Goal: Task Accomplishment & Management: Use online tool/utility

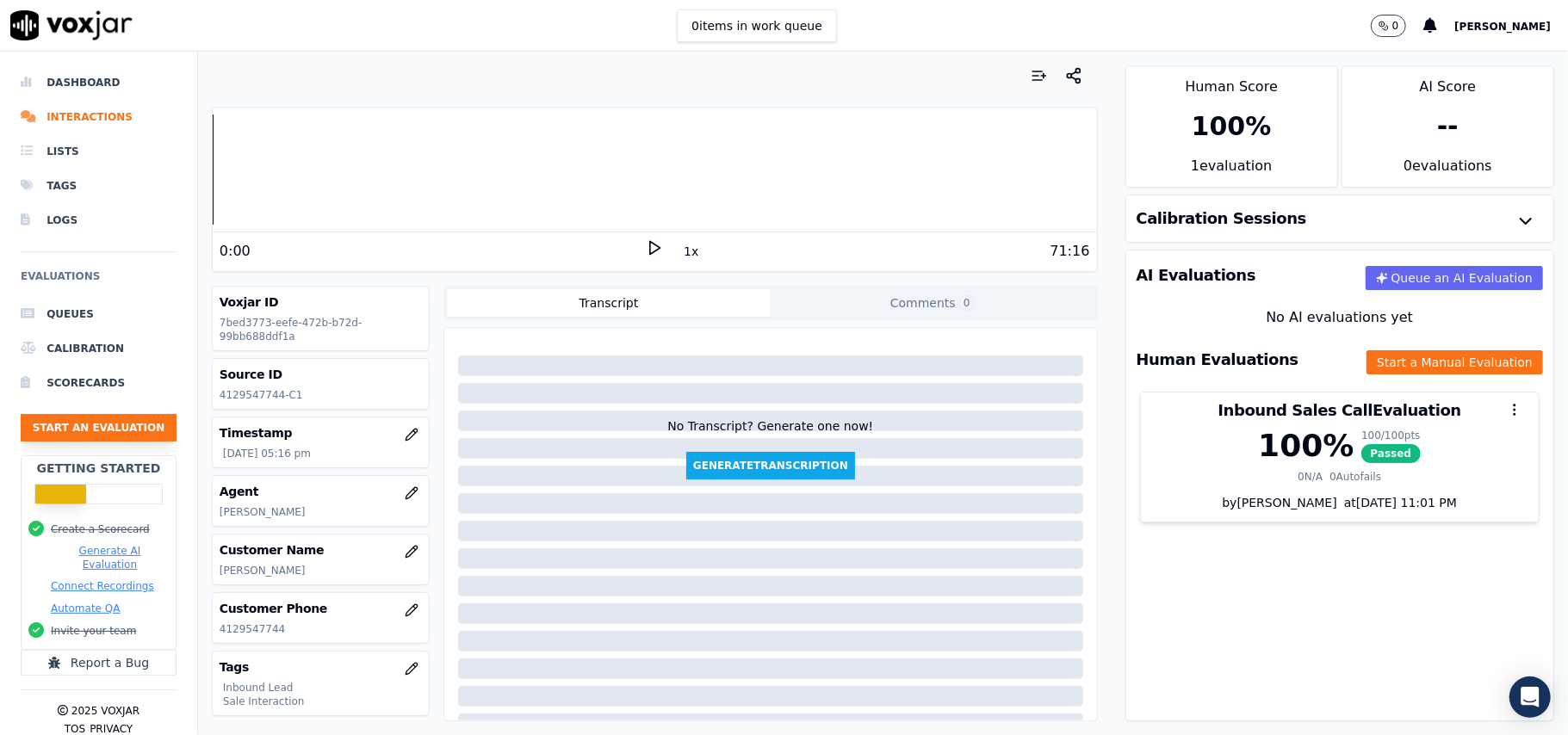
click at [122, 430] on button "Start an Evaluation" at bounding box center [99, 428] width 155 height 28
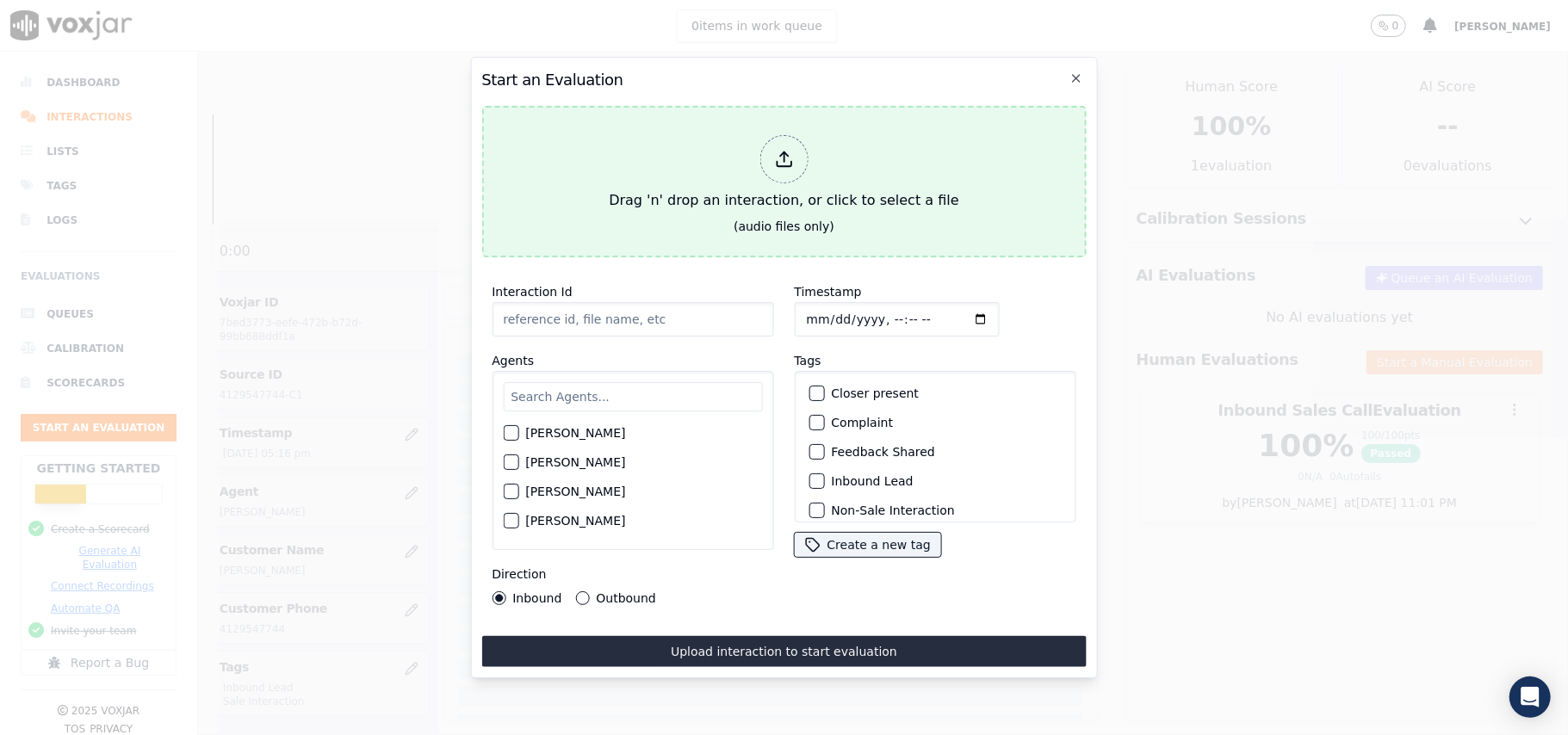
click at [770, 159] on div at bounding box center [783, 159] width 48 height 48
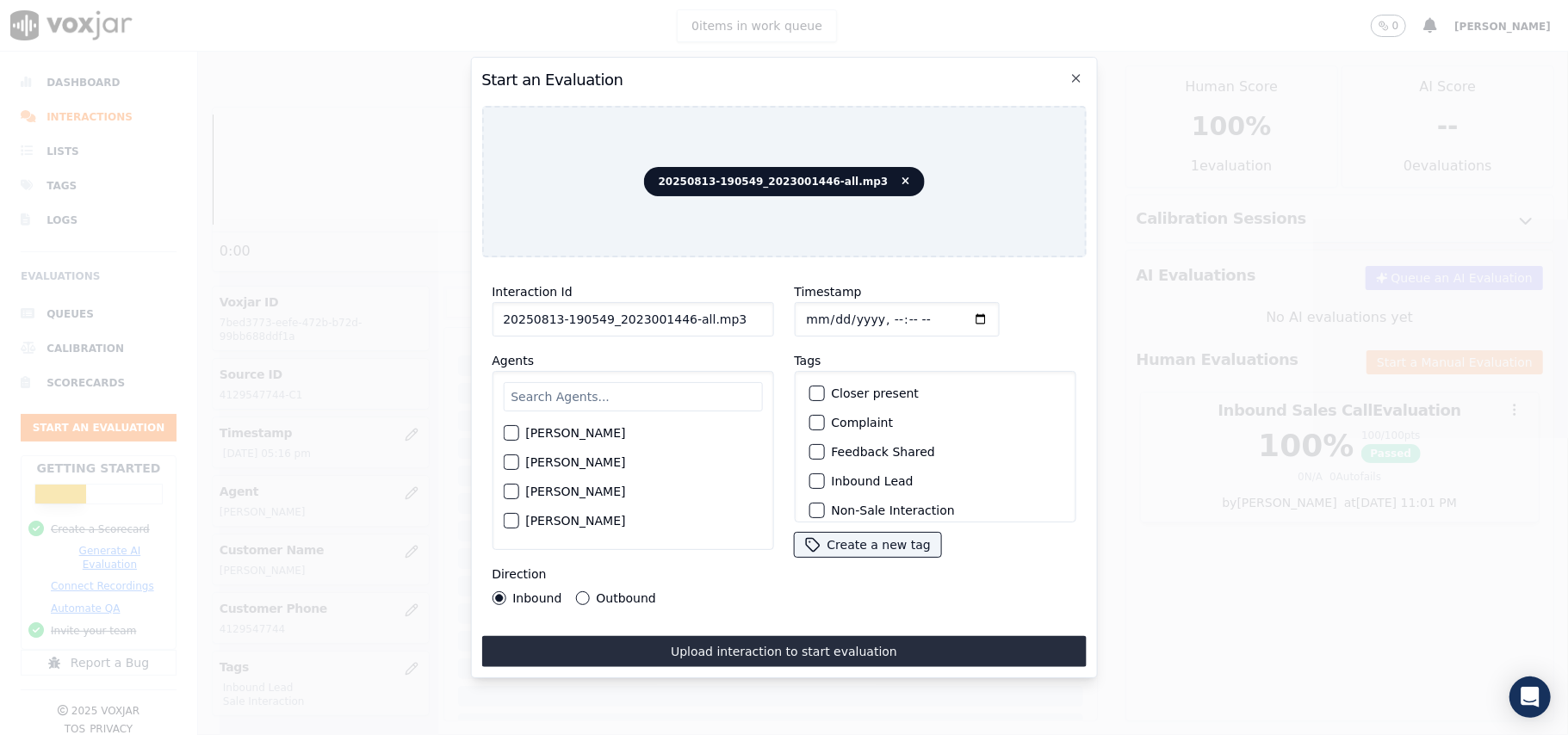
drag, startPoint x: 717, startPoint y: 312, endPoint x: 675, endPoint y: 305, distance: 42.6
click at [675, 305] on input "20250813-190549_2023001446-all.mp3" at bounding box center [633, 319] width 282 height 35
type input "20250813-190549_2023001446-C1"
click at [830, 308] on input "Timestamp" at bounding box center [897, 319] width 205 height 35
type input "[DATE]T18:05"
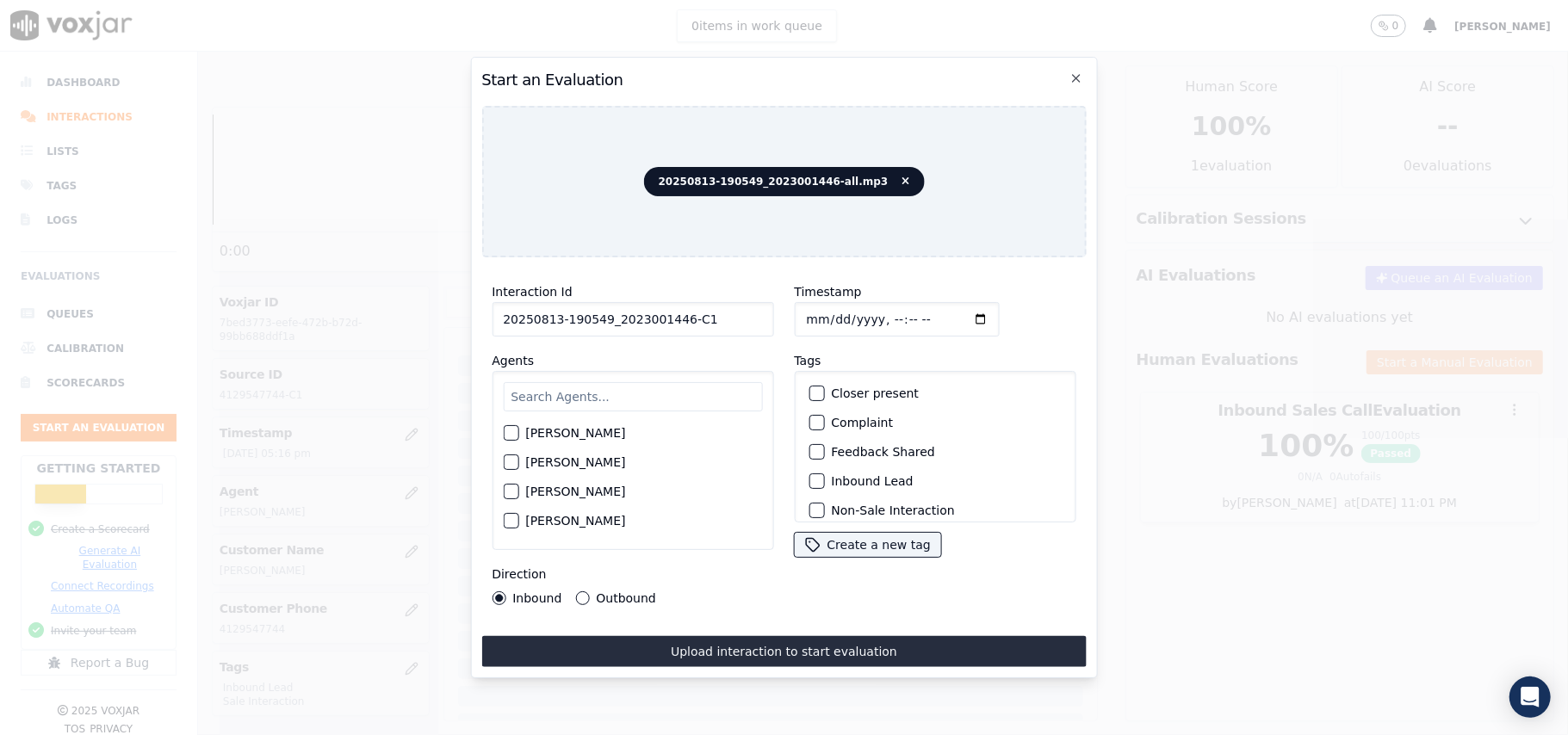
click at [638, 382] on input "text" at bounding box center [633, 396] width 259 height 29
type input "S"
type input "[PERSON_NAME]"
click at [514, 434] on div "button" at bounding box center [510, 438] width 12 height 12
click at [809, 476] on div "button" at bounding box center [815, 481] width 12 height 12
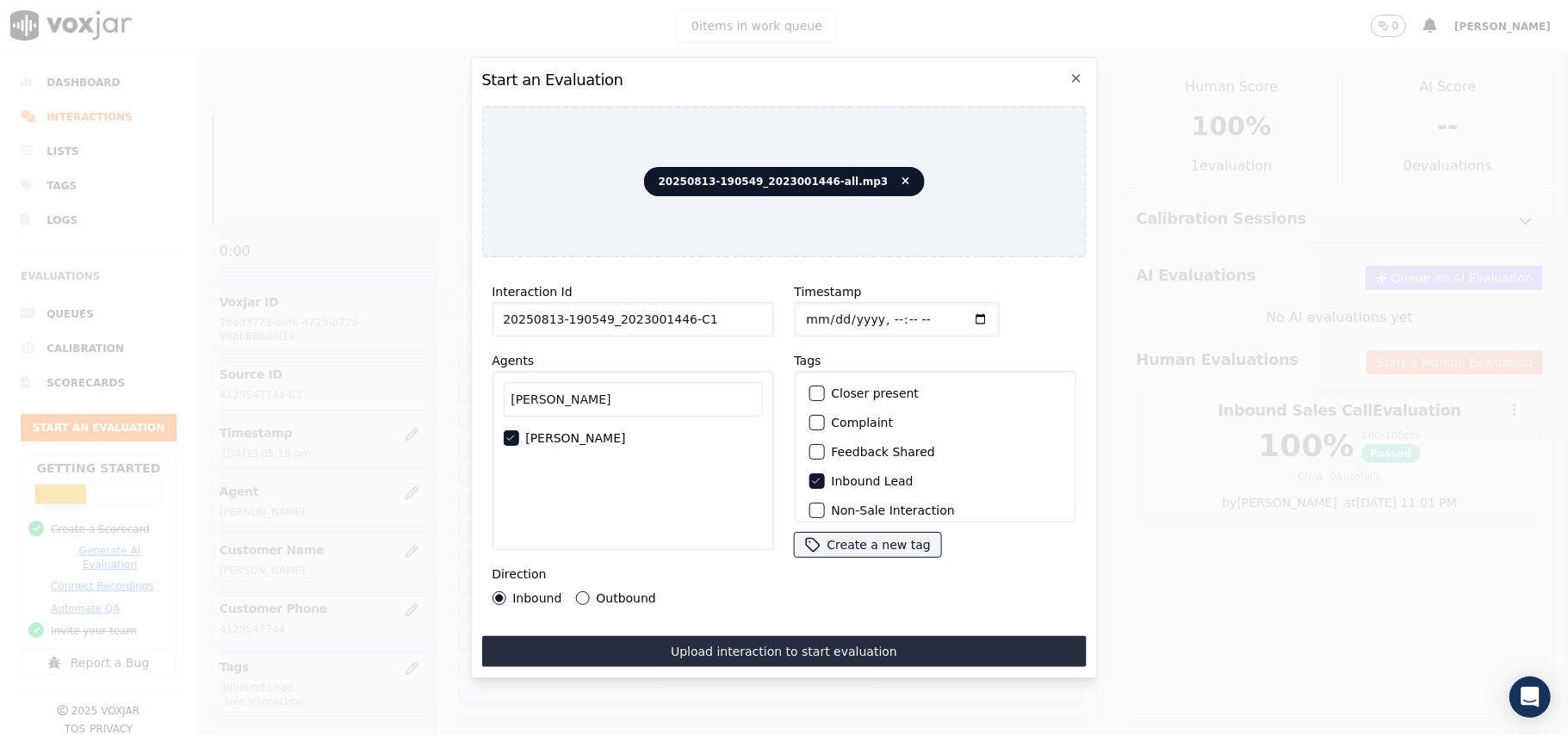
click at [810, 476] on icon "button" at bounding box center [815, 481] width 10 height 10
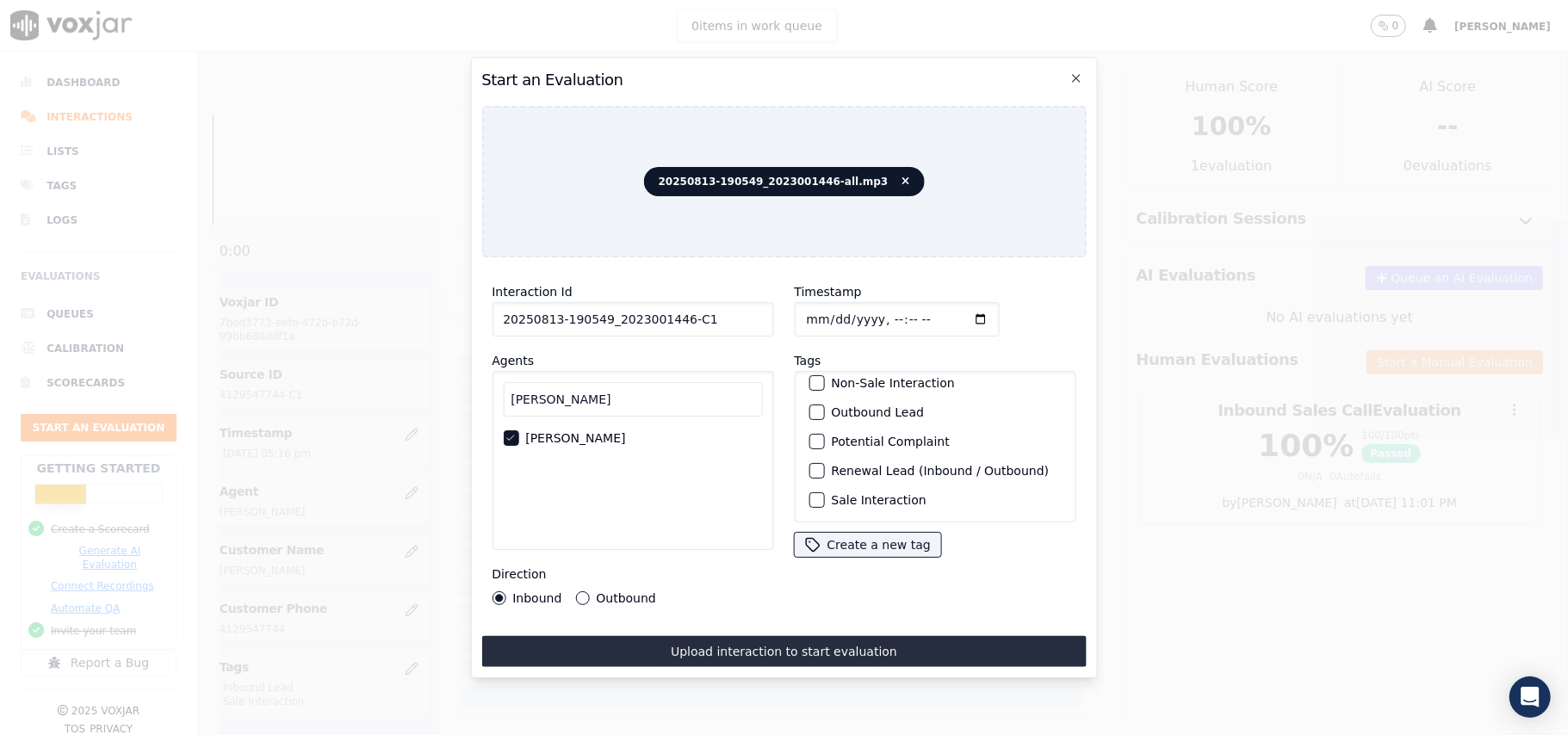
click at [809, 494] on div "button" at bounding box center [815, 500] width 12 height 12
click at [811, 406] on div "button" at bounding box center [815, 412] width 12 height 12
click at [584, 592] on button "Outbound" at bounding box center [582, 599] width 14 height 14
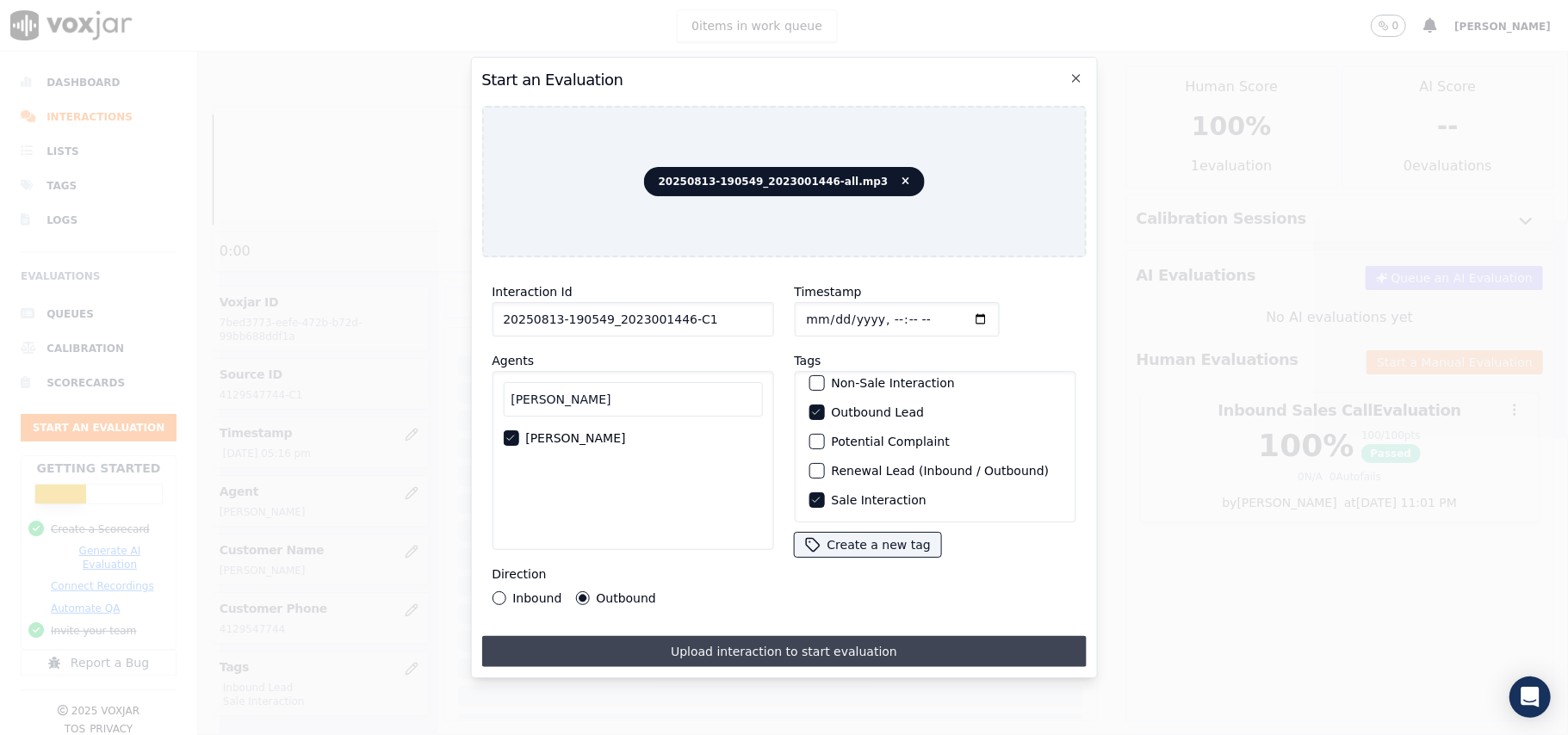
click at [697, 643] on button "Upload interaction to start evaluation" at bounding box center [783, 651] width 605 height 31
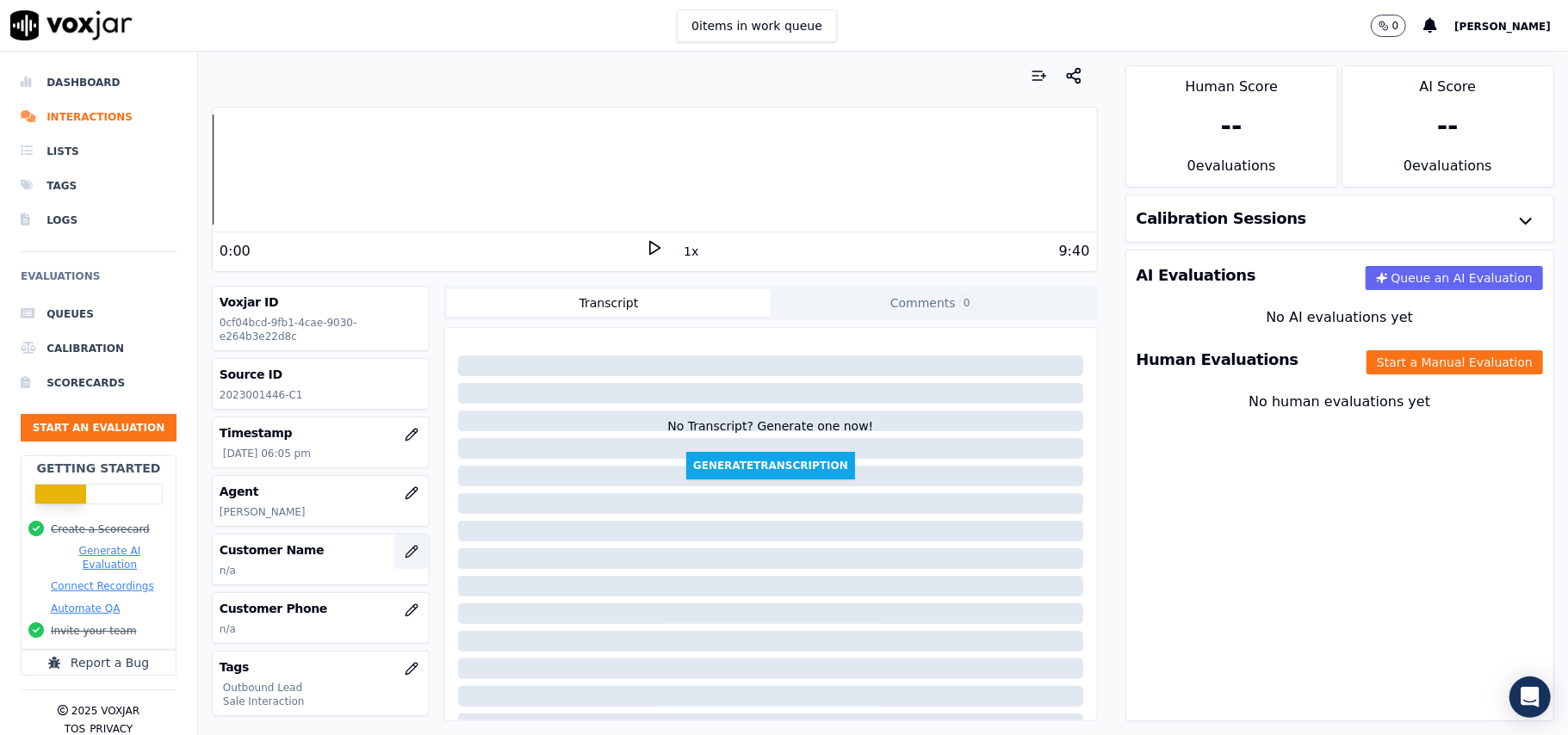
click at [394, 556] on button "button" at bounding box center [411, 552] width 35 height 35
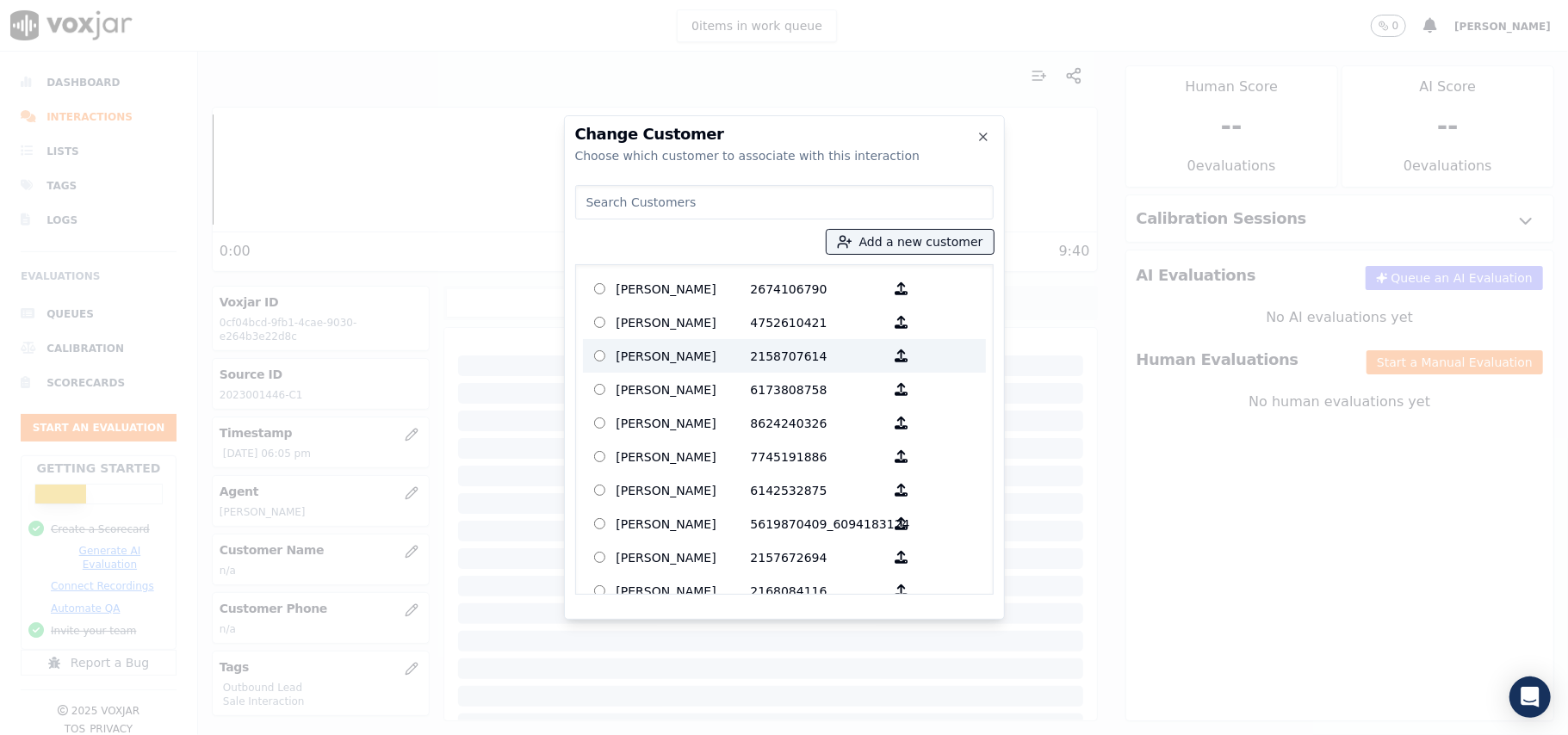
paste input "[PERSON_NAME]"
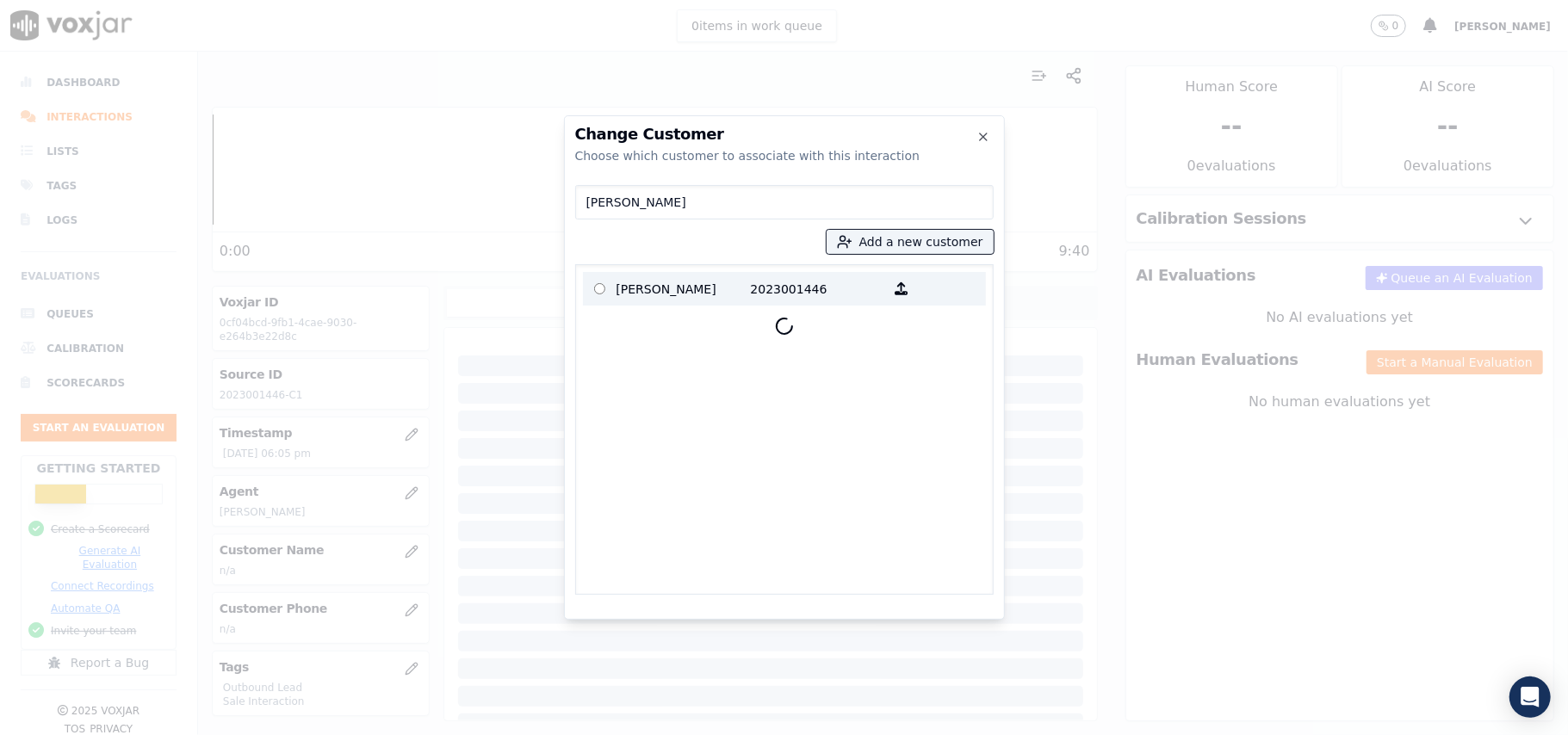
type input "[PERSON_NAME]"
click at [721, 301] on p "[PERSON_NAME]" at bounding box center [683, 289] width 134 height 27
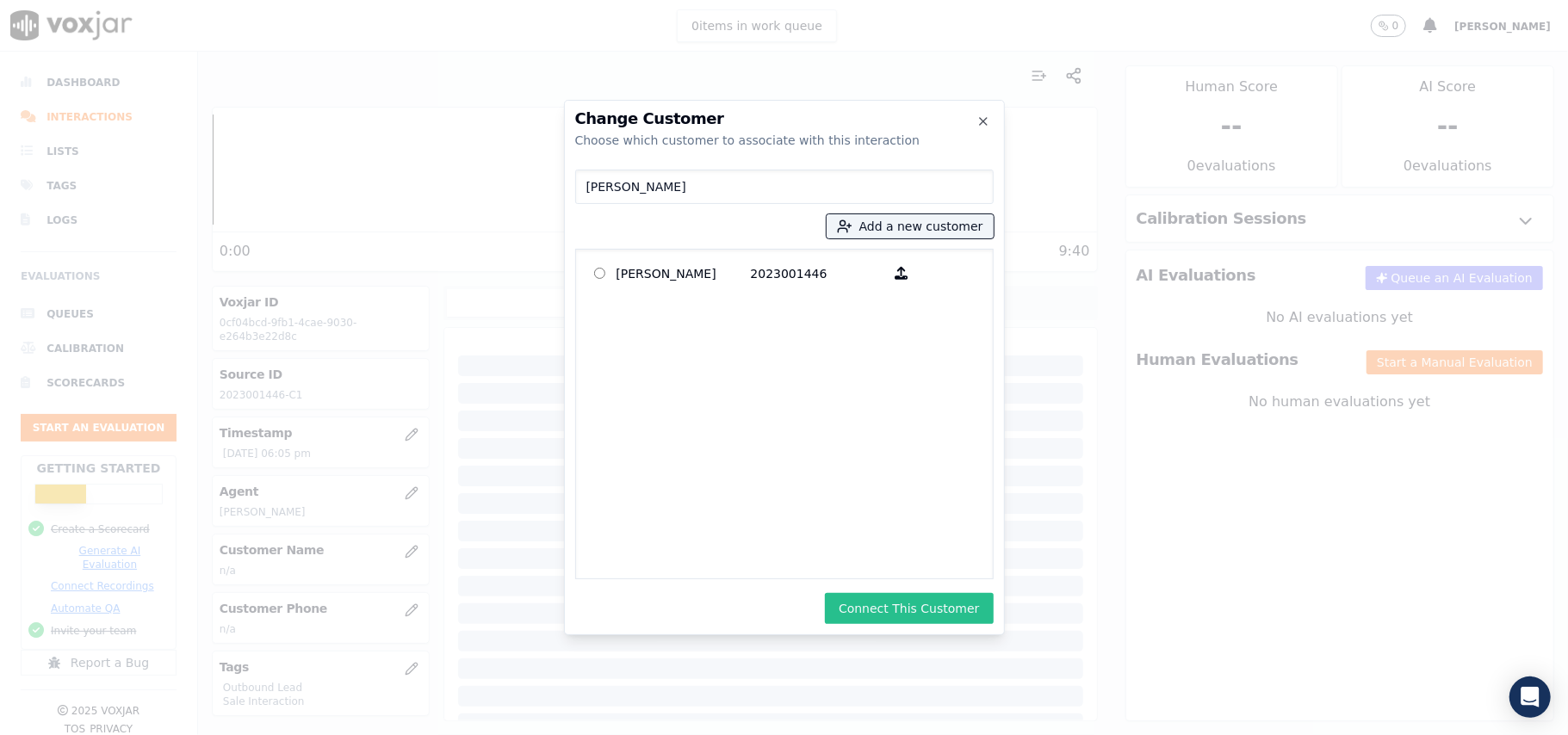
click at [891, 600] on button "Connect This Customer" at bounding box center [909, 608] width 168 height 31
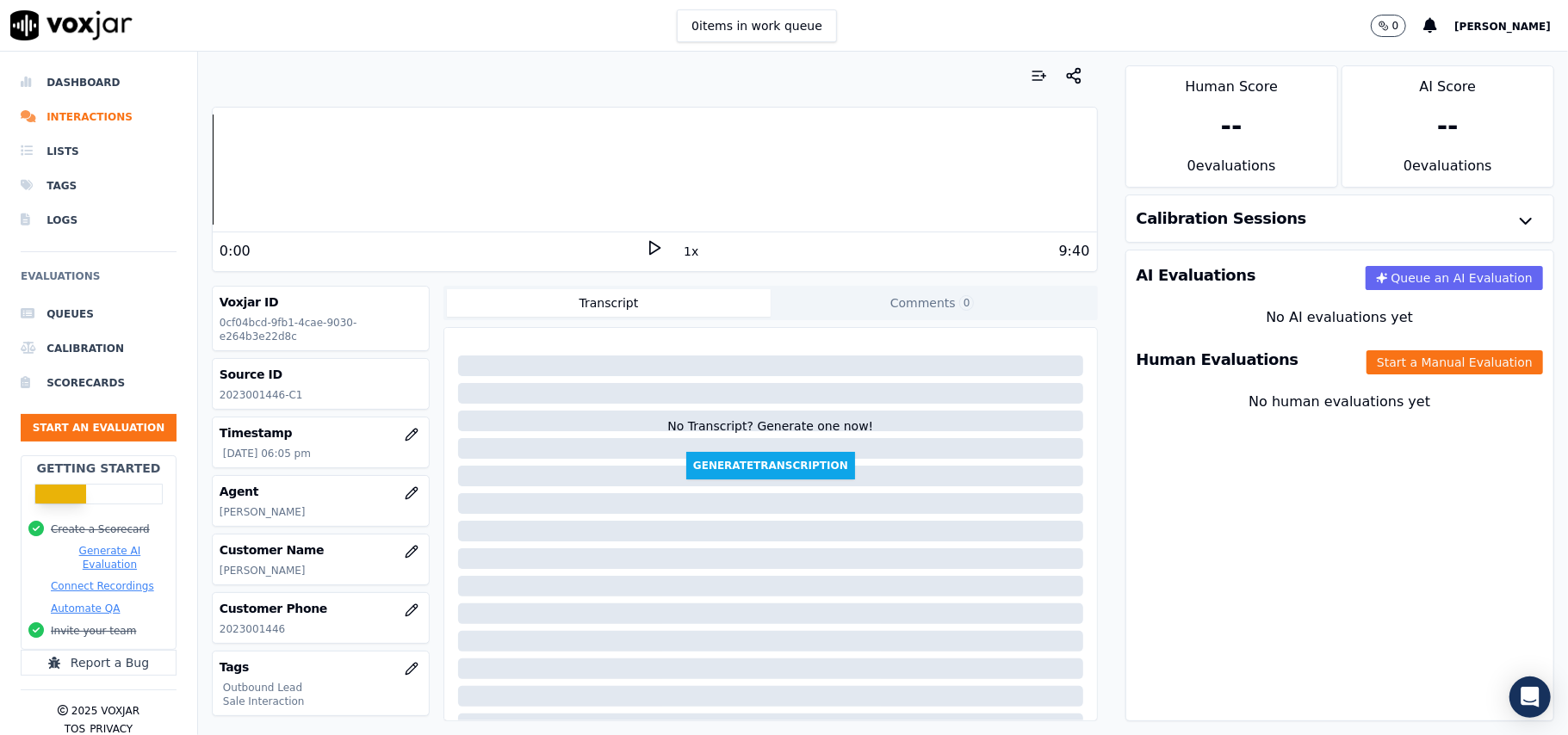
click at [1399, 377] on div "Human Evaluations Start a Manual Evaluation" at bounding box center [1339, 360] width 427 height 50
click at [1321, 368] on div "Human Evaluations Start a Manual Evaluation" at bounding box center [1339, 360] width 427 height 50
click at [1367, 370] on button "Start a Manual Evaluation" at bounding box center [1454, 363] width 176 height 24
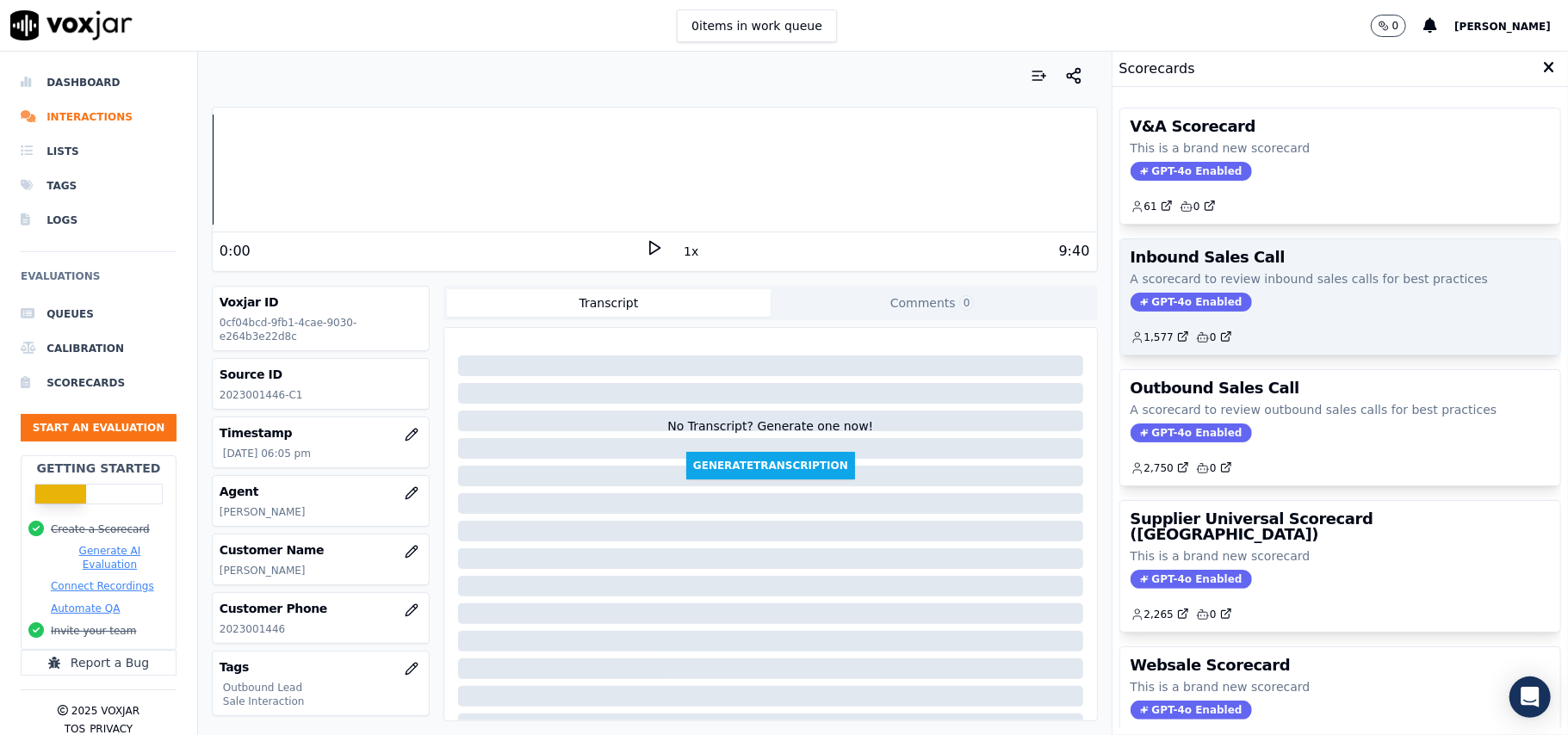
click at [1147, 297] on span "GPT-4o Enabled" at bounding box center [1191, 302] width 122 height 19
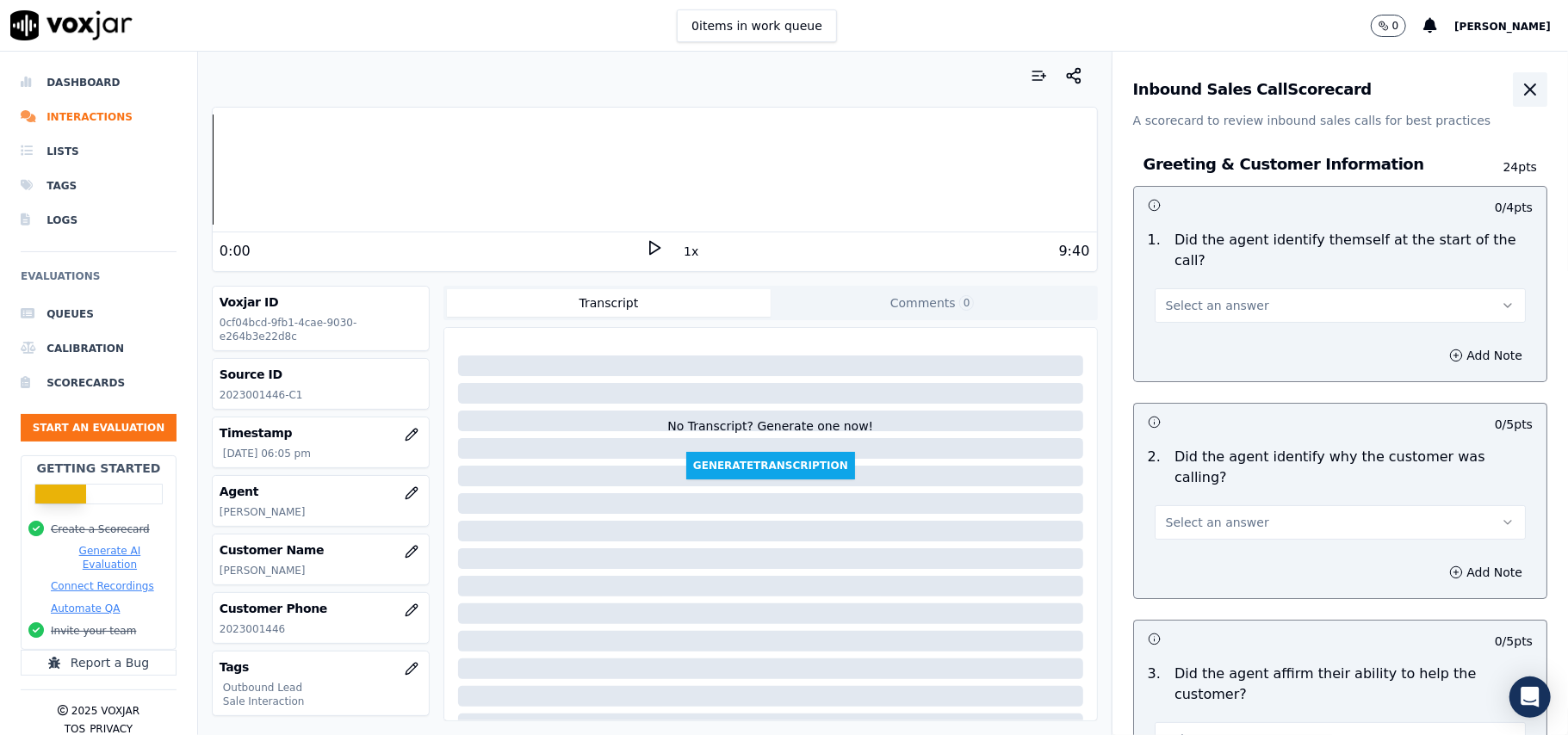
click at [1519, 93] on icon "button" at bounding box center [1529, 90] width 21 height 21
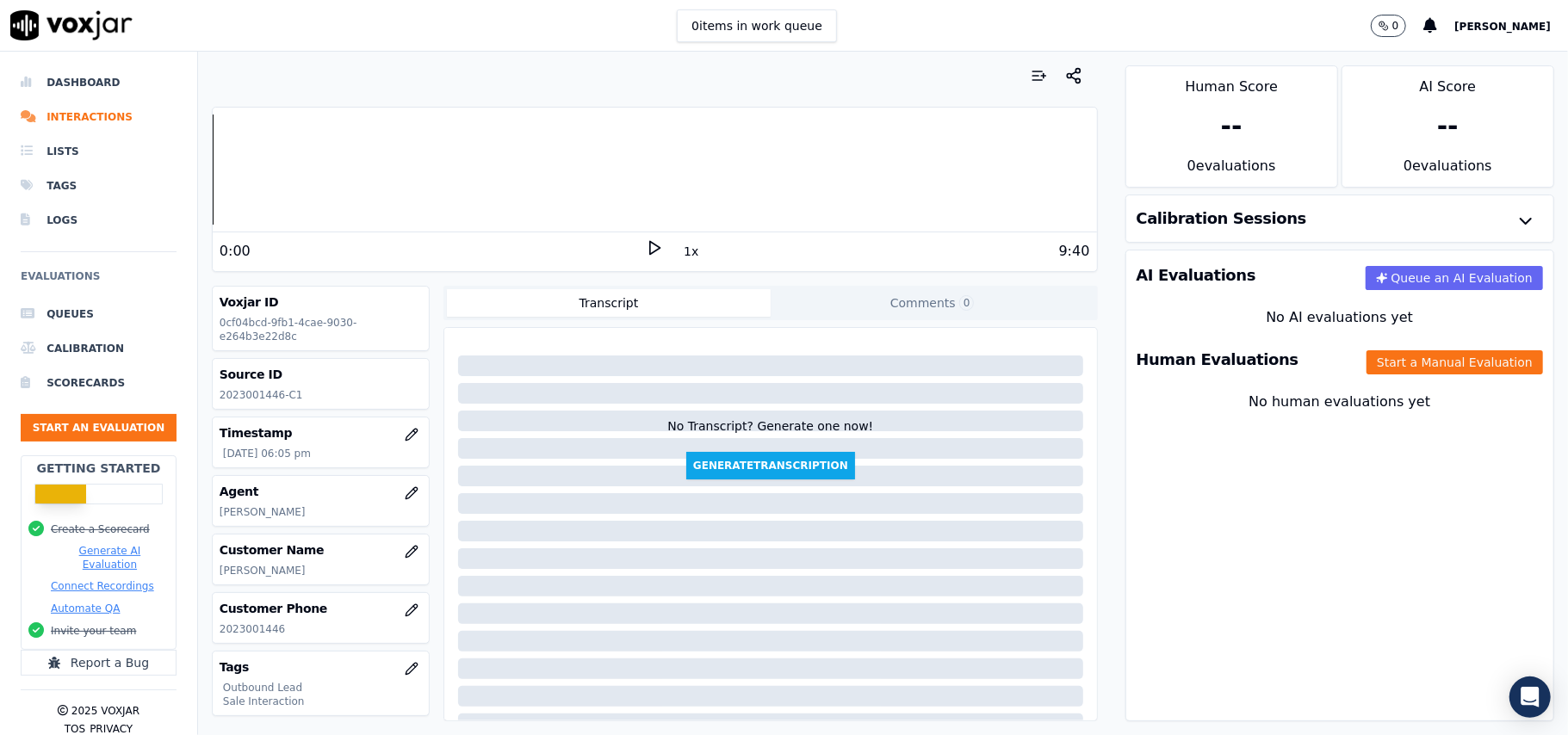
click at [1262, 366] on div "Human Evaluations Start a Manual Evaluation" at bounding box center [1339, 360] width 427 height 50
click at [1367, 365] on button "Start a Manual Evaluation" at bounding box center [1454, 363] width 176 height 24
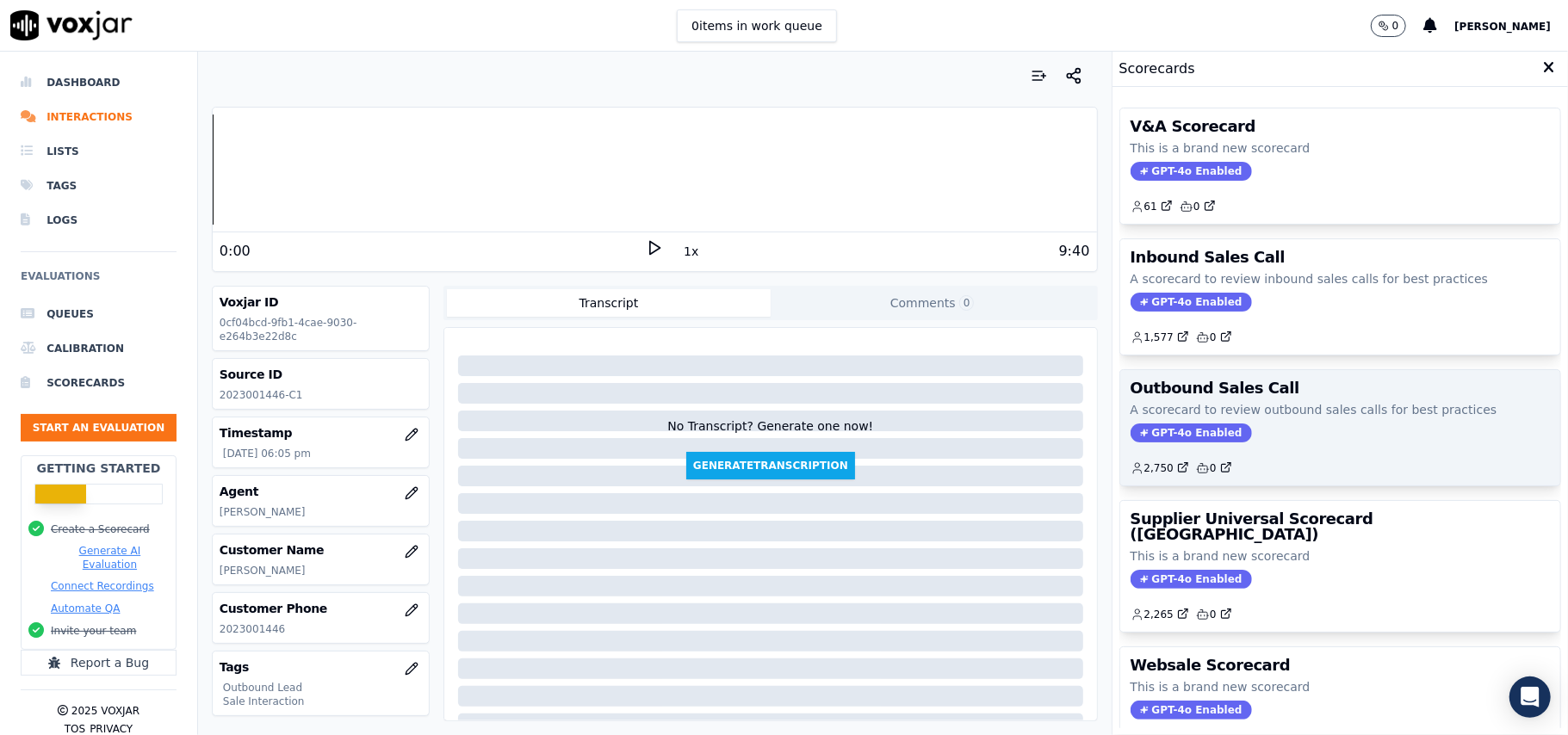
click at [1172, 435] on span "GPT-4o Enabled" at bounding box center [1191, 432] width 122 height 19
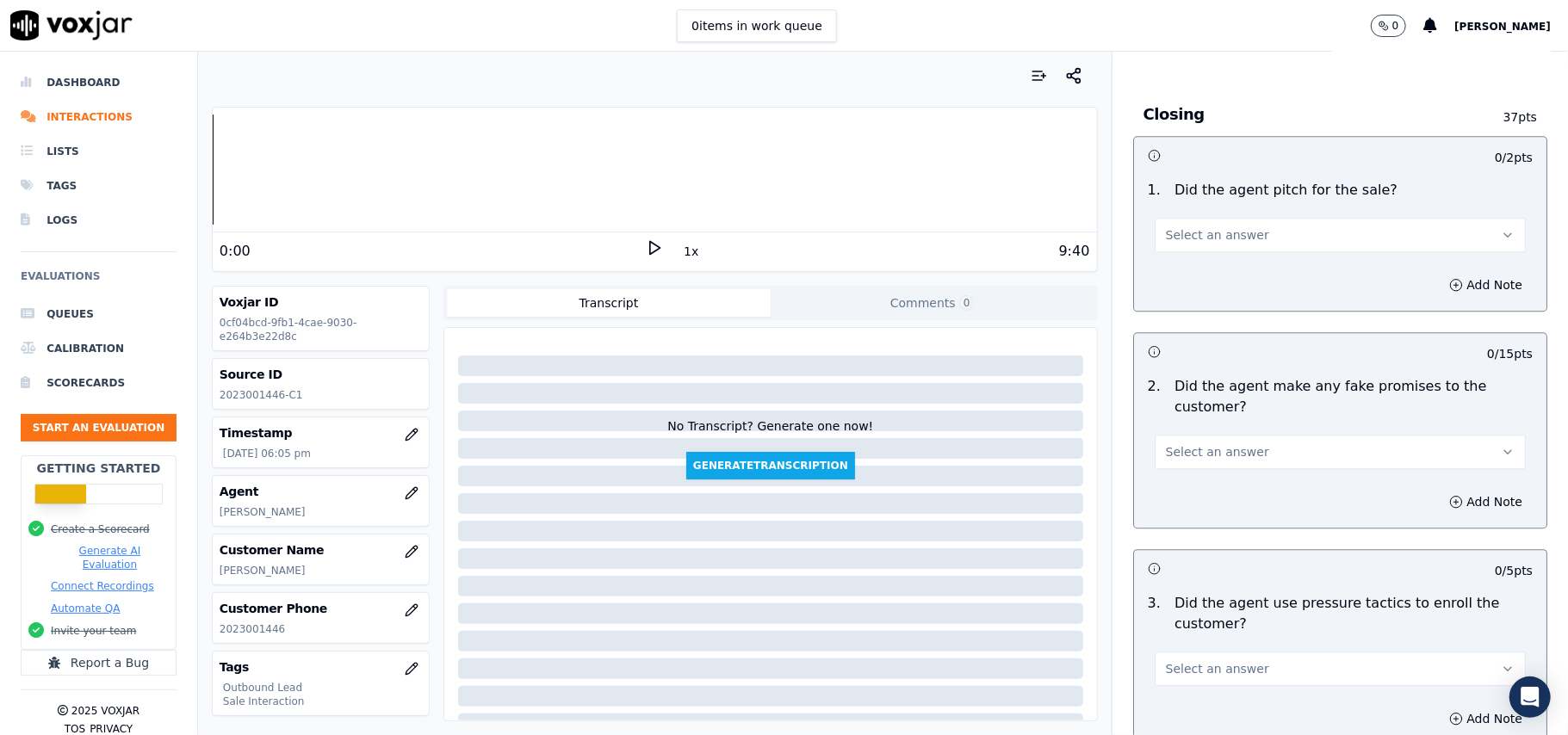
scroll to position [4293, 0]
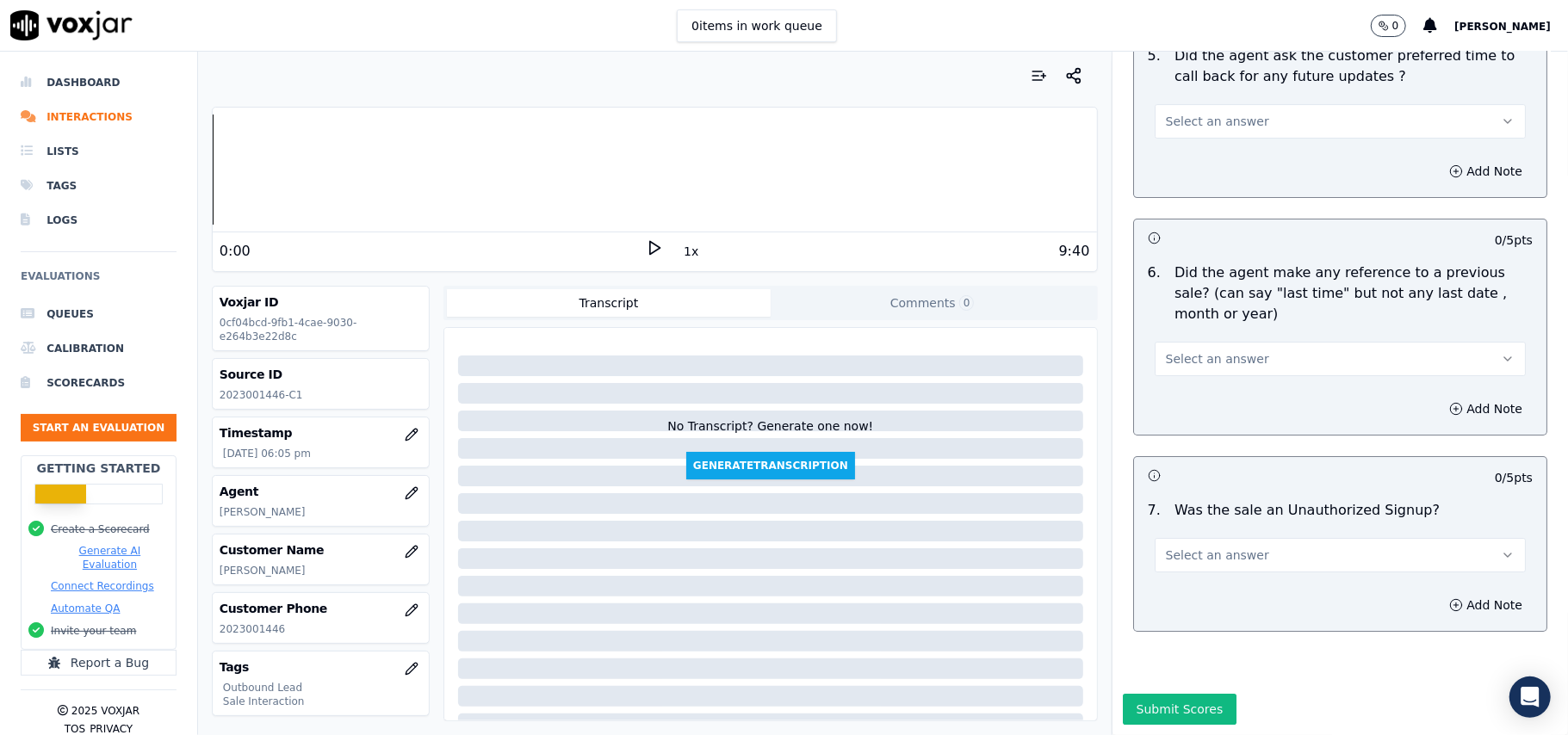
drag, startPoint x: 1253, startPoint y: 492, endPoint x: 1231, endPoint y: 521, distance: 36.4
click at [1252, 538] on button "Select an answer" at bounding box center [1340, 555] width 372 height 35
click at [1171, 577] on div "No" at bounding box center [1303, 570] width 333 height 28
click at [1230, 351] on span "Select an answer" at bounding box center [1217, 359] width 104 height 17
click at [1203, 389] on div "N/A" at bounding box center [1303, 400] width 333 height 28
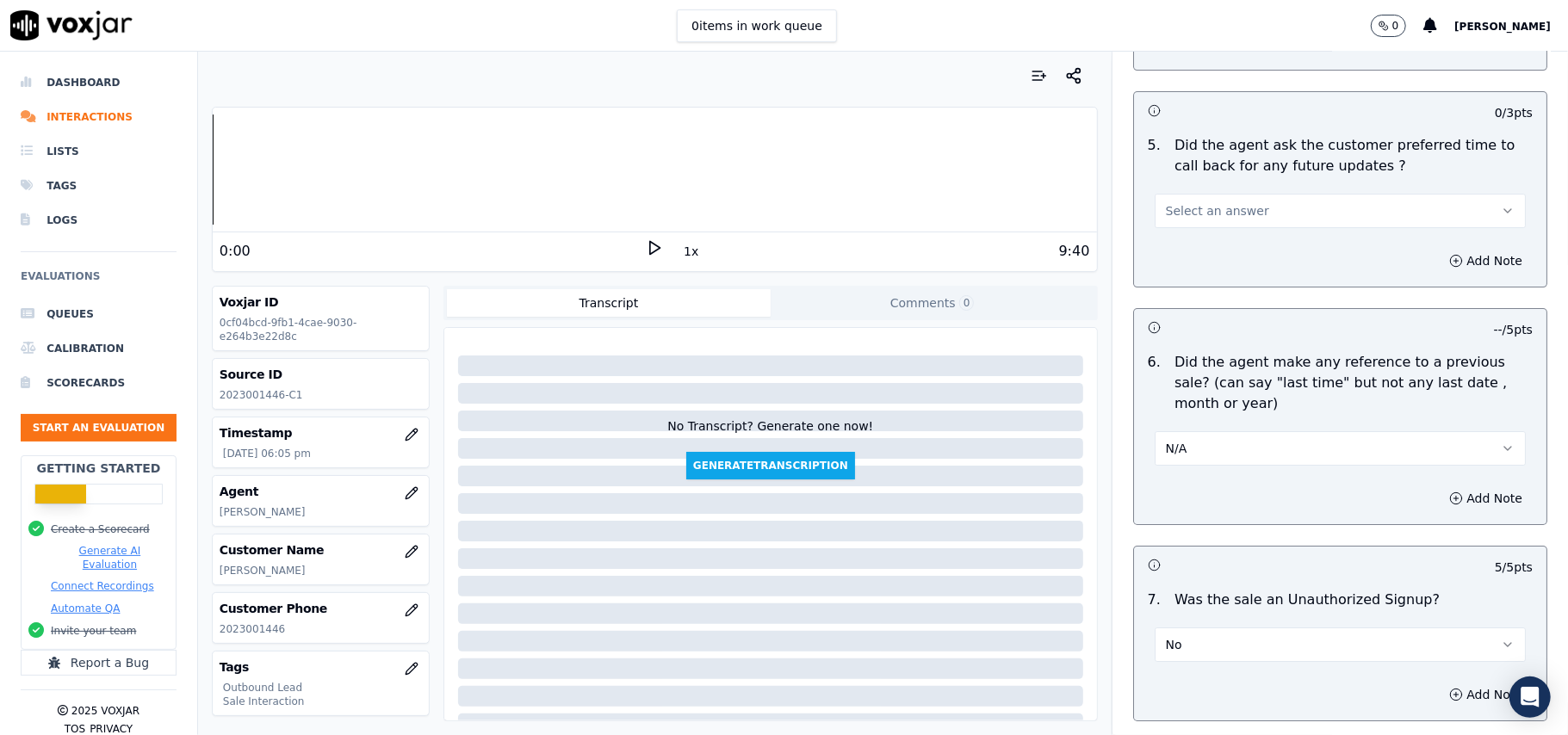
scroll to position [4063, 0]
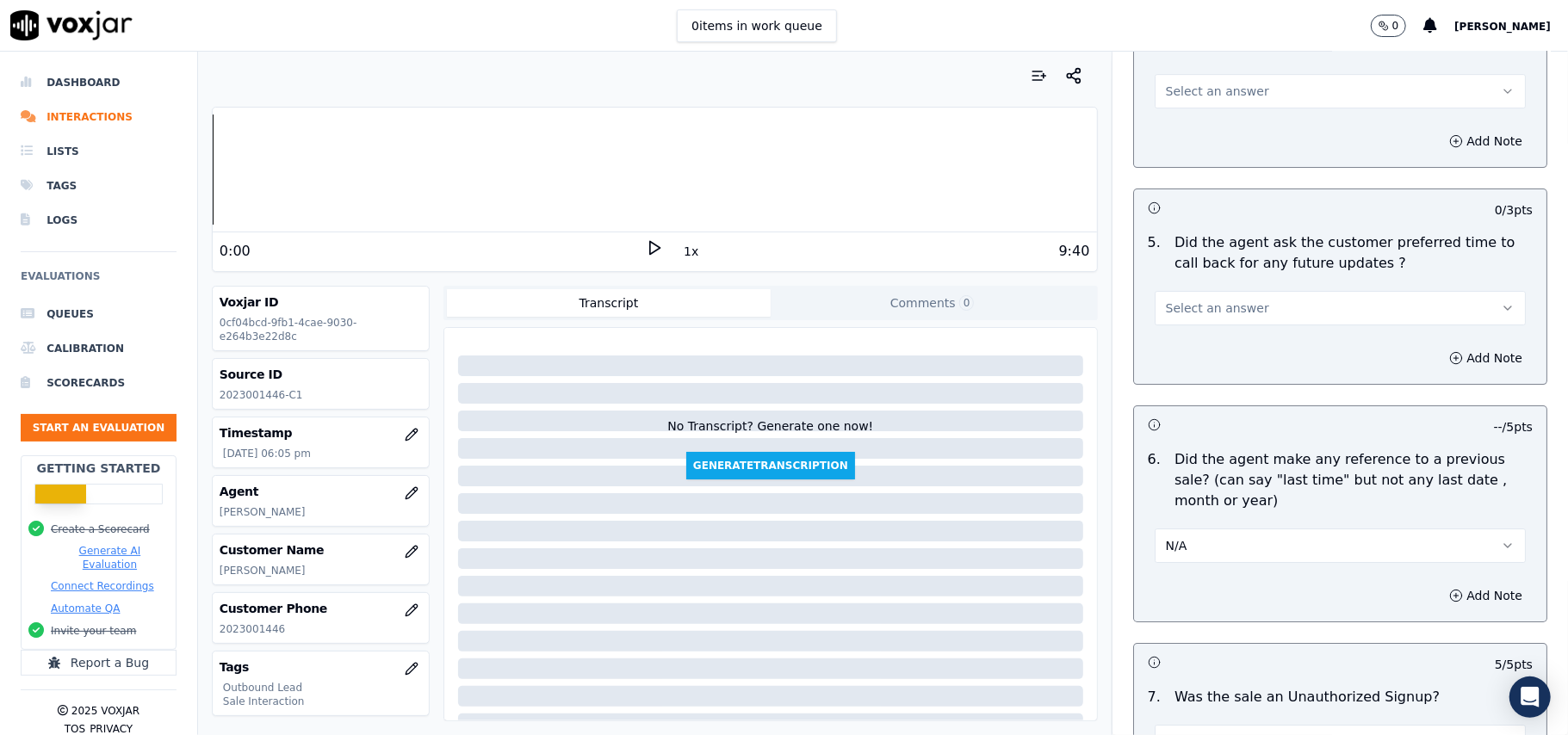
click at [1245, 298] on button "Select an answer" at bounding box center [1340, 308] width 372 height 35
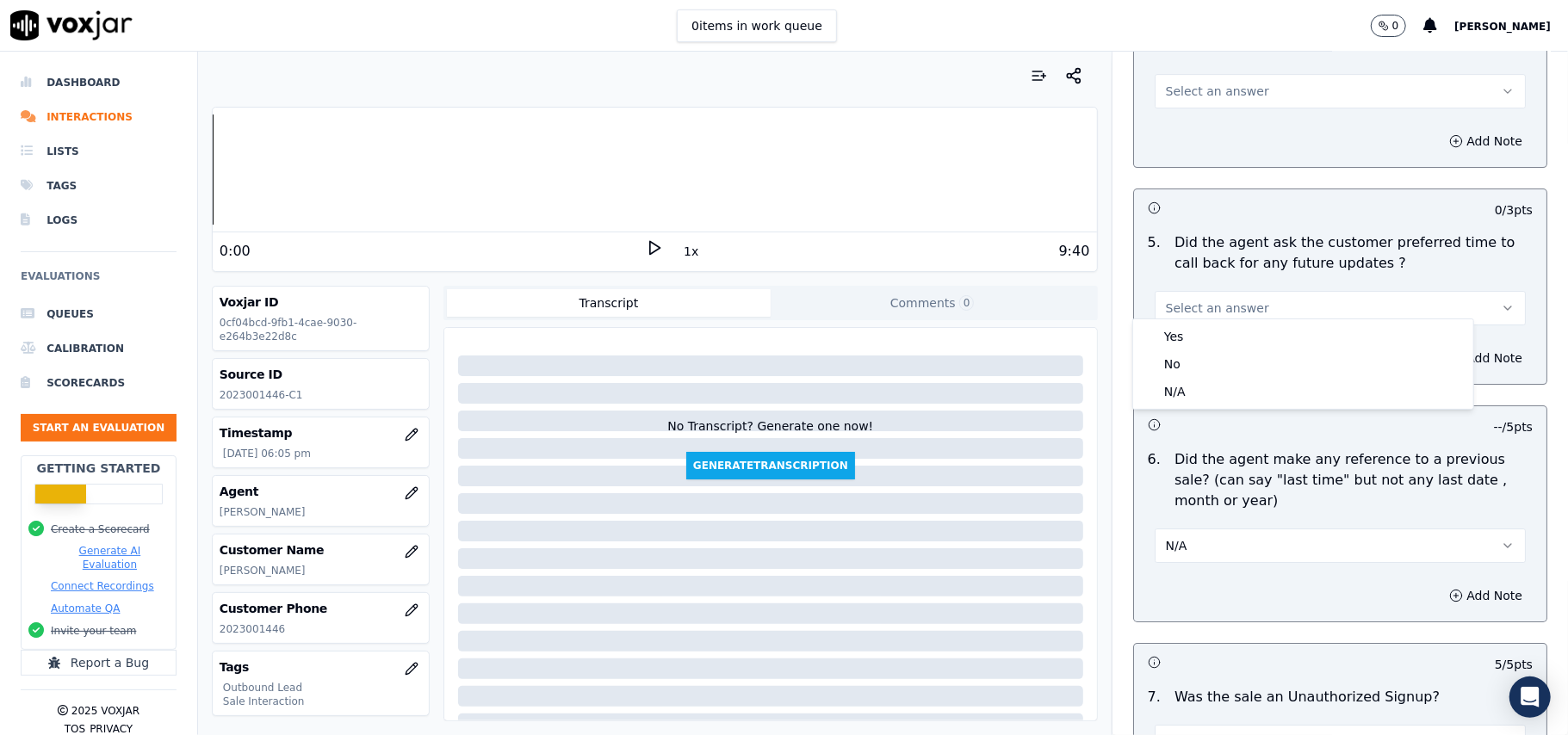
click at [1234, 538] on button "N/A" at bounding box center [1340, 546] width 372 height 35
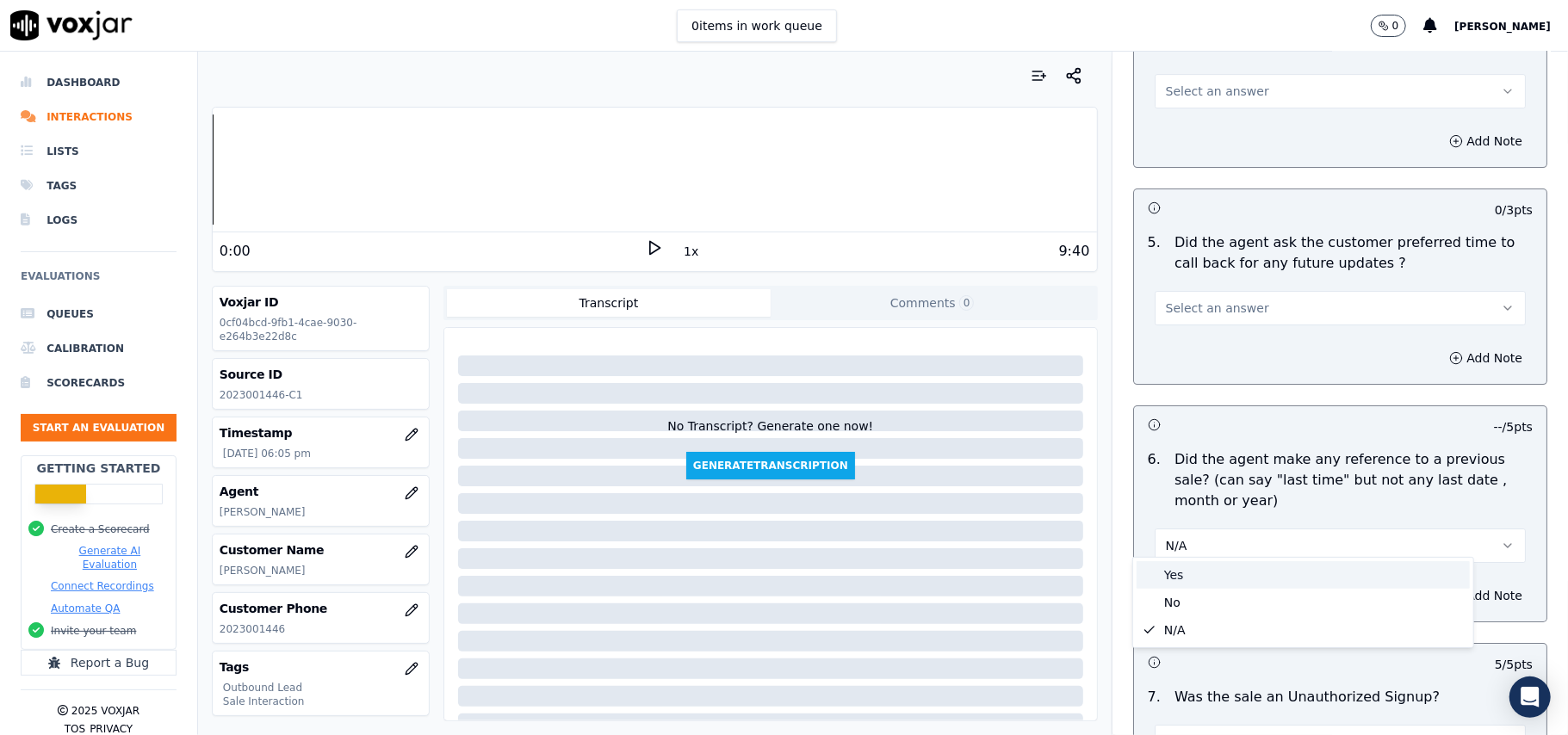
click at [1184, 575] on div "Yes" at bounding box center [1303, 576] width 333 height 28
click at [1244, 529] on button "Yes" at bounding box center [1340, 546] width 372 height 35
click at [1177, 626] on div "N/A" at bounding box center [1303, 630] width 333 height 28
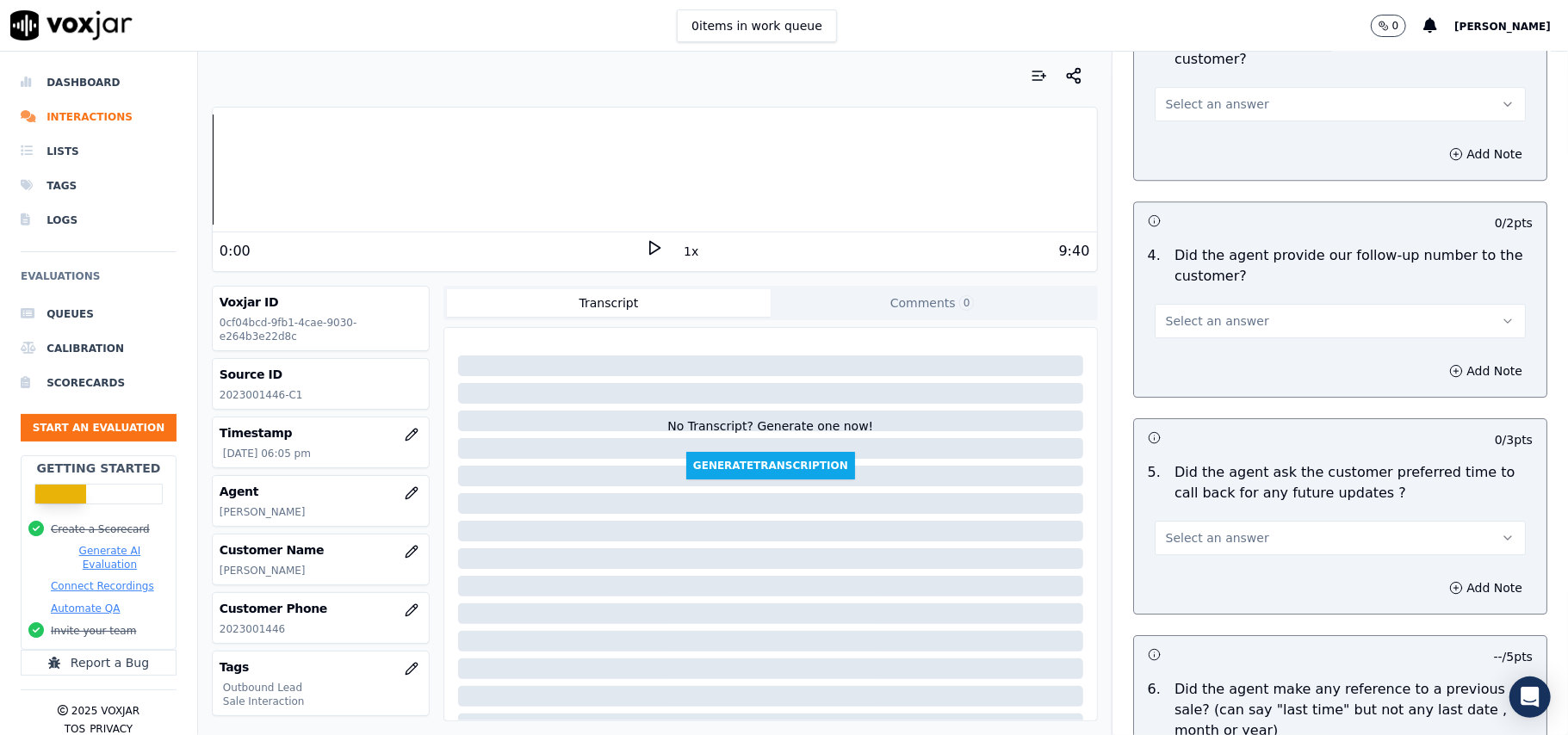
click at [1222, 530] on span "Select an answer" at bounding box center [1217, 538] width 104 height 17
click at [1220, 556] on div "Yes" at bounding box center [1303, 567] width 333 height 28
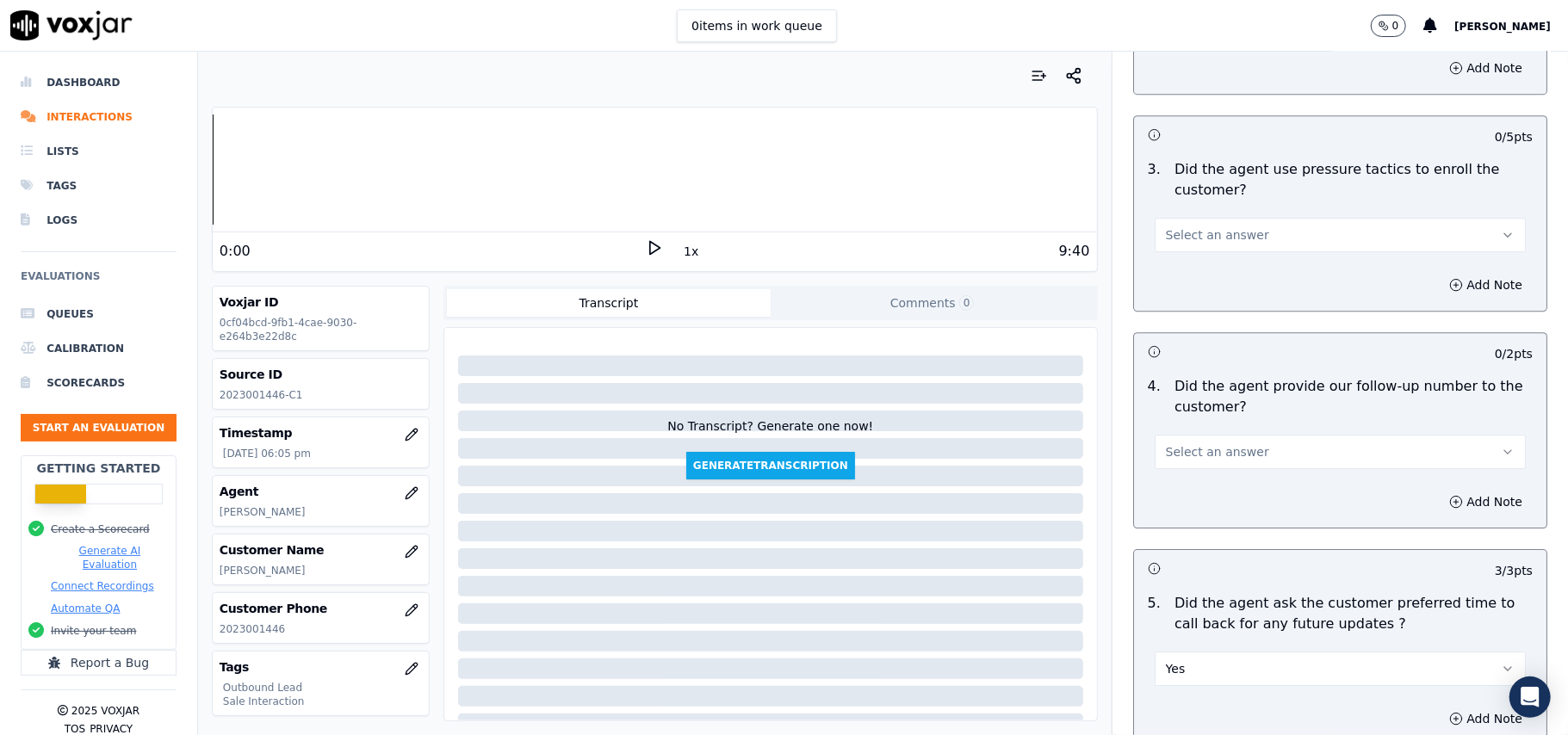
scroll to position [3605, 0]
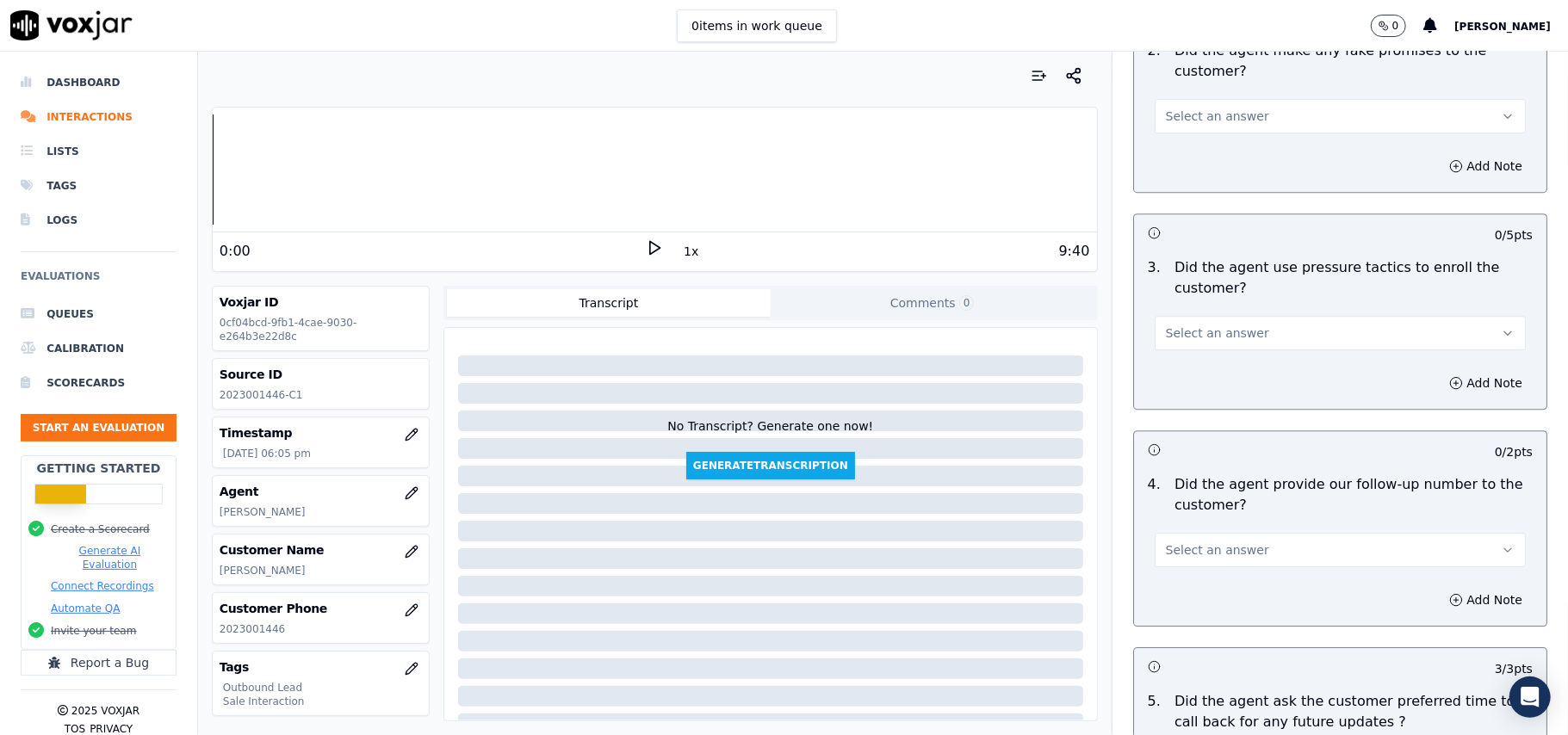
click at [1240, 541] on button "Select an answer" at bounding box center [1340, 550] width 372 height 35
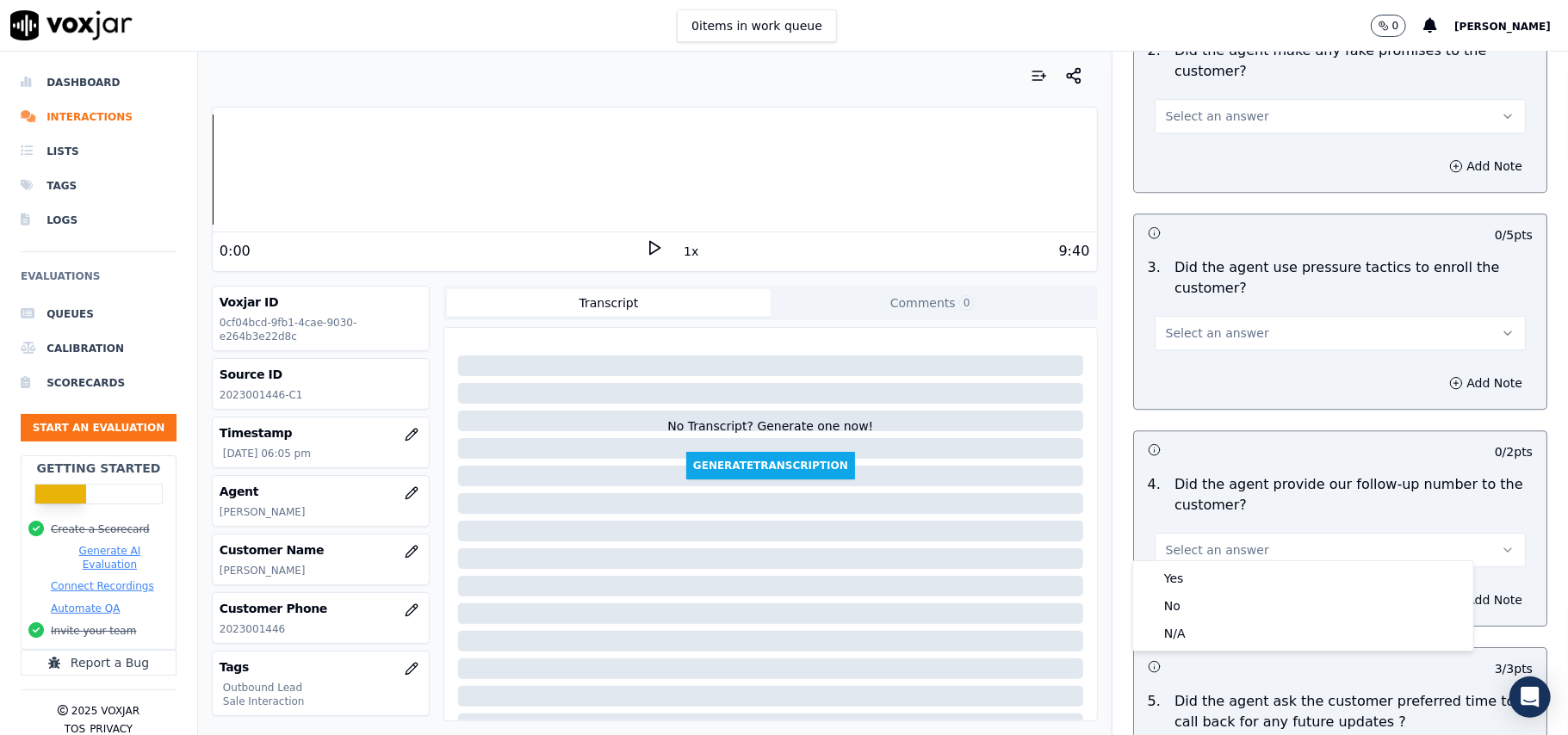
click at [1240, 562] on div "Yes No N/A" at bounding box center [1302, 607] width 340 height 90
drag, startPoint x: 1184, startPoint y: 565, endPoint x: 1198, endPoint y: 563, distance: 14.1
click at [1184, 566] on div "Yes" at bounding box center [1303, 579] width 333 height 28
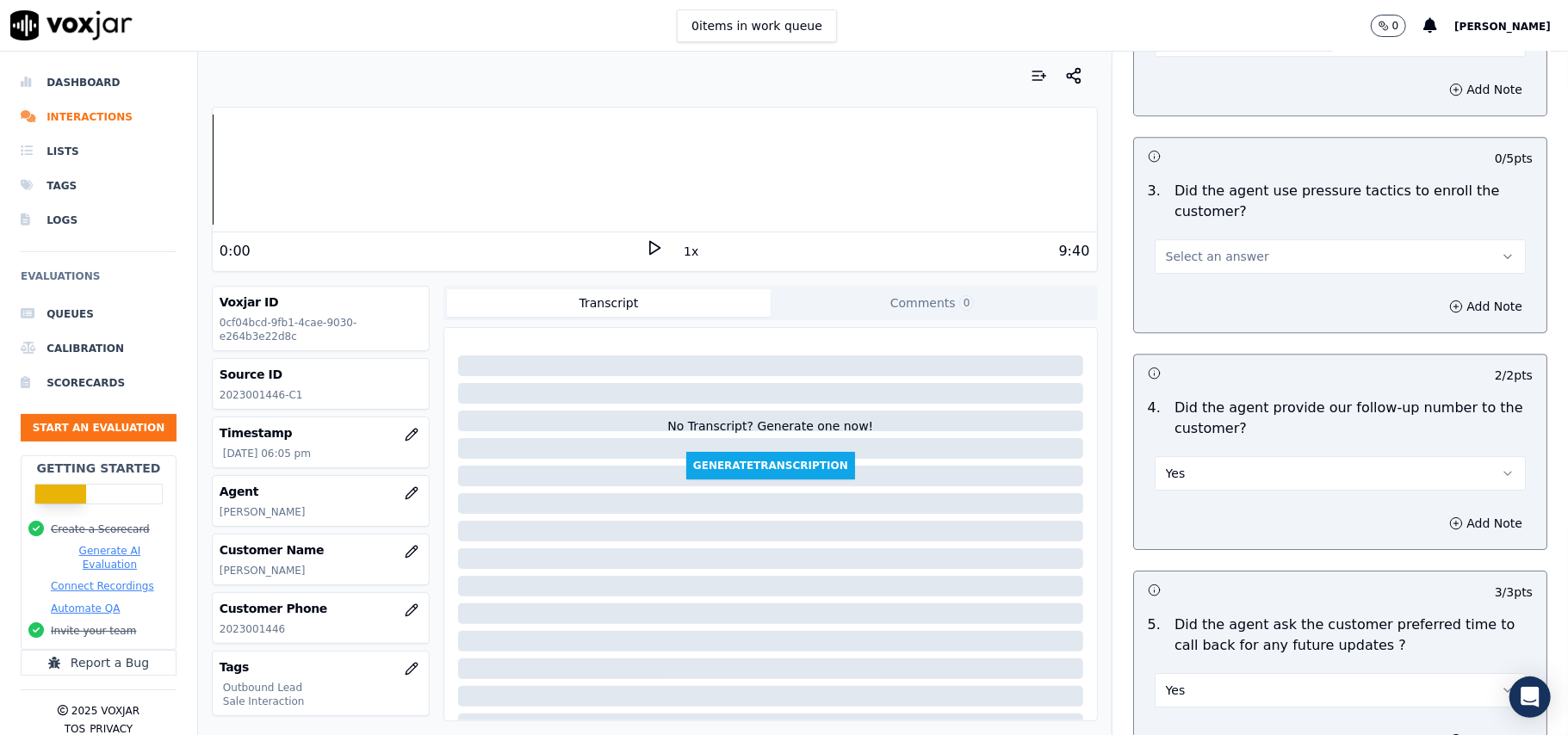
scroll to position [3720, 0]
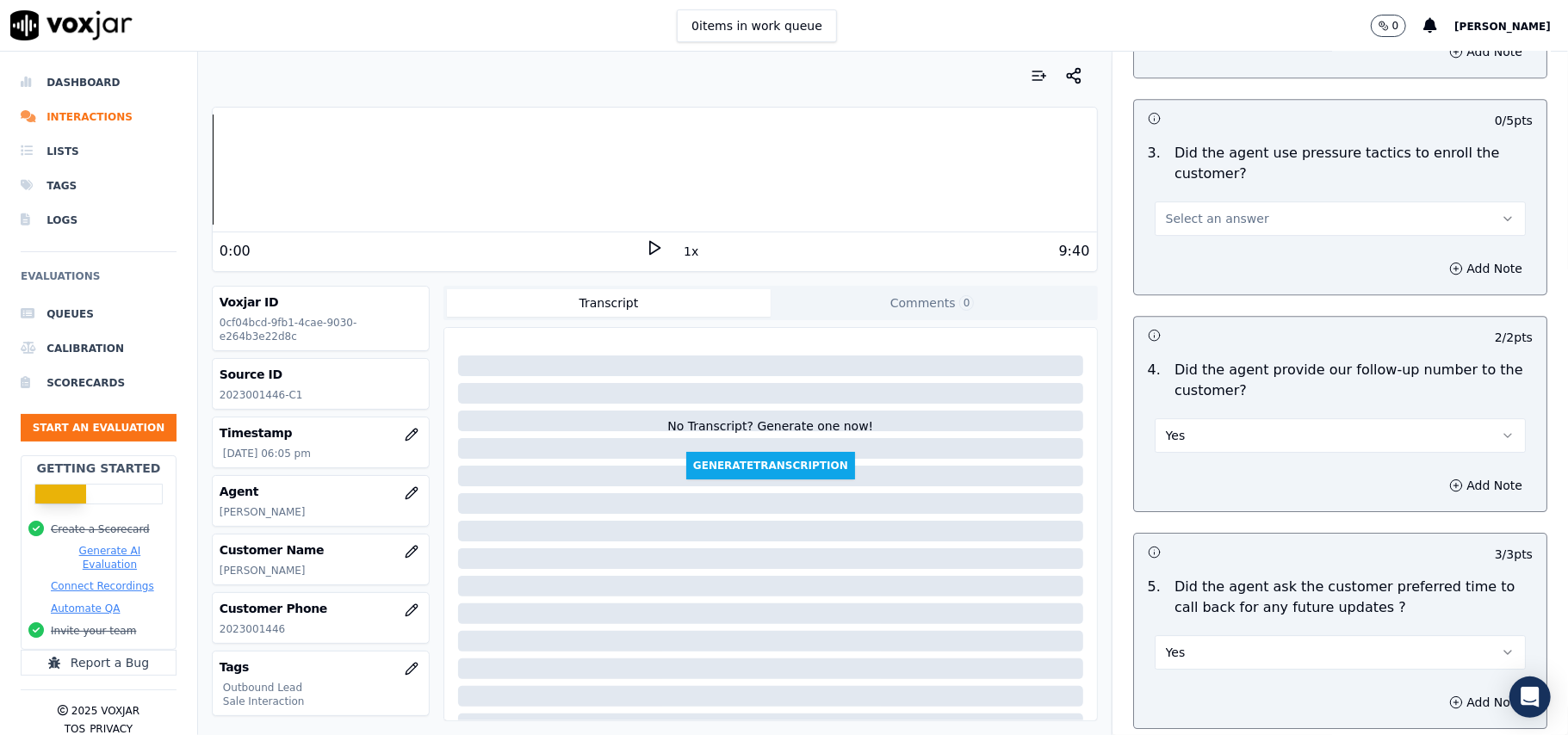
click at [1213, 428] on button "Yes" at bounding box center [1340, 435] width 372 height 35
click at [1203, 513] on div "N/A" at bounding box center [1303, 519] width 333 height 28
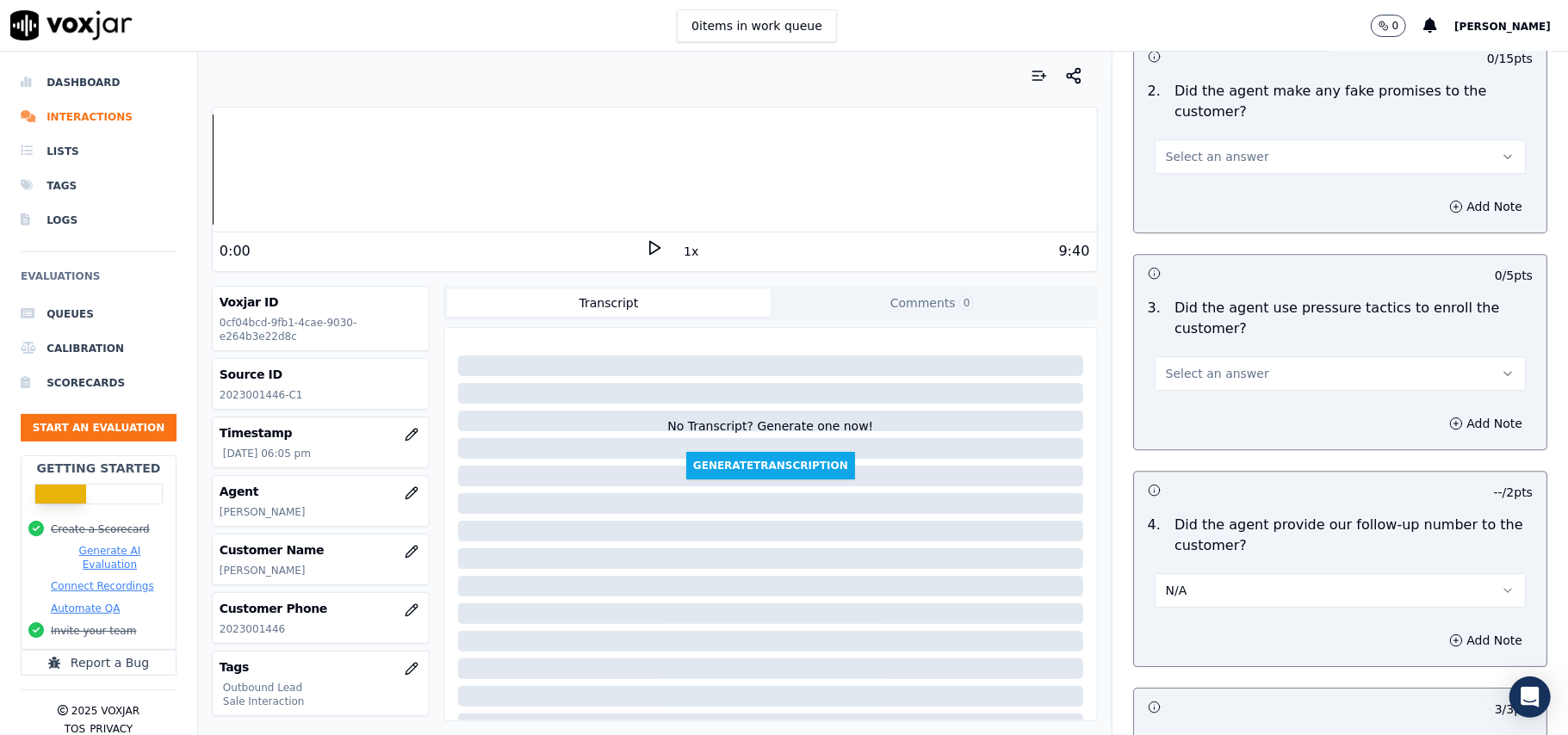
scroll to position [3605, 0]
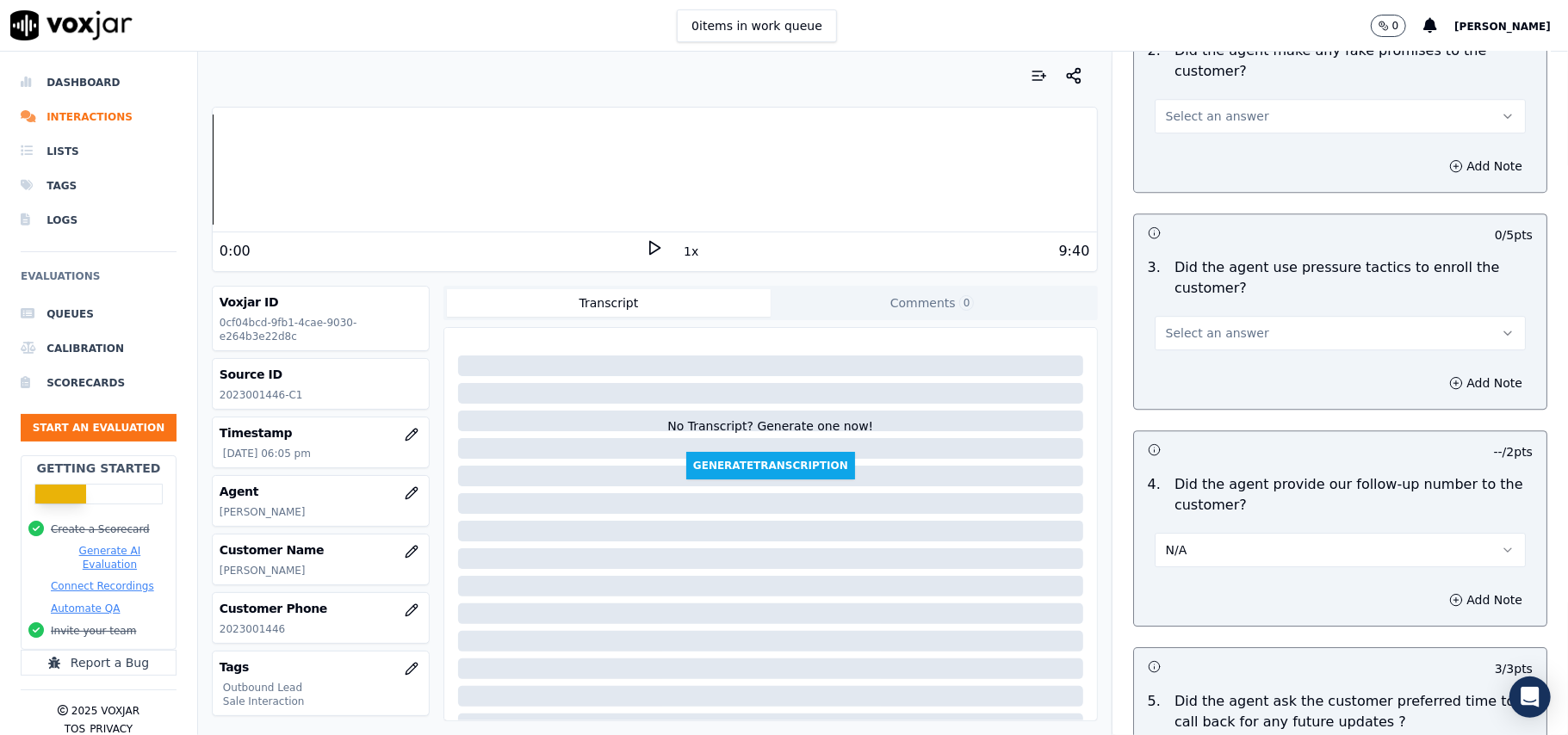
click at [1189, 539] on button "N/A" at bounding box center [1340, 550] width 372 height 35
click at [1191, 606] on div "No" at bounding box center [1303, 607] width 333 height 28
click at [1209, 538] on button "No" at bounding box center [1340, 550] width 372 height 35
click at [1195, 631] on div "N/A" at bounding box center [1303, 633] width 333 height 28
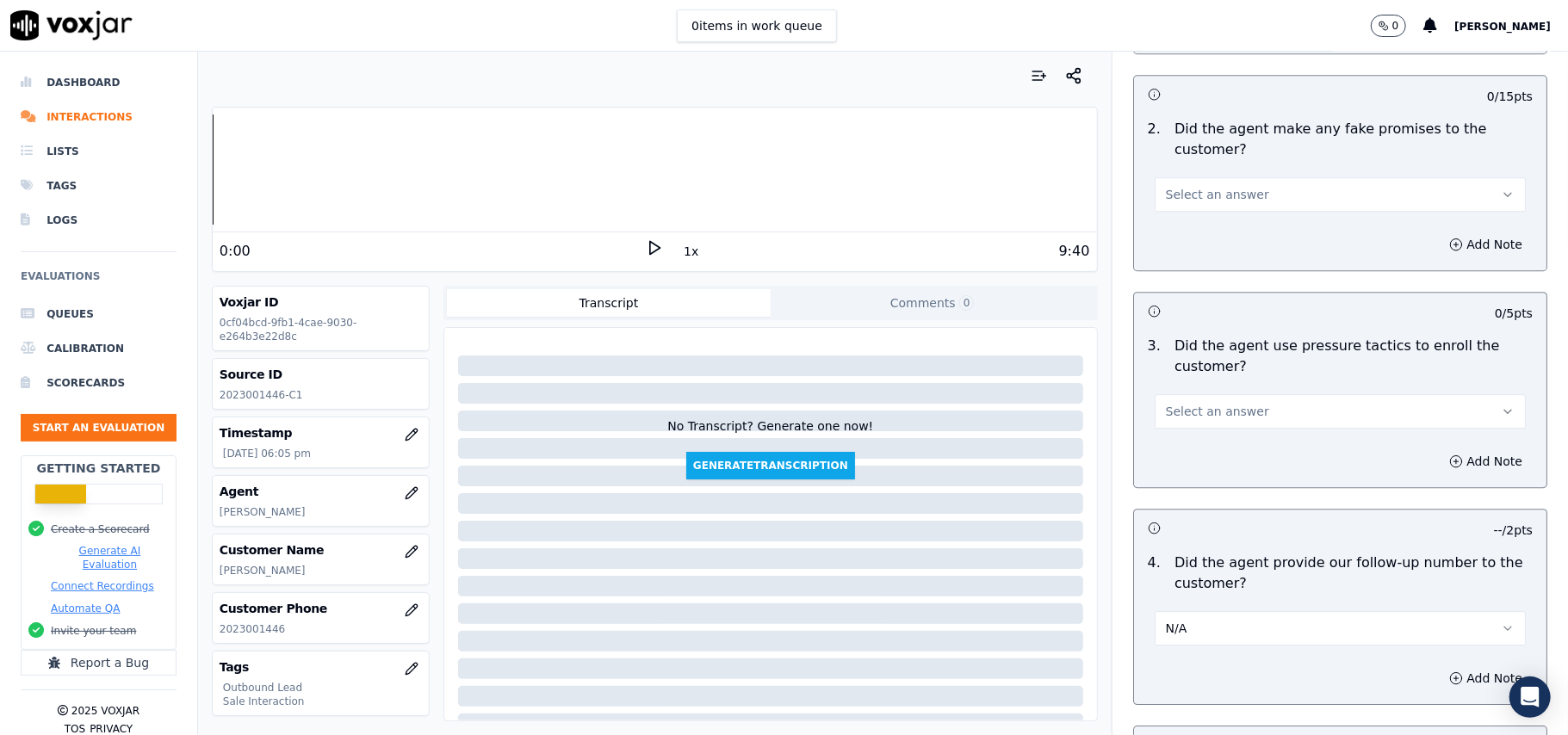
scroll to position [3490, 0]
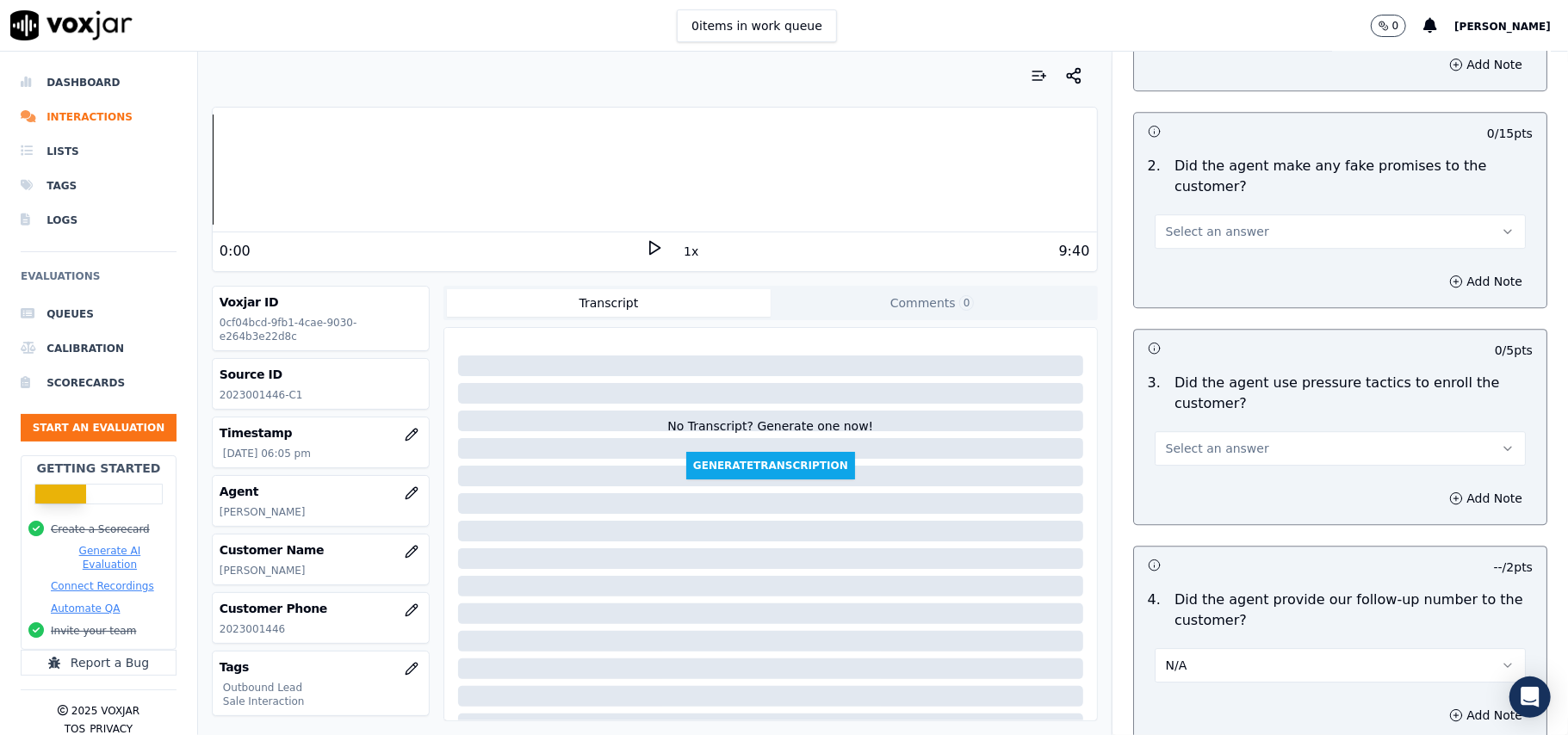
click at [1241, 439] on button "Select an answer" at bounding box center [1340, 448] width 372 height 35
click at [1203, 523] on div "N/A" at bounding box center [1303, 531] width 333 height 28
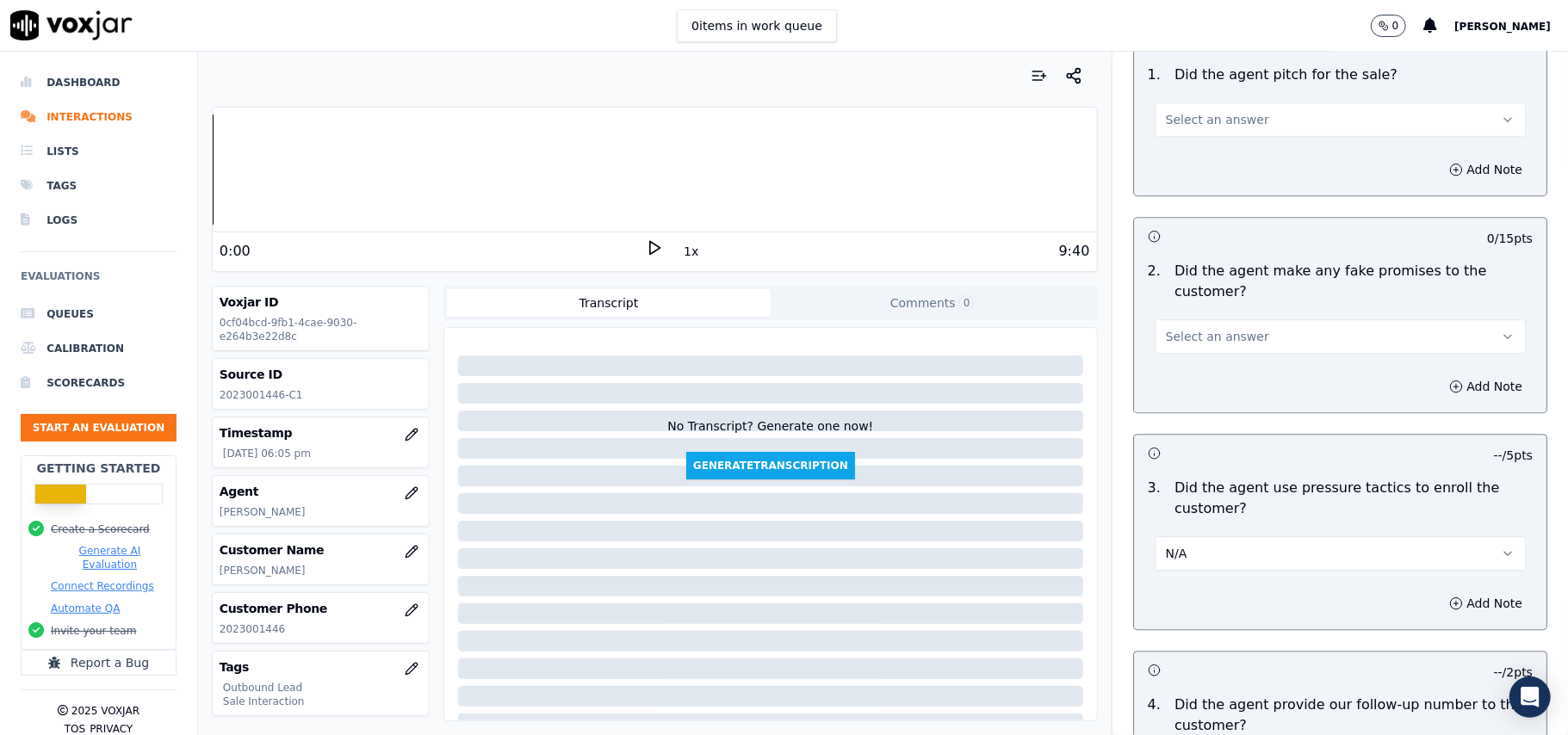
scroll to position [3261, 0]
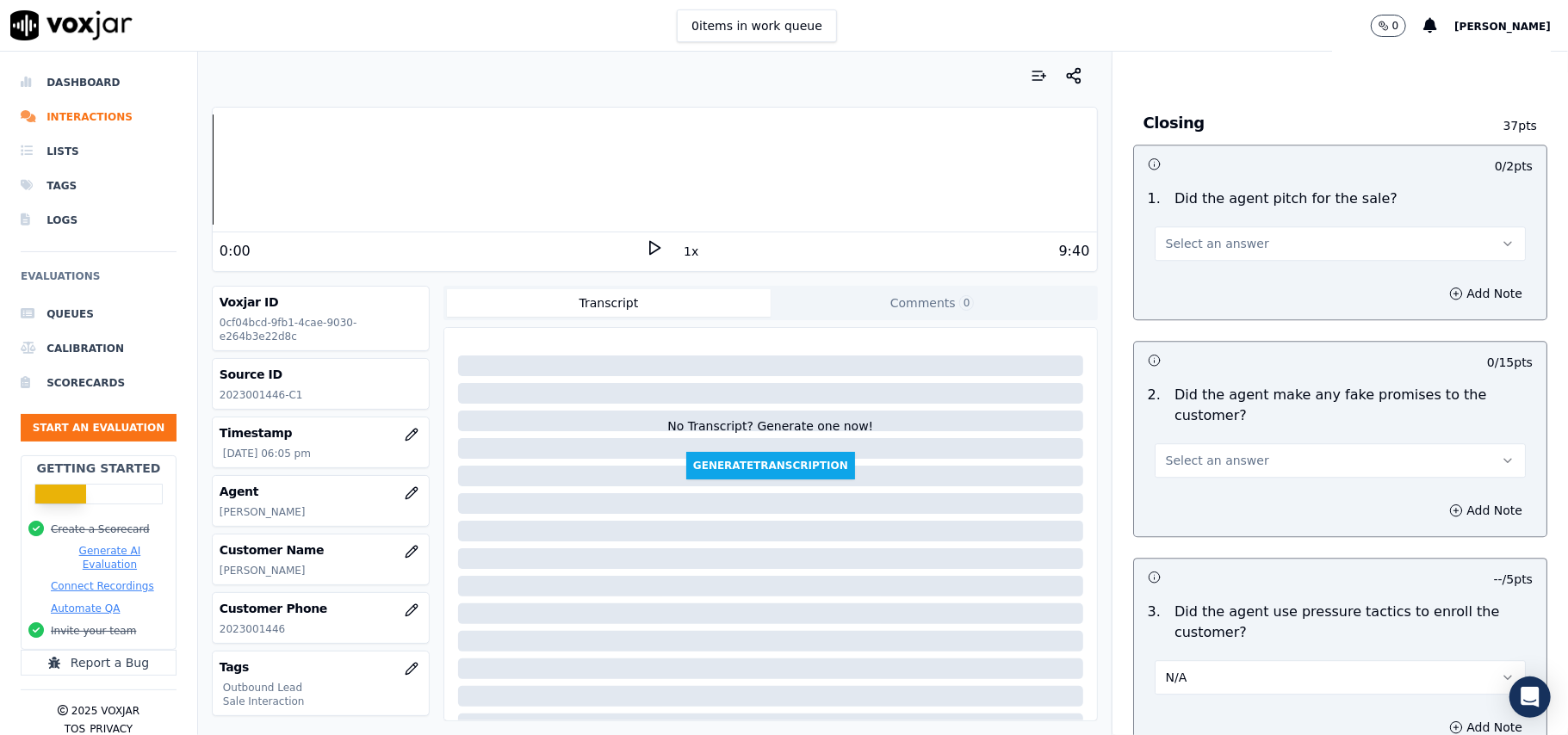
click at [1240, 460] on button "Select an answer" at bounding box center [1340, 460] width 372 height 35
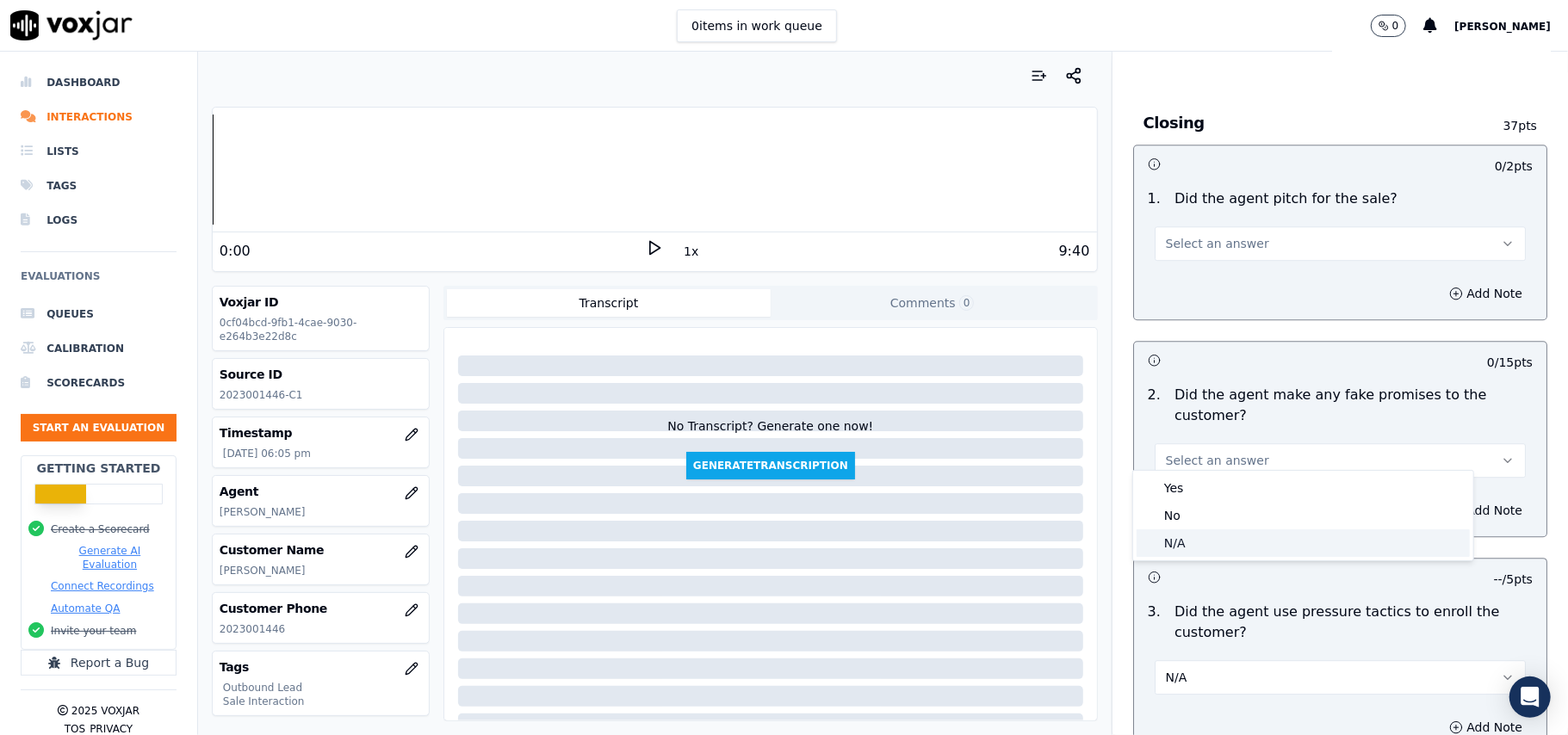
click at [1177, 542] on div "N/A" at bounding box center [1303, 544] width 333 height 28
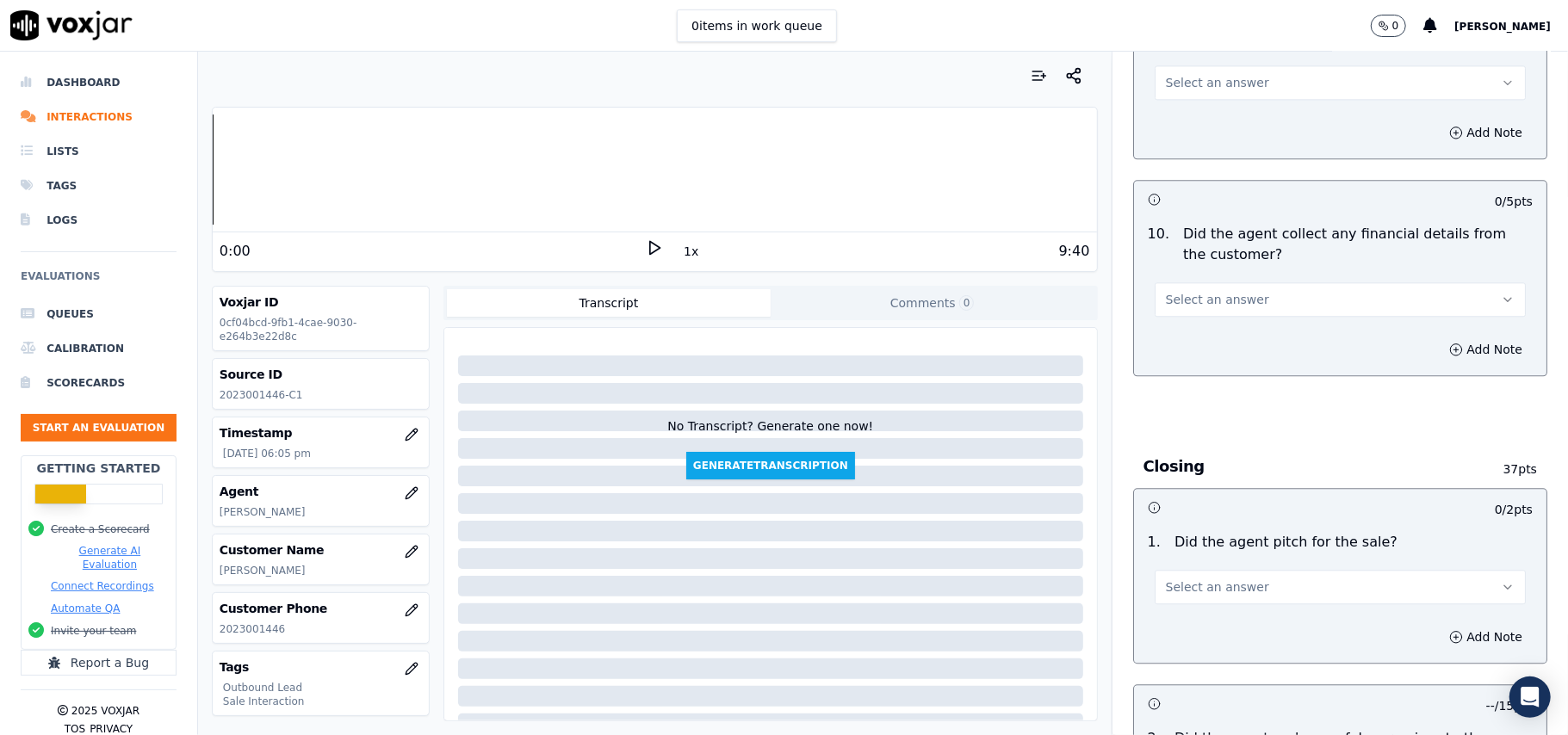
scroll to position [2916, 0]
click at [1237, 571] on button "Select an answer" at bounding box center [1340, 588] width 372 height 35
click at [1212, 606] on div "Yes" at bounding box center [1303, 614] width 333 height 28
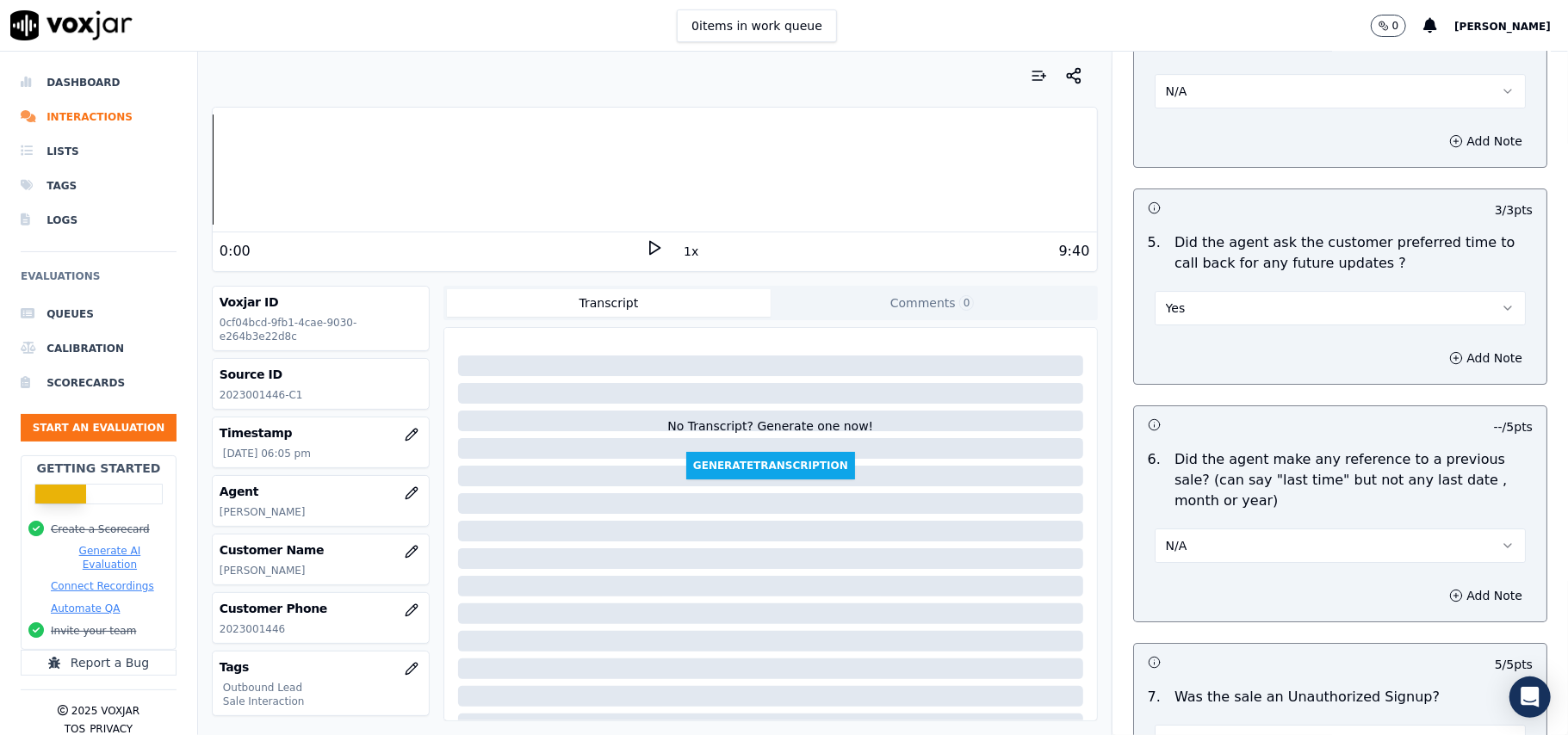
scroll to position [4293, 0]
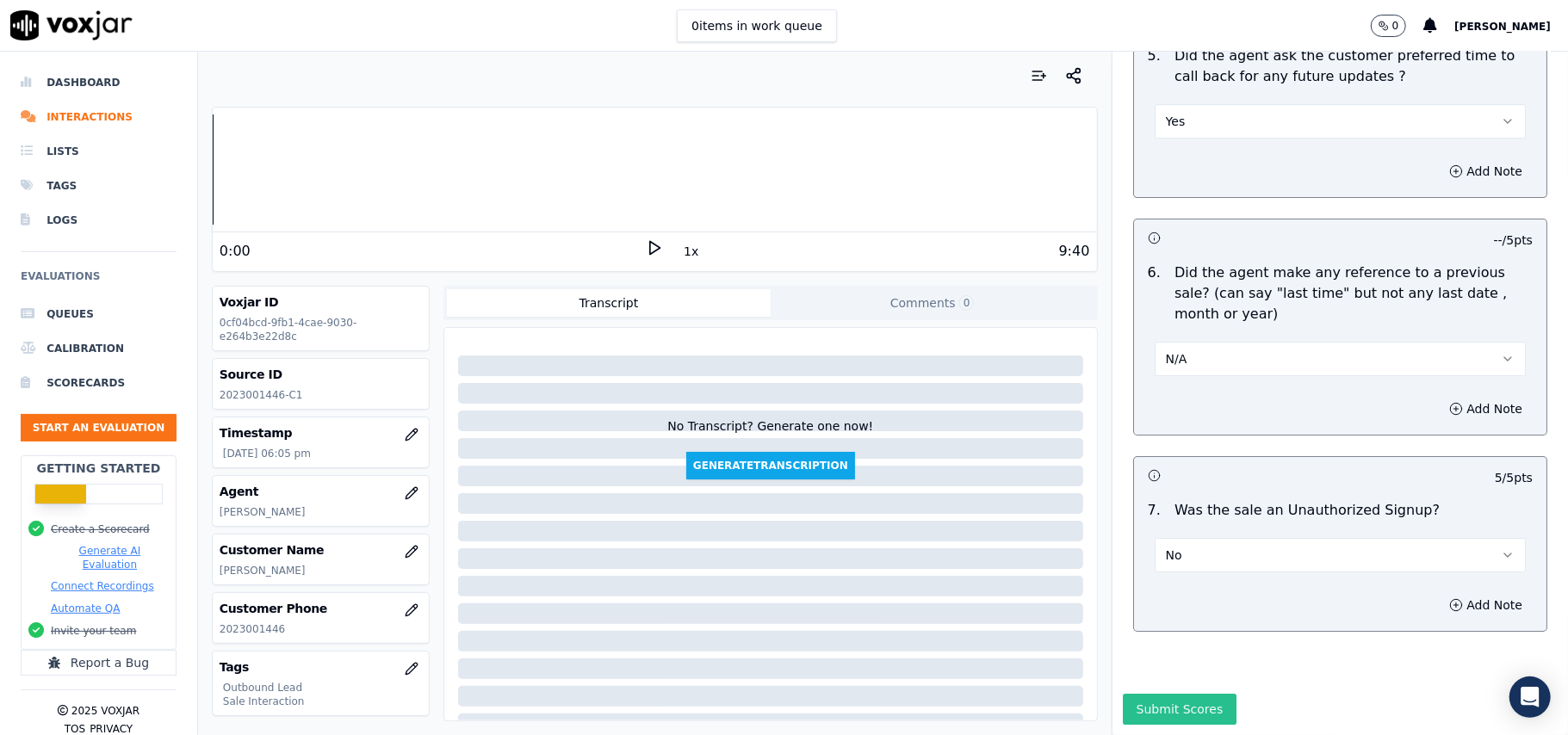
drag, startPoint x: 1156, startPoint y: 658, endPoint x: 1202, endPoint y: 603, distance: 71.7
click at [1155, 694] on button "Submit Scores" at bounding box center [1179, 709] width 115 height 31
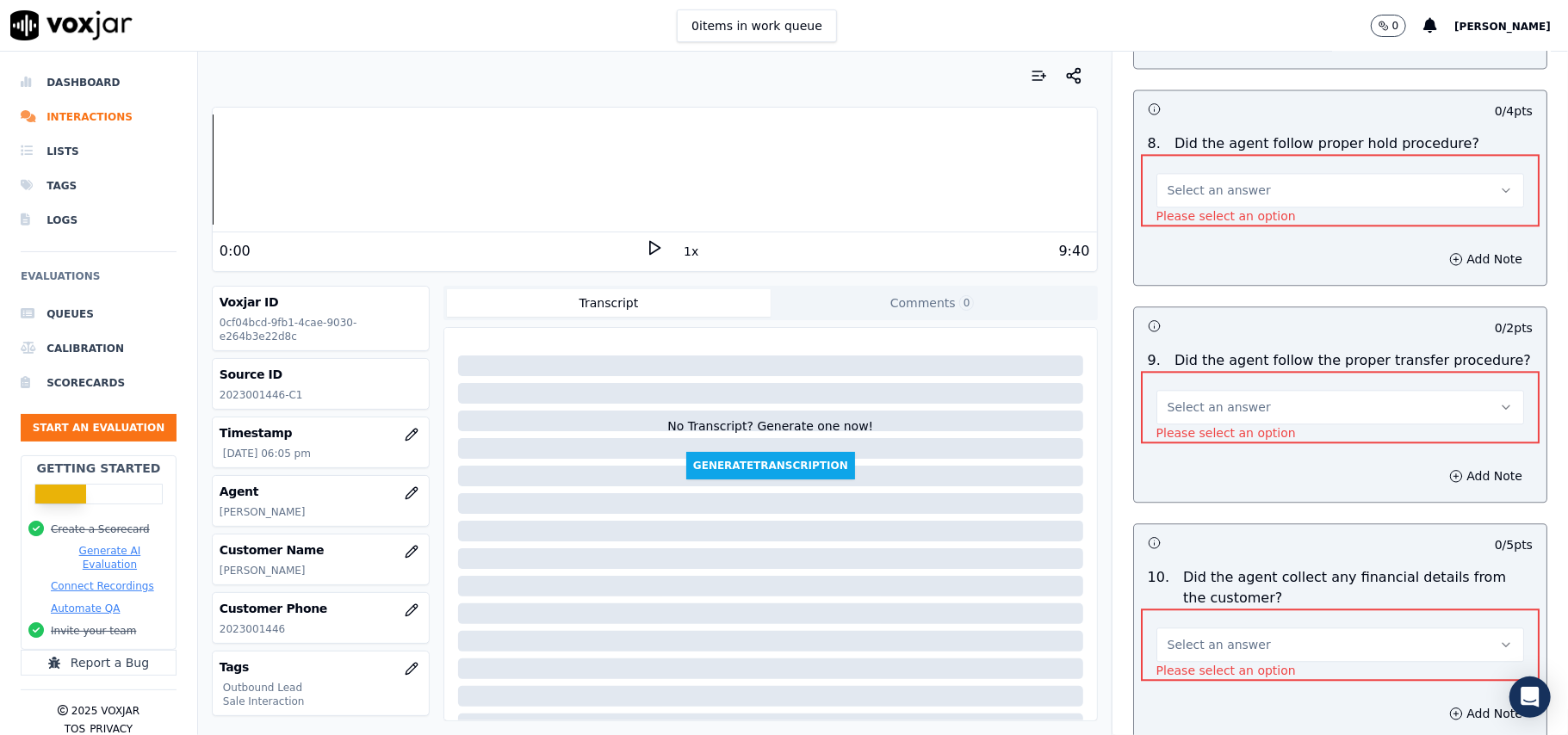
scroll to position [2844, 0]
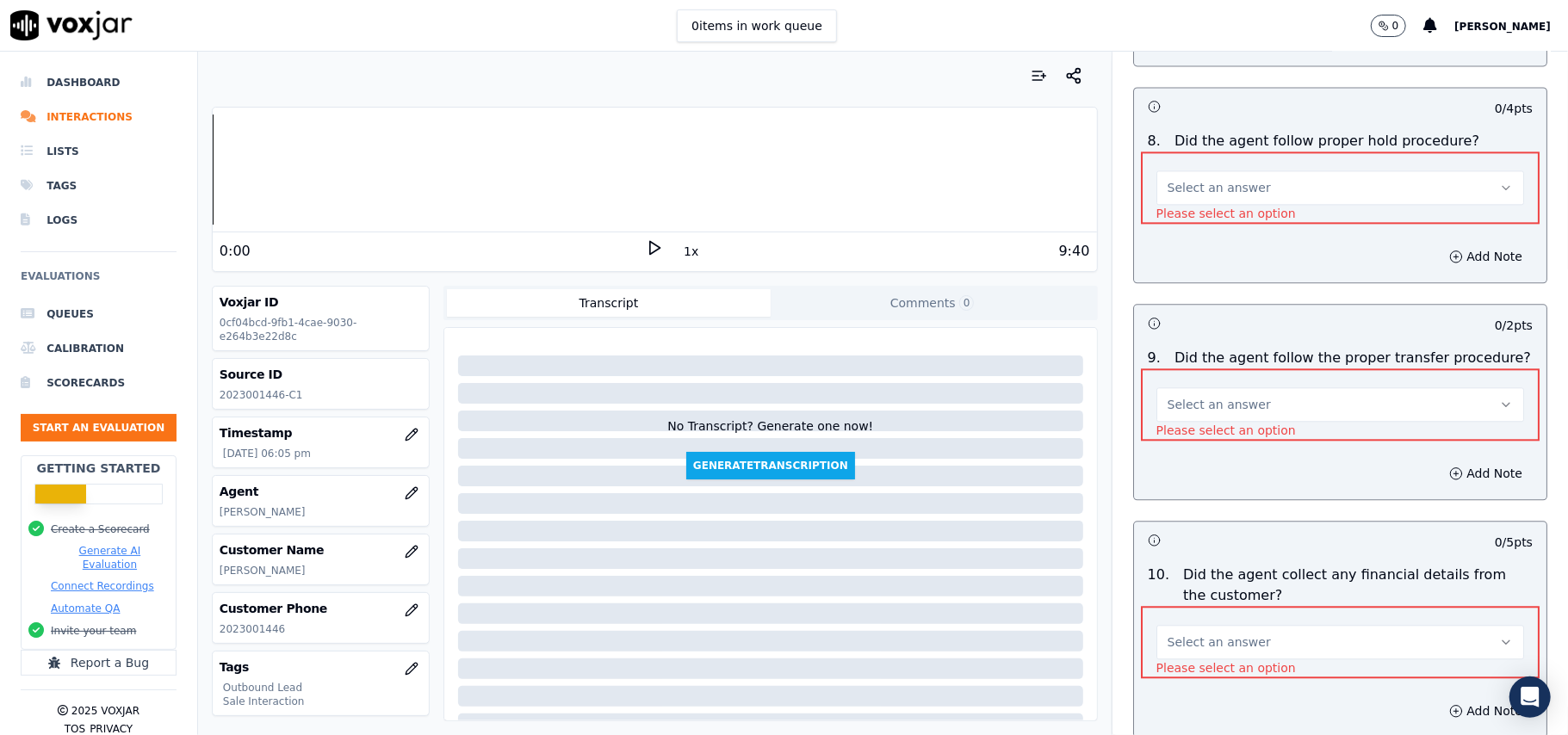
click at [1168, 633] on span "Select an answer" at bounding box center [1219, 641] width 104 height 17
click at [1161, 680] on div "No" at bounding box center [1303, 680] width 332 height 28
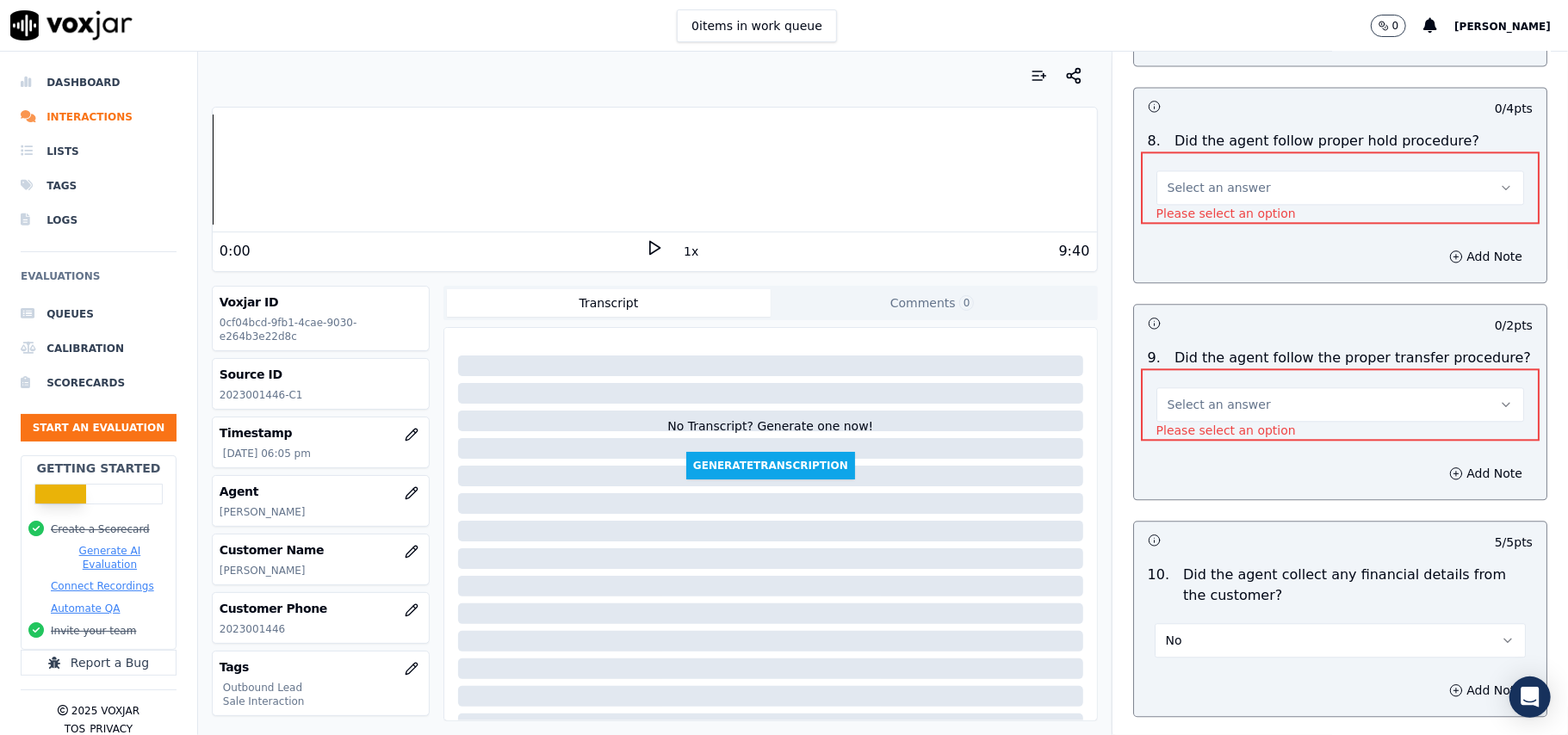
click at [1230, 396] on span "Select an answer" at bounding box center [1219, 404] width 104 height 17
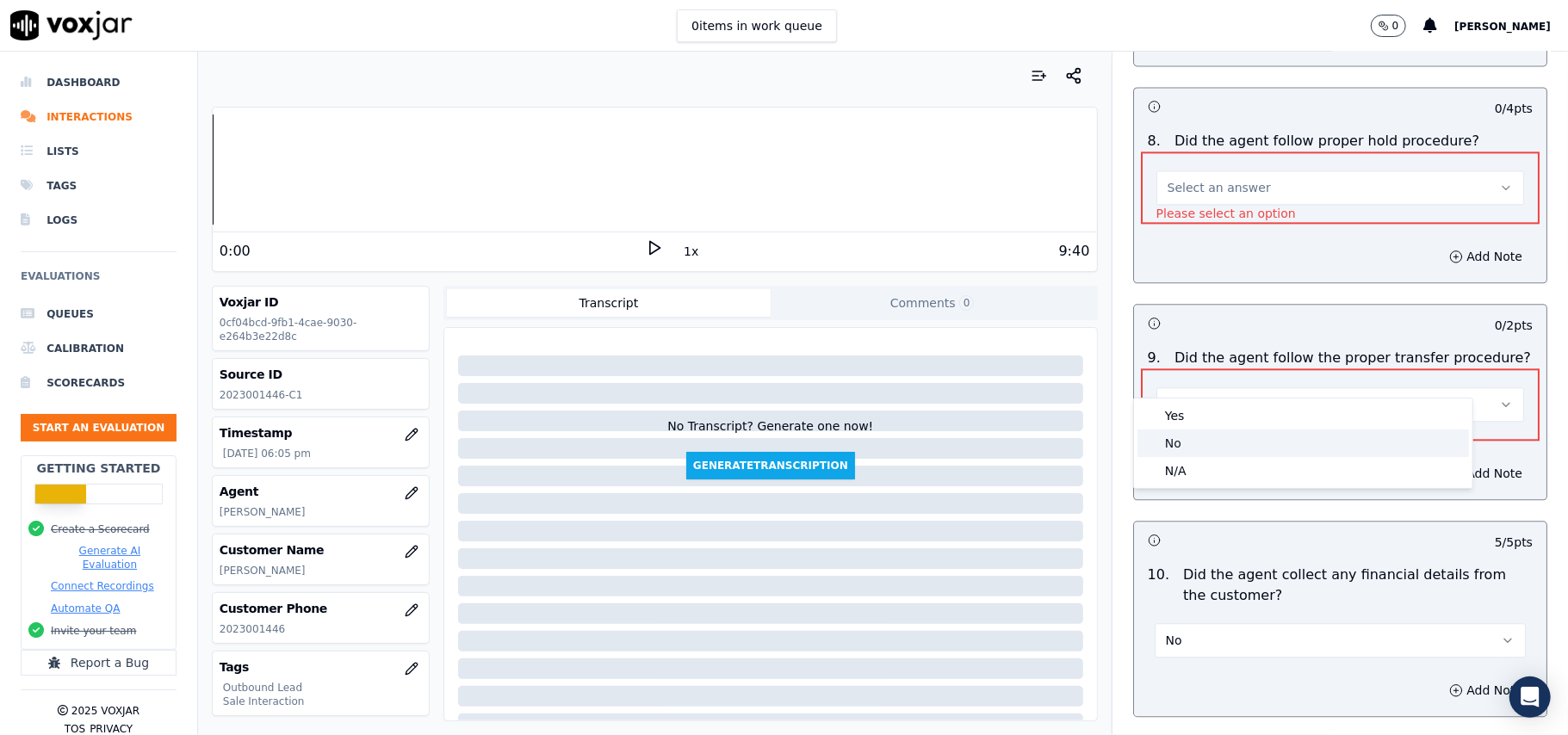
click at [1210, 435] on div "No" at bounding box center [1303, 443] width 332 height 28
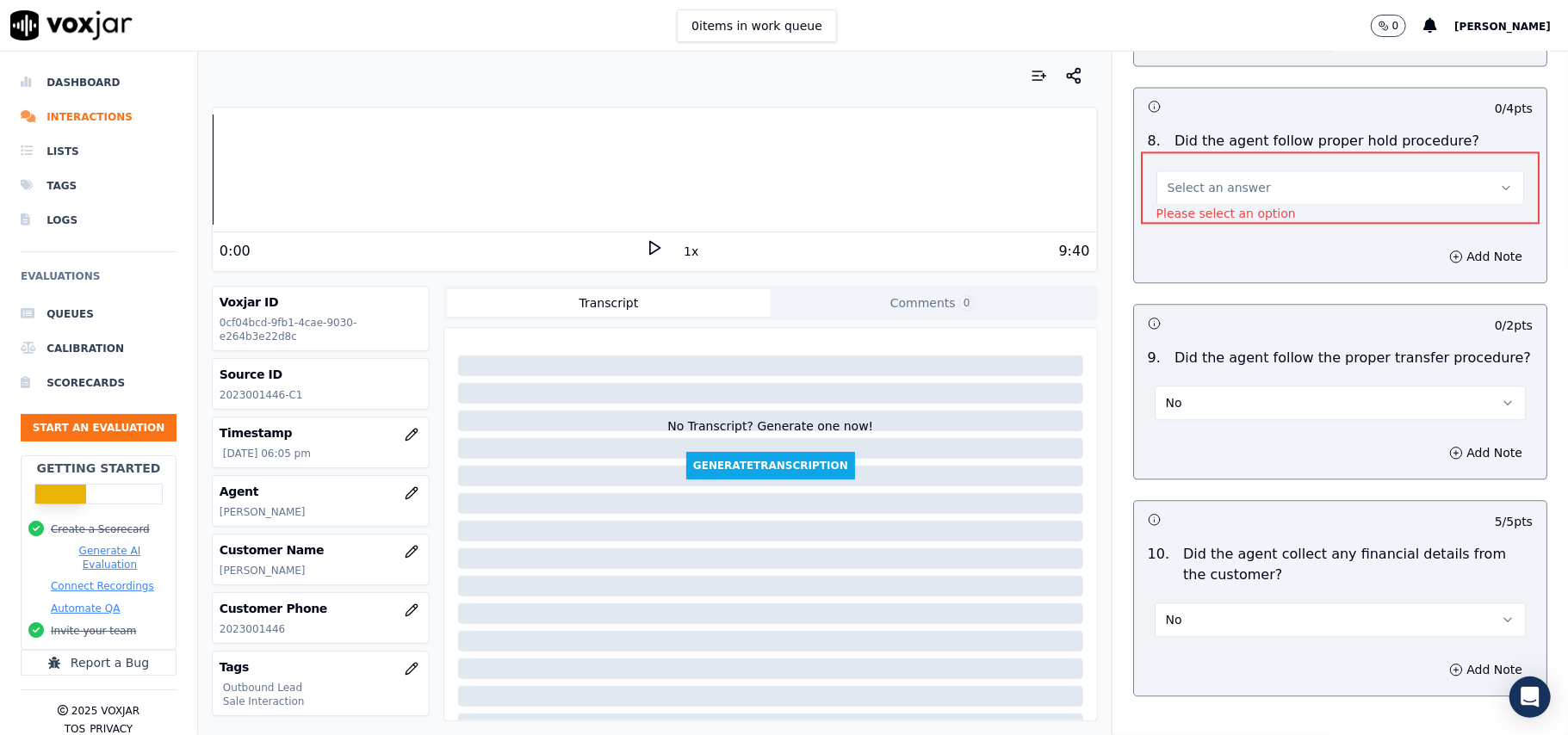
click at [1195, 385] on button "No" at bounding box center [1340, 402] width 372 height 35
click at [1185, 411] on div "Yes" at bounding box center [1303, 414] width 333 height 28
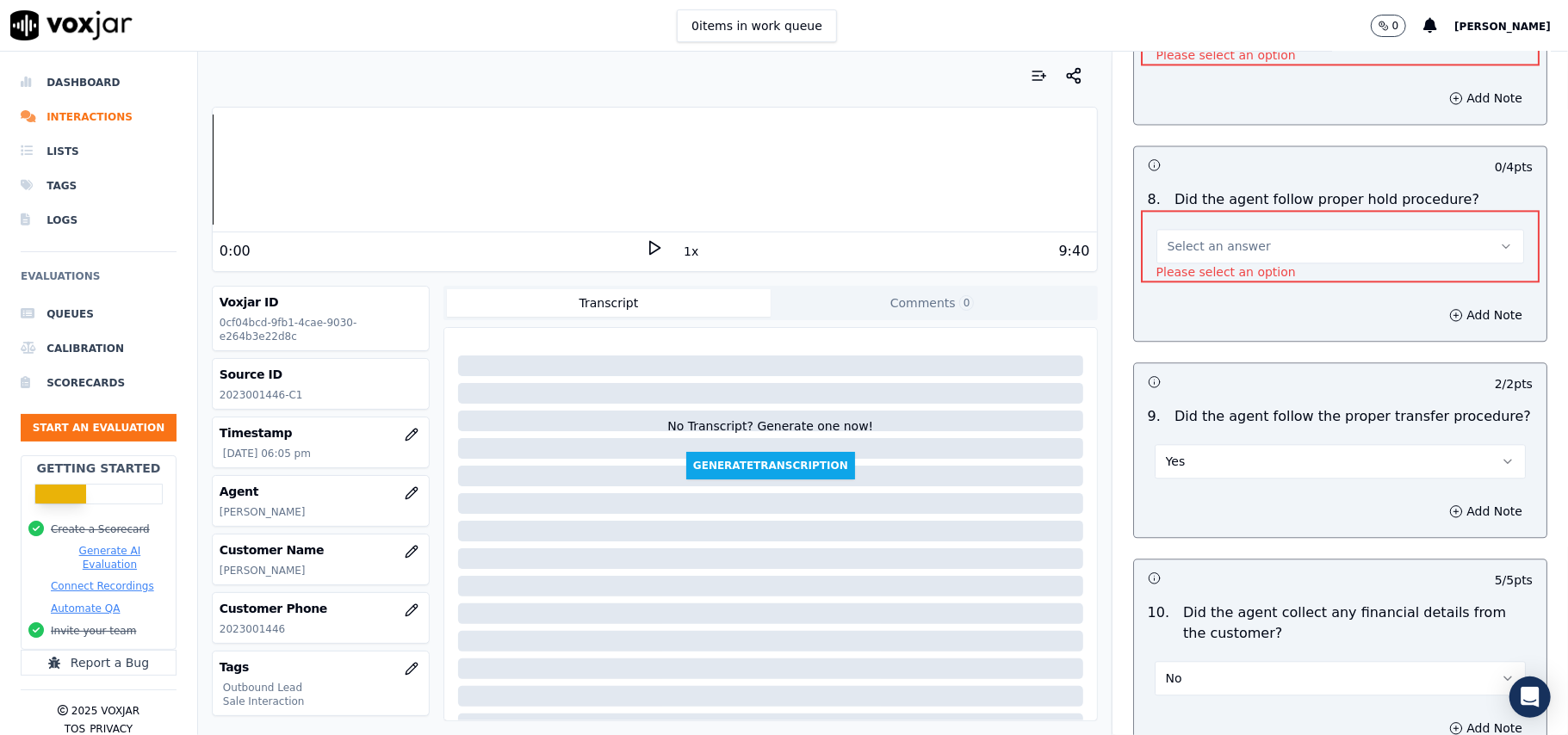
scroll to position [2730, 0]
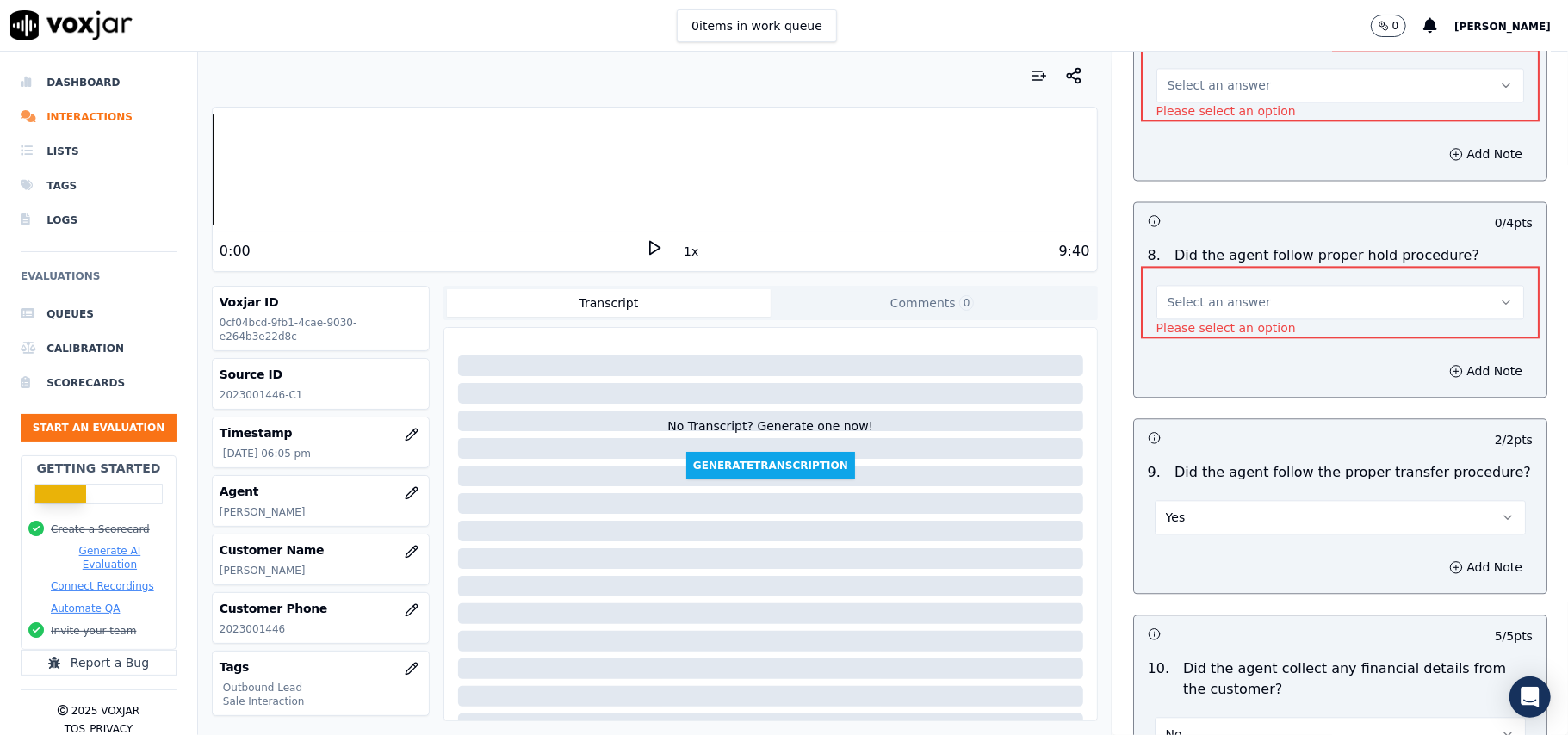
click at [1189, 287] on button "Select an answer" at bounding box center [1340, 302] width 368 height 35
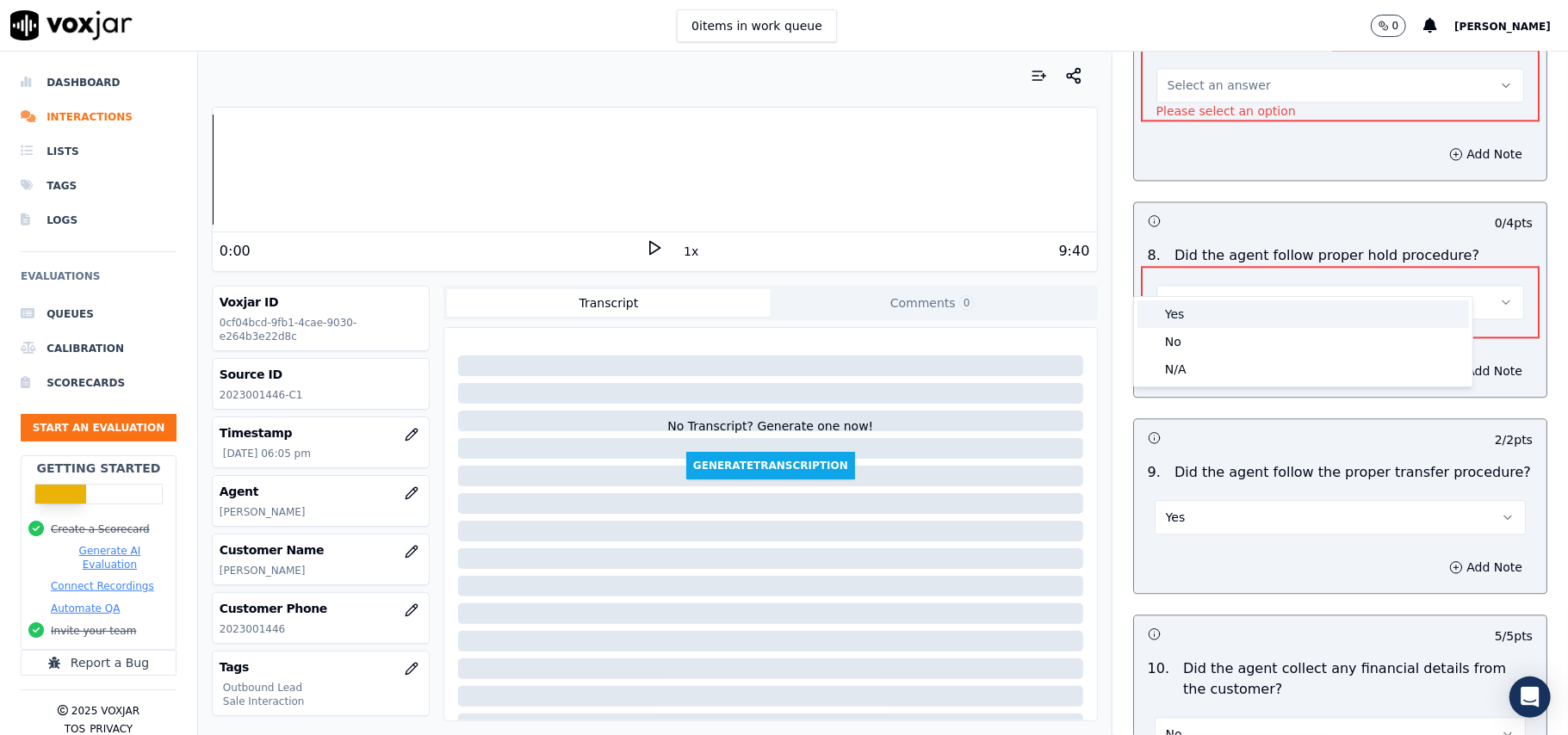
click at [1192, 321] on div "Yes" at bounding box center [1303, 315] width 332 height 28
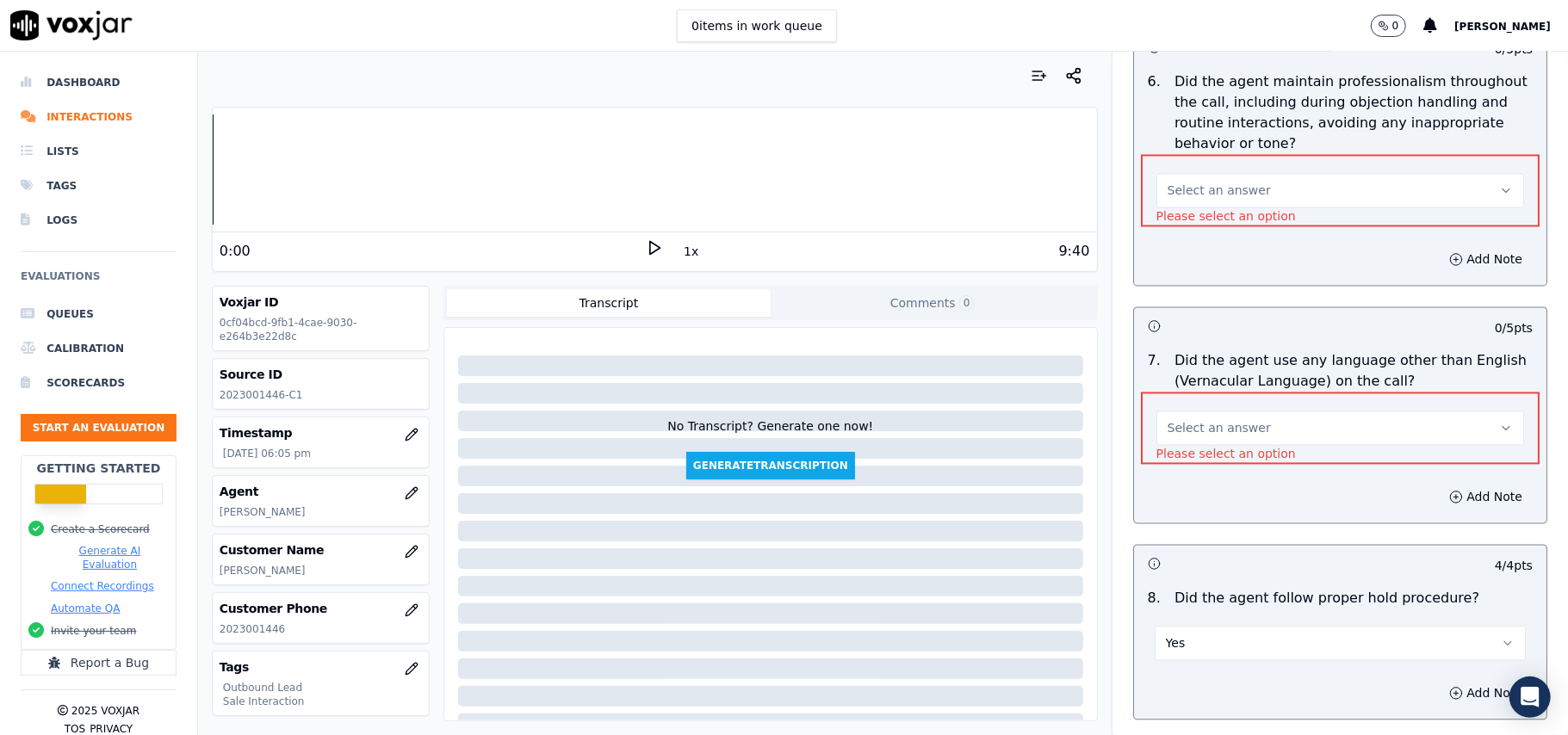
scroll to position [2386, 0]
click at [1193, 413] on button "Select an answer" at bounding box center [1340, 429] width 368 height 35
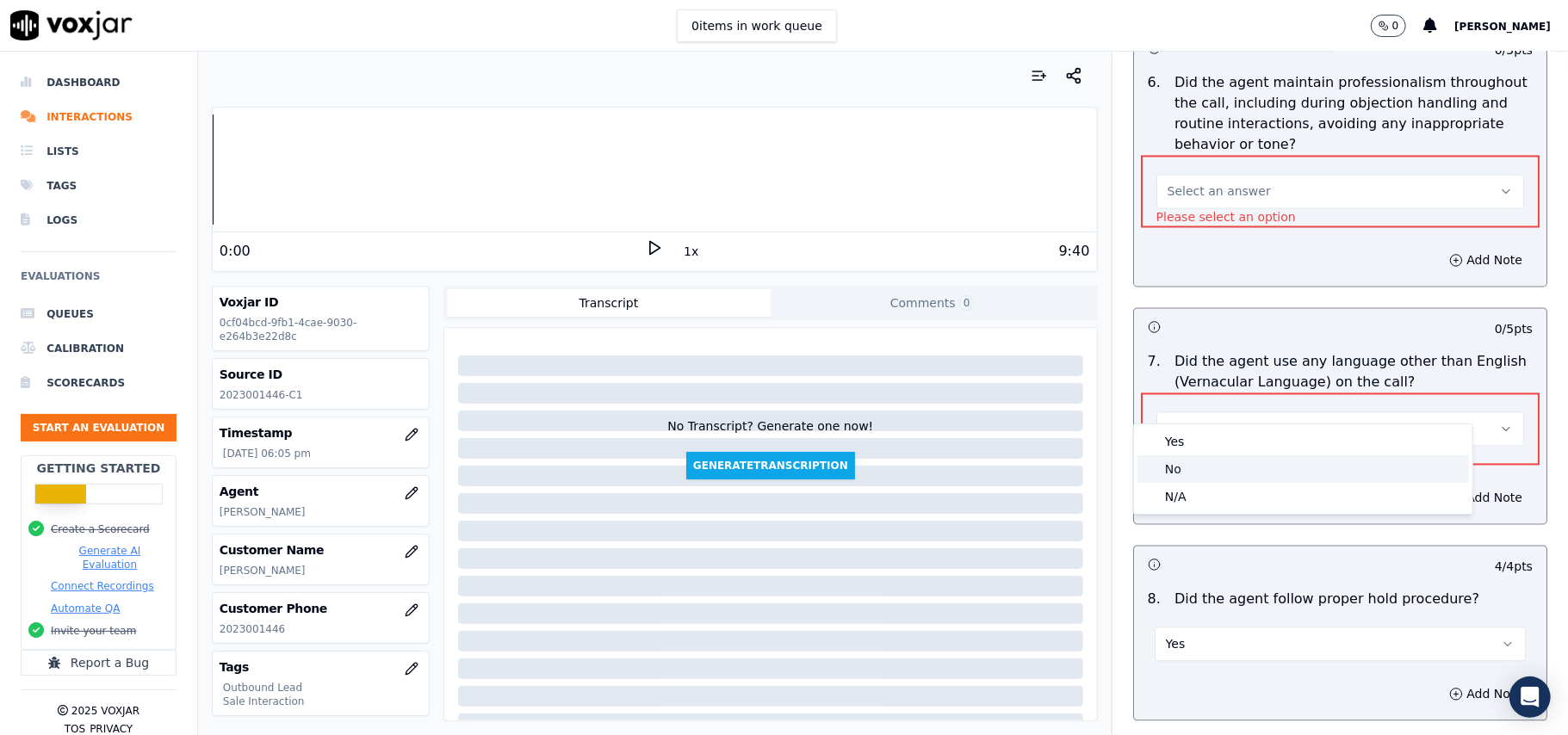
click at [1189, 469] on div "No" at bounding box center [1303, 469] width 332 height 28
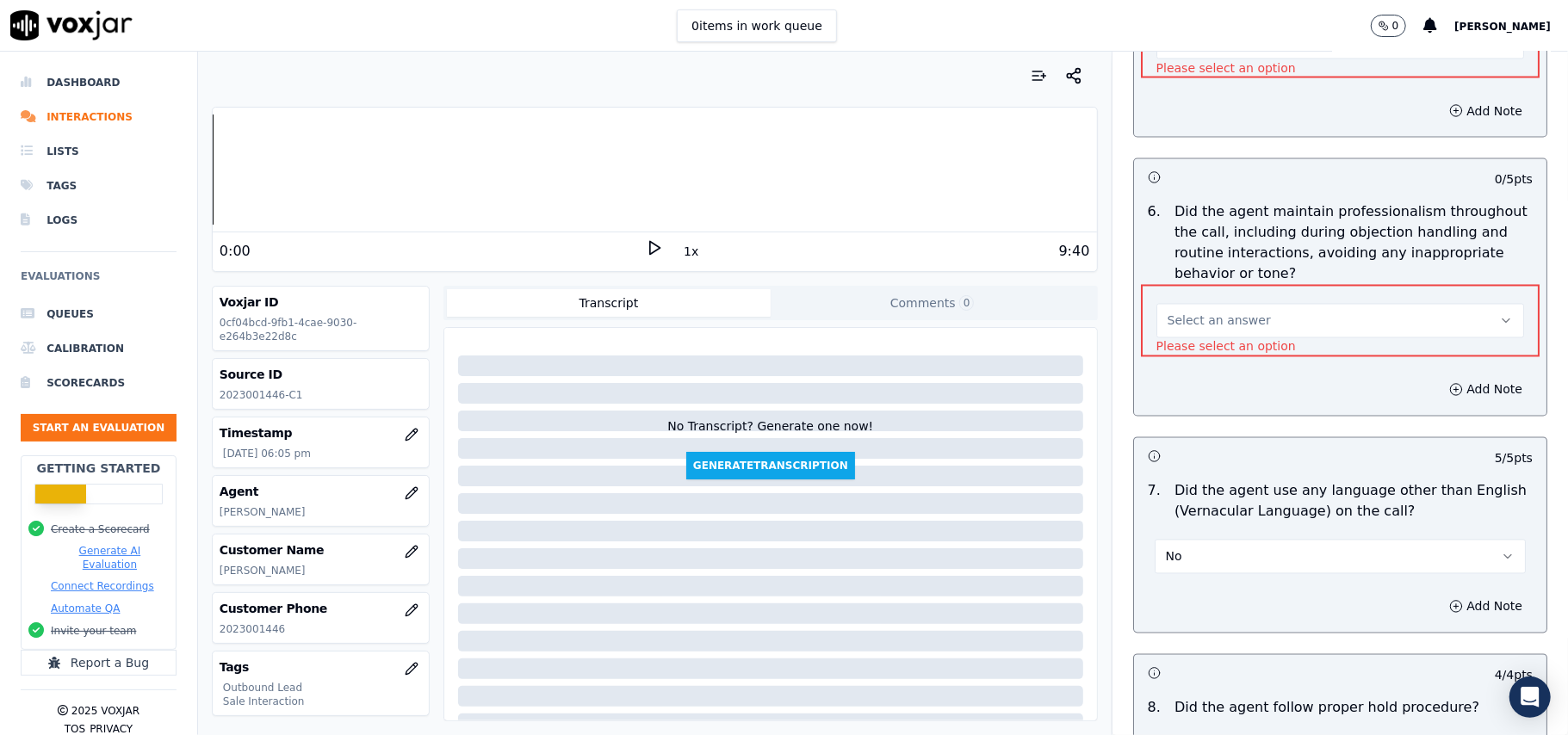
scroll to position [2156, 0]
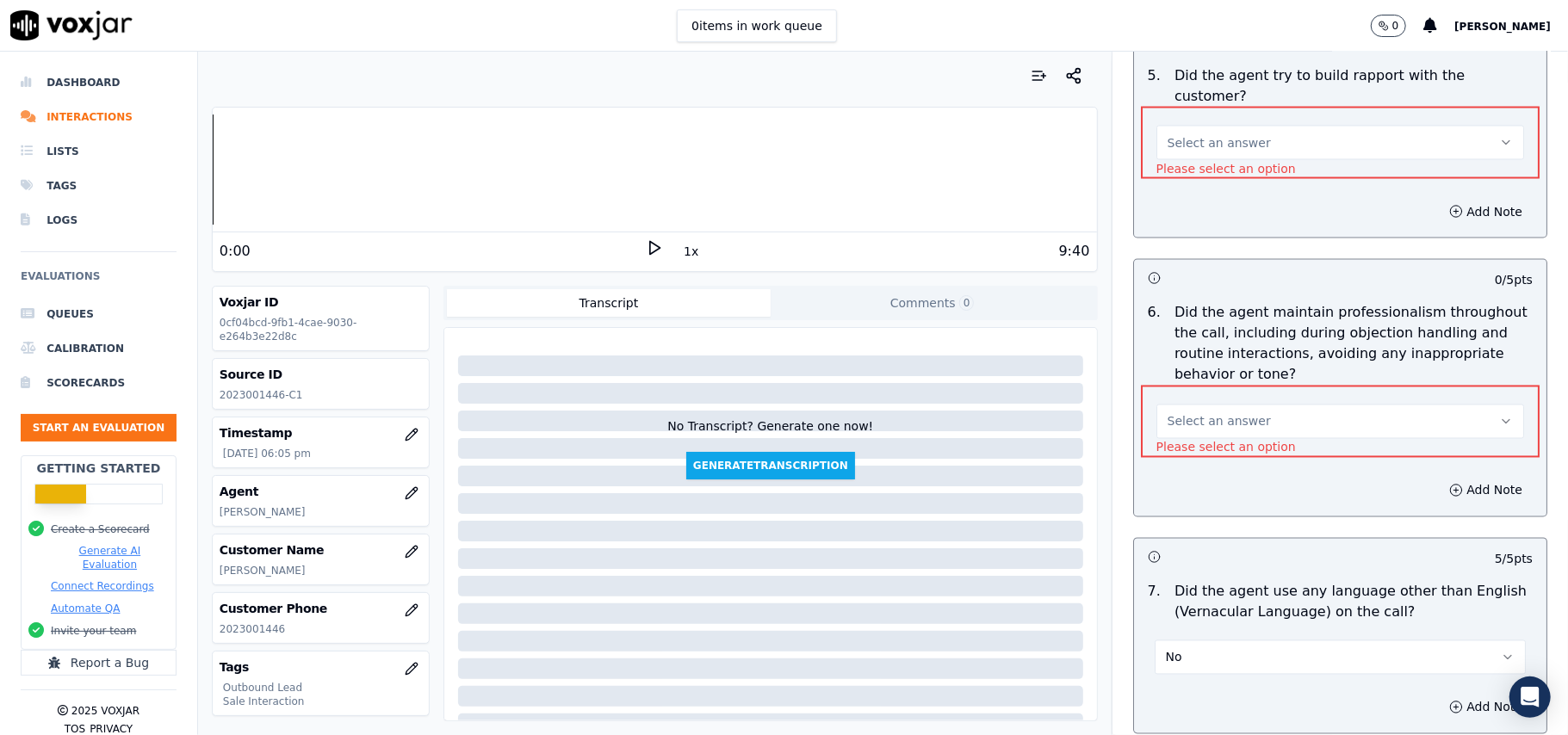
click at [1189, 413] on span "Select an answer" at bounding box center [1219, 421] width 104 height 17
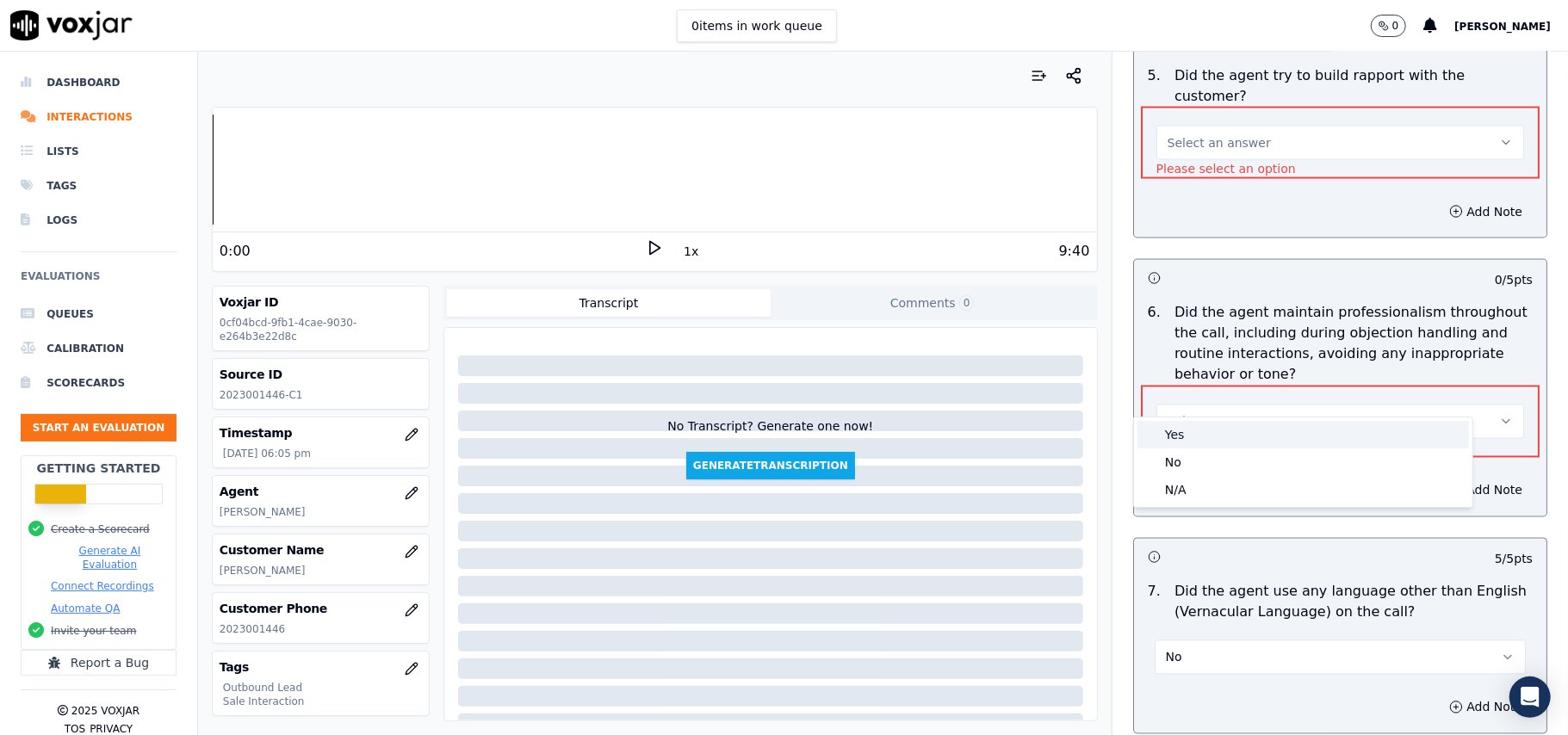
click at [1182, 435] on div "Yes" at bounding box center [1303, 435] width 332 height 28
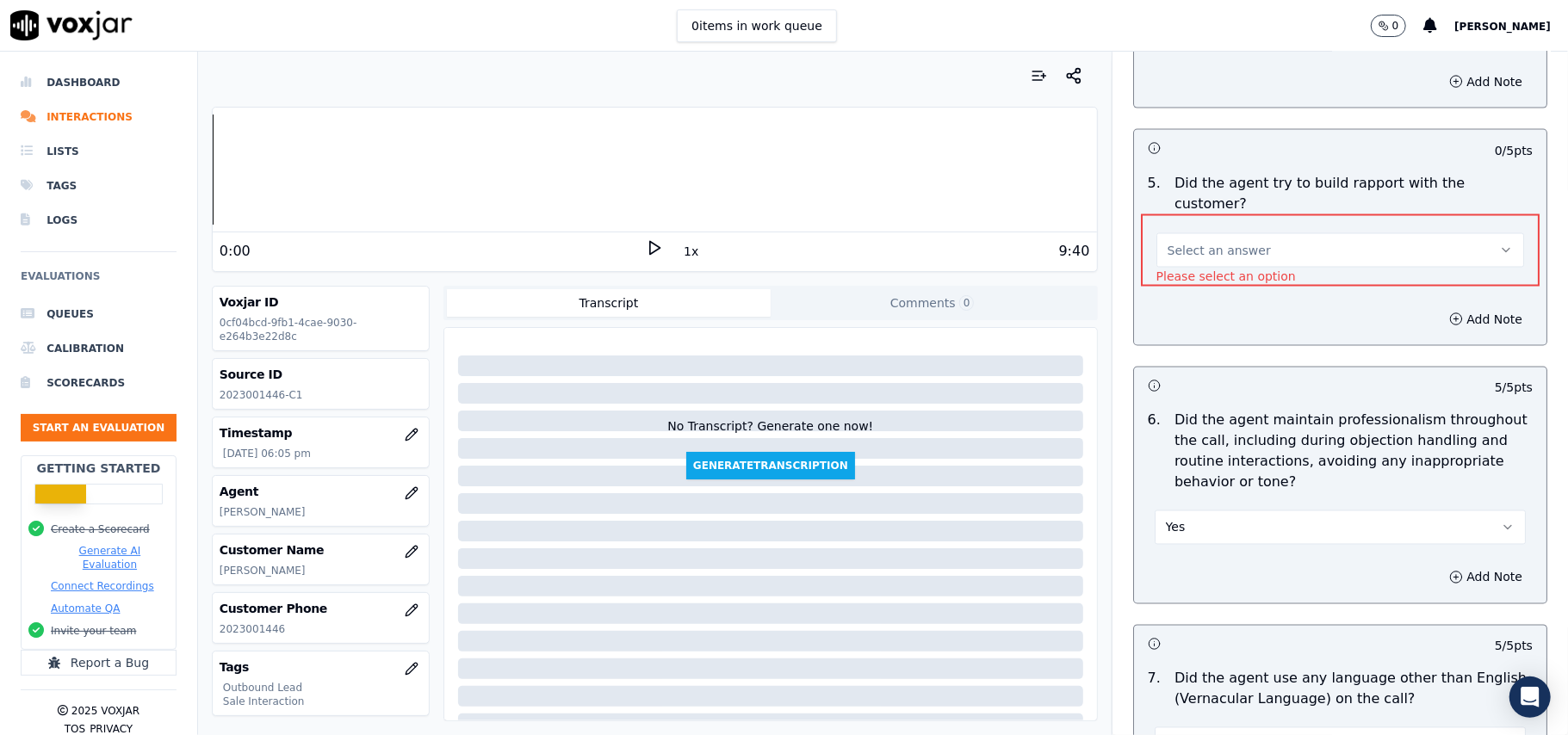
scroll to position [1926, 0]
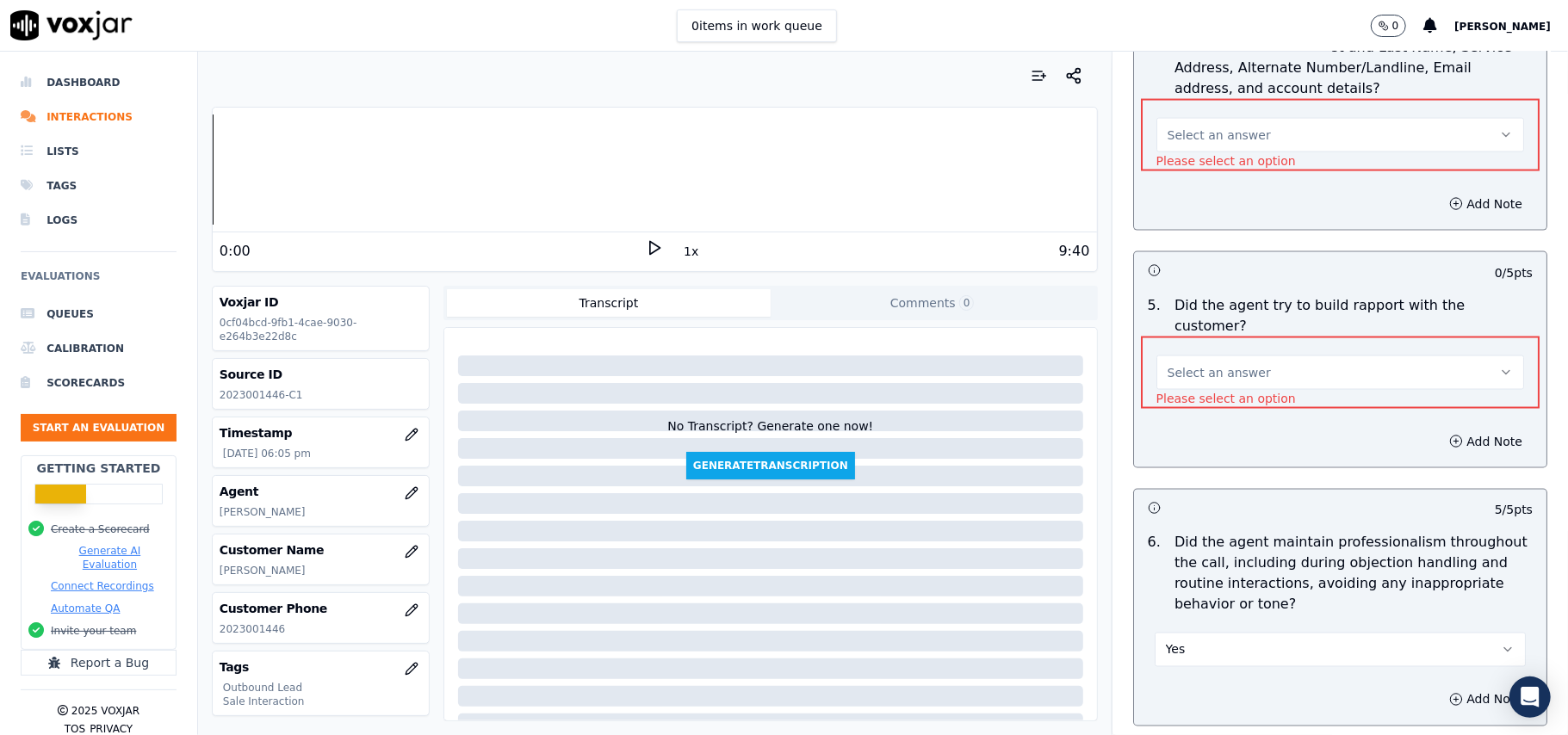
click at [1212, 359] on button "Select an answer" at bounding box center [1340, 372] width 368 height 35
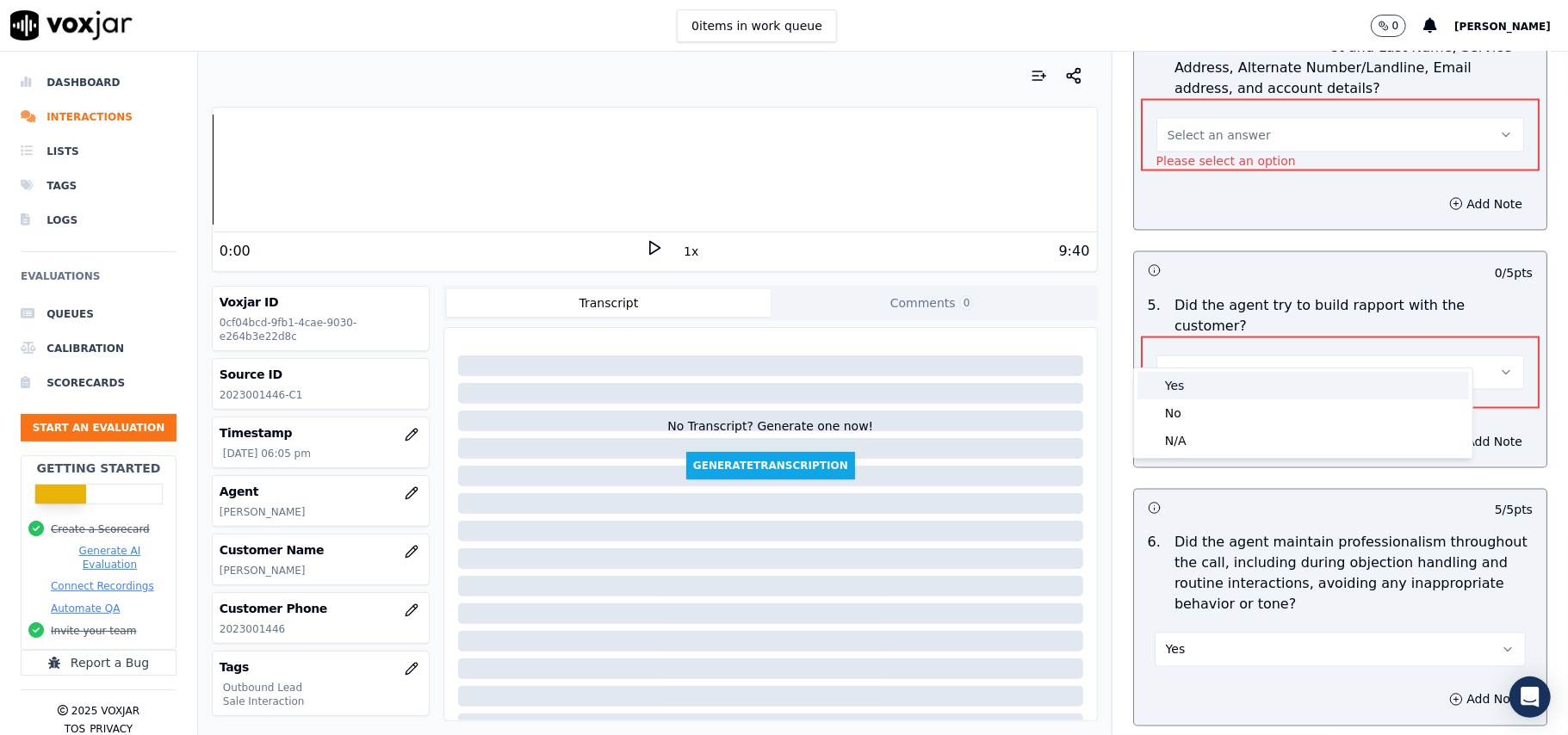
click at [1196, 386] on div "Yes" at bounding box center [1303, 385] width 332 height 28
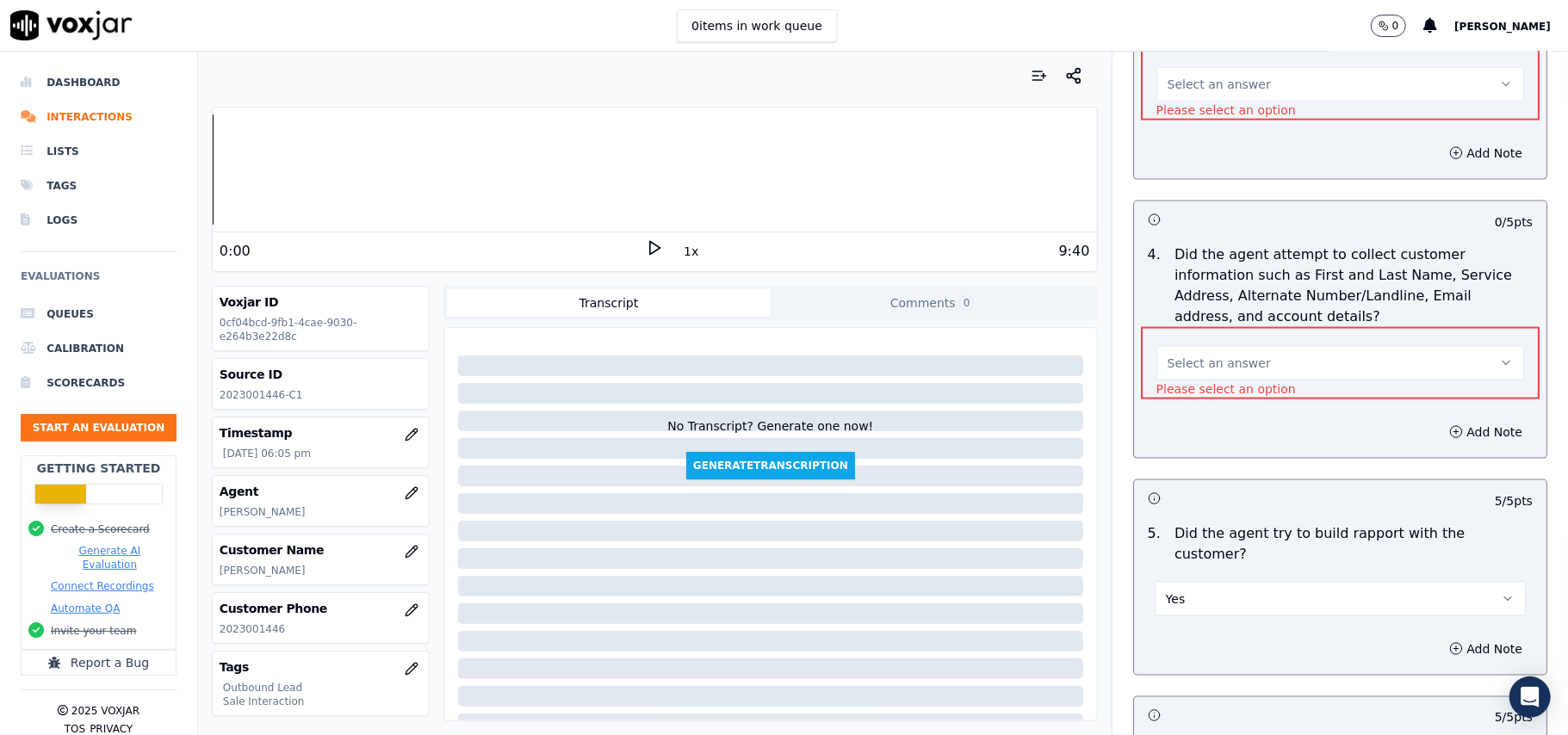
scroll to position [1697, 0]
click at [1210, 356] on span "Select an answer" at bounding box center [1219, 364] width 104 height 17
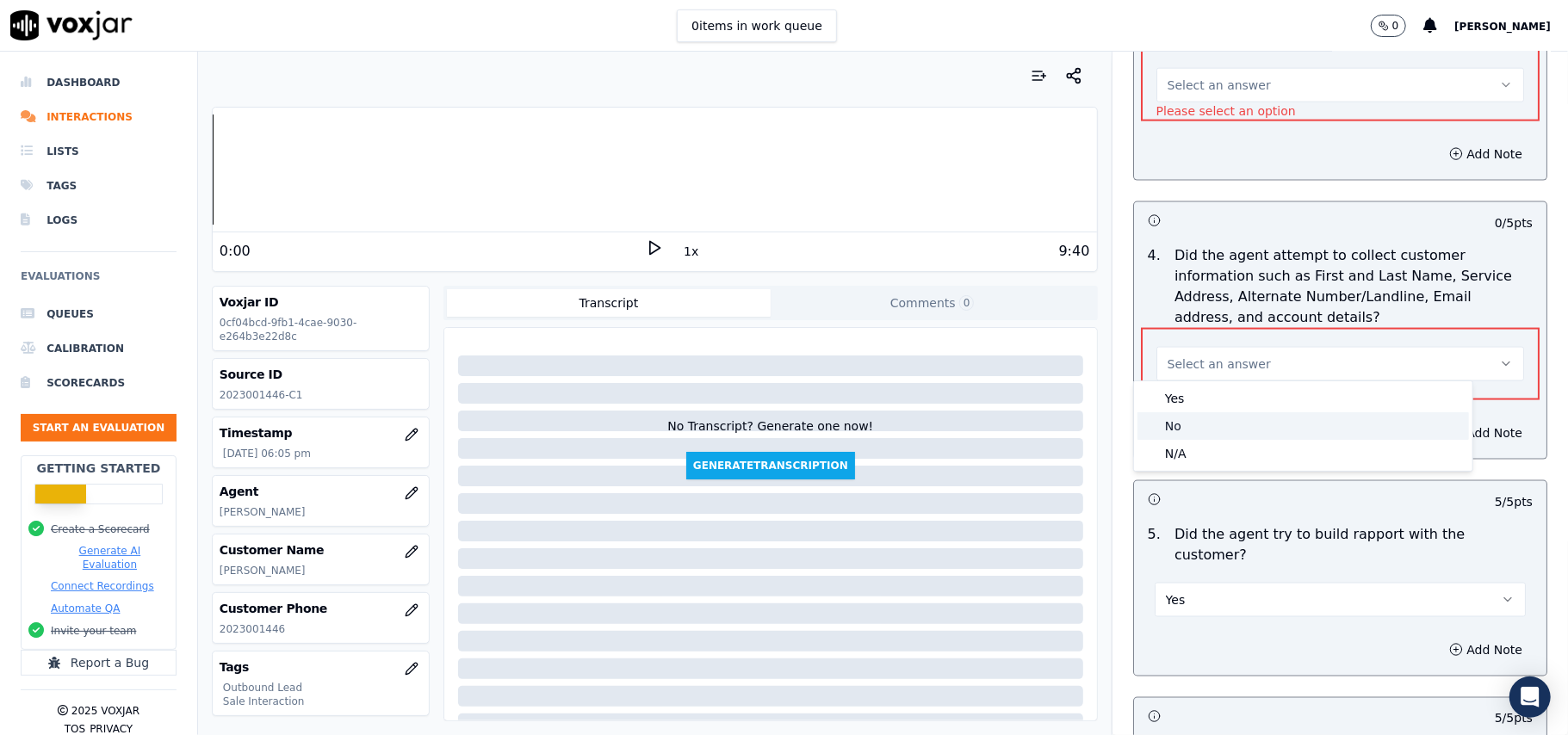
click at [1179, 423] on div "No" at bounding box center [1303, 426] width 332 height 28
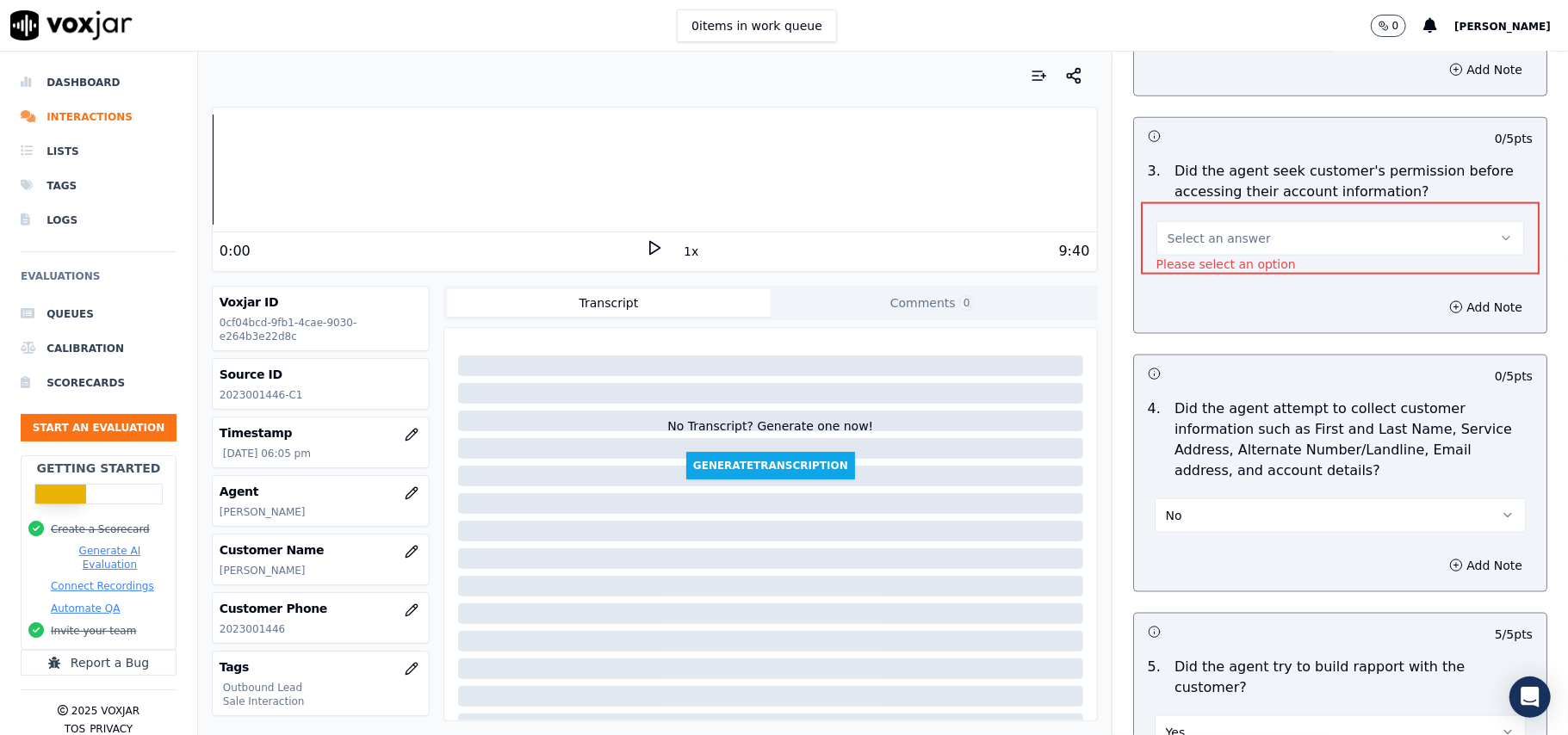
scroll to position [1468, 0]
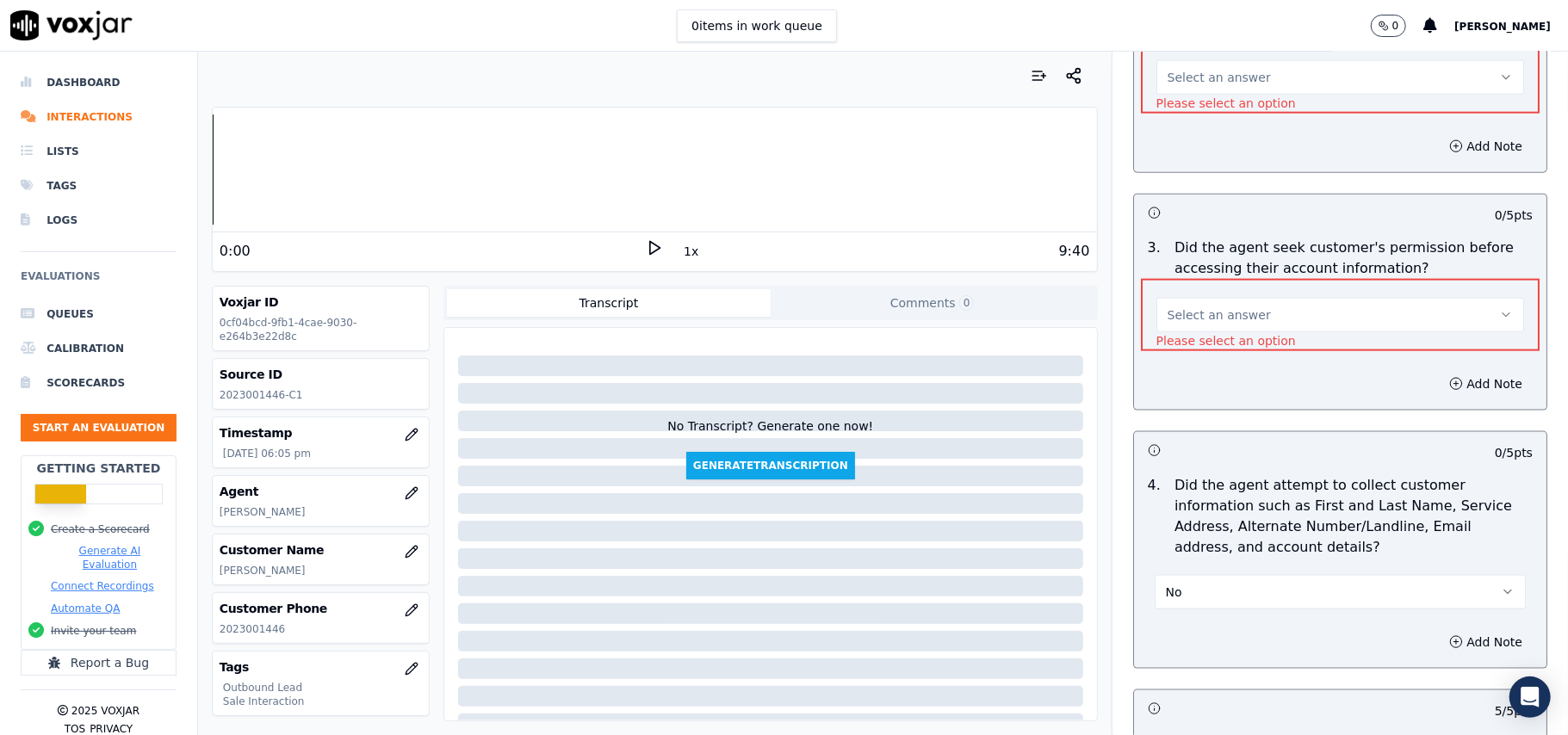
click at [1200, 322] on button "Select an answer" at bounding box center [1340, 315] width 368 height 35
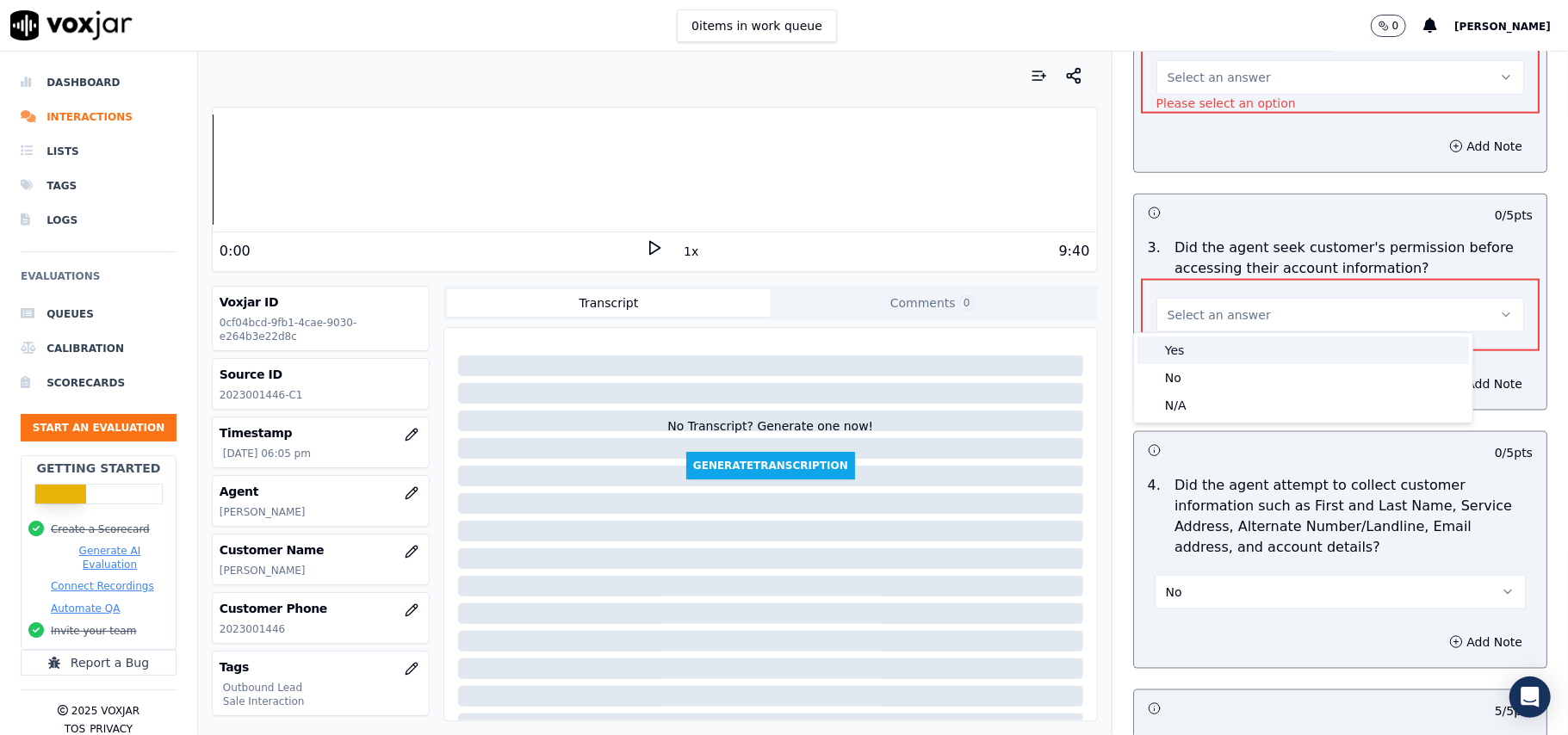
click at [1184, 356] on div "Yes" at bounding box center [1303, 351] width 332 height 28
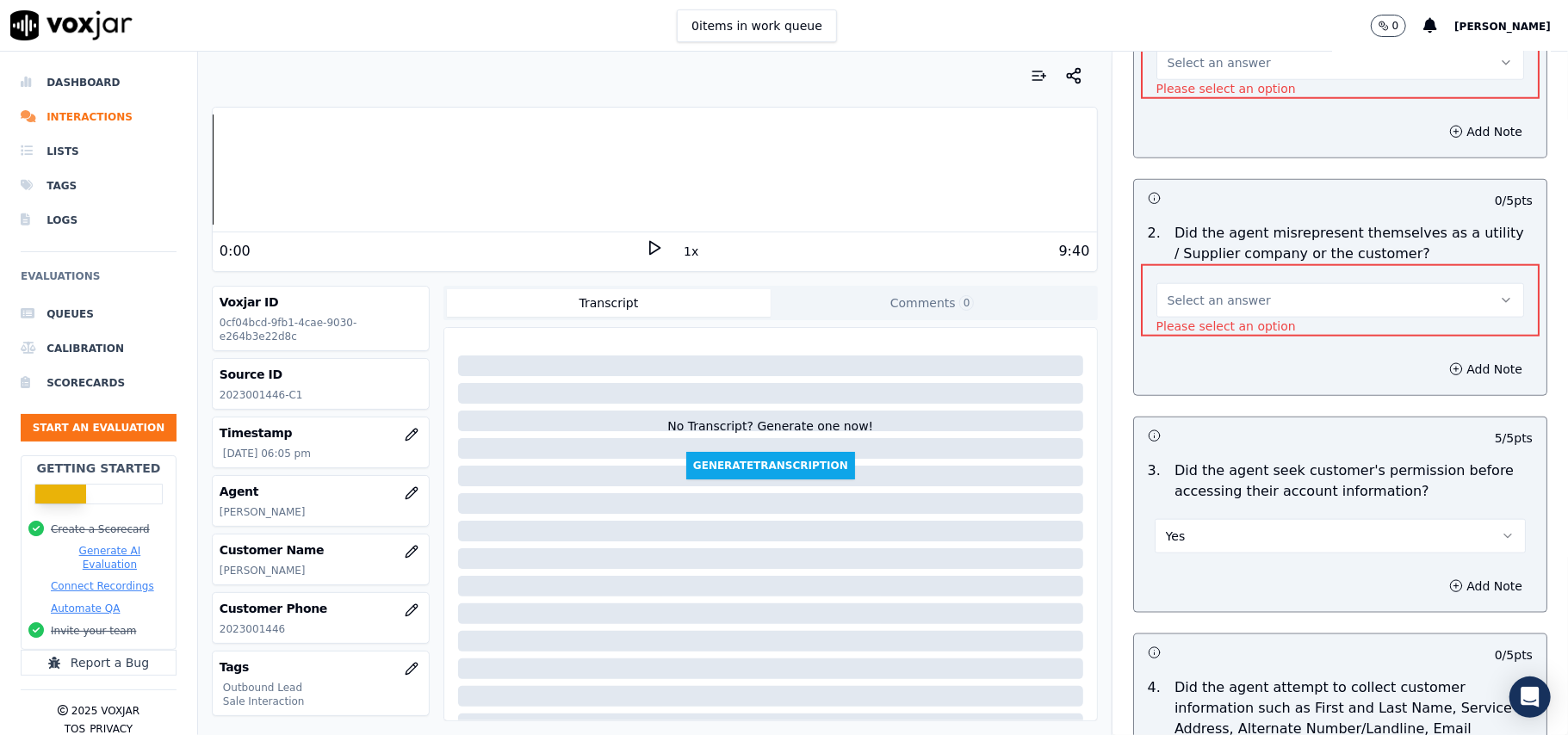
scroll to position [1123, 0]
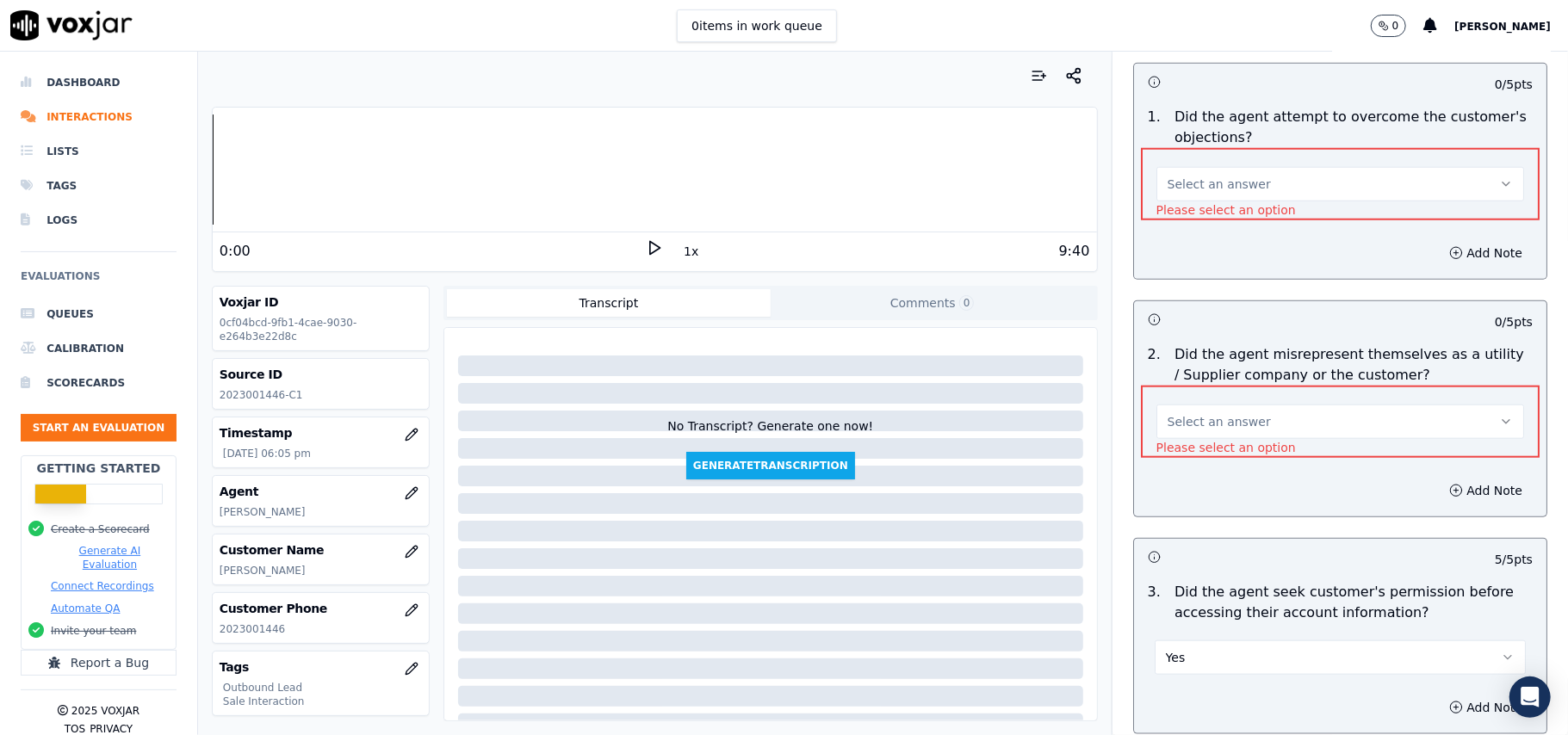
click at [1205, 415] on span "Select an answer" at bounding box center [1219, 421] width 104 height 17
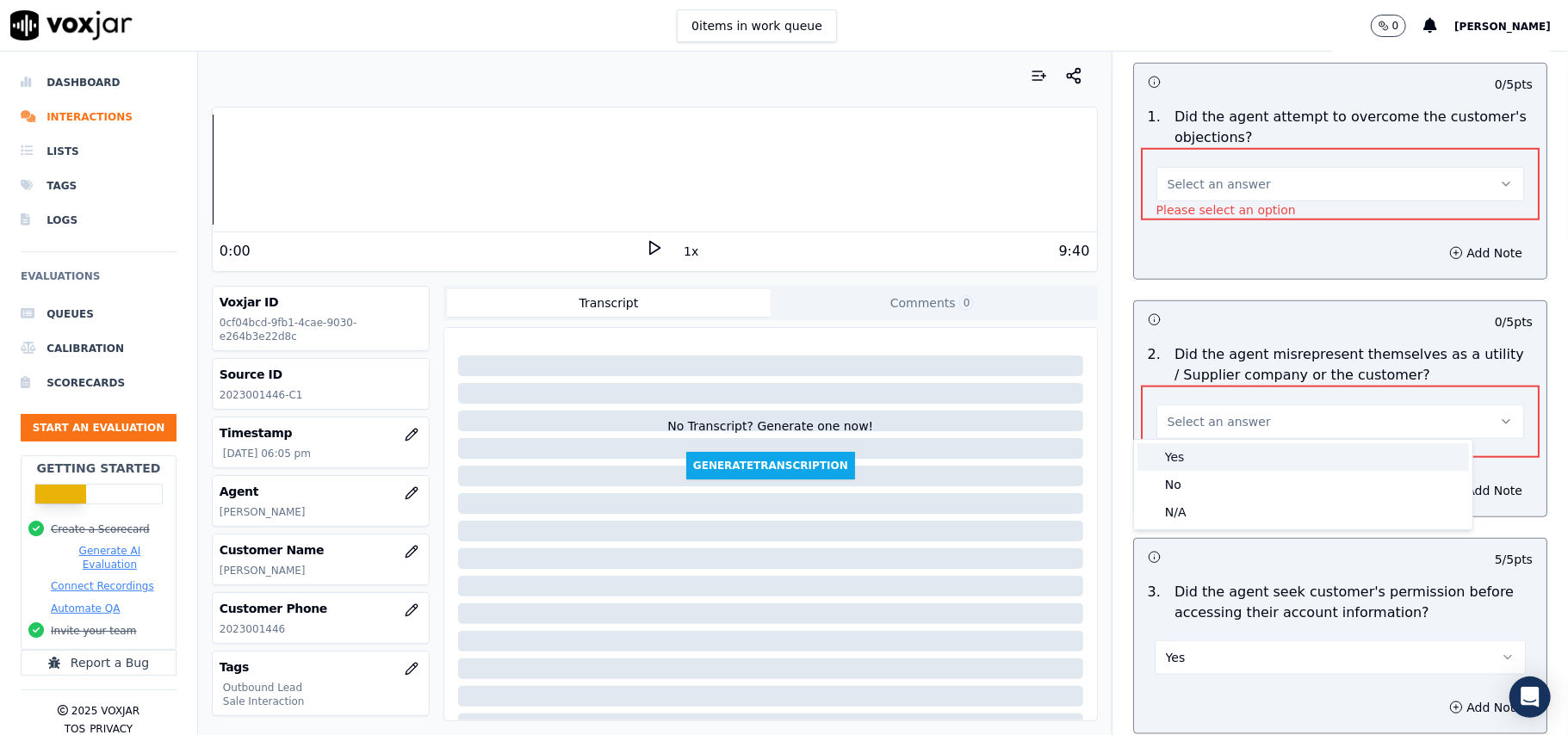
click at [1195, 444] on div "Yes" at bounding box center [1303, 457] width 332 height 28
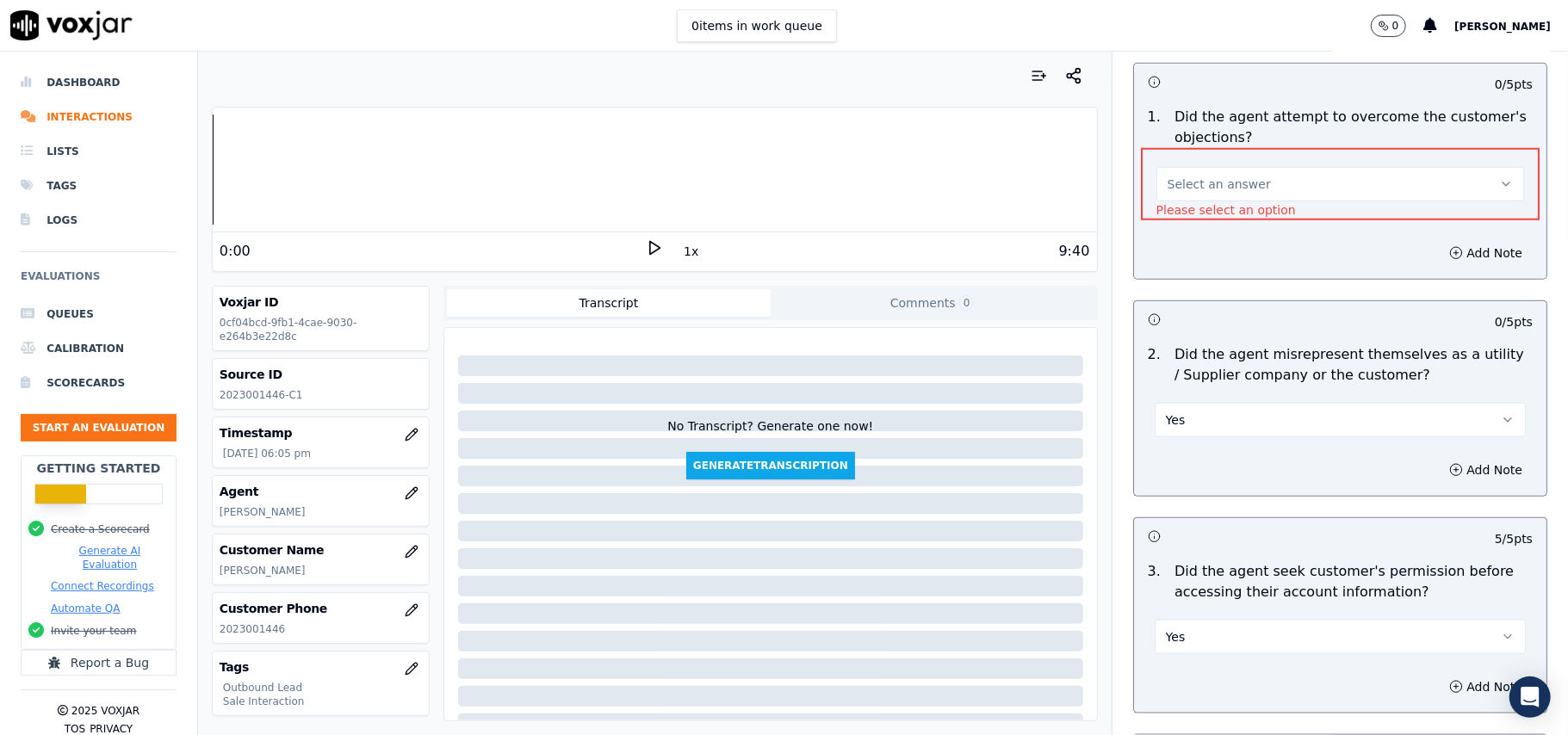
click at [1234, 183] on button "Select an answer" at bounding box center [1340, 184] width 368 height 35
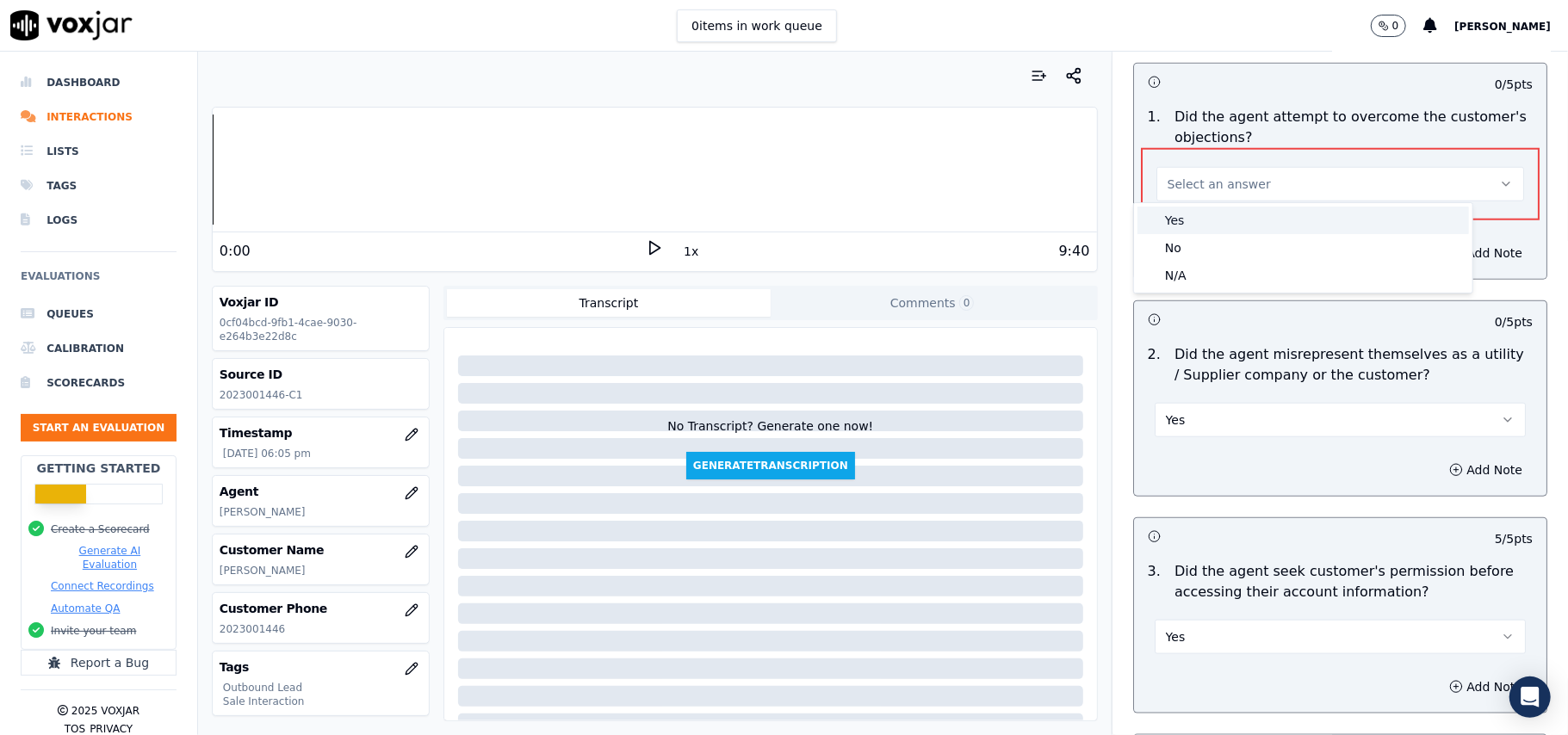
click at [1203, 207] on div "Yes" at bounding box center [1303, 220] width 332 height 28
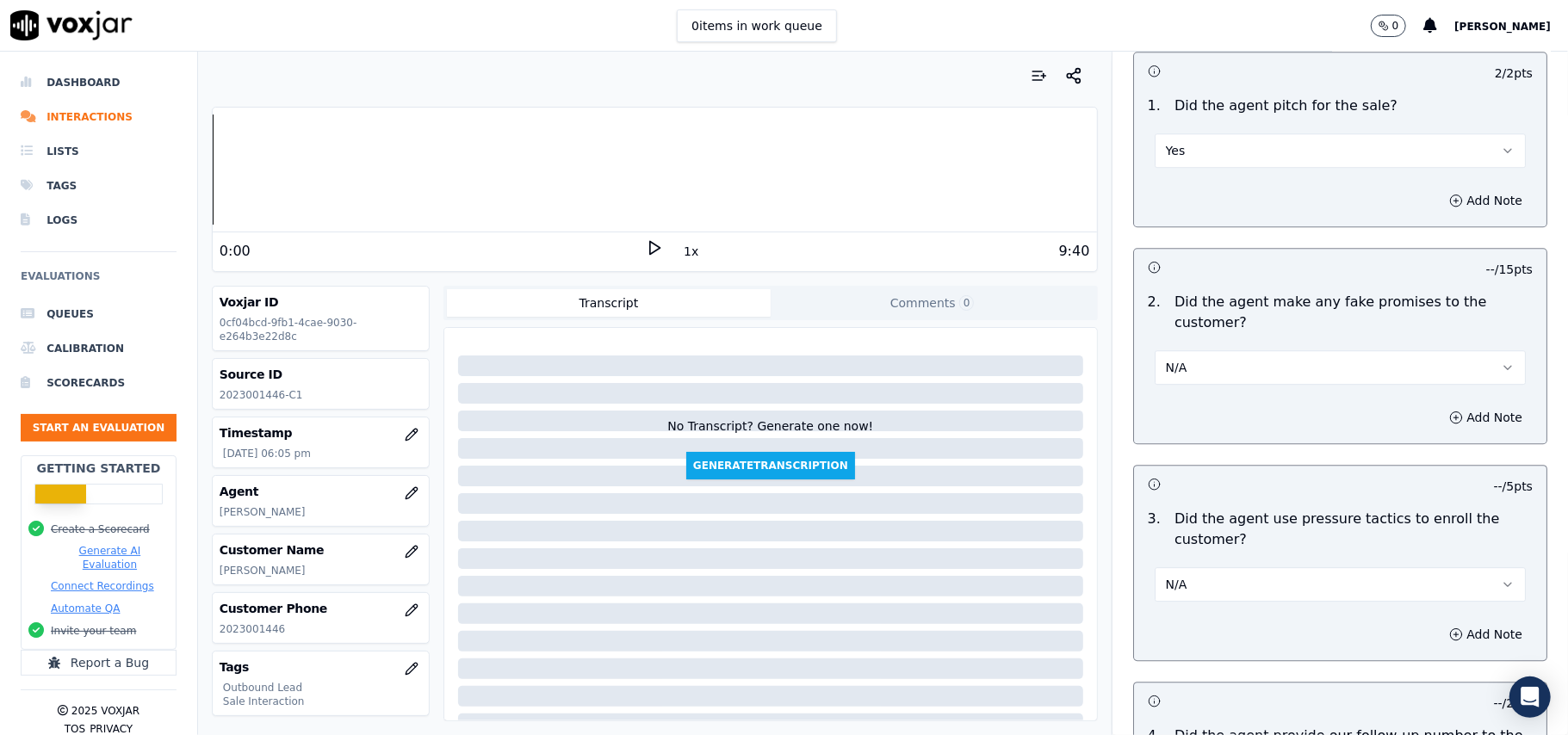
scroll to position [4371, 0]
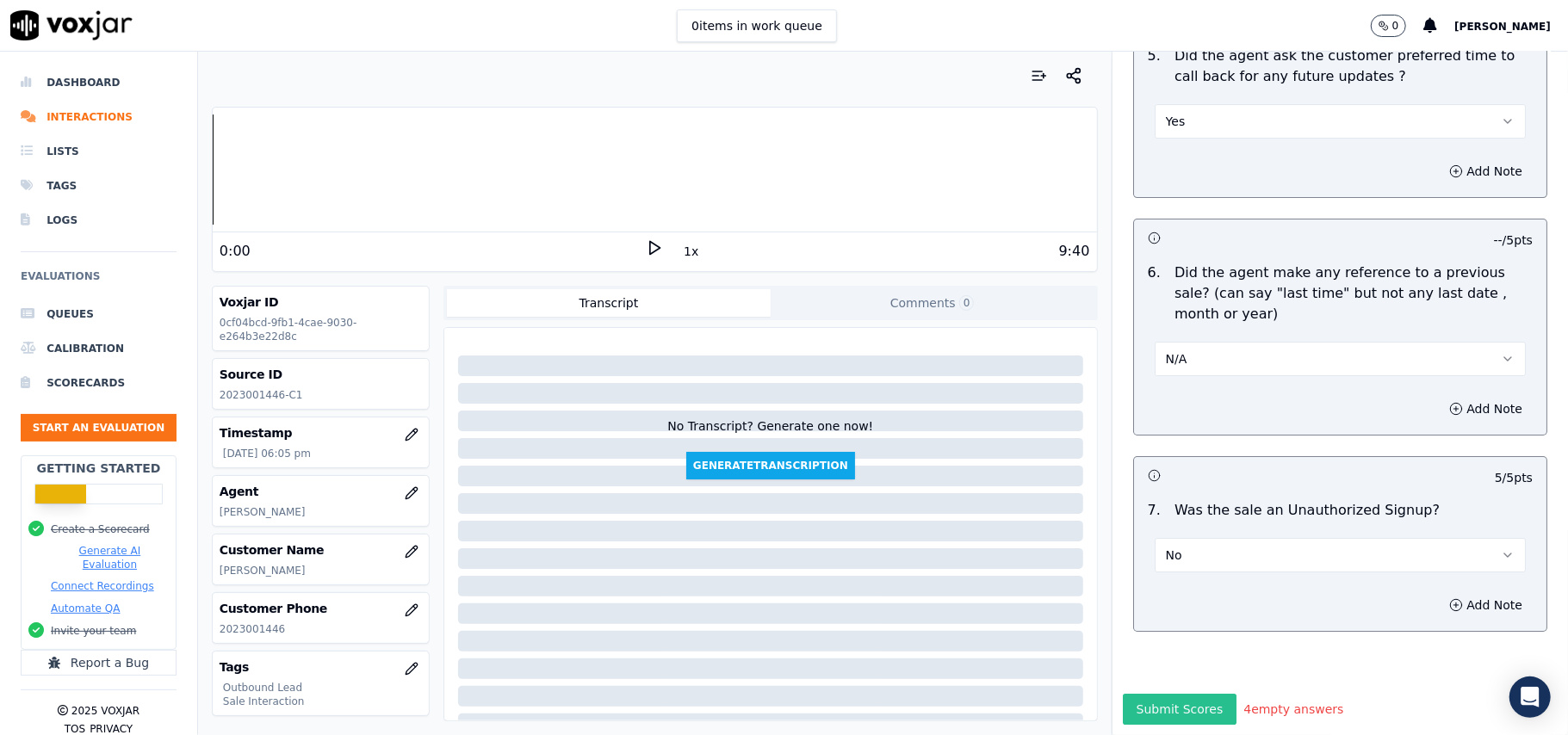
click at [1123, 694] on button "Submit Scores" at bounding box center [1179, 709] width 115 height 31
click at [1172, 694] on button "Submit Scores" at bounding box center [1179, 709] width 115 height 31
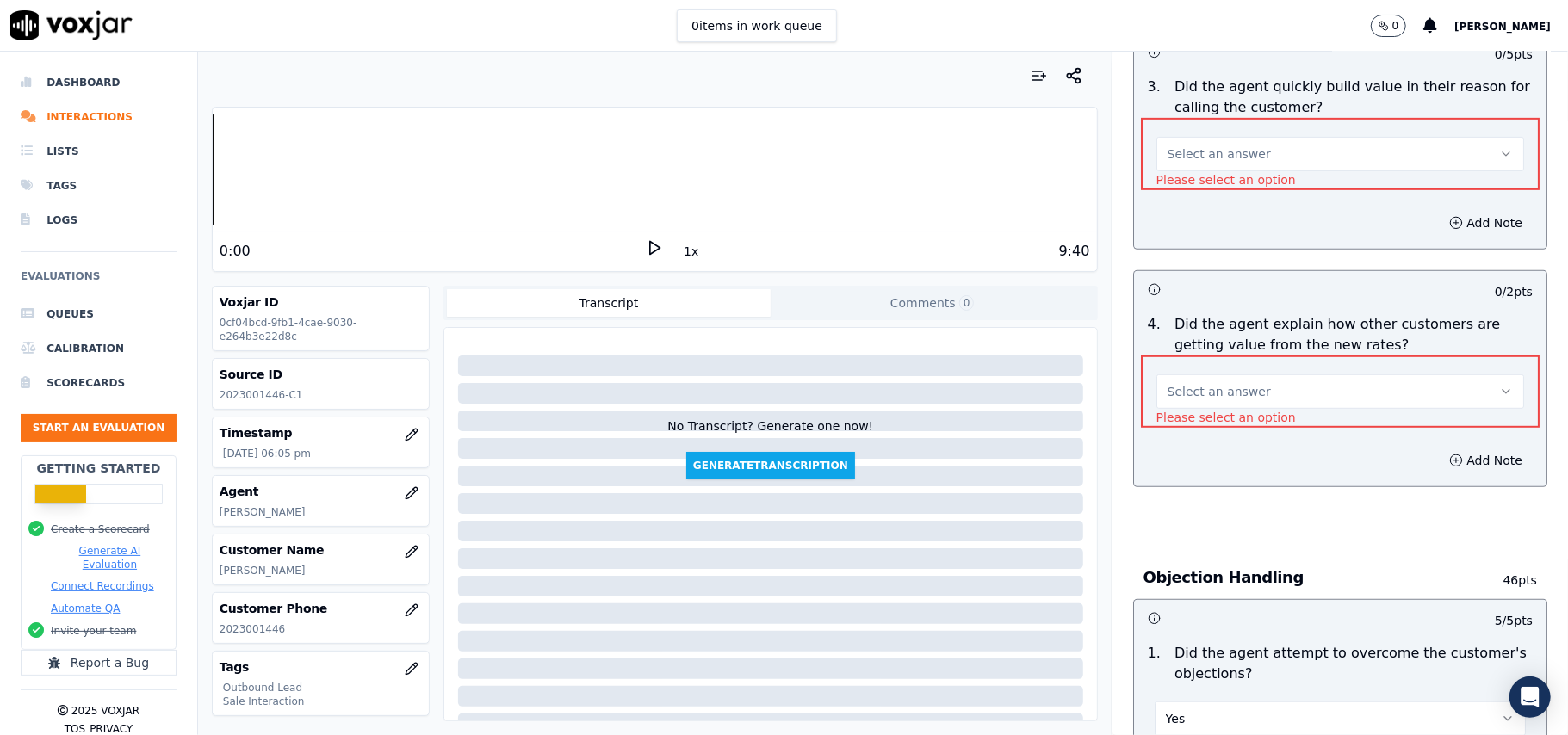
scroll to position [469, 0]
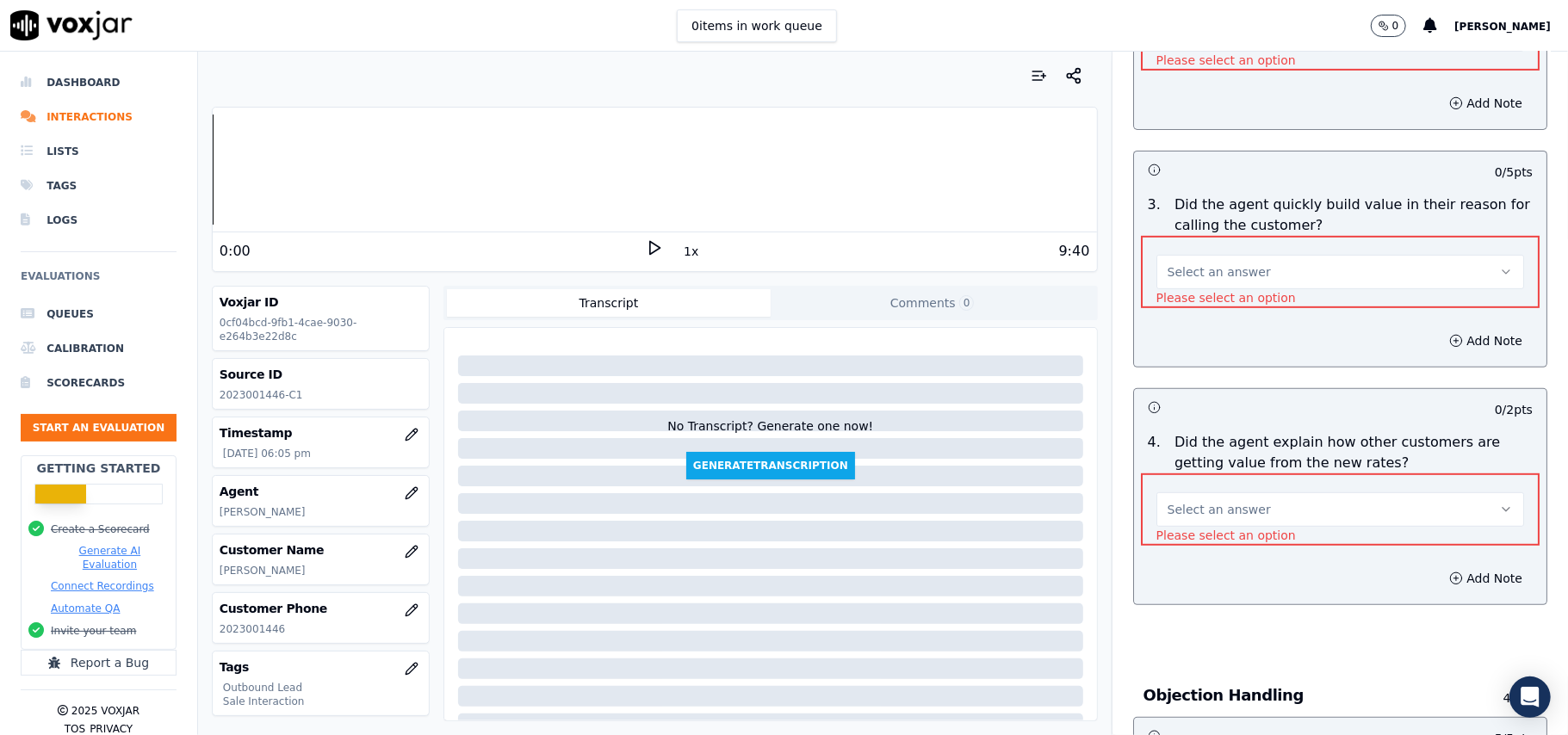
click at [1215, 515] on span "Select an answer" at bounding box center [1219, 509] width 104 height 17
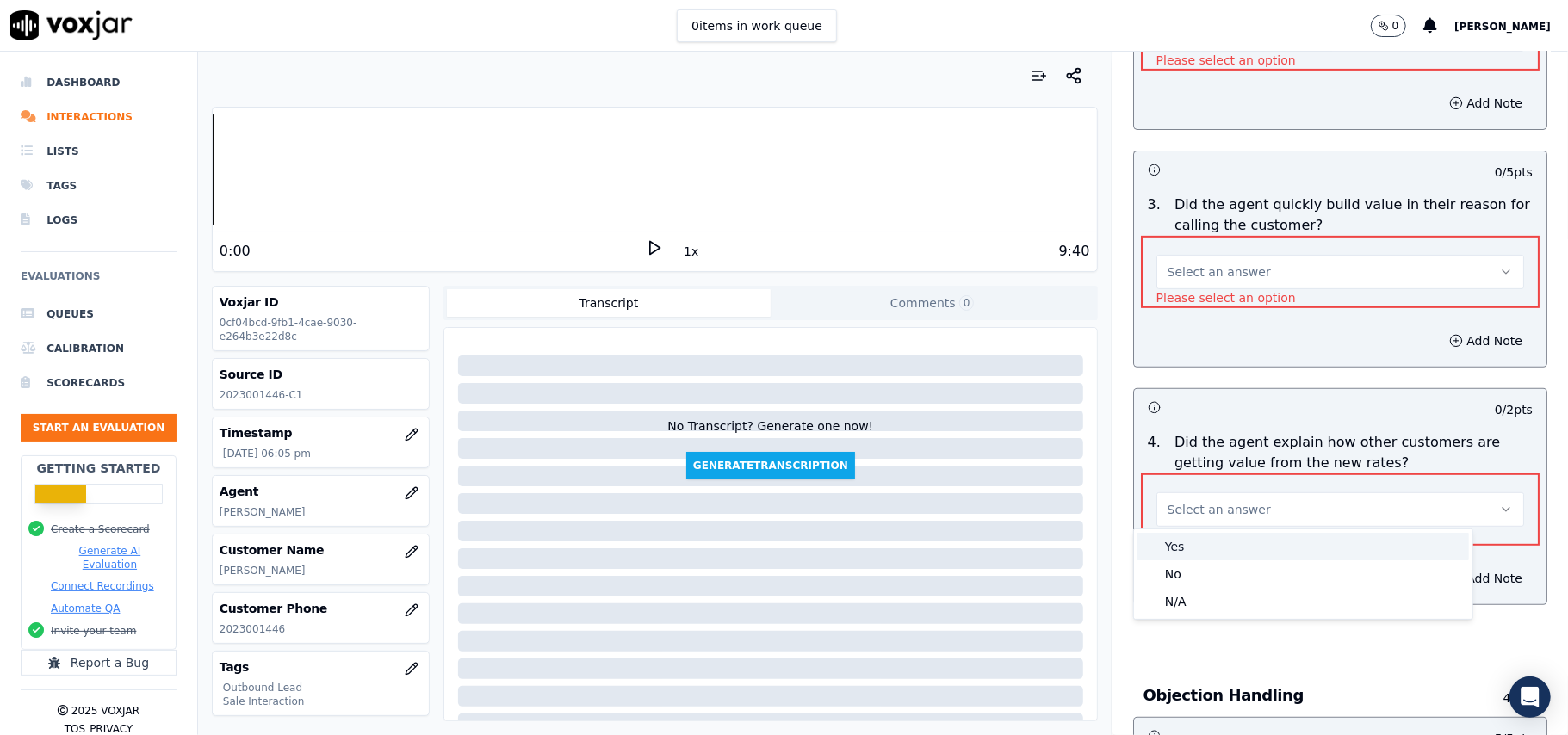
click at [1202, 556] on div "Yes" at bounding box center [1303, 547] width 332 height 28
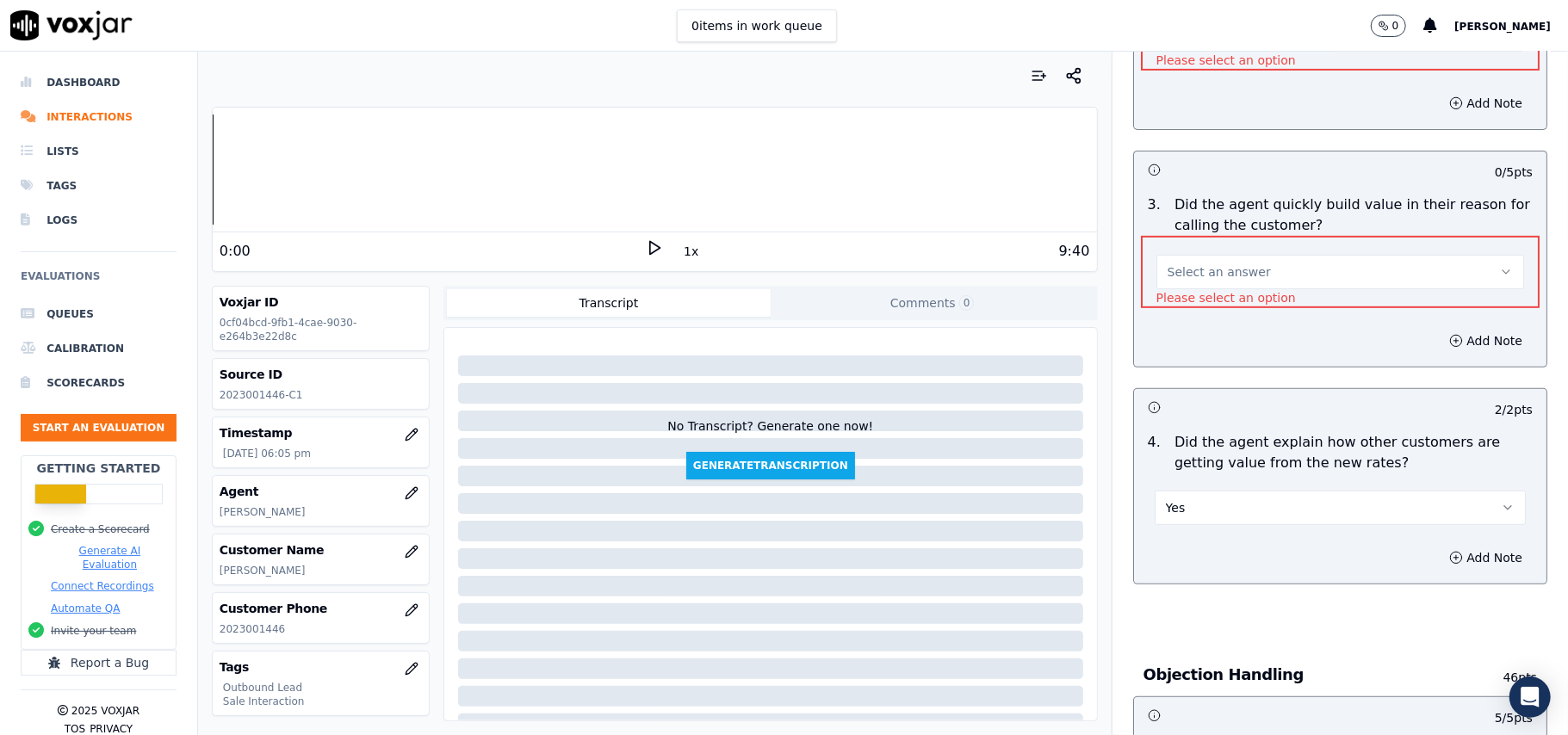
click at [1257, 260] on button "Select an answer" at bounding box center [1340, 272] width 368 height 35
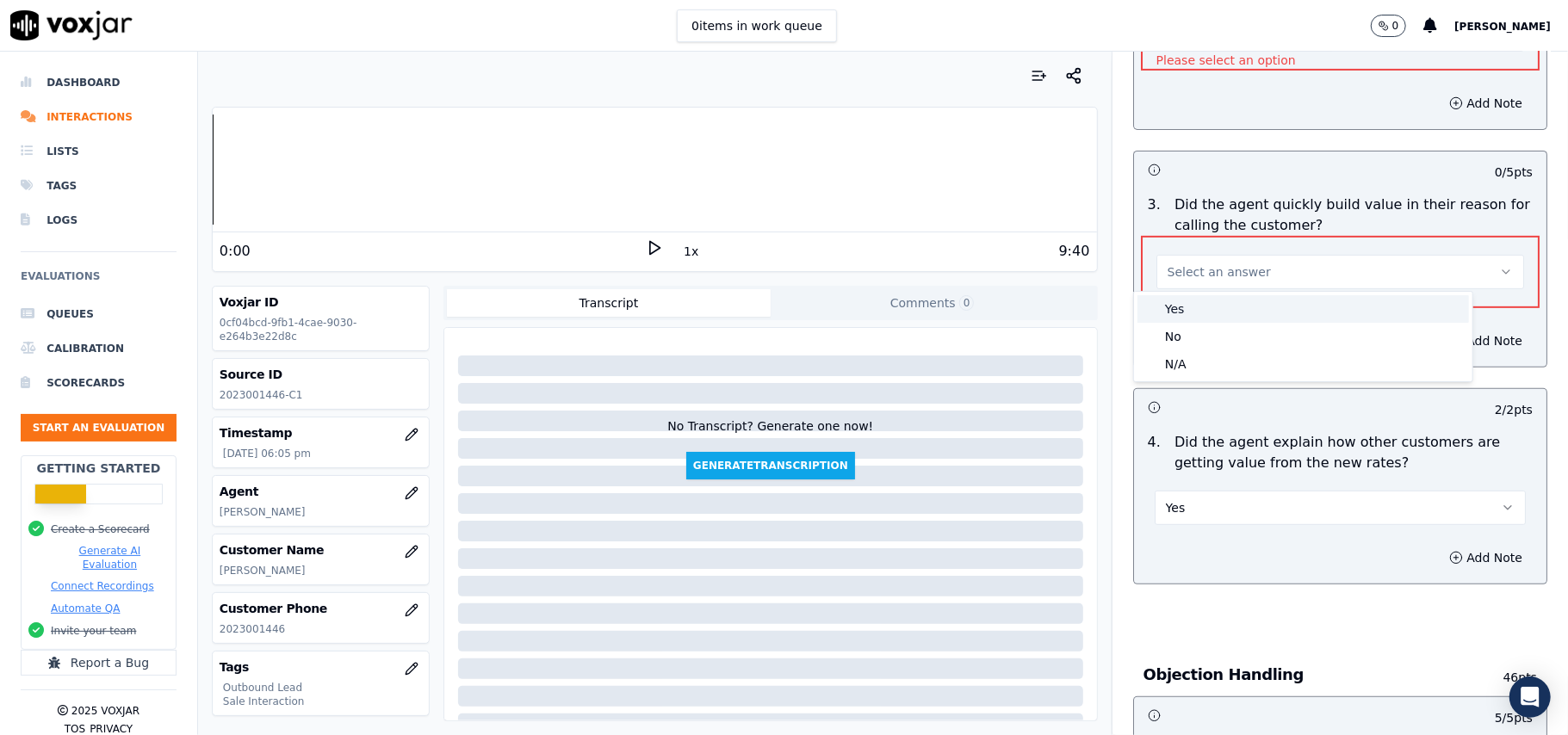
click at [1196, 311] on div "Yes" at bounding box center [1303, 309] width 332 height 28
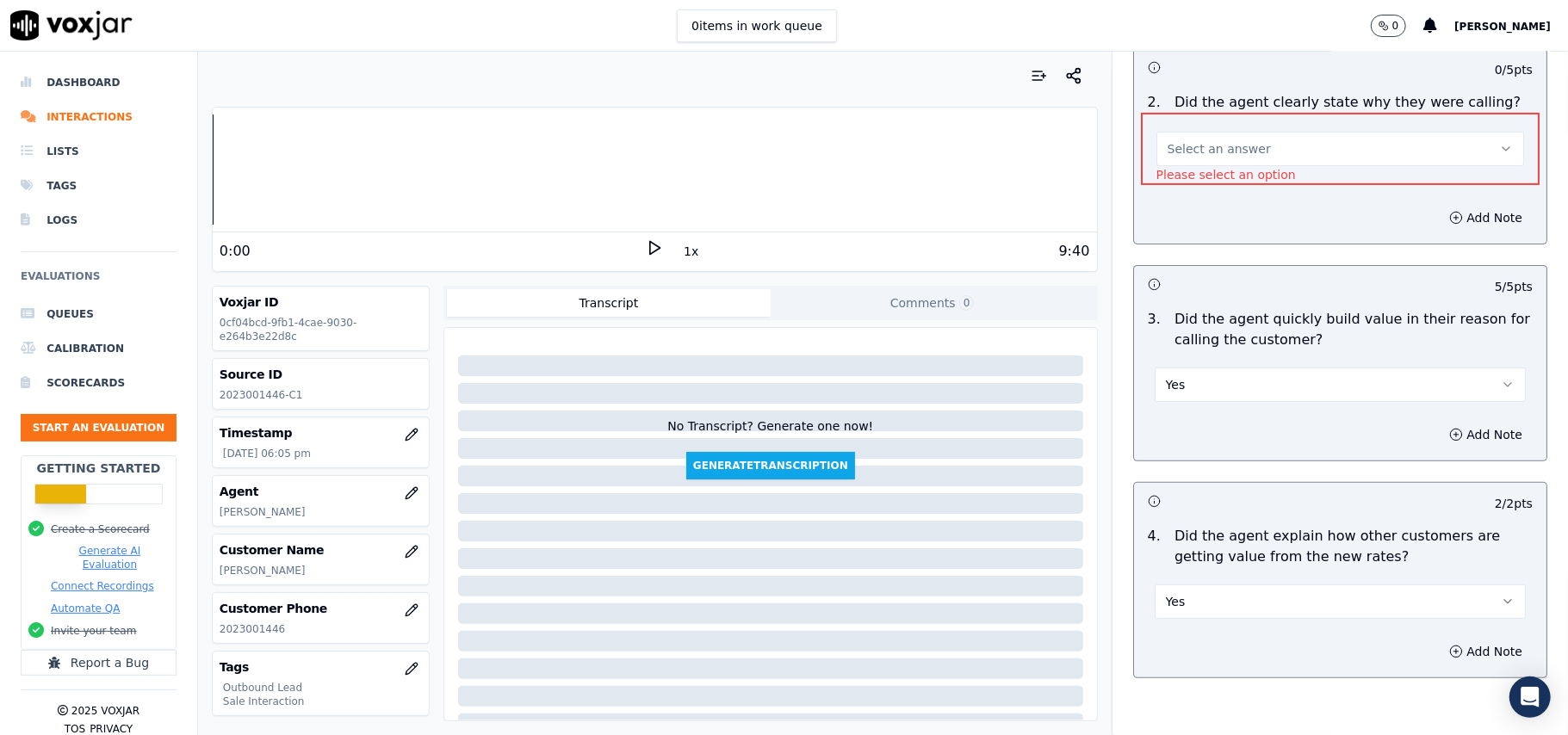
scroll to position [239, 0]
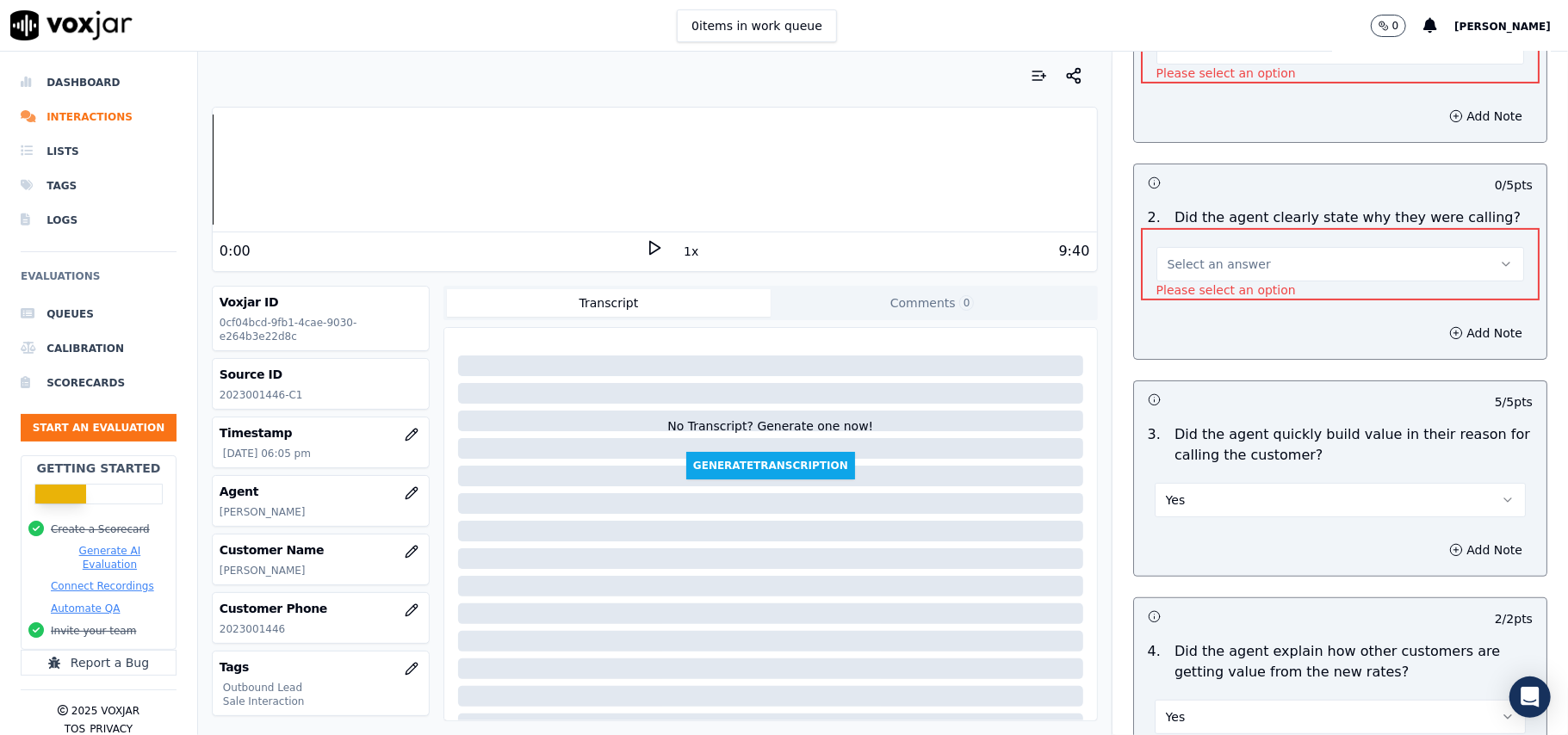
click at [1202, 282] on p "Please select an option" at bounding box center [1226, 290] width 139 height 17
click at [1202, 272] on button "Select an answer" at bounding box center [1340, 264] width 368 height 35
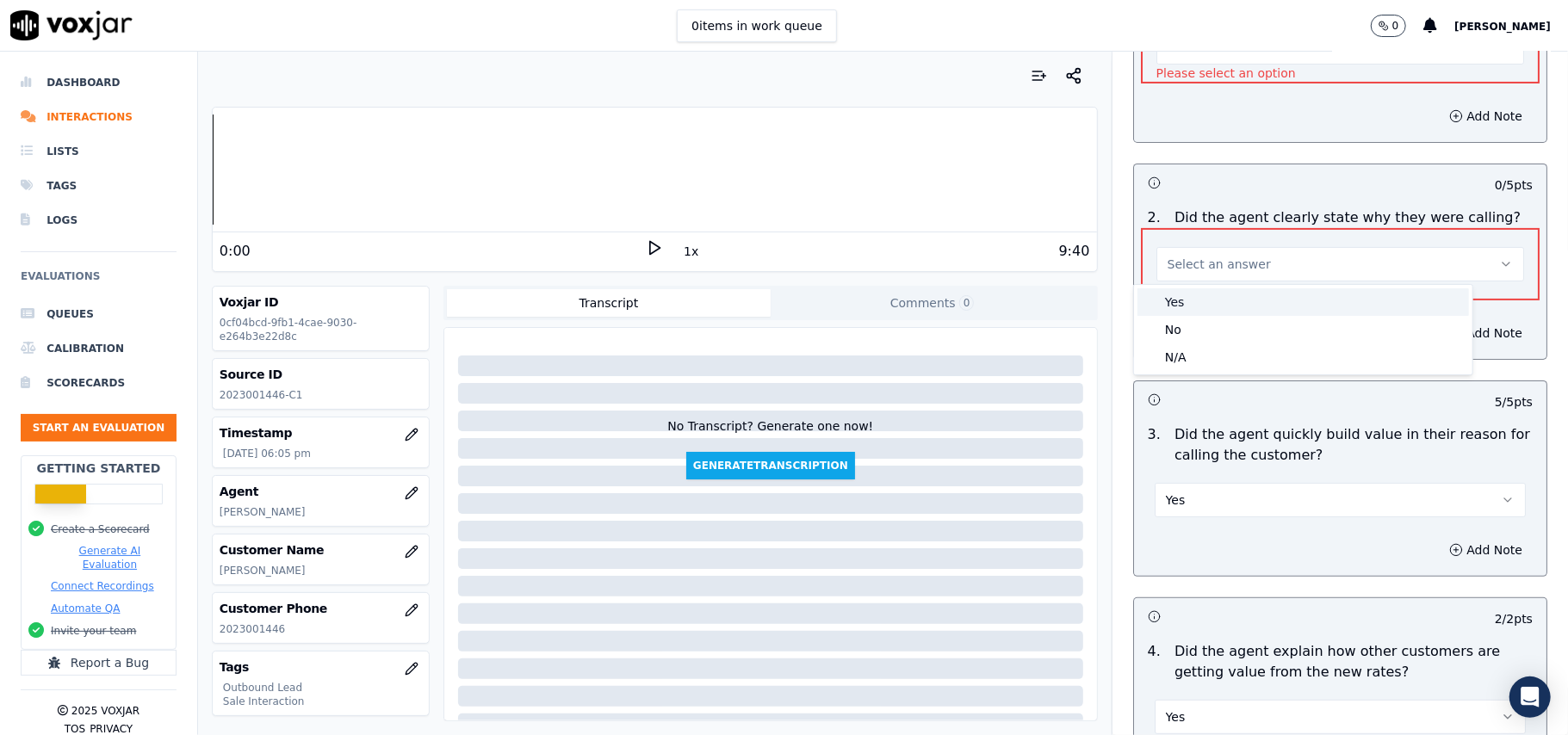
click at [1172, 303] on div "Yes" at bounding box center [1303, 303] width 332 height 28
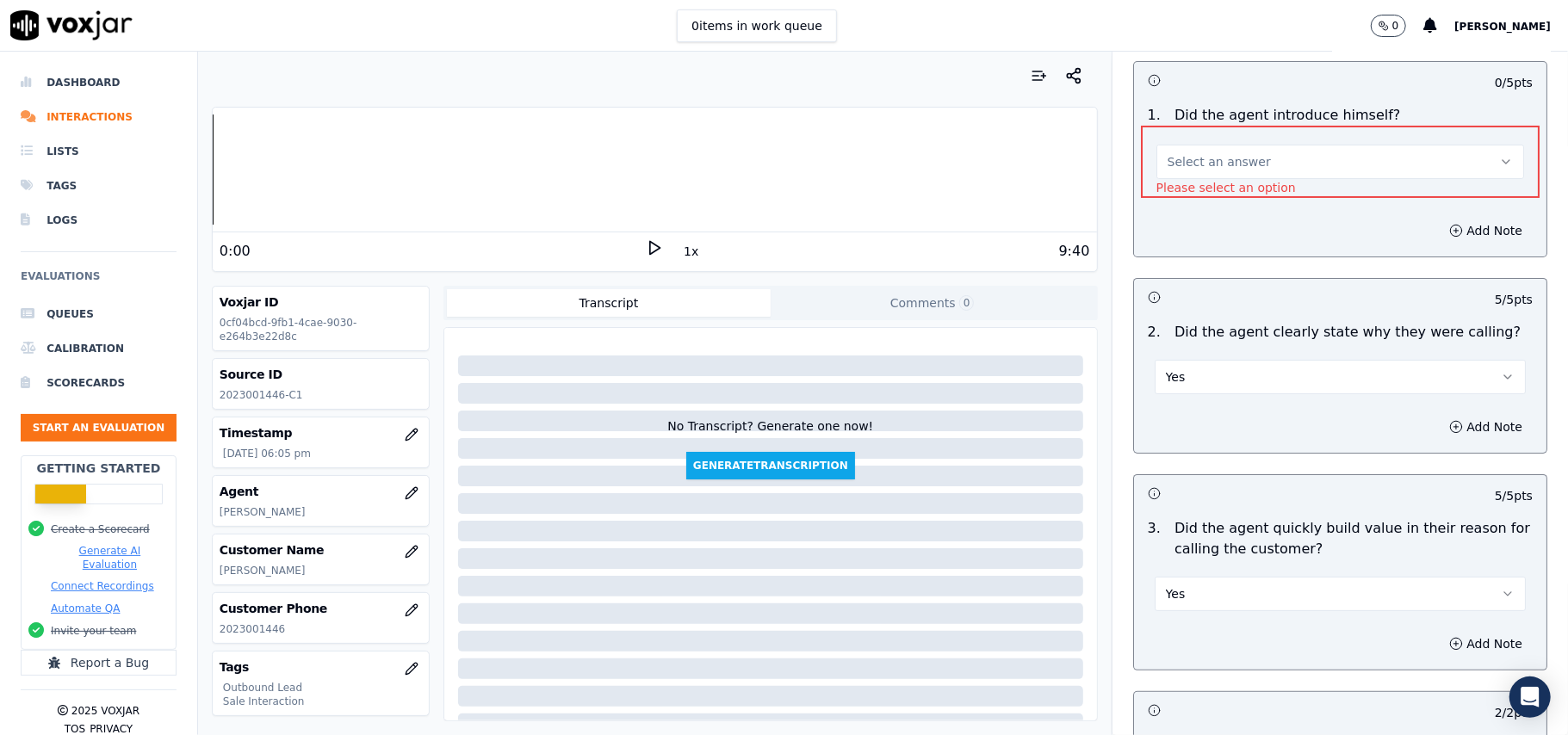
scroll to position [0, 0]
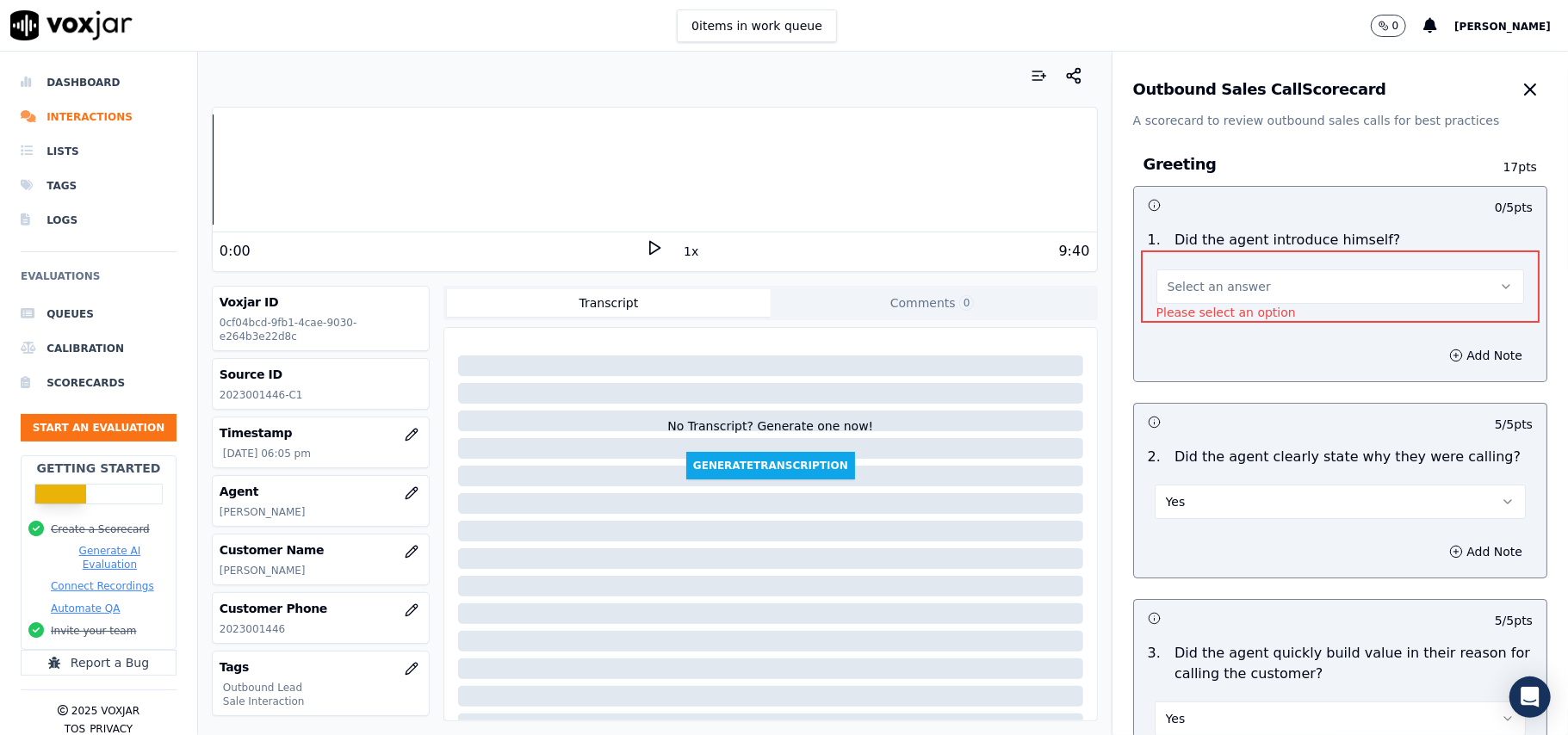
click at [1221, 283] on span "Select an answer" at bounding box center [1219, 286] width 104 height 17
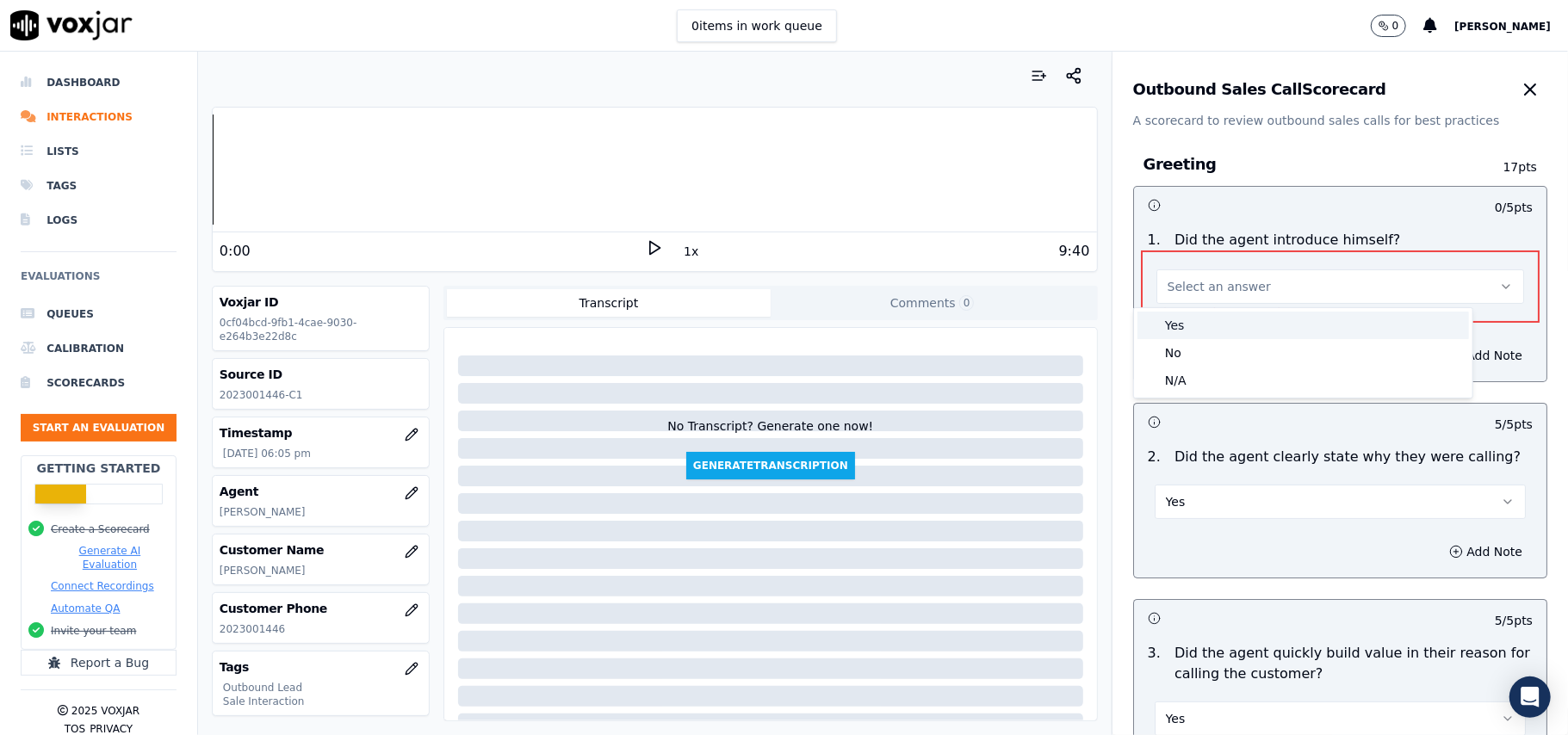
click at [1210, 321] on div "Yes" at bounding box center [1303, 326] width 332 height 28
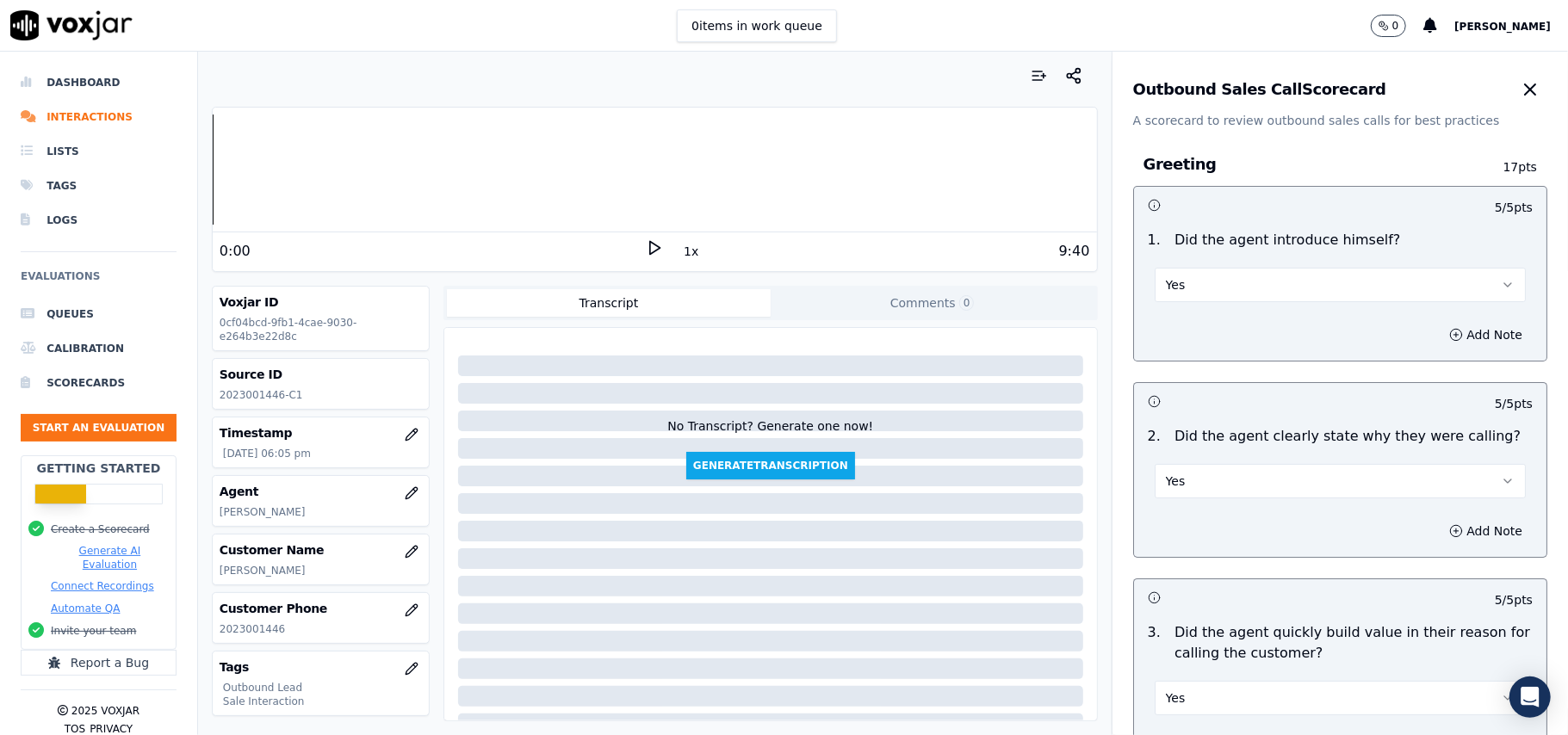
click at [688, 91] on div at bounding box center [654, 76] width 886 height 35
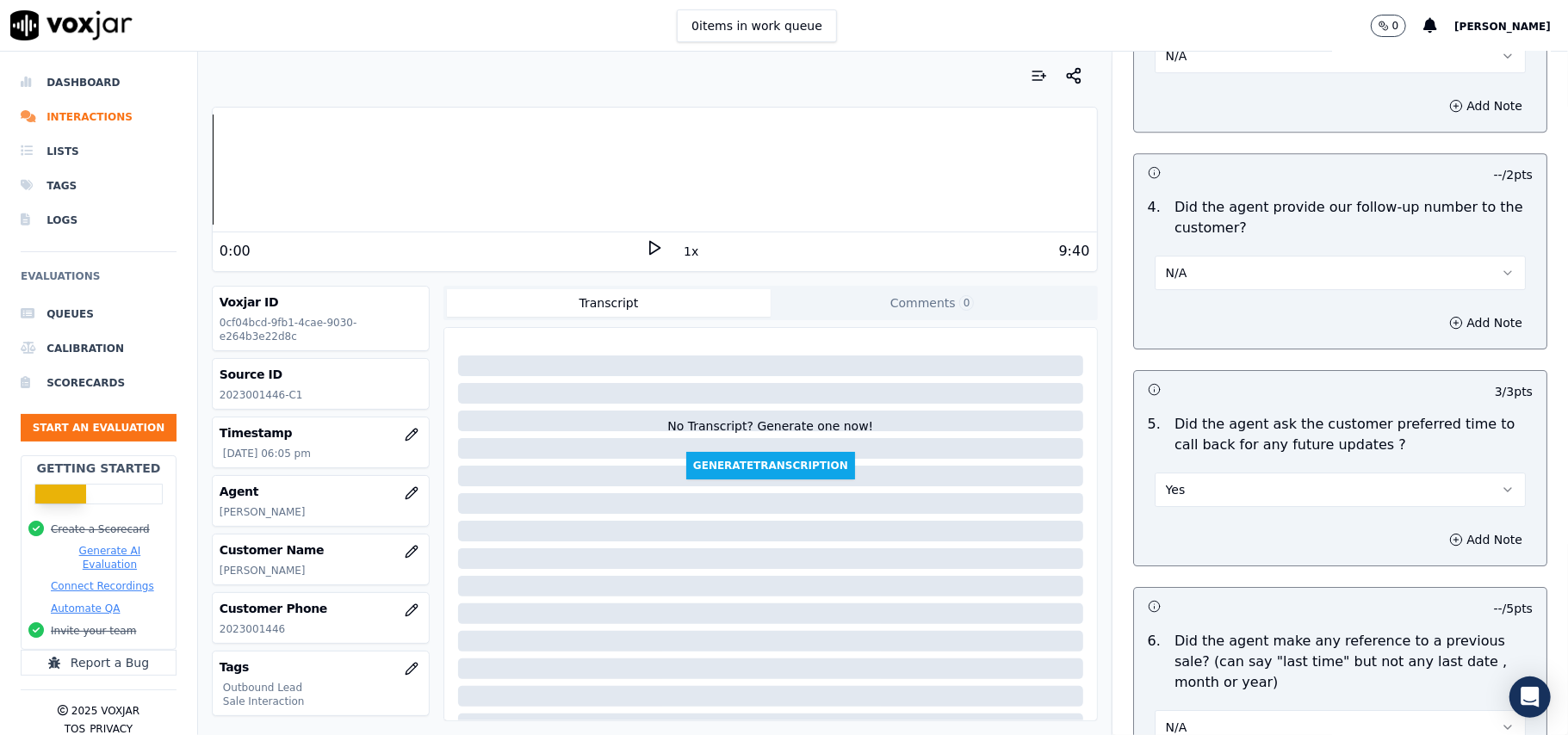
scroll to position [4293, 0]
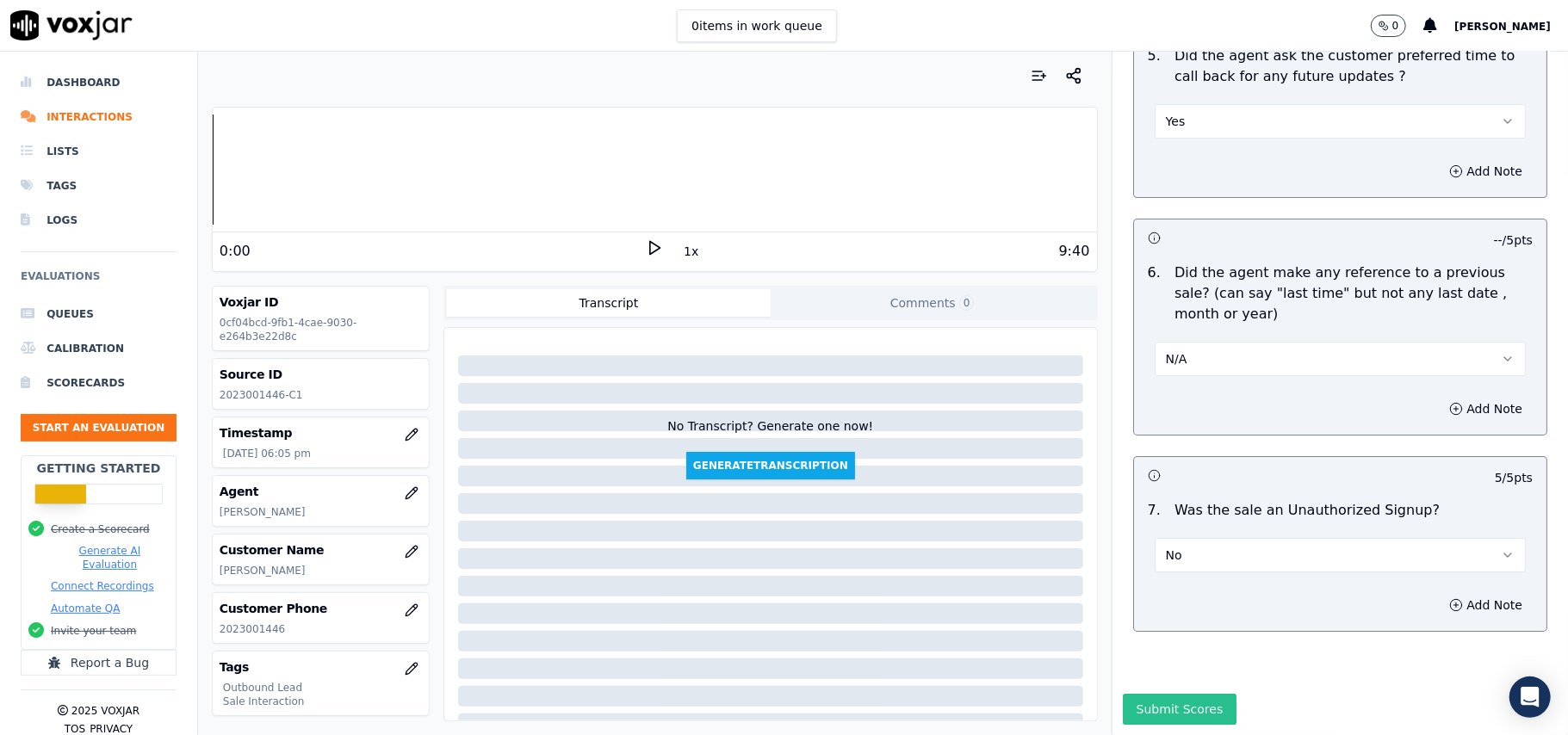
click at [1142, 694] on button "Submit Scores" at bounding box center [1179, 709] width 115 height 31
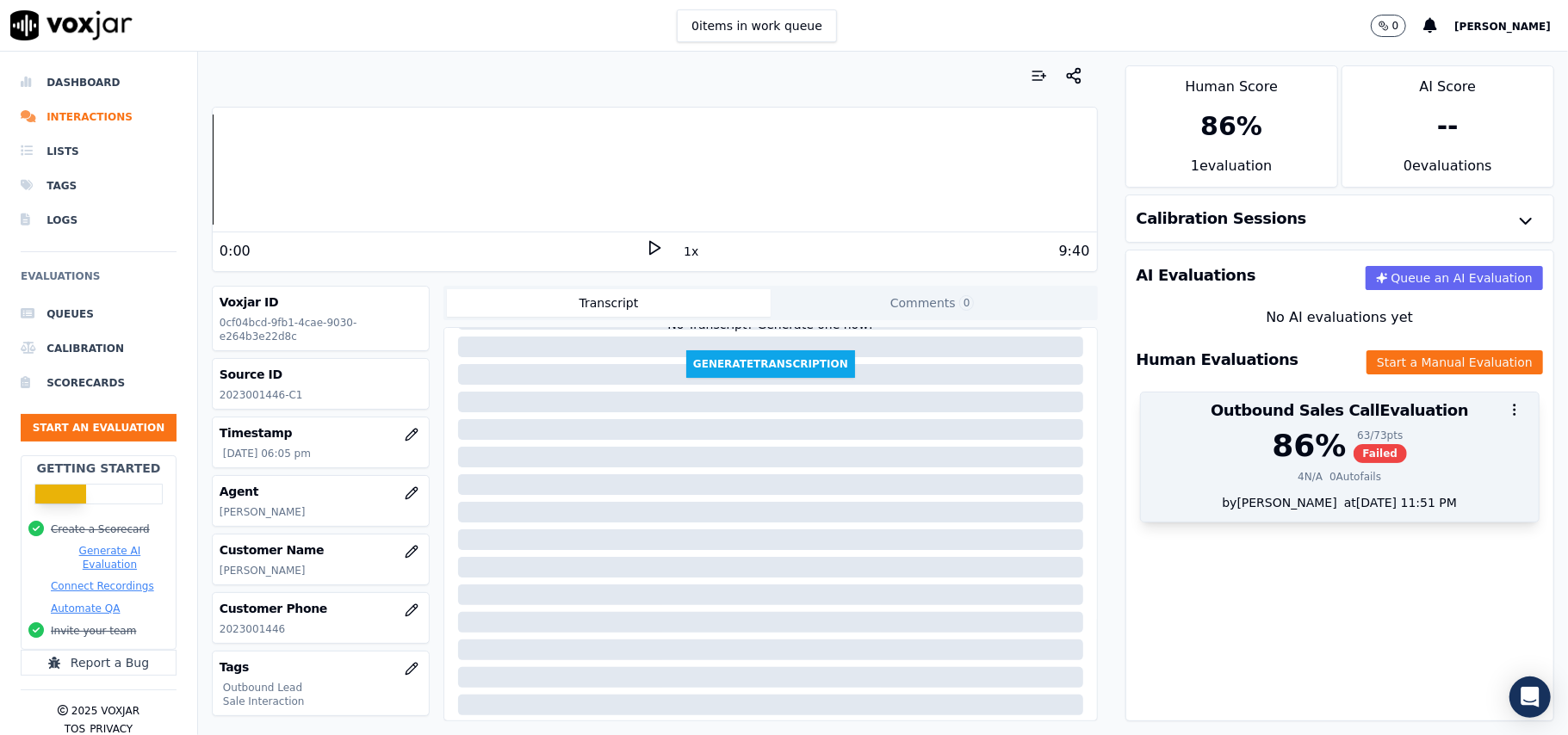
scroll to position [175, 0]
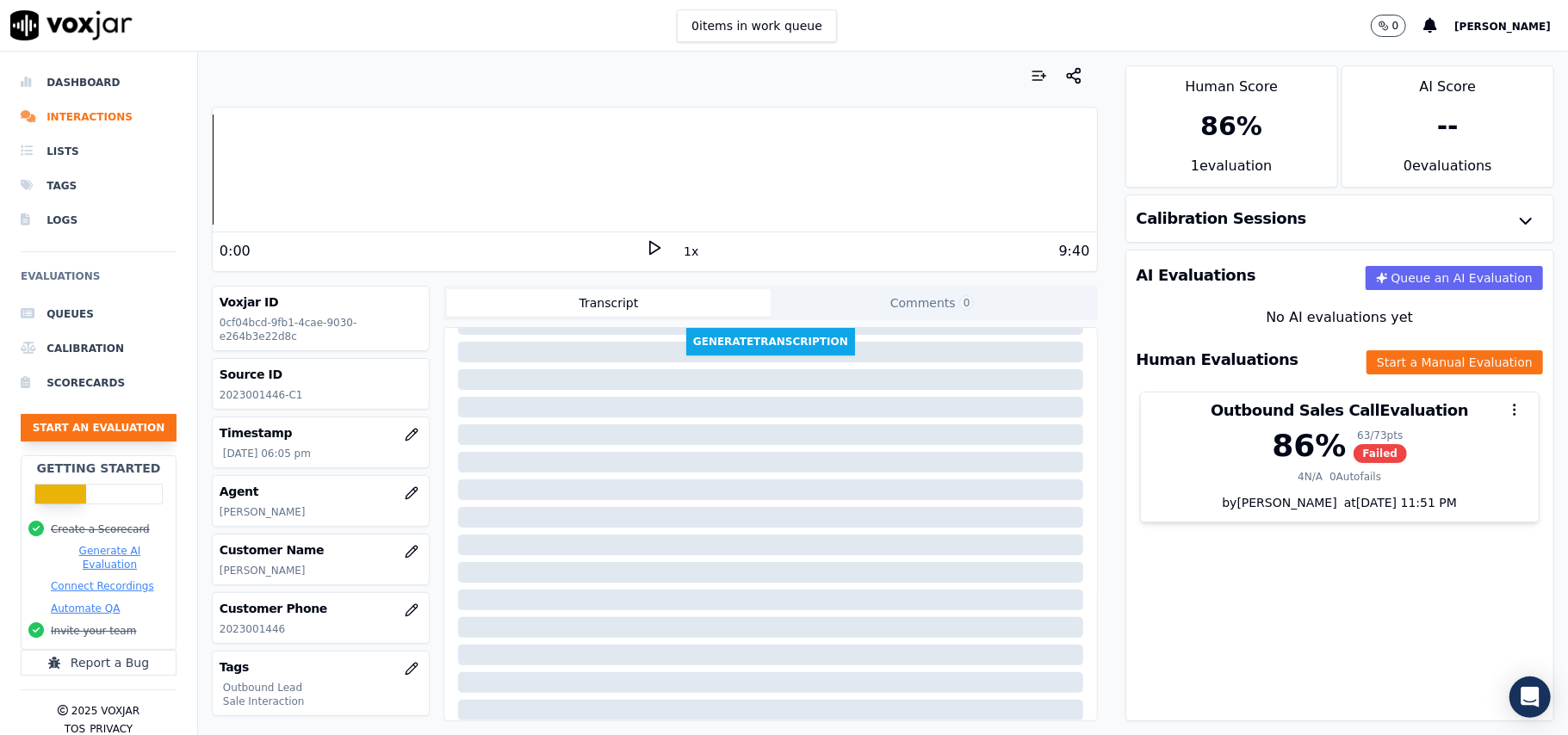
click at [118, 414] on button "Start an Evaluation" at bounding box center [99, 428] width 155 height 28
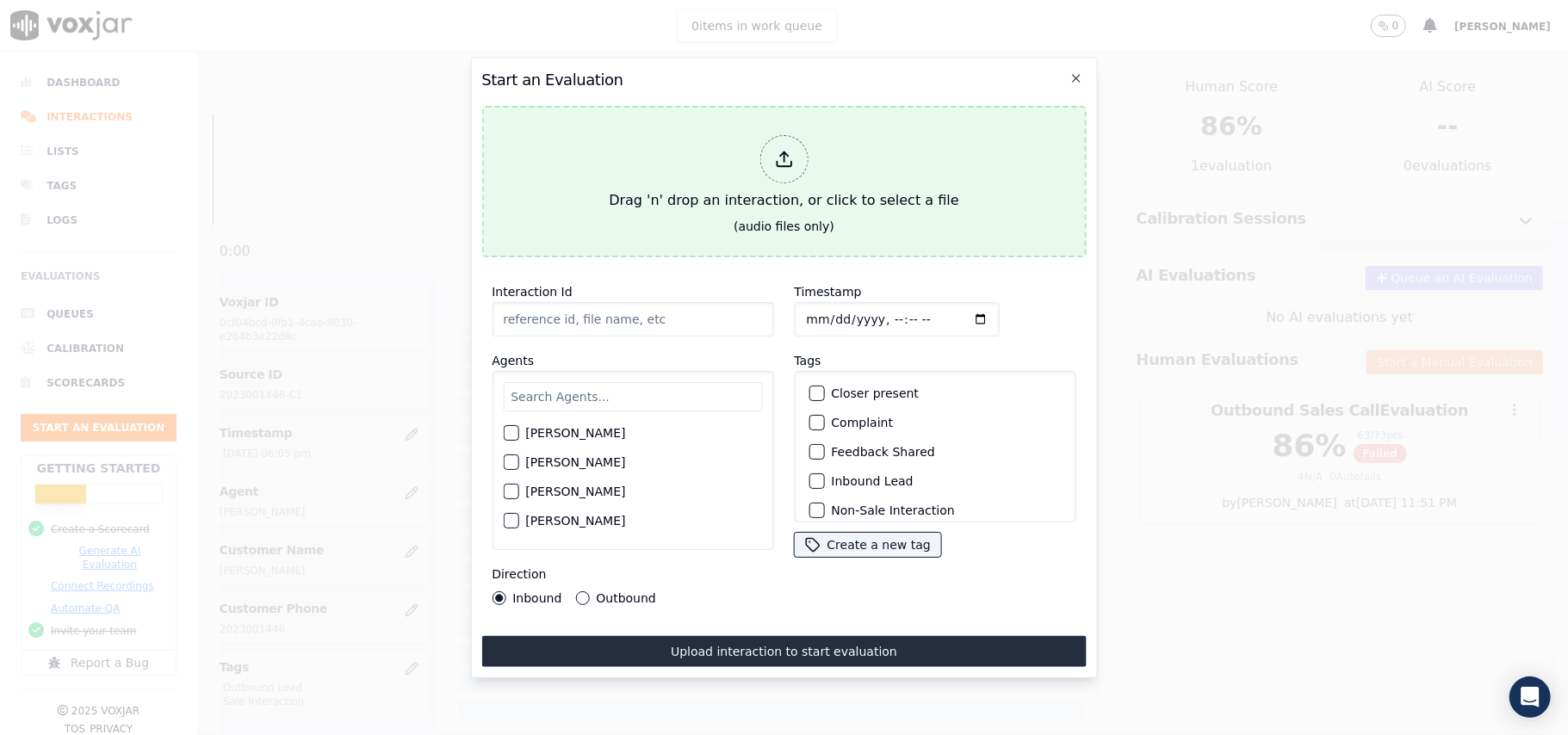
click at [796, 145] on div at bounding box center [783, 159] width 48 height 48
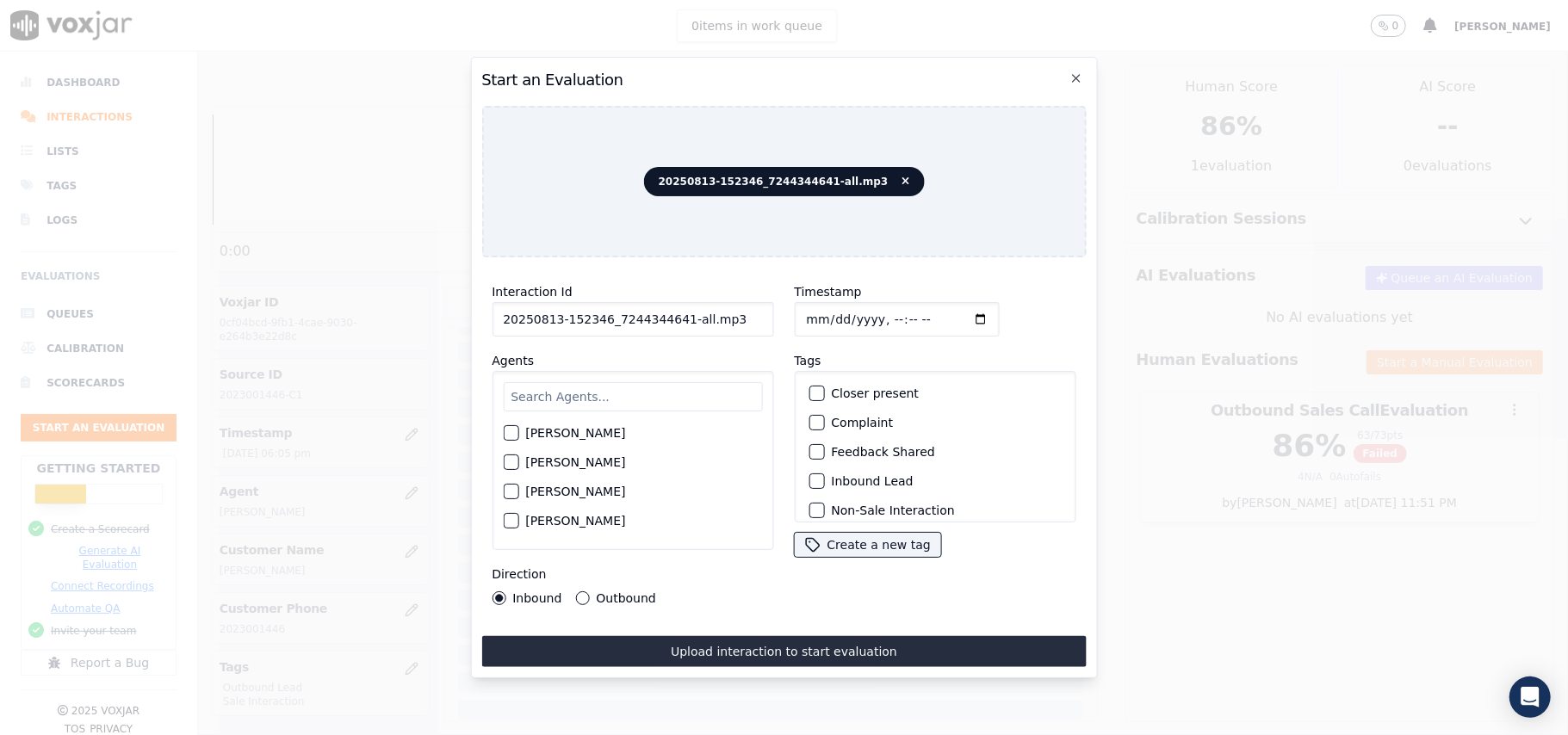
drag, startPoint x: 725, startPoint y: 318, endPoint x: 678, endPoint y: 318, distance: 47.0
click at [678, 318] on input "20250813-152346_7244344641-all.mp3" at bounding box center [633, 319] width 282 height 35
type input "20250813-152346_7244344641-aC1"
click at [820, 311] on input "Timestamp" at bounding box center [897, 319] width 205 height 35
type input "[DATE]T18:42"
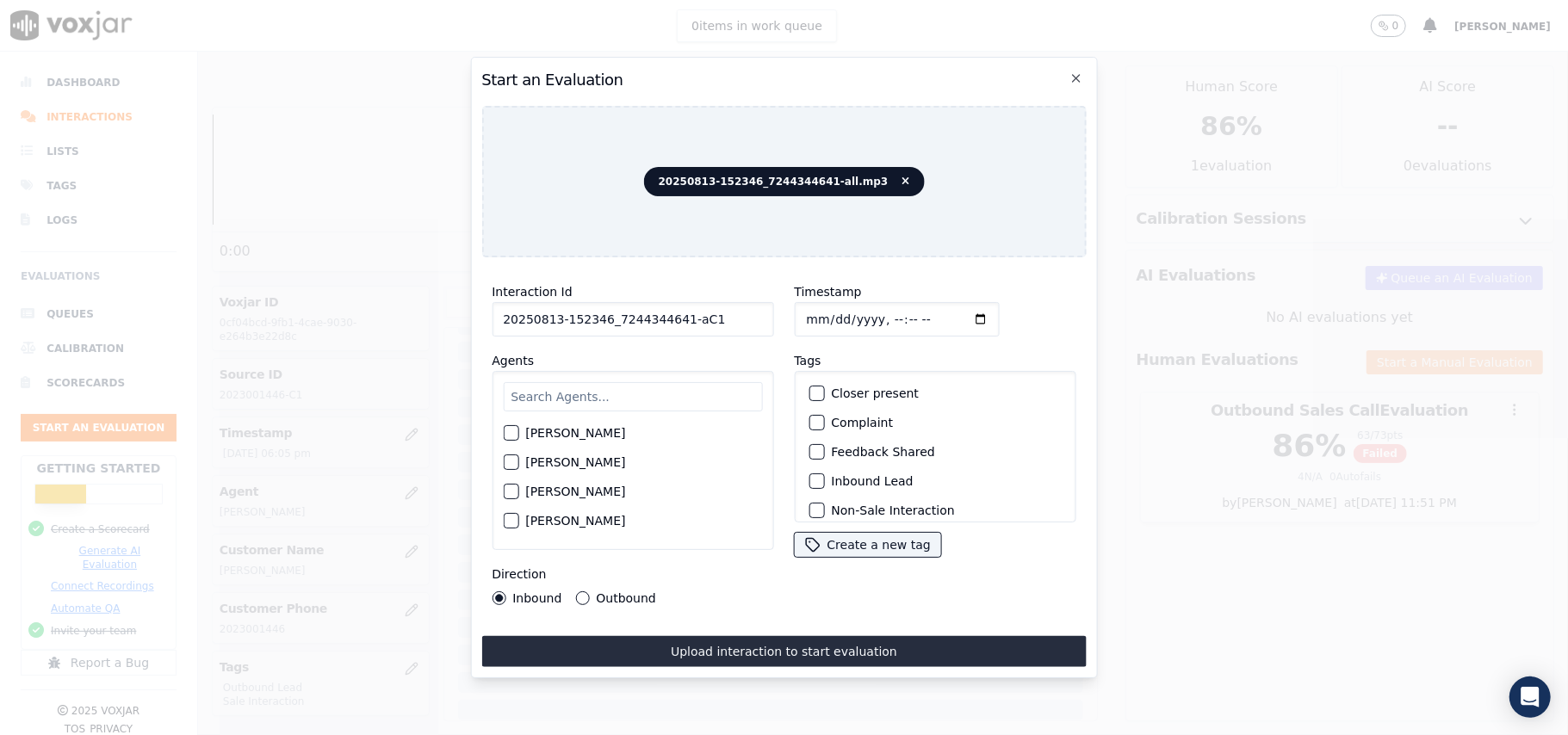
click at [653, 382] on input "text" at bounding box center [633, 396] width 259 height 29
type input "Bra"
click at [510, 434] on div "button" at bounding box center [510, 438] width 12 height 12
click at [815, 475] on button "Inbound Lead" at bounding box center [817, 481] width 16 height 16
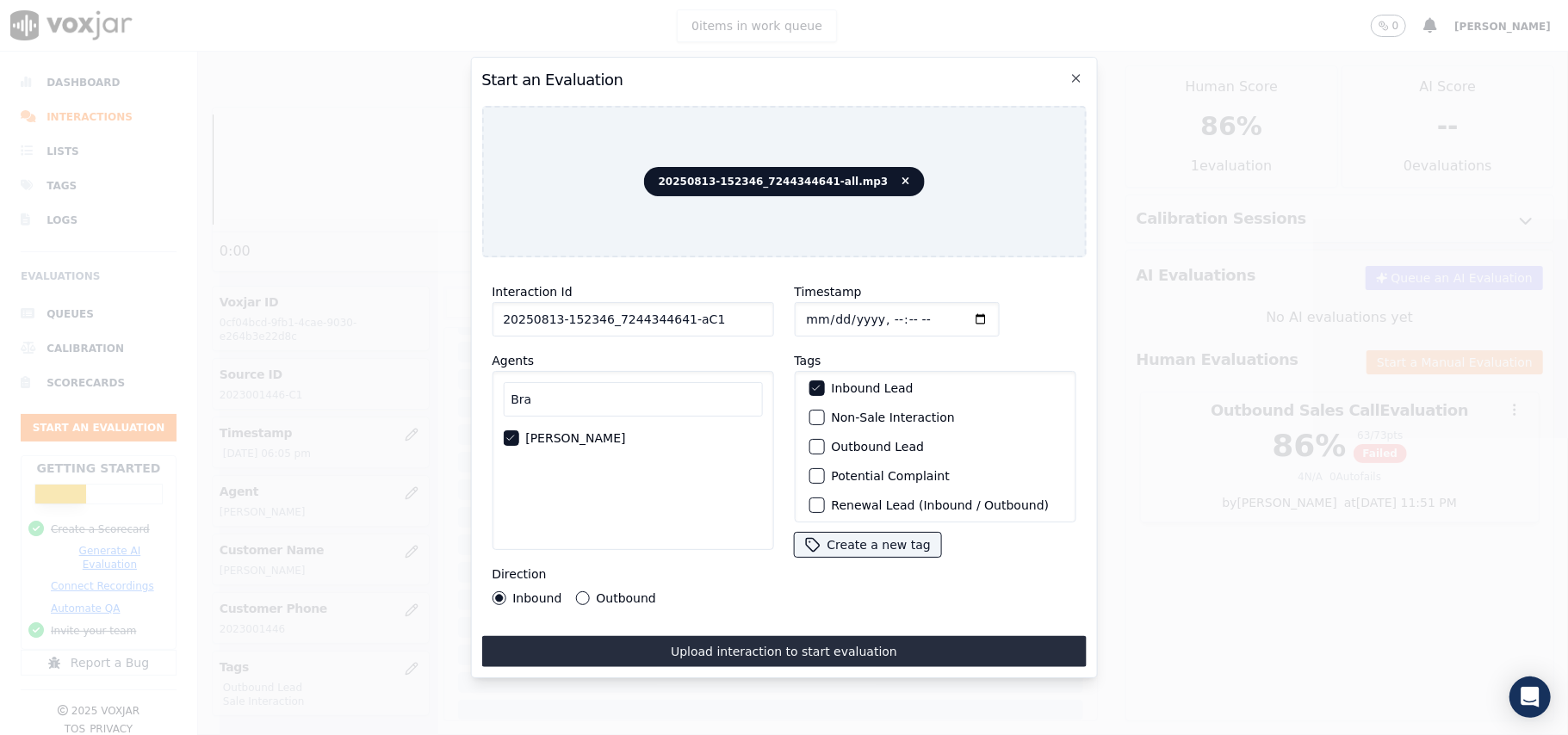
scroll to position [149, 0]
click at [814, 492] on button "Sale Interaction" at bounding box center [817, 500] width 16 height 16
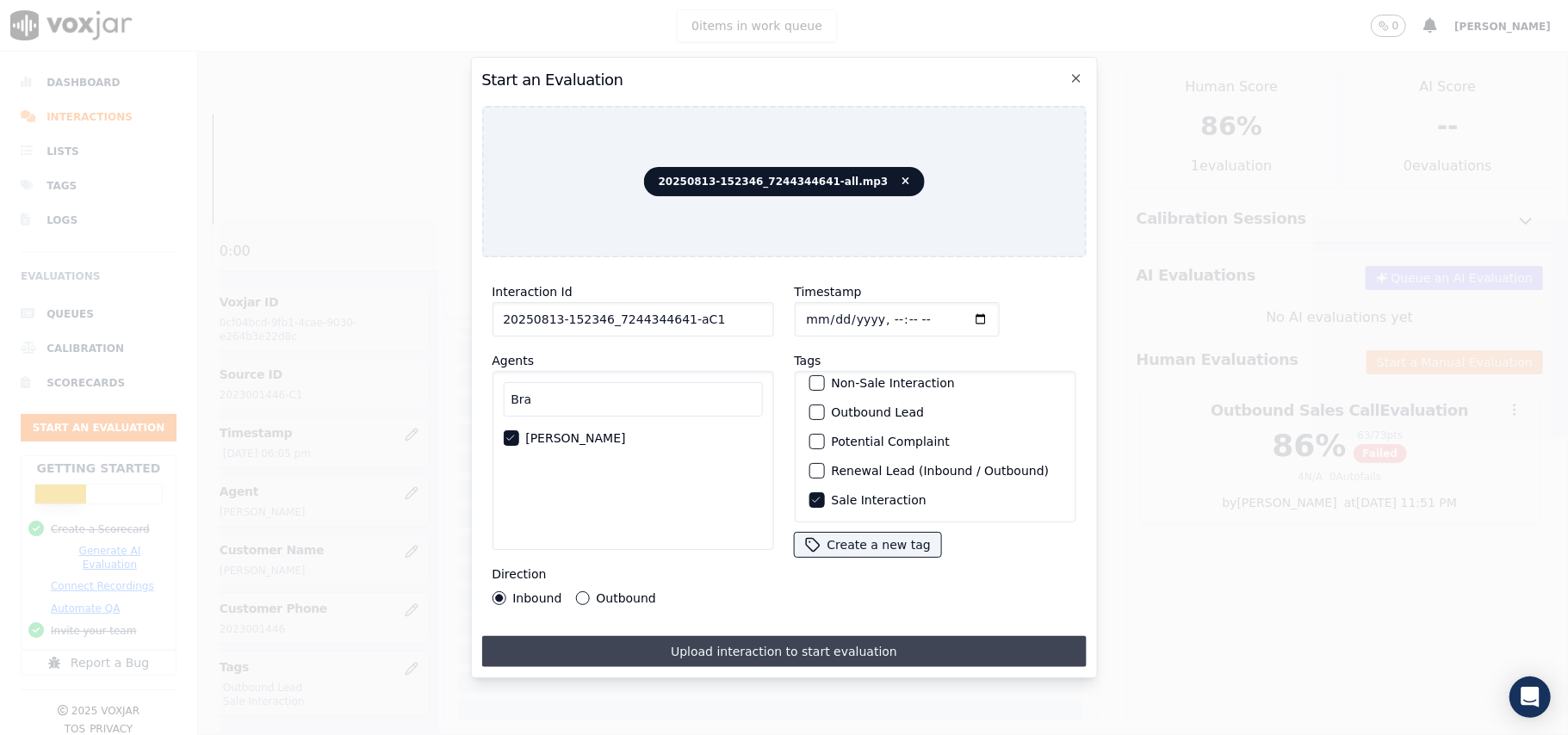
click at [612, 651] on button "Upload interaction to start evaluation" at bounding box center [783, 651] width 605 height 31
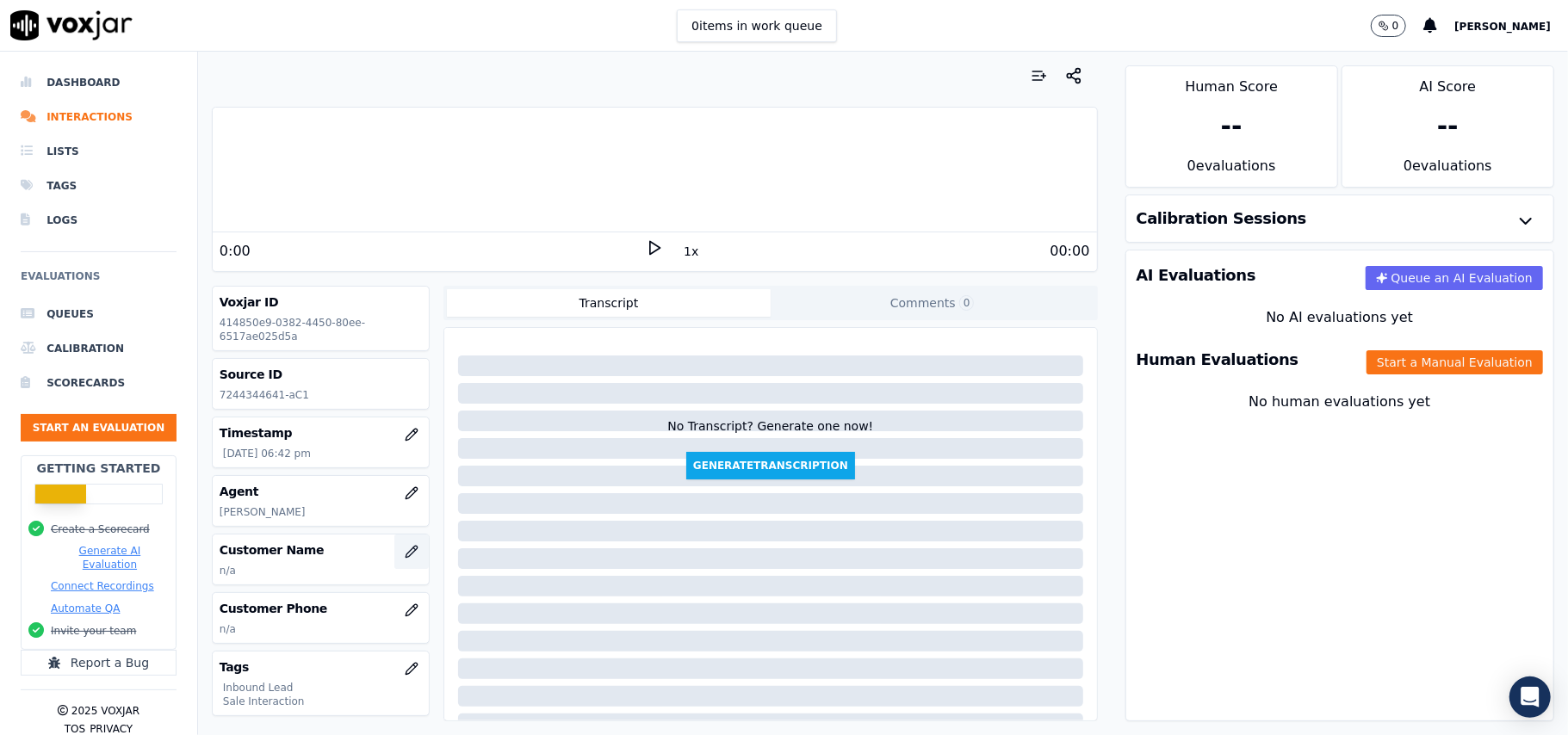
click at [405, 555] on icon "button" at bounding box center [410, 551] width 11 height 11
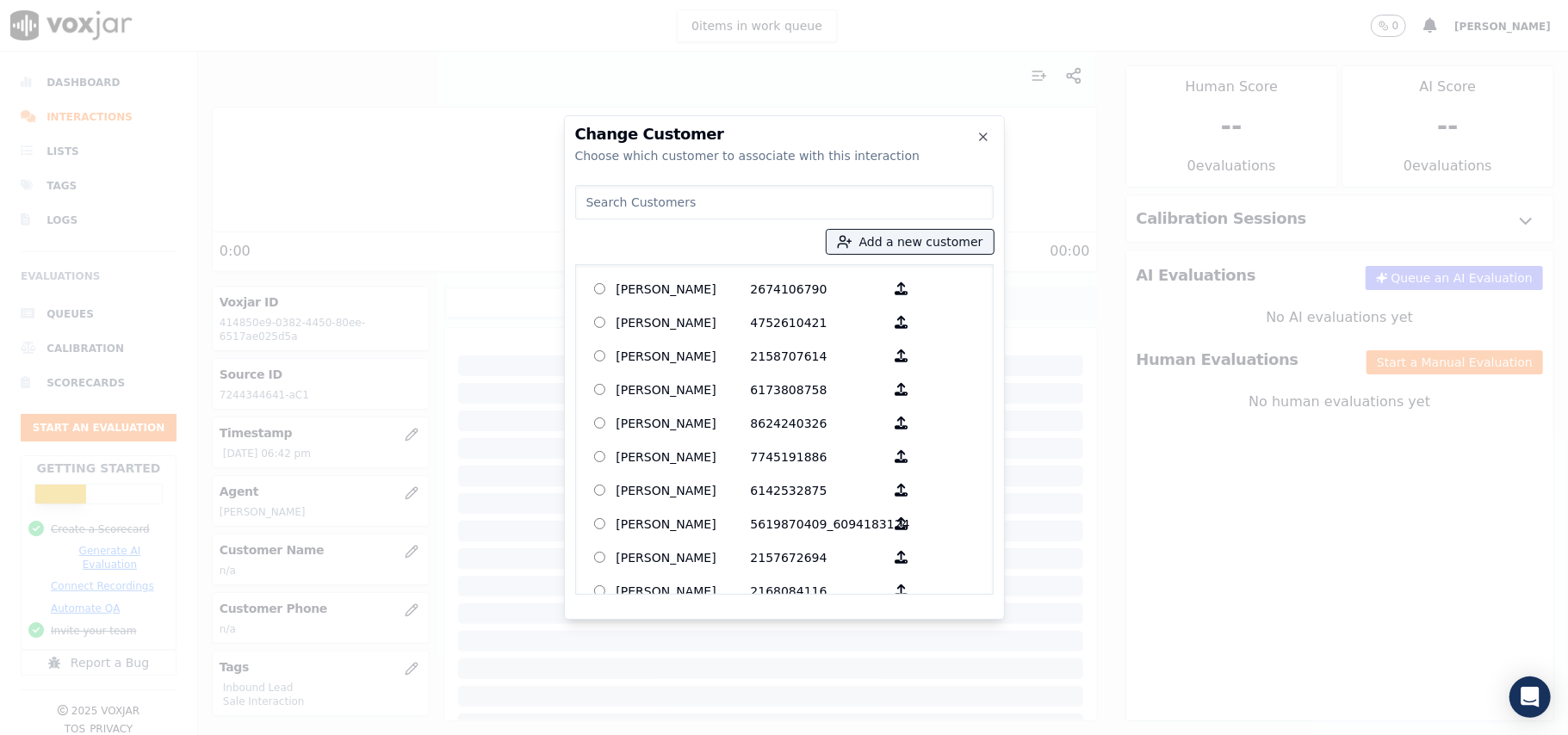
paste input "[PERSON_NAME]"
click at [612, 201] on input "[PERSON_NAME]" at bounding box center [784, 202] width 418 height 35
paste input "[PERSON_NAME]"
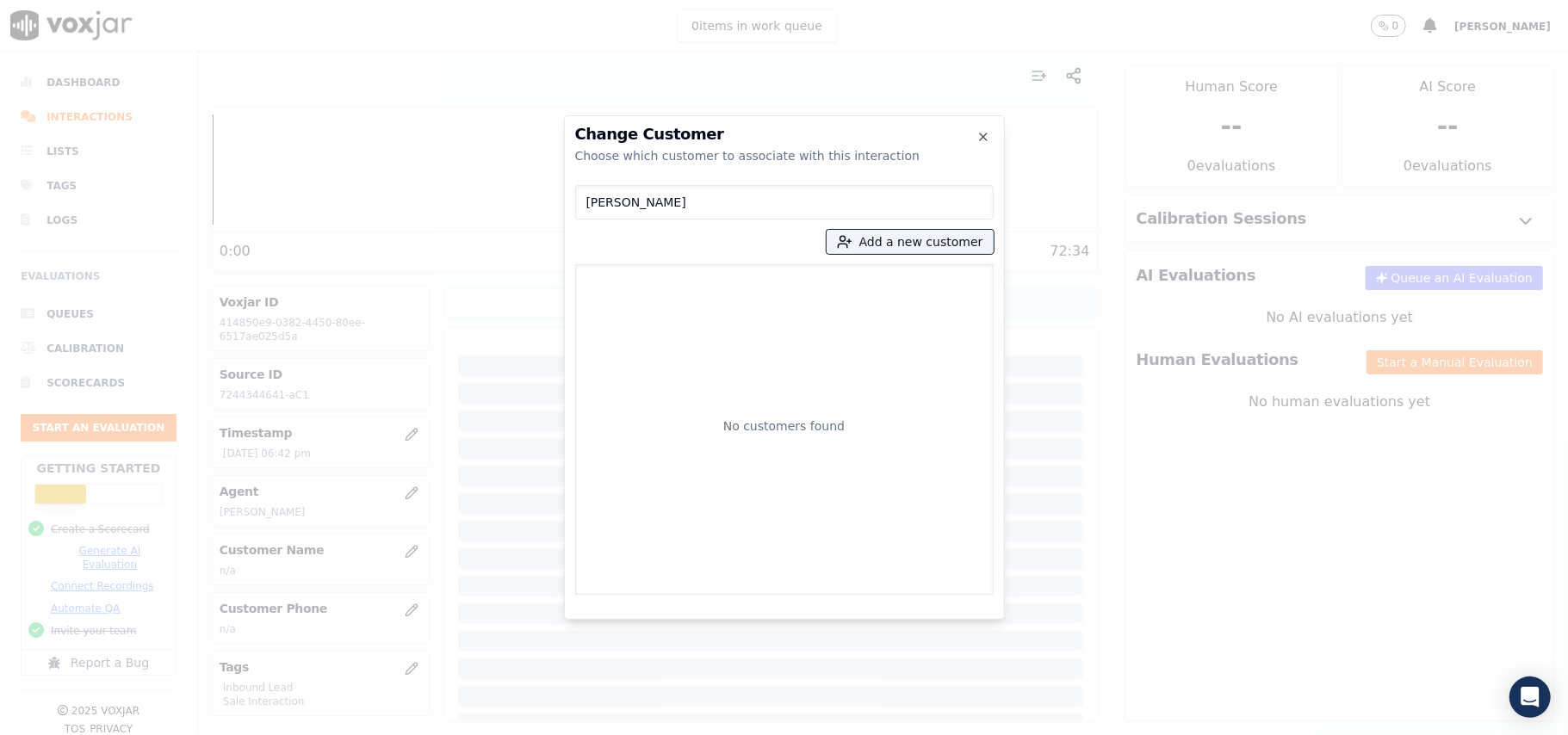
drag, startPoint x: 794, startPoint y: 204, endPoint x: 704, endPoint y: 212, distance: 90.4
click at [704, 212] on input "[PERSON_NAME]" at bounding box center [784, 202] width 418 height 35
click at [586, 201] on input "HARHARLAN" at bounding box center [784, 202] width 418 height 35
click at [685, 211] on input "HARHARLAN" at bounding box center [784, 202] width 418 height 35
drag, startPoint x: 687, startPoint y: 197, endPoint x: 470, endPoint y: 201, distance: 217.0
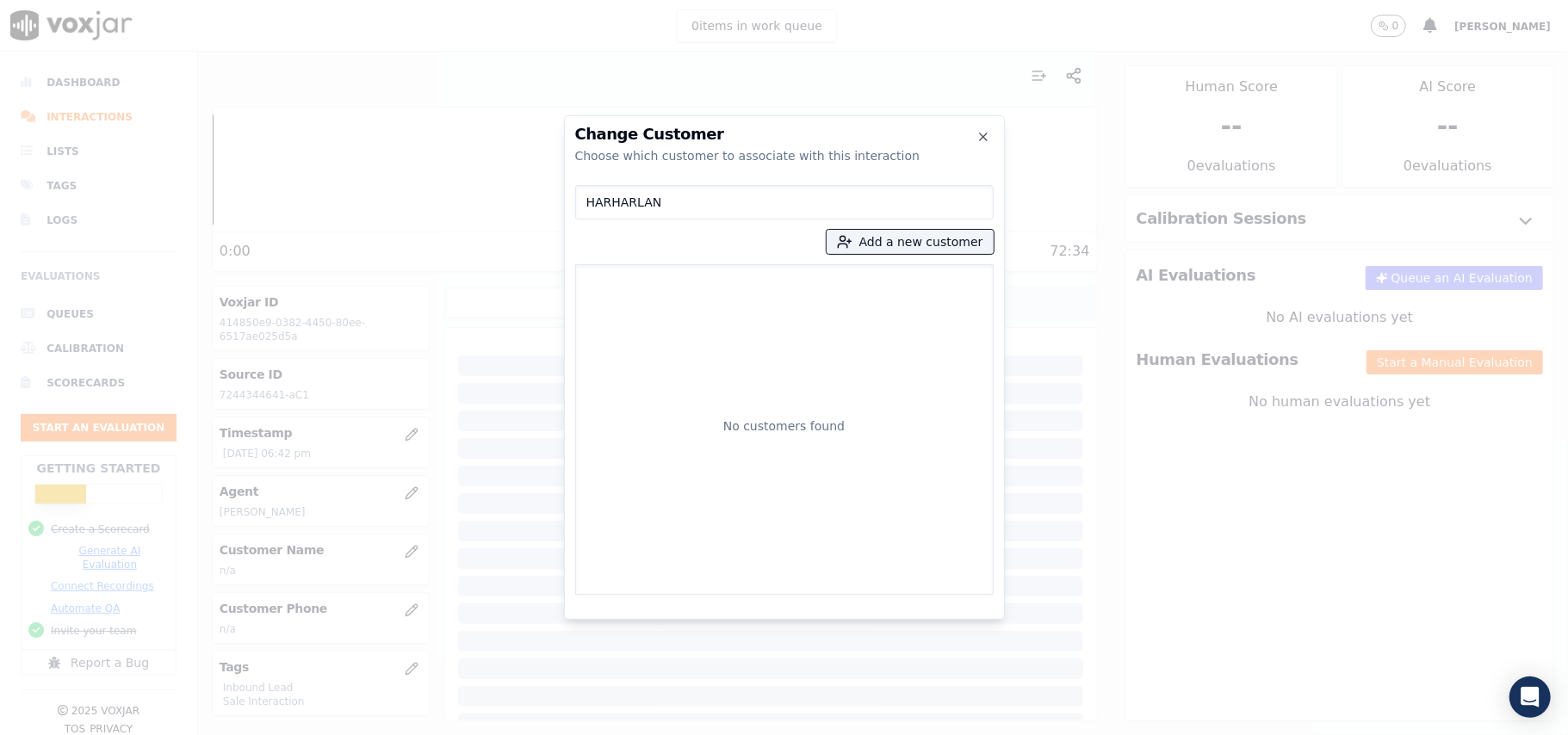
click at [470, 734] on div "Change Customer Choose which customer to associate with this interaction HARHAR…" at bounding box center [784, 735] width 1568 height 0
paste input "[PERSON_NAME]"
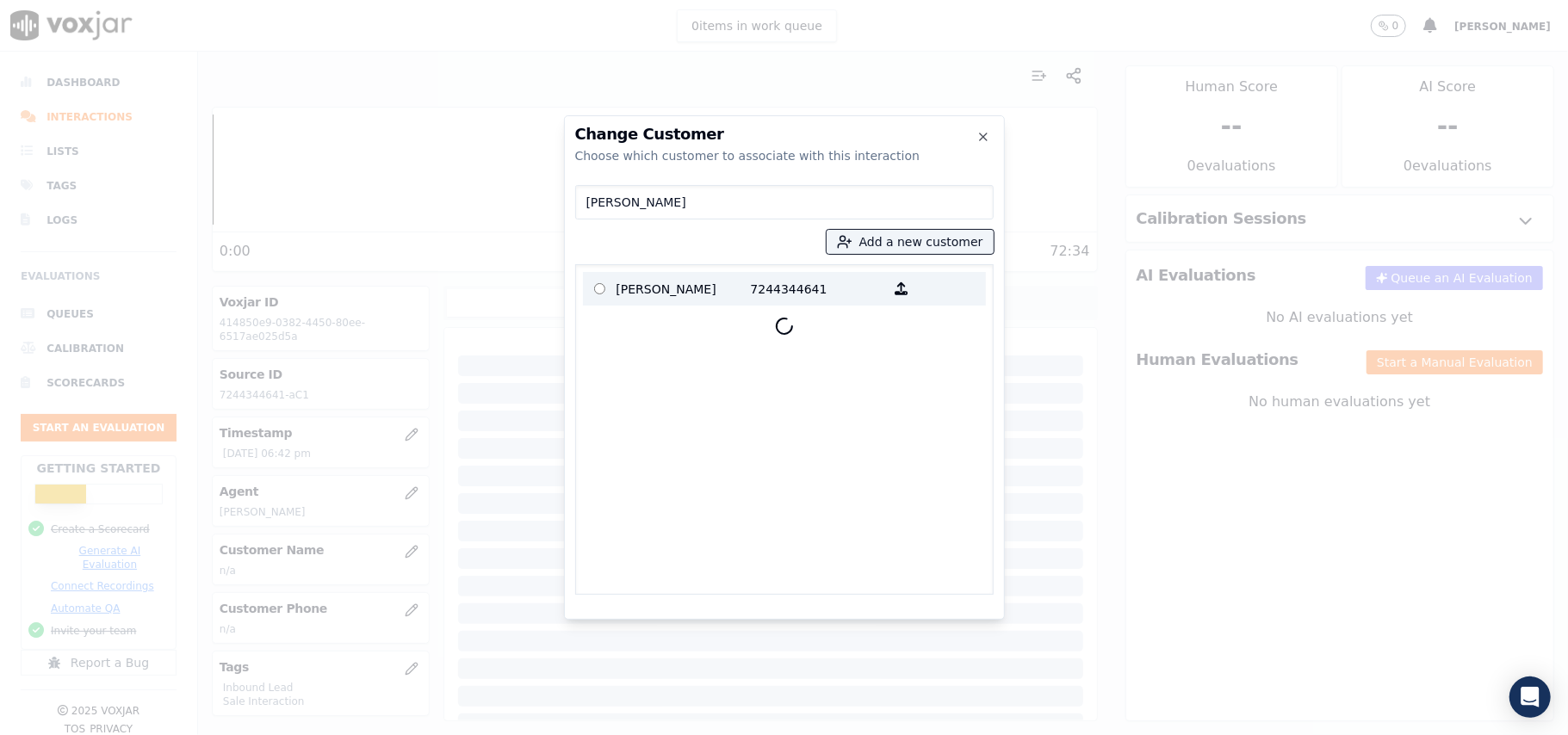
type input "[PERSON_NAME]"
click at [710, 294] on p "[PERSON_NAME]" at bounding box center [683, 289] width 134 height 27
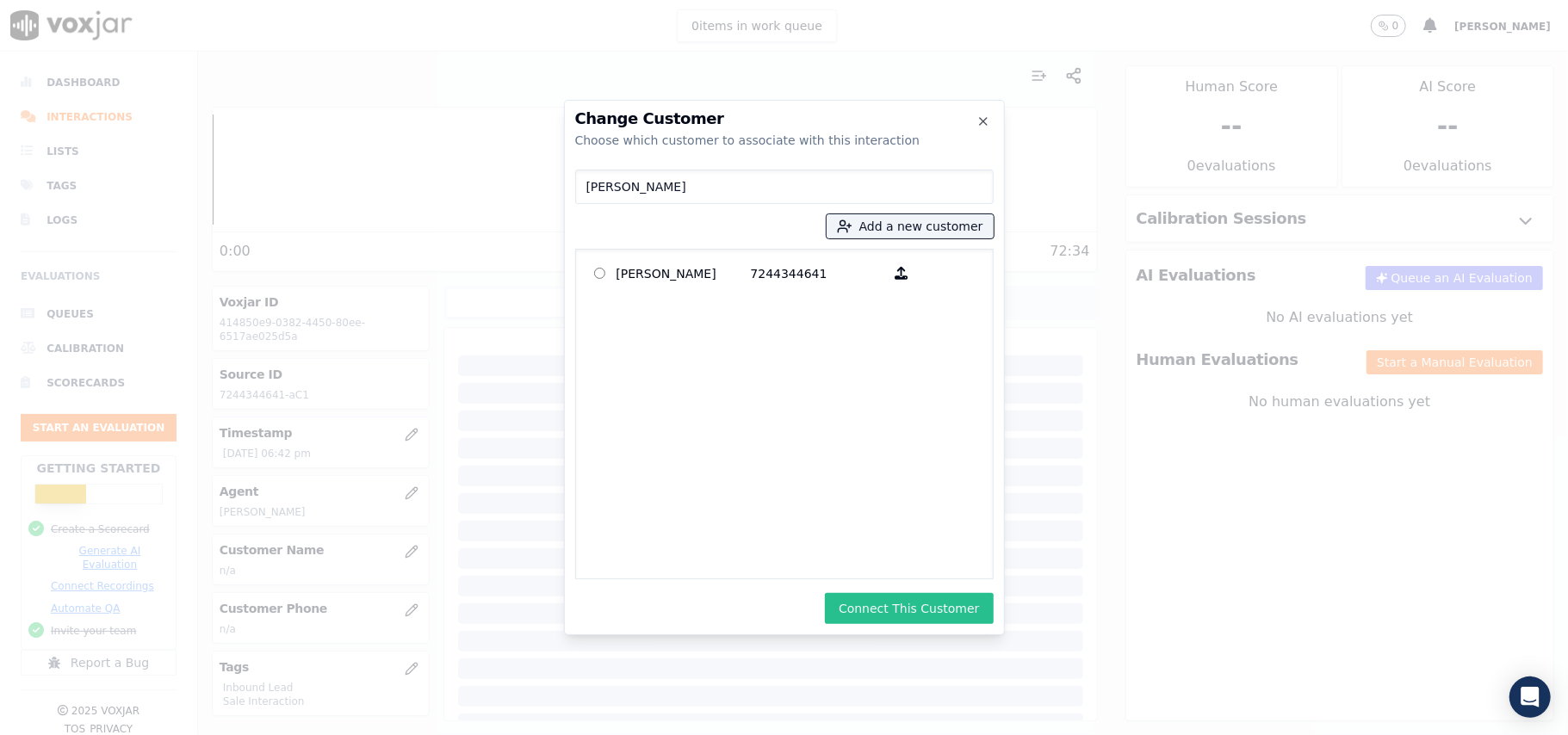
click at [890, 597] on button "Connect This Customer" at bounding box center [909, 608] width 168 height 31
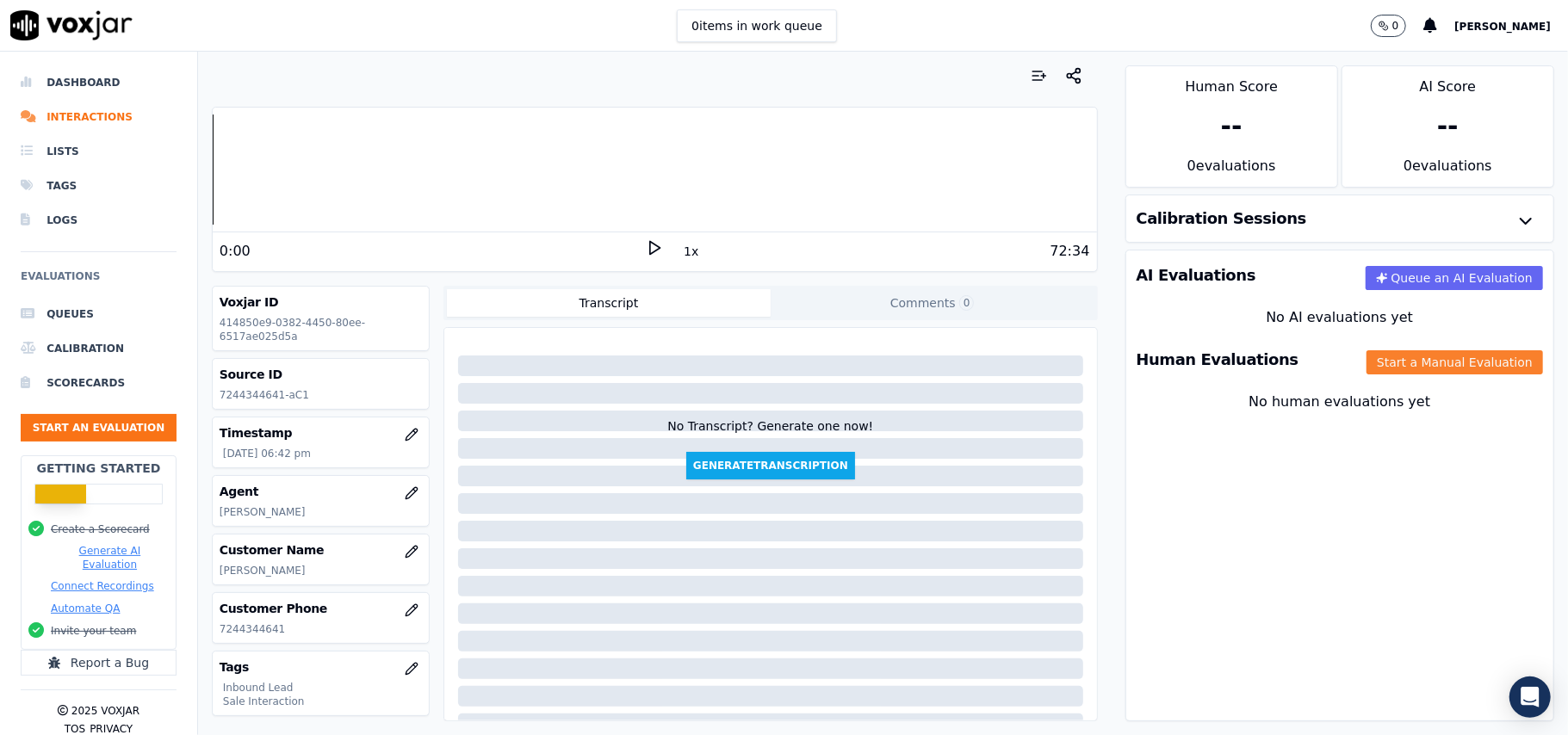
click at [1419, 362] on button "Start a Manual Evaluation" at bounding box center [1454, 363] width 176 height 24
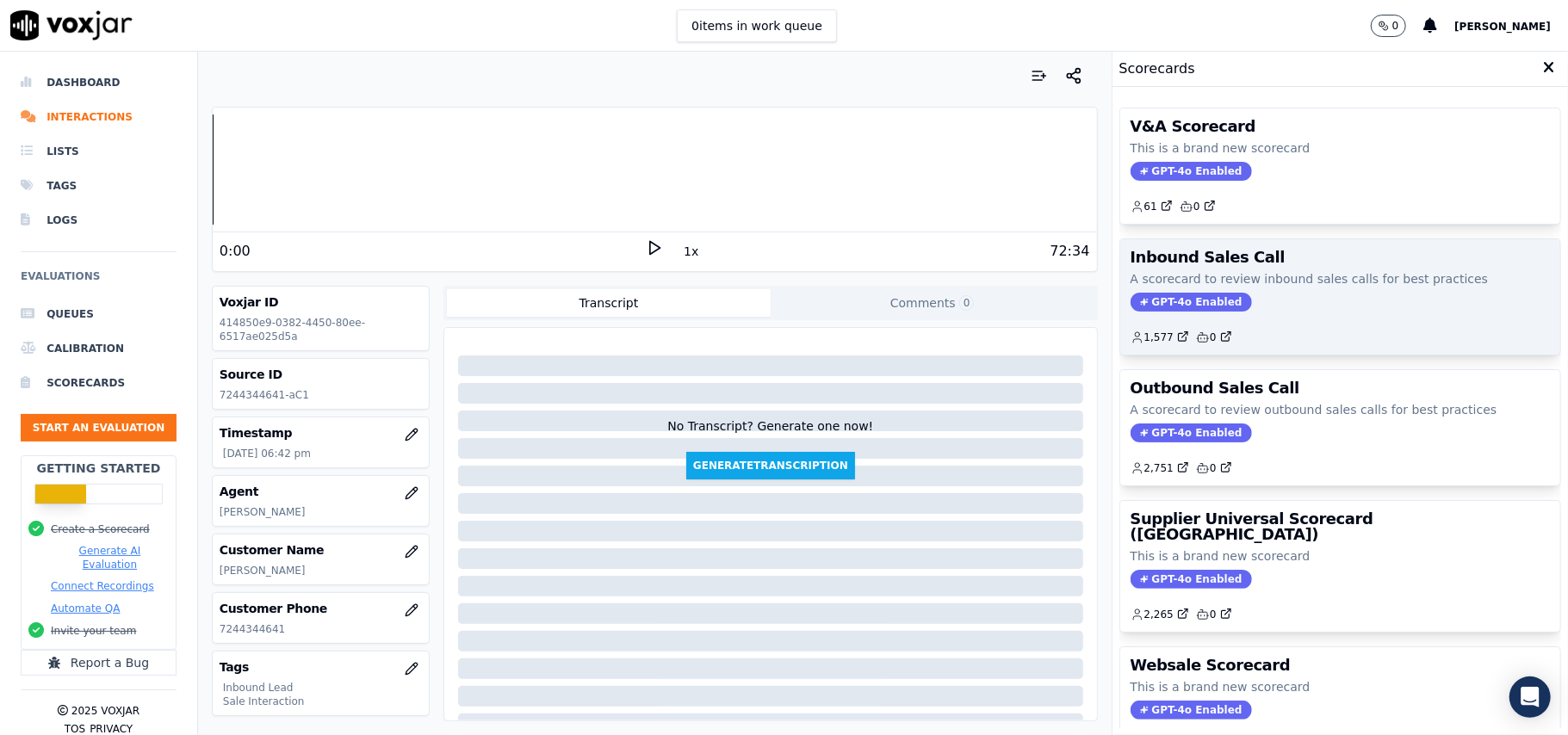
click at [1152, 300] on span "GPT-4o Enabled" at bounding box center [1191, 302] width 122 height 19
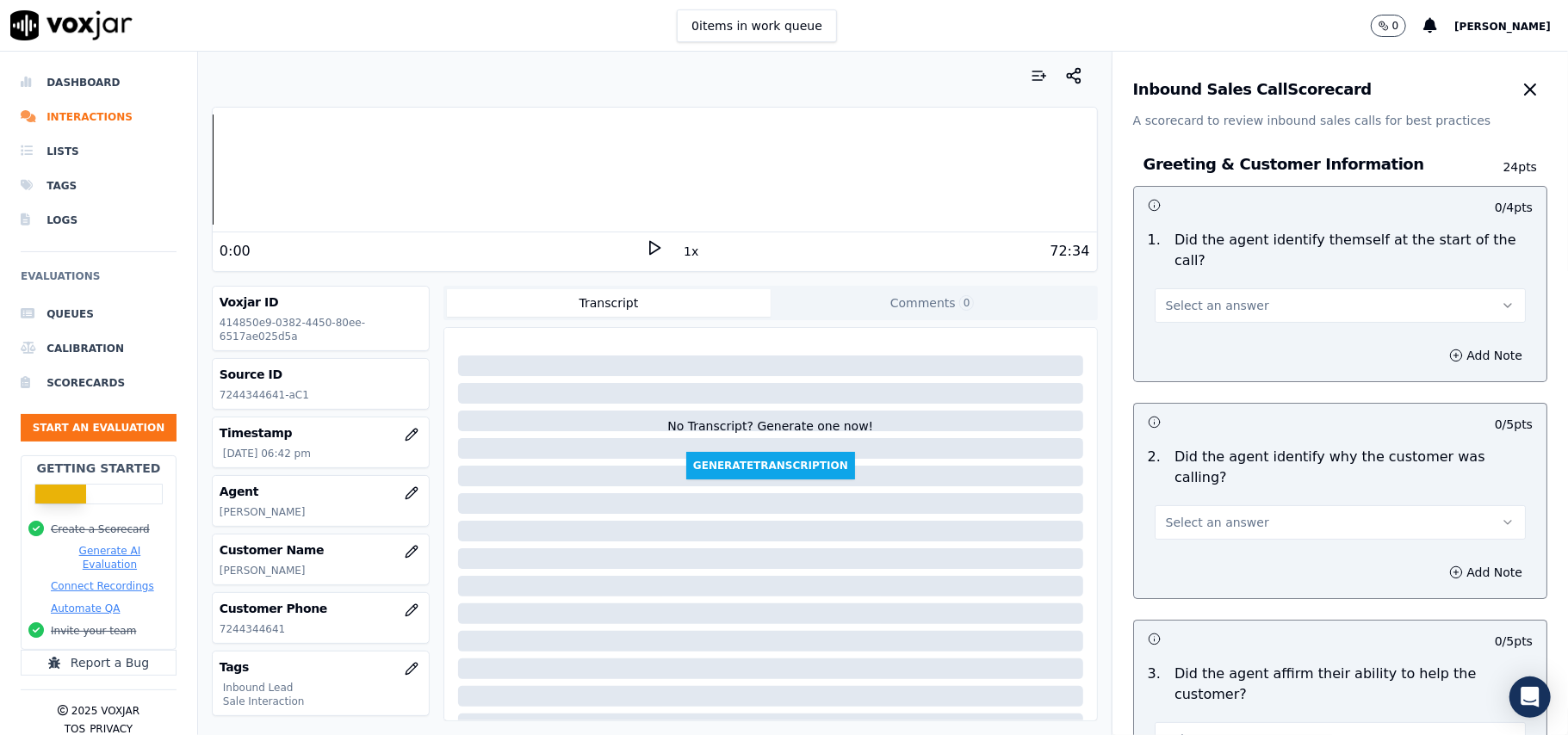
click at [1166, 297] on span "Select an answer" at bounding box center [1217, 305] width 104 height 17
click at [1202, 325] on div "Yes" at bounding box center [1303, 325] width 333 height 28
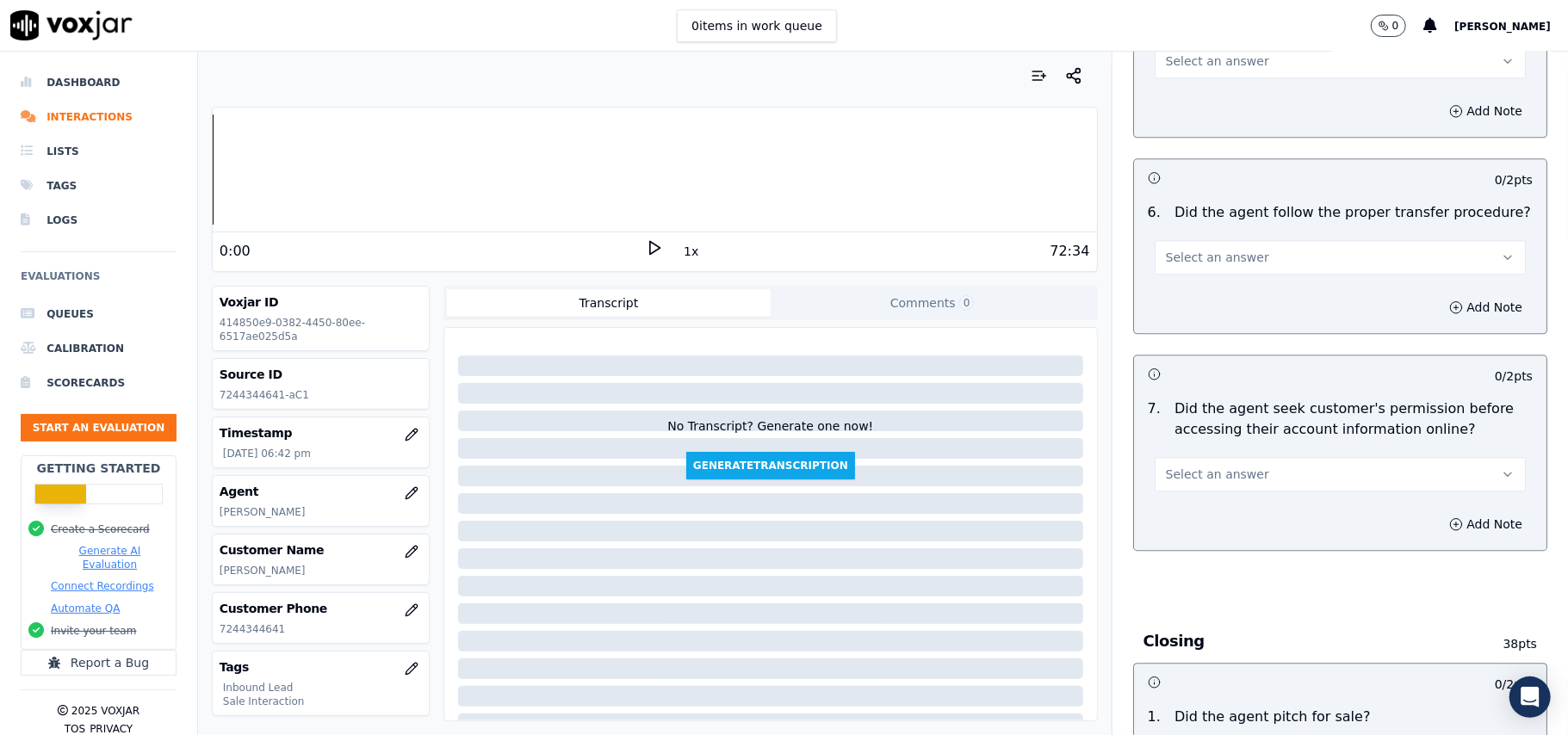
scroll to position [4817, 0]
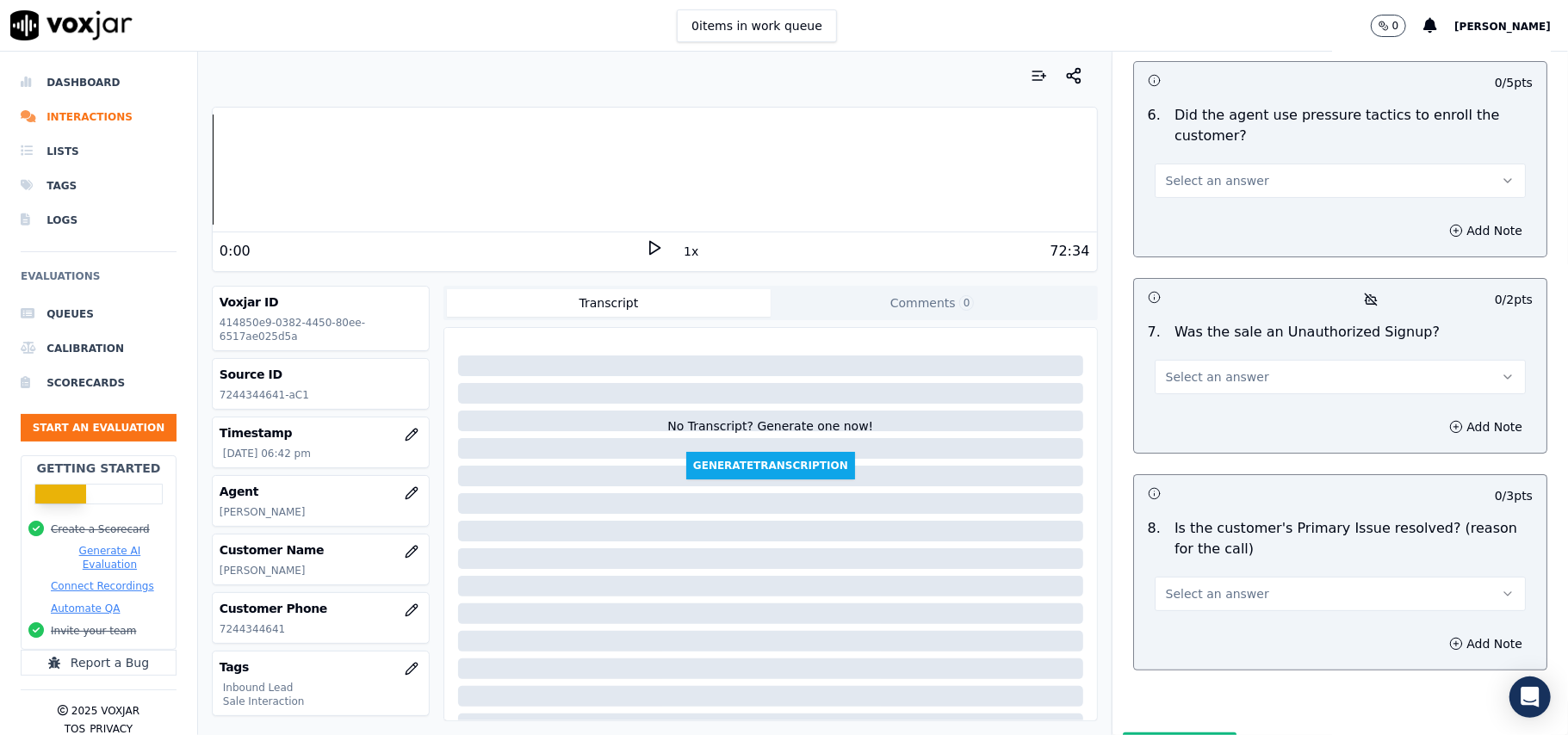
click at [1227, 577] on button "Select an answer" at bounding box center [1340, 594] width 372 height 35
click at [1172, 573] on div "No" at bounding box center [1303, 570] width 333 height 28
click at [1438, 631] on button "Add Note" at bounding box center [1485, 643] width 94 height 24
click at [1195, 662] on textarea at bounding box center [1340, 704] width 385 height 85
click at [1216, 577] on button "No" at bounding box center [1340, 594] width 372 height 35
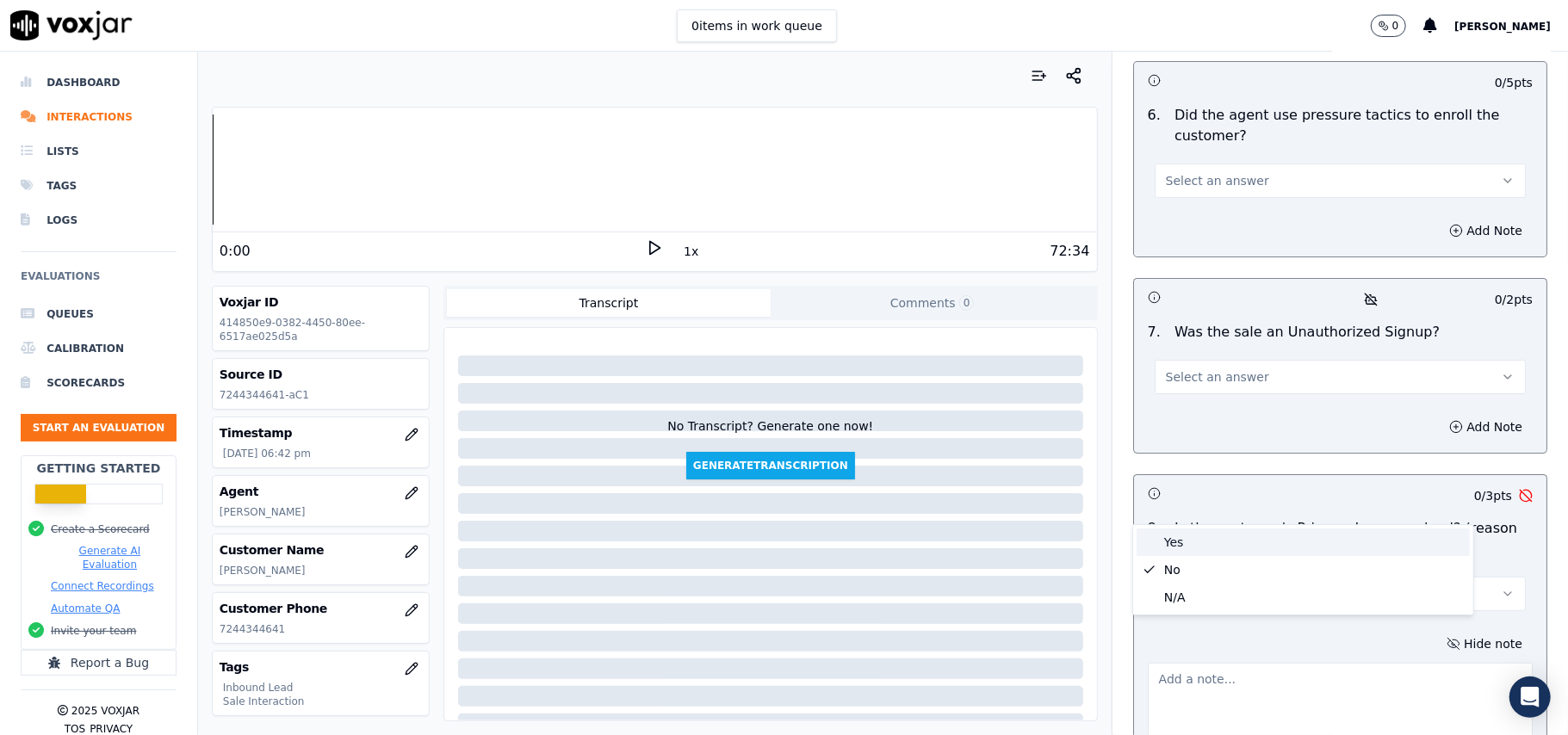
click at [1182, 542] on div "Yes" at bounding box center [1303, 543] width 333 height 28
click at [1182, 662] on textarea at bounding box center [1340, 704] width 385 height 85
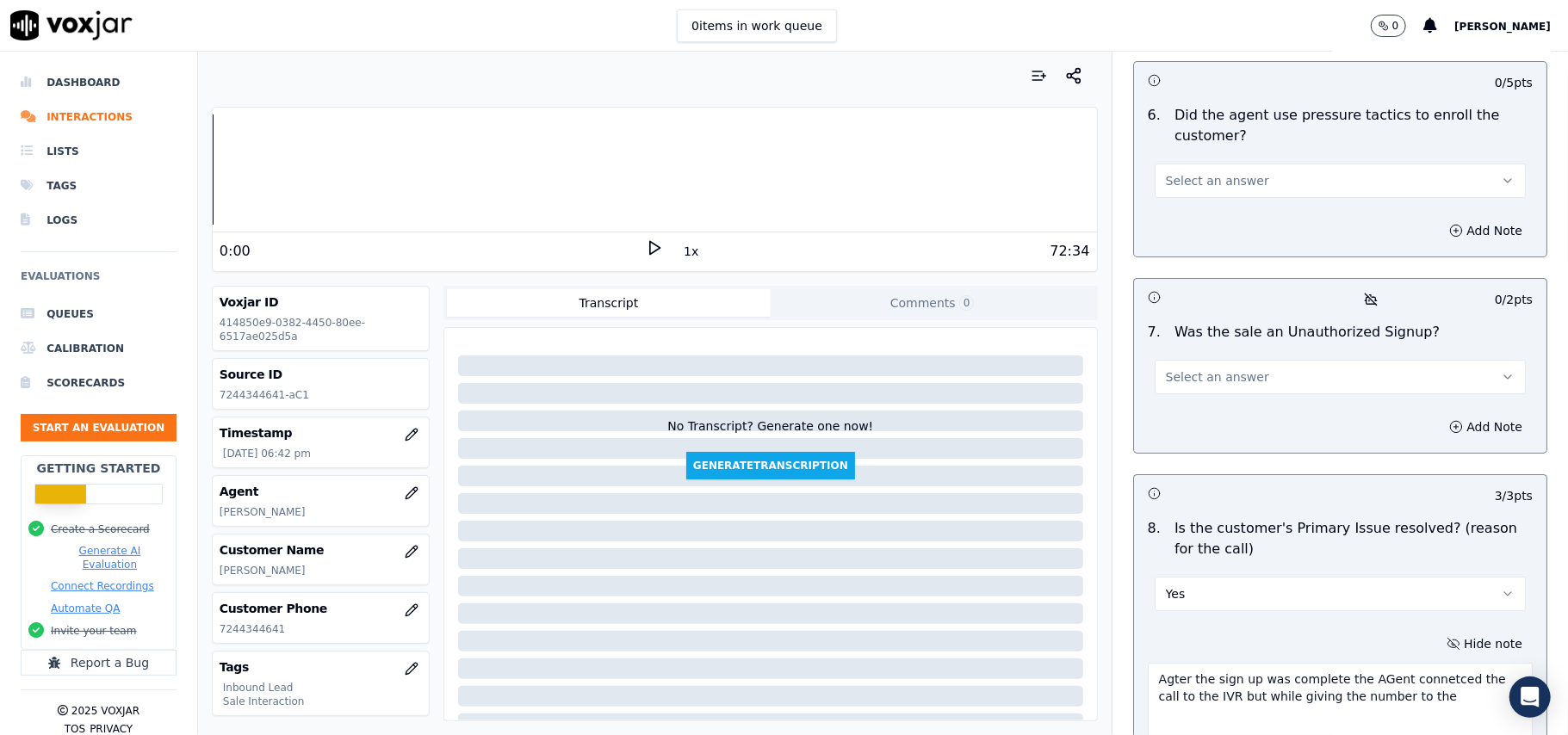
click at [1247, 662] on textarea "Agter the sign up was complete the AGent connetced the call to the IVR but whil…" at bounding box center [1340, 704] width 385 height 85
click at [1281, 662] on textarea "Agter the sign up was complete the AGent connetced the call to the IVR but whil…" at bounding box center [1340, 704] width 385 height 85
drag, startPoint x: 1425, startPoint y: 624, endPoint x: 1484, endPoint y: 624, distance: 59.0
click at [1484, 624] on div "Hide note Agter the sign up was complete the AGent connetced the call to the IV…" at bounding box center [1340, 689] width 412 height 142
click at [1407, 662] on textarea "Agter the sign up was complete the AGent connetced the call to the IVR but whil…" at bounding box center [1340, 704] width 385 height 85
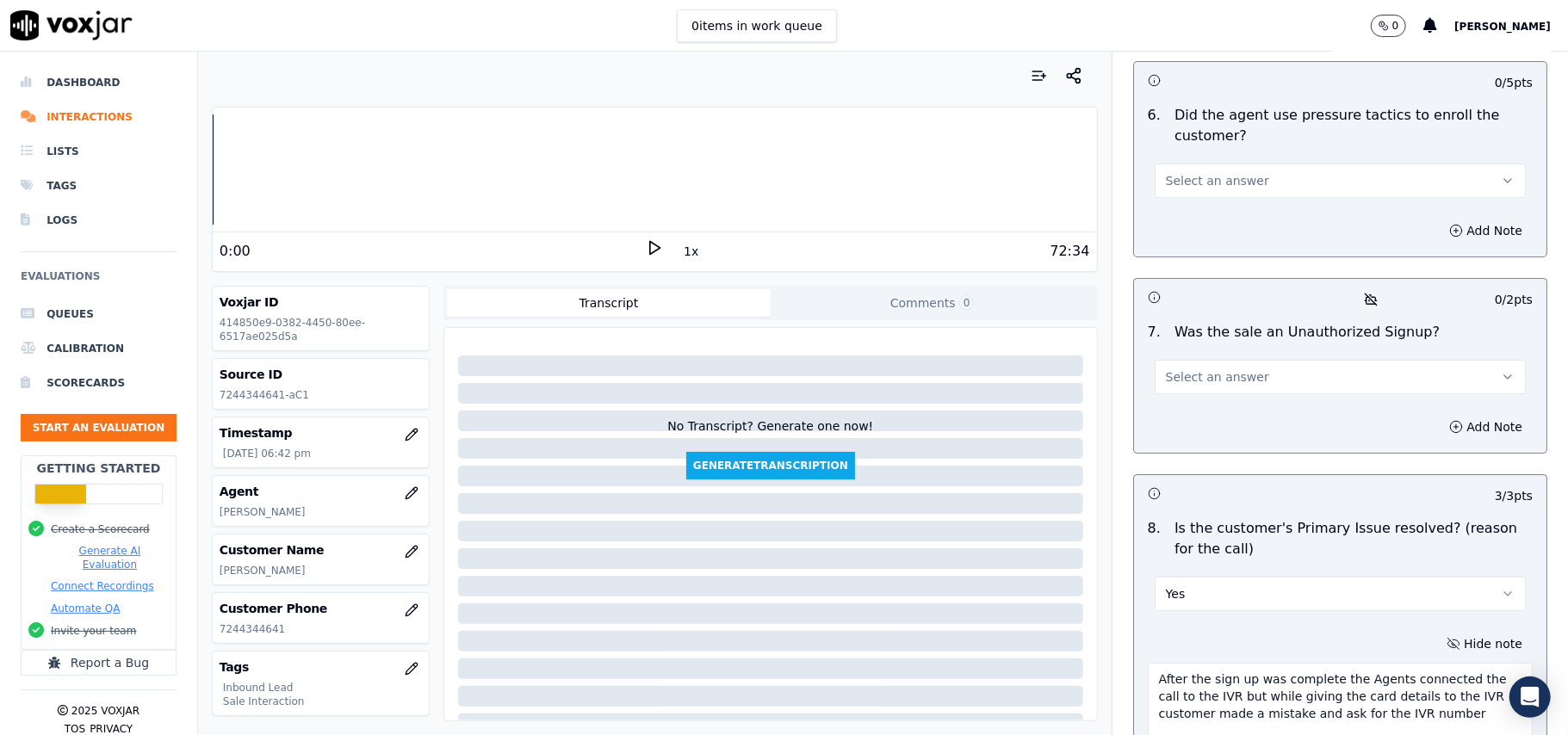
click at [1433, 662] on textarea "After the sign up was complete the Agents connected the call to the IVR but whi…" at bounding box center [1340, 704] width 385 height 85
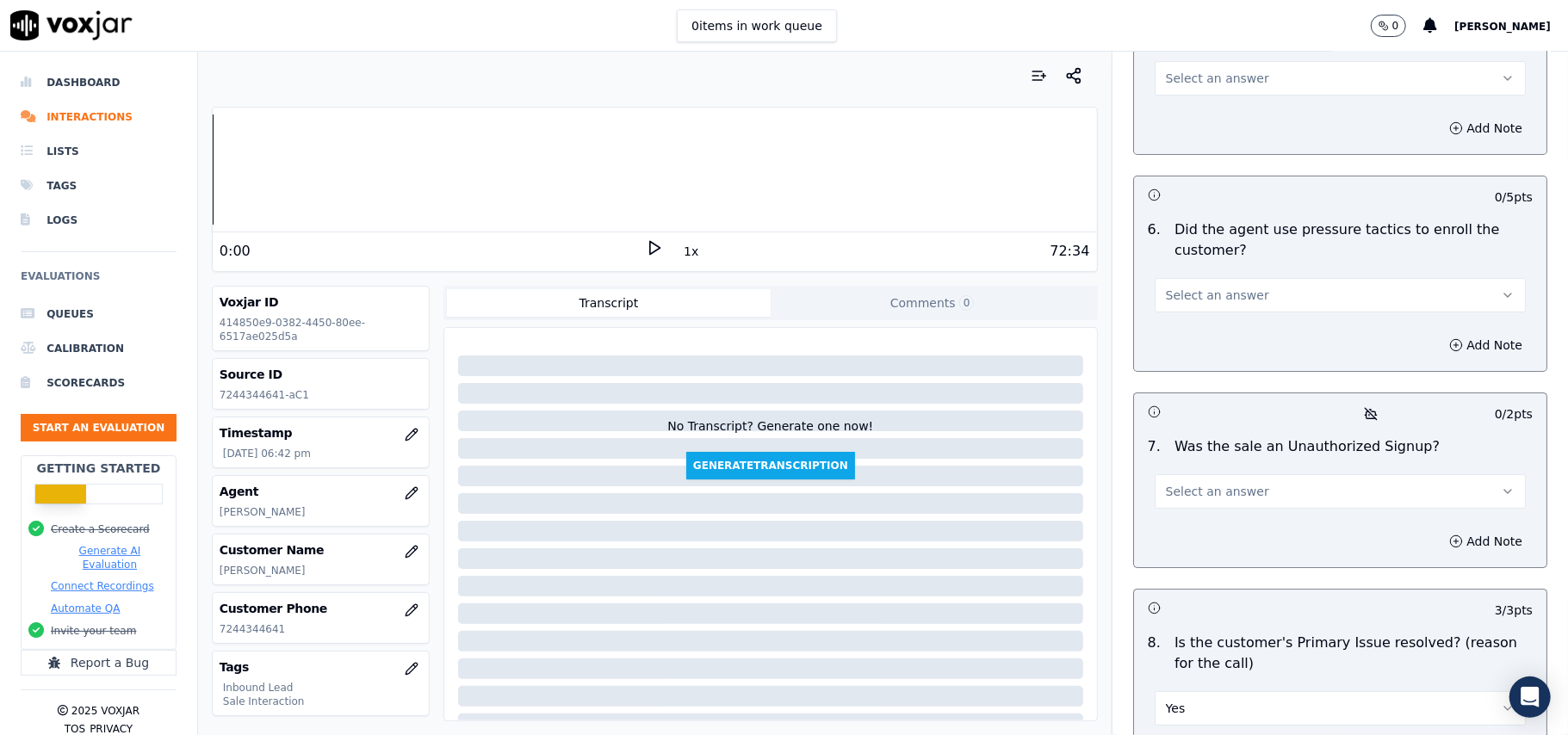
type textarea "After the sign up was complete the Agents connected the call to the IVR but whi…"
click at [1220, 474] on button "Select an answer" at bounding box center [1340, 491] width 372 height 35
click at [1196, 463] on div "No" at bounding box center [1303, 467] width 333 height 28
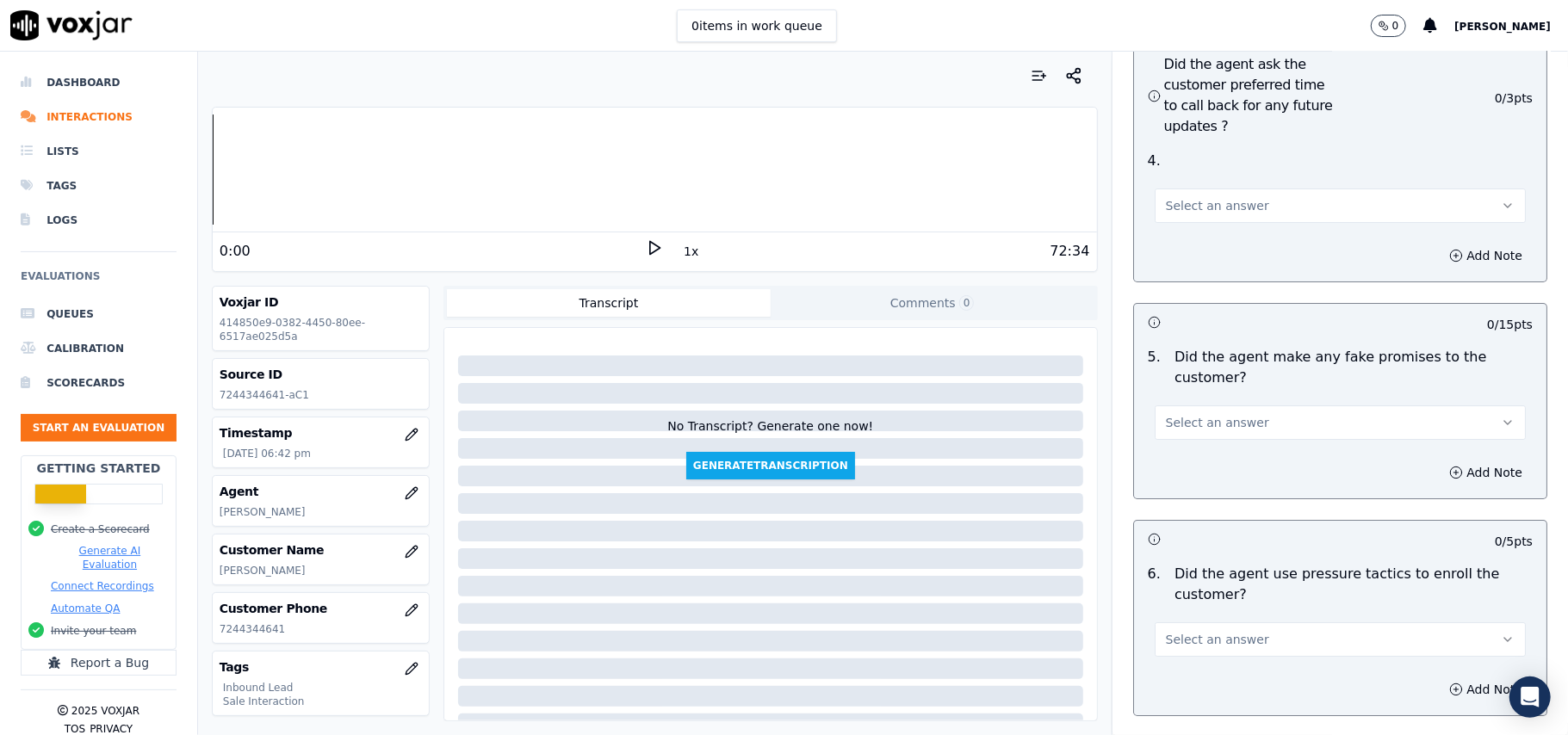
drag, startPoint x: 1208, startPoint y: 552, endPoint x: 1210, endPoint y: 563, distance: 11.2
click at [1208, 631] on span "Select an answer" at bounding box center [1217, 639] width 104 height 17
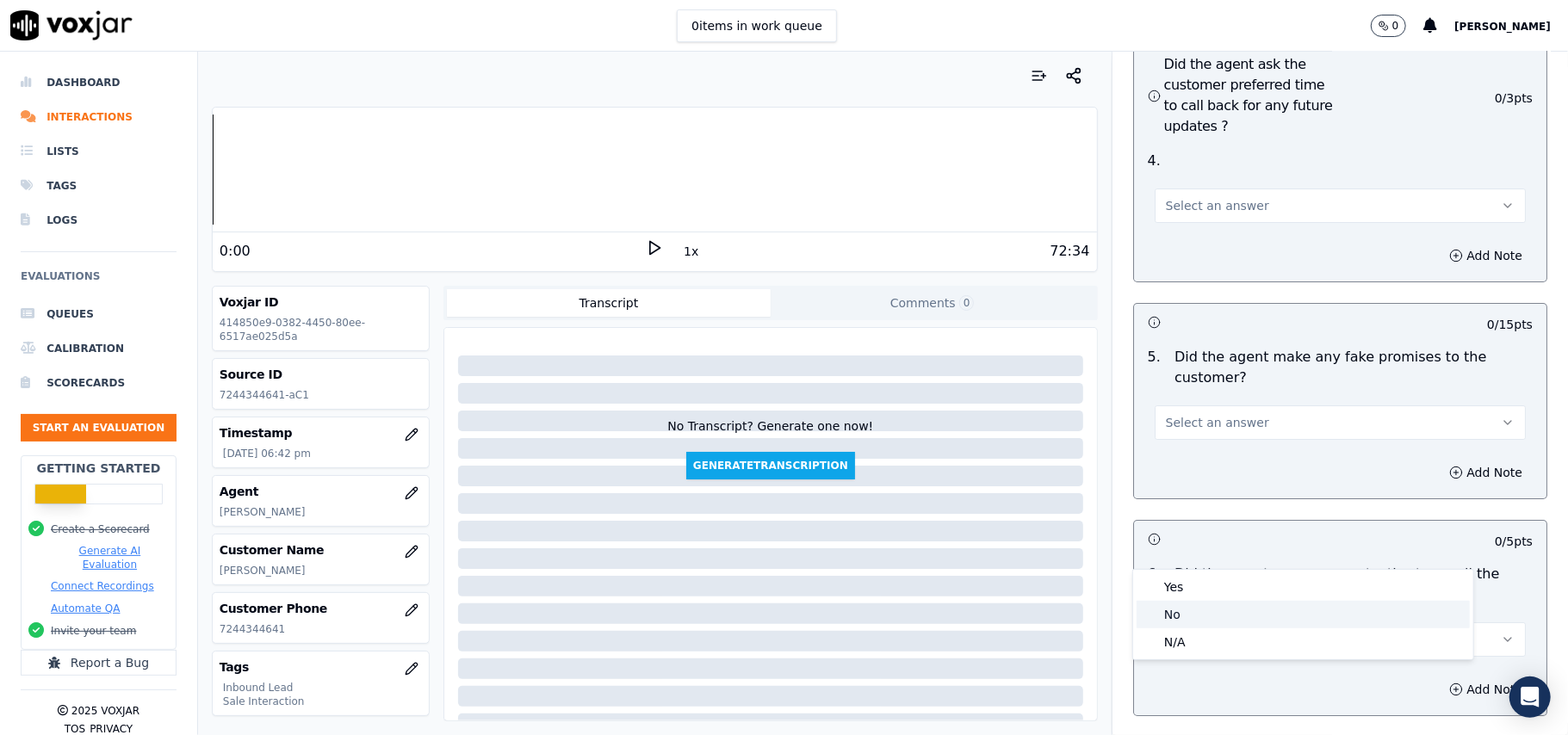
click at [1196, 605] on div "No" at bounding box center [1303, 614] width 333 height 28
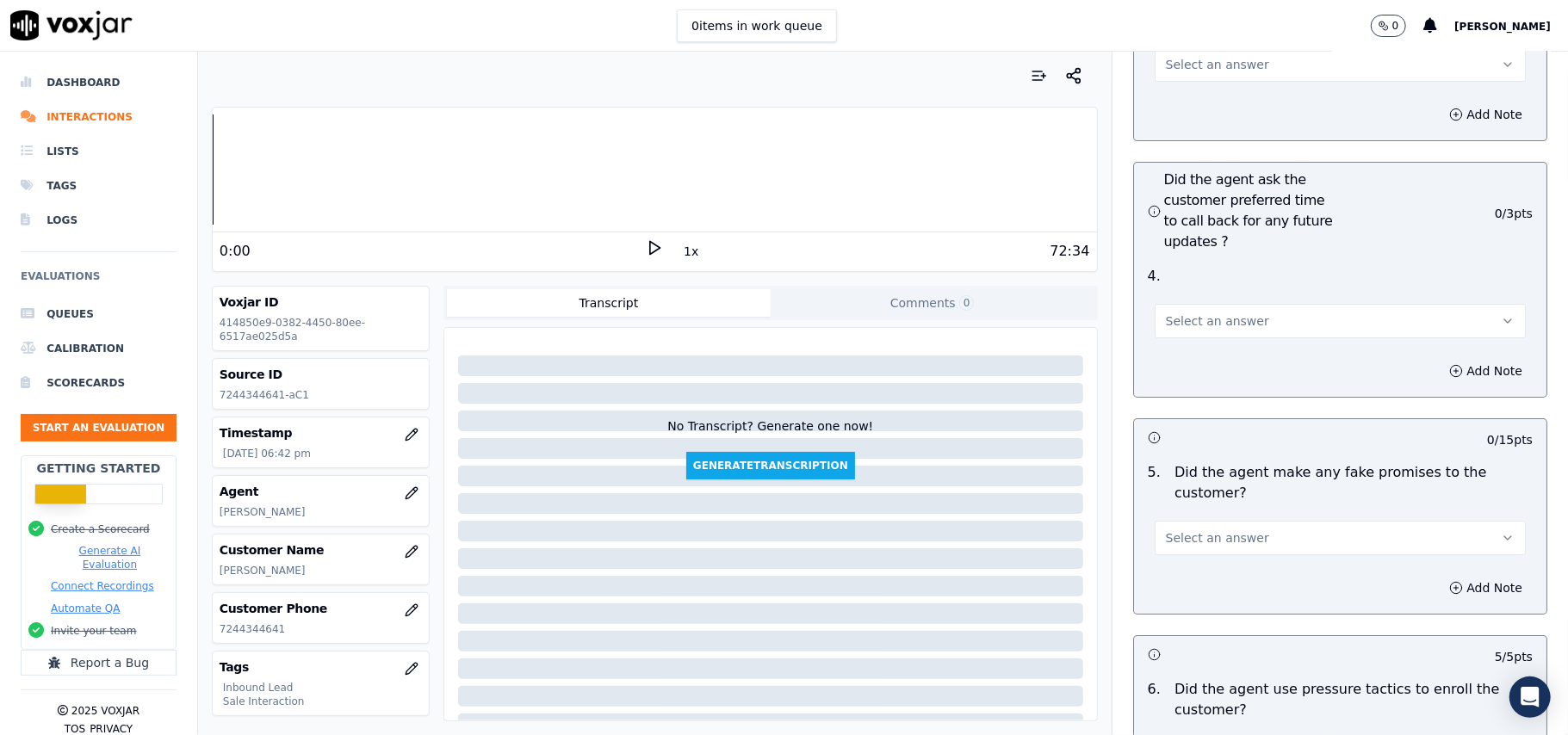
click at [1203, 530] on span "Select an answer" at bounding box center [1217, 538] width 104 height 17
click at [1217, 517] on div "No" at bounding box center [1303, 512] width 333 height 28
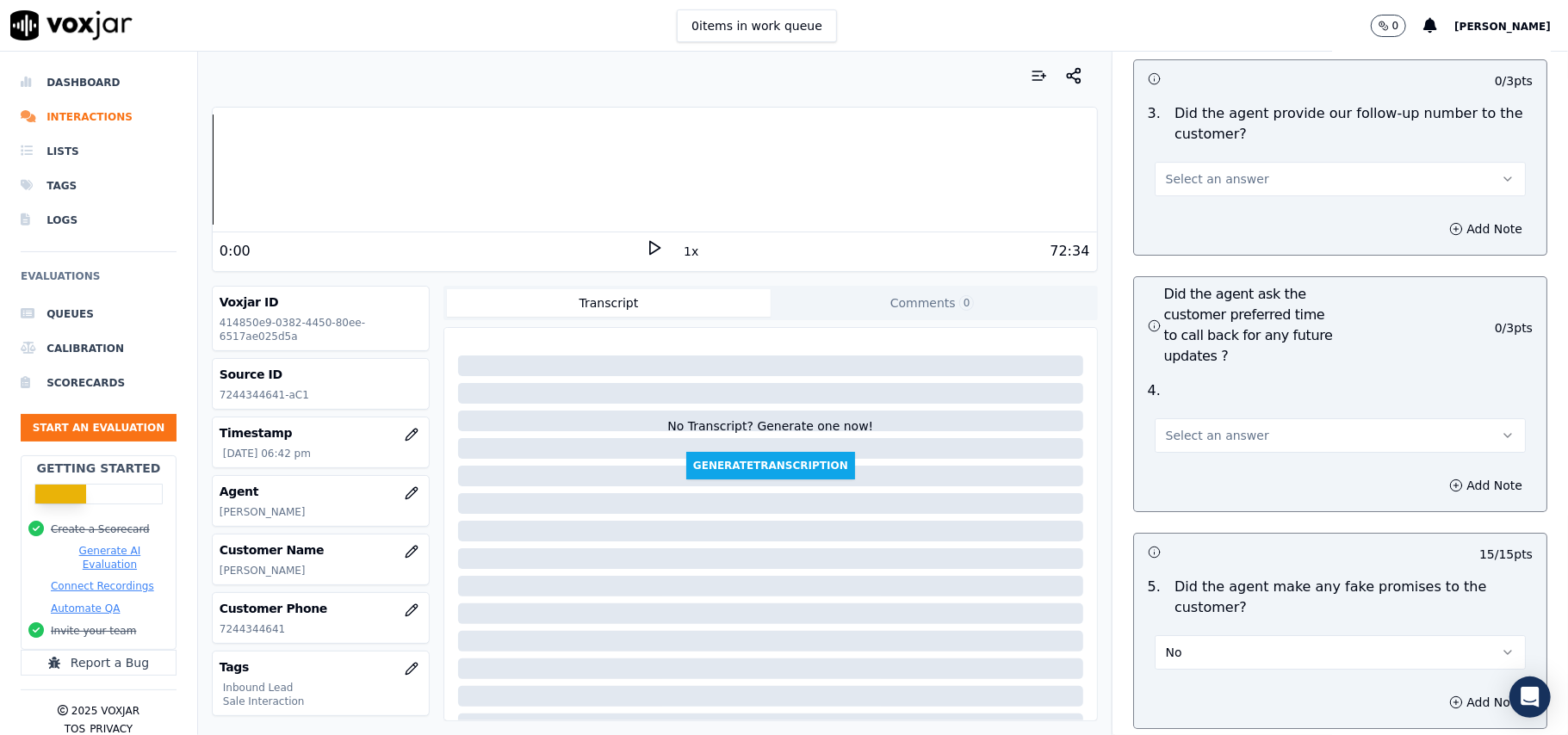
click at [1224, 427] on span "Select an answer" at bounding box center [1217, 435] width 104 height 17
click at [1208, 382] on div "Yes" at bounding box center [1303, 381] width 333 height 28
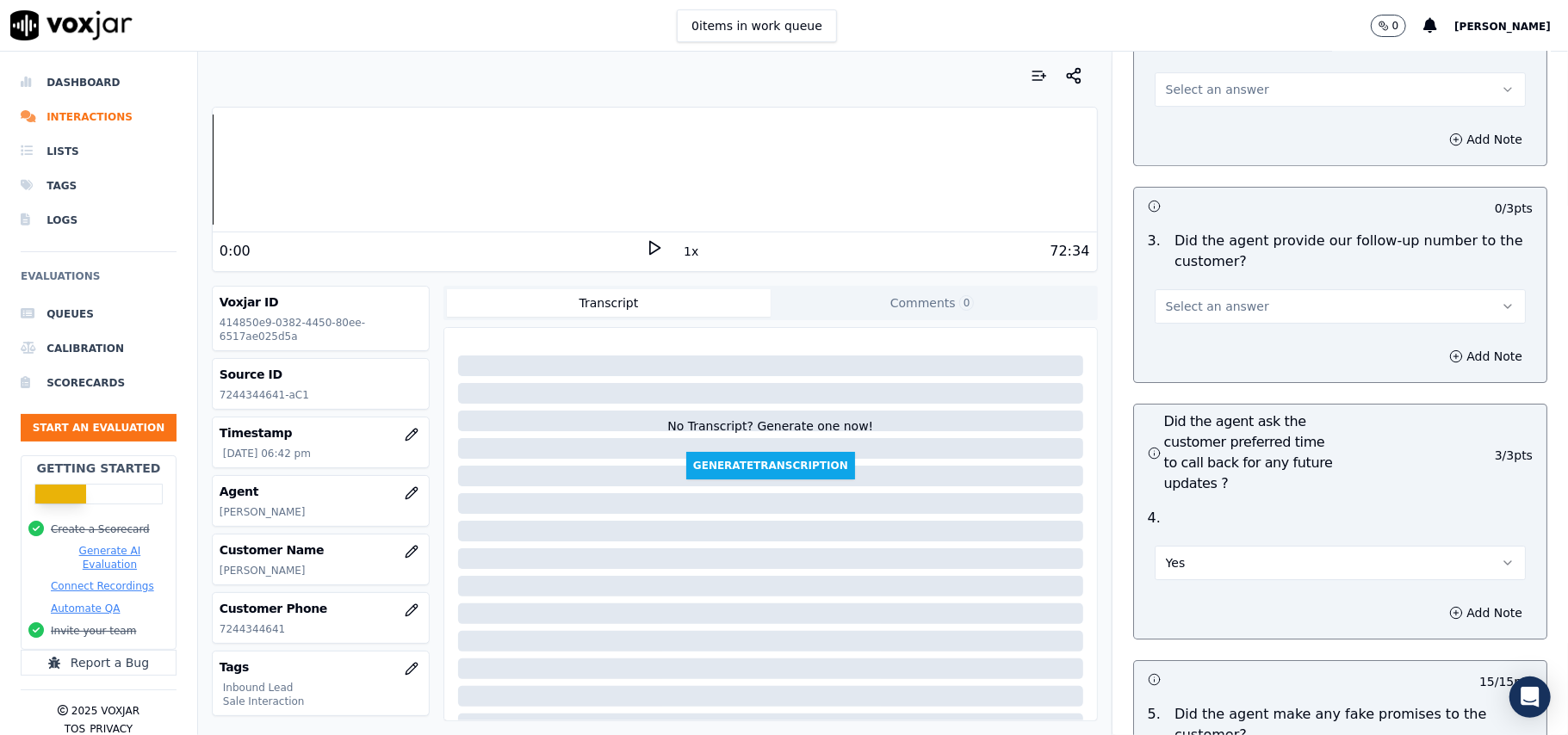
scroll to position [3899, 0]
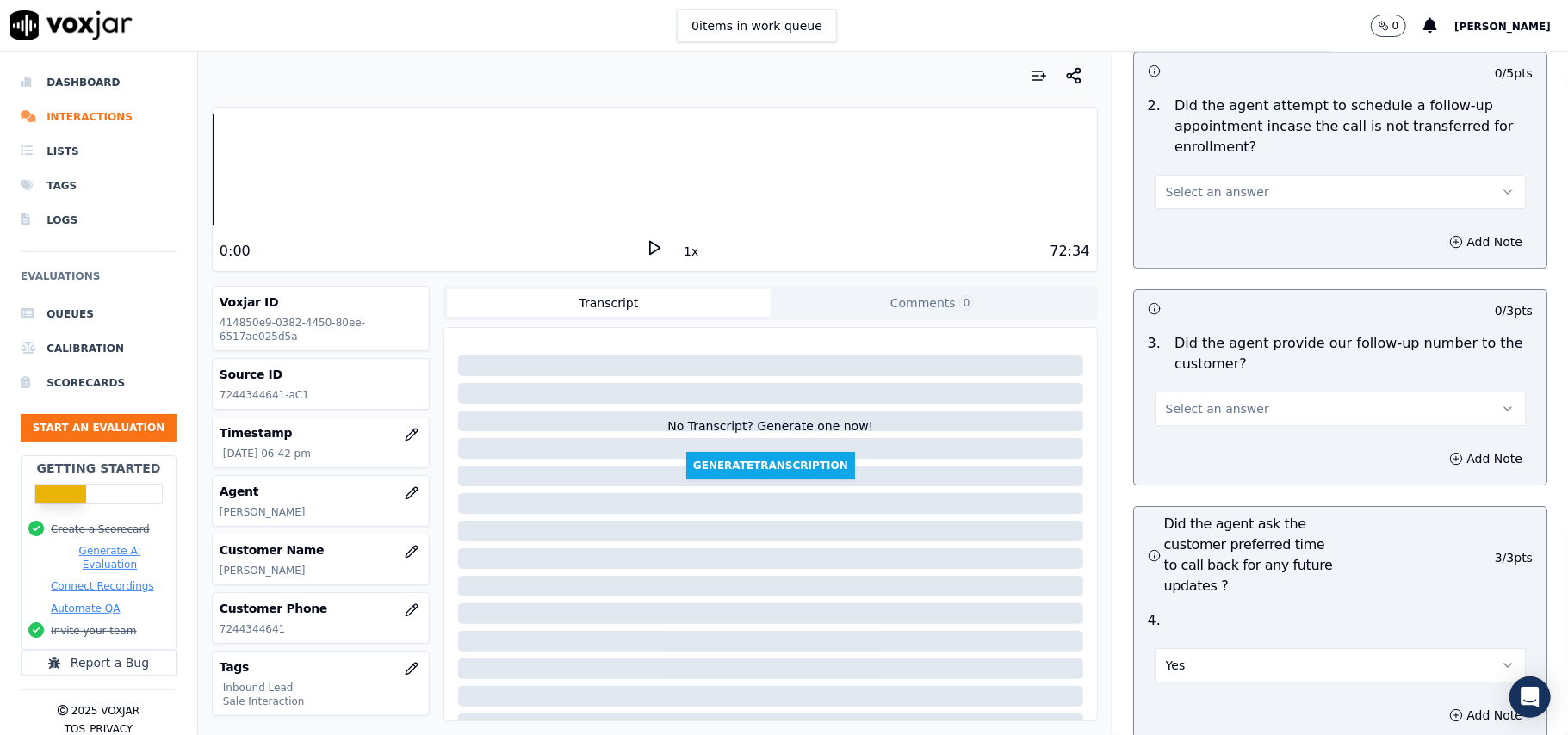
click at [1176, 400] on span "Select an answer" at bounding box center [1217, 408] width 104 height 17
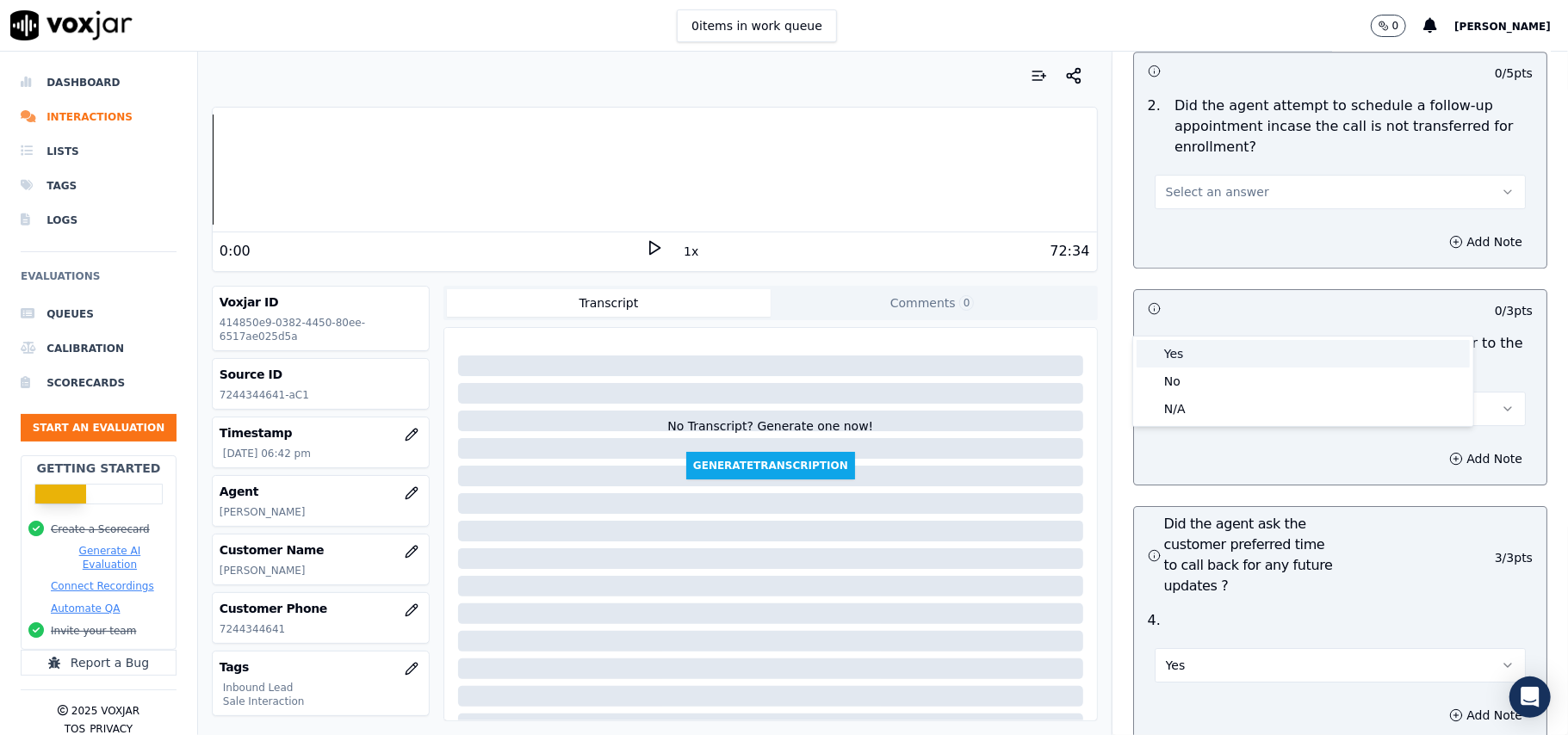
click at [1179, 356] on div "Yes" at bounding box center [1303, 354] width 333 height 28
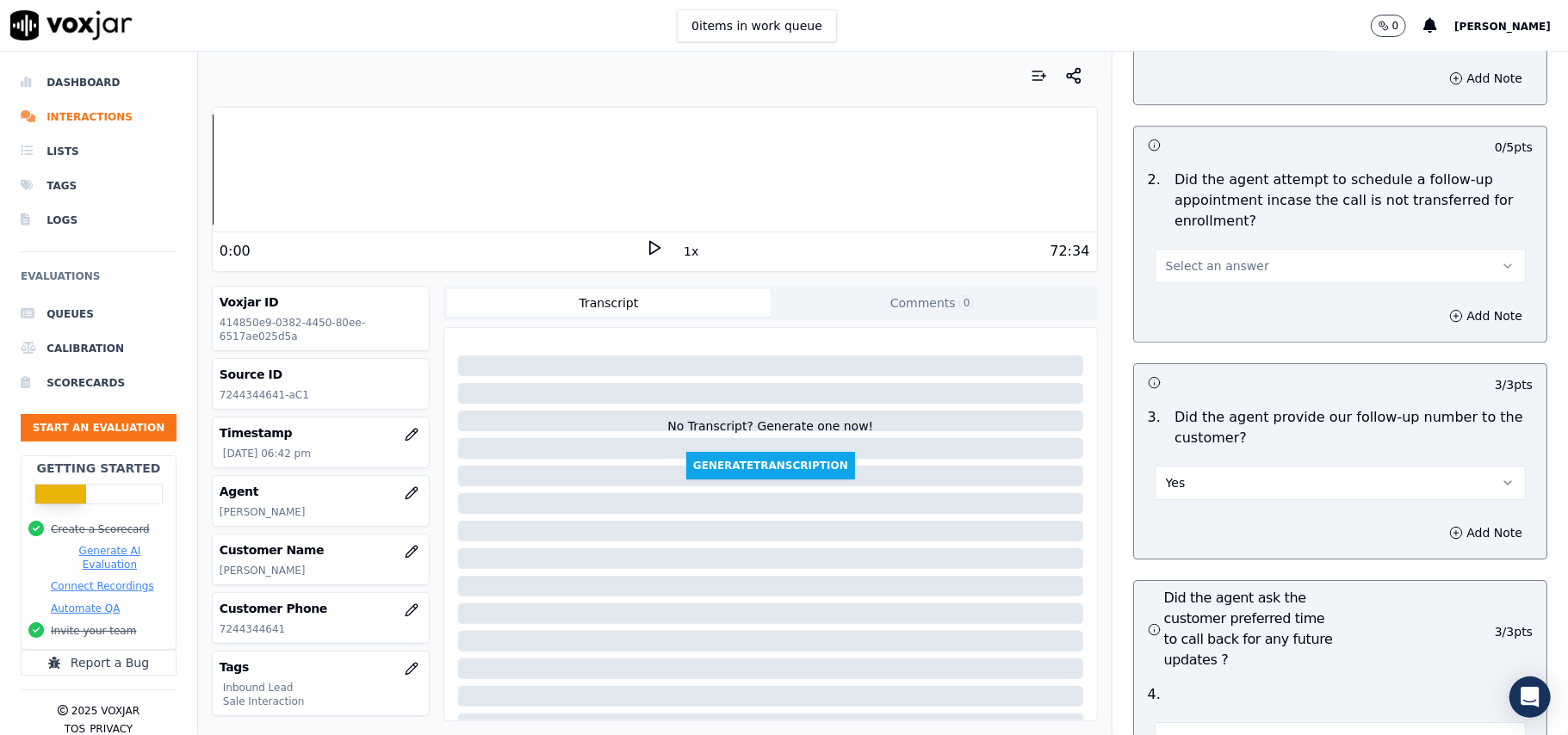
scroll to position [3785, 0]
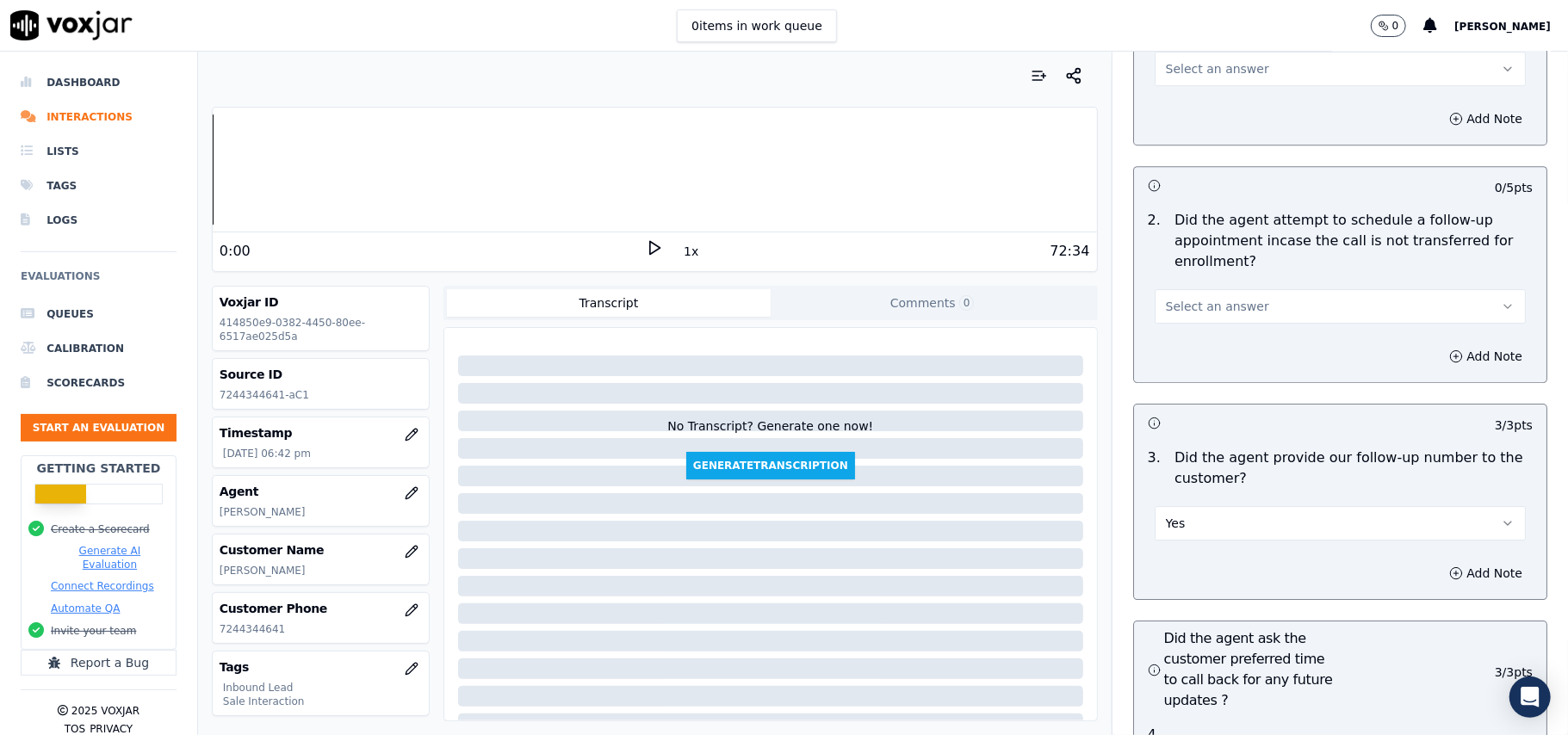
click at [1212, 286] on div "Select an answer" at bounding box center [1340, 305] width 372 height 38
click at [1200, 298] on span "Select an answer" at bounding box center [1217, 306] width 104 height 17
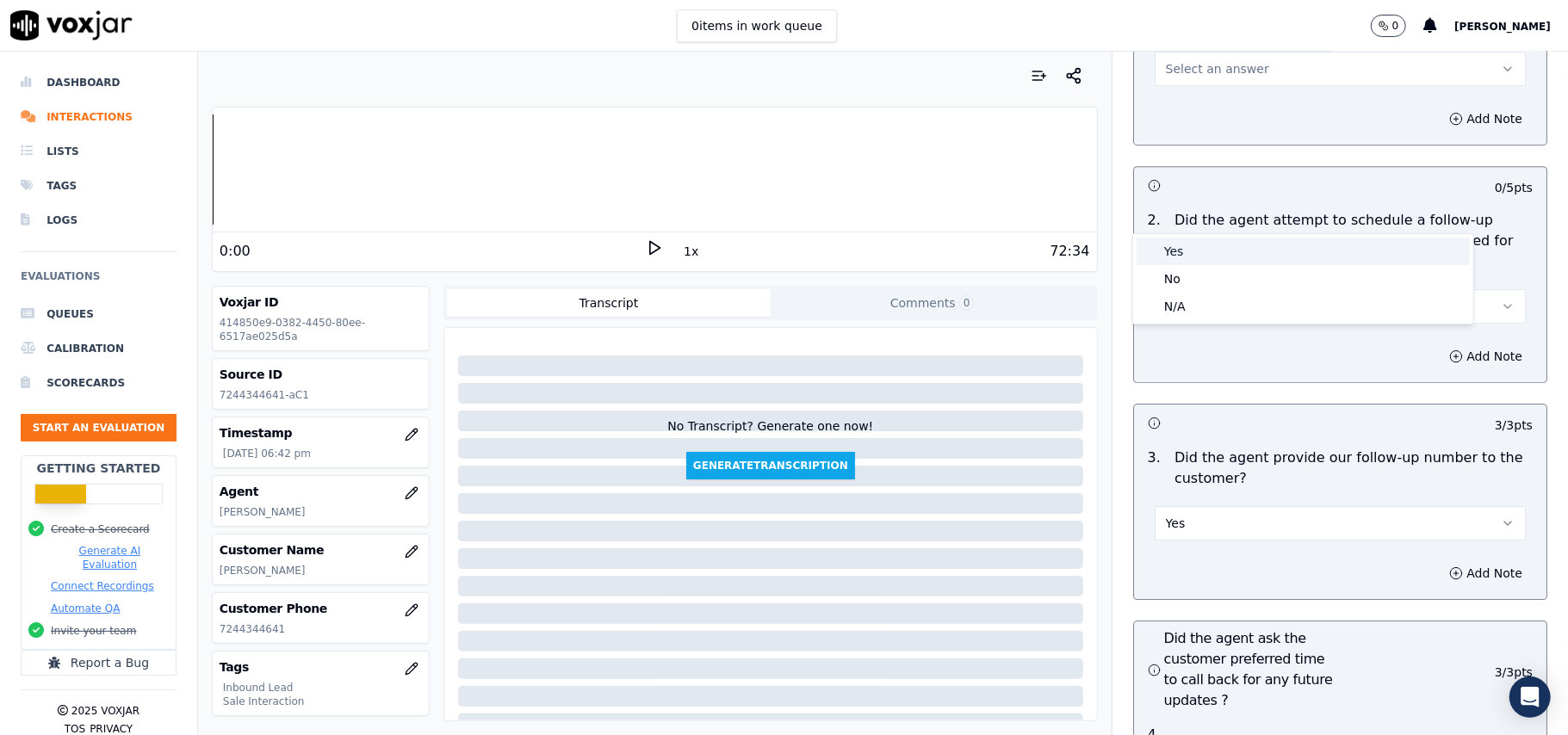
drag, startPoint x: 1177, startPoint y: 257, endPoint x: 1189, endPoint y: 273, distance: 20.0
click at [1177, 256] on div "Yes" at bounding box center [1303, 252] width 333 height 28
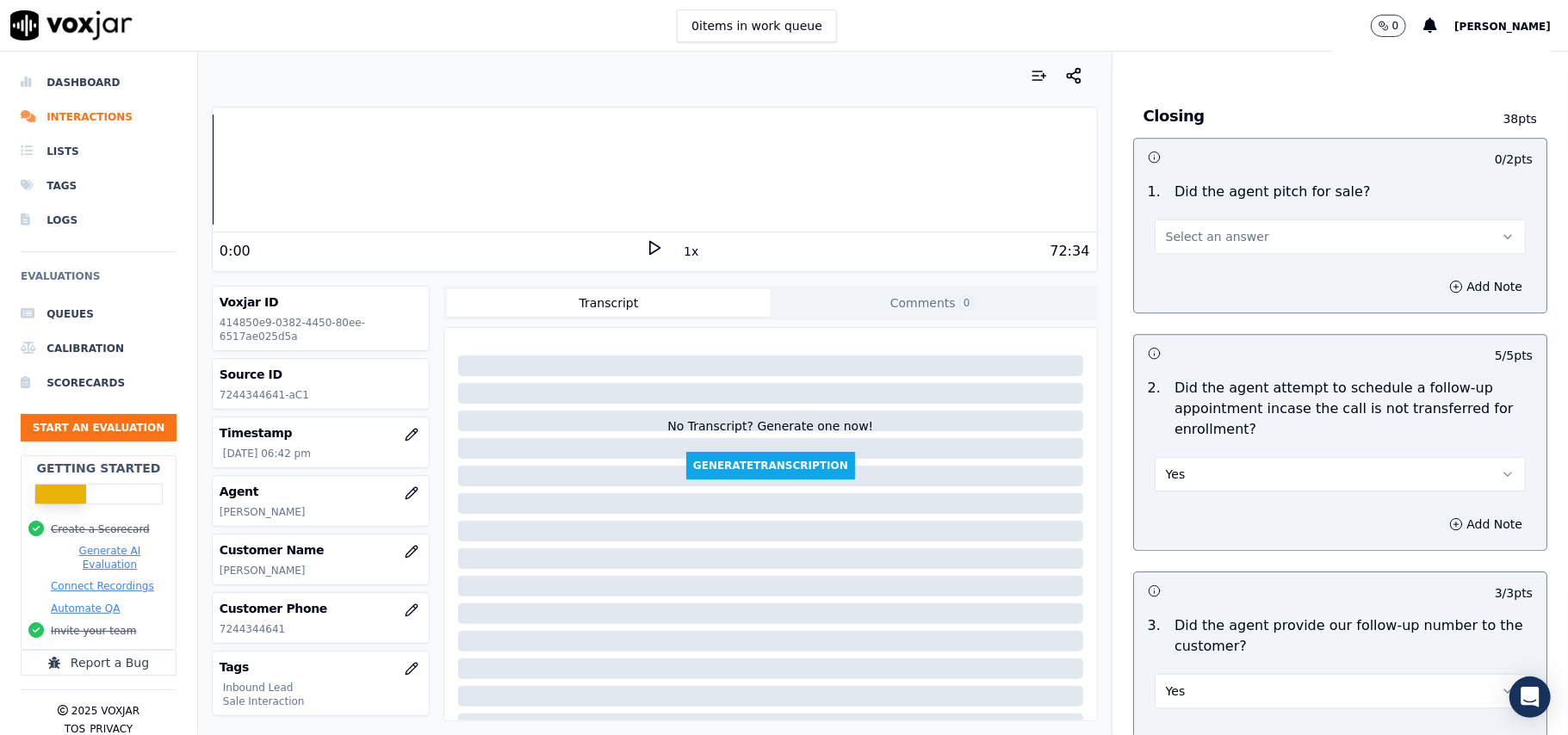
scroll to position [3441, 0]
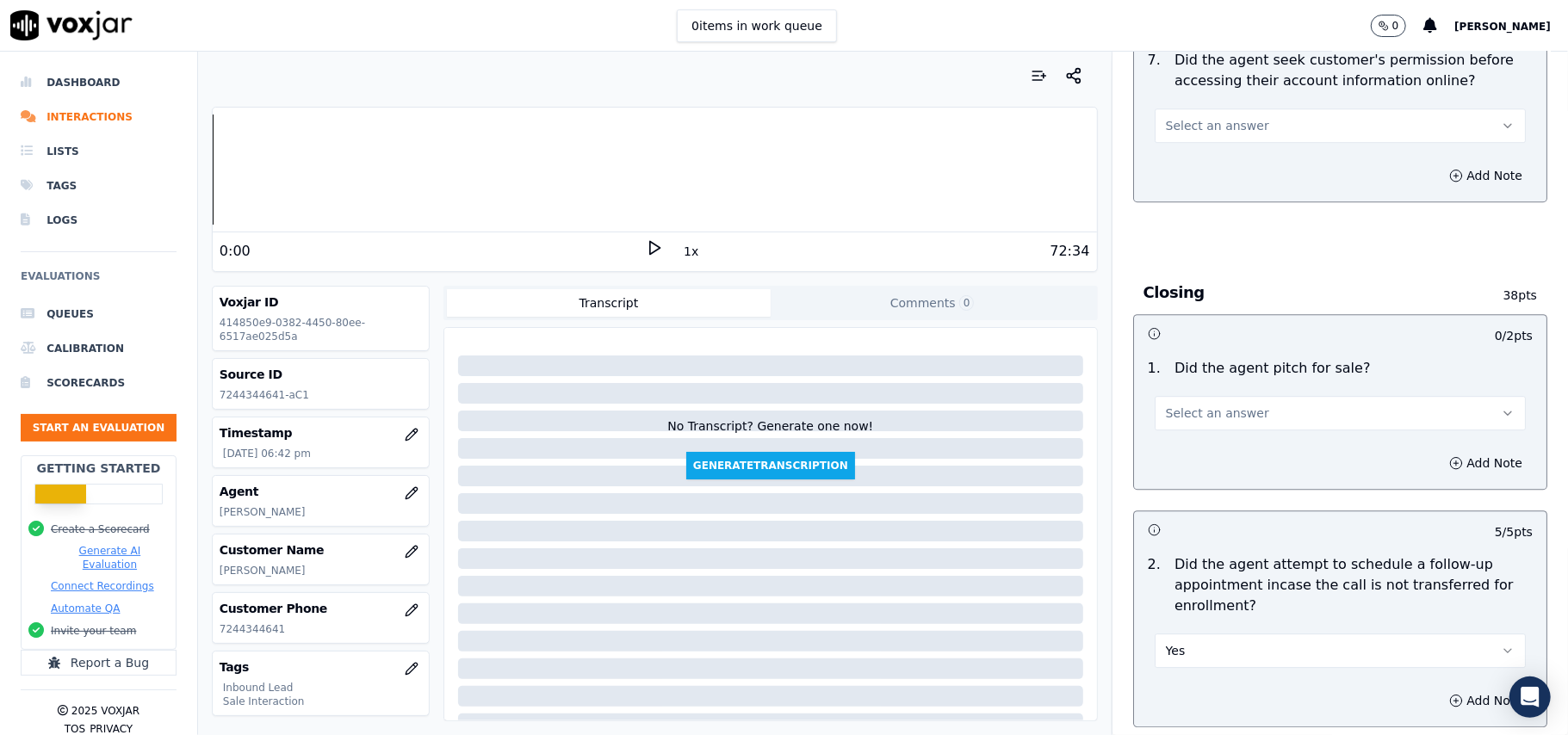
click at [1203, 404] on span "Select an answer" at bounding box center [1217, 412] width 104 height 17
click at [1198, 362] on div "Yes" at bounding box center [1303, 358] width 333 height 28
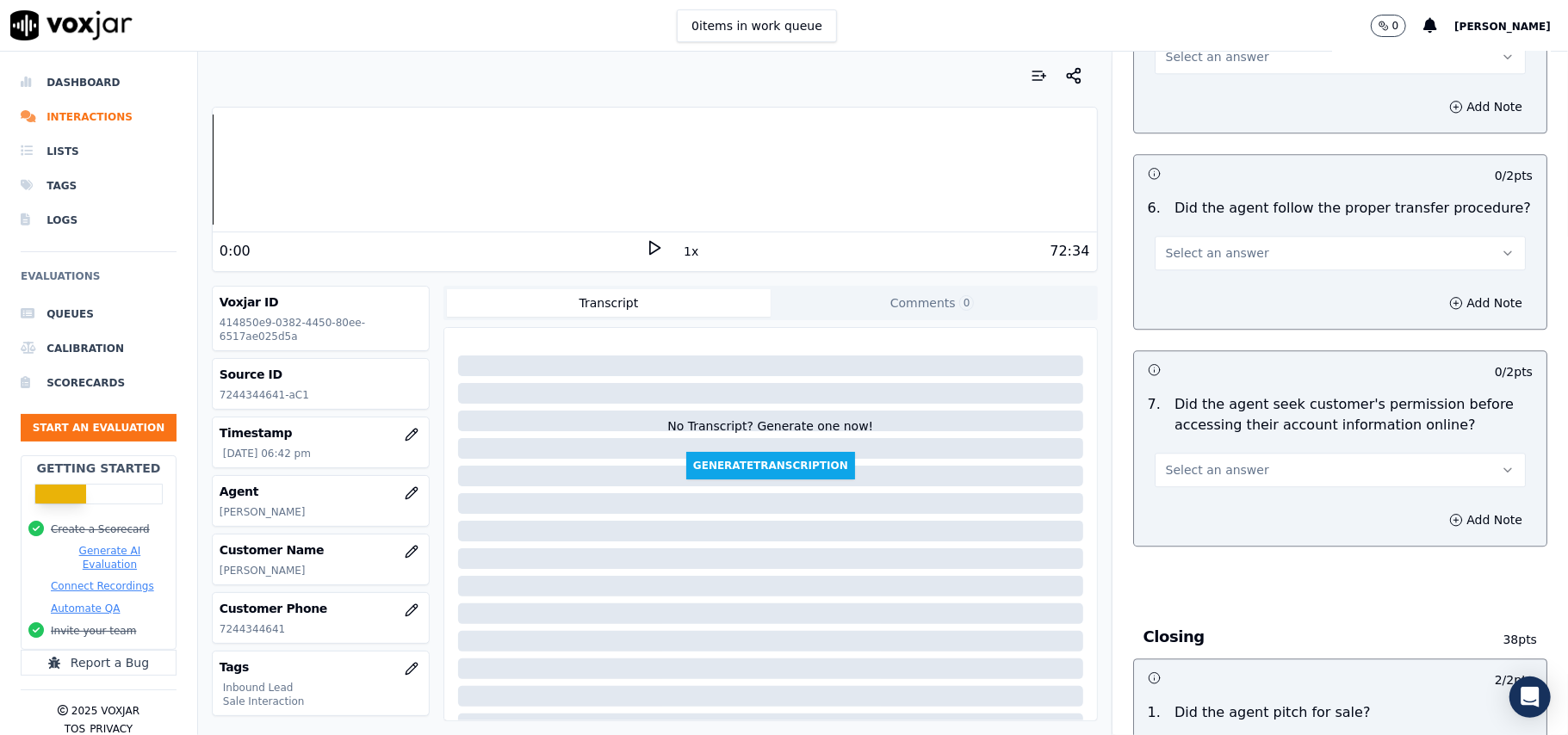
click at [1221, 461] on span "Select an answer" at bounding box center [1217, 469] width 104 height 17
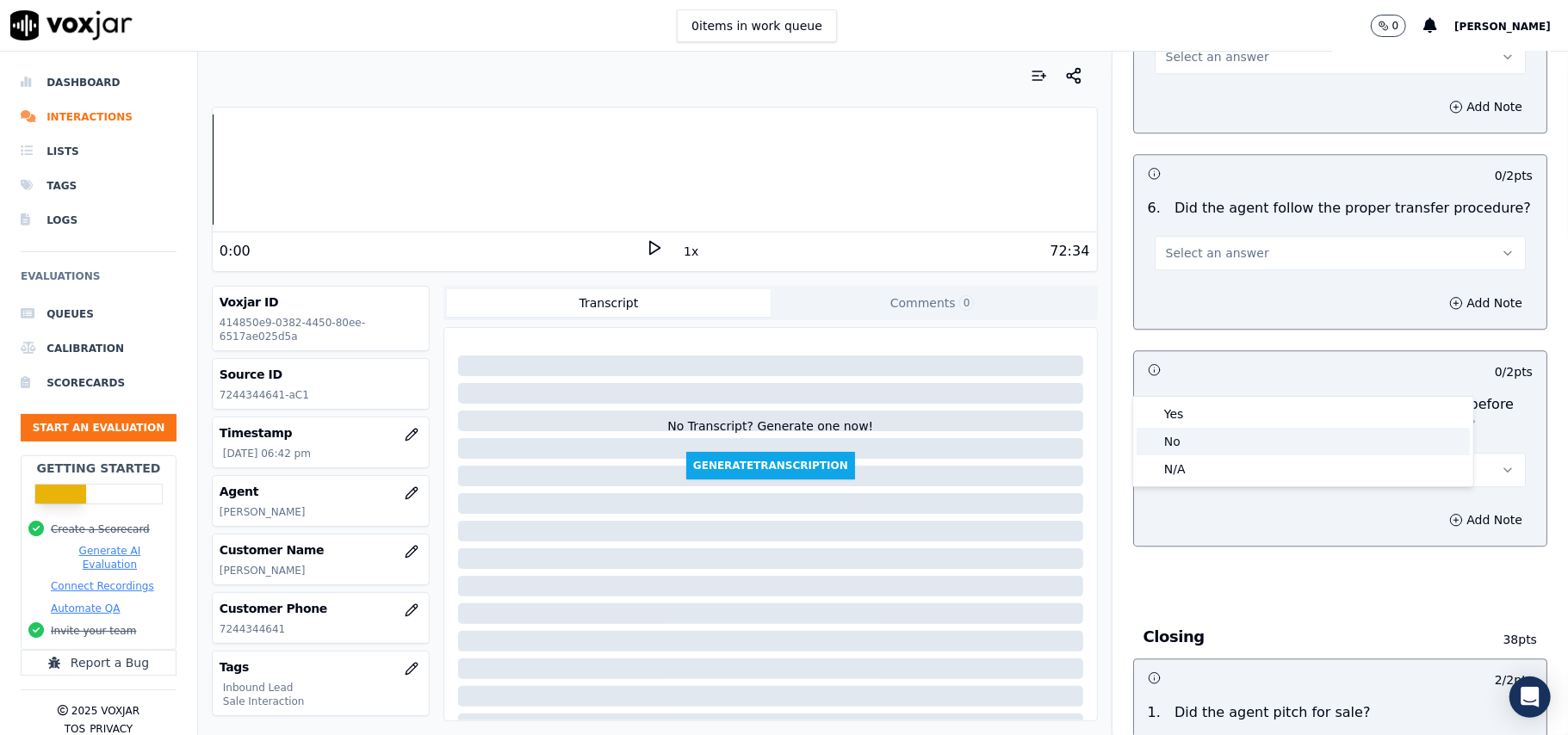
click at [1208, 448] on div "No" at bounding box center [1303, 442] width 333 height 28
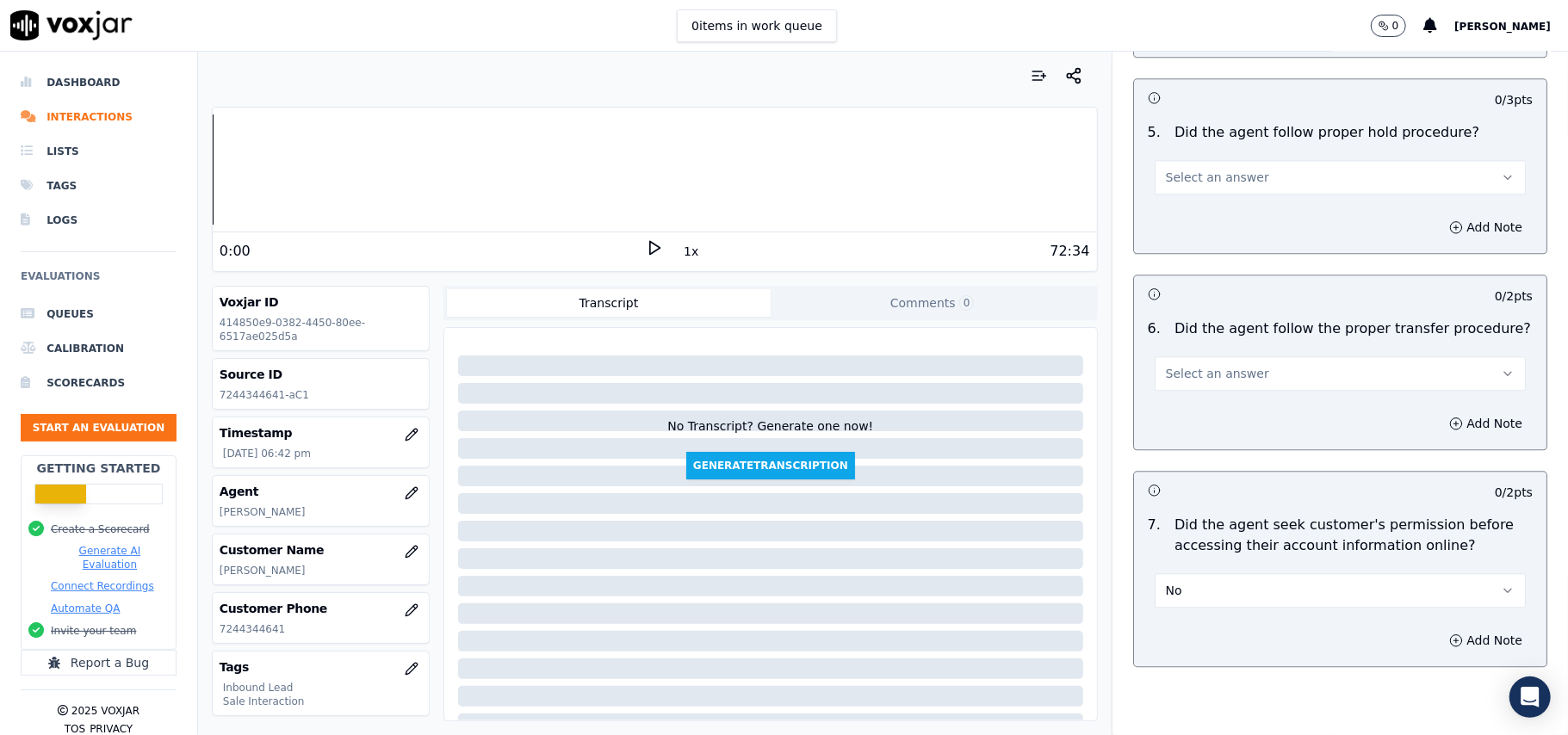
scroll to position [2866, 0]
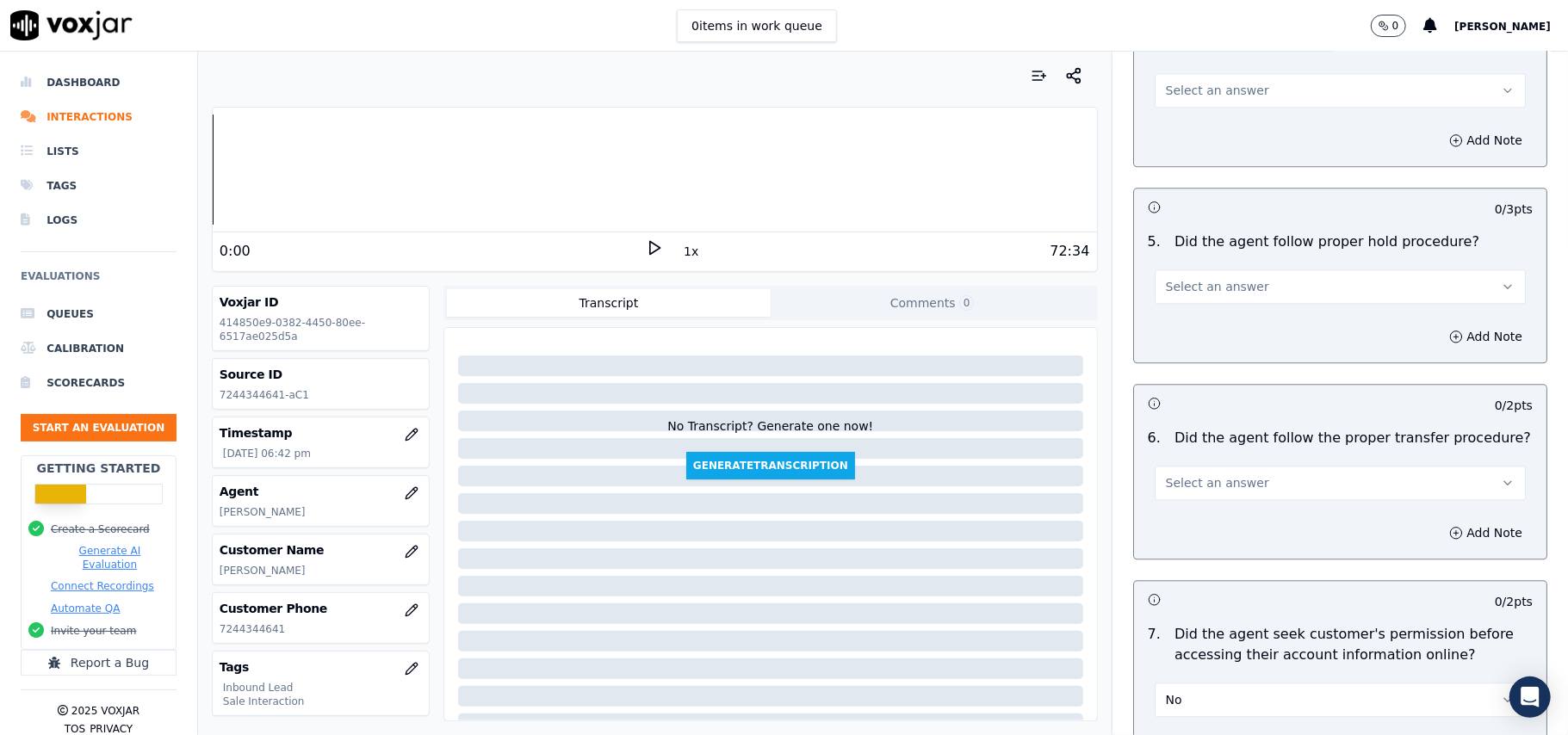
click at [1251, 682] on button "No" at bounding box center [1340, 699] width 372 height 35
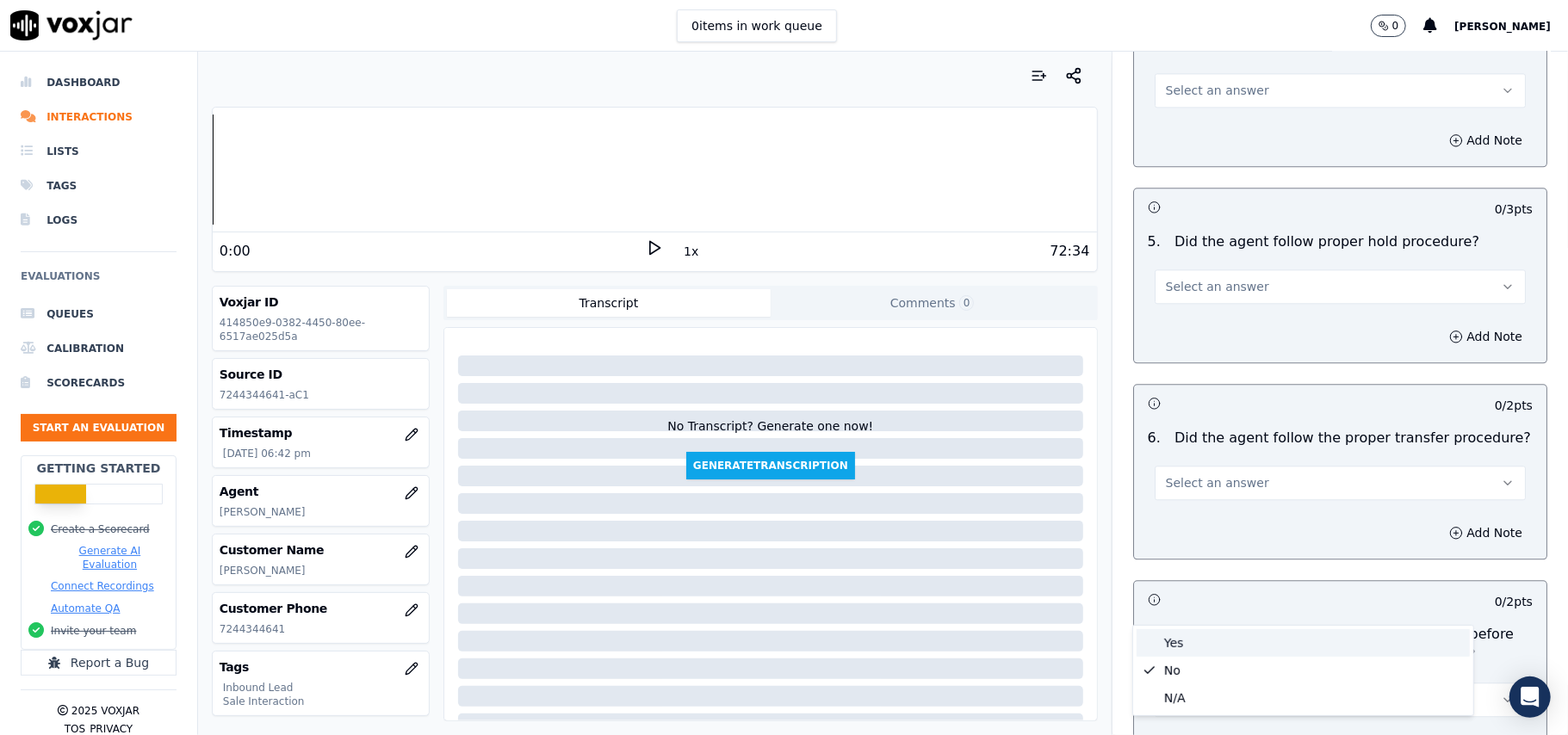
click at [1209, 634] on div "Yes" at bounding box center [1303, 643] width 333 height 28
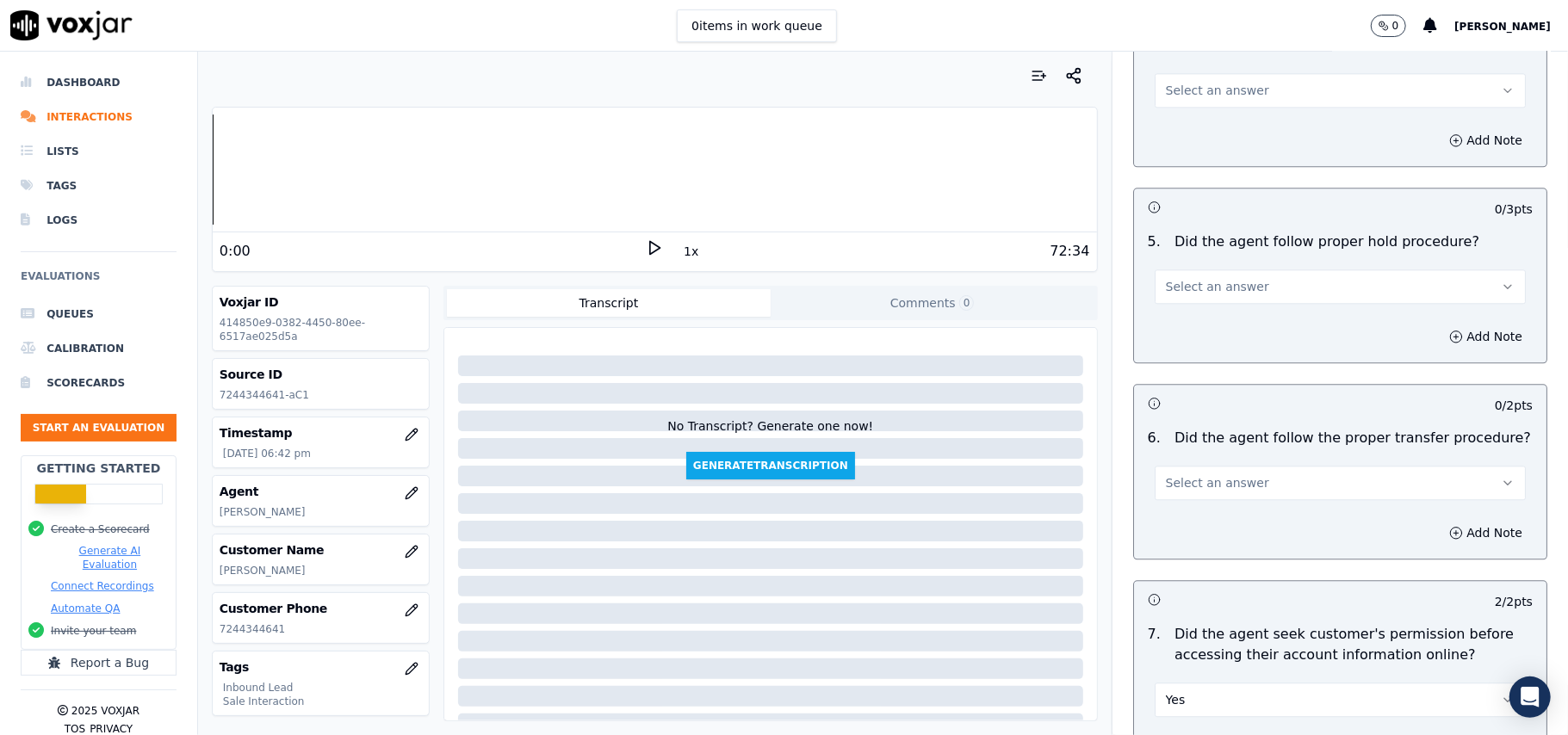
click at [1183, 474] on span "Select an answer" at bounding box center [1217, 482] width 104 height 17
click at [1183, 421] on div "Yes" at bounding box center [1303, 426] width 333 height 28
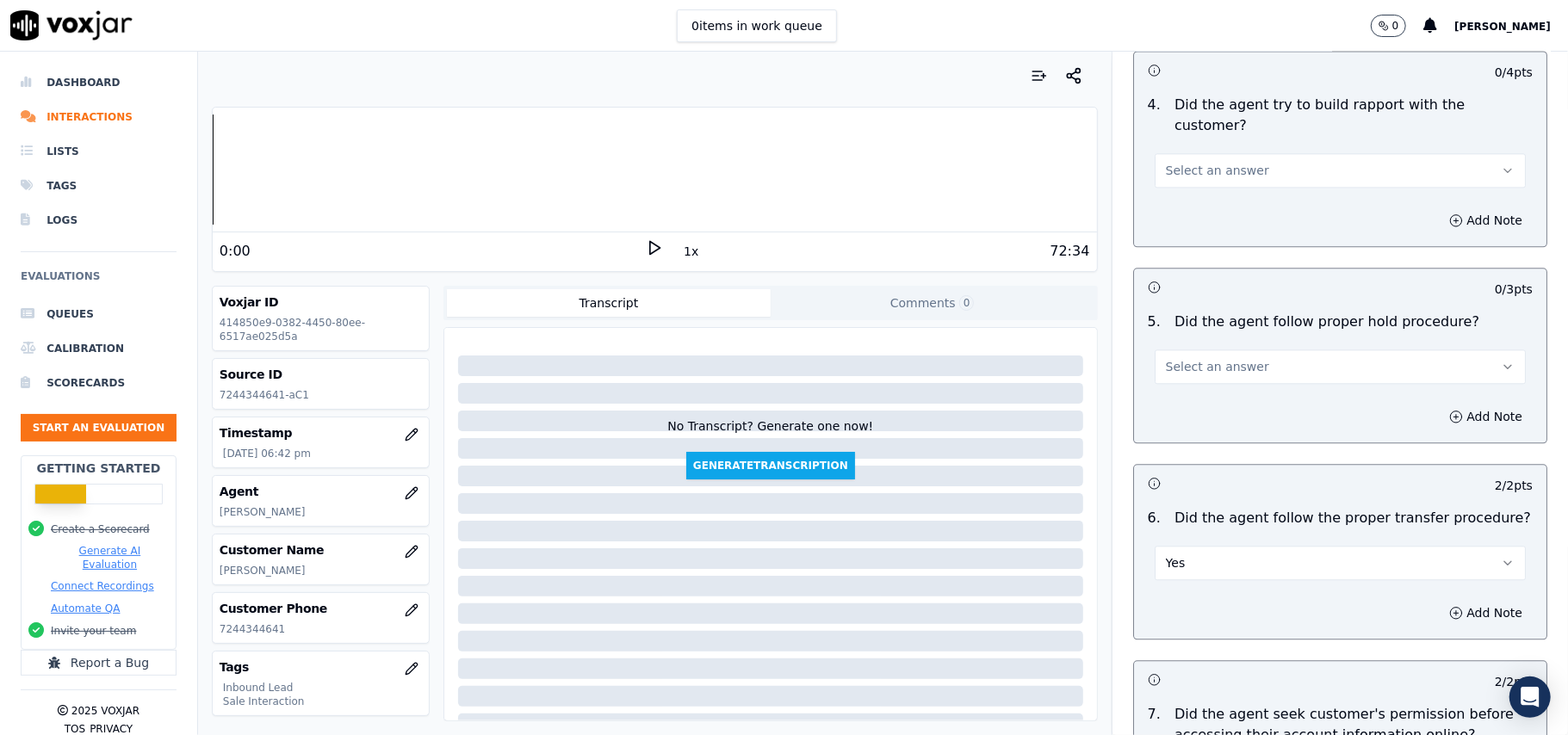
scroll to position [2752, 0]
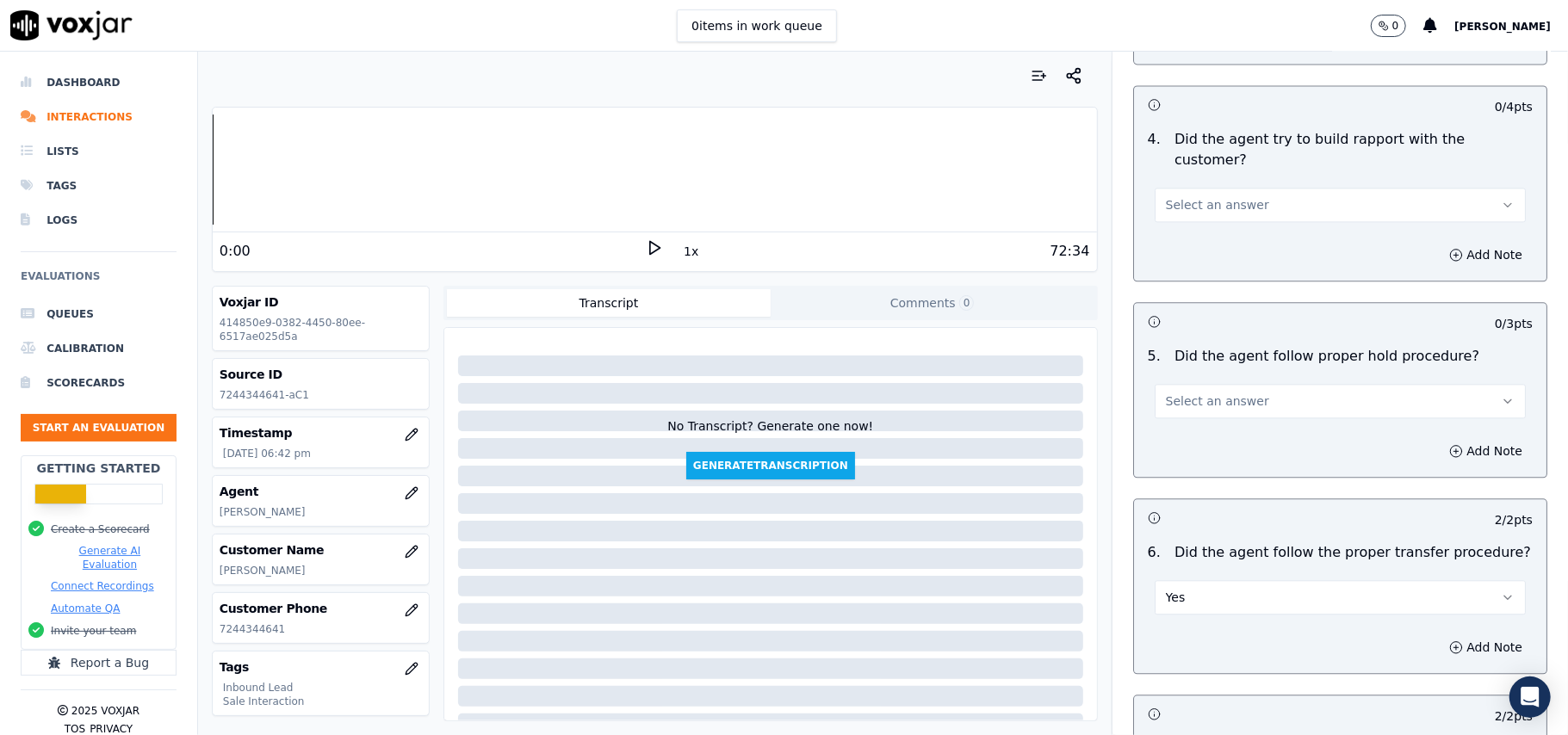
click at [1198, 392] on span "Select an answer" at bounding box center [1217, 400] width 104 height 17
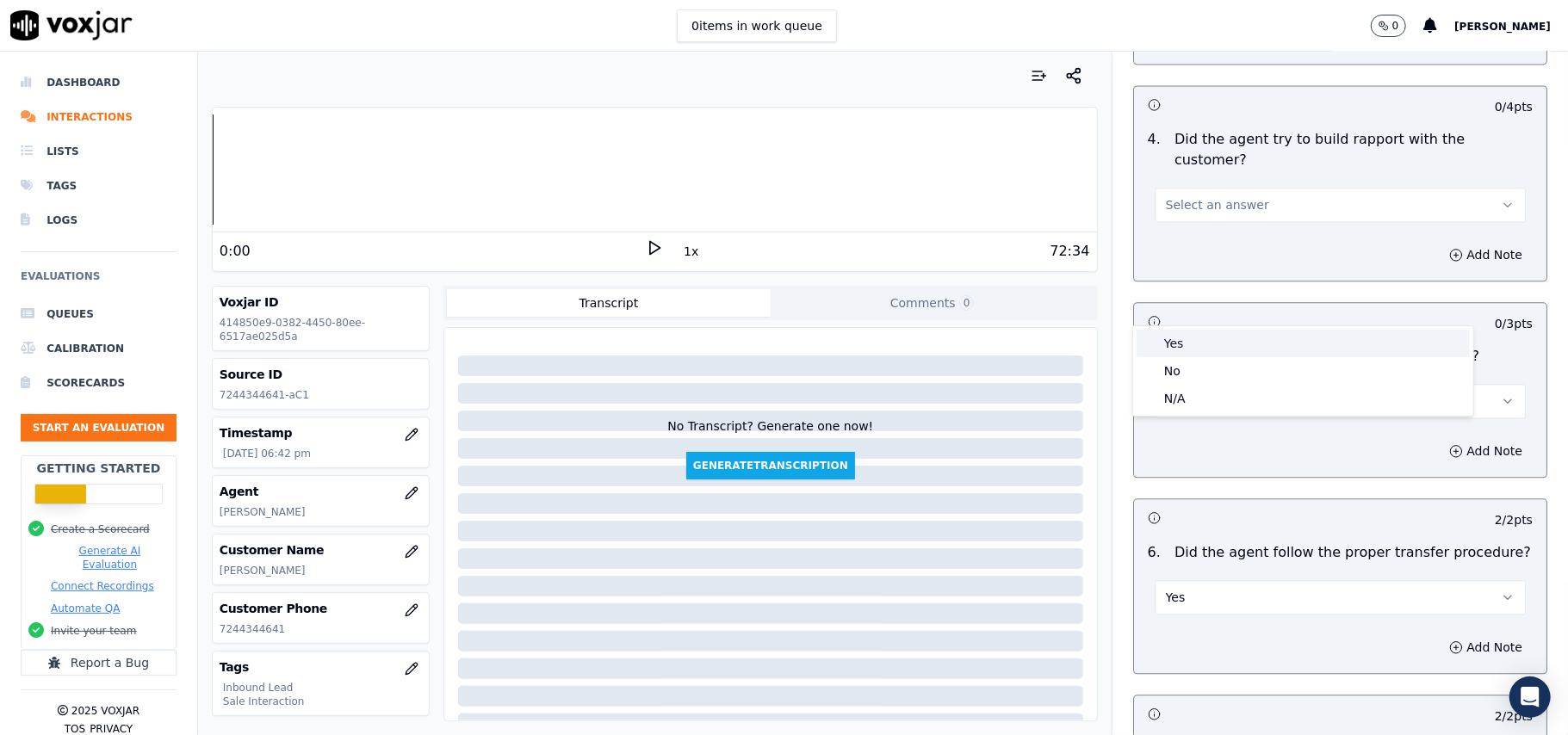
click at [1191, 335] on div "Yes" at bounding box center [1303, 344] width 333 height 28
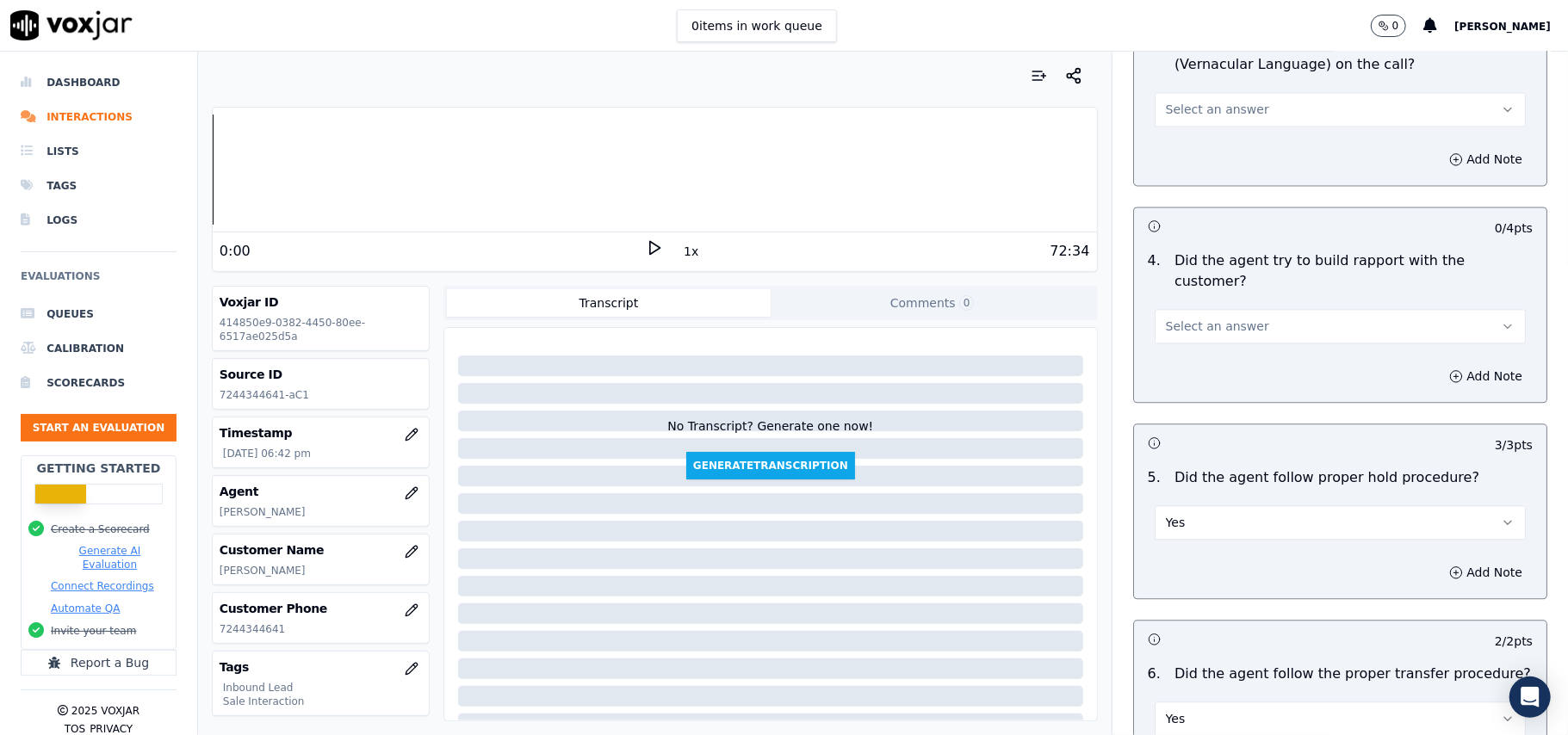
scroll to position [2637, 0]
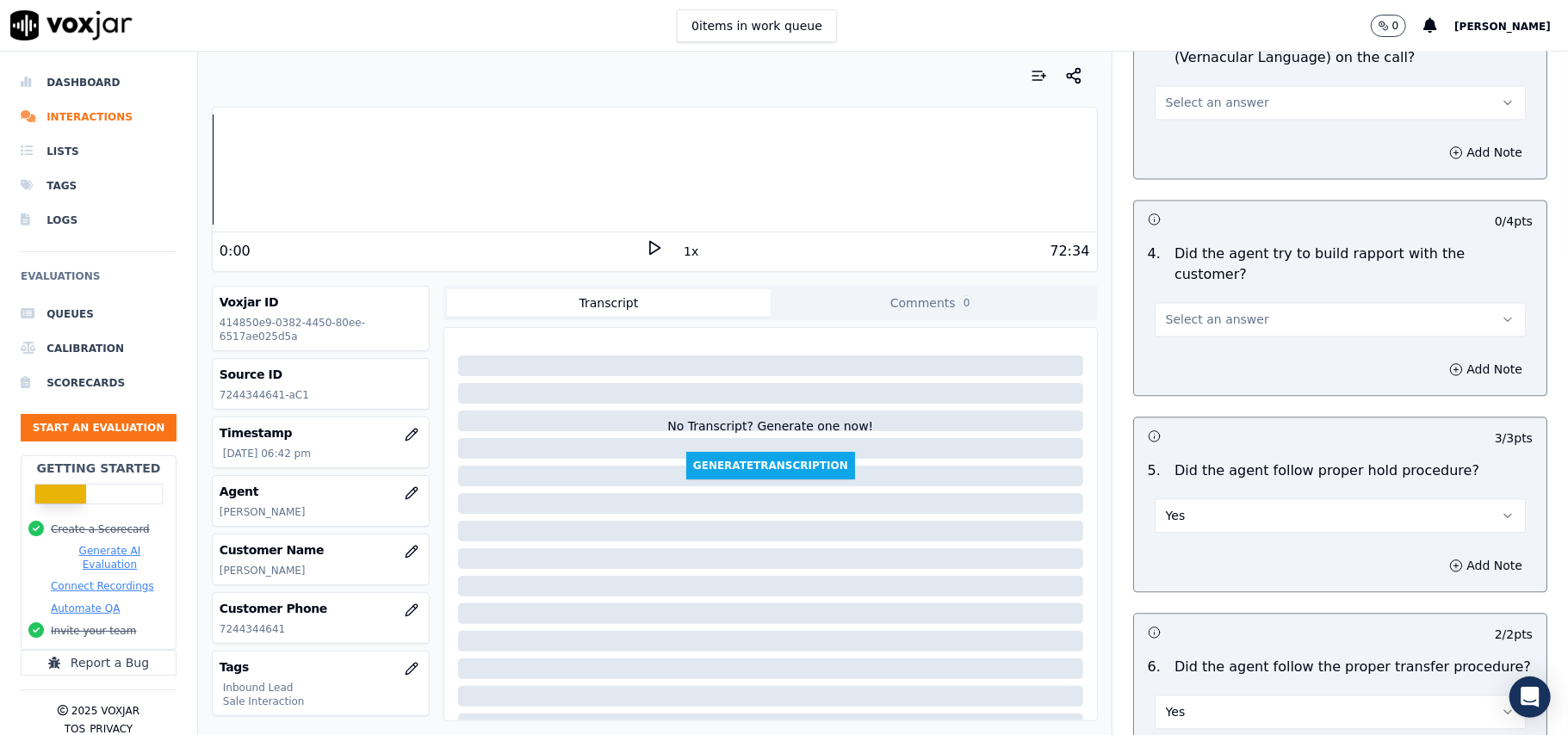
click at [1278, 694] on button "Yes" at bounding box center [1340, 711] width 372 height 35
click at [1177, 688] on div "No" at bounding box center [1303, 683] width 333 height 28
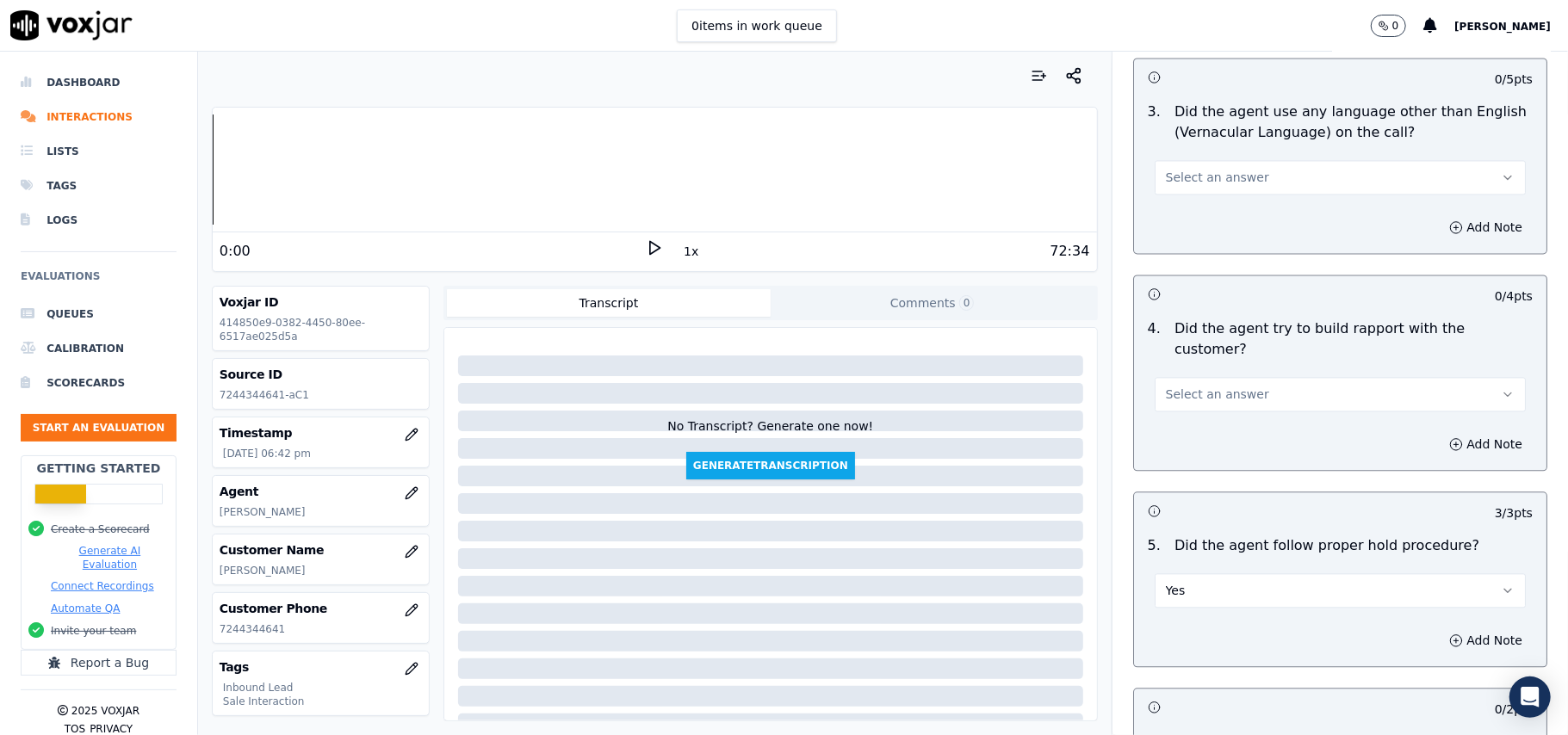
scroll to position [2522, 0]
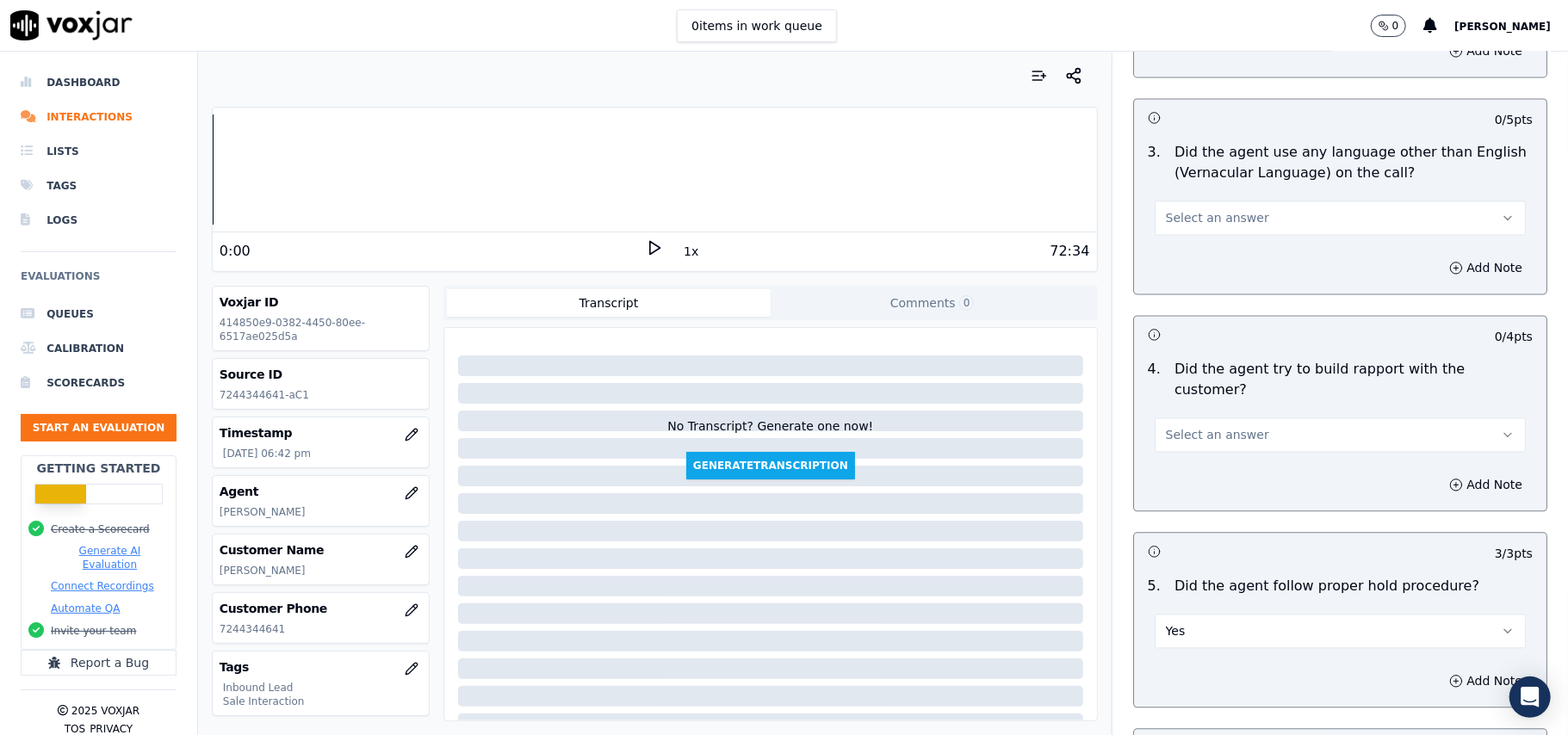
click at [1166, 426] on span "Select an answer" at bounding box center [1217, 434] width 104 height 17
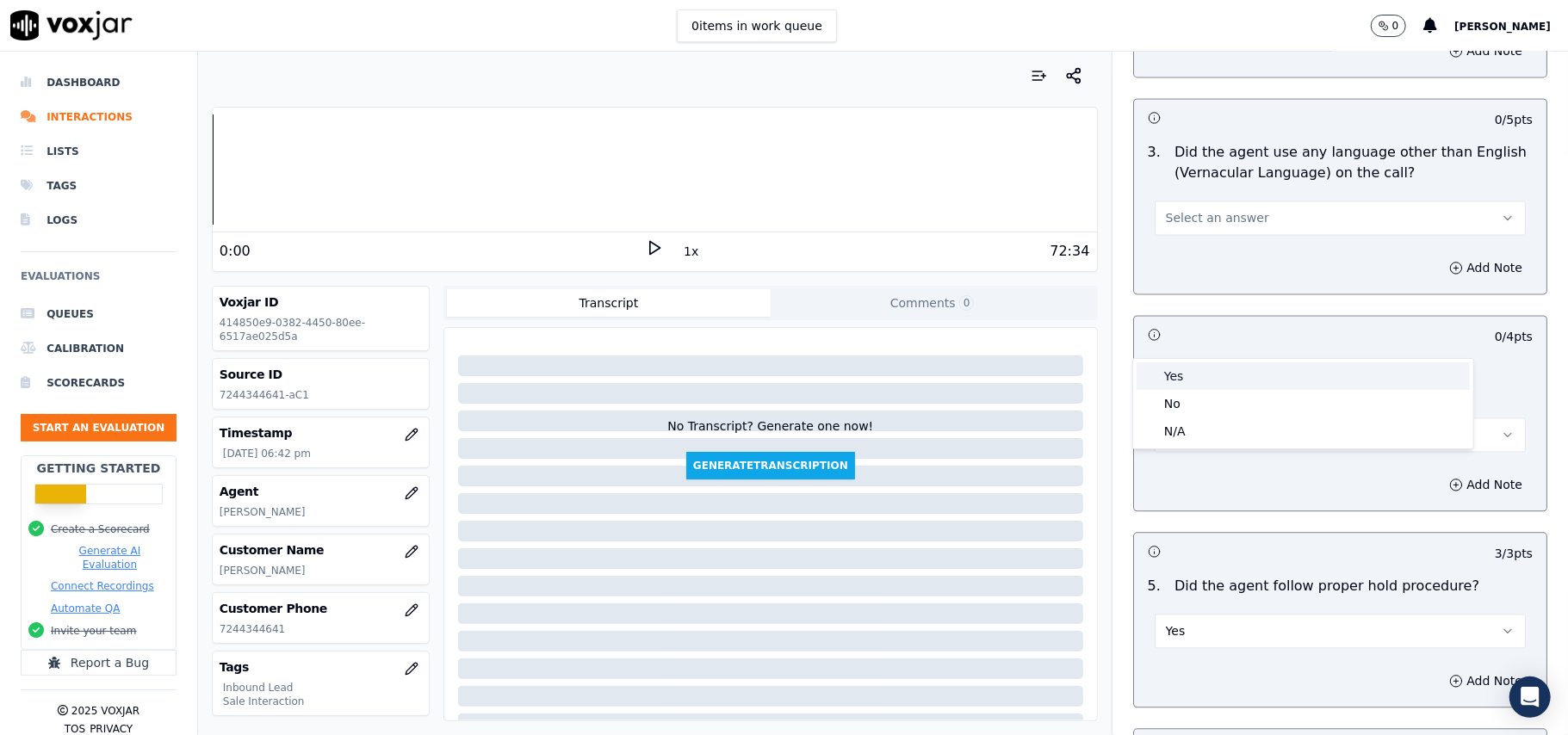
click at [1175, 383] on div "Yes" at bounding box center [1303, 376] width 333 height 28
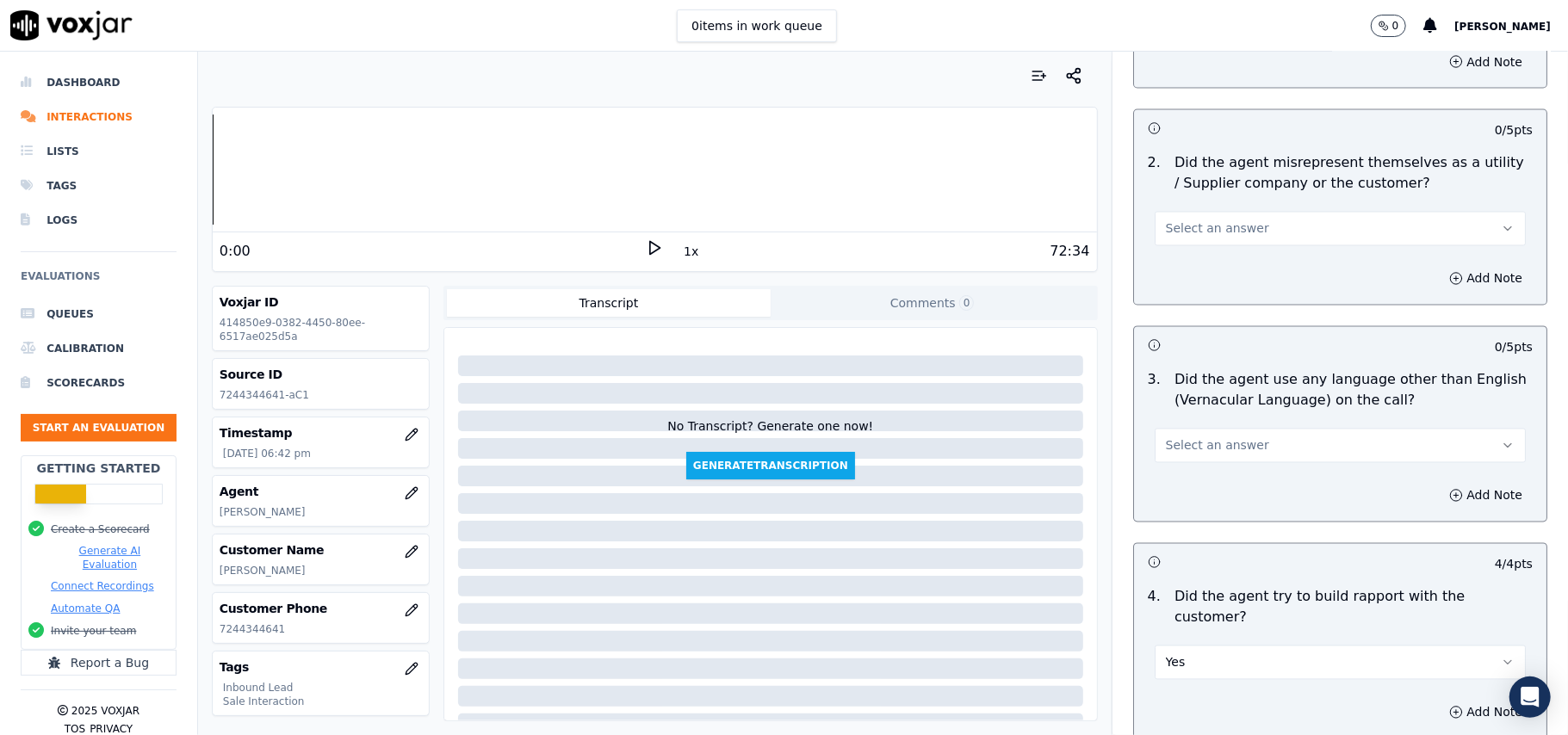
scroll to position [2293, 0]
click at [1196, 438] on span "Select an answer" at bounding box center [1217, 446] width 104 height 17
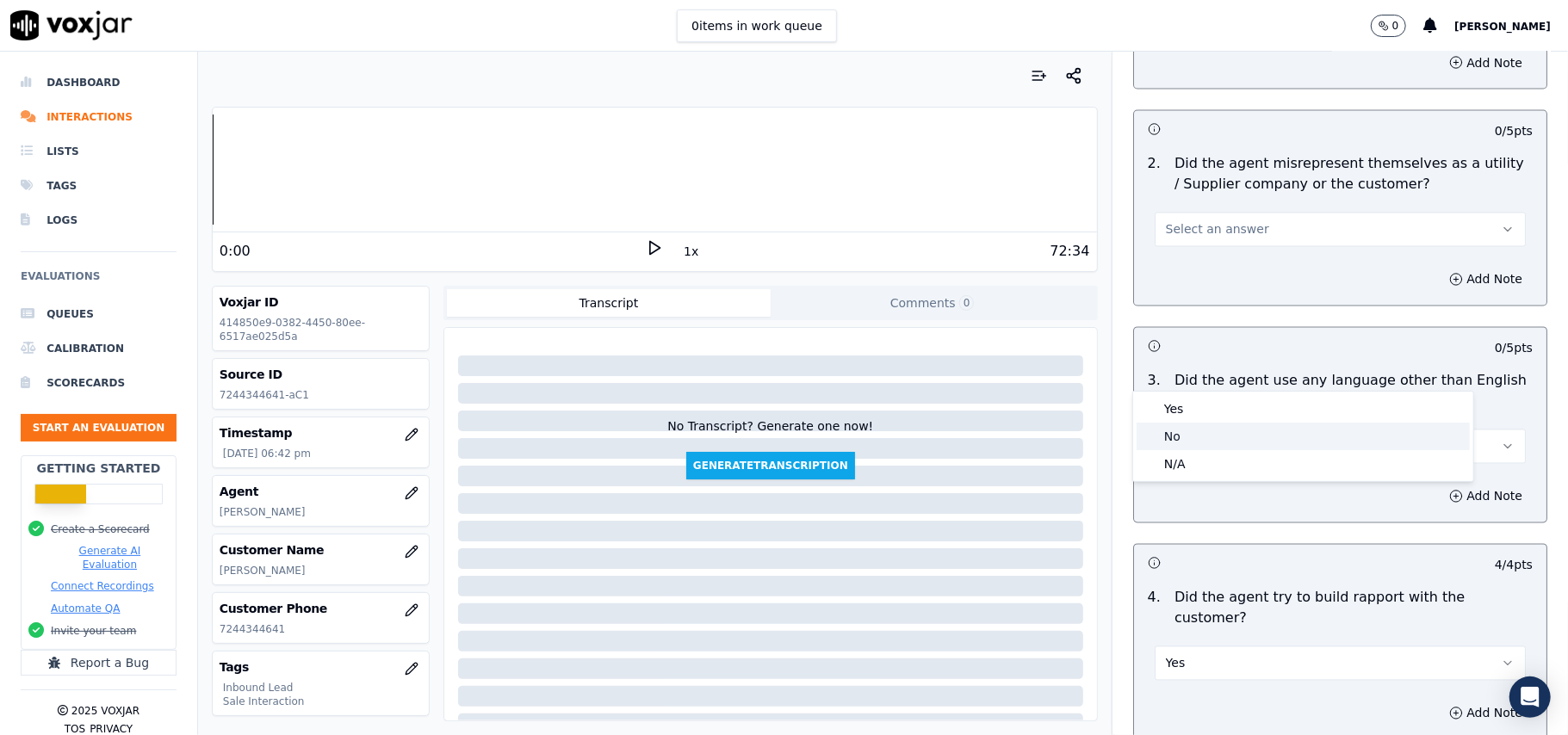
click at [1191, 441] on div "No" at bounding box center [1303, 436] width 333 height 28
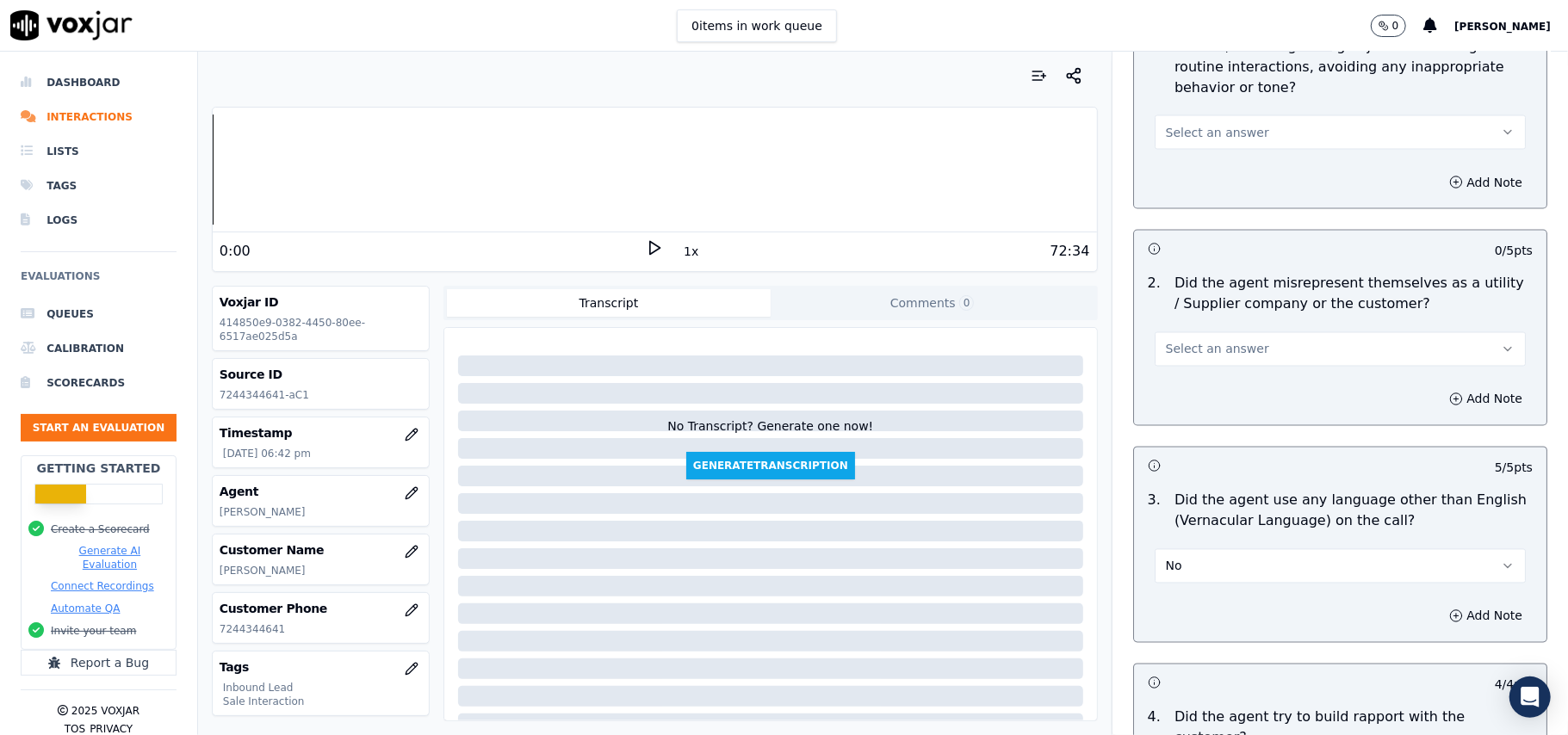
scroll to position [2064, 0]
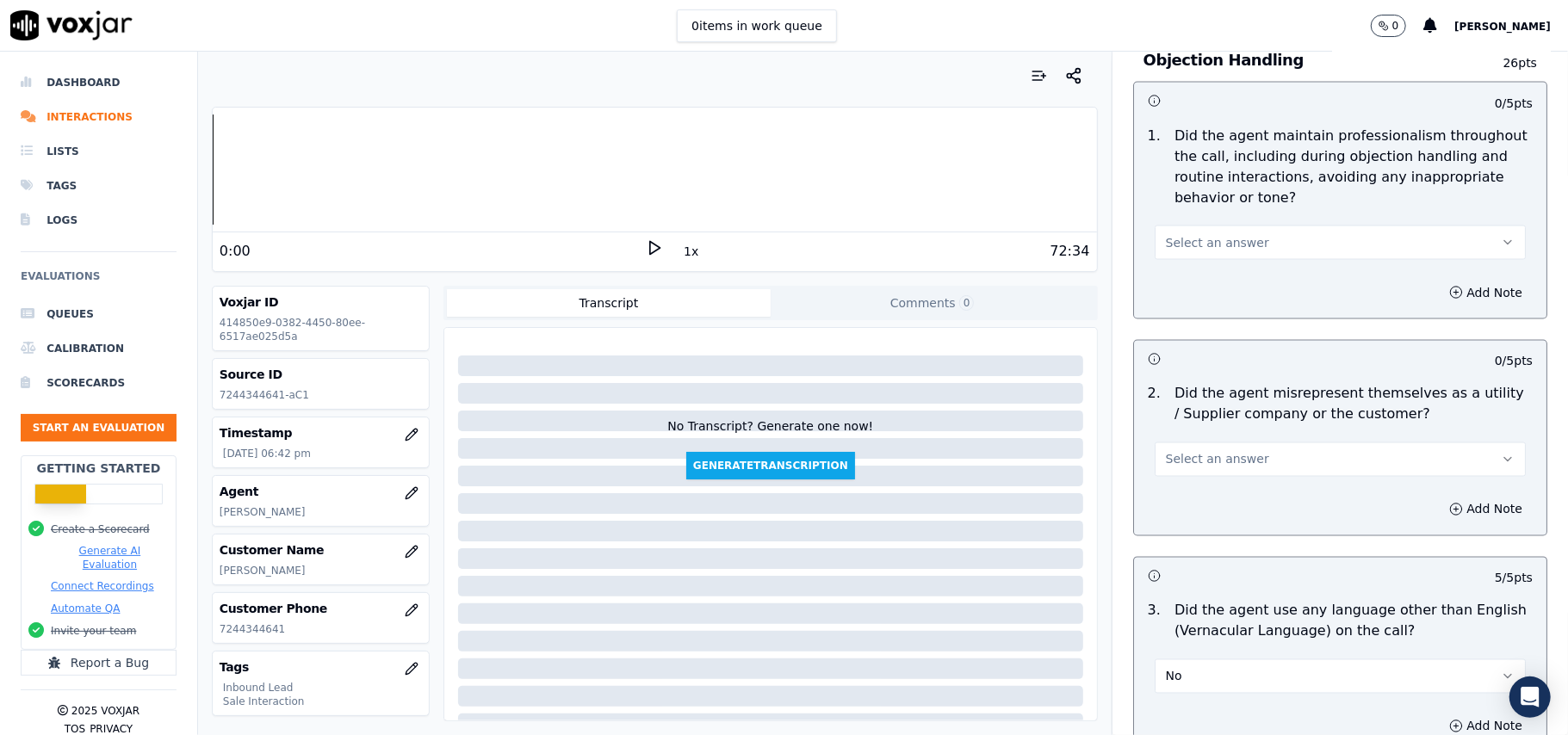
click at [1195, 451] on span "Select an answer" at bounding box center [1217, 459] width 104 height 17
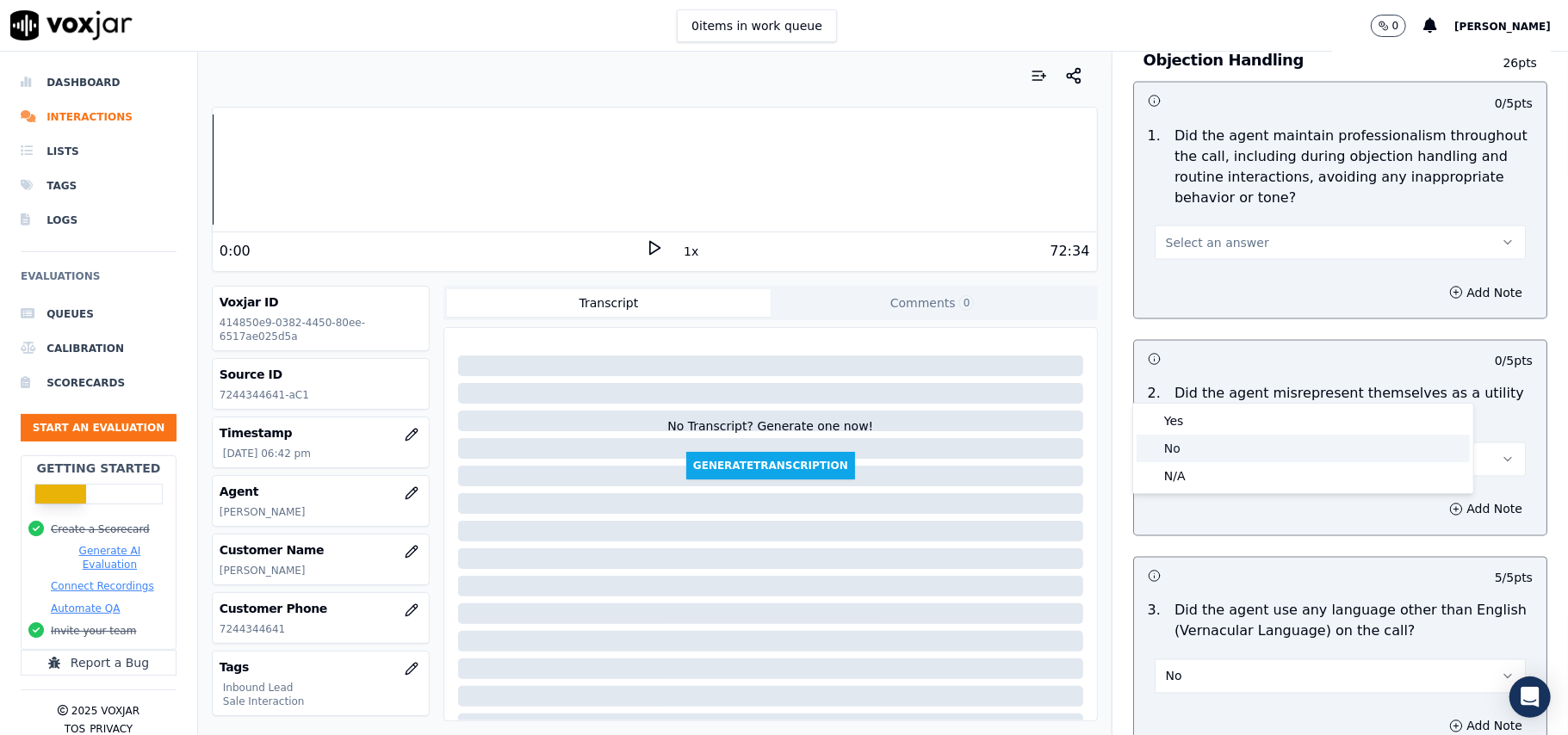
click at [1189, 434] on div "Yes" at bounding box center [1303, 421] width 333 height 28
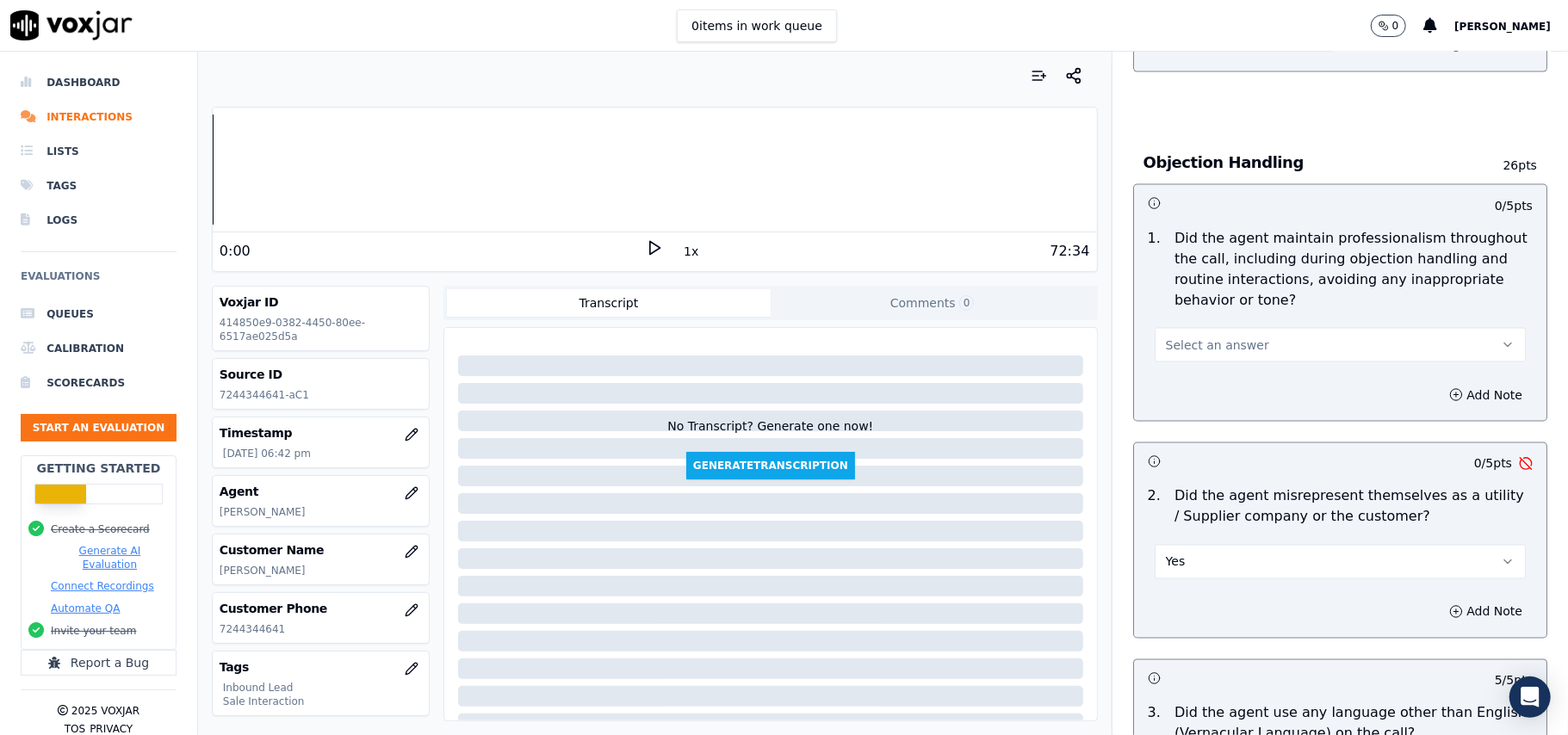
scroll to position [1834, 0]
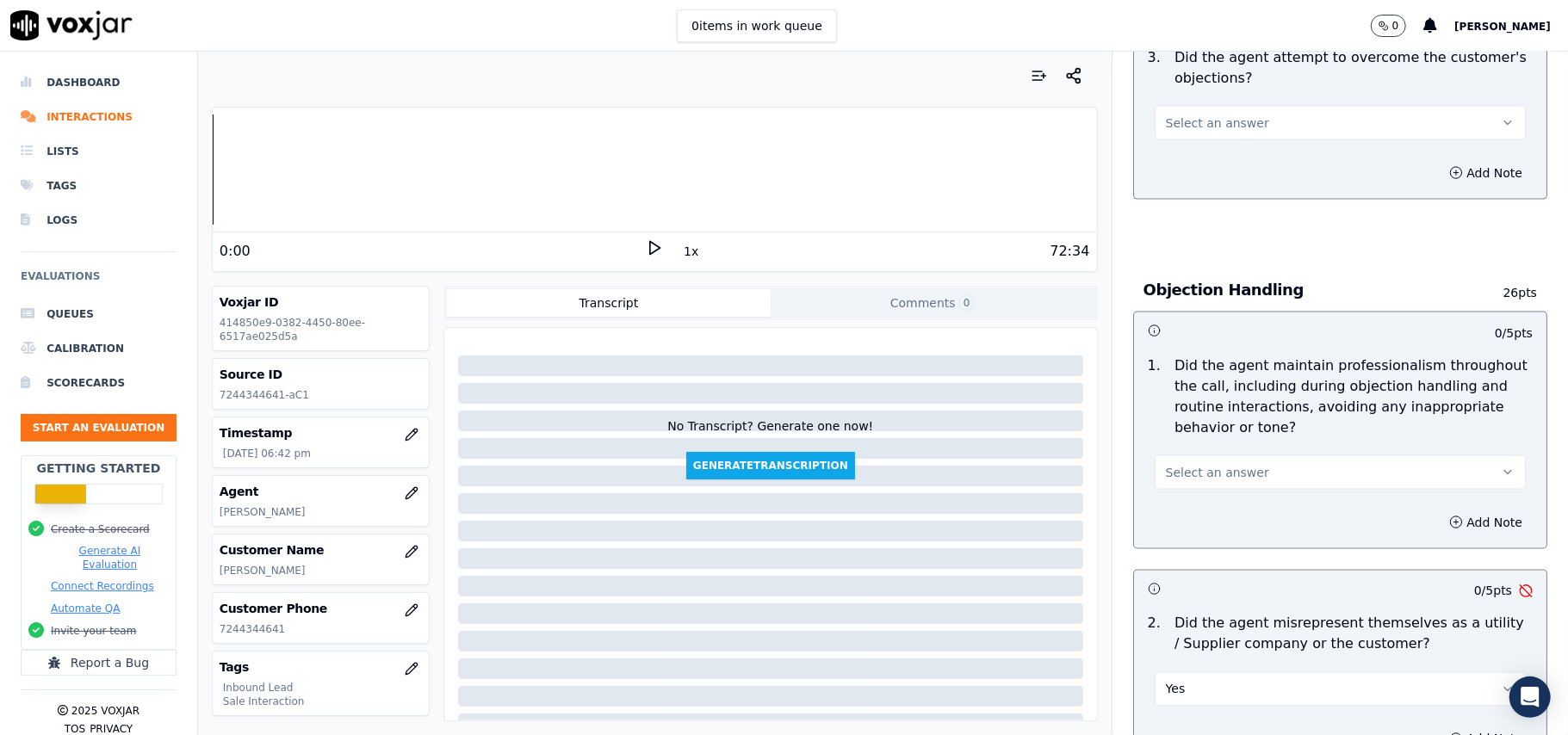
click at [1224, 672] on button "Yes" at bounding box center [1340, 689] width 372 height 35
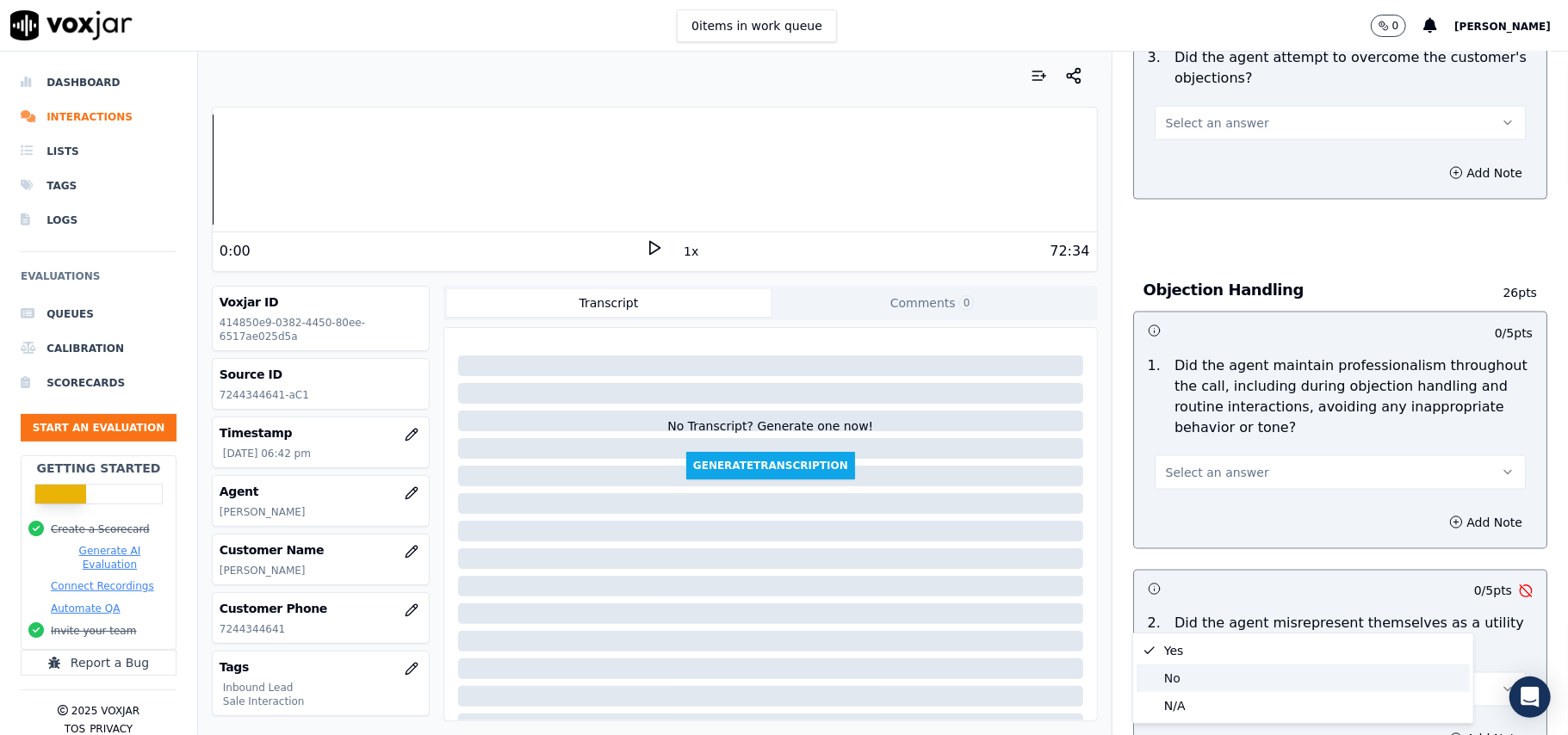
click at [1183, 682] on div "No" at bounding box center [1303, 678] width 333 height 28
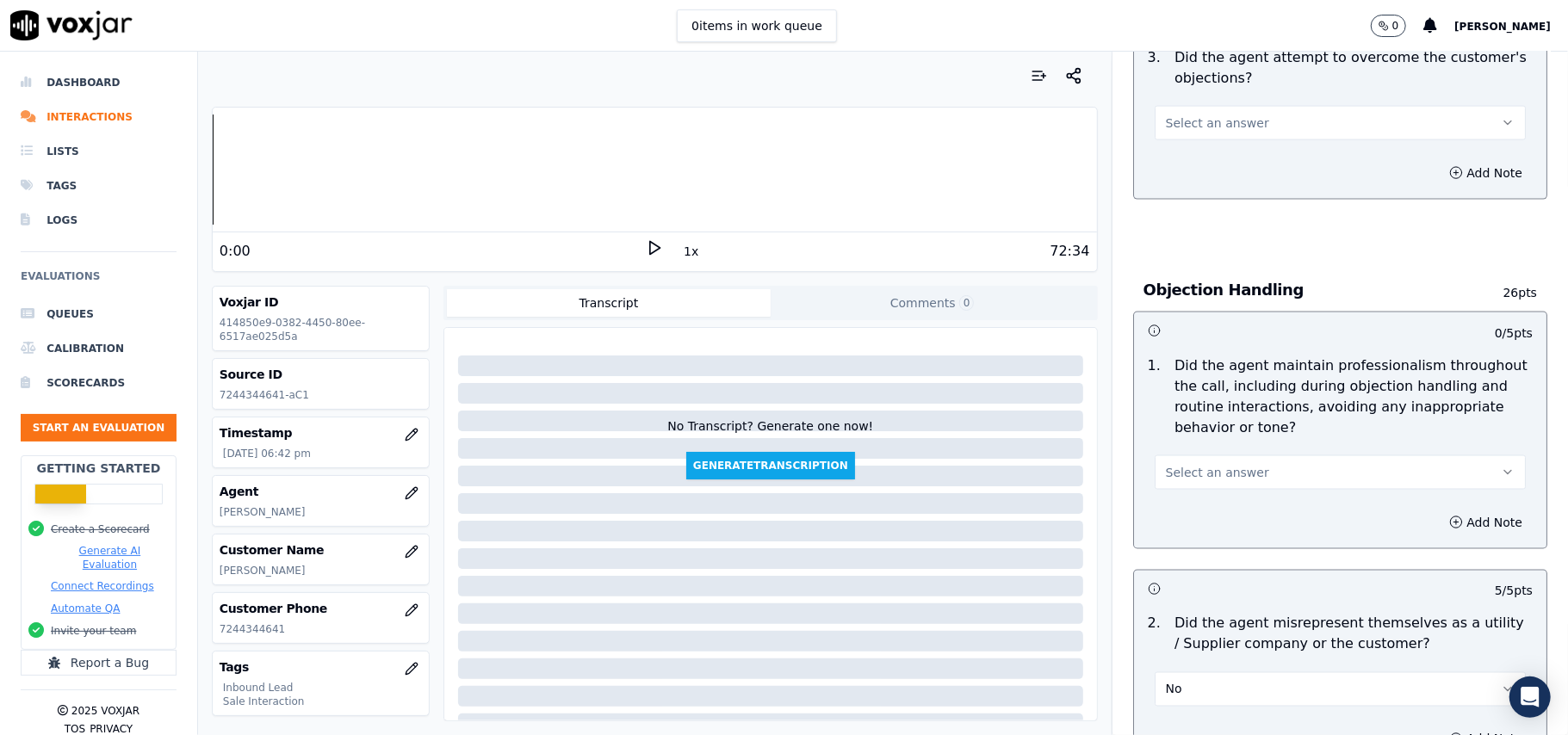
click at [1161, 455] on button "Select an answer" at bounding box center [1340, 472] width 372 height 35
click at [1162, 448] on div "No" at bounding box center [1303, 461] width 333 height 28
click at [1178, 455] on button "No" at bounding box center [1340, 472] width 372 height 35
click at [1178, 411] on div "1 . Did the agent maintain professionalism throughout the call, including durin…" at bounding box center [1340, 422] width 412 height 148
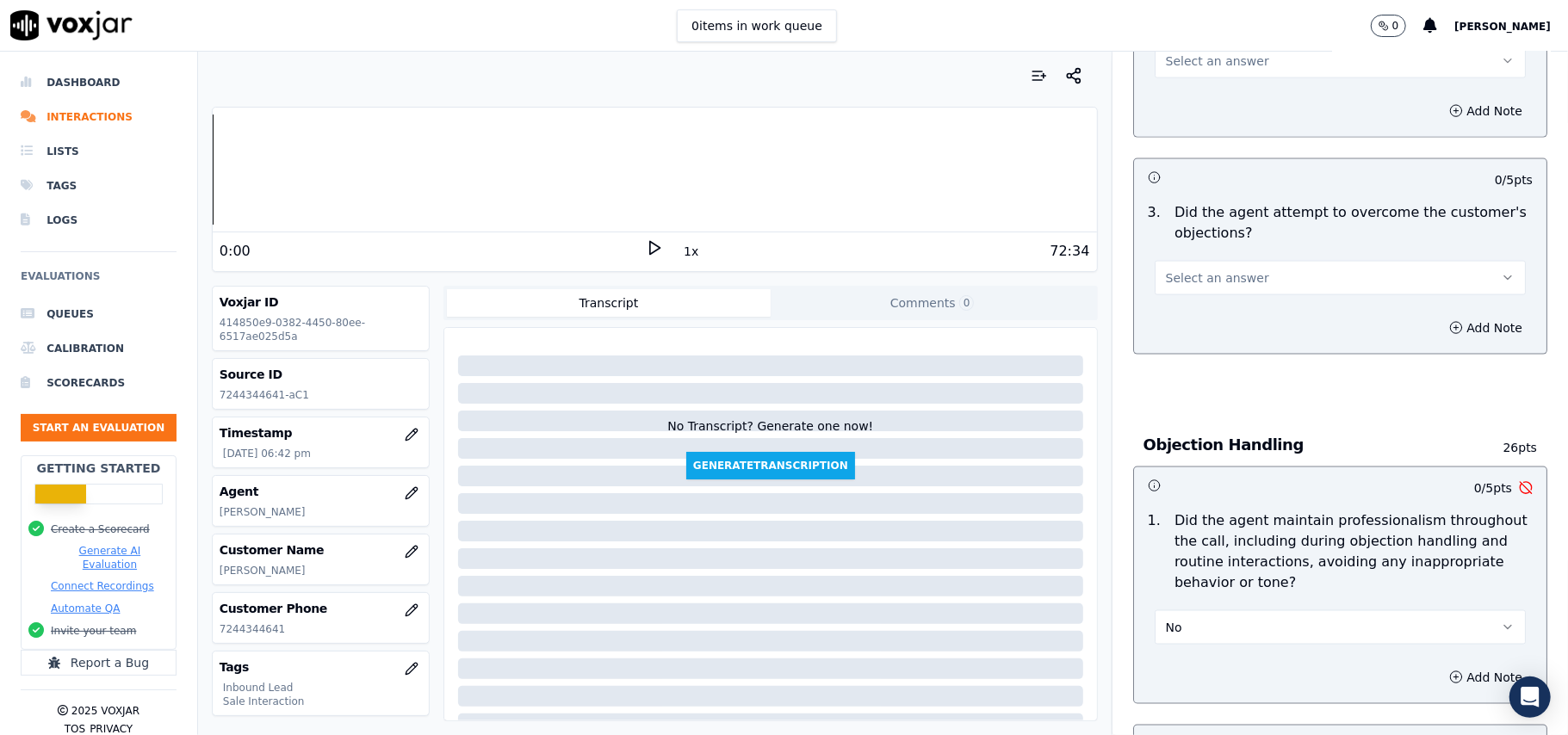
scroll to position [1719, 0]
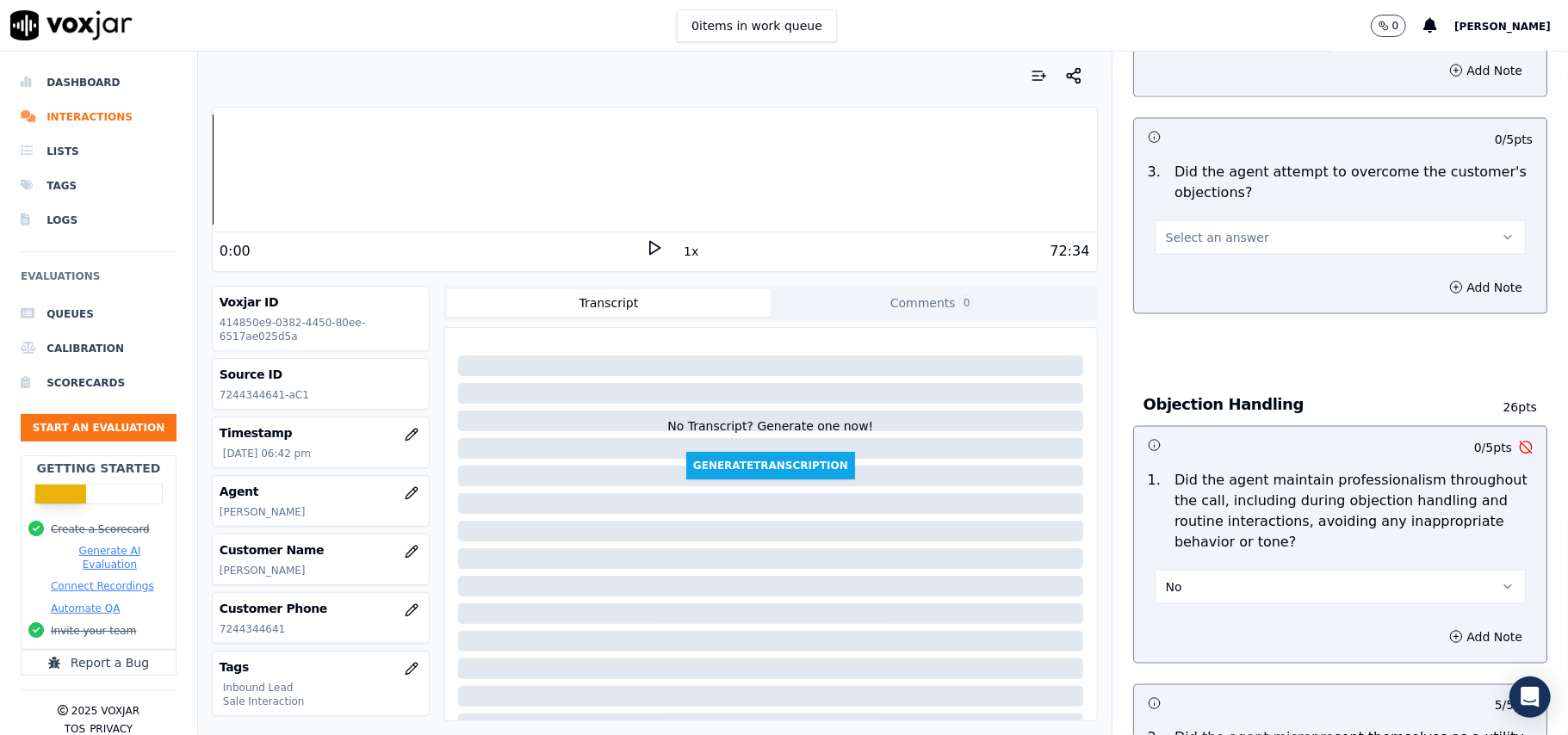
click at [1195, 570] on button "No" at bounding box center [1340, 587] width 372 height 35
click at [1192, 542] on div "Yes" at bounding box center [1303, 549] width 333 height 28
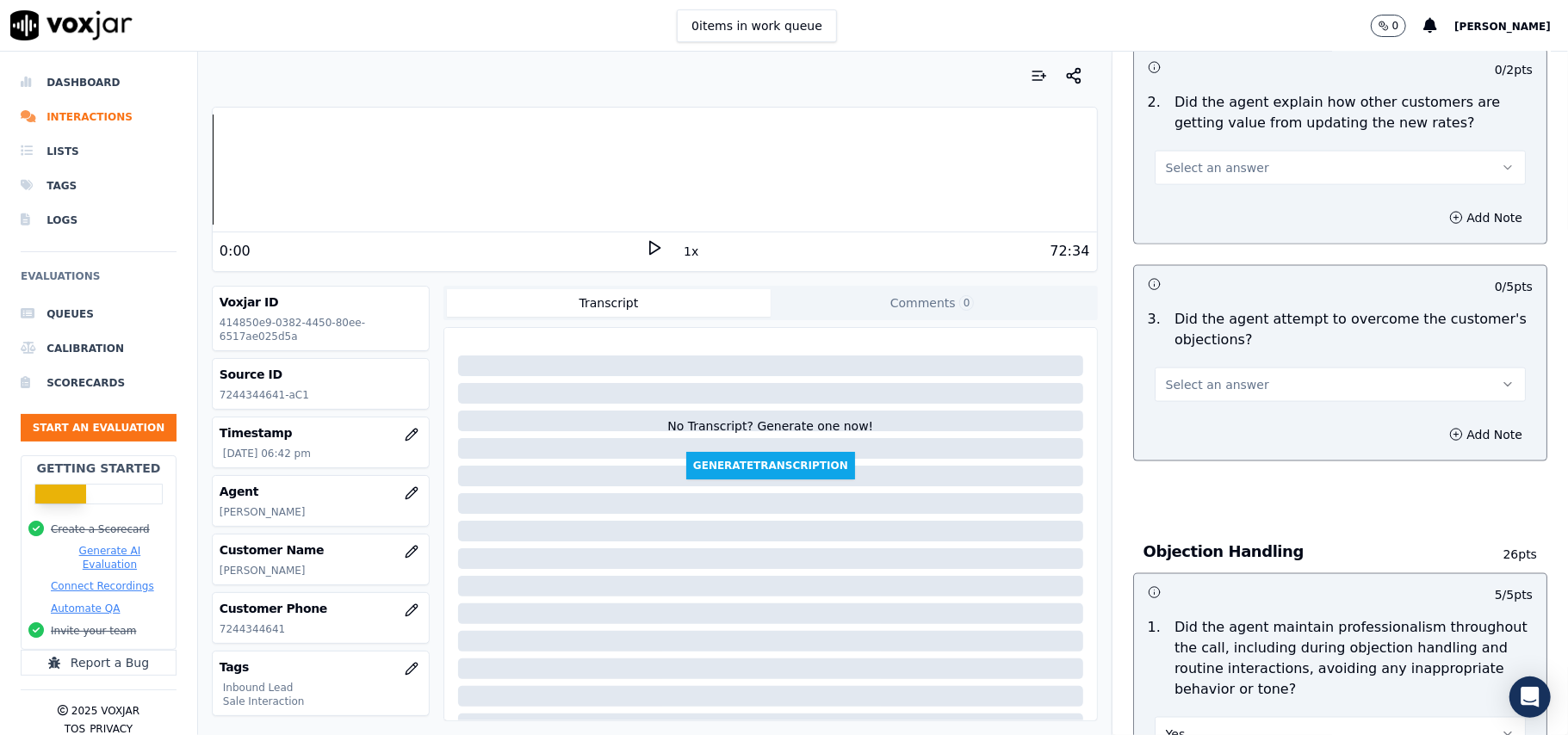
scroll to position [1489, 0]
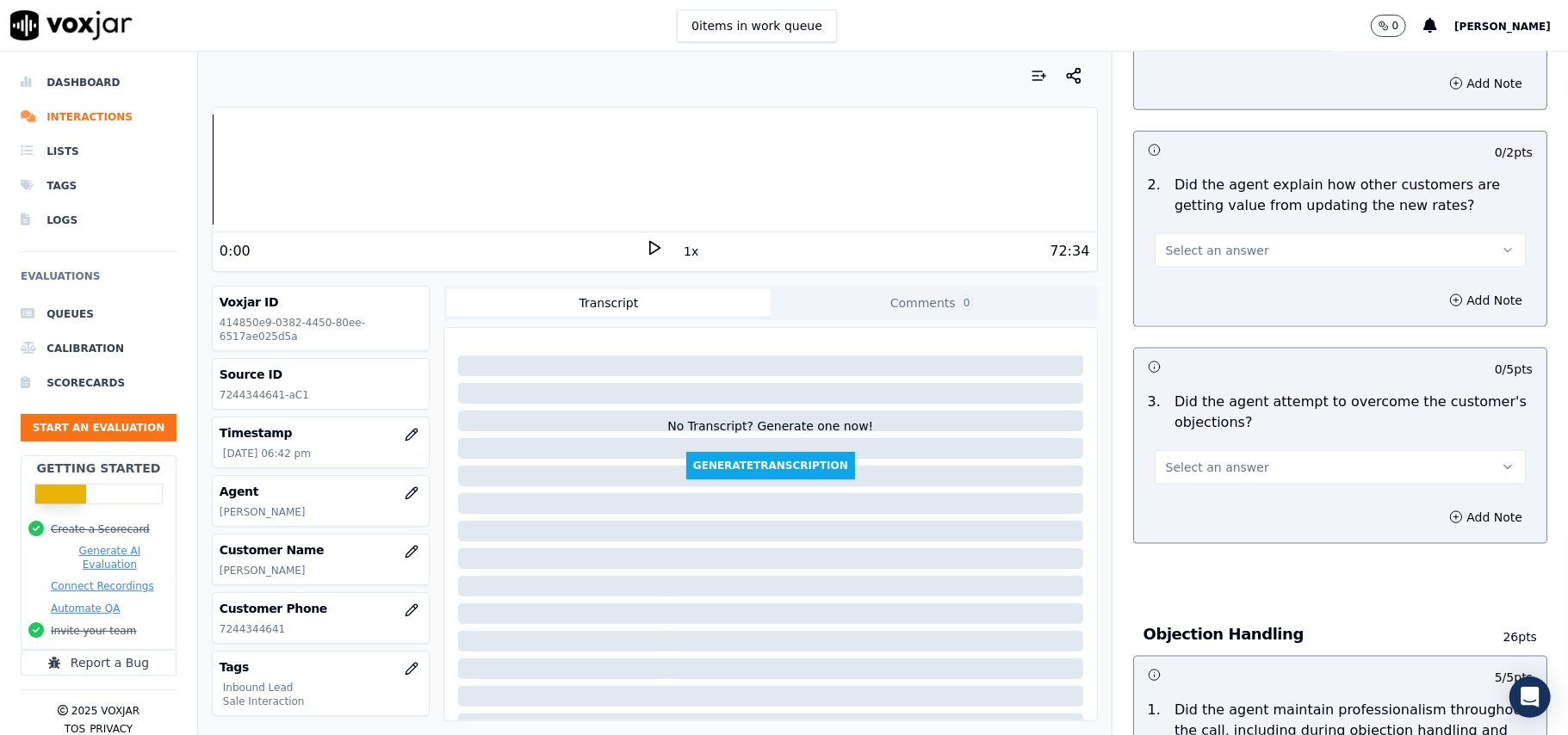
drag, startPoint x: 1192, startPoint y: 375, endPoint x: 1193, endPoint y: 407, distance: 32.0
click at [1193, 450] on button "Select an answer" at bounding box center [1340, 467] width 372 height 35
click at [1178, 407] on div "3 . Did the agent attempt to overcome the customer's objections? Select an answ…" at bounding box center [1340, 437] width 412 height 107
drag, startPoint x: 1191, startPoint y: 379, endPoint x: 1193, endPoint y: 401, distance: 22.1
click at [1192, 459] on span "Select an answer" at bounding box center [1217, 467] width 104 height 17
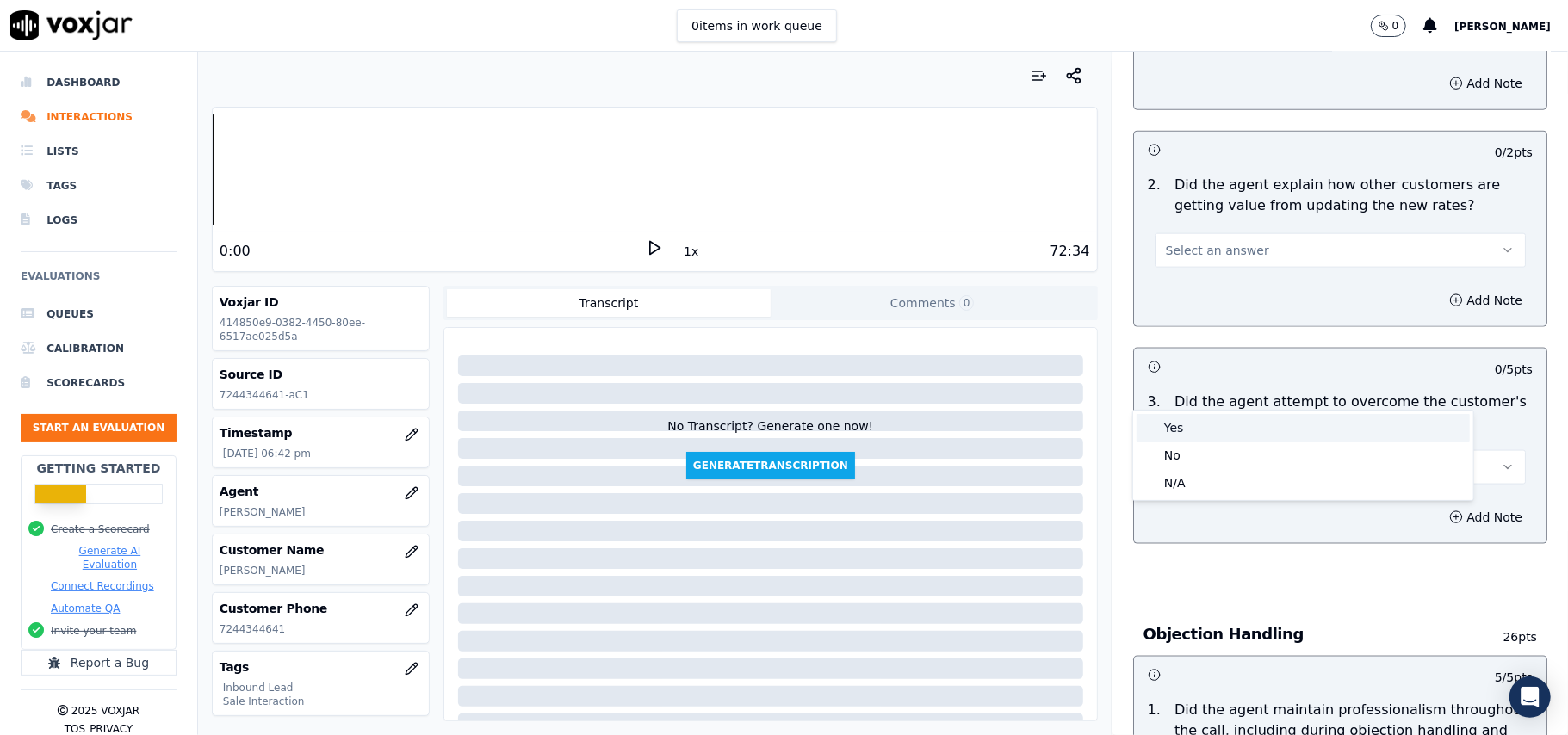
click at [1186, 432] on div "Yes" at bounding box center [1303, 428] width 333 height 28
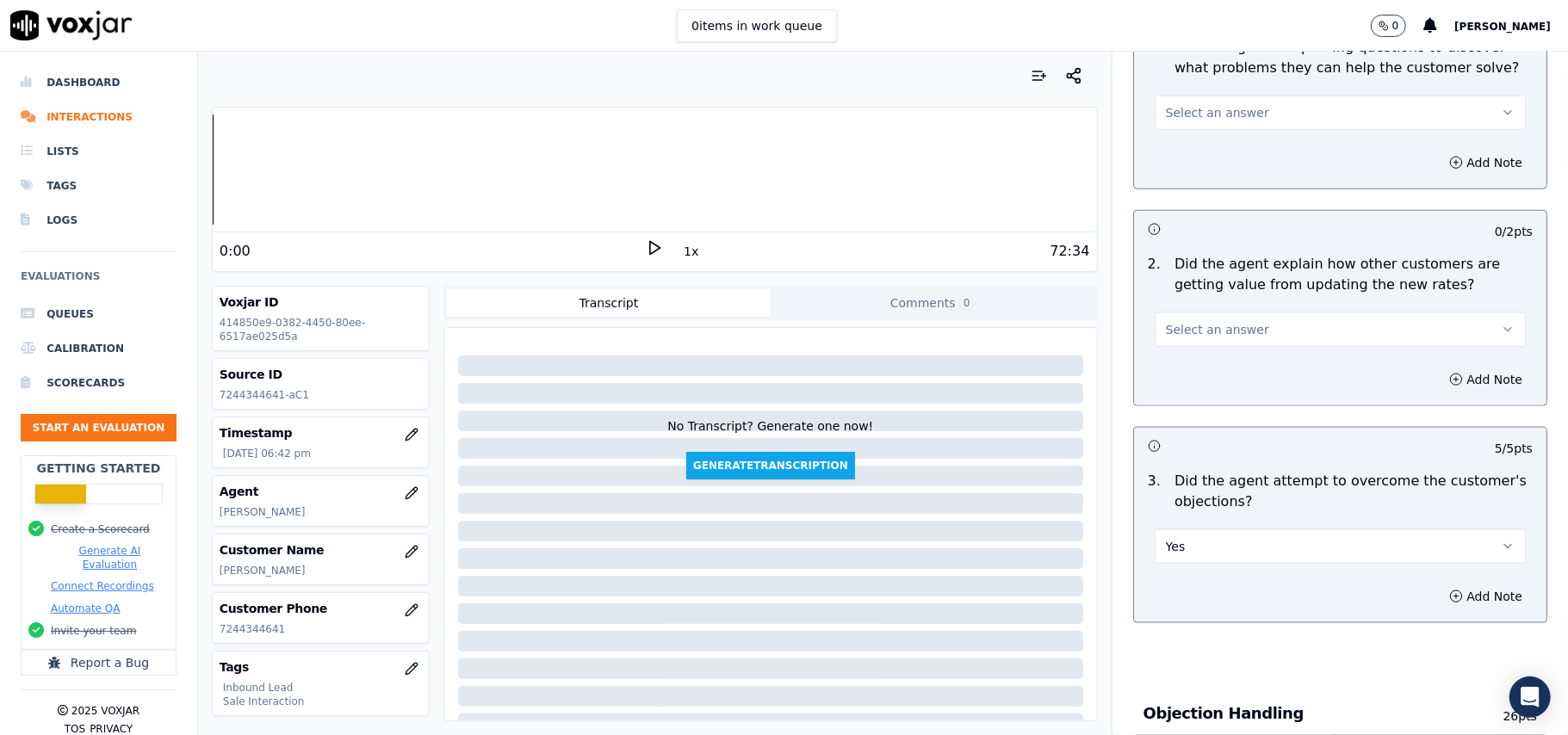
scroll to position [1374, 0]
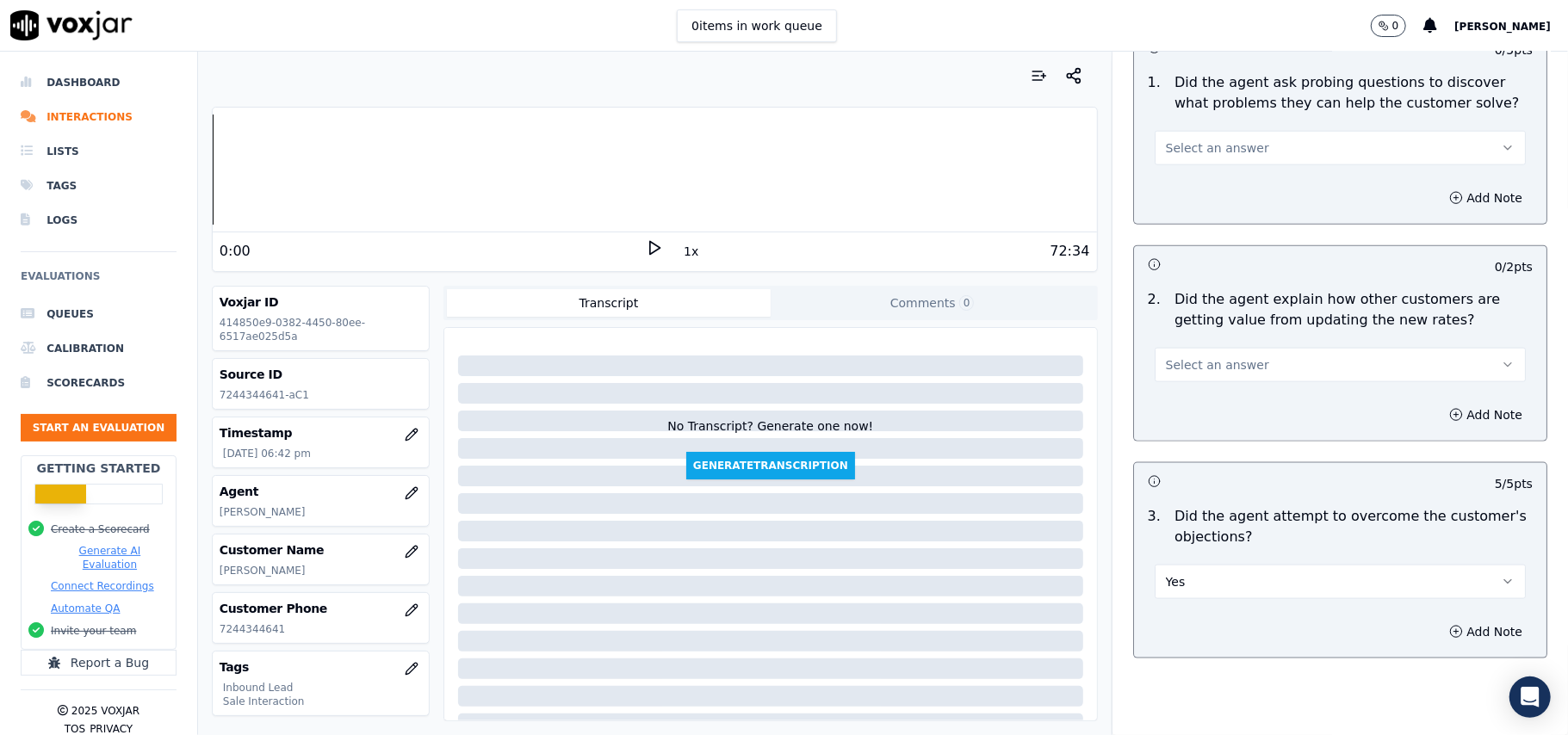
click at [1176, 357] on span "Select an answer" at bounding box center [1217, 365] width 104 height 17
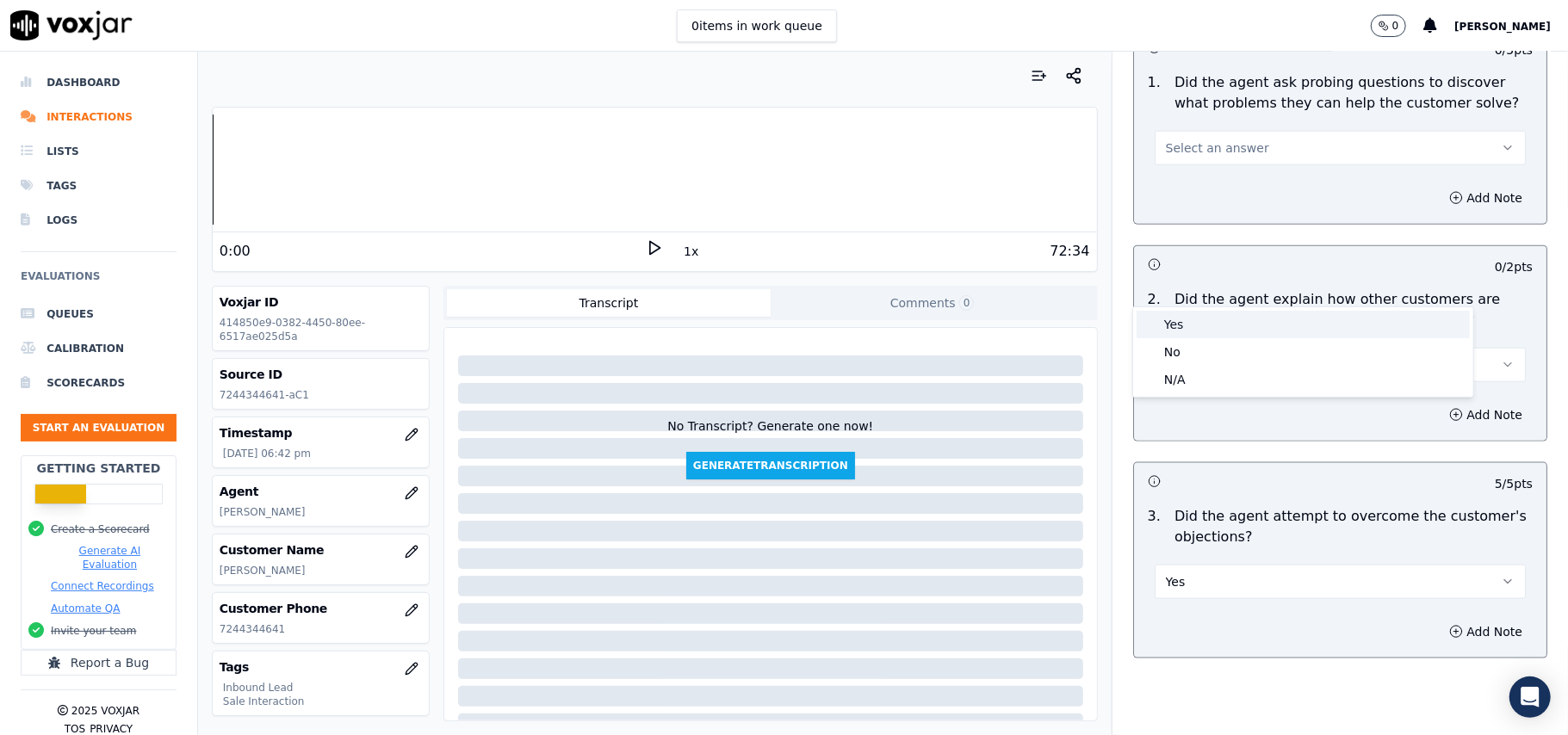
click at [1176, 338] on div "Yes" at bounding box center [1303, 325] width 333 height 28
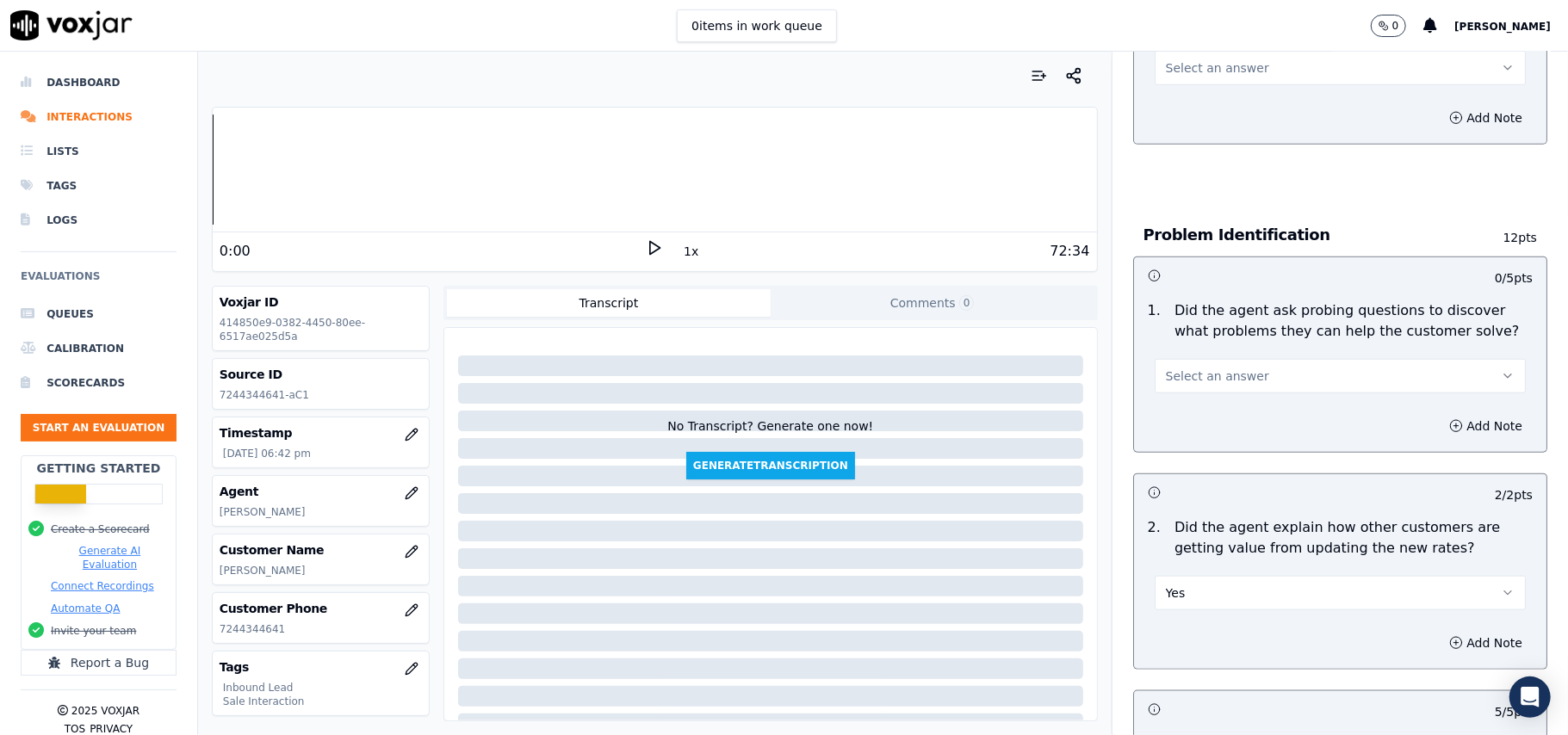
scroll to position [1144, 0]
click at [1214, 369] on span "Select an answer" at bounding box center [1217, 377] width 104 height 17
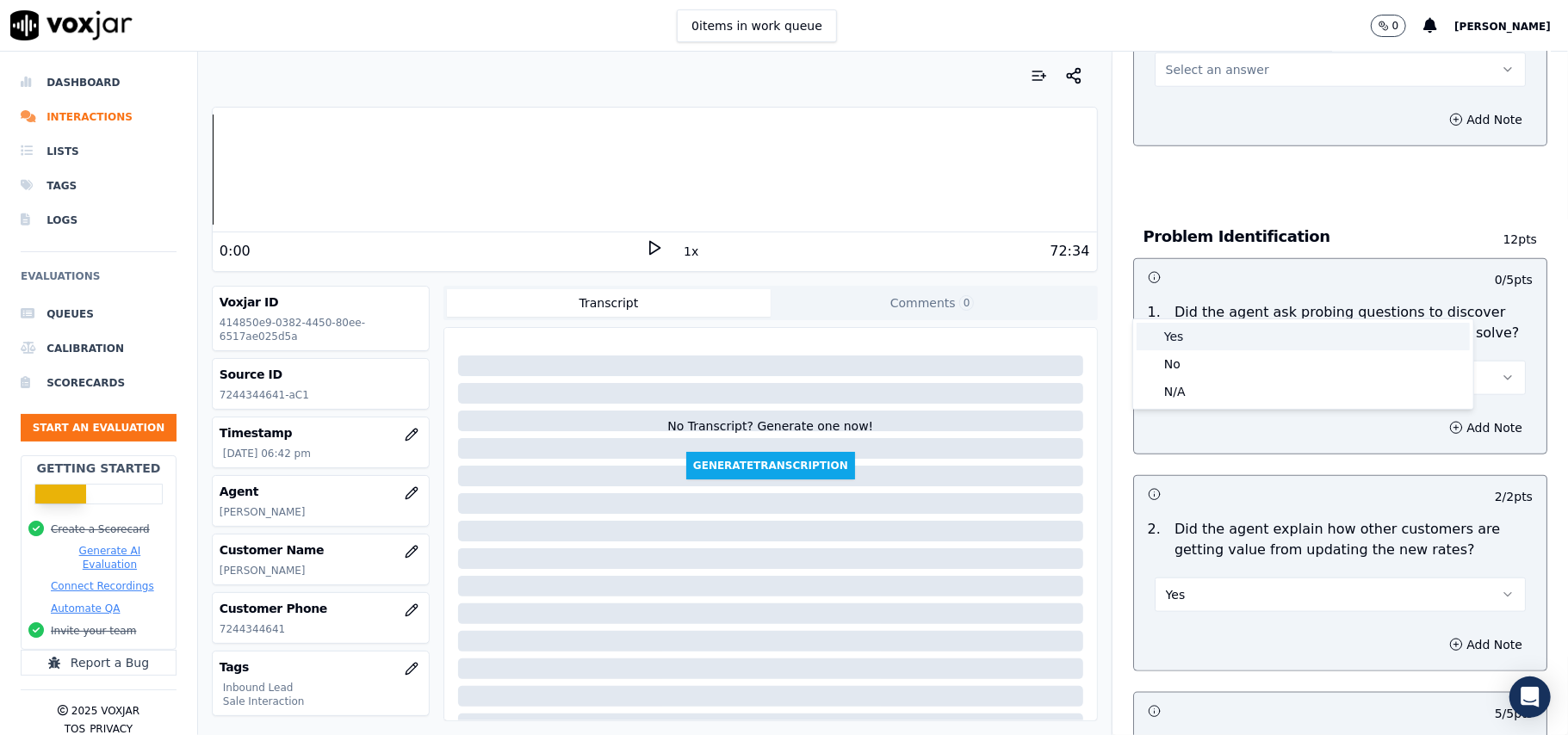
click at [1206, 336] on div "Yes" at bounding box center [1303, 337] width 333 height 28
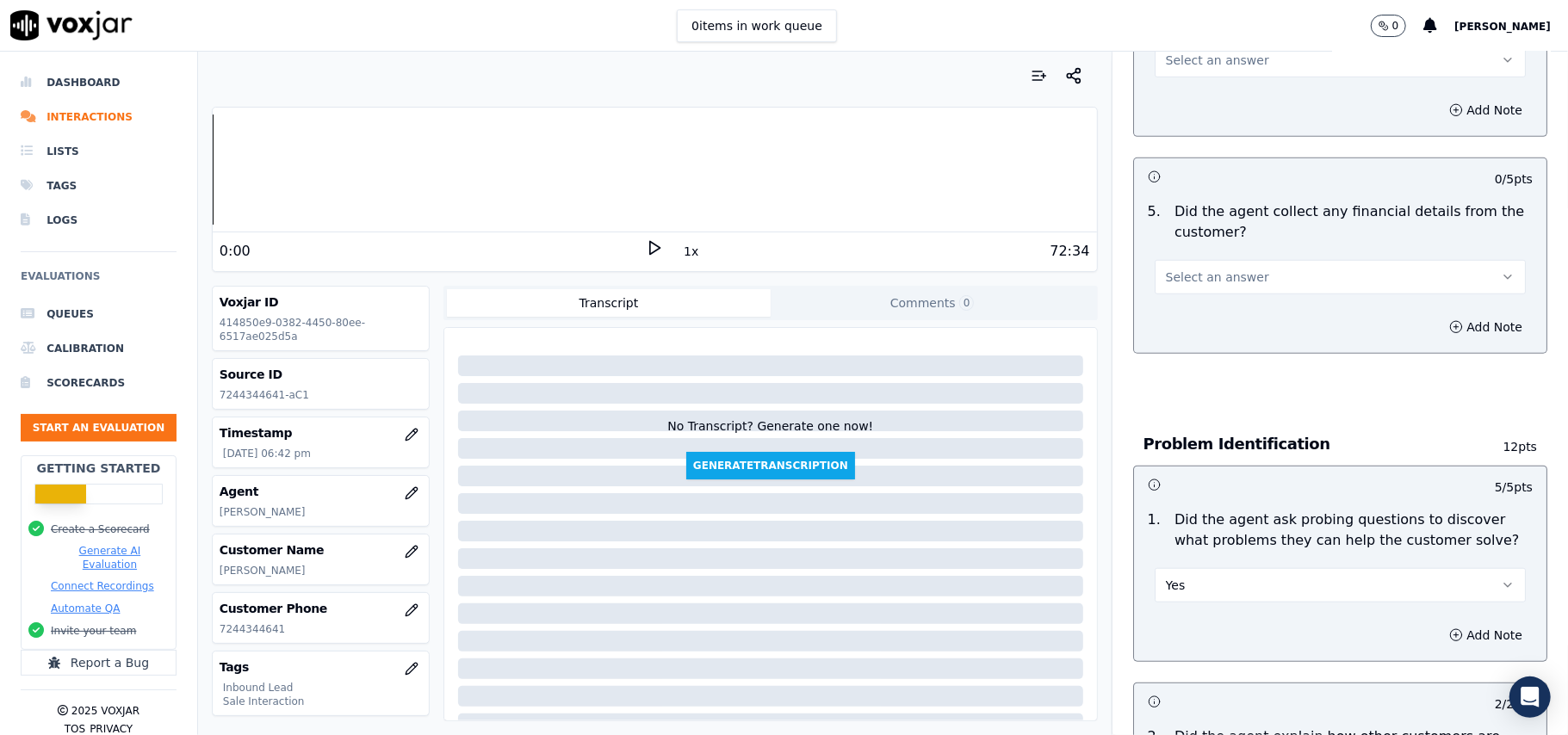
scroll to position [686, 0]
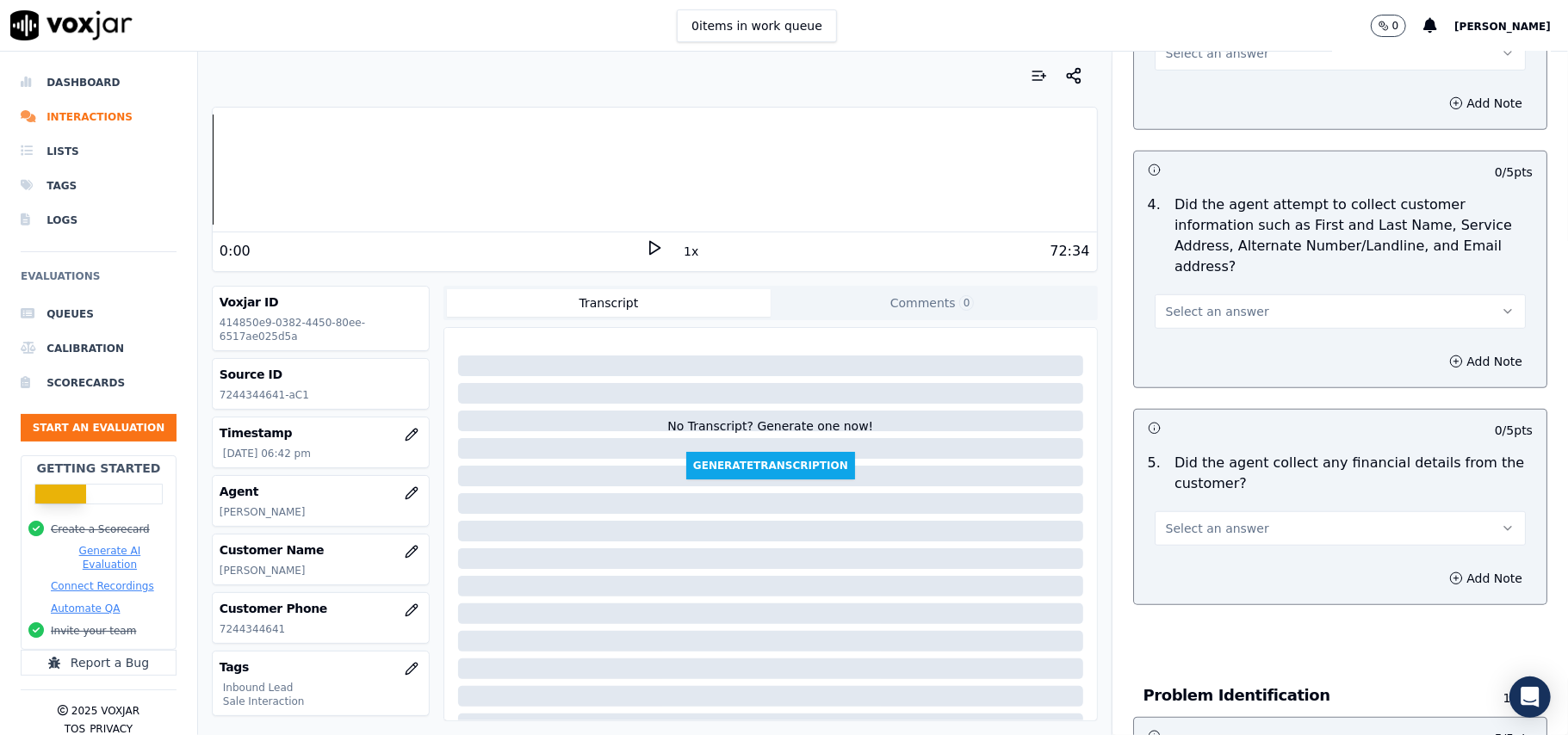
click at [1206, 520] on span "Select an answer" at bounding box center [1217, 528] width 104 height 17
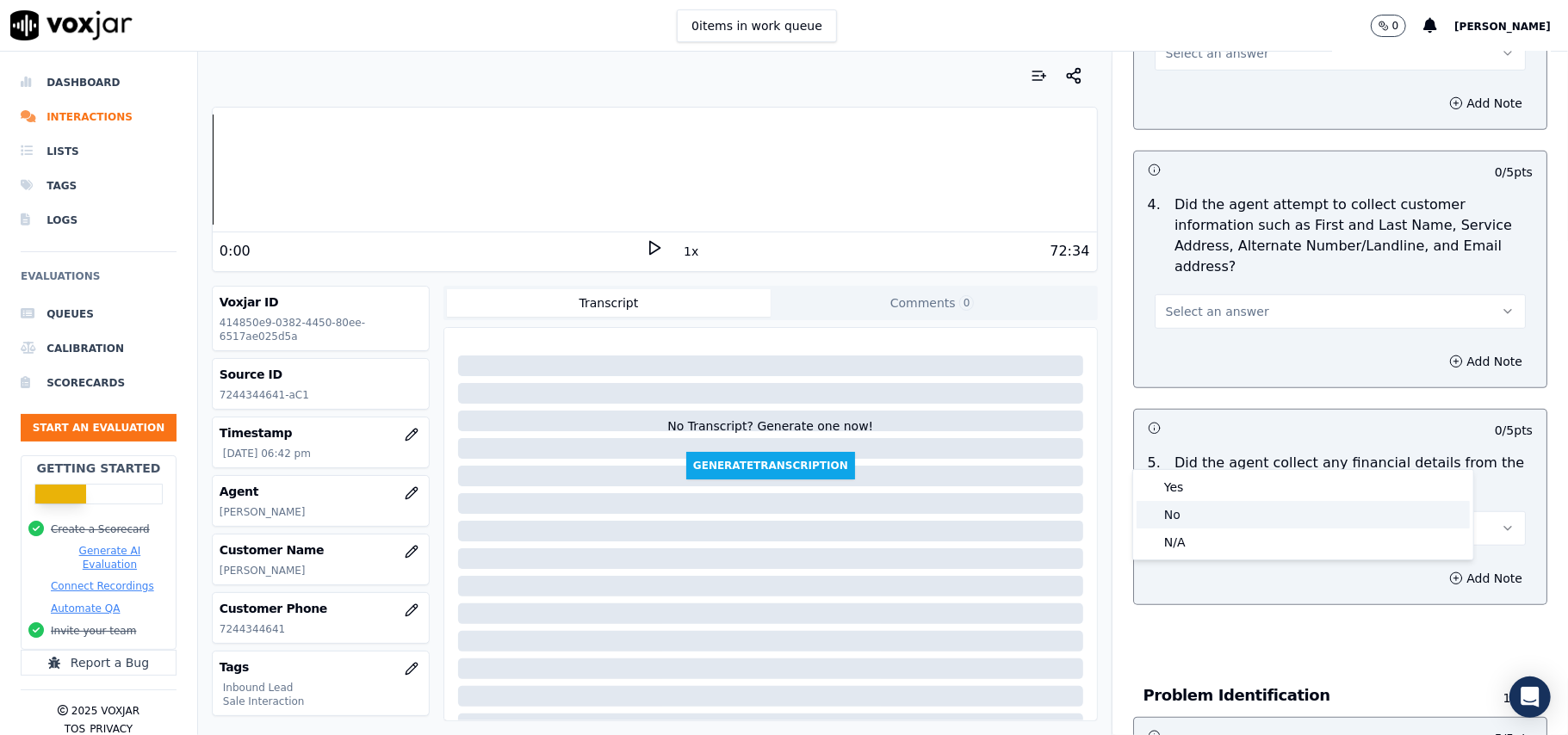
click at [1203, 501] on div "No" at bounding box center [1303, 515] width 333 height 28
click at [1193, 303] on span "Select an answer" at bounding box center [1217, 311] width 104 height 17
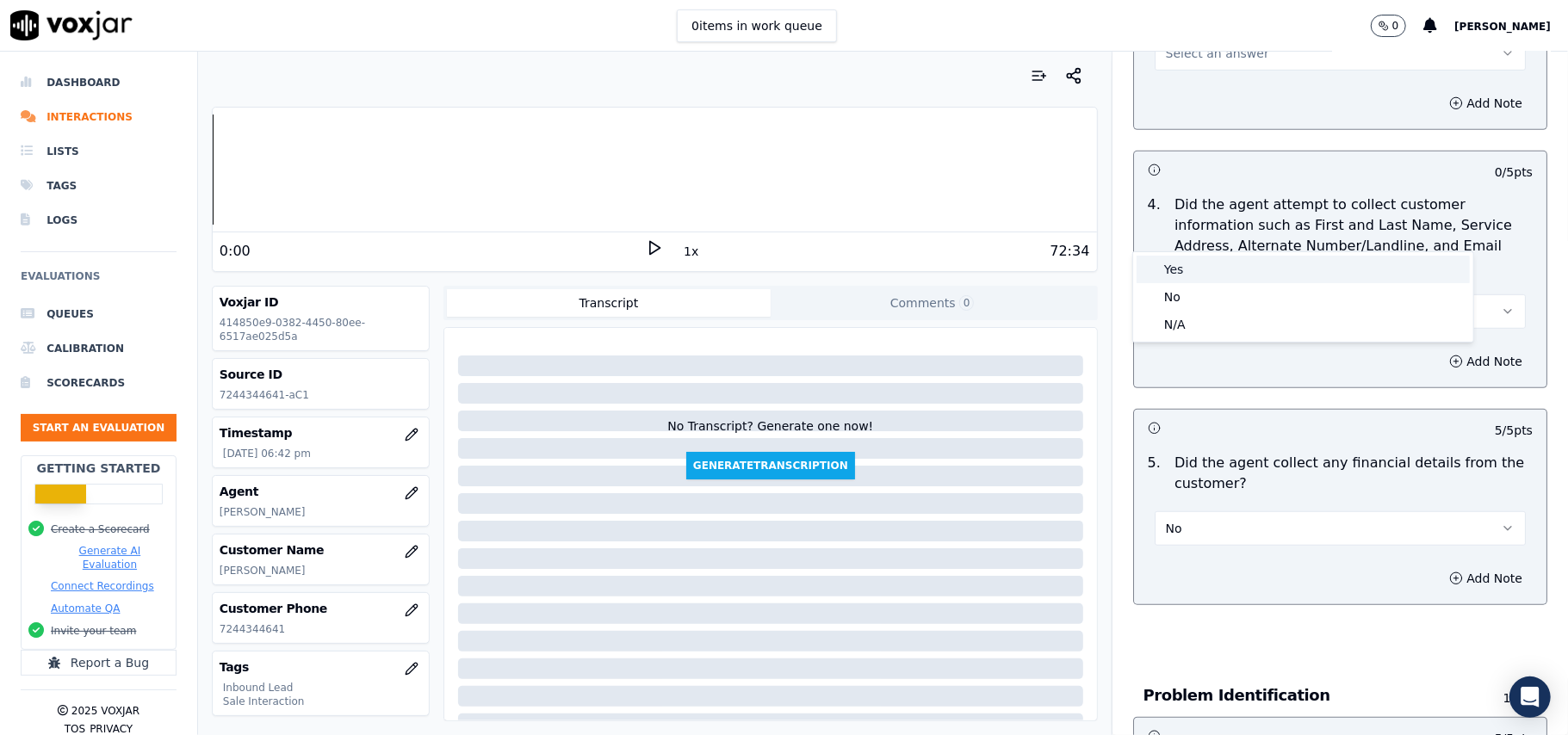
click at [1195, 273] on div "Yes" at bounding box center [1303, 270] width 333 height 28
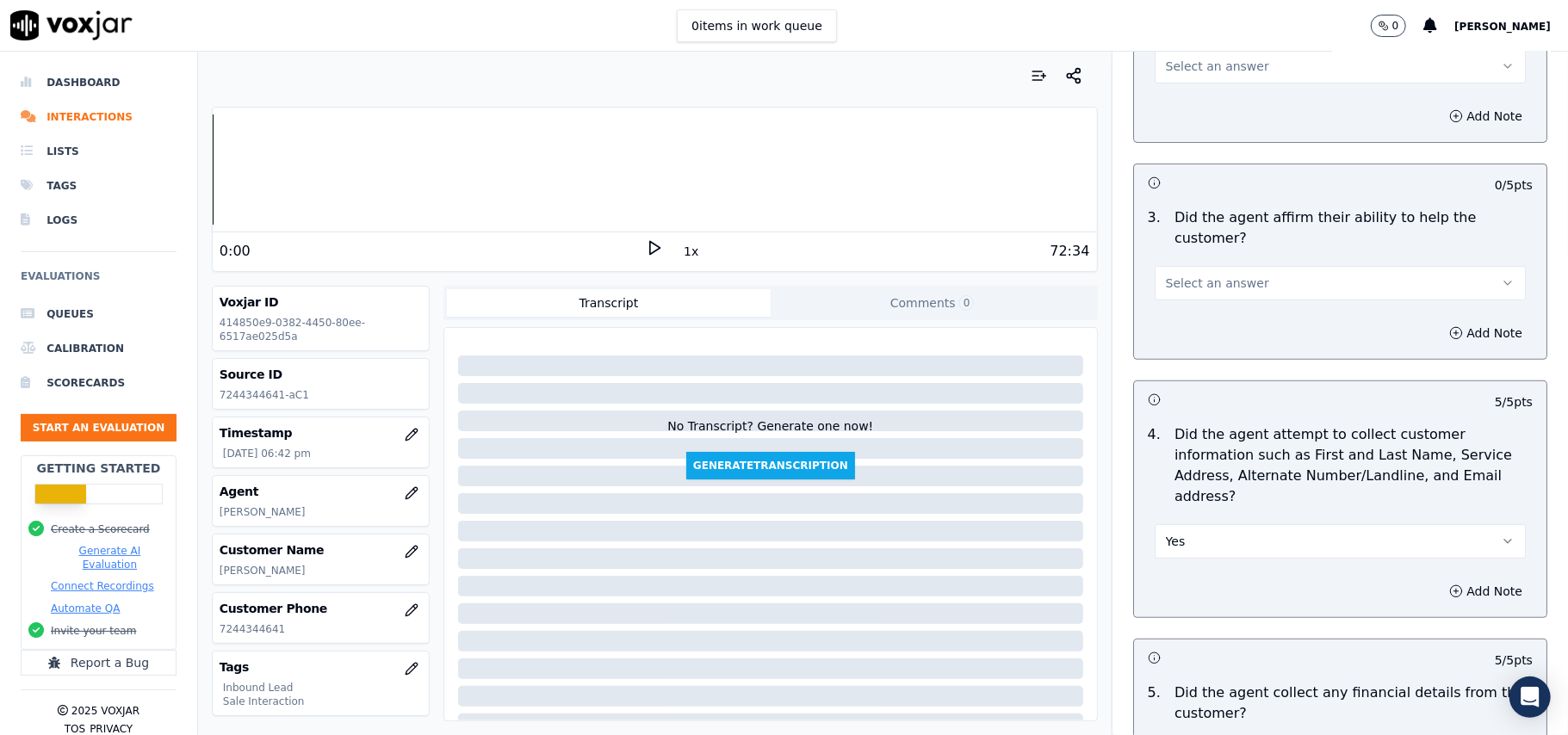
click at [1170, 275] on span "Select an answer" at bounding box center [1217, 283] width 104 height 17
click at [1172, 259] on div "Yes" at bounding box center [1303, 261] width 333 height 28
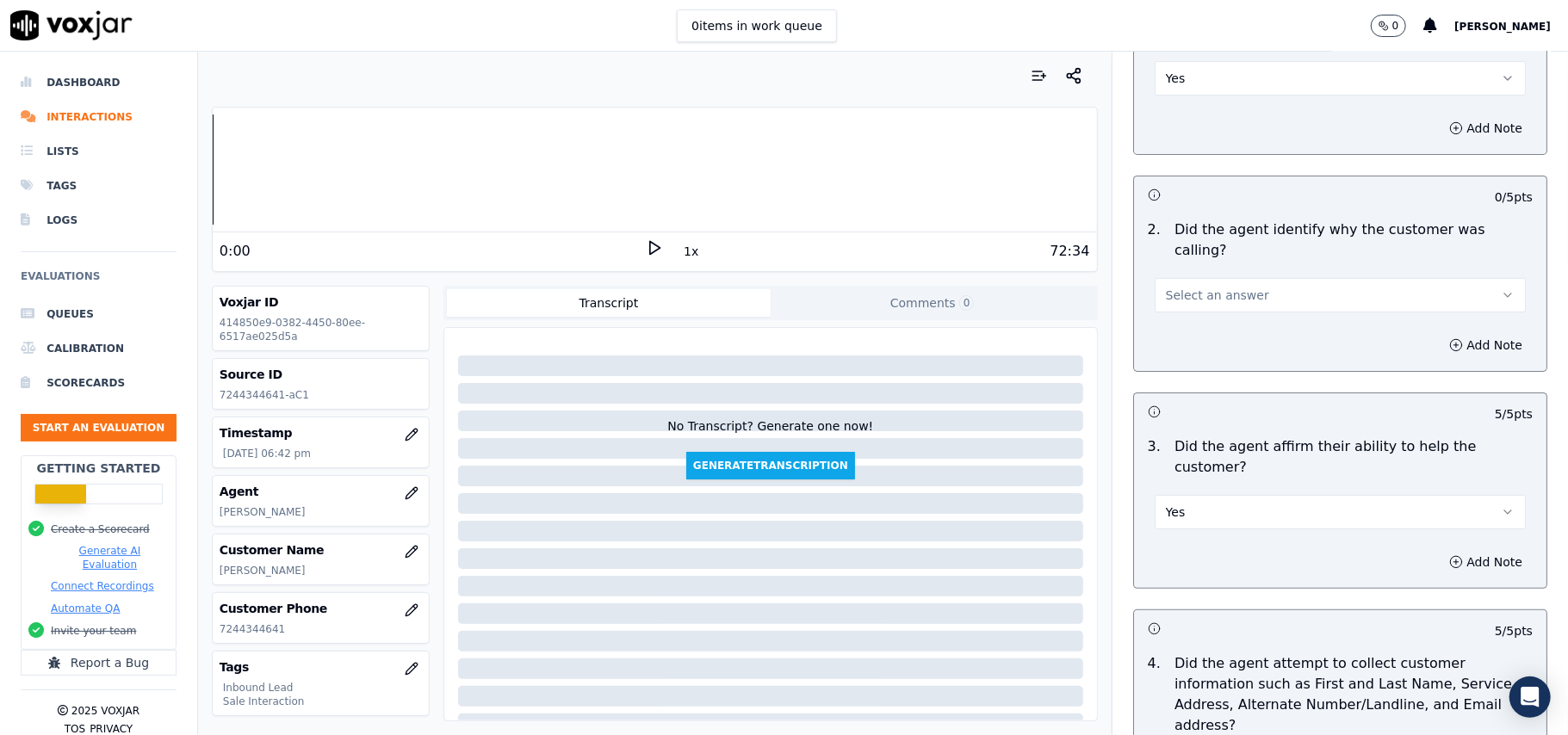
click at [1179, 287] on span "Select an answer" at bounding box center [1217, 295] width 104 height 17
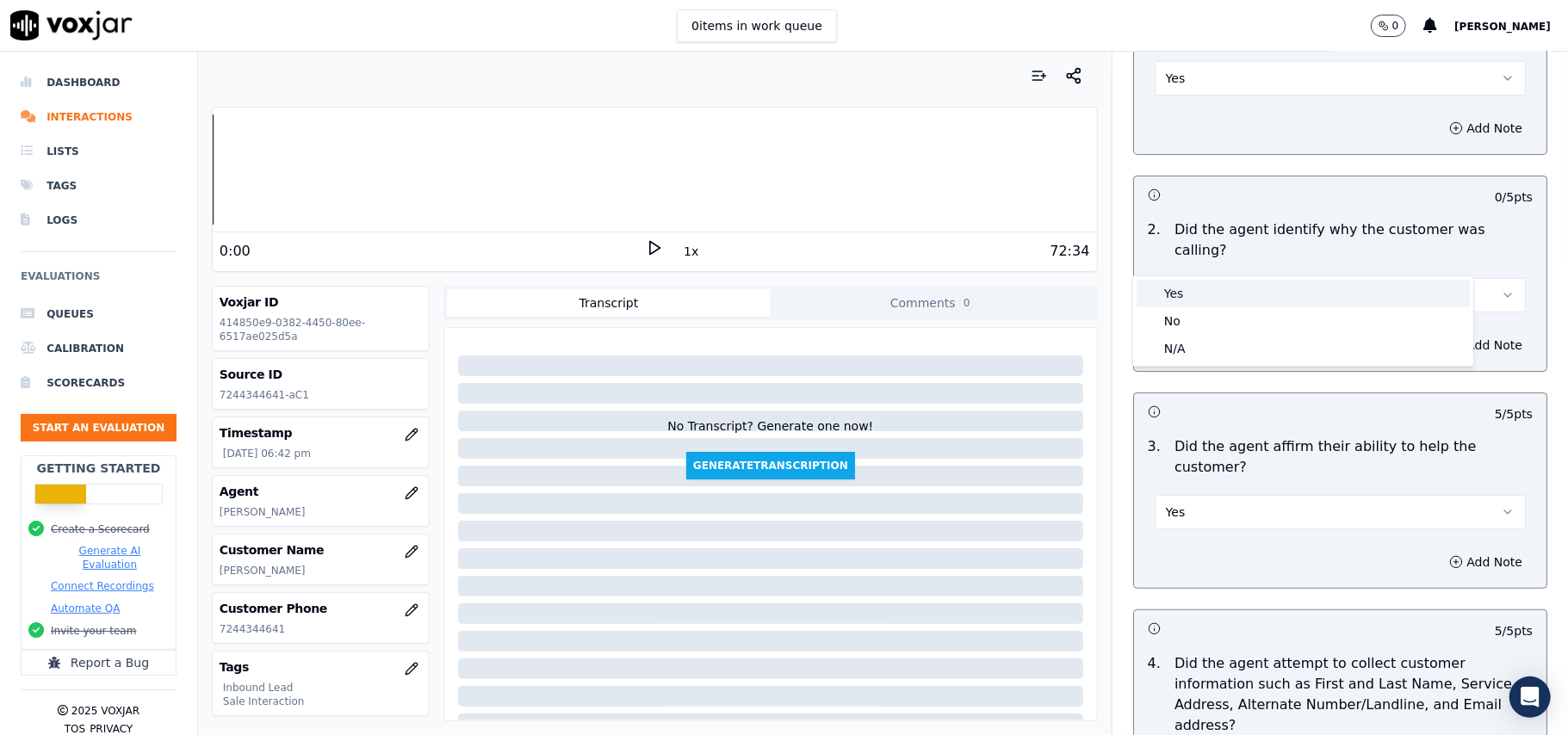
click at [1183, 295] on div "Yes" at bounding box center [1303, 294] width 333 height 28
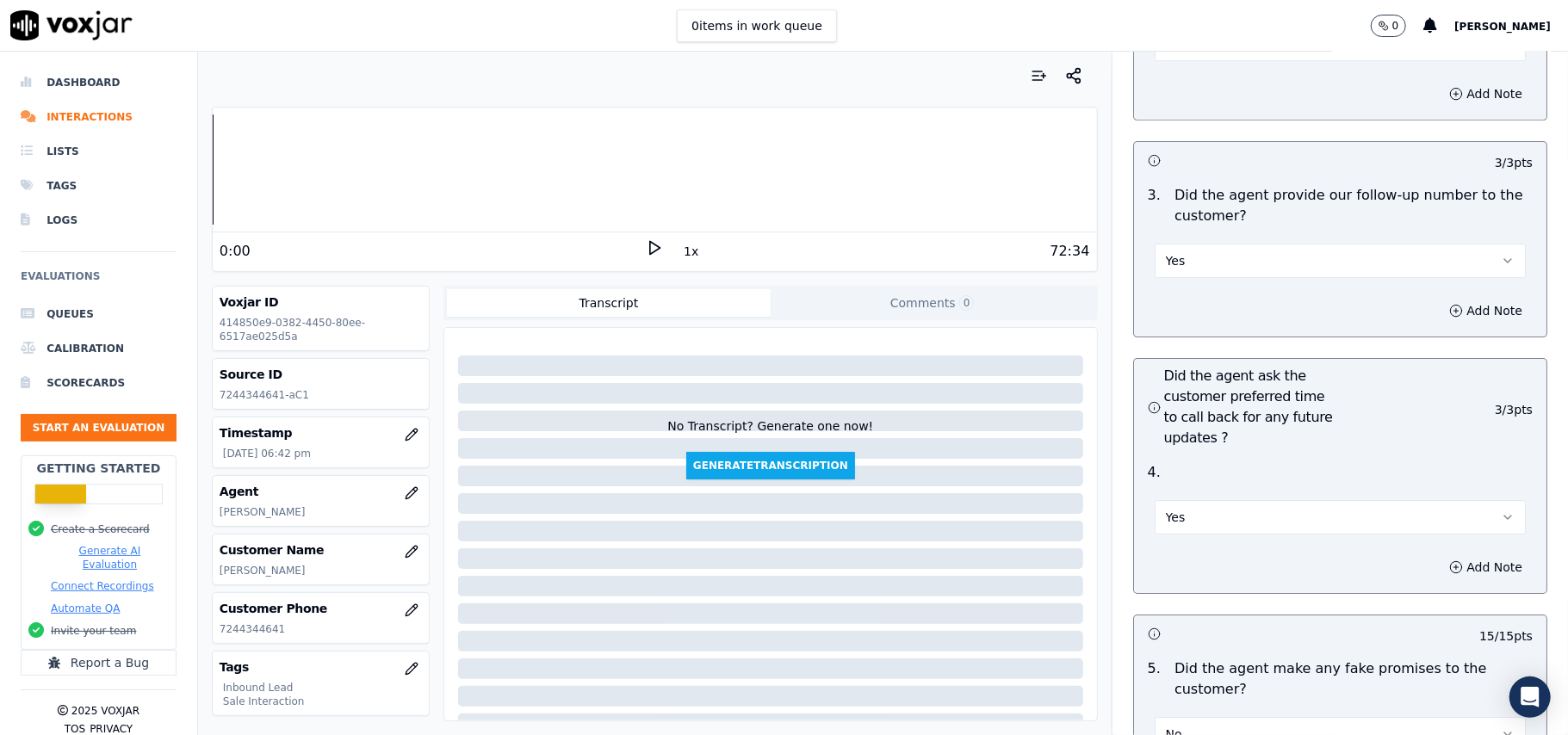
scroll to position [4910, 0]
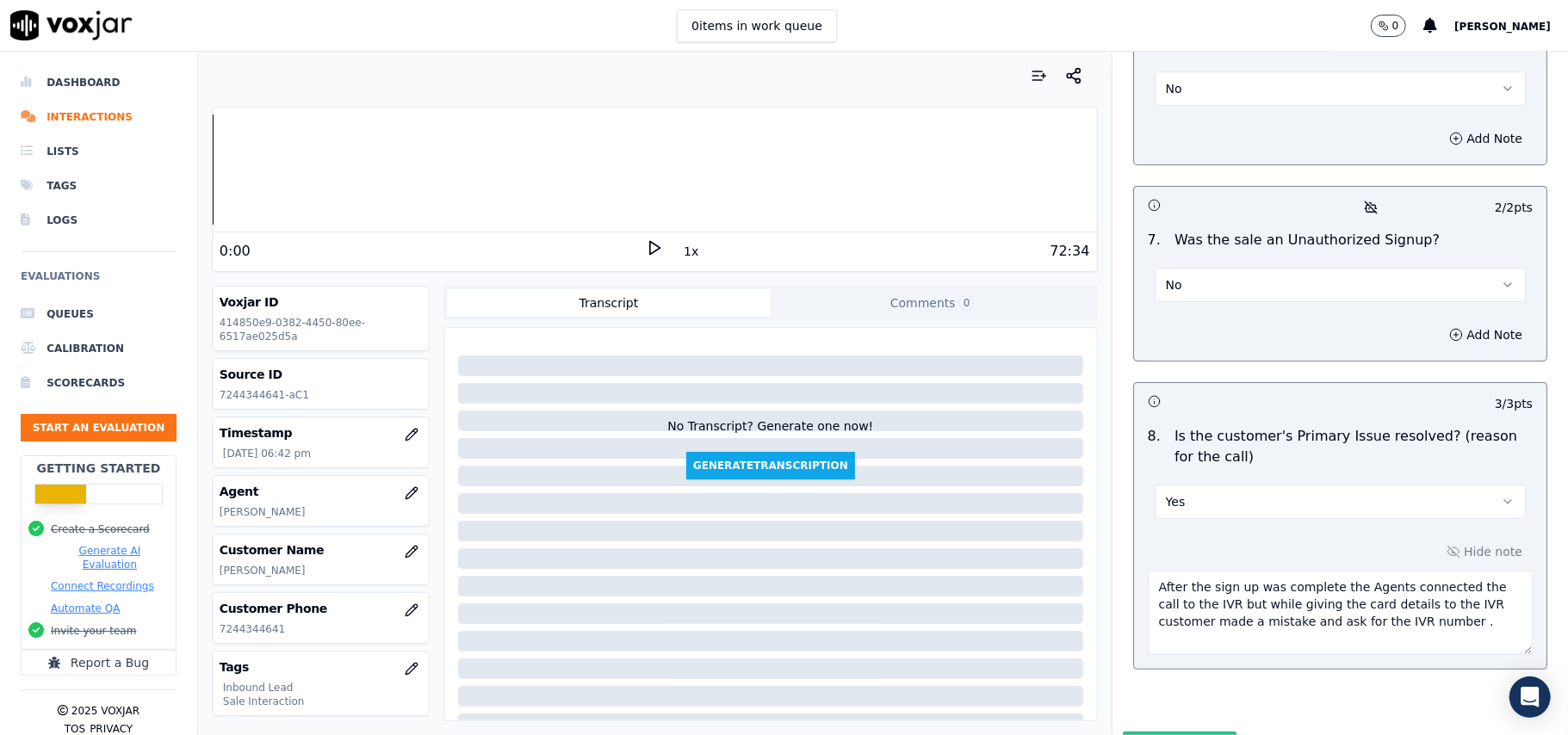
click at [1166, 732] on button "Submit Scores" at bounding box center [1179, 747] width 115 height 31
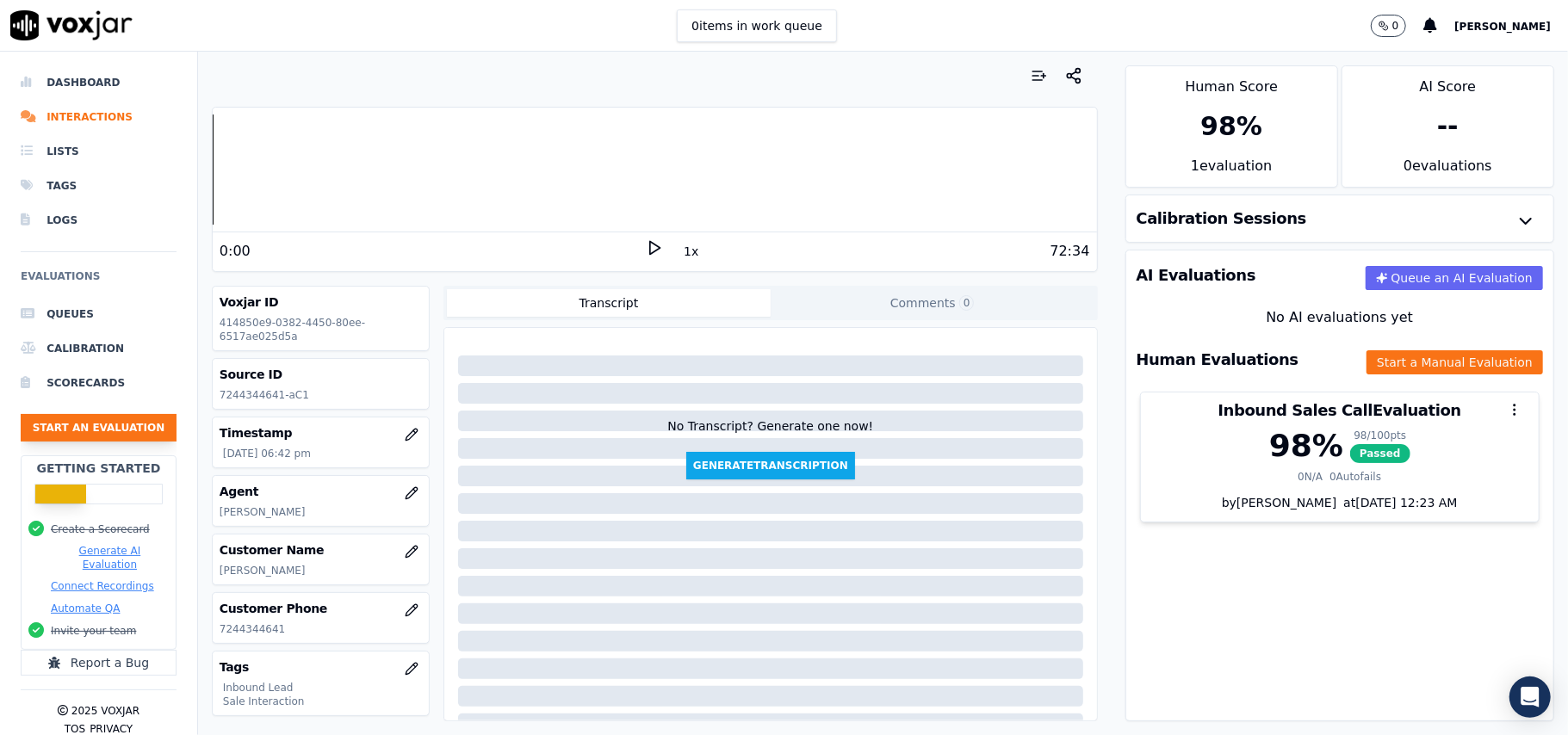
click at [64, 430] on button "Start an Evaluation" at bounding box center [99, 428] width 155 height 28
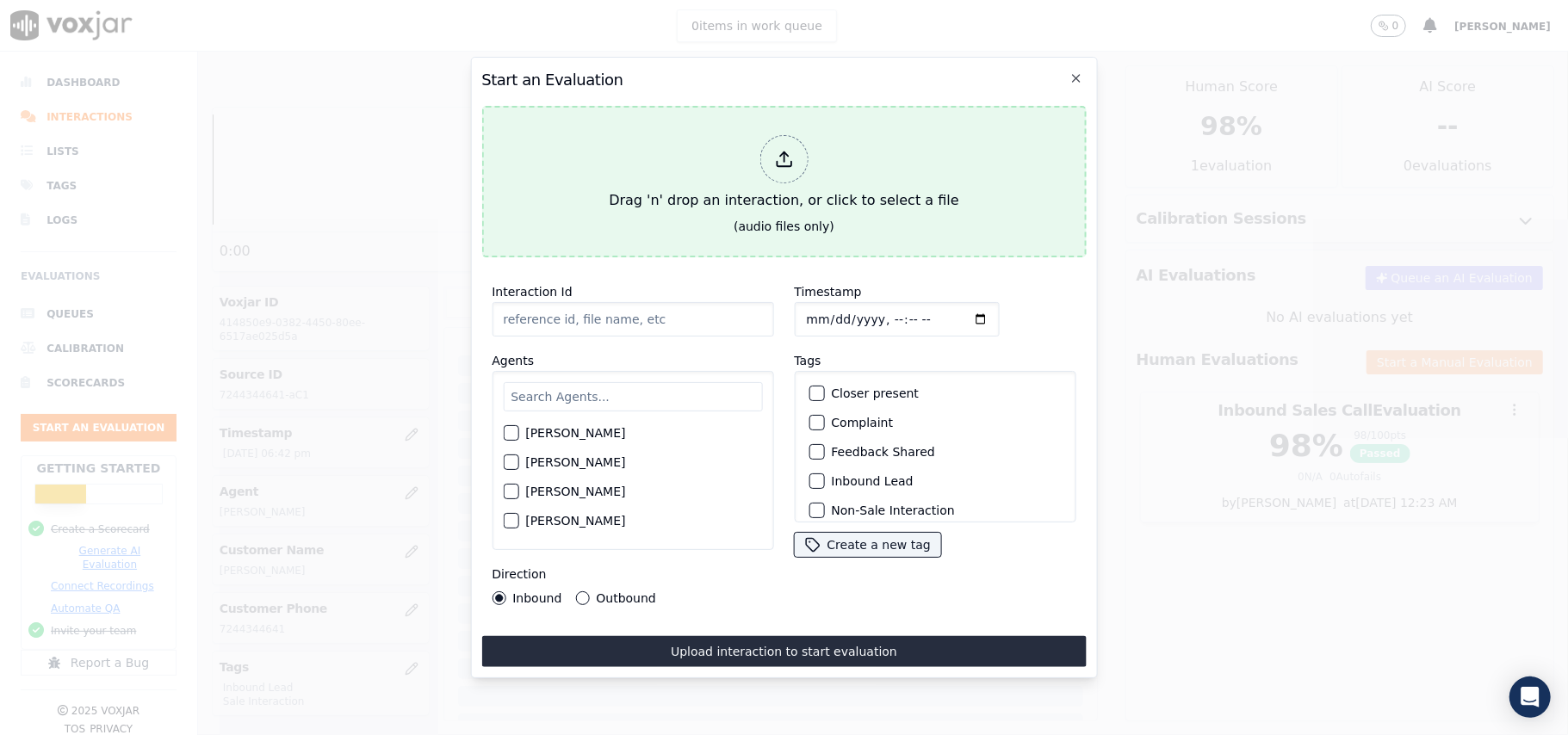
click at [787, 151] on icon at bounding box center [783, 158] width 19 height 19
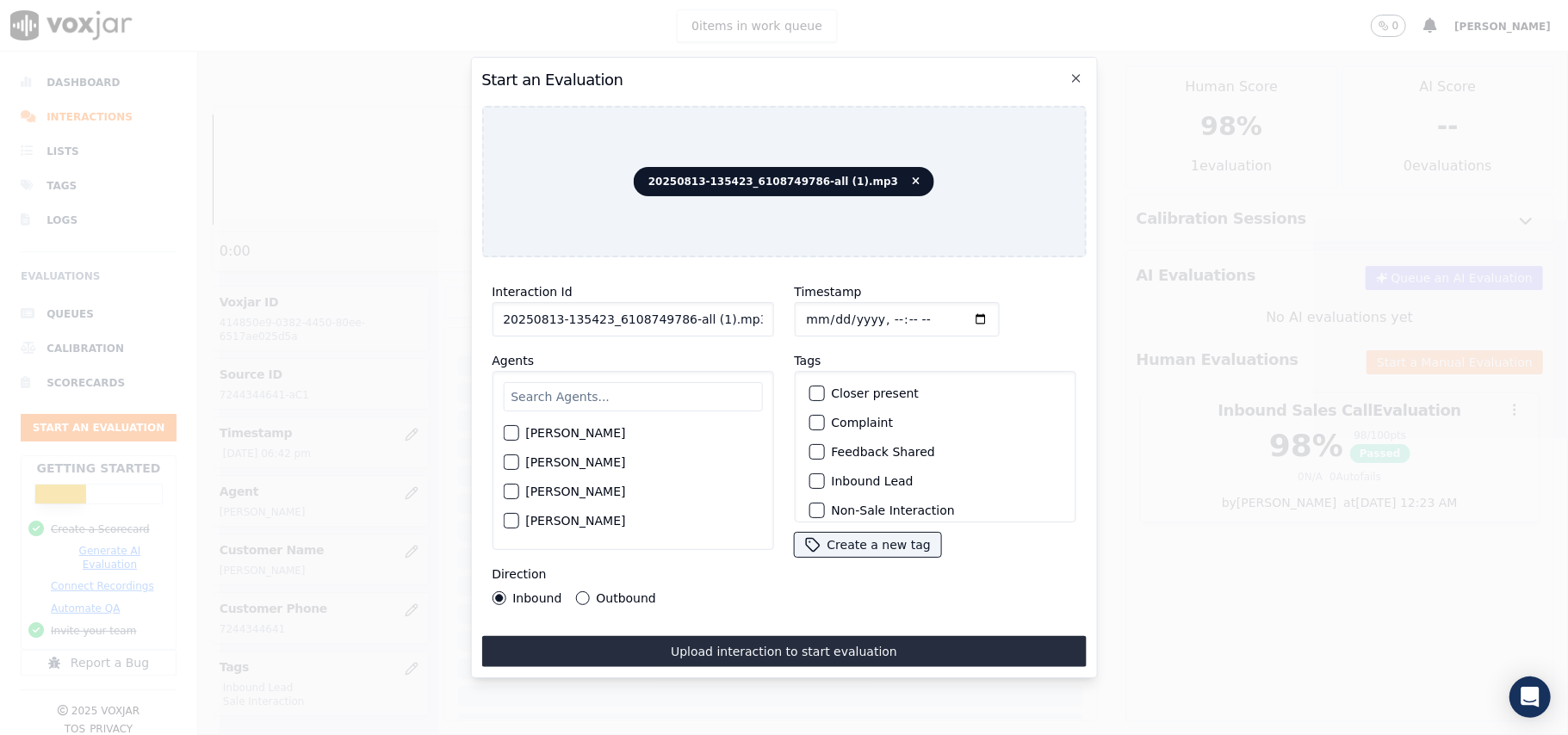
drag, startPoint x: 711, startPoint y: 314, endPoint x: 673, endPoint y: 314, distance: 38.0
click at [673, 314] on input "20250813-135423_6108749786-all (1).mp3" at bounding box center [633, 319] width 282 height 35
type input "20250813-135423_6108749786-C1"
click at [823, 305] on input "Timestamp" at bounding box center [897, 319] width 205 height 35
type input "[DATE]T18:57"
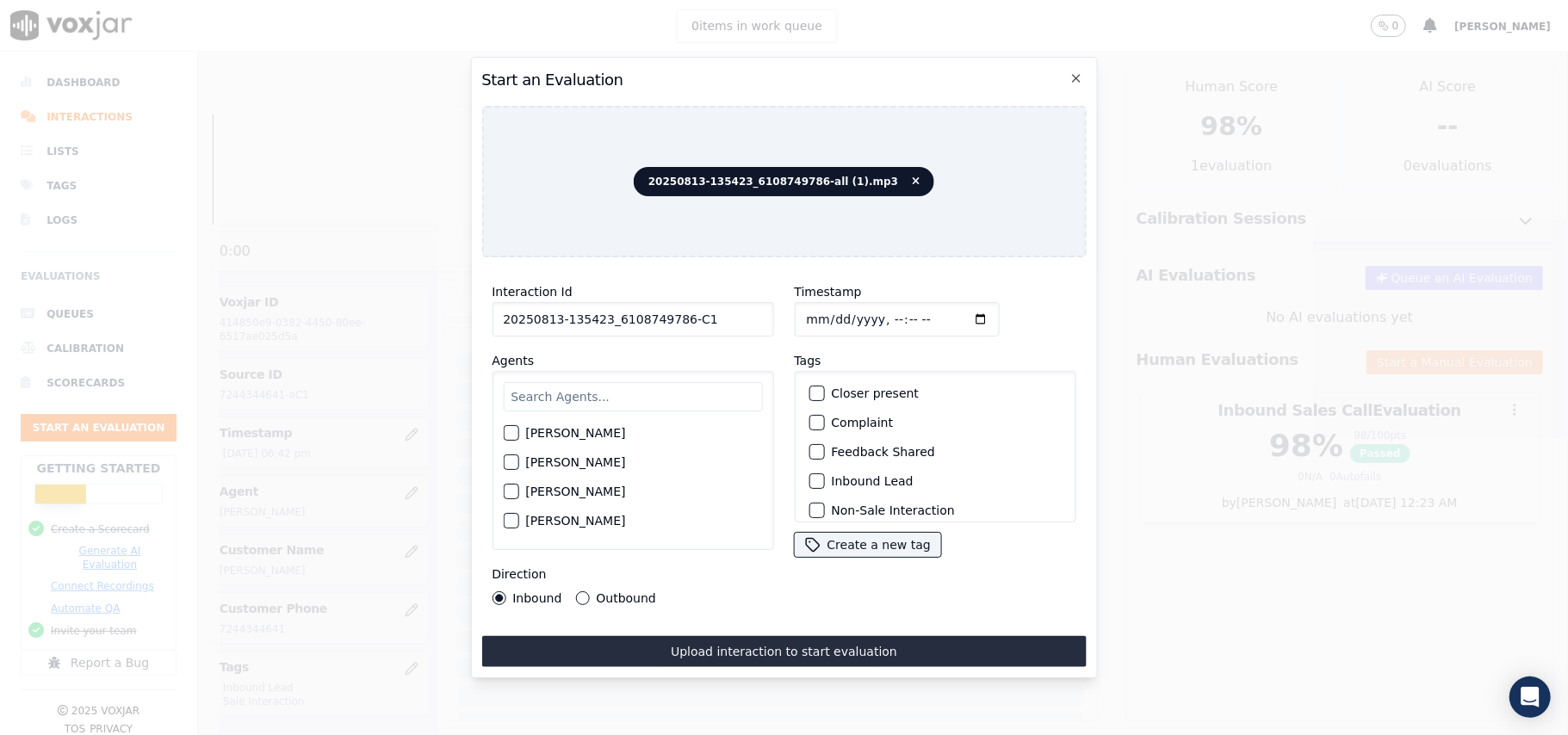
click at [658, 392] on input "text" at bounding box center [633, 396] width 259 height 29
type input "ji"
click at [511, 434] on div "button" at bounding box center [510, 438] width 12 height 12
click at [809, 477] on div "button" at bounding box center [815, 481] width 12 height 12
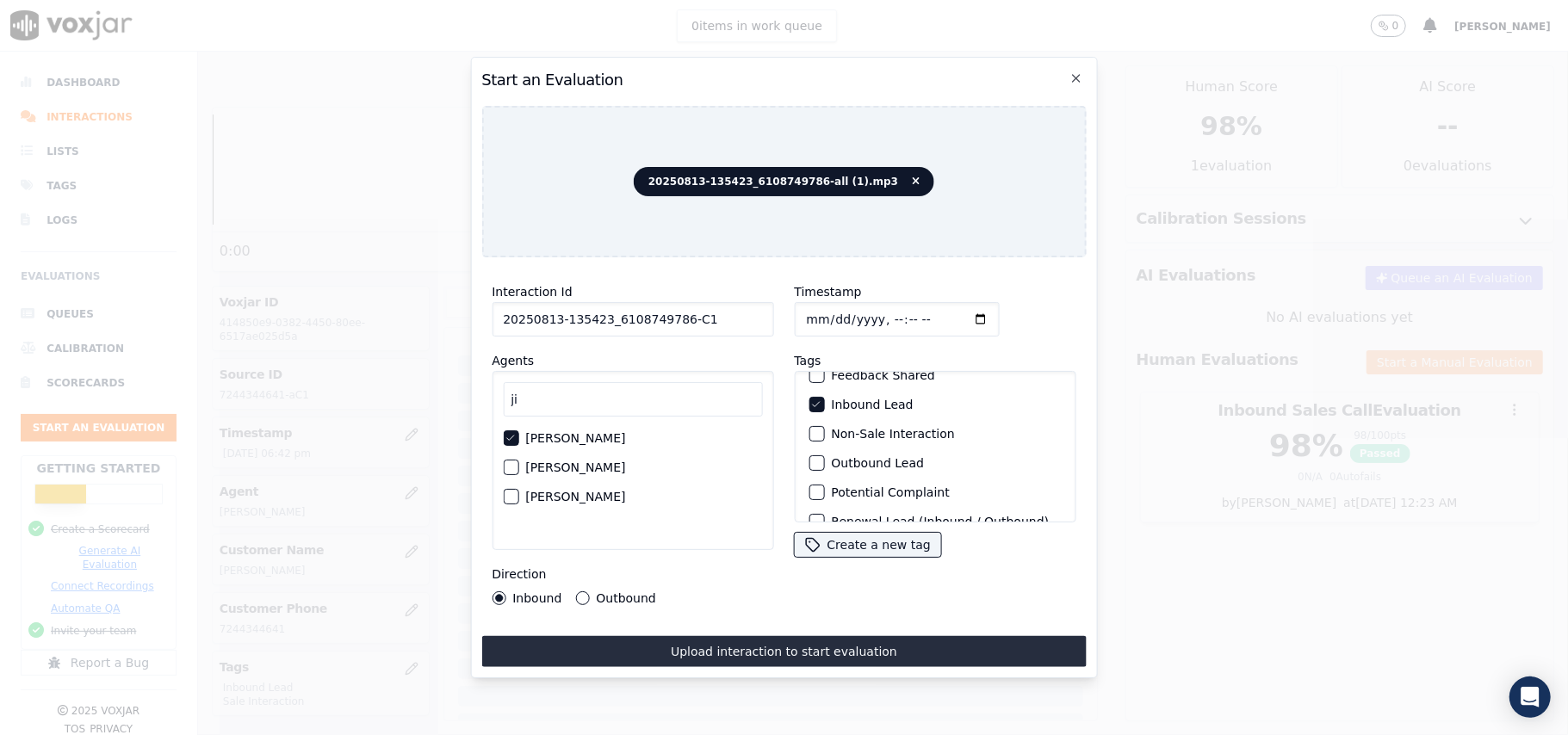
scroll to position [149, 0]
click at [809, 494] on div "button" at bounding box center [815, 500] width 12 height 12
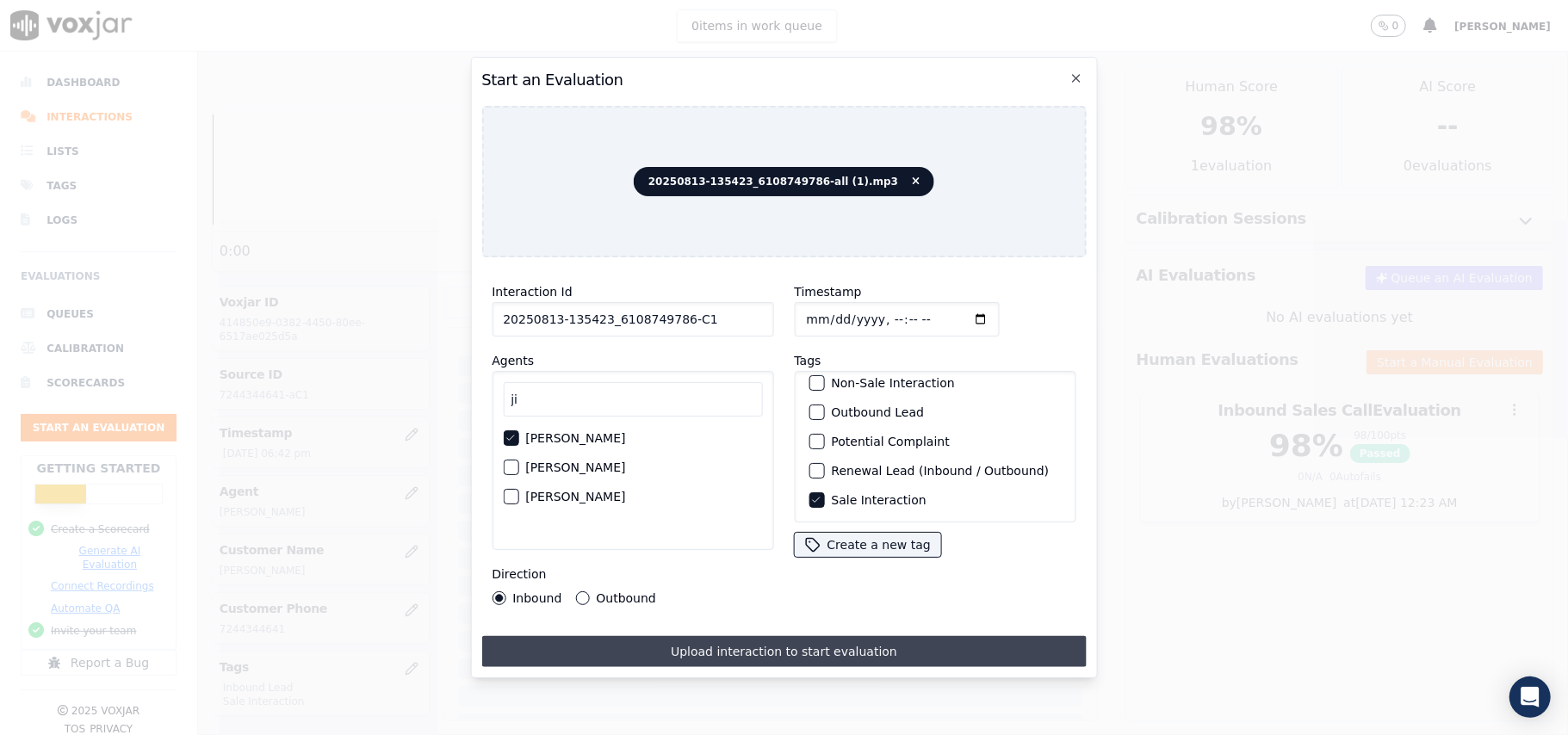
click at [675, 645] on button "Upload interaction to start evaluation" at bounding box center [783, 651] width 605 height 31
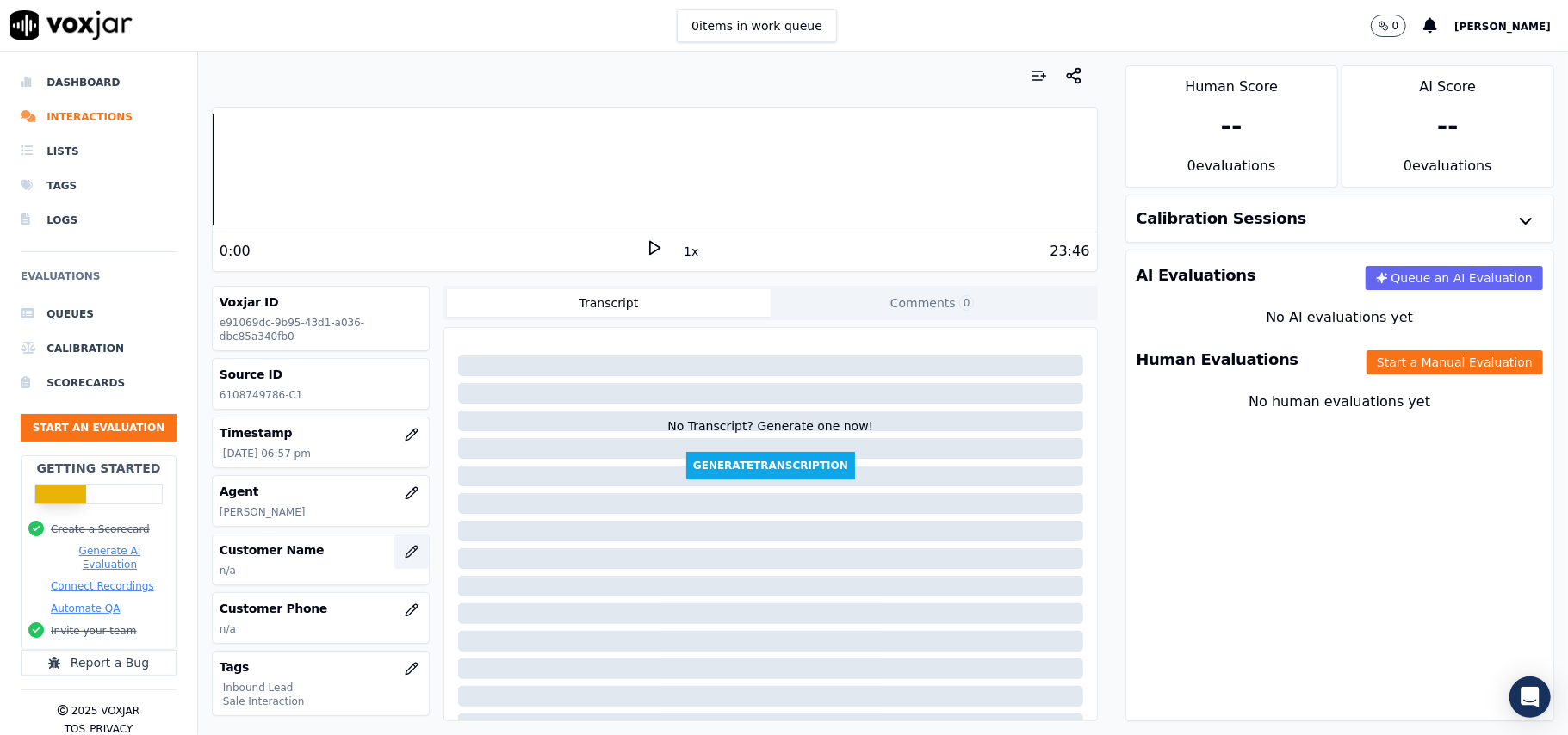
click at [394, 545] on button "button" at bounding box center [411, 552] width 35 height 35
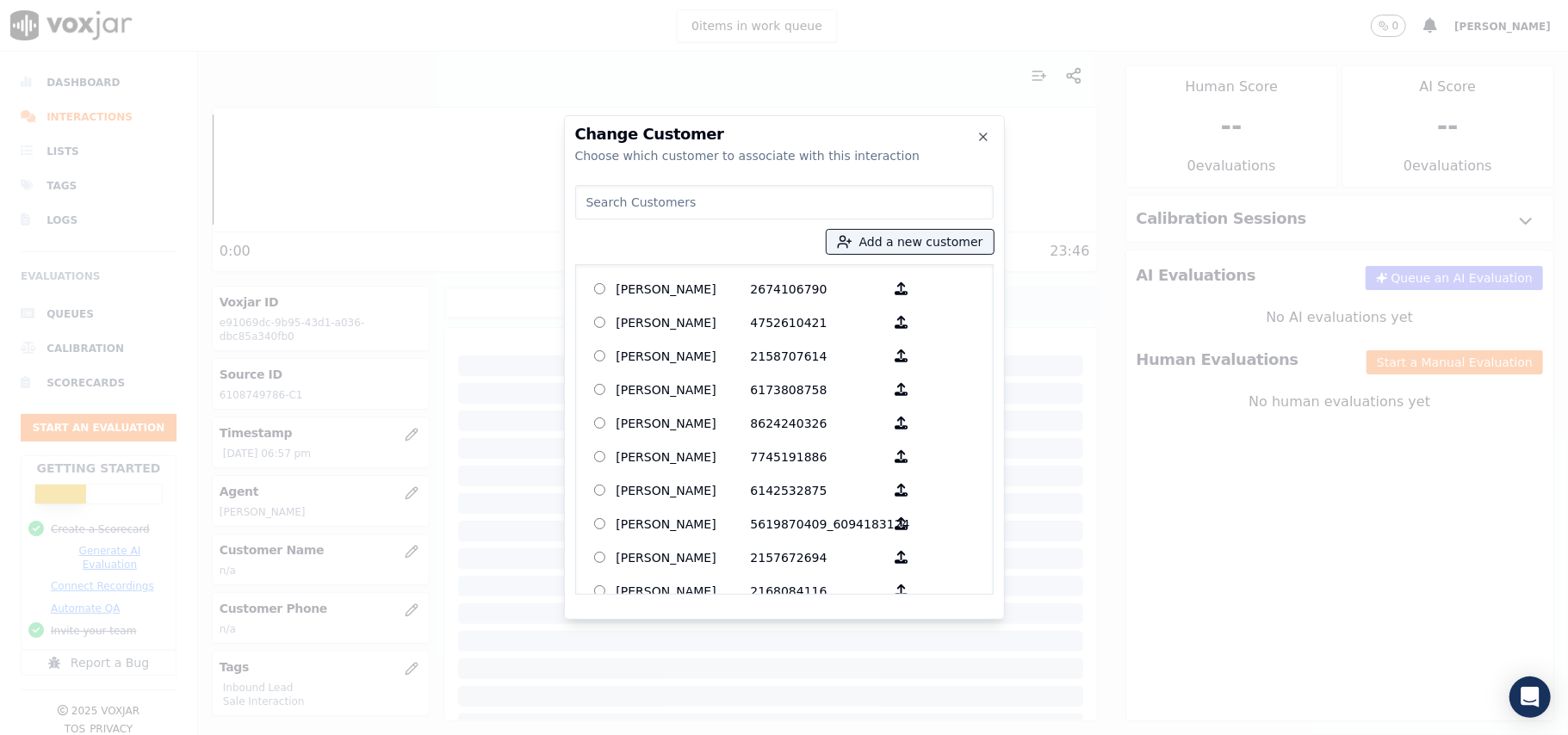
paste input "[PERSON_NAME]"
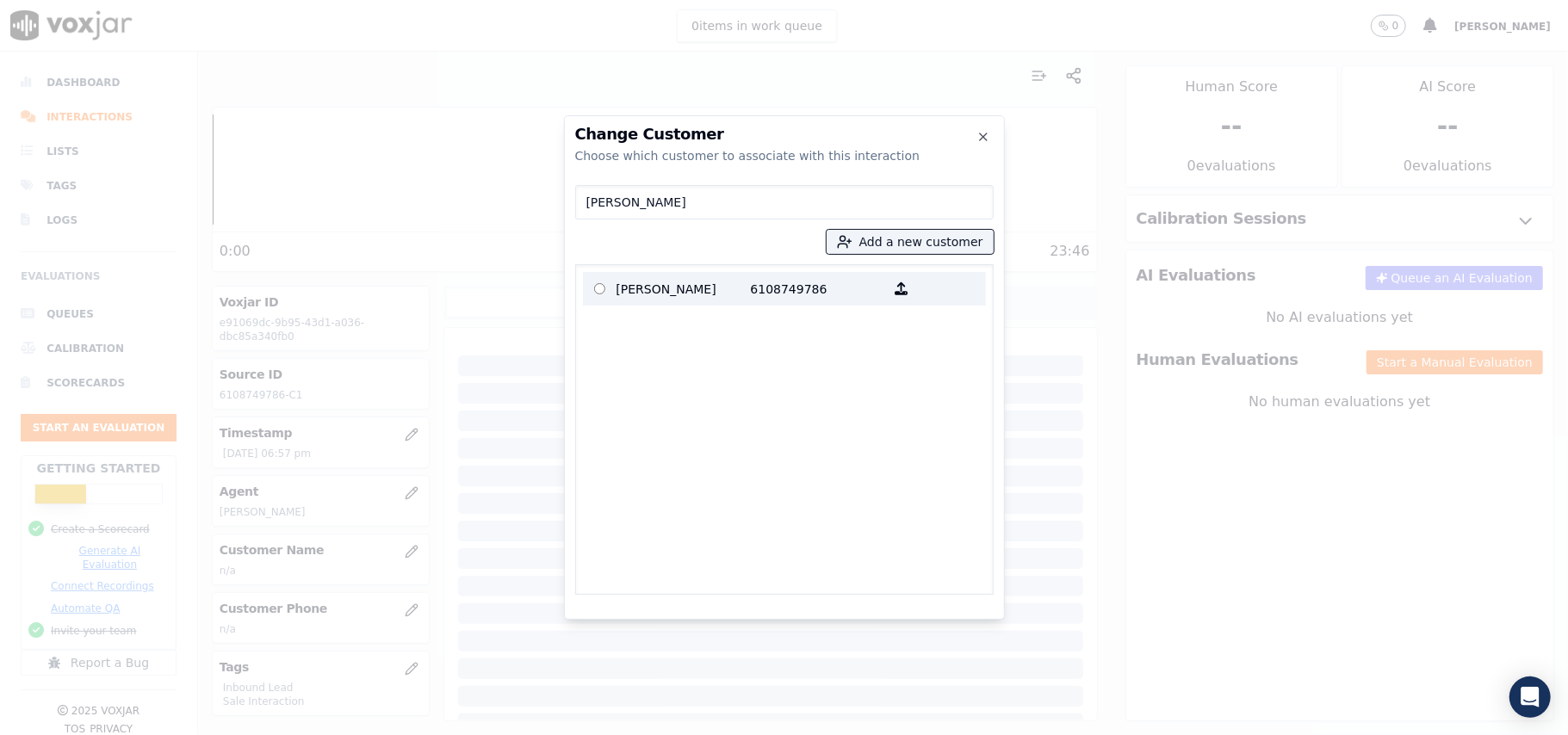
type input "[PERSON_NAME]"
click at [709, 290] on p "[PERSON_NAME]" at bounding box center [683, 289] width 134 height 27
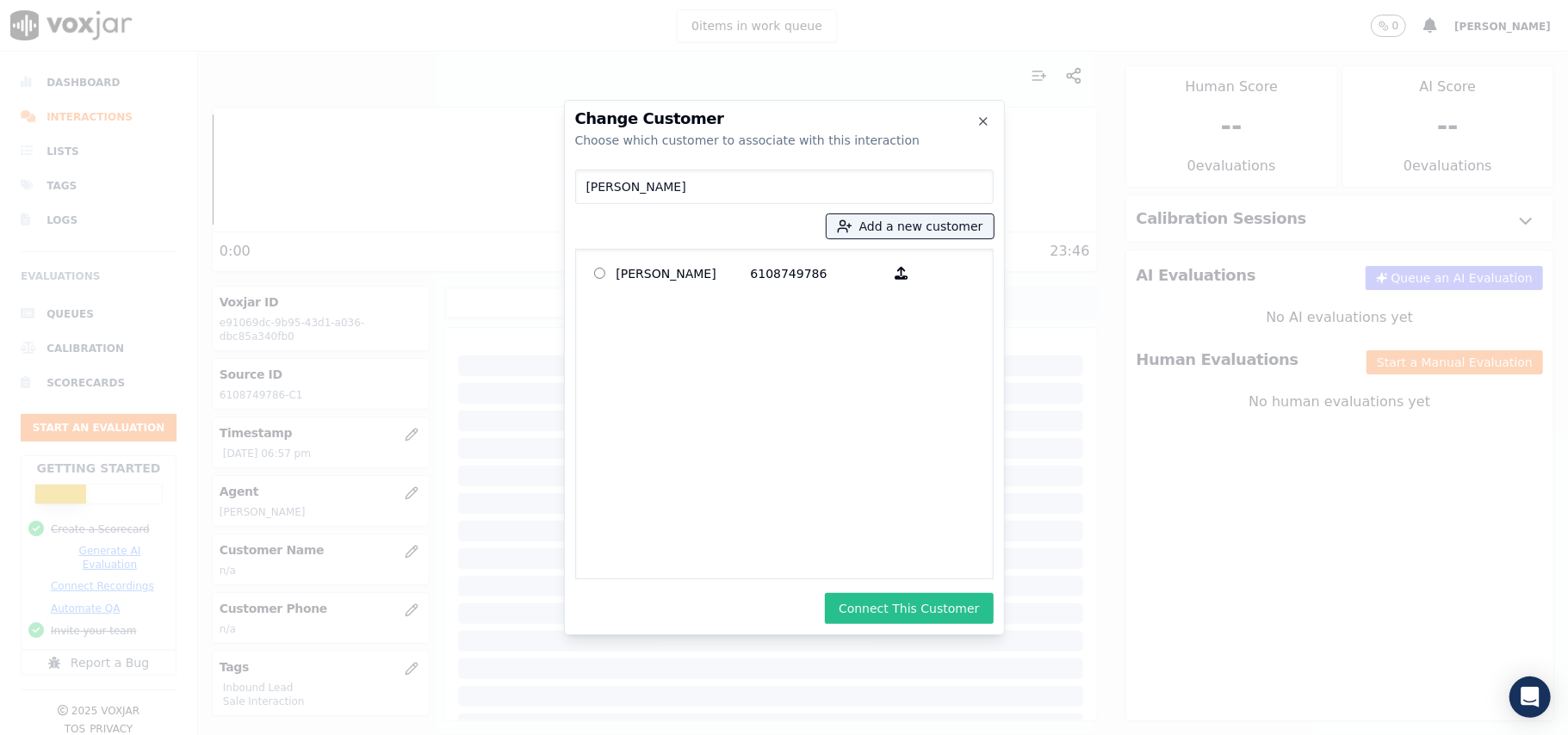
click at [906, 611] on button "Connect This Customer" at bounding box center [909, 608] width 168 height 31
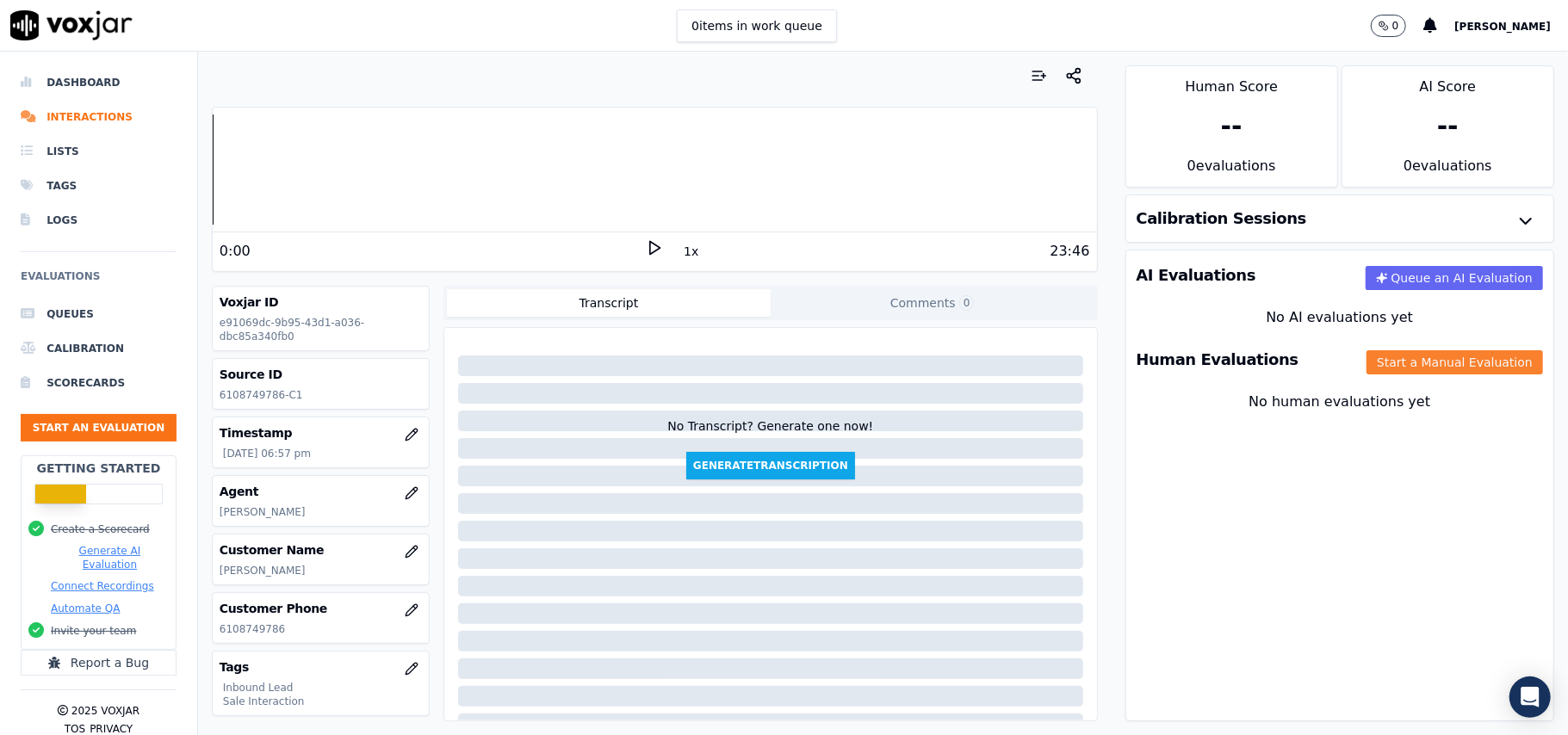
click at [1369, 366] on button "Start a Manual Evaluation" at bounding box center [1454, 363] width 176 height 24
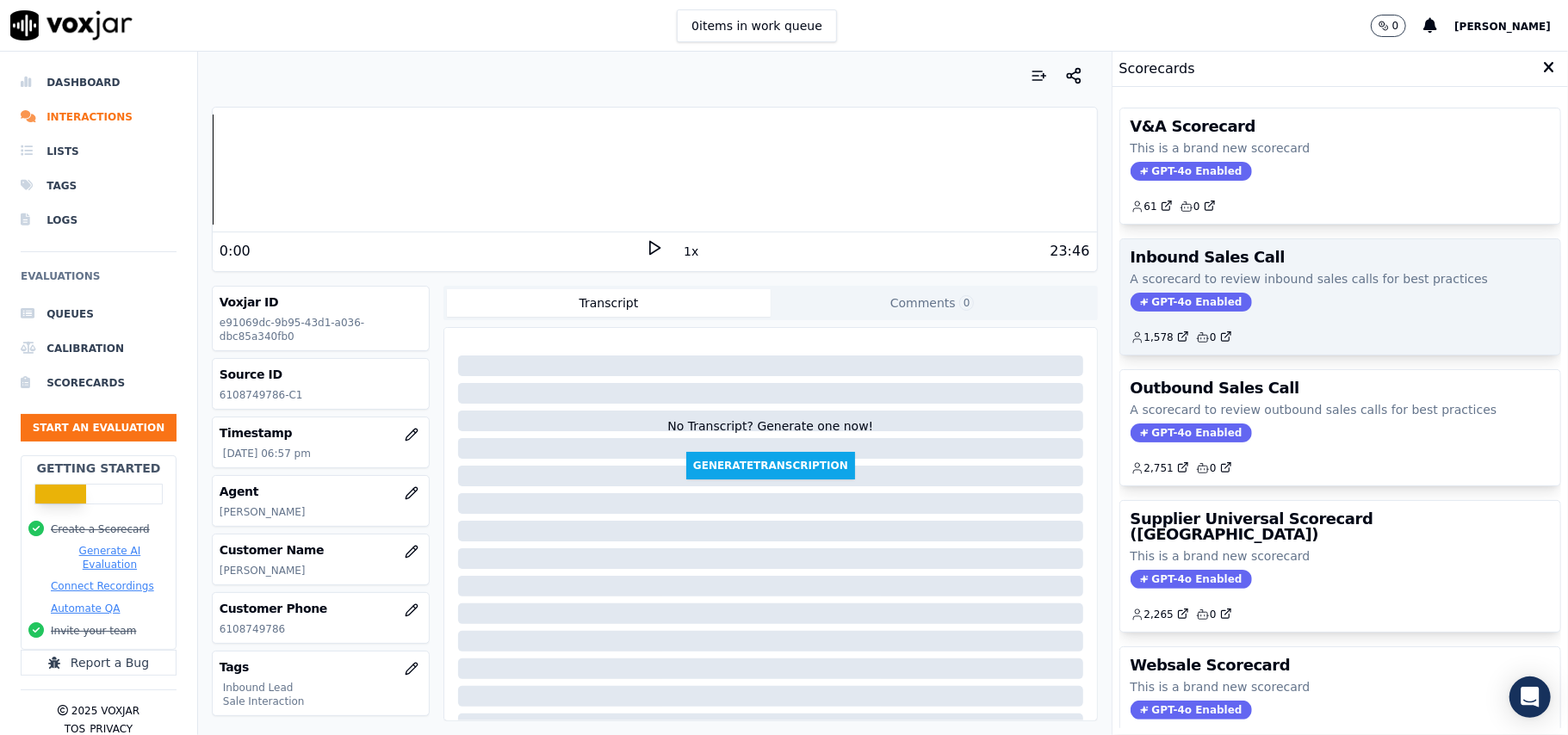
click at [1144, 295] on span "GPT-4o Enabled" at bounding box center [1191, 302] width 122 height 19
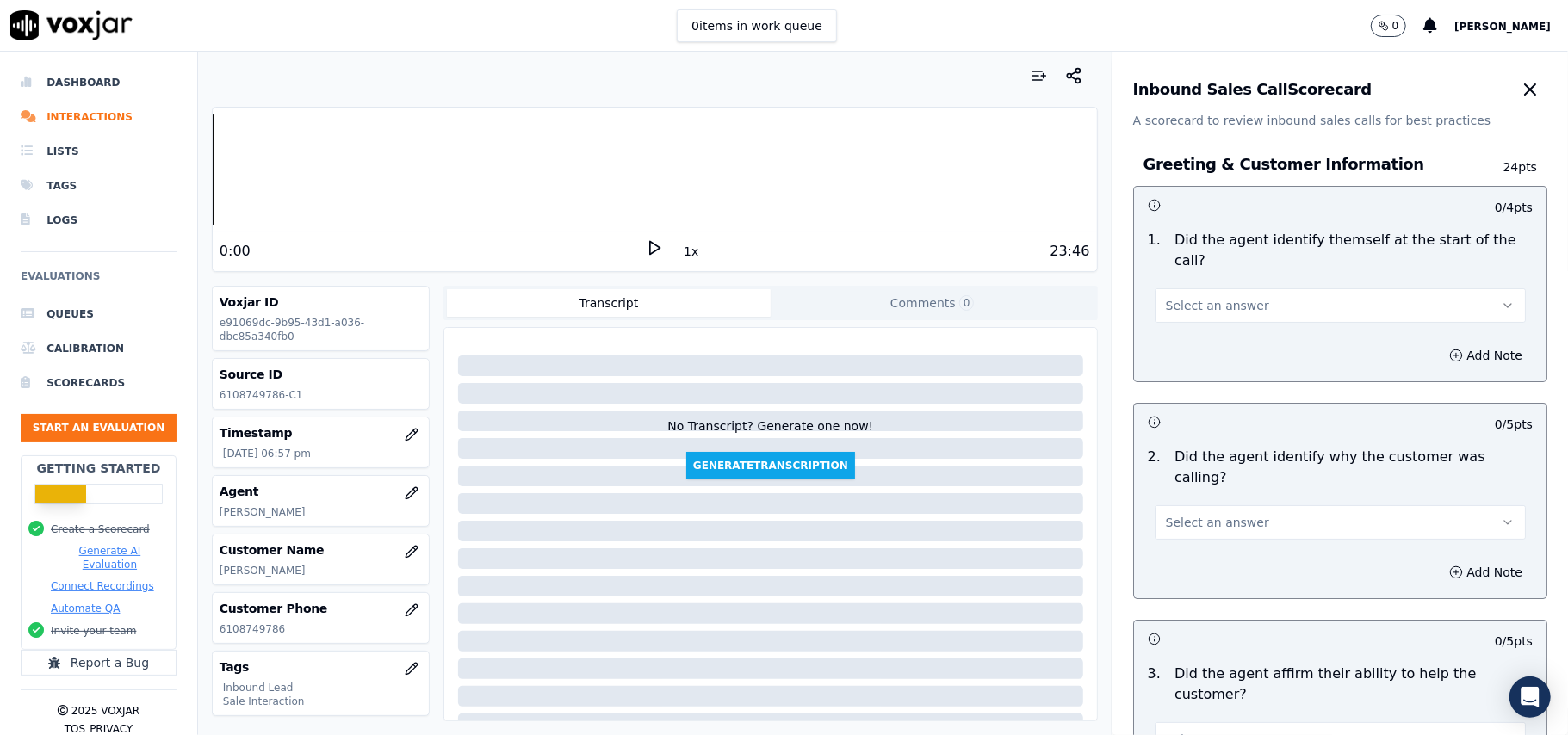
click at [1195, 297] on span "Select an answer" at bounding box center [1217, 305] width 104 height 17
click at [1173, 317] on div "Yes" at bounding box center [1303, 325] width 333 height 28
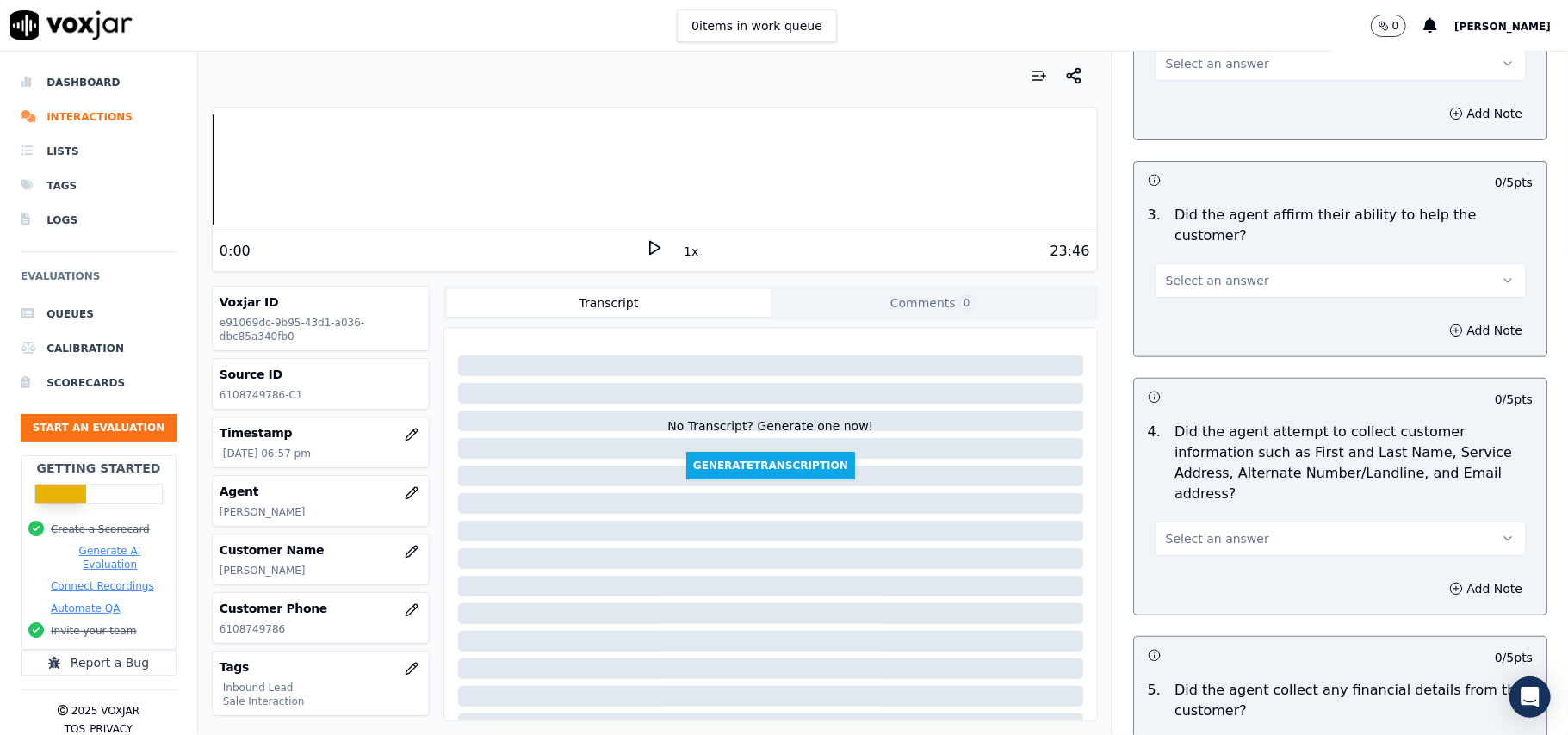
scroll to position [229, 0]
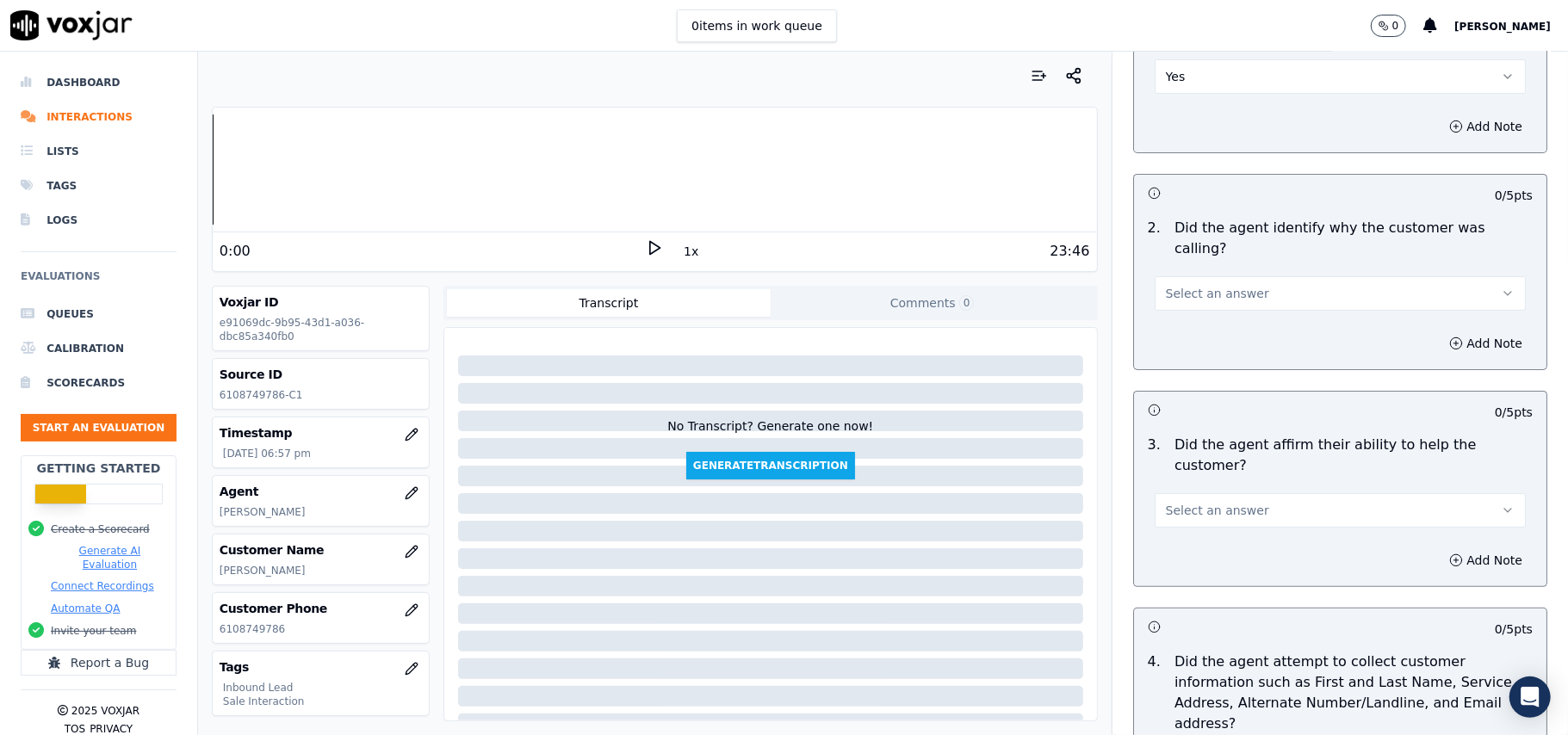
click at [1166, 285] on span "Select an answer" at bounding box center [1217, 293] width 104 height 17
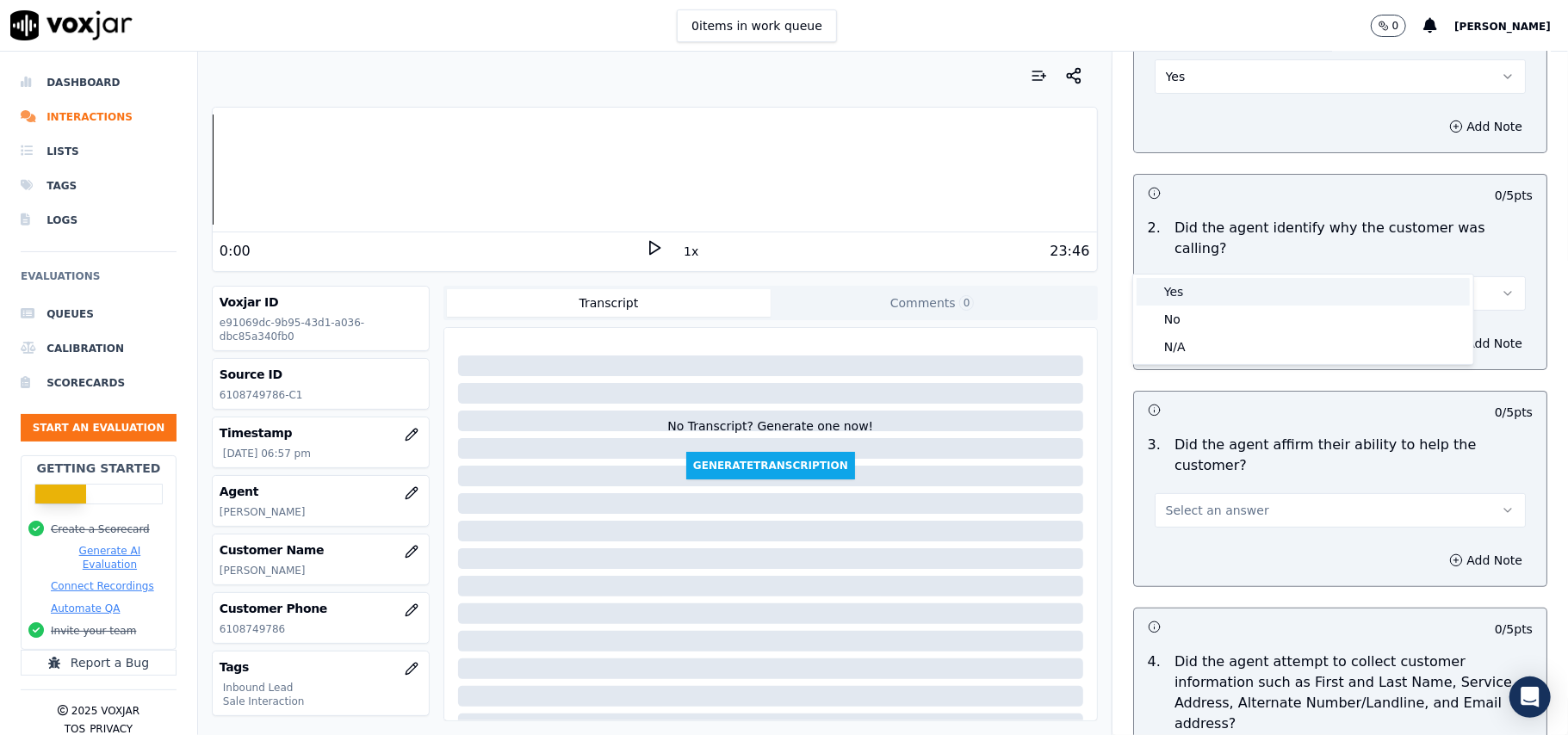
click at [1155, 296] on span at bounding box center [1150, 292] width 12 height 12
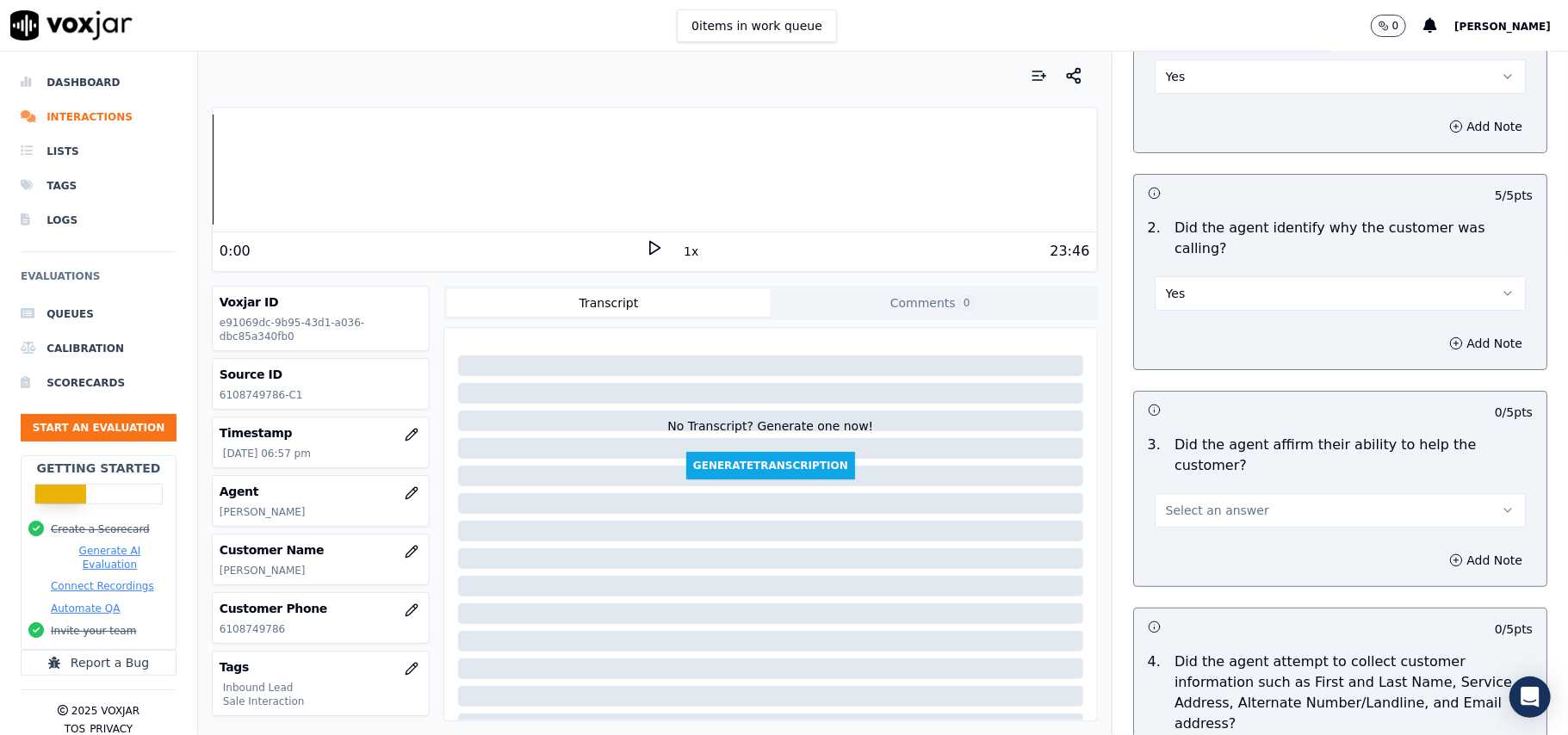
click at [1195, 502] on span "Select an answer" at bounding box center [1217, 510] width 104 height 17
click at [1192, 489] on div "Yes" at bounding box center [1303, 488] width 333 height 28
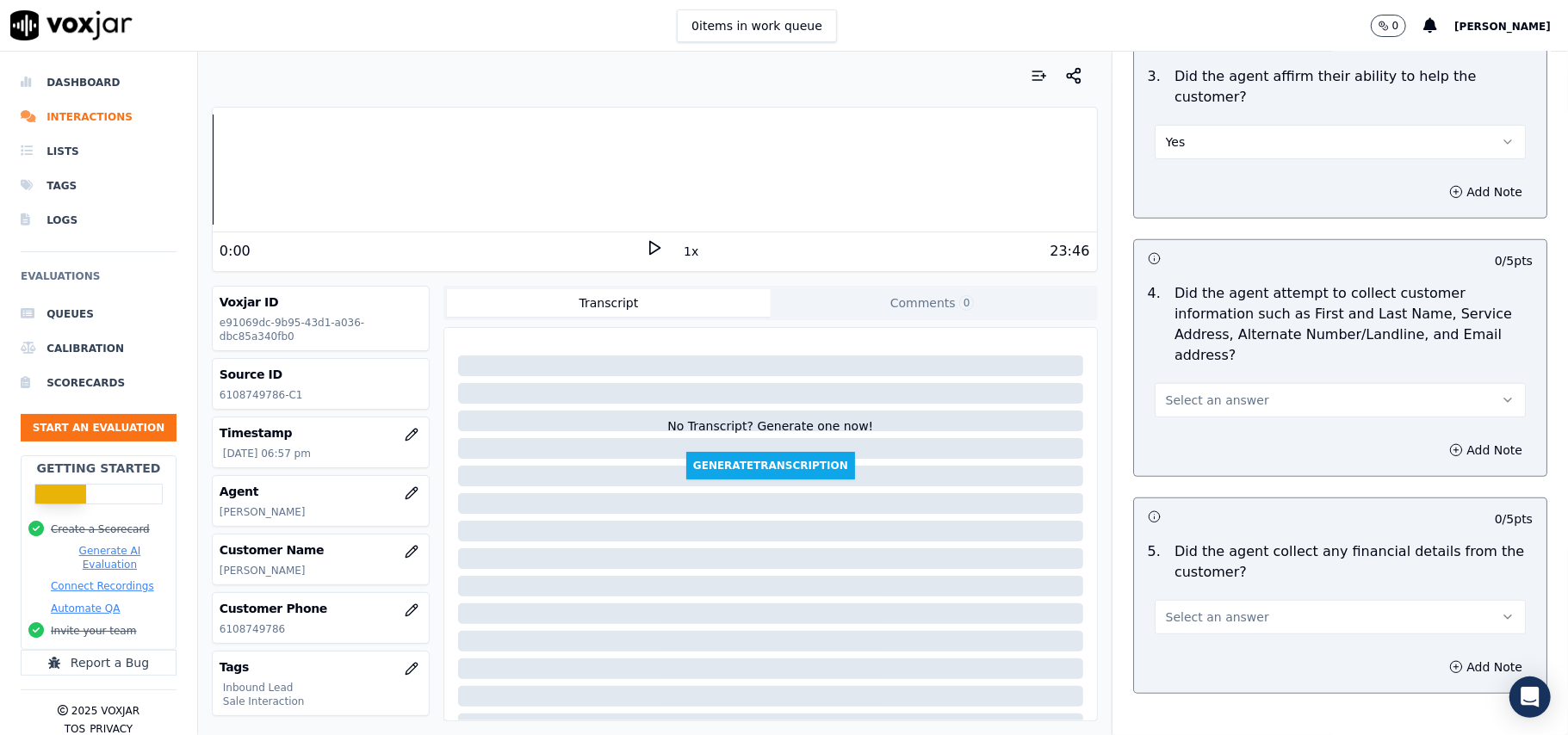
scroll to position [688, 0]
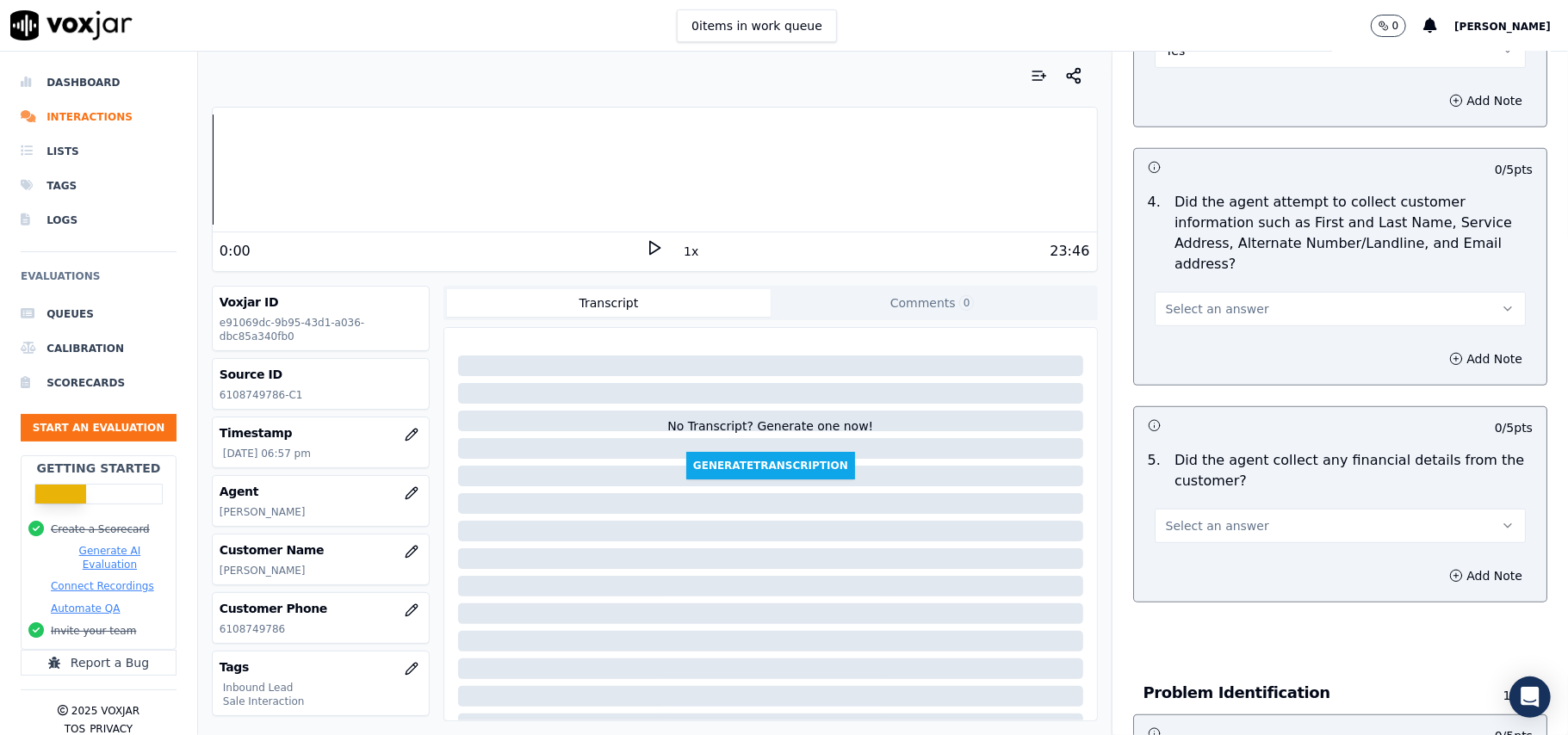
click at [1176, 301] on span "Select an answer" at bounding box center [1217, 309] width 104 height 17
click at [1176, 260] on div "Yes" at bounding box center [1303, 268] width 333 height 28
click at [1208, 517] on span "Select an answer" at bounding box center [1217, 525] width 104 height 17
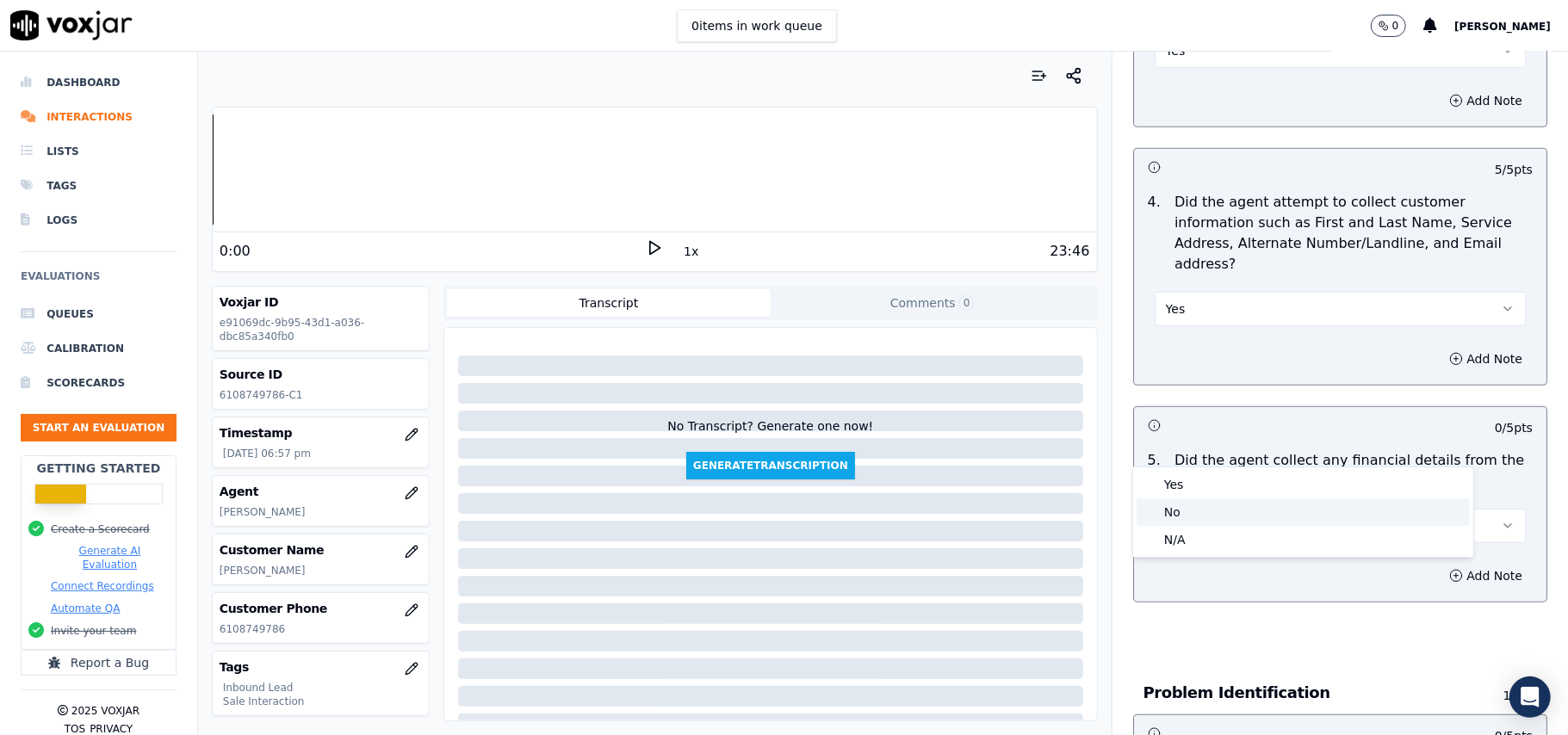
click at [1202, 517] on div "No" at bounding box center [1303, 512] width 333 height 28
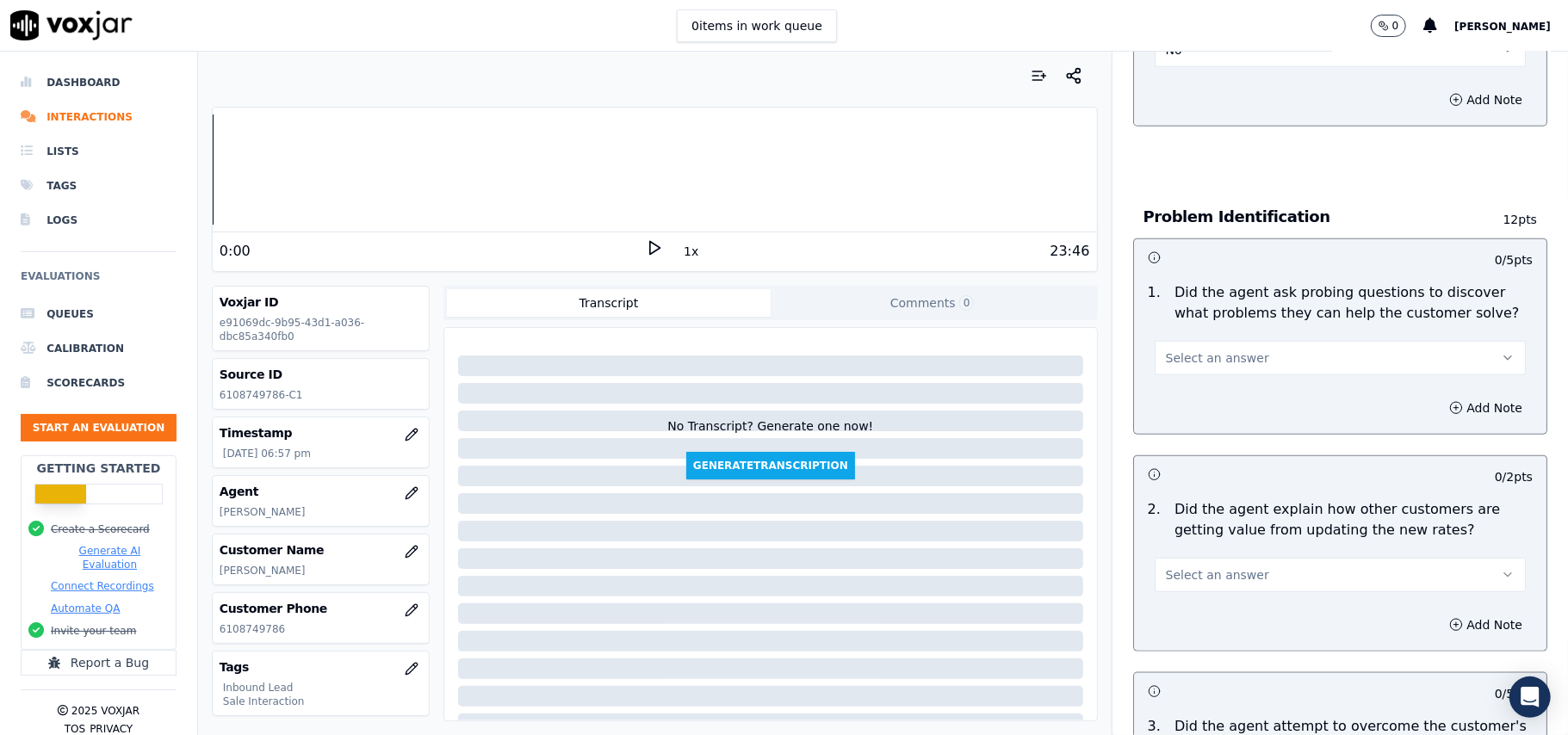
scroll to position [1262, 0]
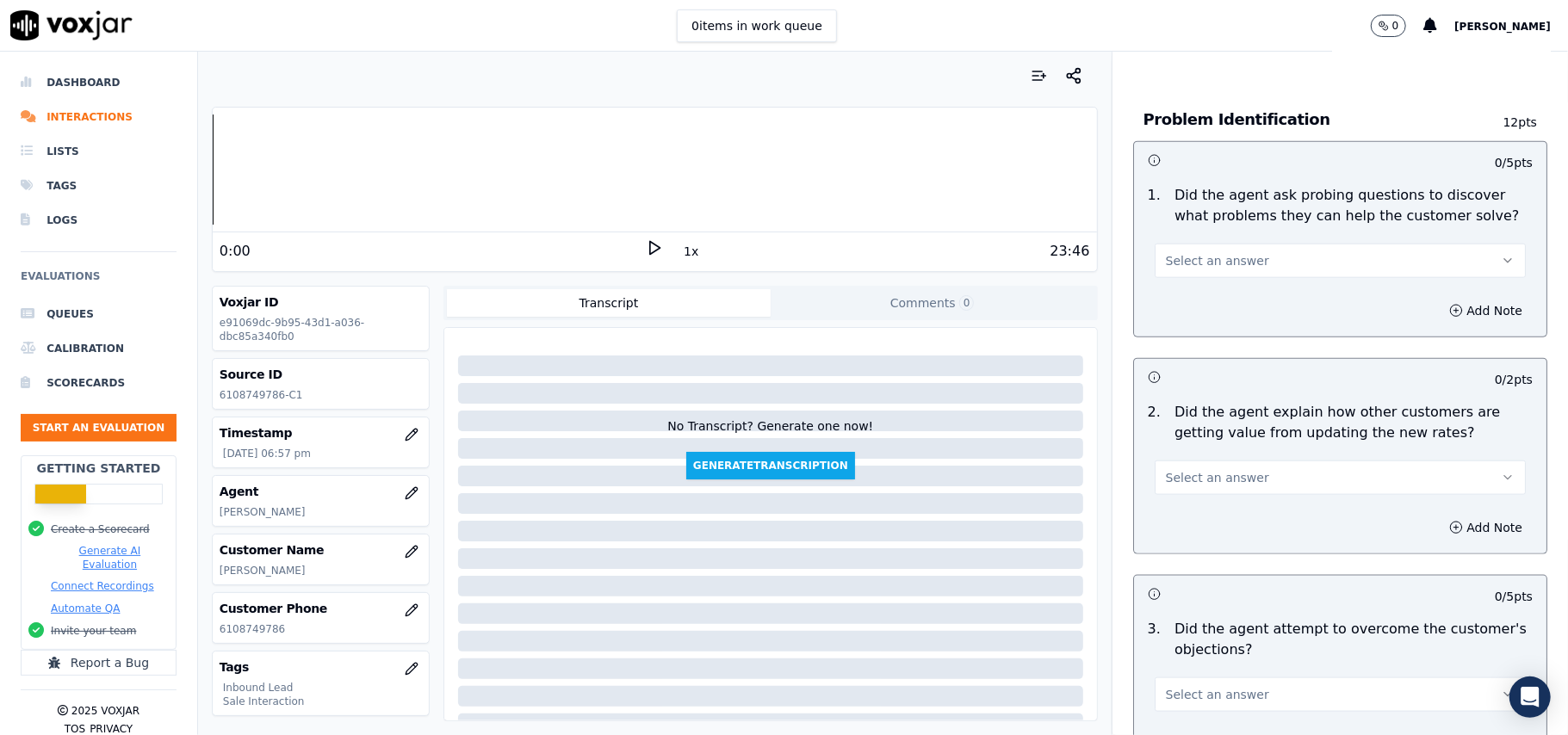
click at [1166, 244] on button "Select an answer" at bounding box center [1340, 261] width 372 height 35
click at [1168, 220] on div "Yes" at bounding box center [1303, 220] width 333 height 28
click at [1195, 469] on span "Select an answer" at bounding box center [1217, 477] width 104 height 17
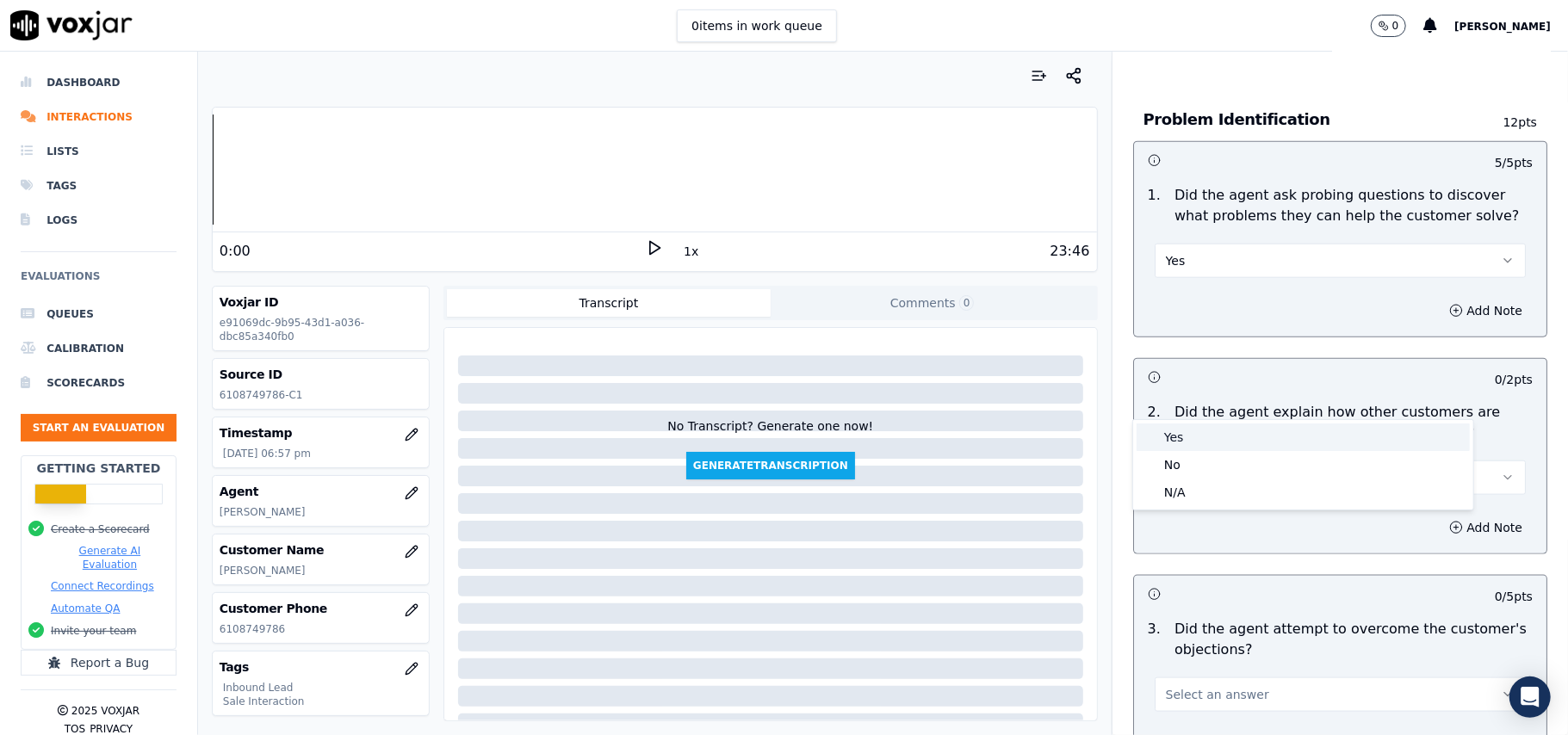
click at [1195, 441] on div "Yes" at bounding box center [1303, 437] width 333 height 28
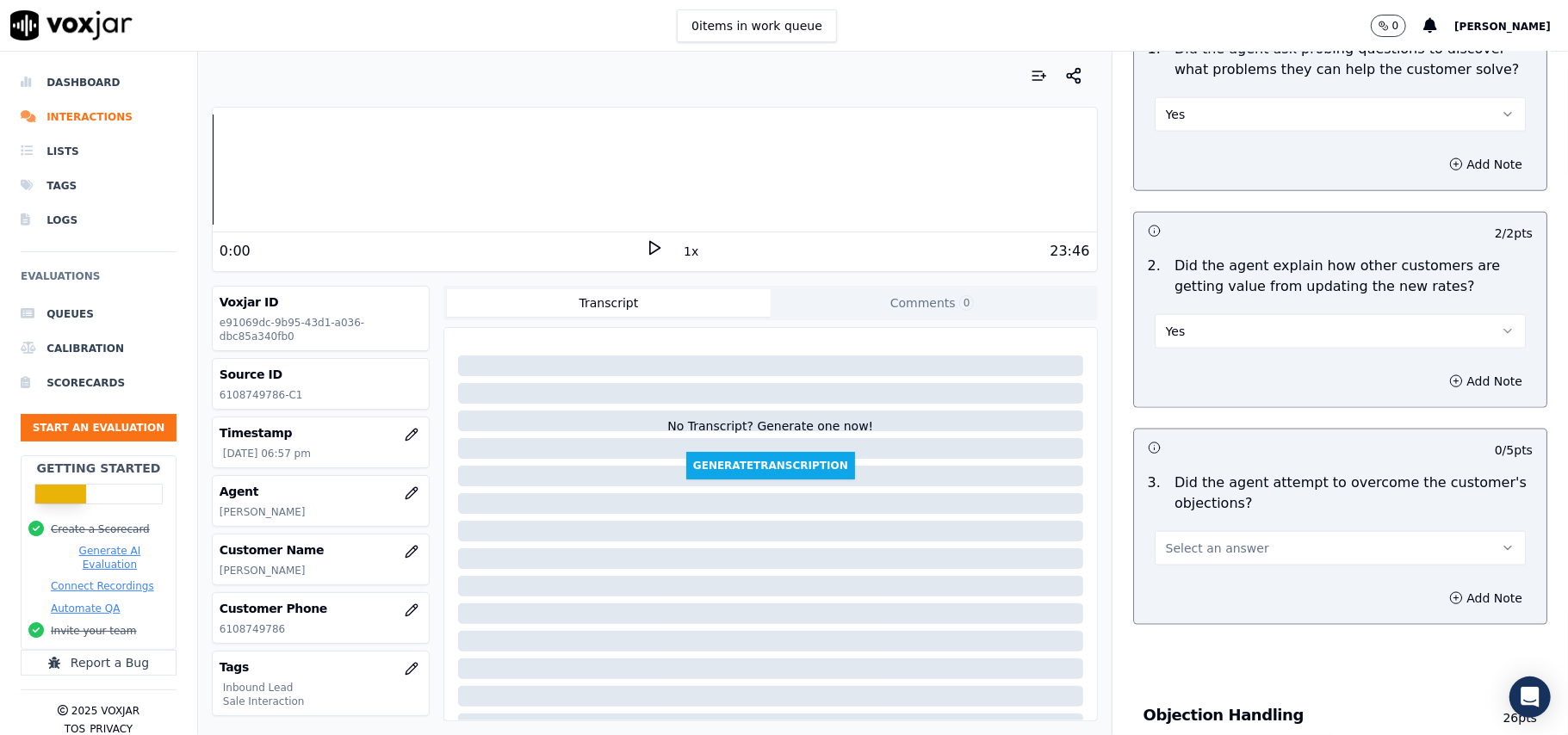
scroll to position [1492, 0]
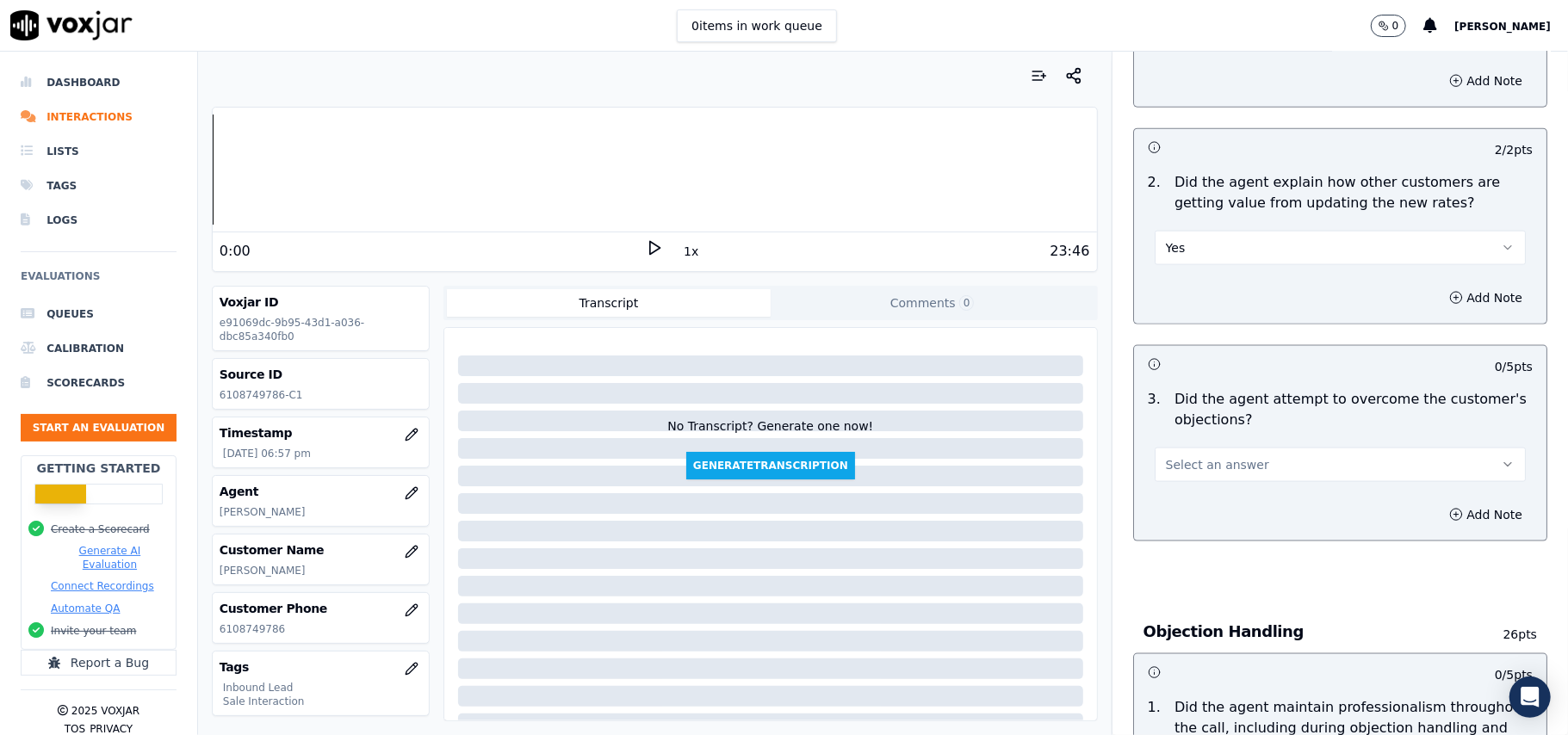
drag, startPoint x: 1240, startPoint y: 350, endPoint x: 1241, endPoint y: 366, distance: 16.0
click at [1241, 382] on div "3 . Did the agent attempt to overcome the customer's objections? Select an answ…" at bounding box center [1340, 435] width 412 height 107
drag, startPoint x: 1302, startPoint y: 383, endPoint x: 1289, endPoint y: 402, distance: 23.0
click at [1304, 447] on button "Select an answer" at bounding box center [1340, 464] width 372 height 35
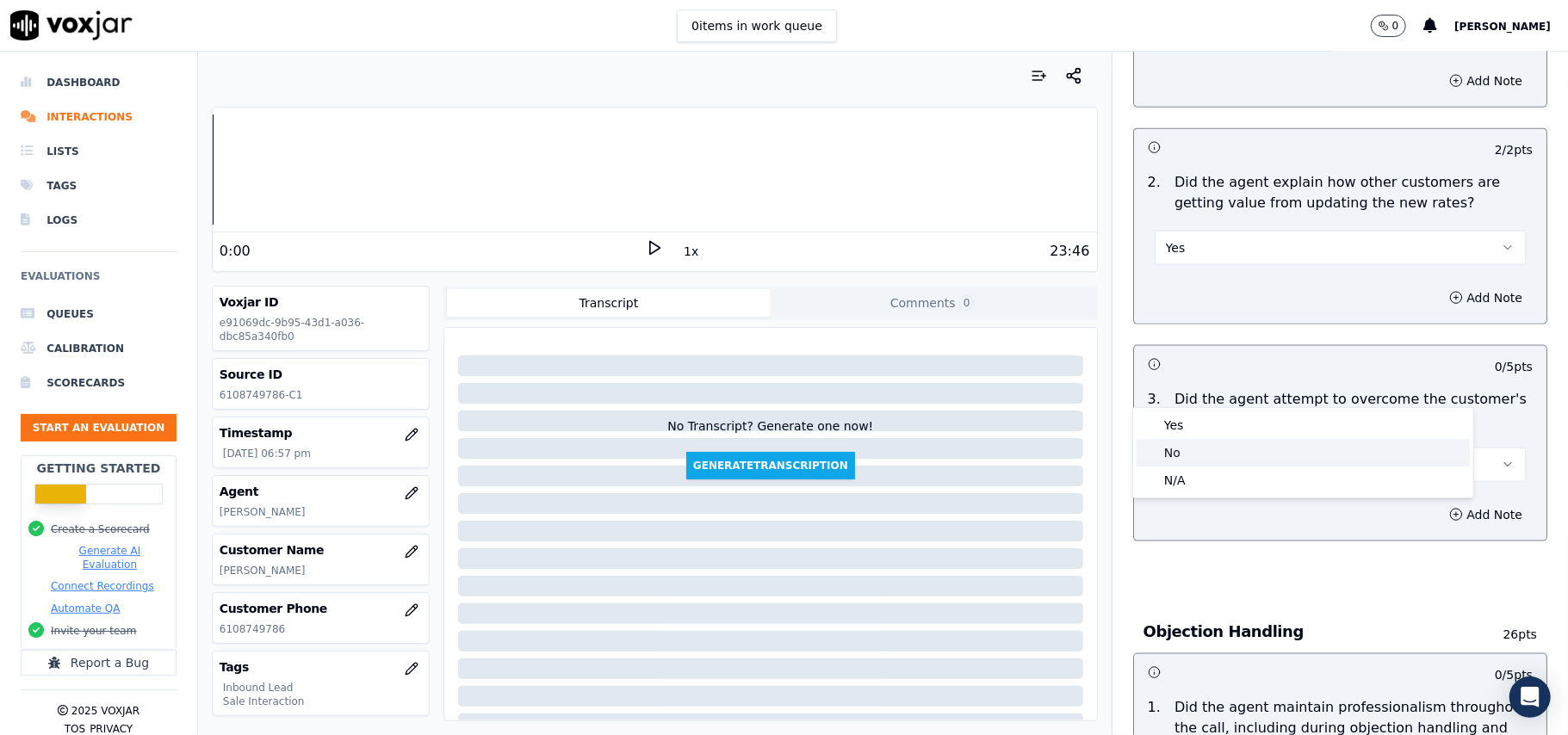
click at [1200, 427] on div "Yes" at bounding box center [1303, 425] width 333 height 28
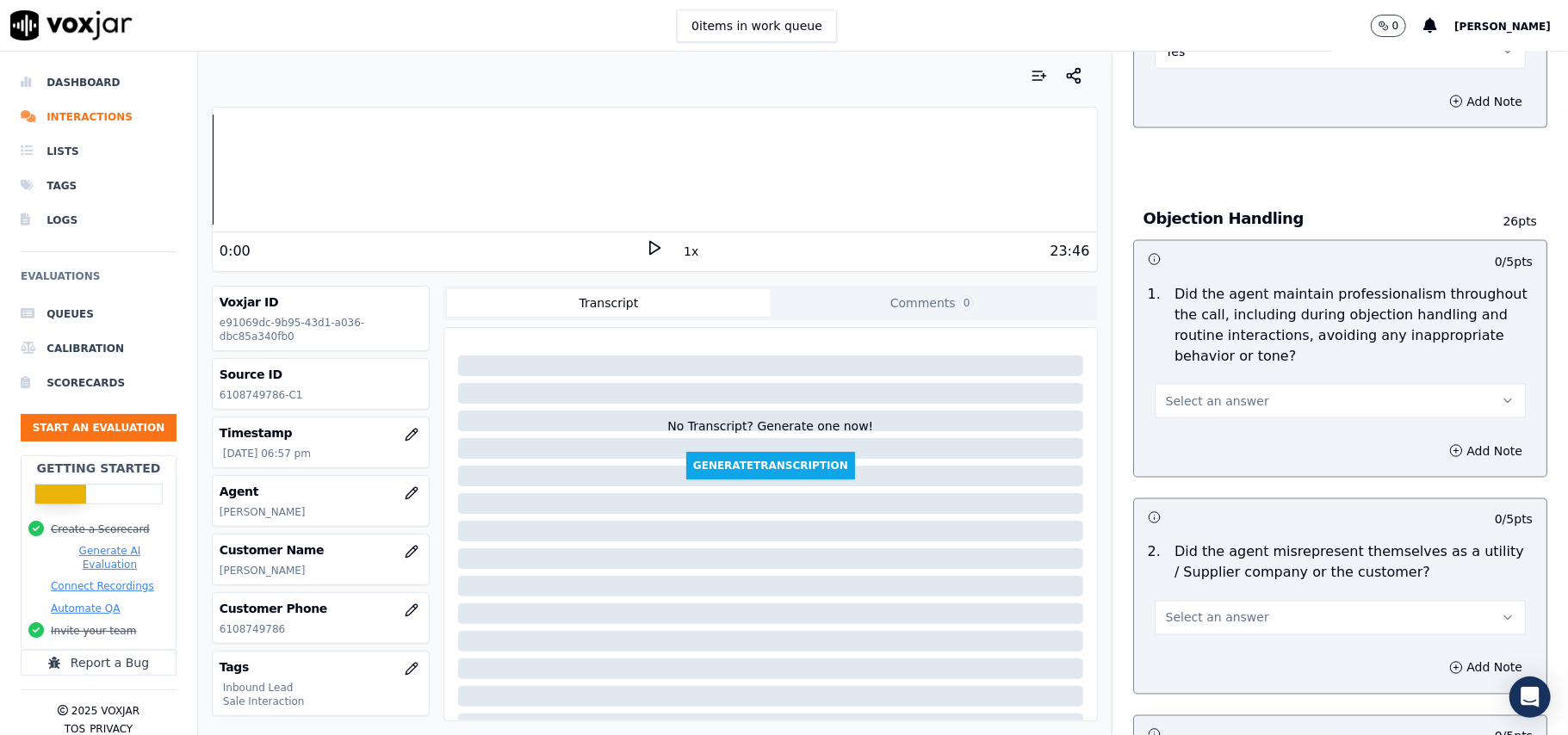
scroll to position [2066, 0]
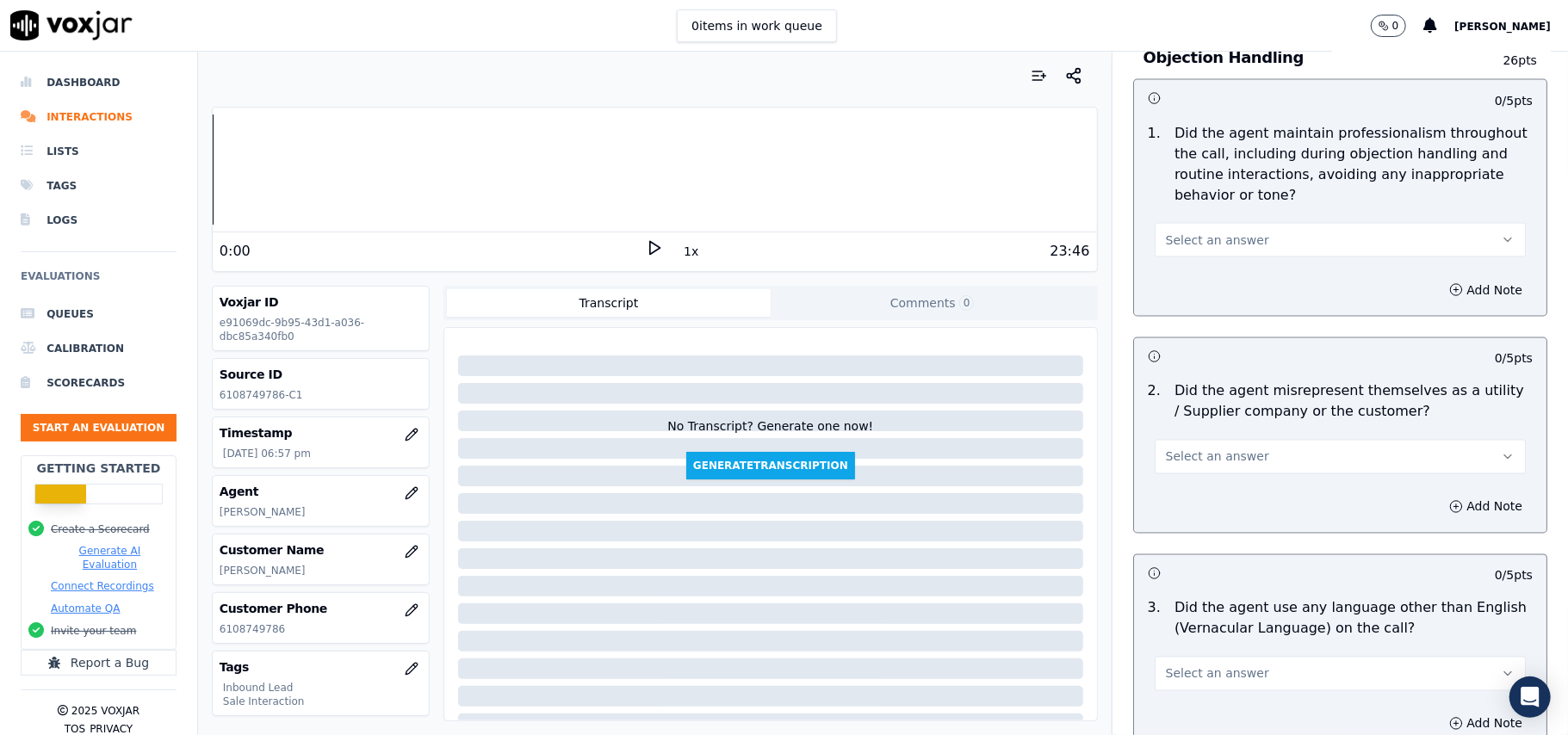
drag, startPoint x: 1164, startPoint y: 148, endPoint x: 1164, endPoint y: 165, distance: 17.0
click at [1164, 223] on button "Select an answer" at bounding box center [1340, 240] width 372 height 35
click at [1166, 200] on div "Yes" at bounding box center [1303, 201] width 333 height 28
click at [1234, 440] on button "Select an answer" at bounding box center [1340, 457] width 372 height 35
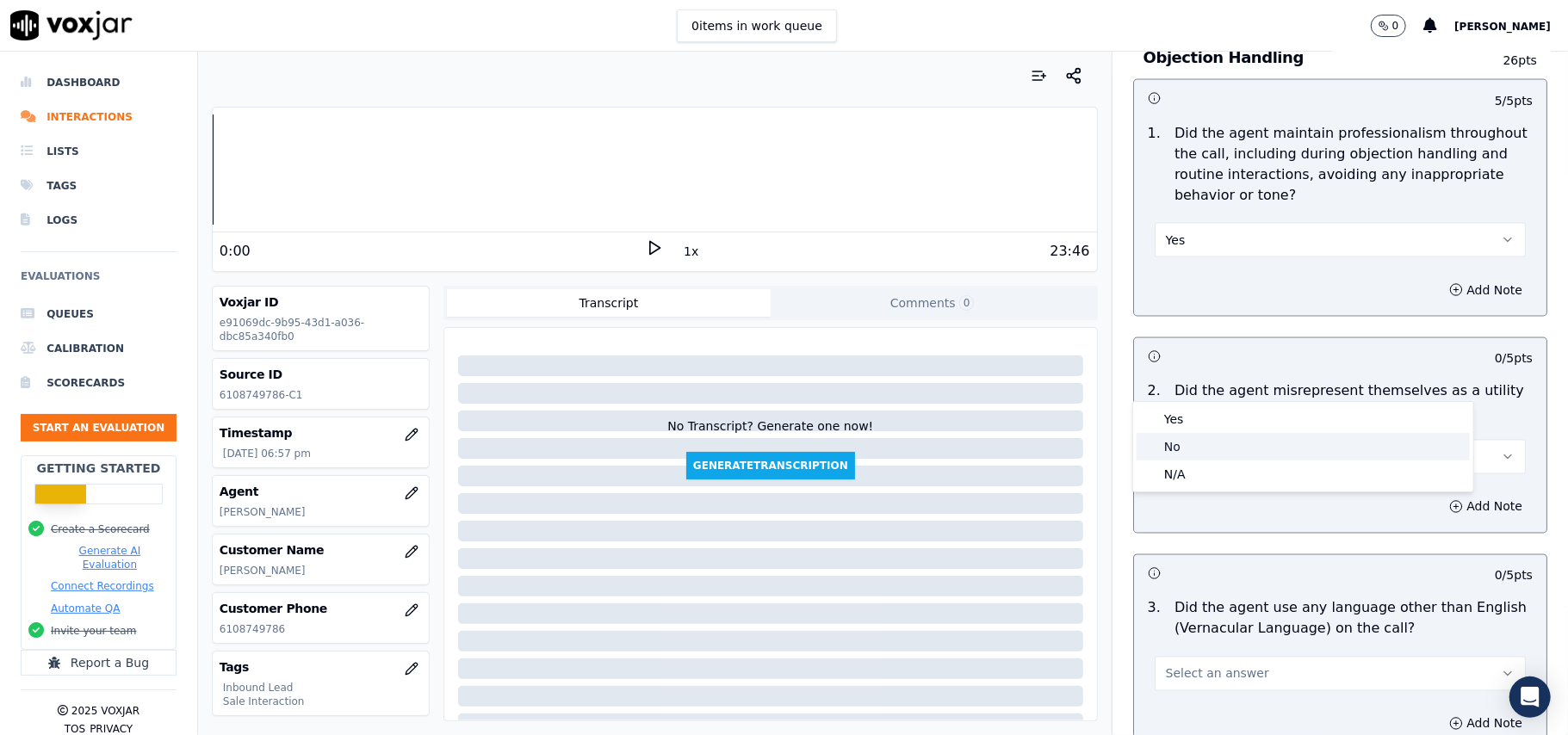
click at [1206, 441] on div "No" at bounding box center [1303, 447] width 333 height 28
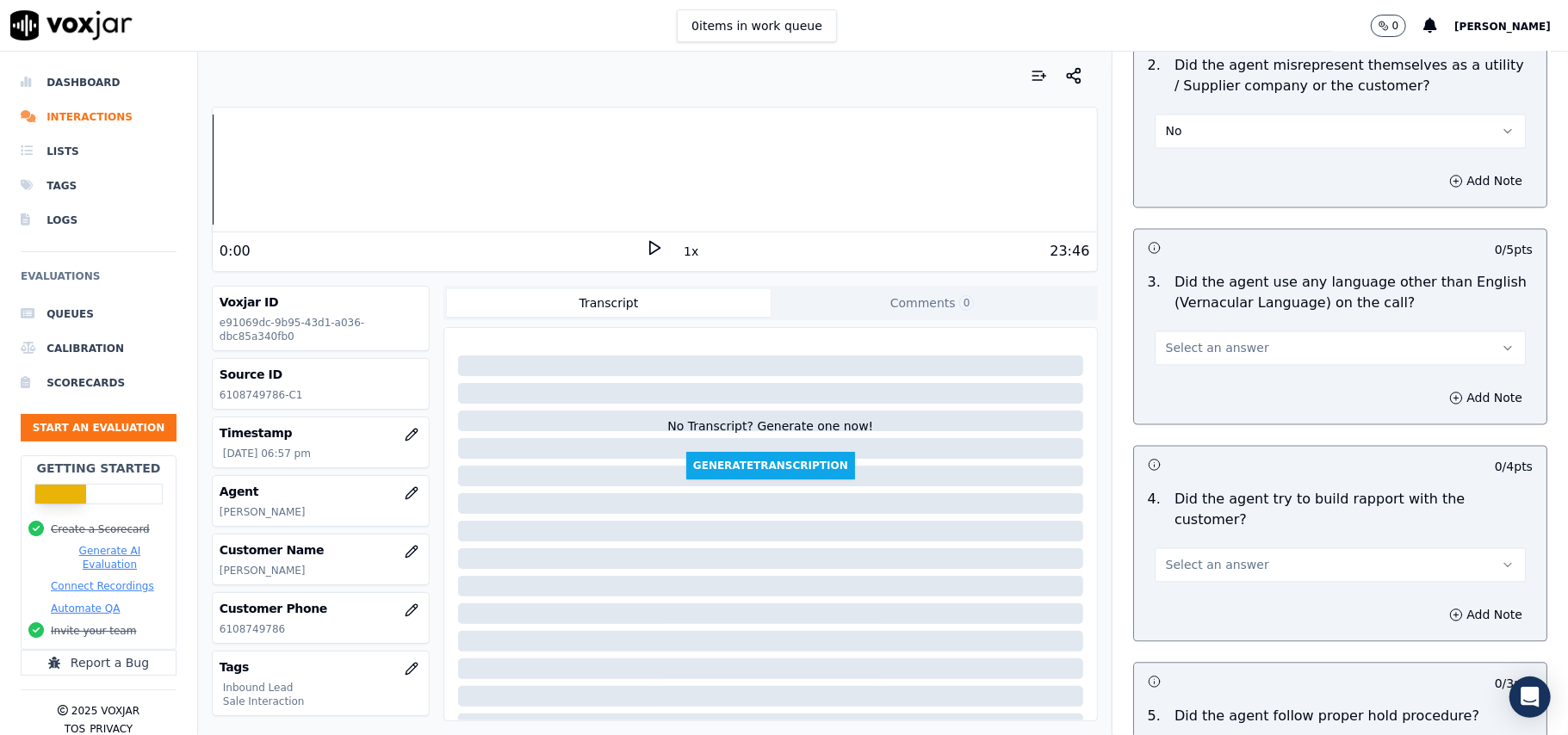
scroll to position [2410, 0]
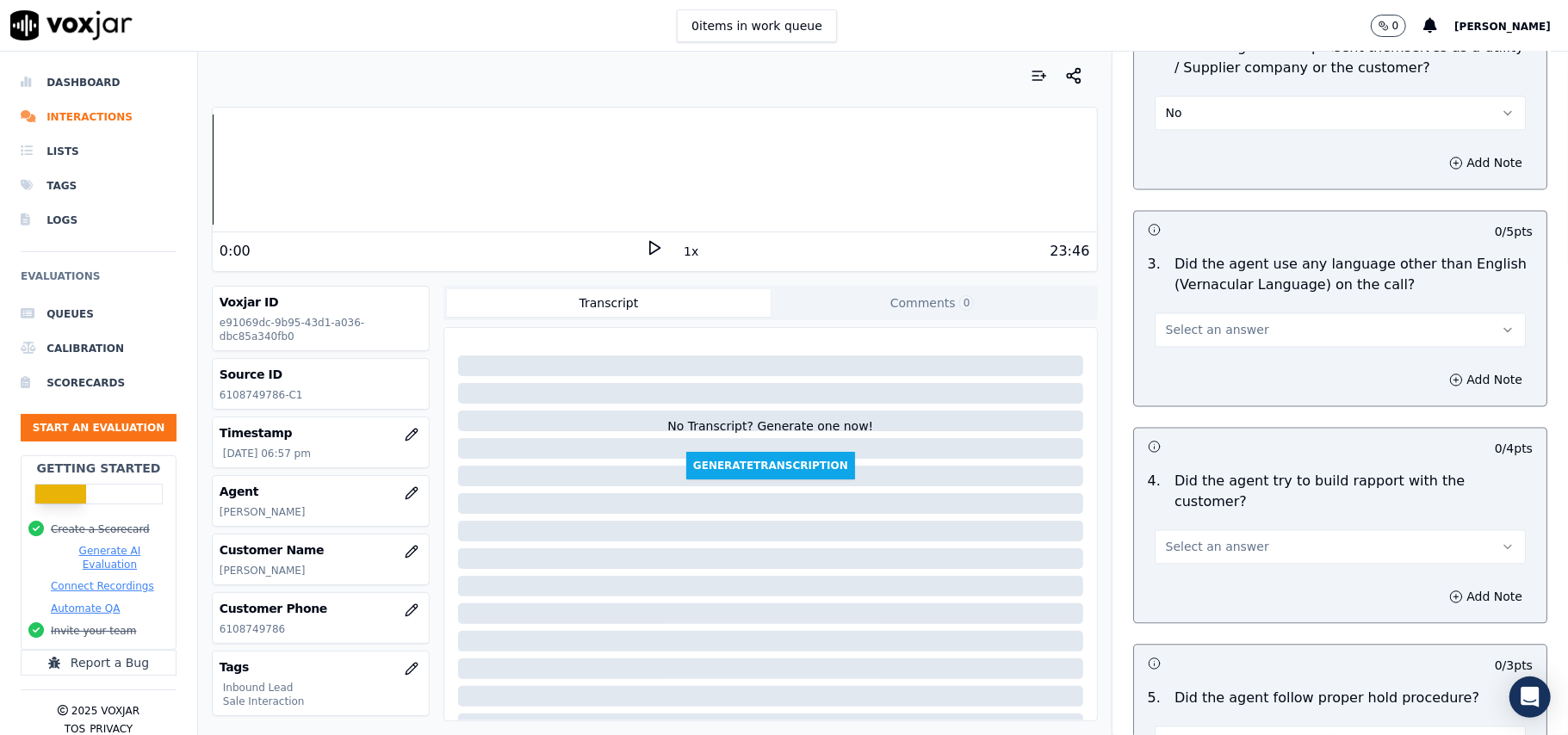
click at [1205, 321] on span "Select an answer" at bounding box center [1217, 329] width 104 height 17
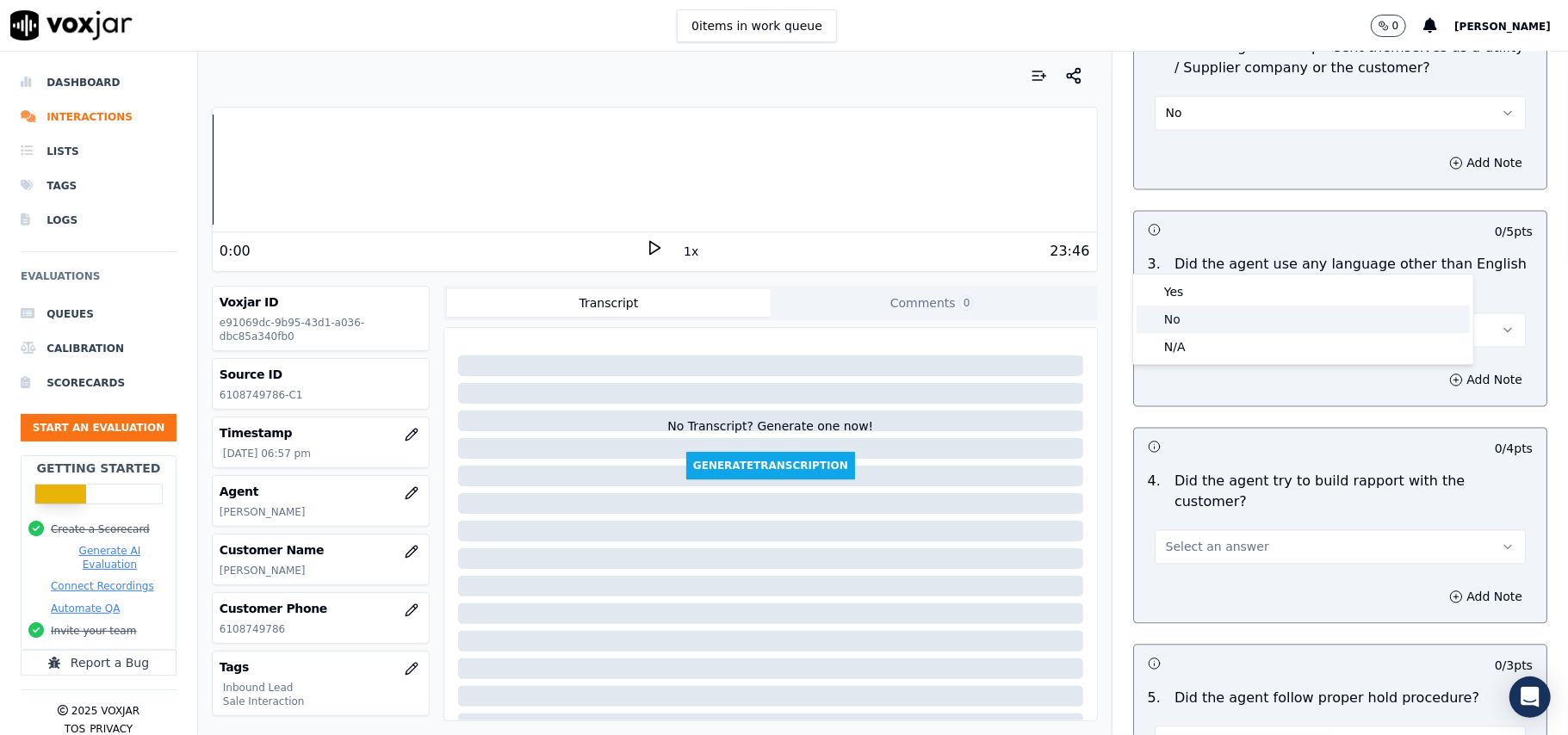
click at [1198, 317] on div "No" at bounding box center [1303, 320] width 333 height 28
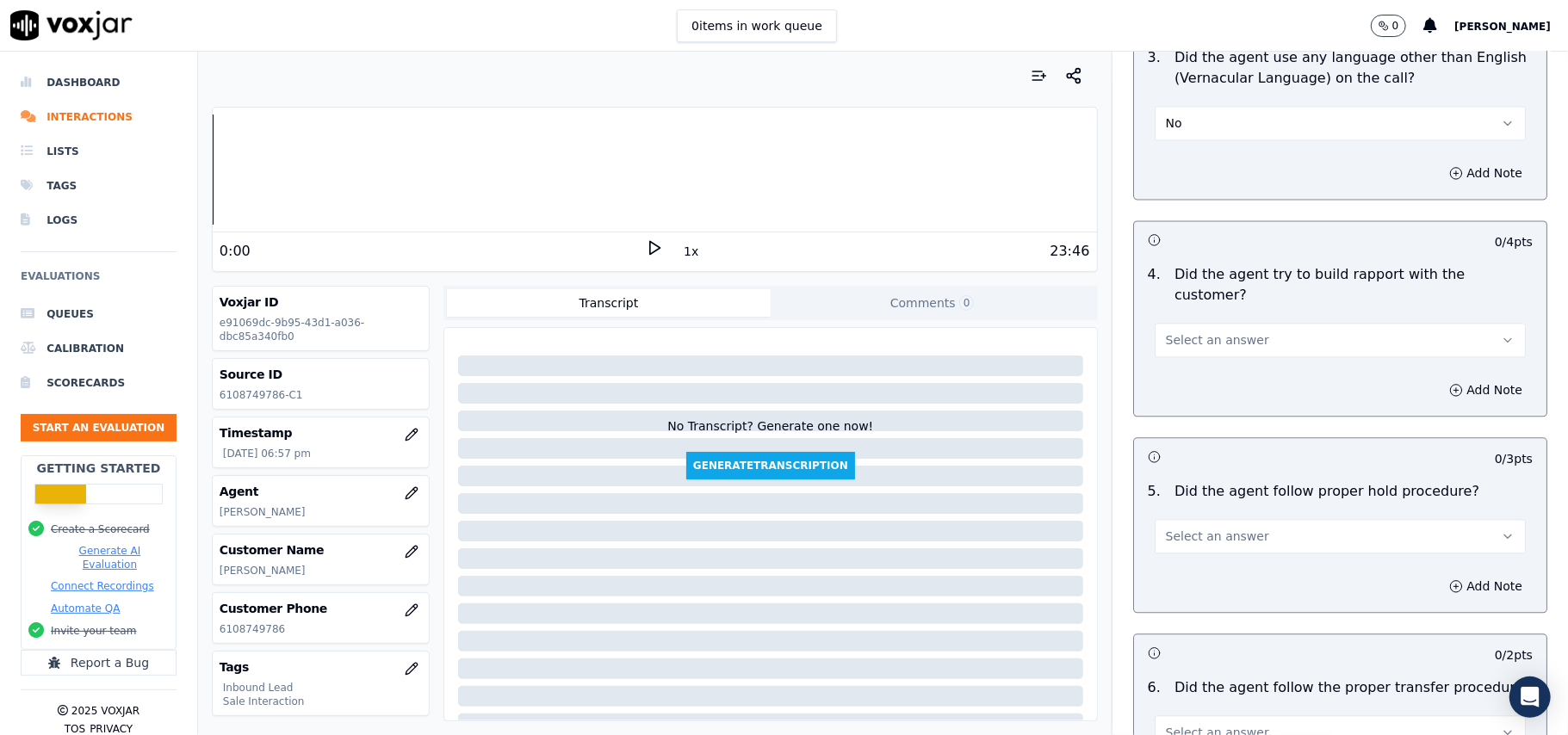
scroll to position [2639, 0]
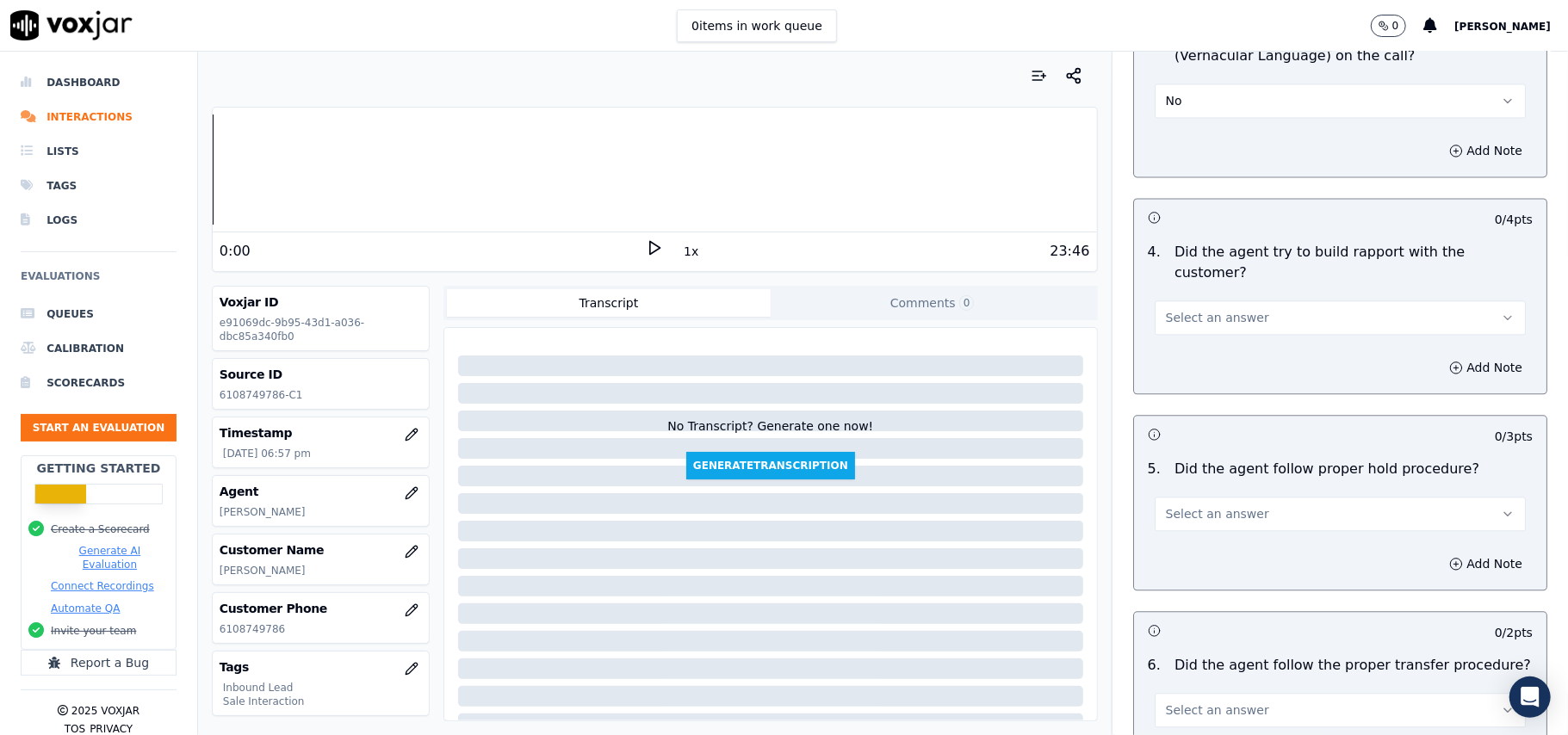
click at [1229, 309] on span "Select an answer" at bounding box center [1217, 317] width 104 height 17
click at [1247, 260] on div "Yes" at bounding box center [1303, 259] width 333 height 28
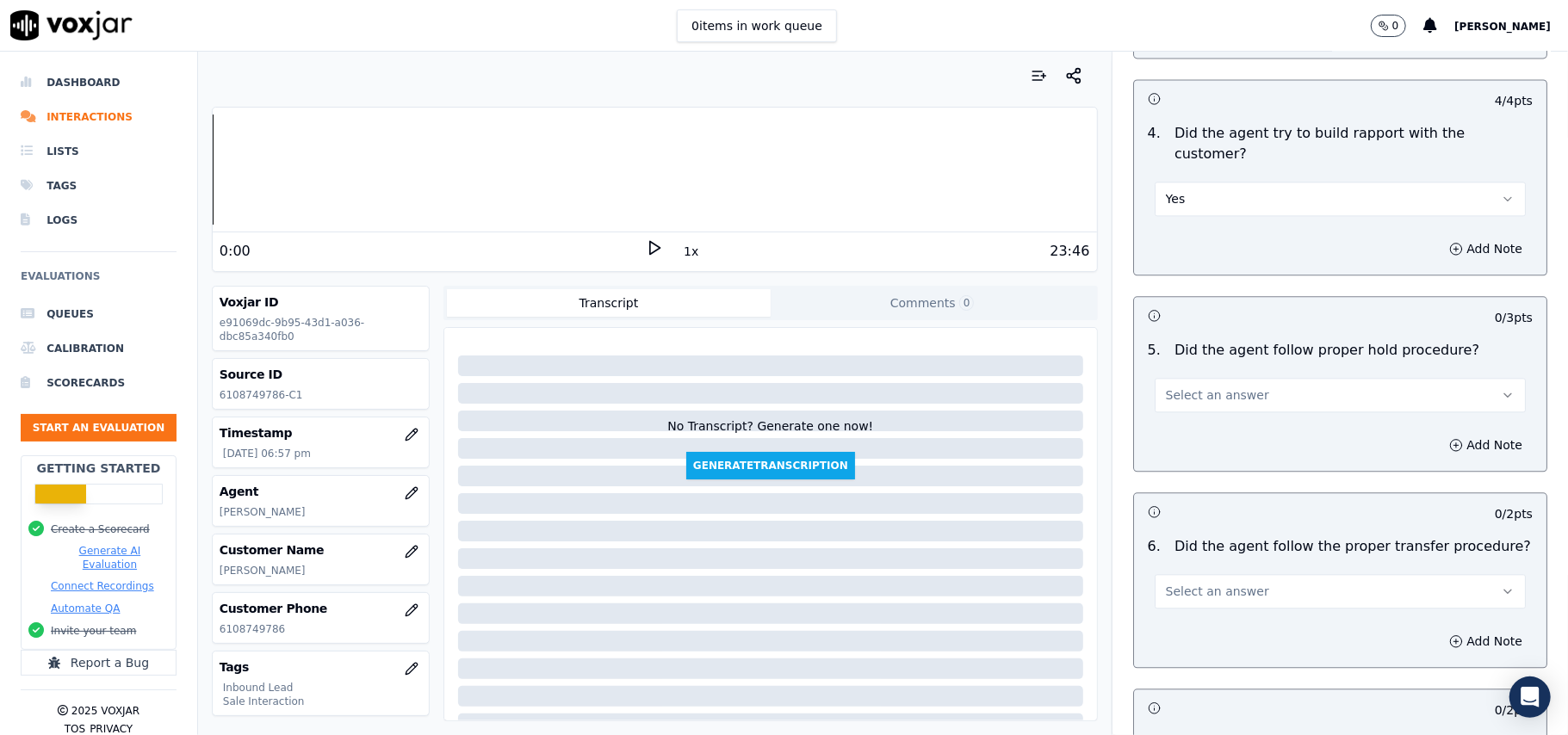
scroll to position [2869, 0]
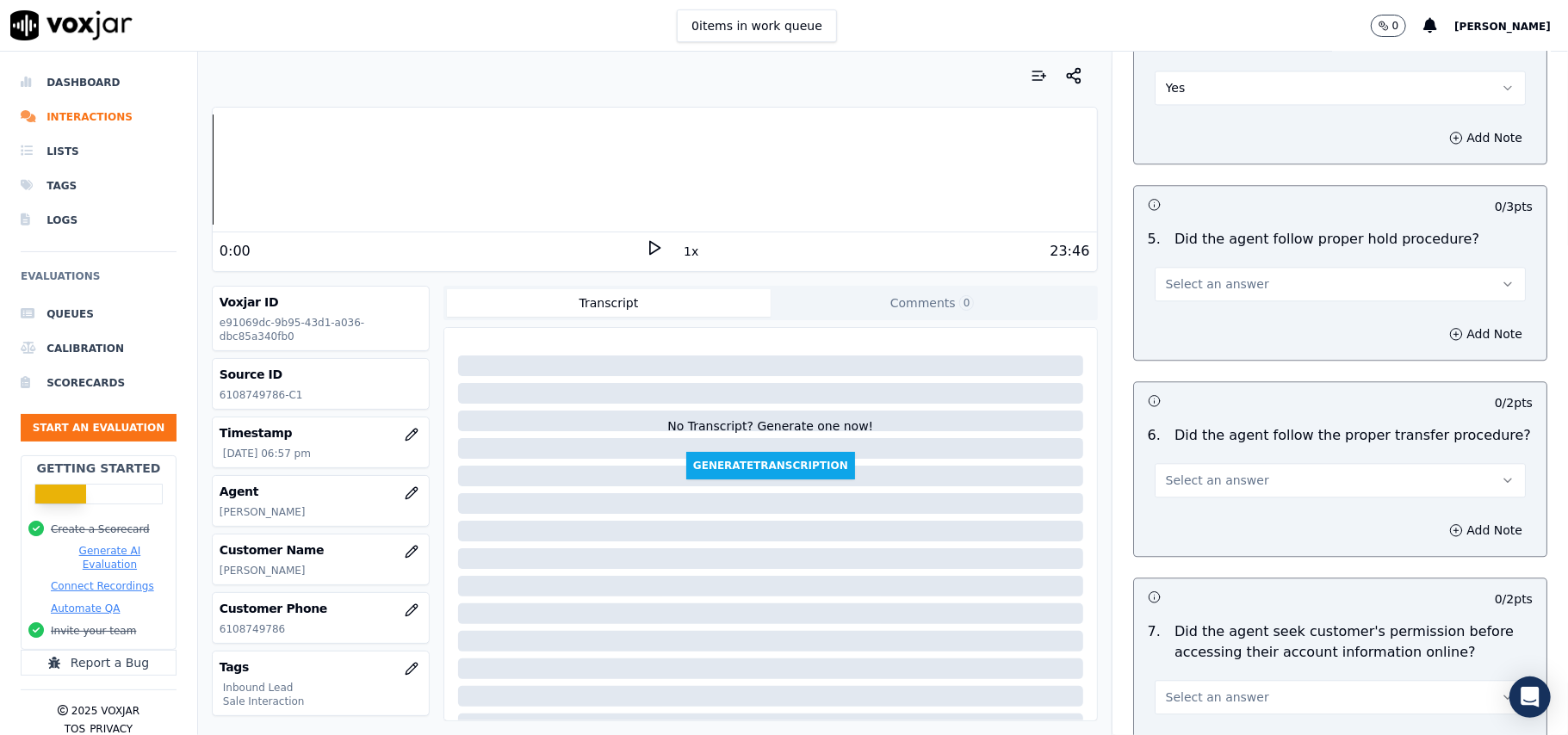
click at [1231, 276] on span "Select an answer" at bounding box center [1217, 284] width 104 height 17
click at [1221, 232] on div "Yes" at bounding box center [1303, 226] width 333 height 28
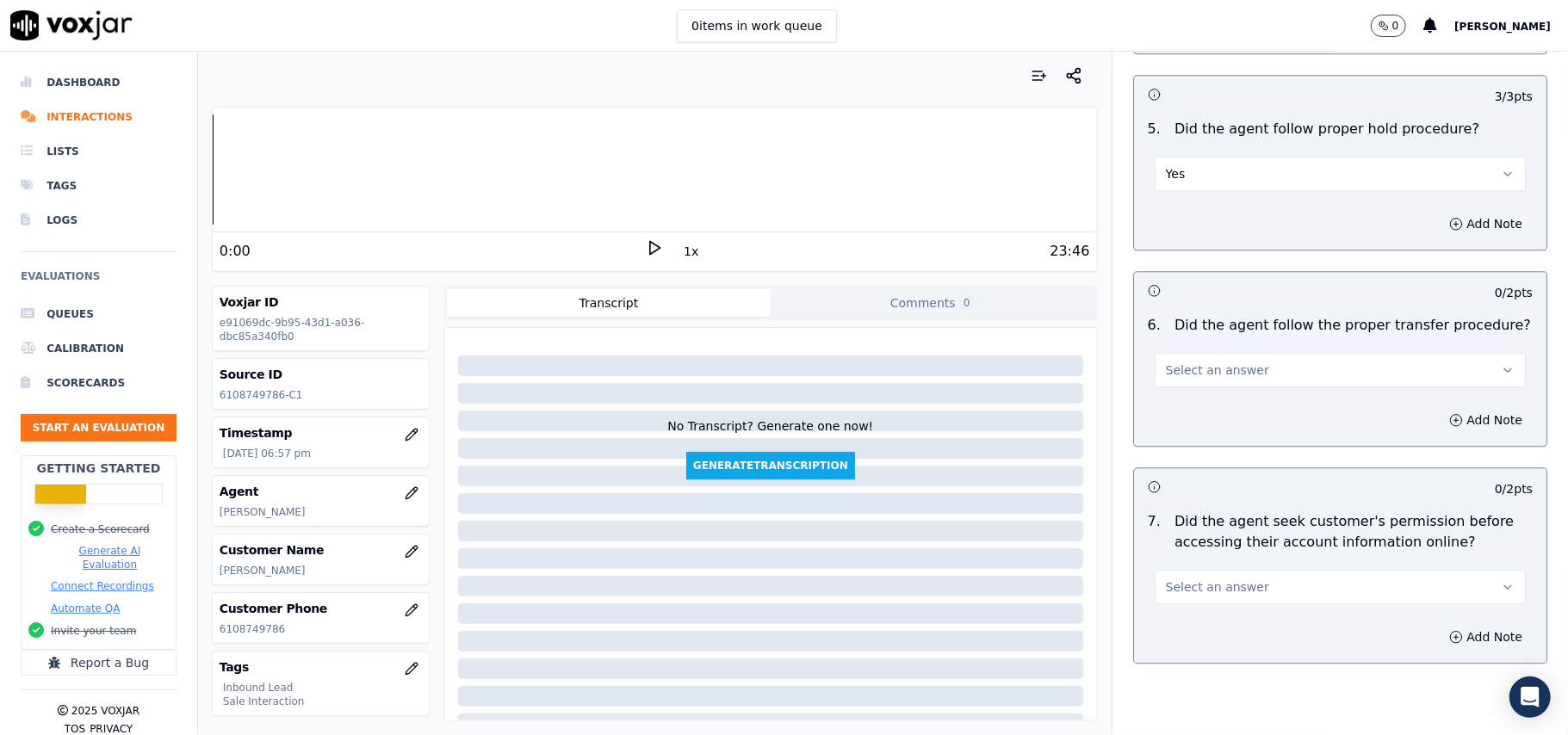
scroll to position [3098, 0]
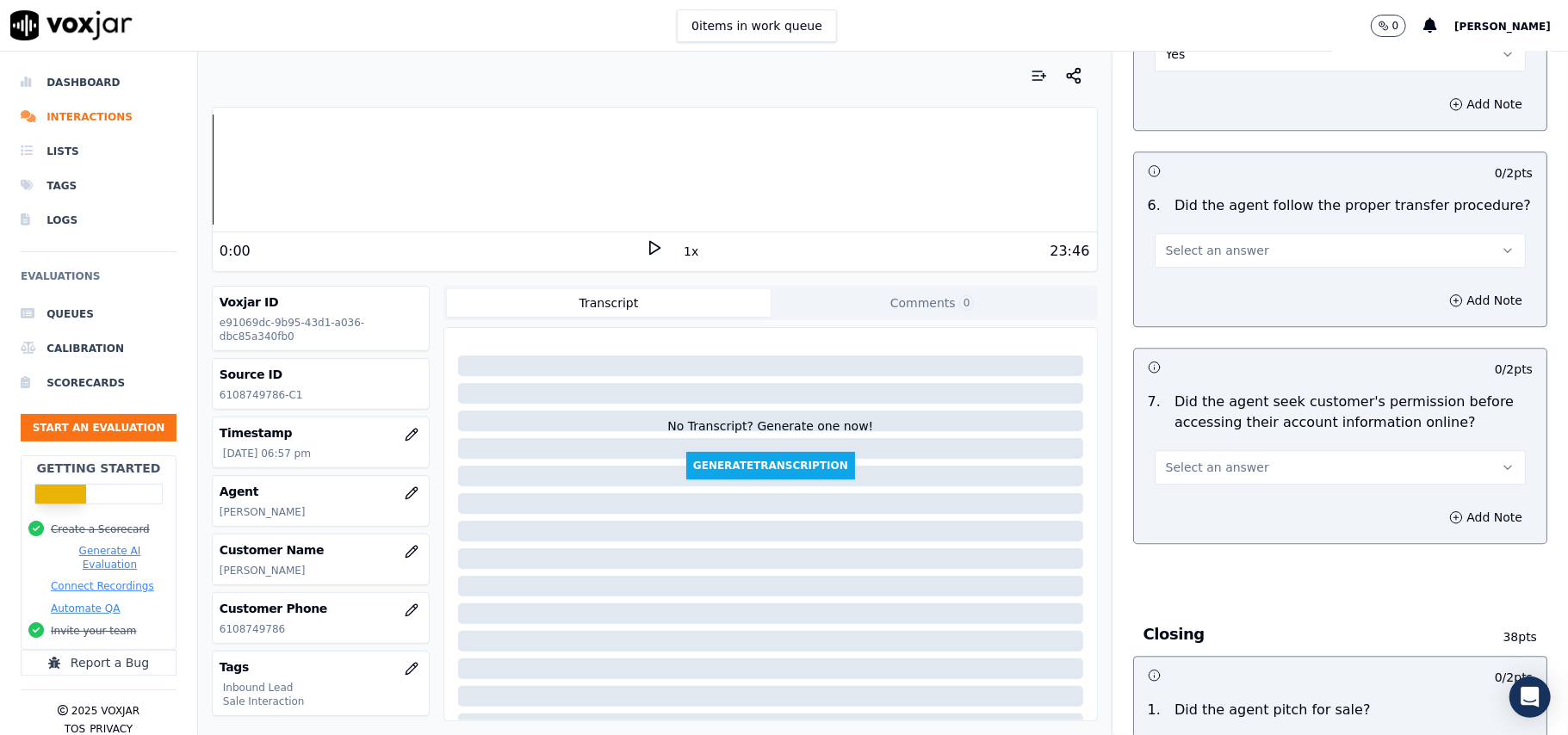
click at [1243, 233] on button "Select an answer" at bounding box center [1340, 250] width 372 height 35
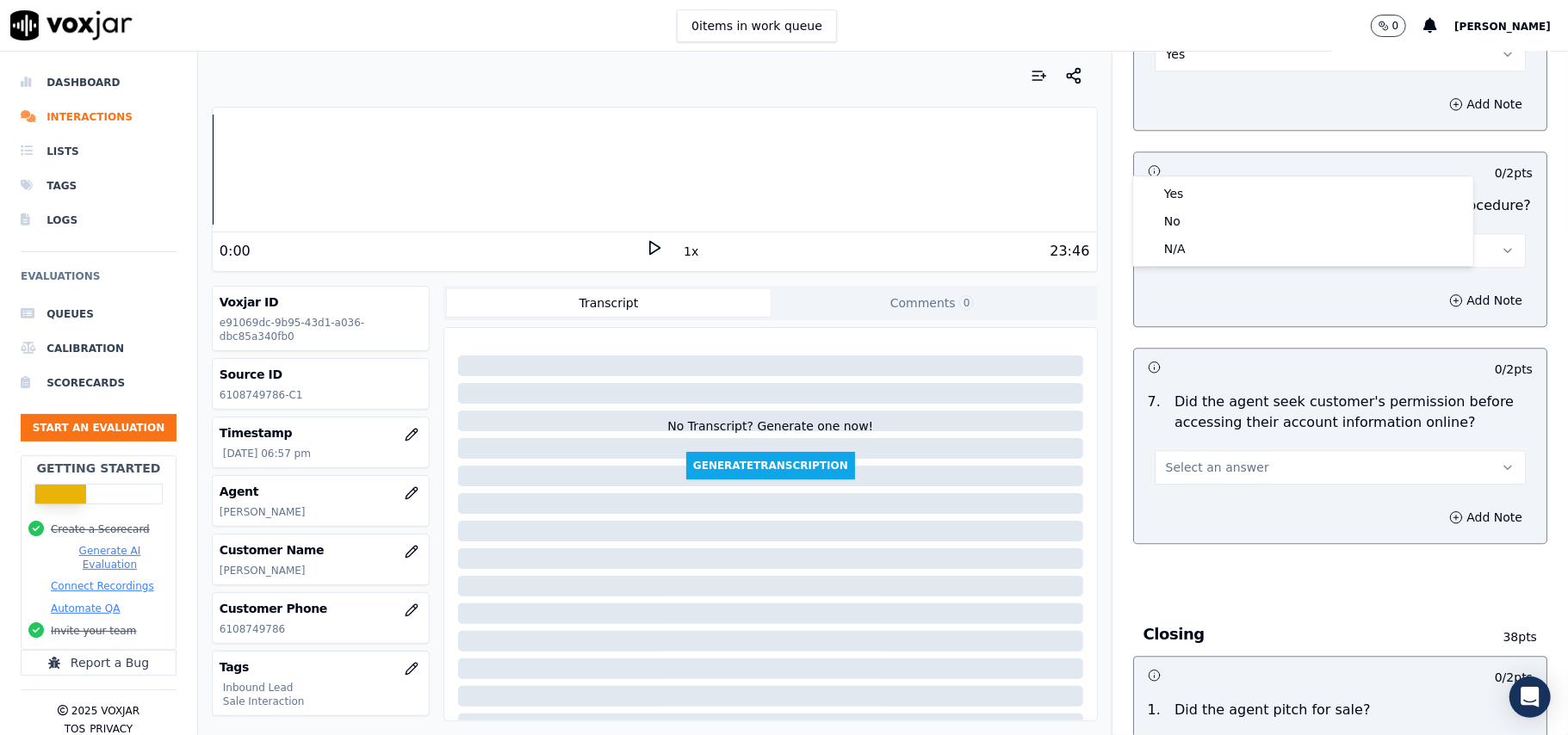
click at [1227, 182] on div "Yes" at bounding box center [1303, 194] width 333 height 28
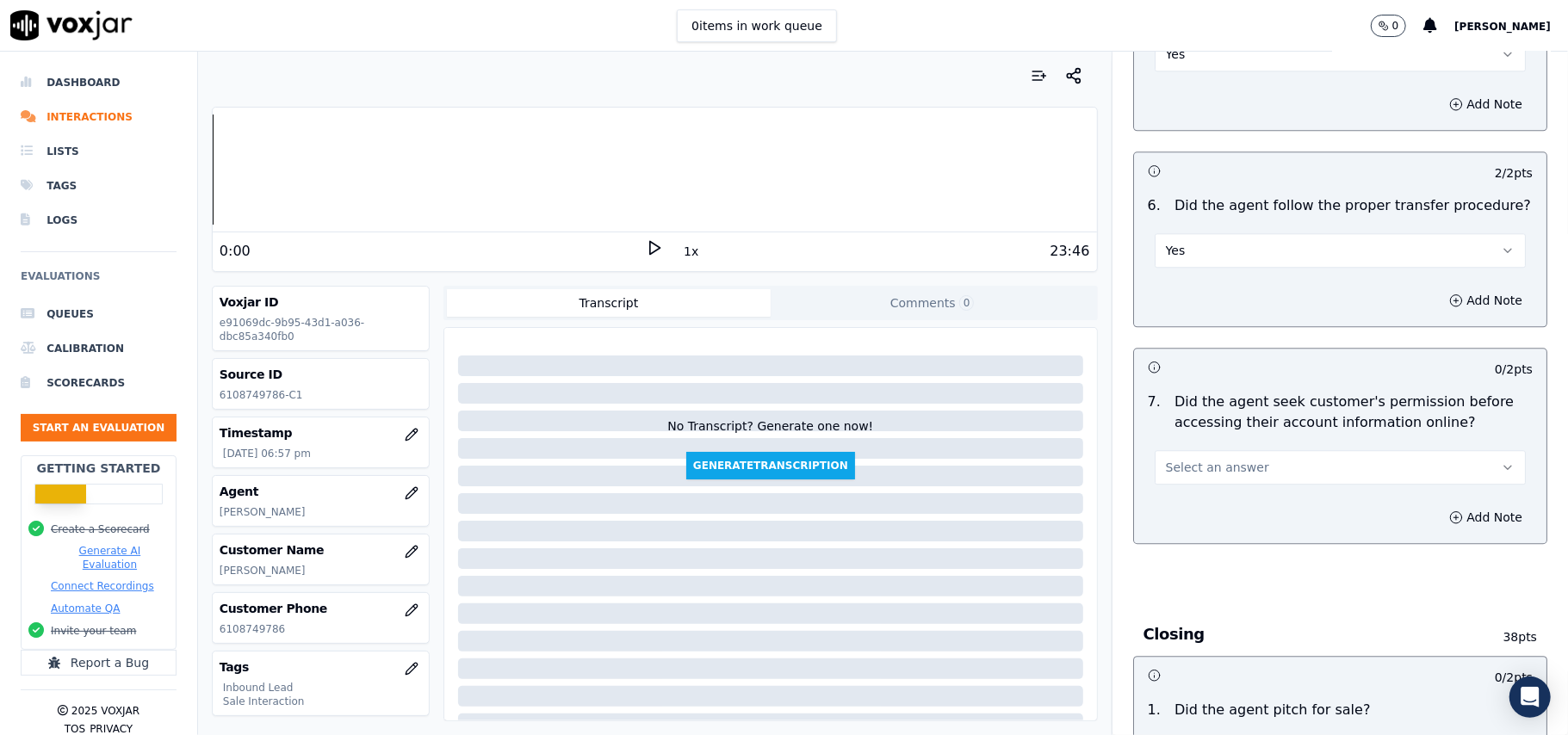
click at [1274, 450] on button "Select an answer" at bounding box center [1340, 467] width 372 height 35
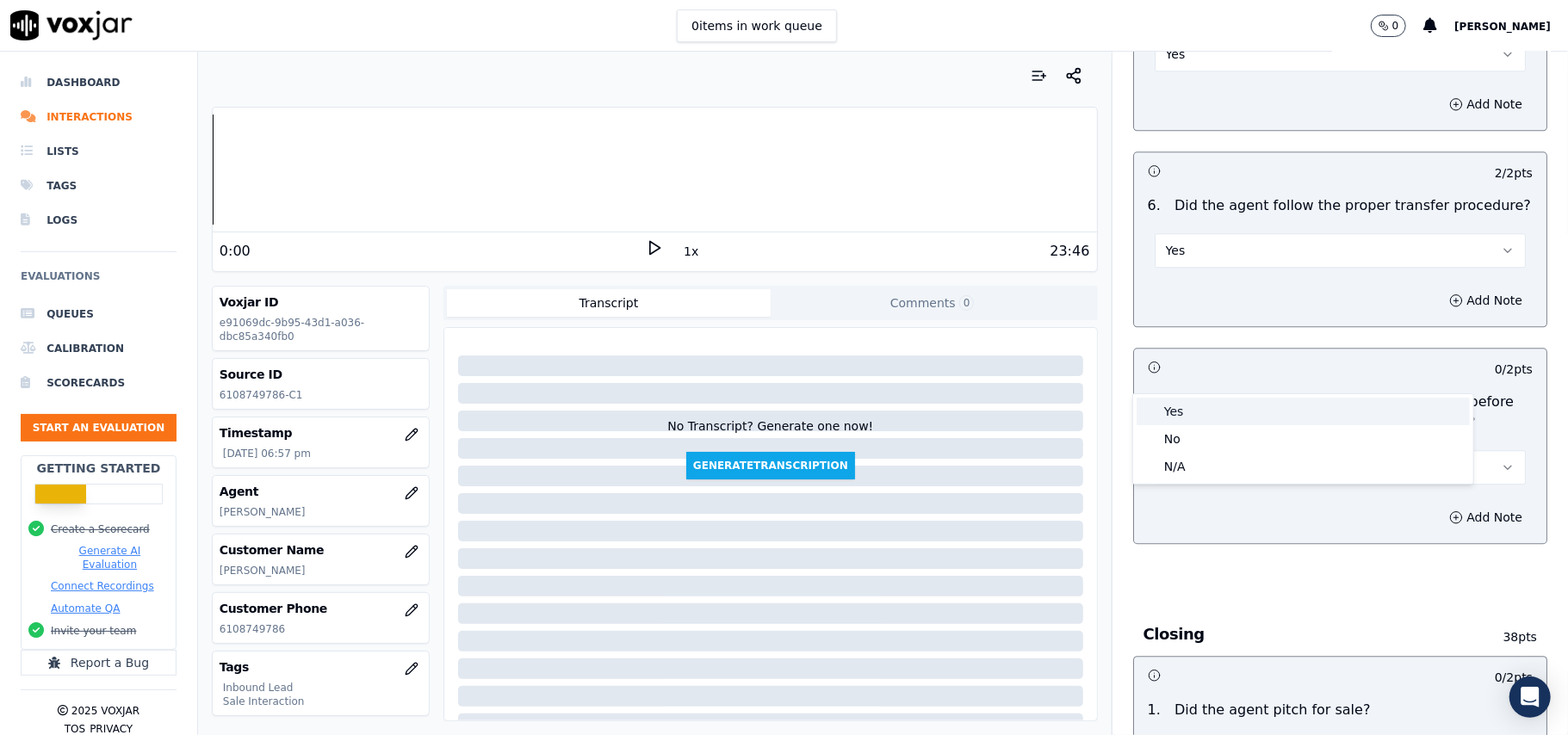
click at [1191, 409] on div "Yes" at bounding box center [1303, 411] width 333 height 28
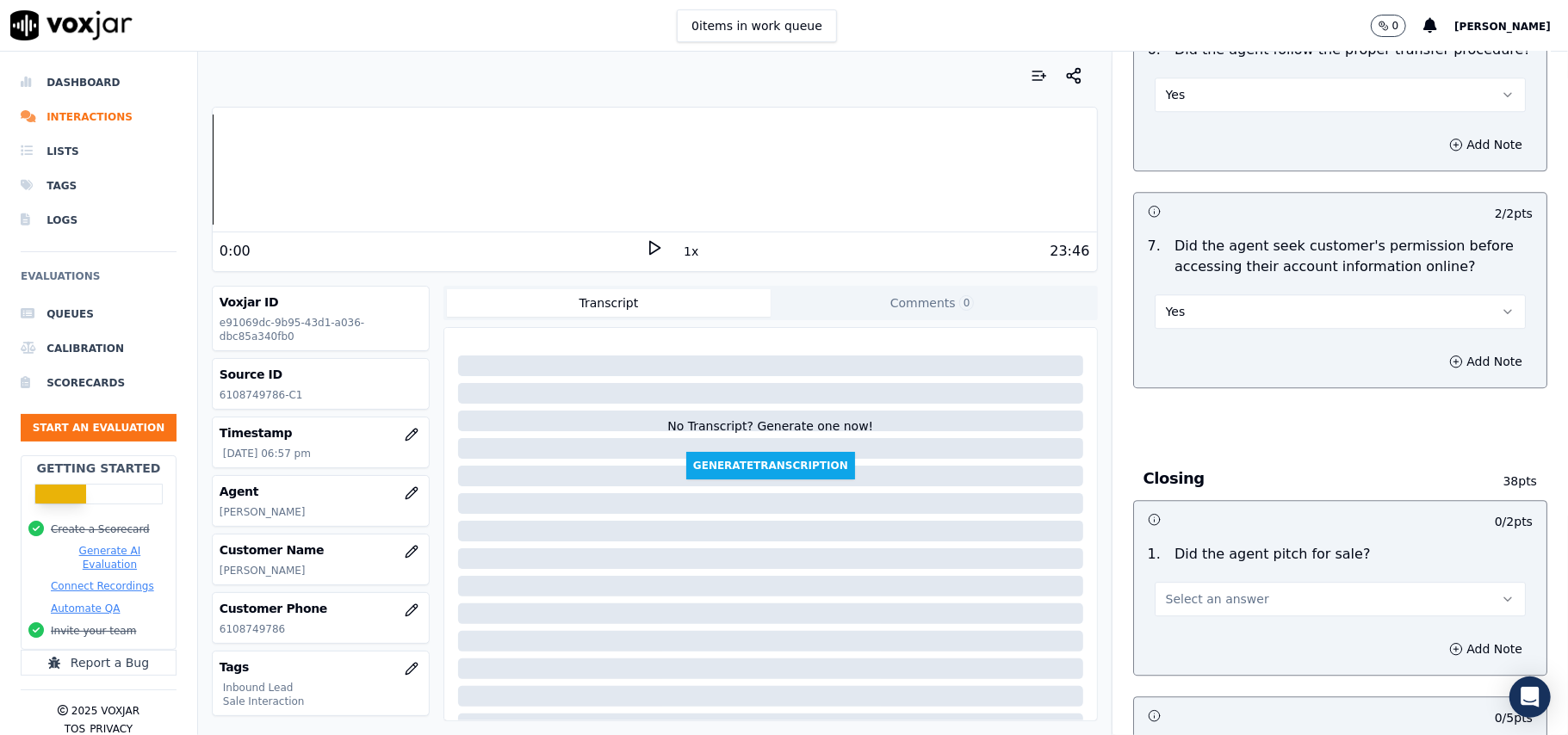
scroll to position [3443, 0]
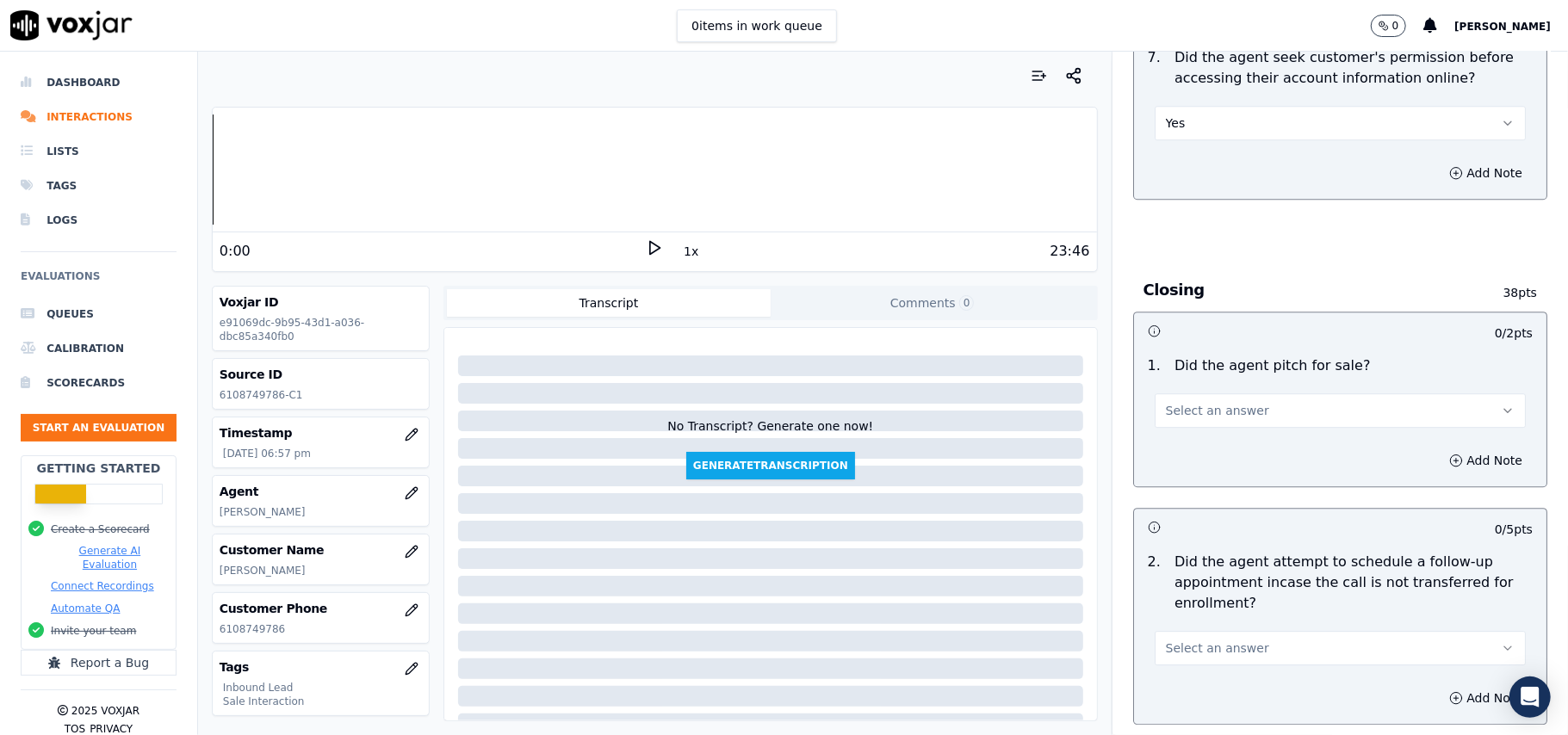
click at [1196, 402] on span "Select an answer" at bounding box center [1217, 410] width 104 height 17
click at [1195, 362] on div "Yes" at bounding box center [1303, 356] width 333 height 28
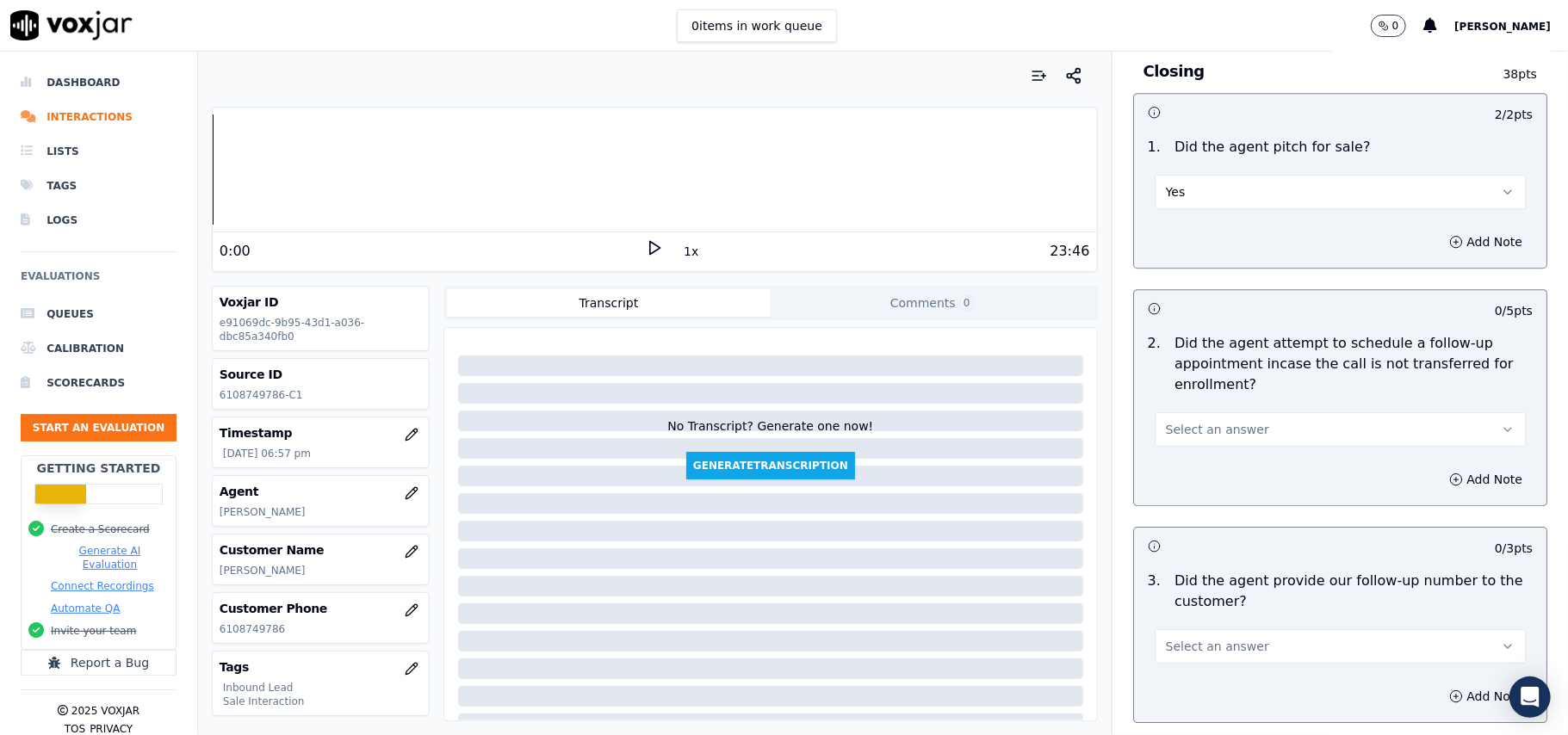
scroll to position [3788, 0]
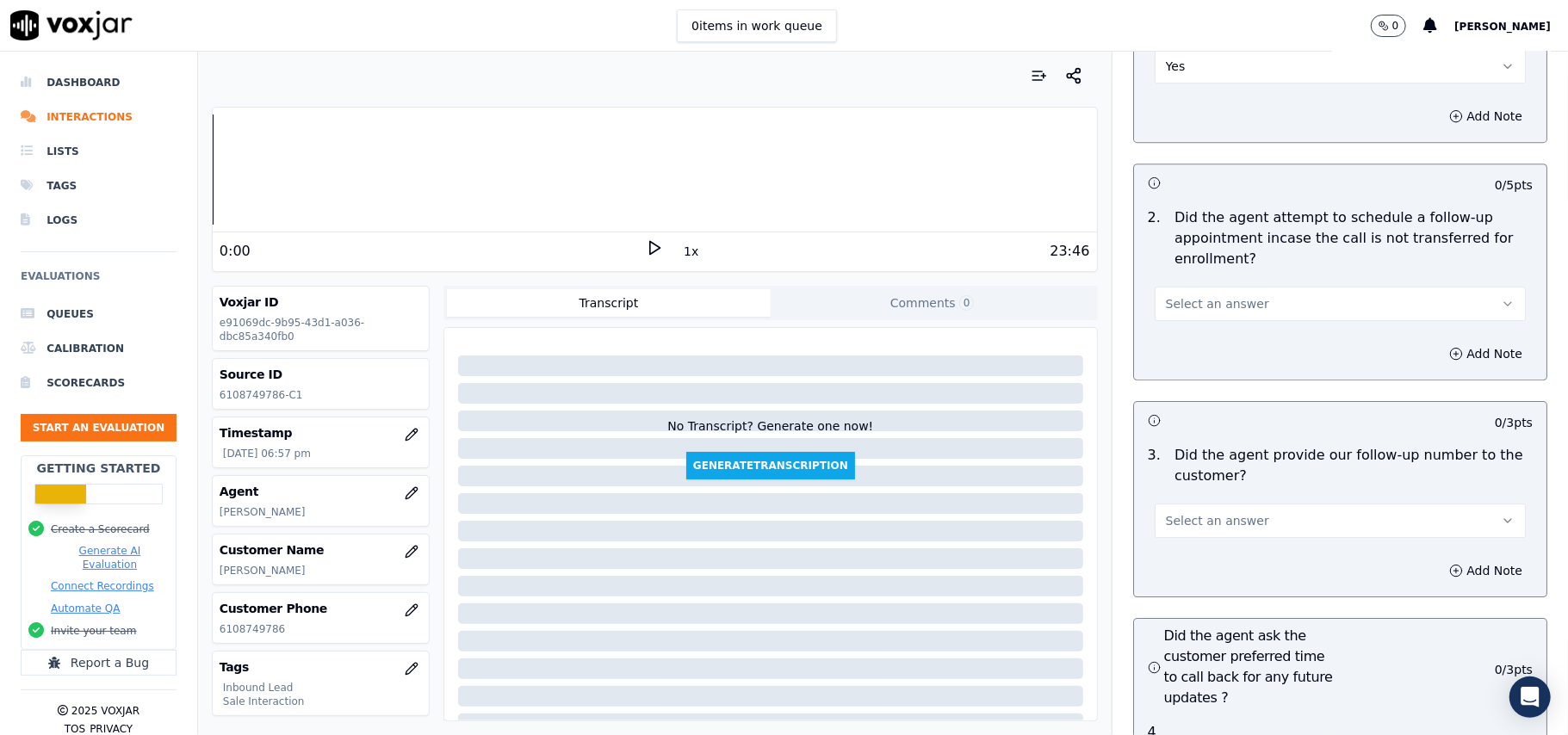
click at [1182, 270] on div "Select an answer" at bounding box center [1340, 296] width 398 height 52
click at [1182, 295] on span "Select an answer" at bounding box center [1217, 303] width 104 height 17
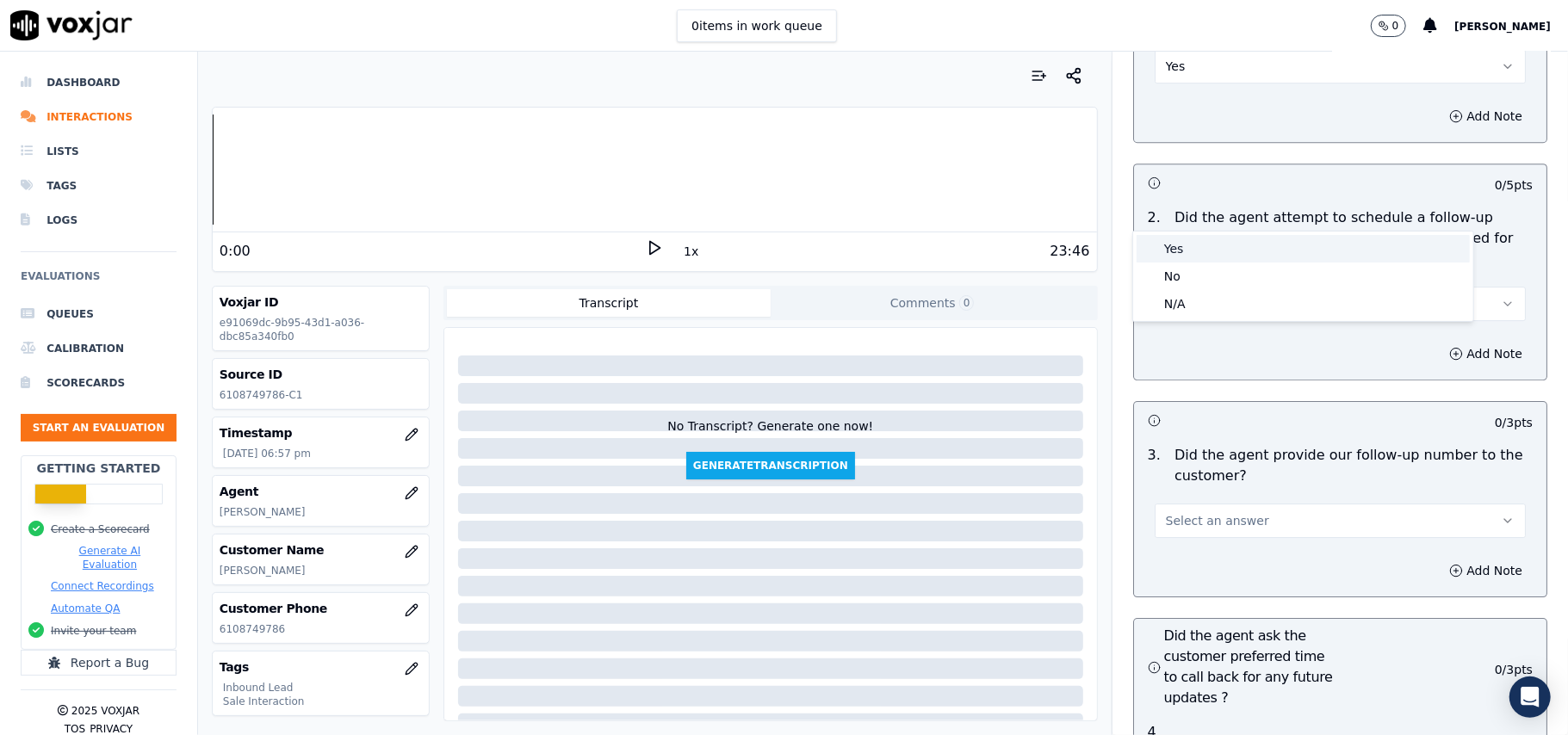
click at [1179, 248] on div "Yes" at bounding box center [1303, 249] width 333 height 28
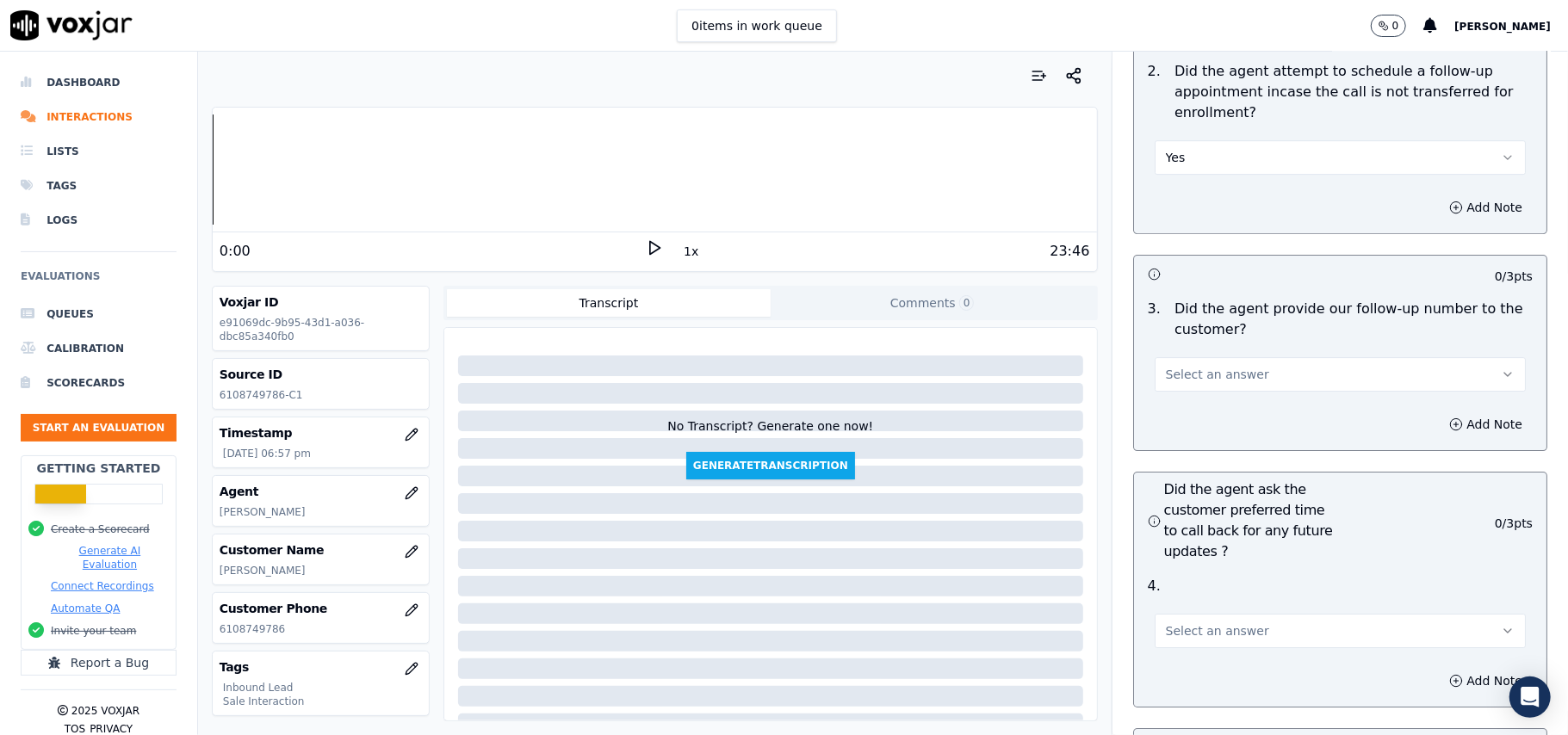
scroll to position [4017, 0]
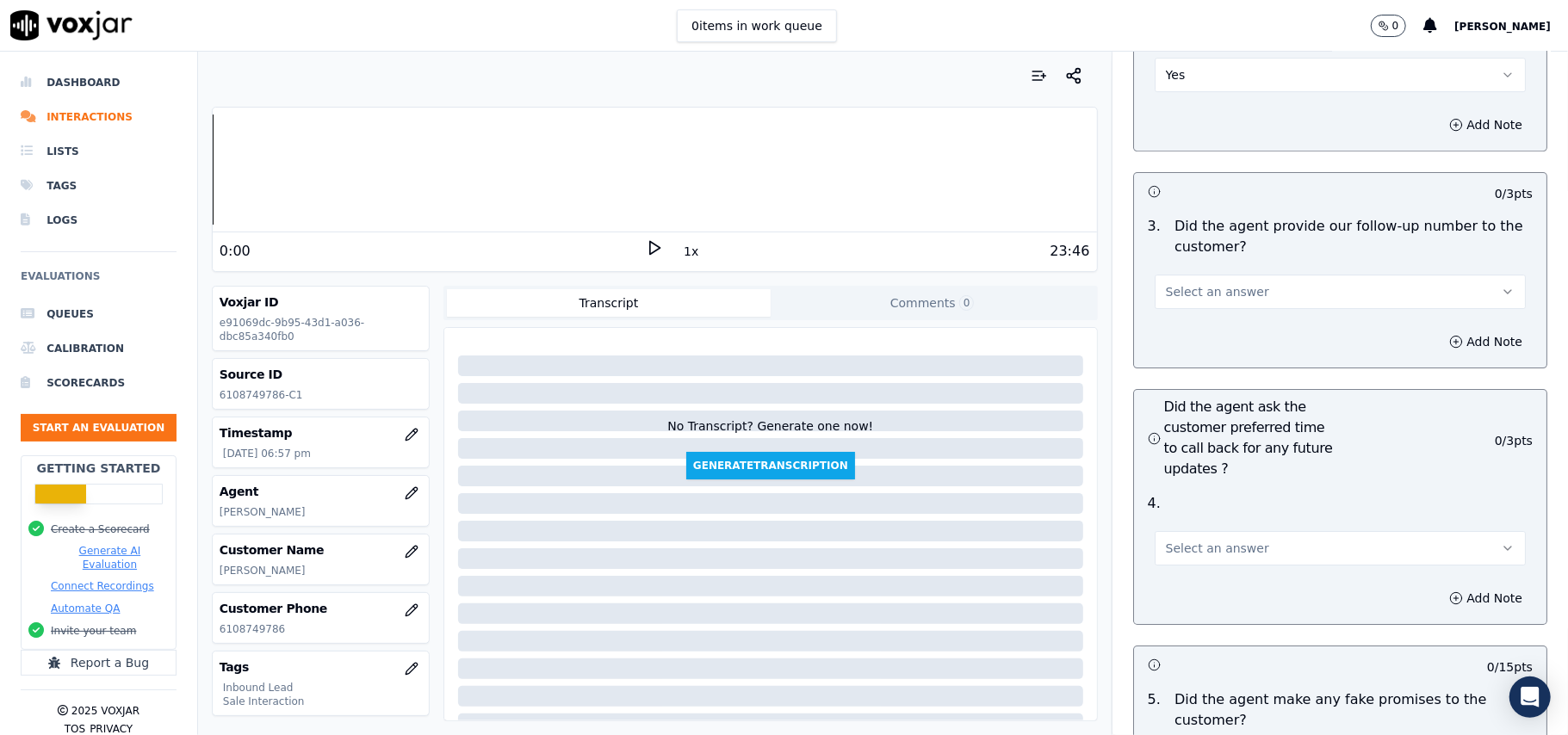
click at [1257, 257] on div "Select an answer" at bounding box center [1340, 283] width 398 height 52
click at [1243, 275] on button "Select an answer" at bounding box center [1340, 292] width 372 height 35
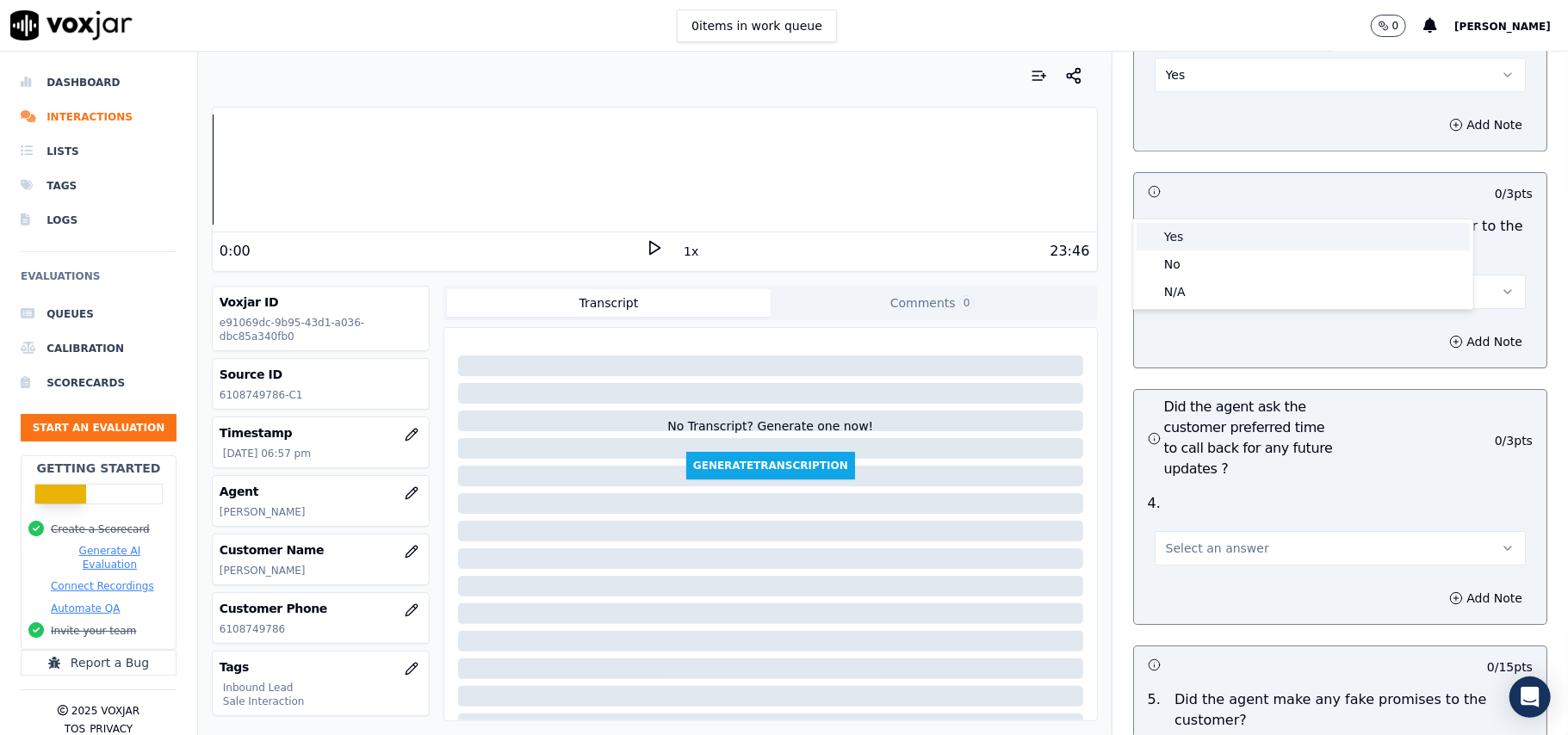
click at [1205, 224] on div "Yes" at bounding box center [1303, 237] width 333 height 28
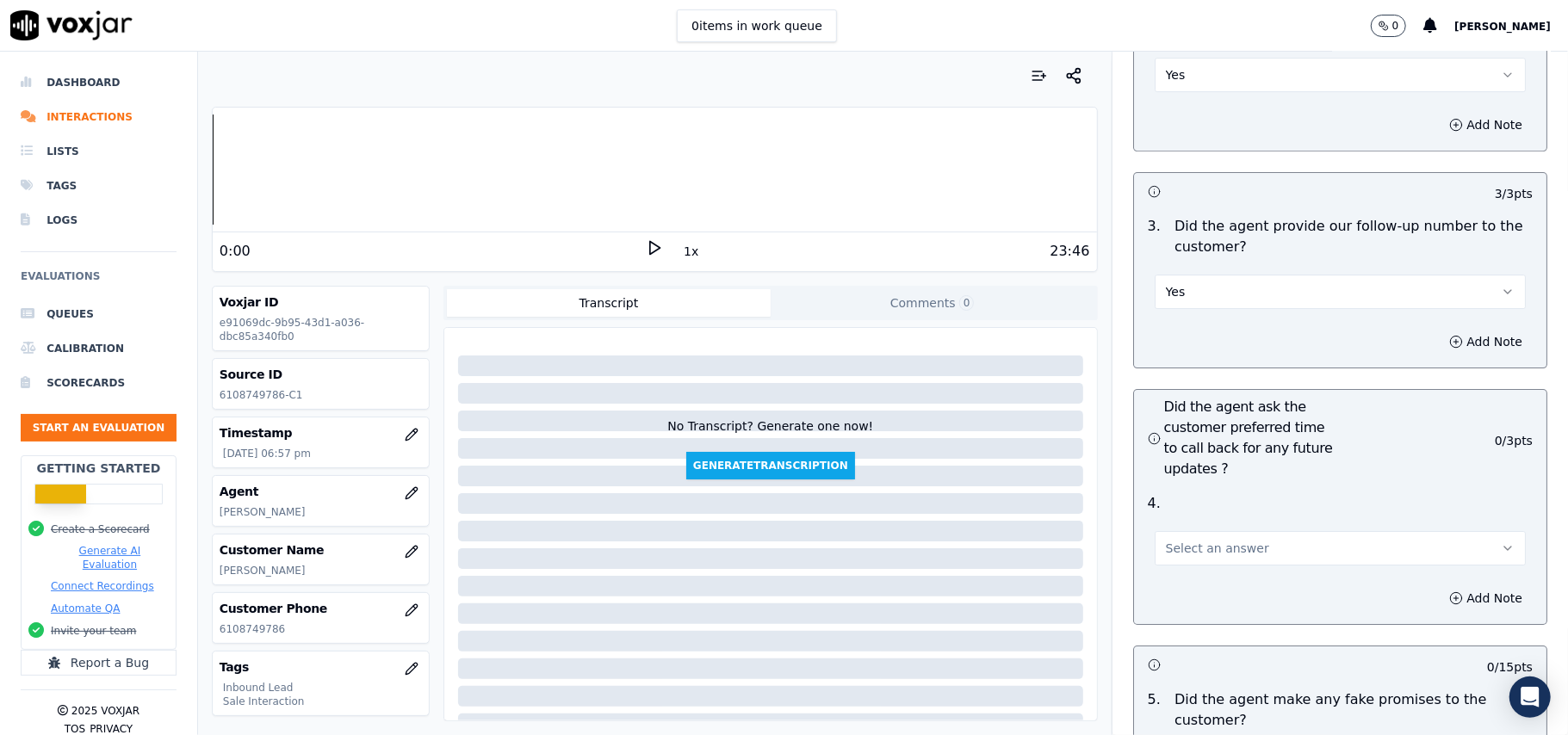
click at [1199, 540] on span "Select an answer" at bounding box center [1217, 548] width 104 height 17
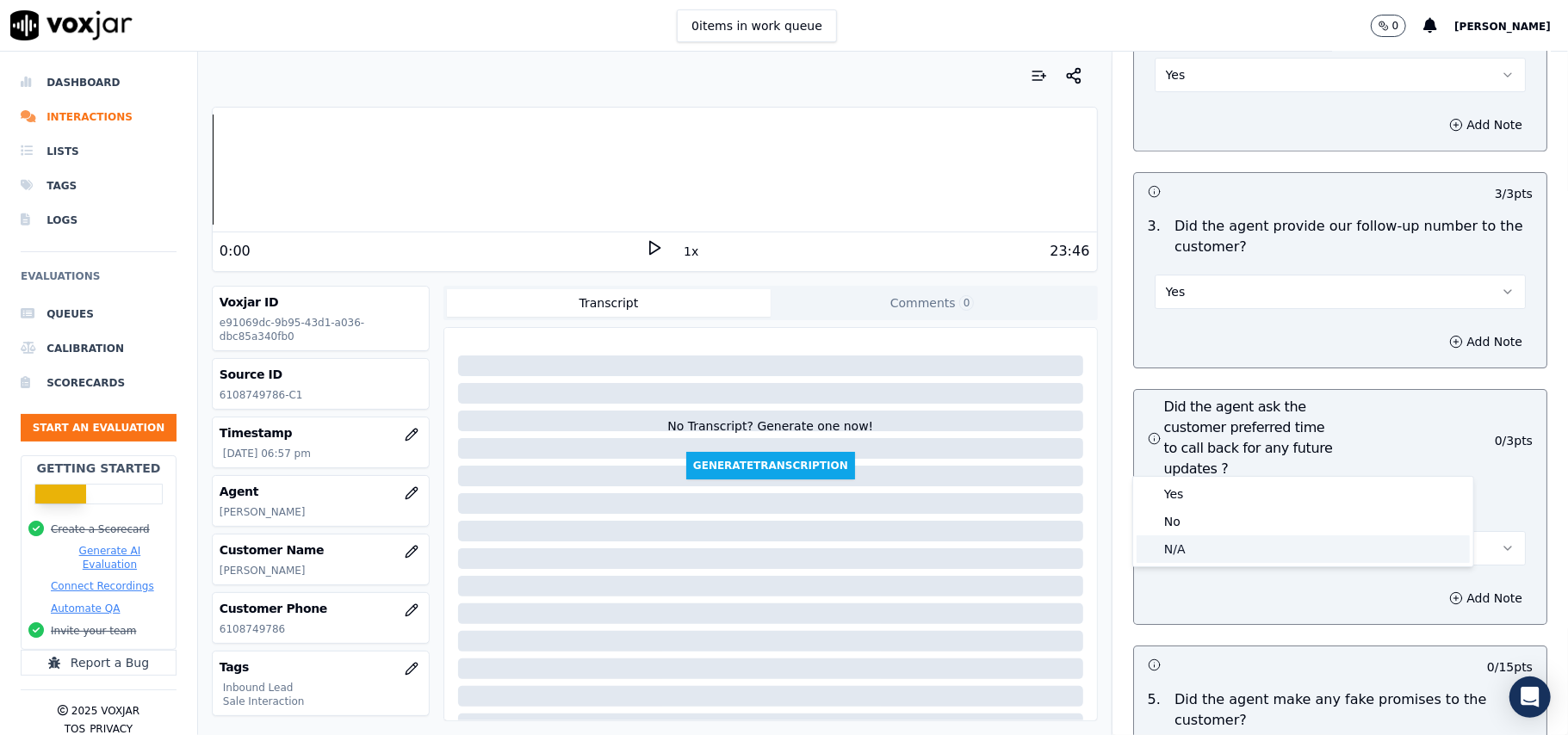
click at [1195, 538] on div "N/A" at bounding box center [1303, 550] width 333 height 28
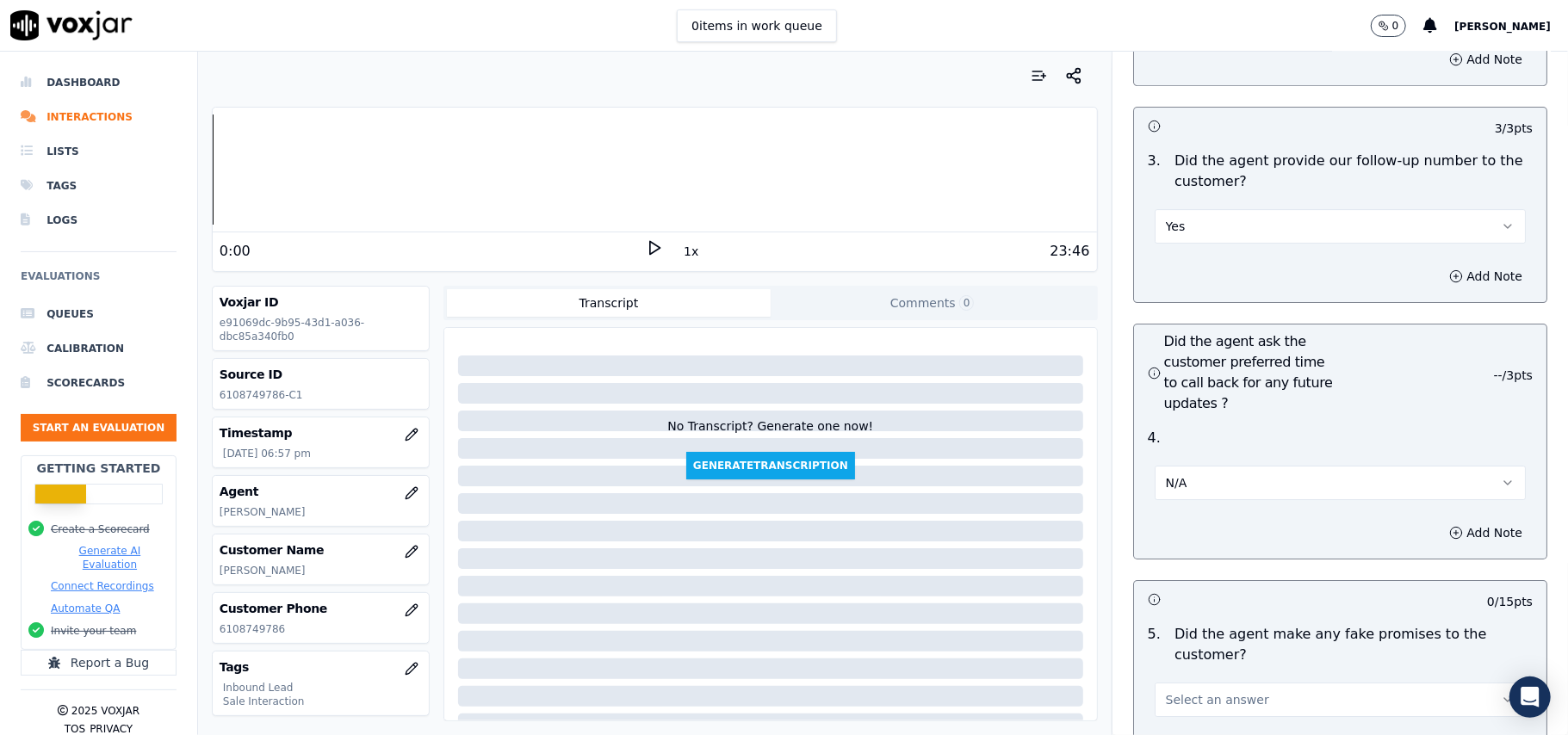
scroll to position [4246, 0]
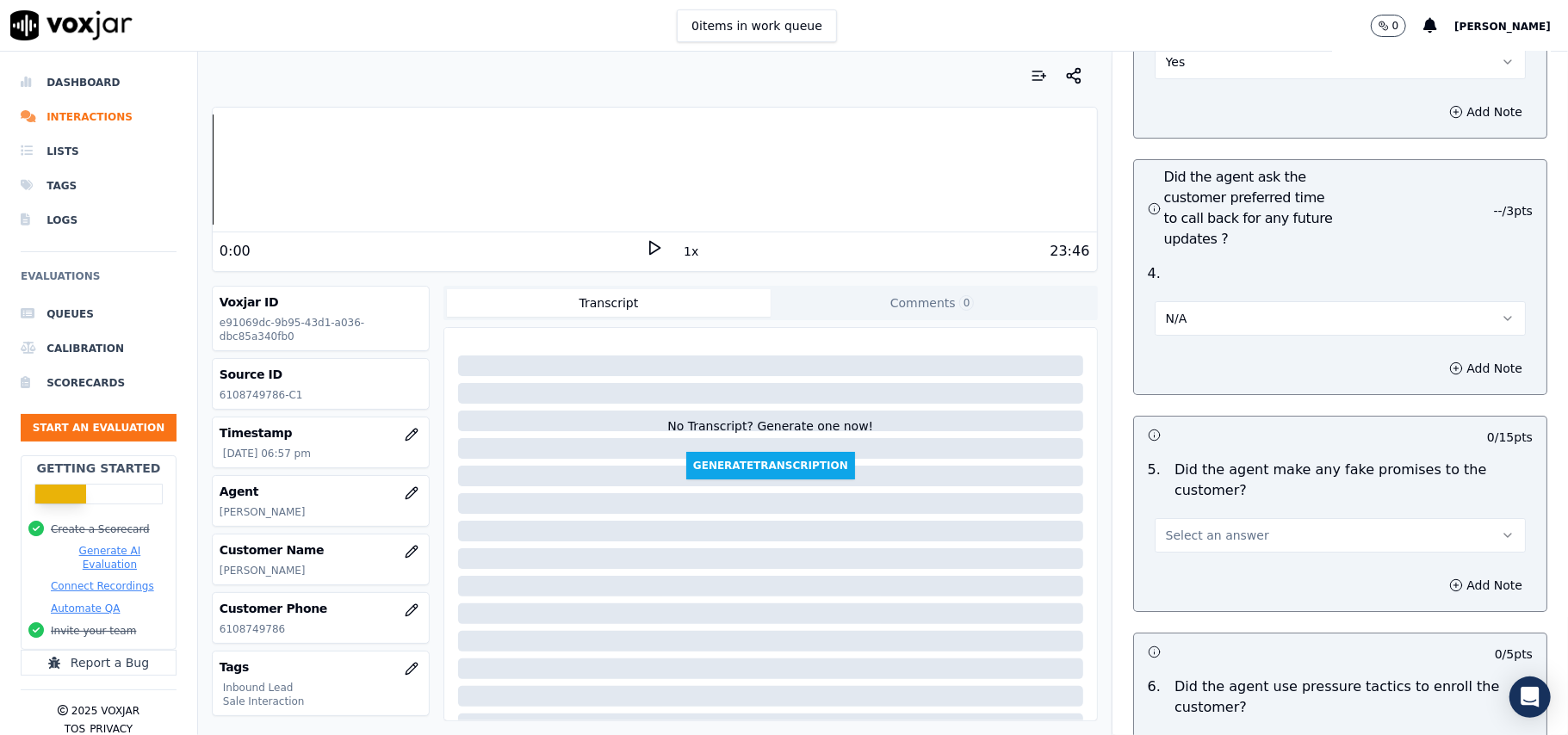
click at [1200, 527] on span "Select an answer" at bounding box center [1217, 535] width 104 height 17
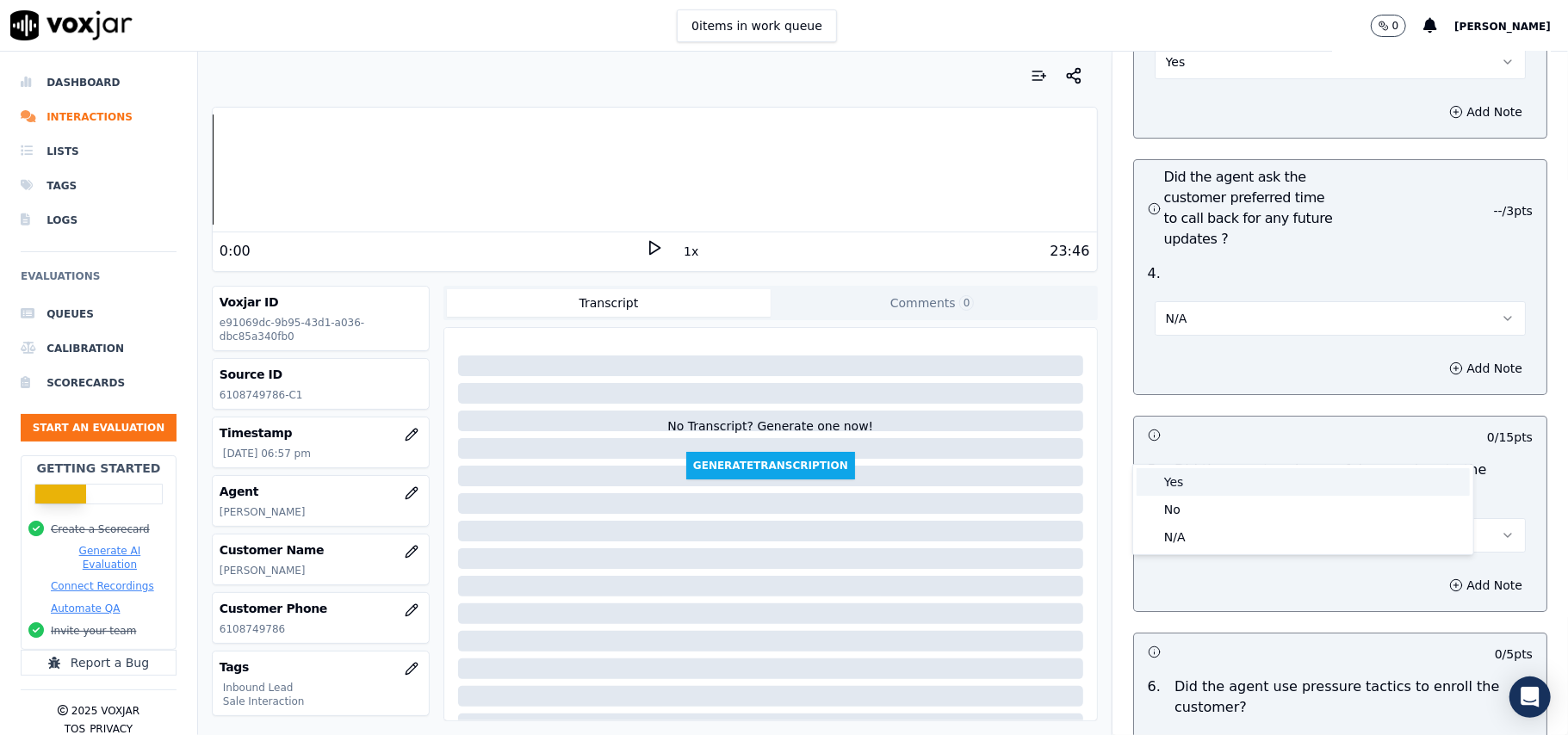
click at [1230, 483] on div "Yes" at bounding box center [1303, 482] width 333 height 28
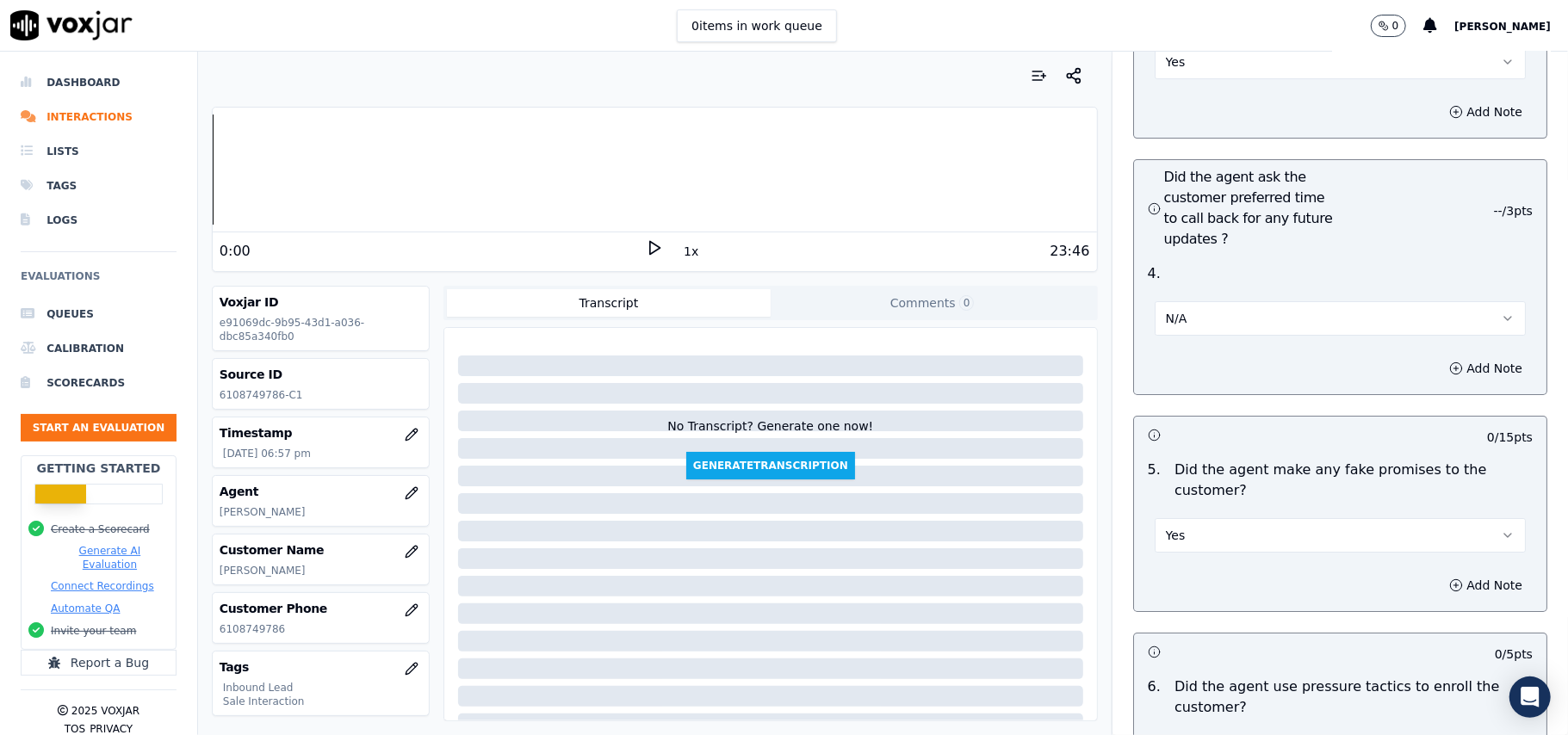
scroll to position [4360, 0]
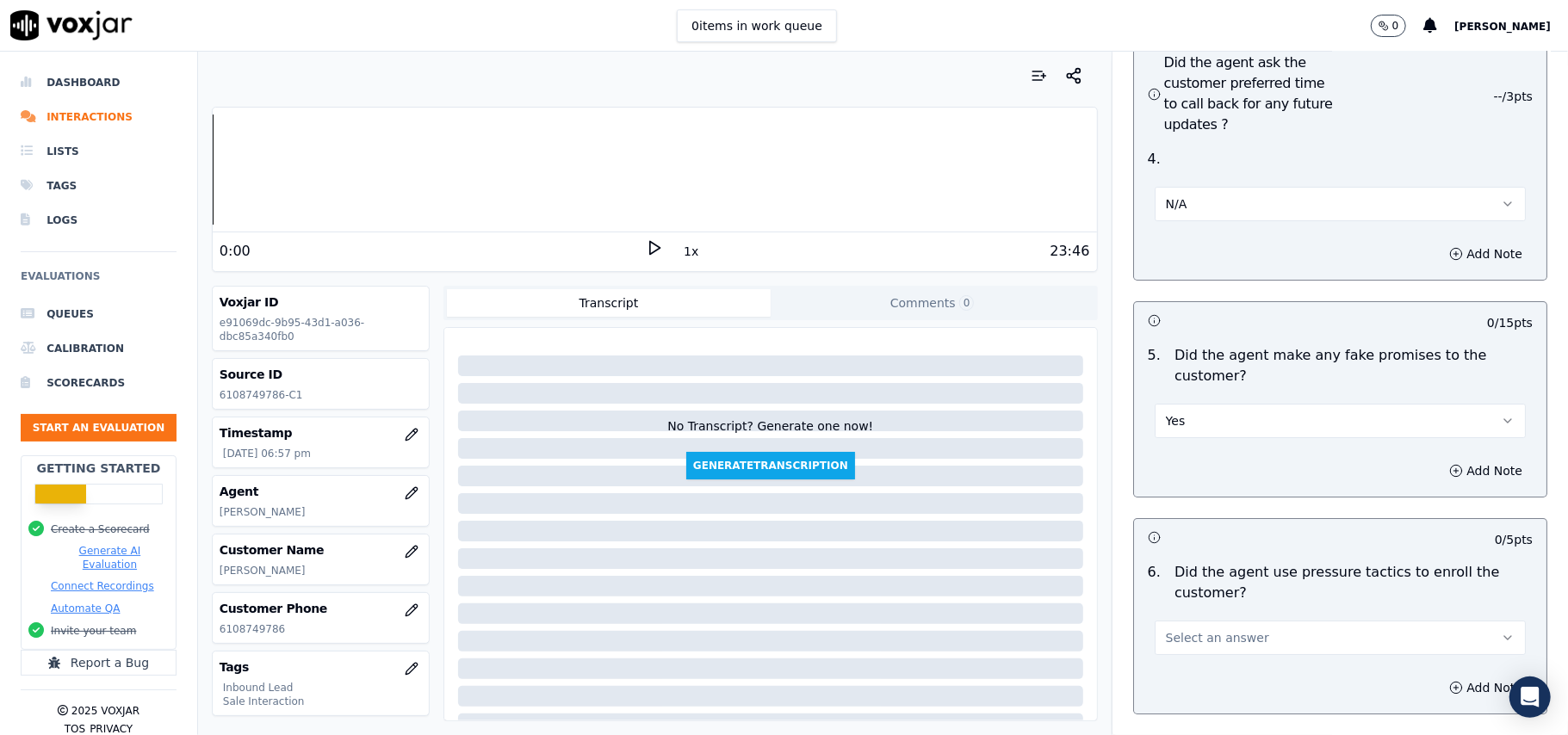
click at [1207, 403] on button "Yes" at bounding box center [1340, 420] width 372 height 35
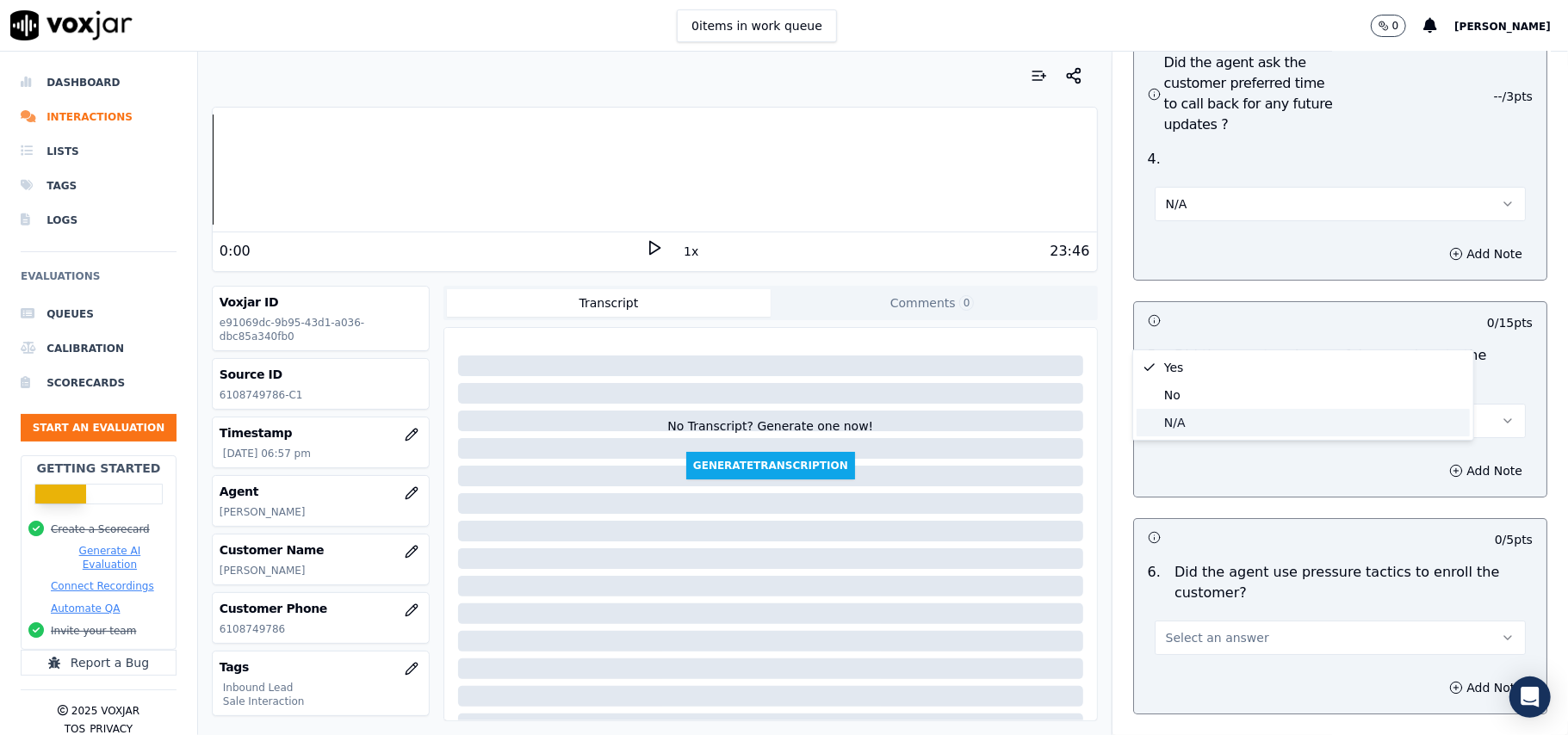
drag, startPoint x: 1207, startPoint y: 338, endPoint x: 1209, endPoint y: 408, distance: 70.0
click at [1209, 409] on div "N/A" at bounding box center [1303, 423] width 333 height 28
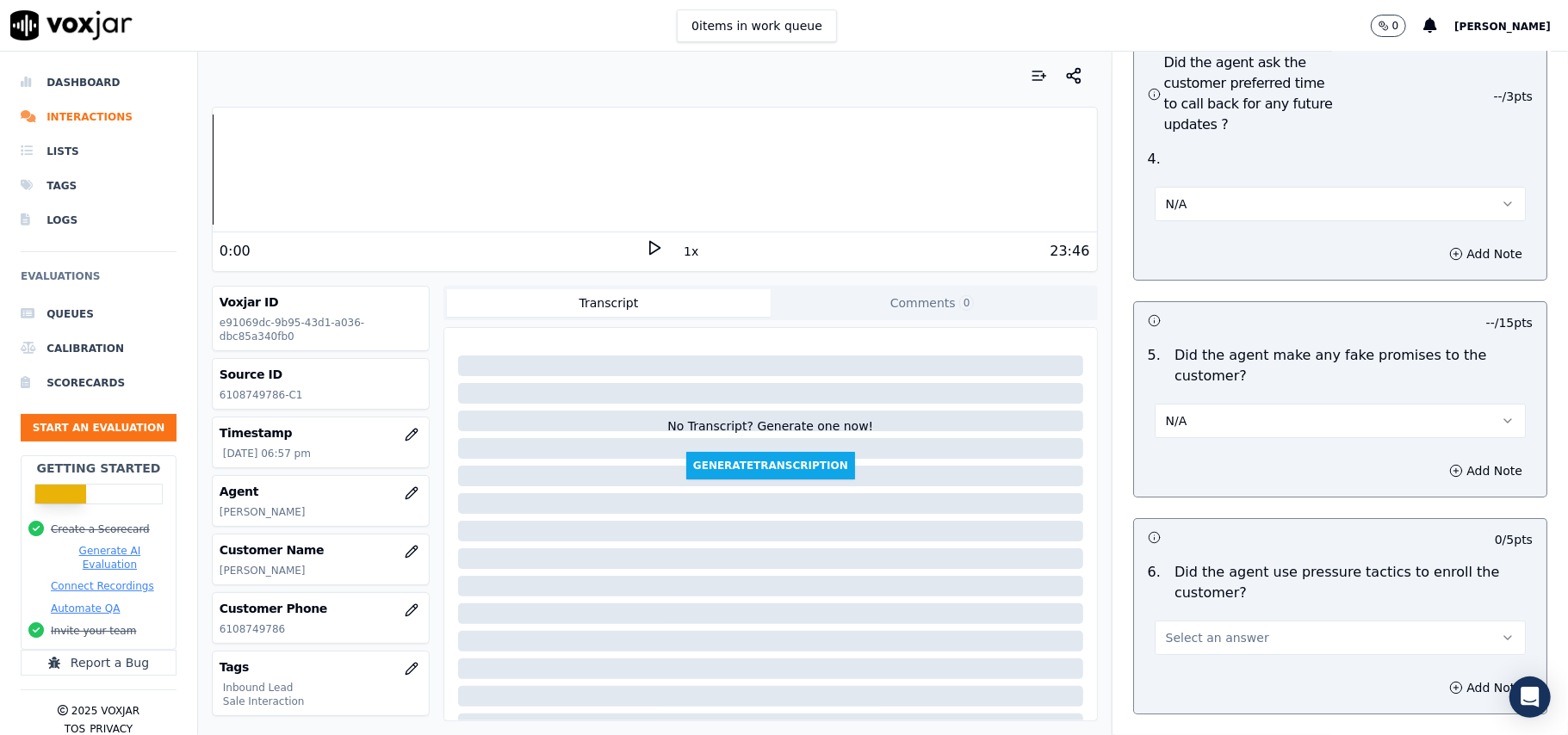
click at [1214, 403] on button "N/A" at bounding box center [1340, 420] width 372 height 35
click at [1214, 400] on div "No" at bounding box center [1303, 395] width 333 height 28
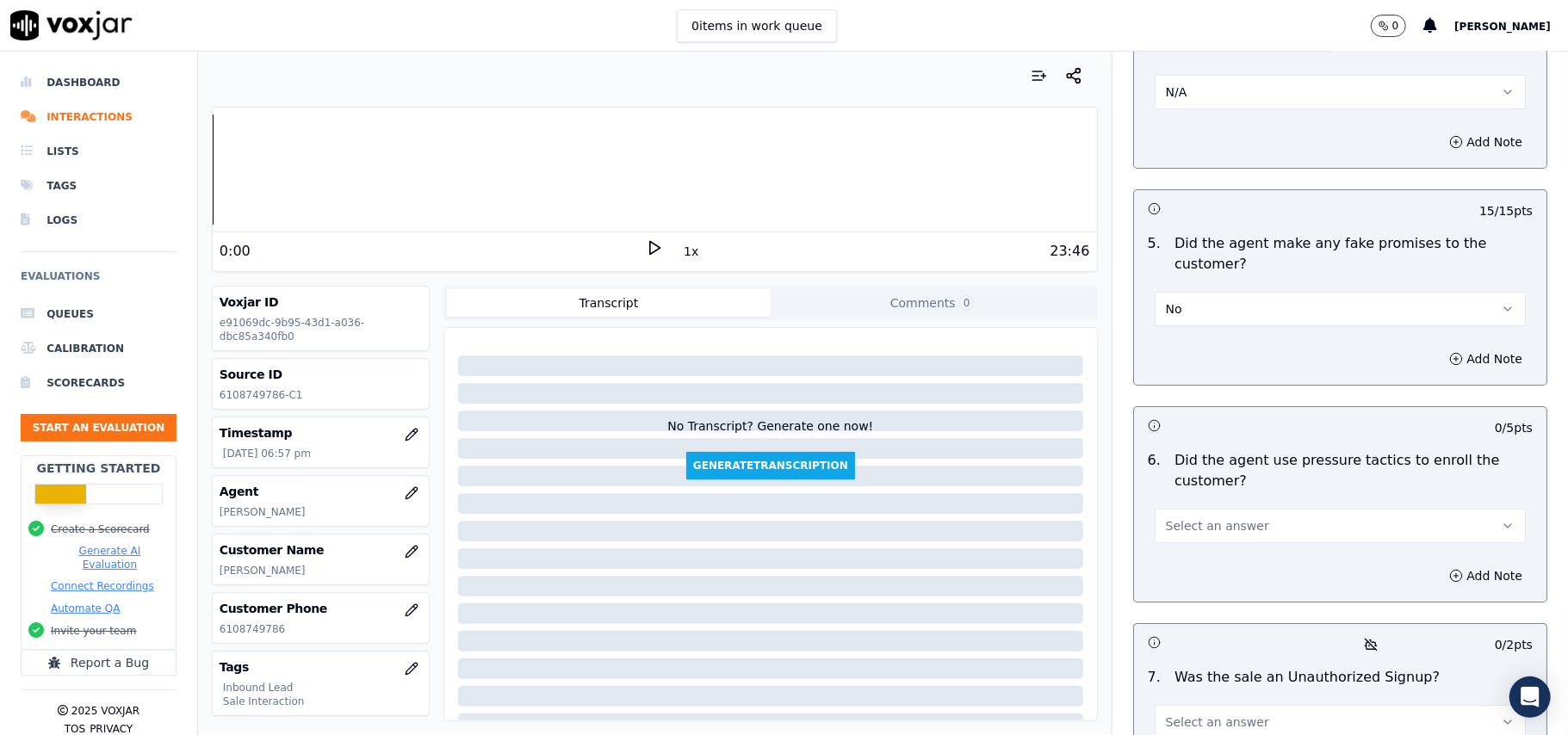
scroll to position [4705, 0]
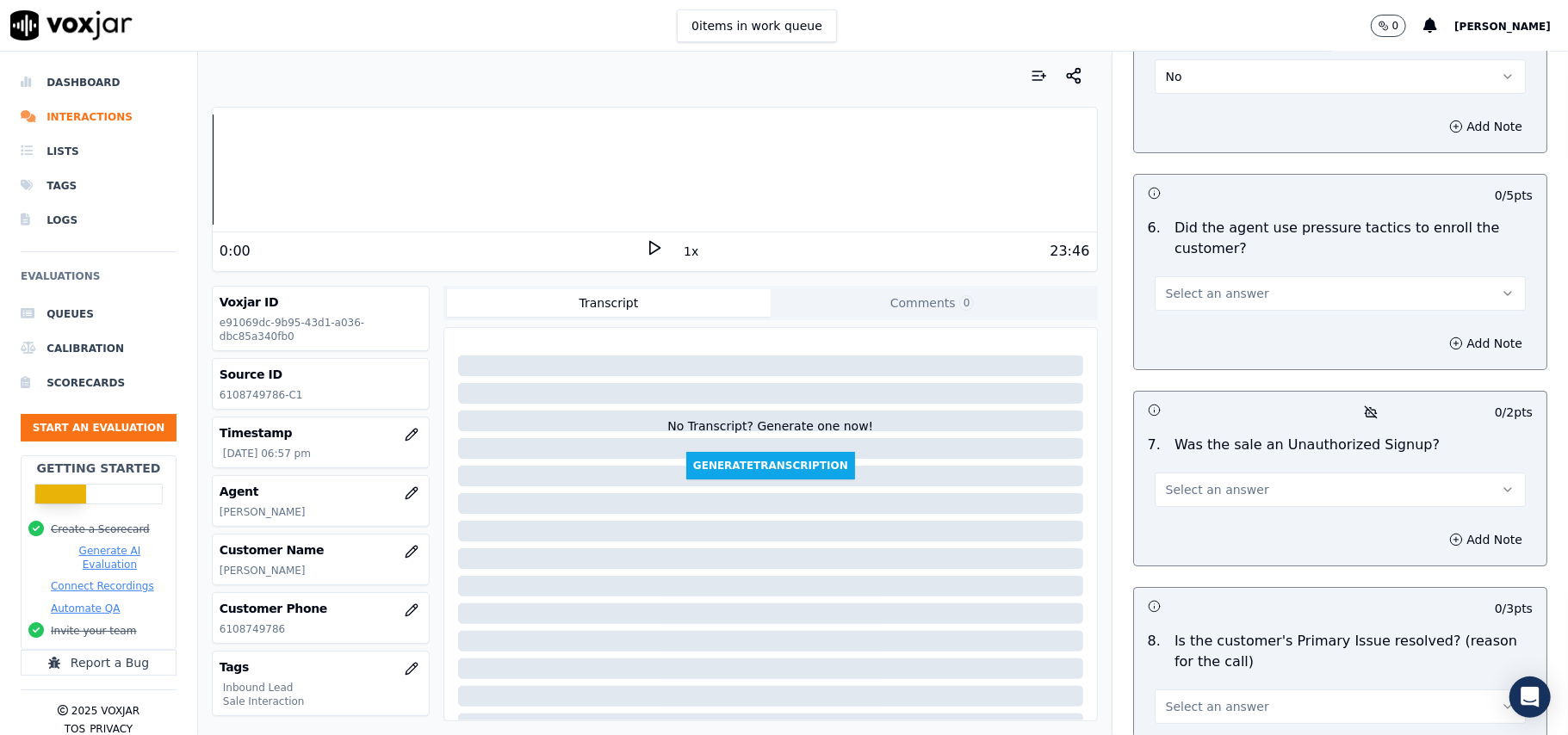
click at [1231, 285] on span "Select an answer" at bounding box center [1217, 293] width 104 height 17
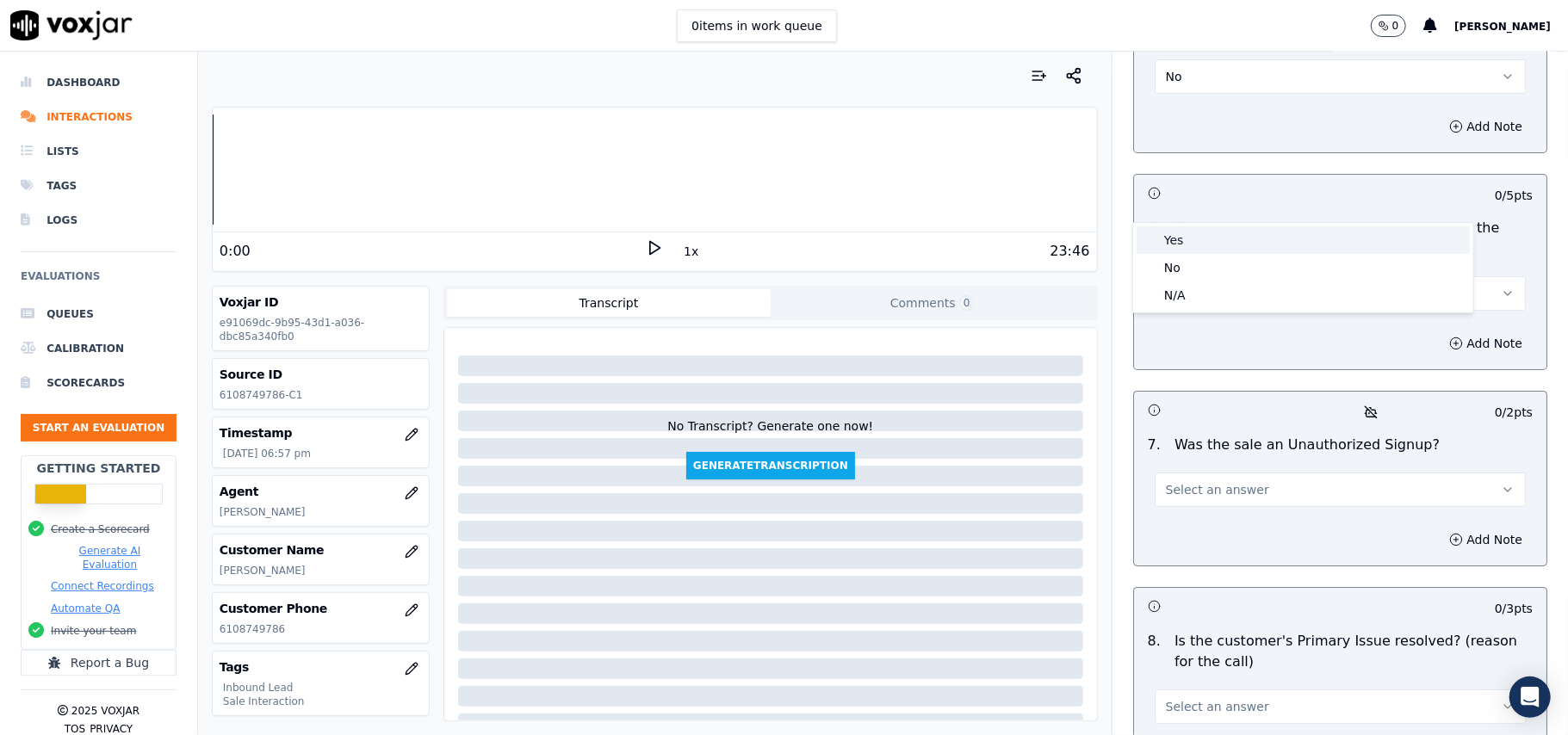
click at [1214, 246] on div "Yes" at bounding box center [1303, 240] width 333 height 28
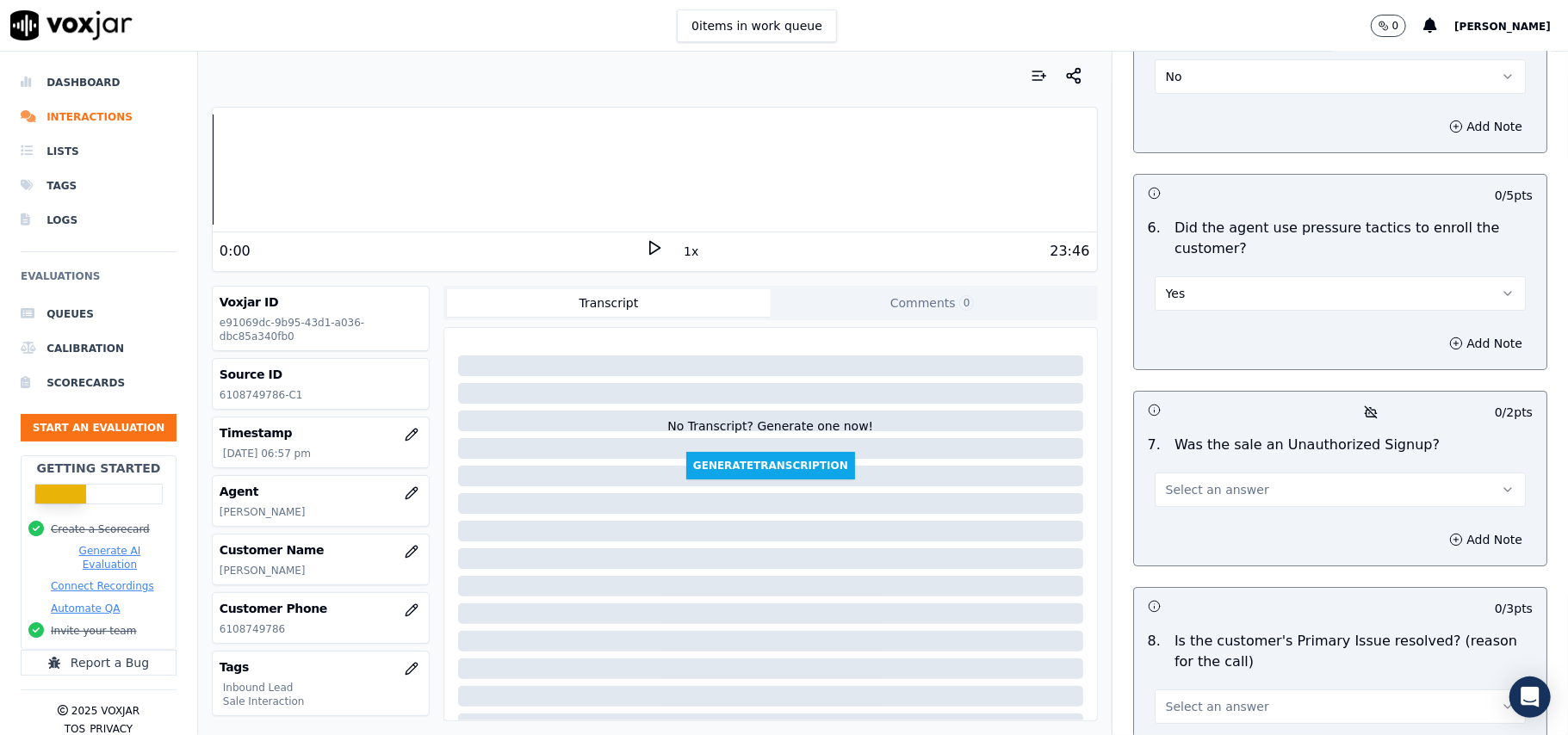
click at [1254, 276] on button "Yes" at bounding box center [1340, 293] width 372 height 35
click at [1240, 270] on div "No" at bounding box center [1303, 268] width 333 height 28
click at [1243, 472] on button "Select an answer" at bounding box center [1340, 489] width 372 height 35
click at [1231, 456] on div "No" at bounding box center [1303, 465] width 333 height 28
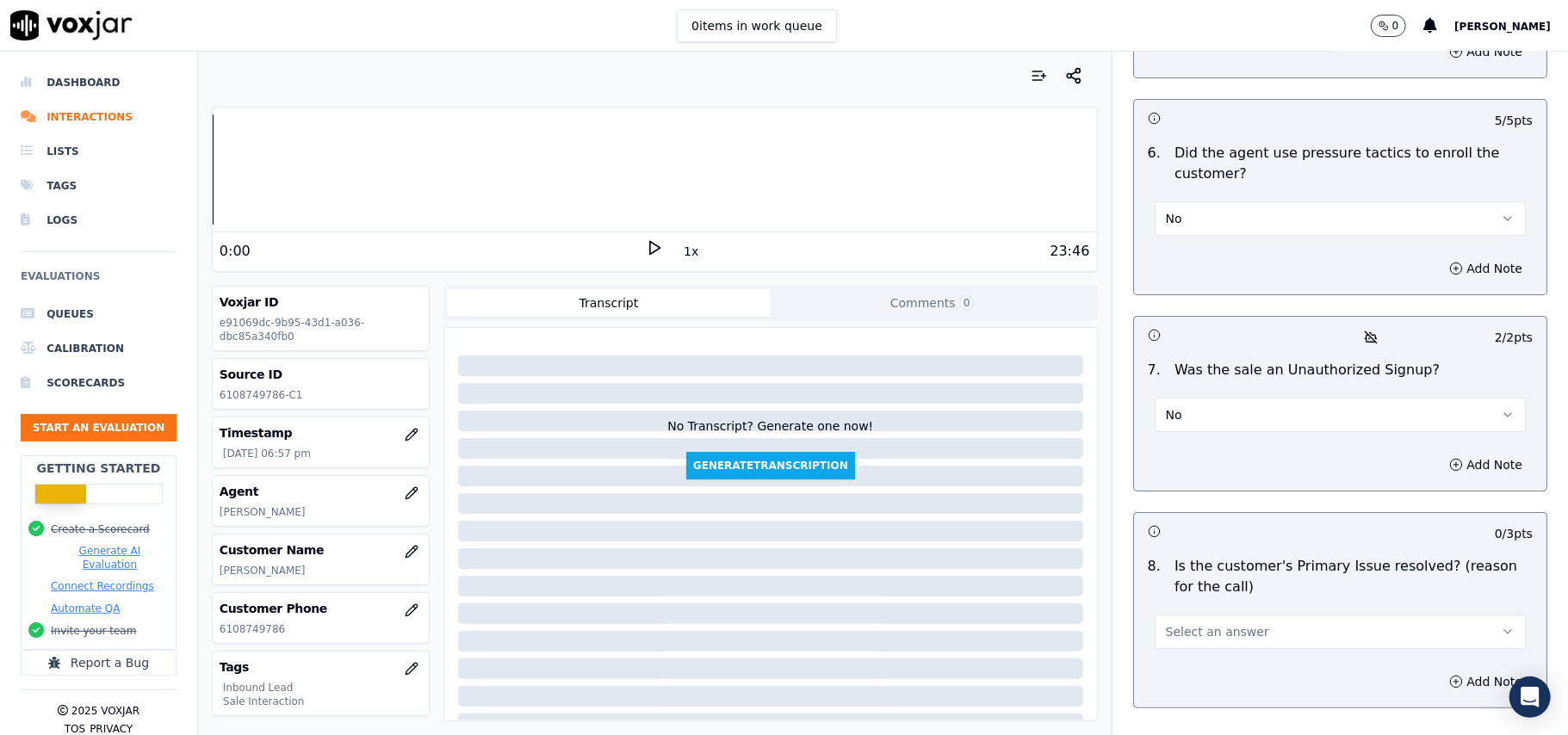
scroll to position [4817, 0]
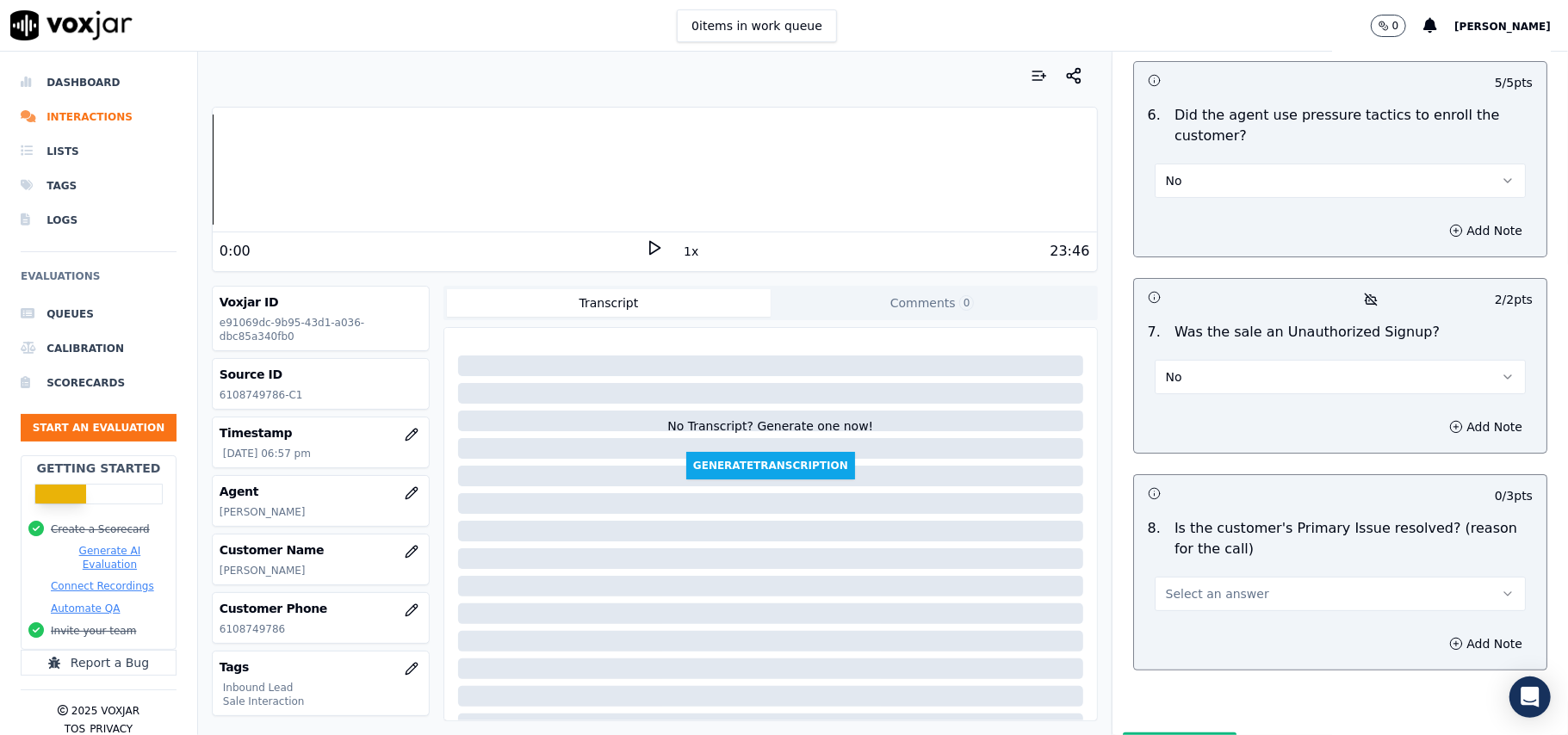
click at [1170, 577] on button "Select an answer" at bounding box center [1340, 594] width 372 height 35
click at [1177, 532] on div "Yes" at bounding box center [1303, 543] width 333 height 28
drag, startPoint x: 1127, startPoint y: 662, endPoint x: 574, endPoint y: 734, distance: 557.7
click at [1127, 732] on button "Submit Scores" at bounding box center [1179, 747] width 115 height 31
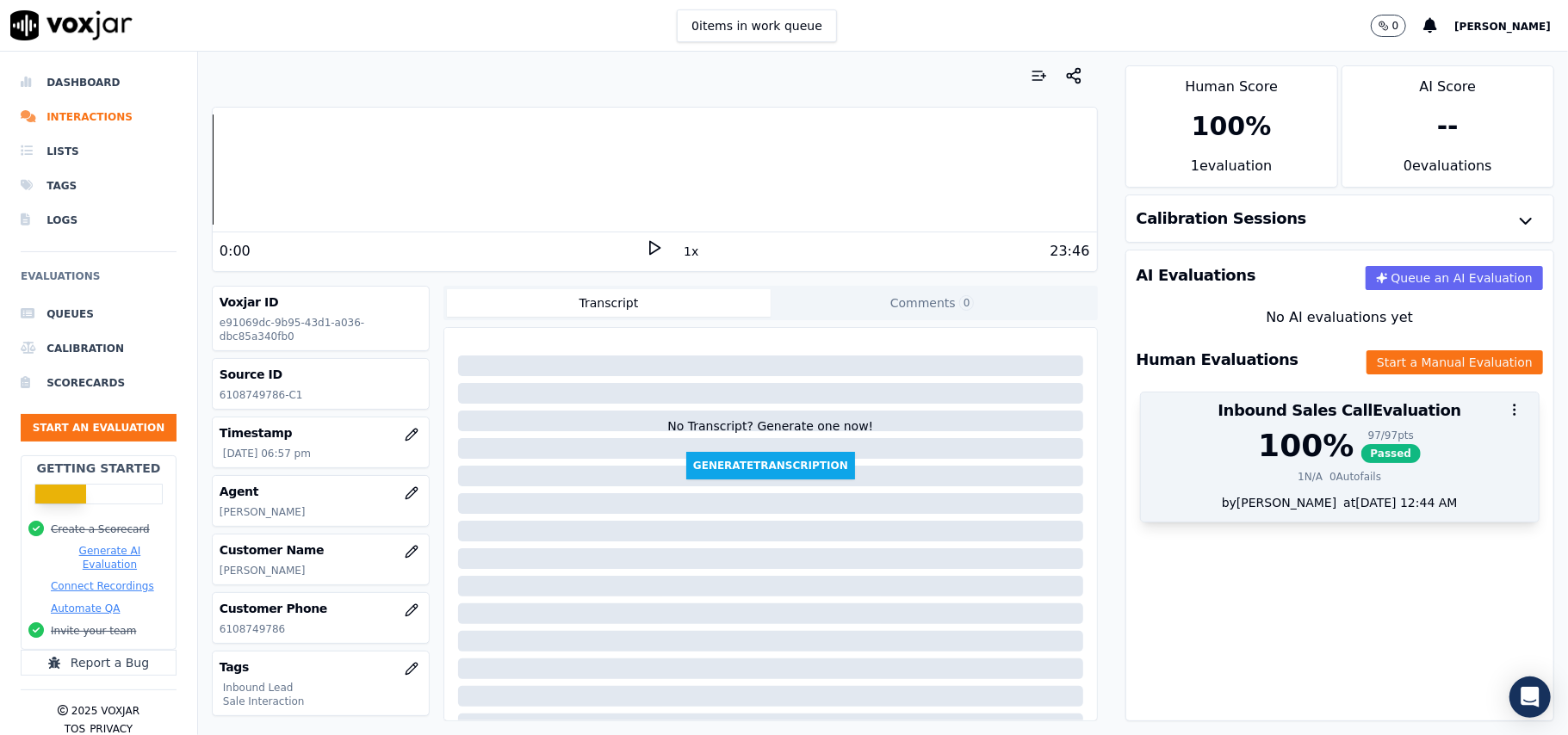
click at [1361, 441] on div "97 / 97 pts" at bounding box center [1391, 435] width 60 height 14
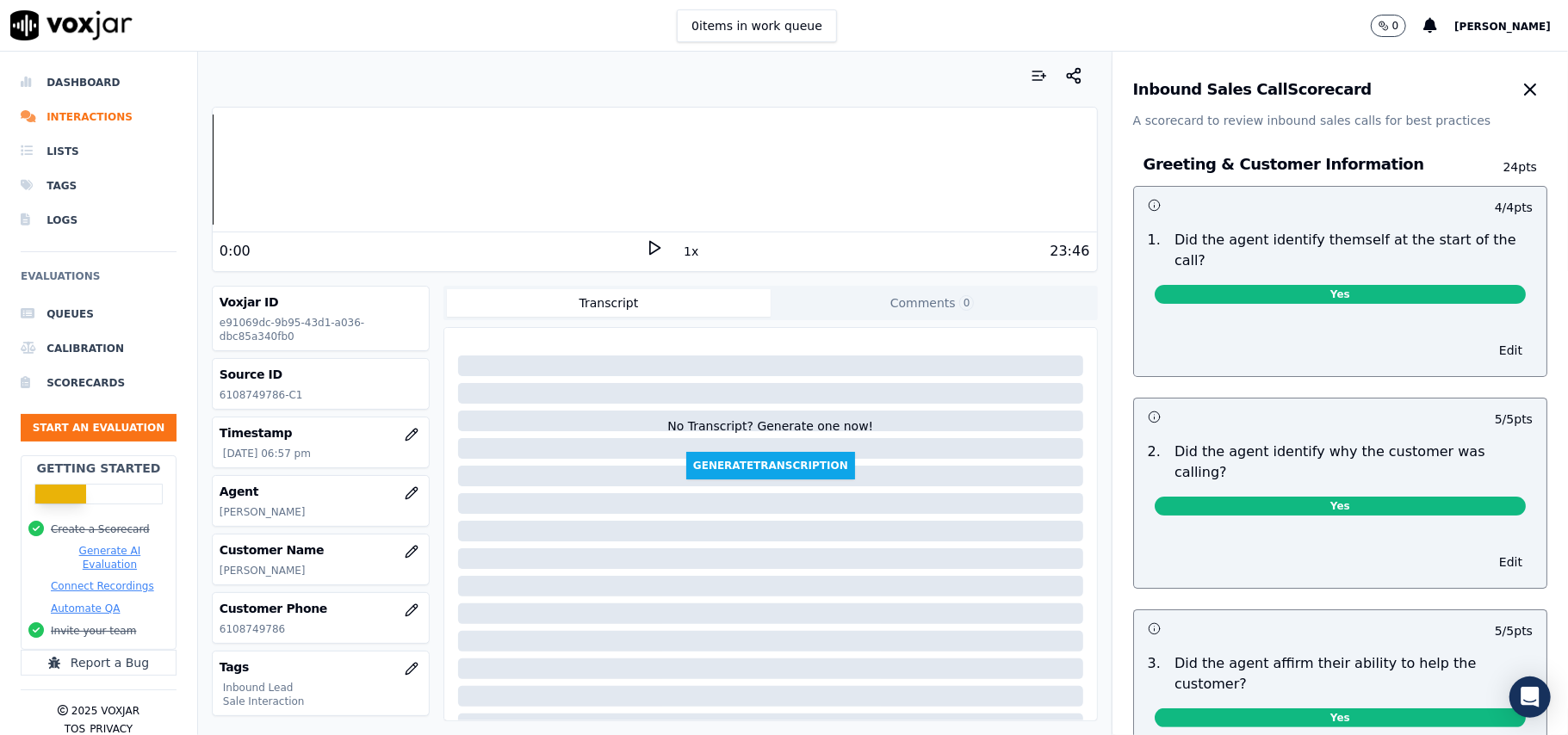
scroll to position [2973, 0]
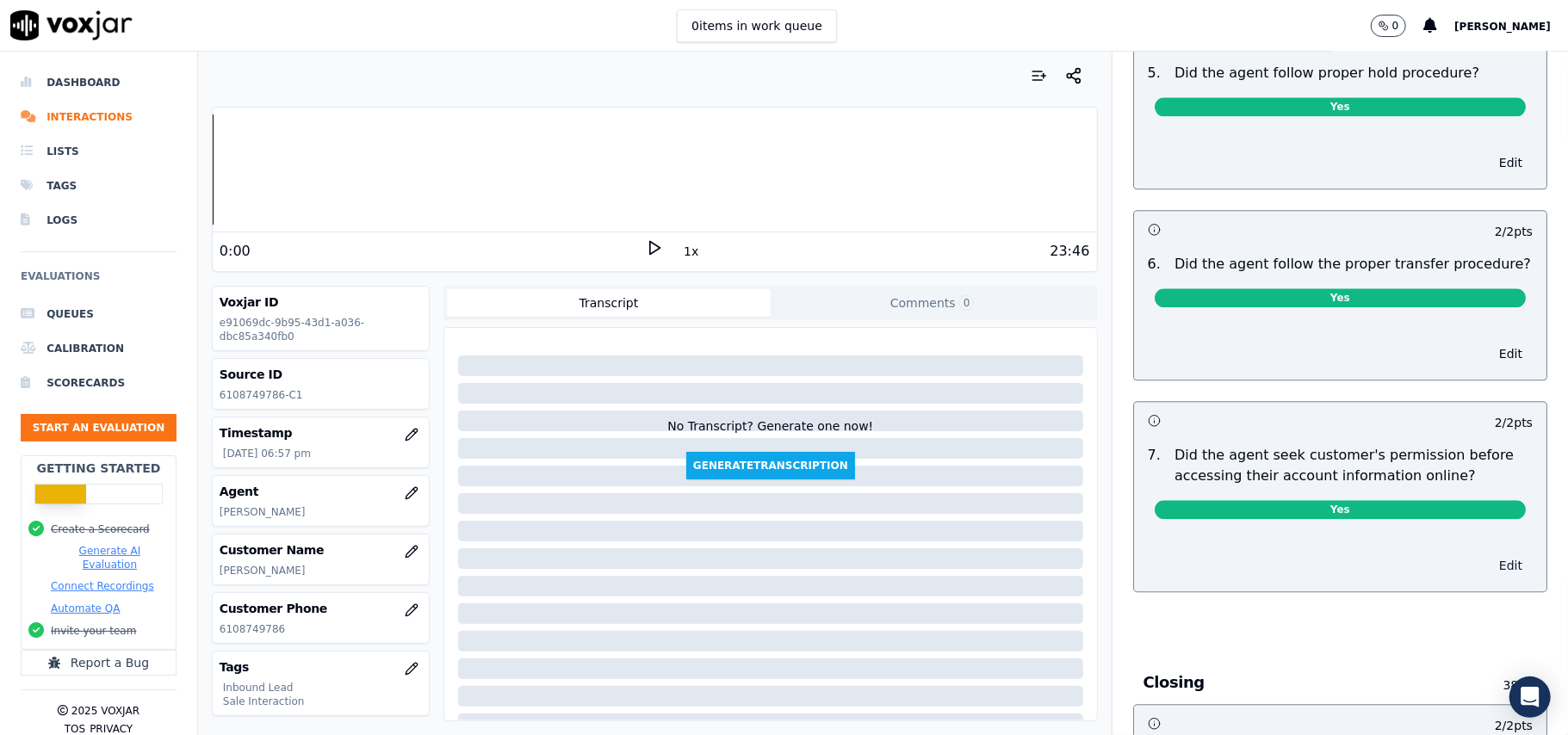
click at [1488, 554] on button "Edit" at bounding box center [1510, 566] width 44 height 24
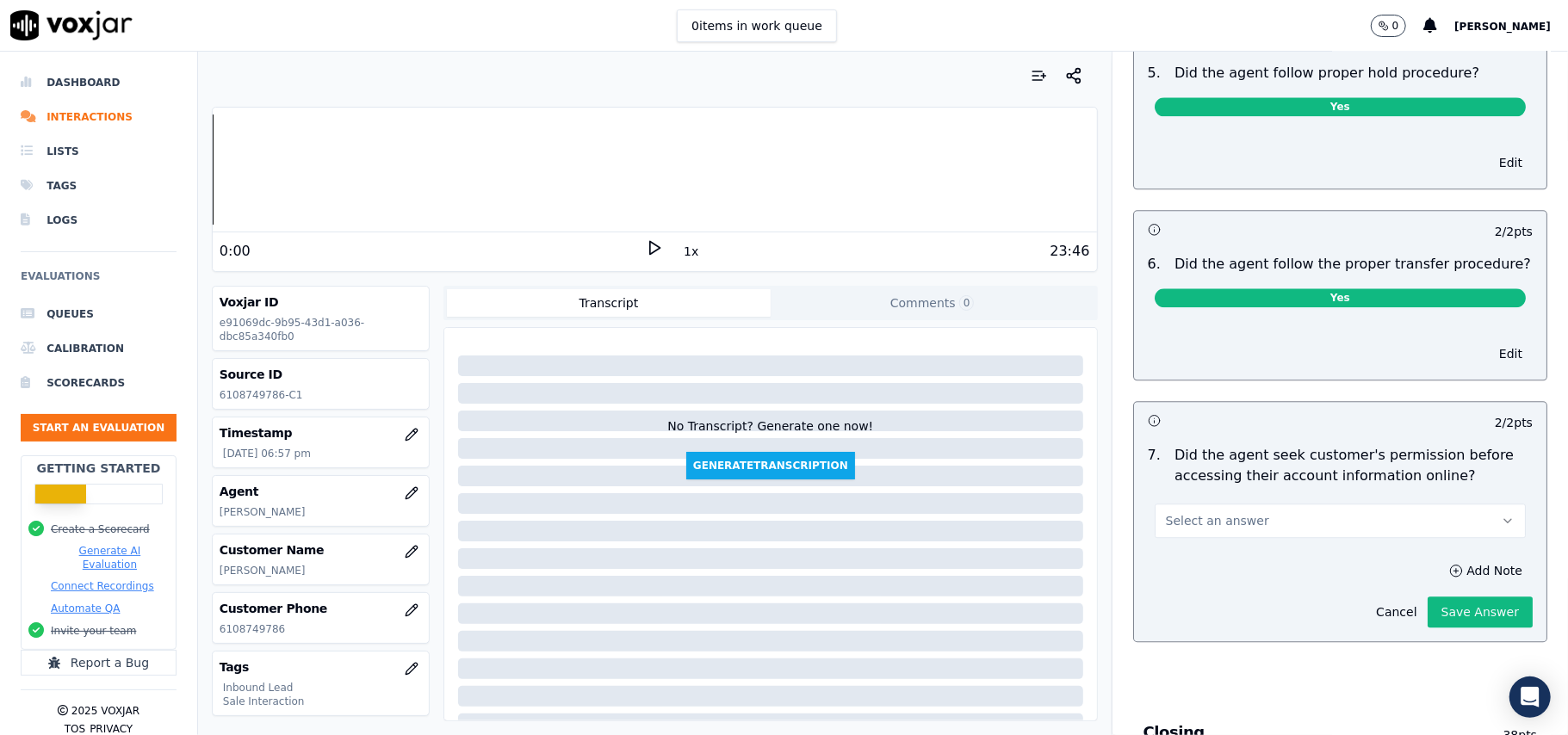
click at [1310, 504] on button "Select an answer" at bounding box center [1340, 521] width 372 height 35
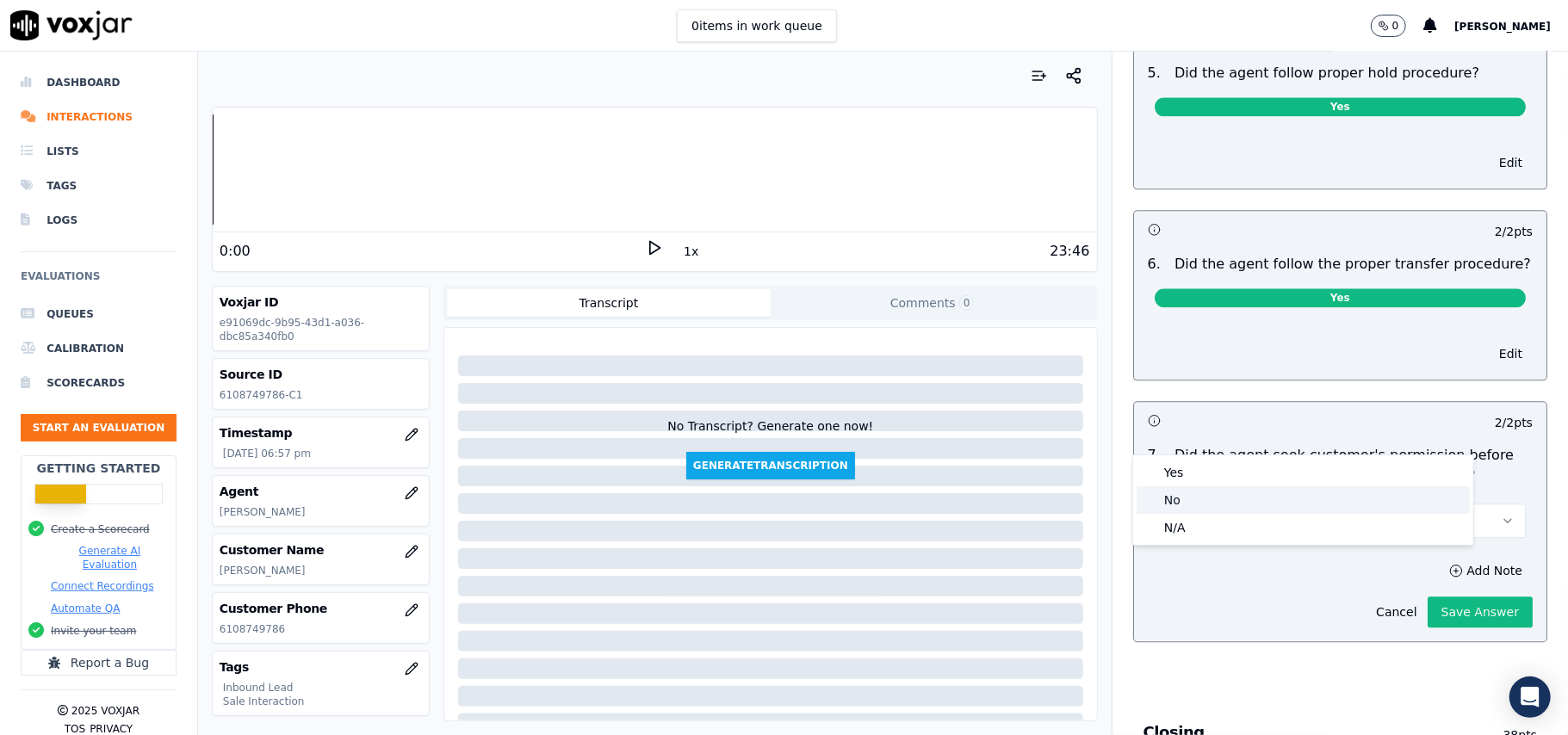
click at [1205, 497] on div "No" at bounding box center [1303, 500] width 333 height 28
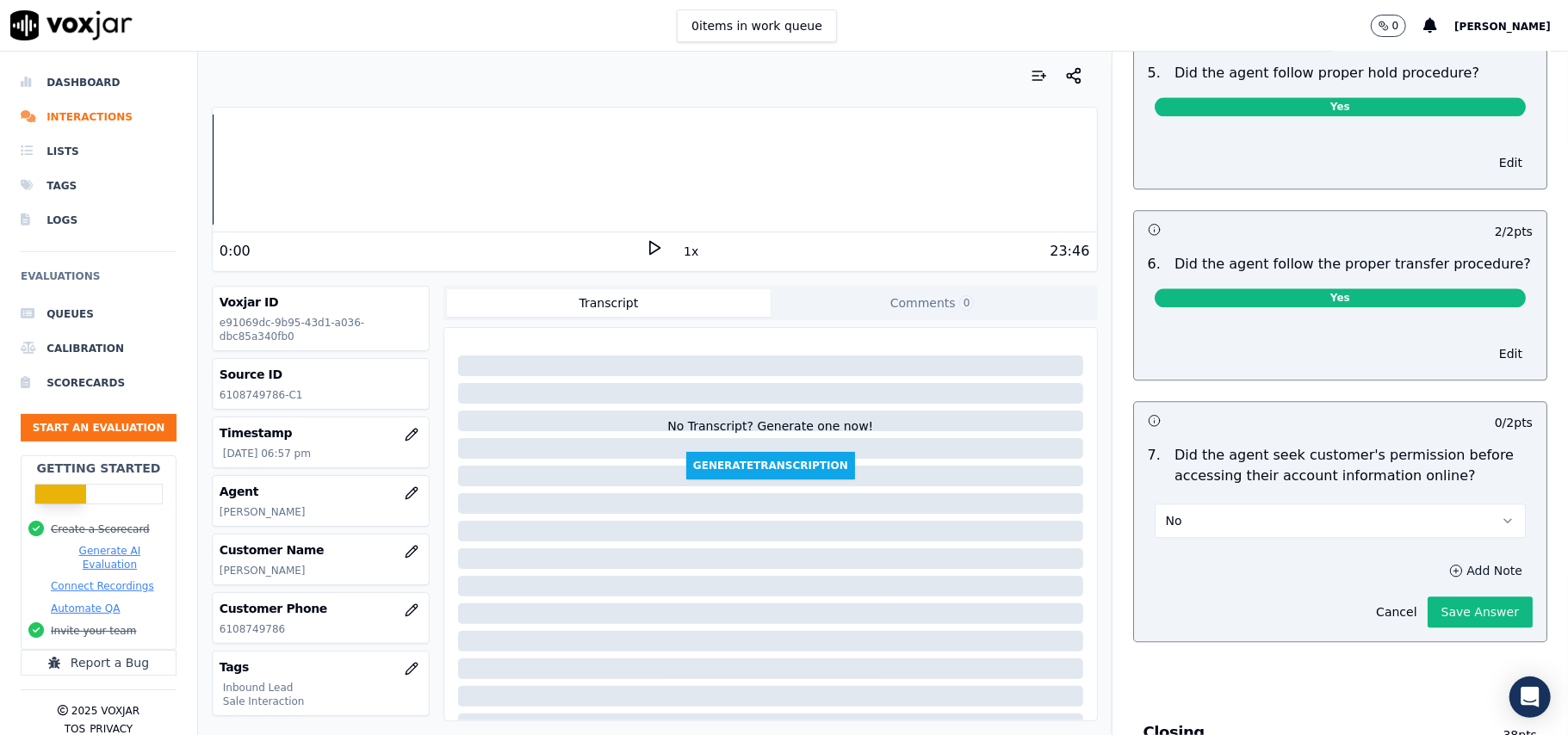
click at [1449, 564] on icon "button" at bounding box center [1456, 571] width 14 height 14
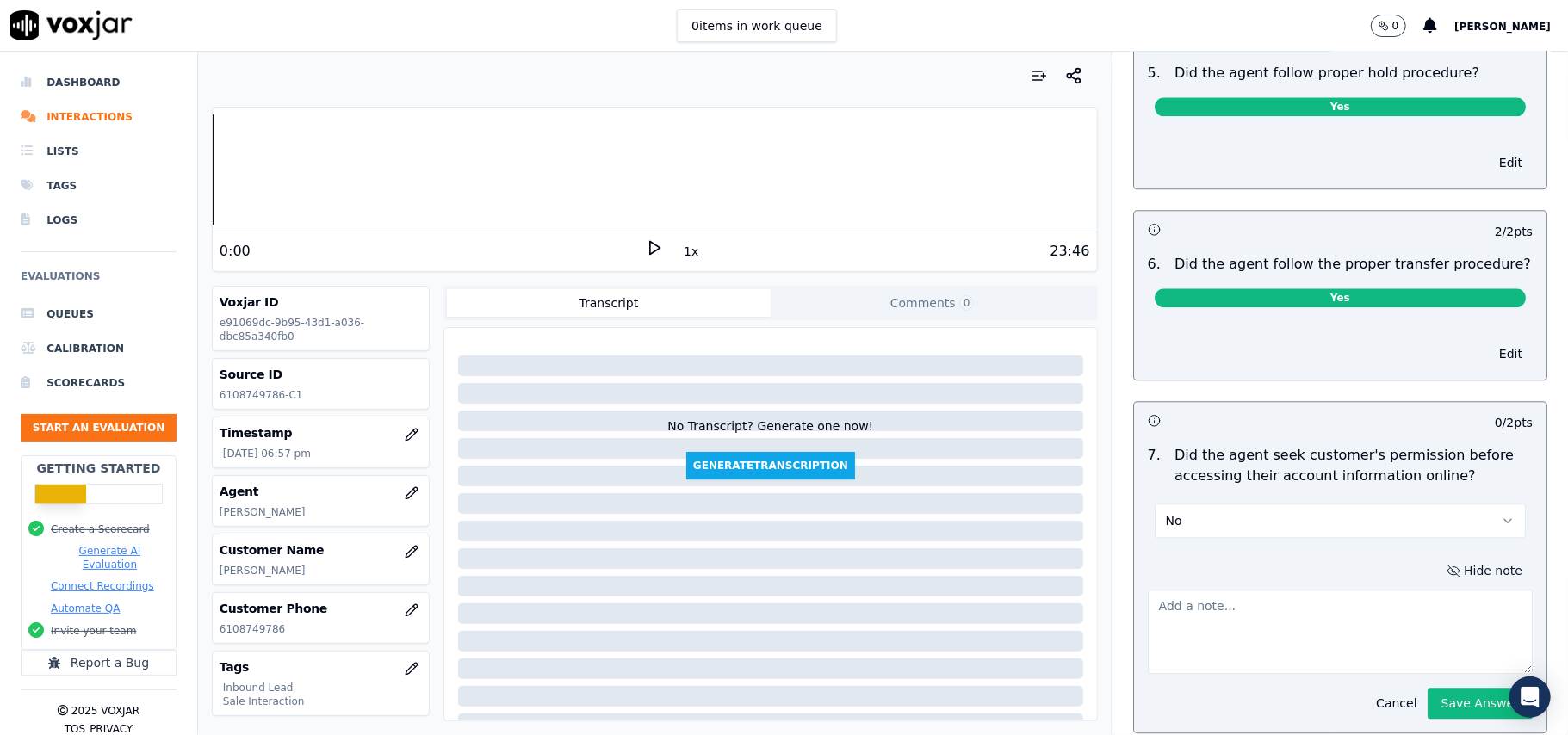
click at [943, 491] on div at bounding box center [770, 531] width 653 height 392
click at [1209, 590] on textarea at bounding box center [1340, 631] width 385 height 85
paste textarea "@08:56 – Didn’t take the permission from the customer before accessing his acco…"
click at [1148, 590] on textarea "@08:56 – Didn’t take the permission from the customer before accessing his acco…" at bounding box center [1340, 631] width 385 height 85
click at [1166, 590] on textarea "@08:56 – Didn’t take the permission from the customer before accessing his acco…" at bounding box center [1340, 631] width 385 height 85
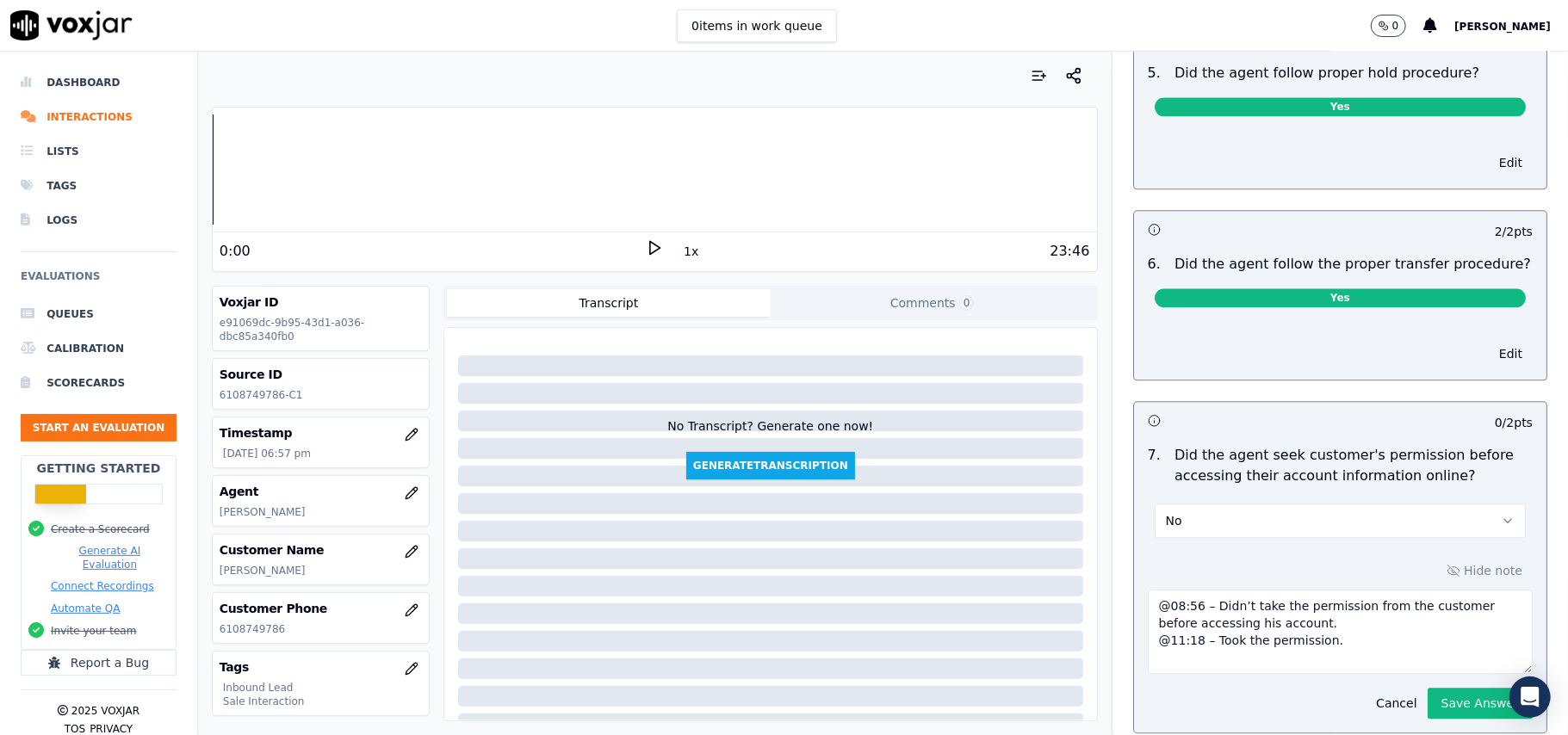
paste textarea "Call ID: 135423"
type textarea "Call ID: 135423 @08:56 – Didn’t take the permission from the customer before ac…"
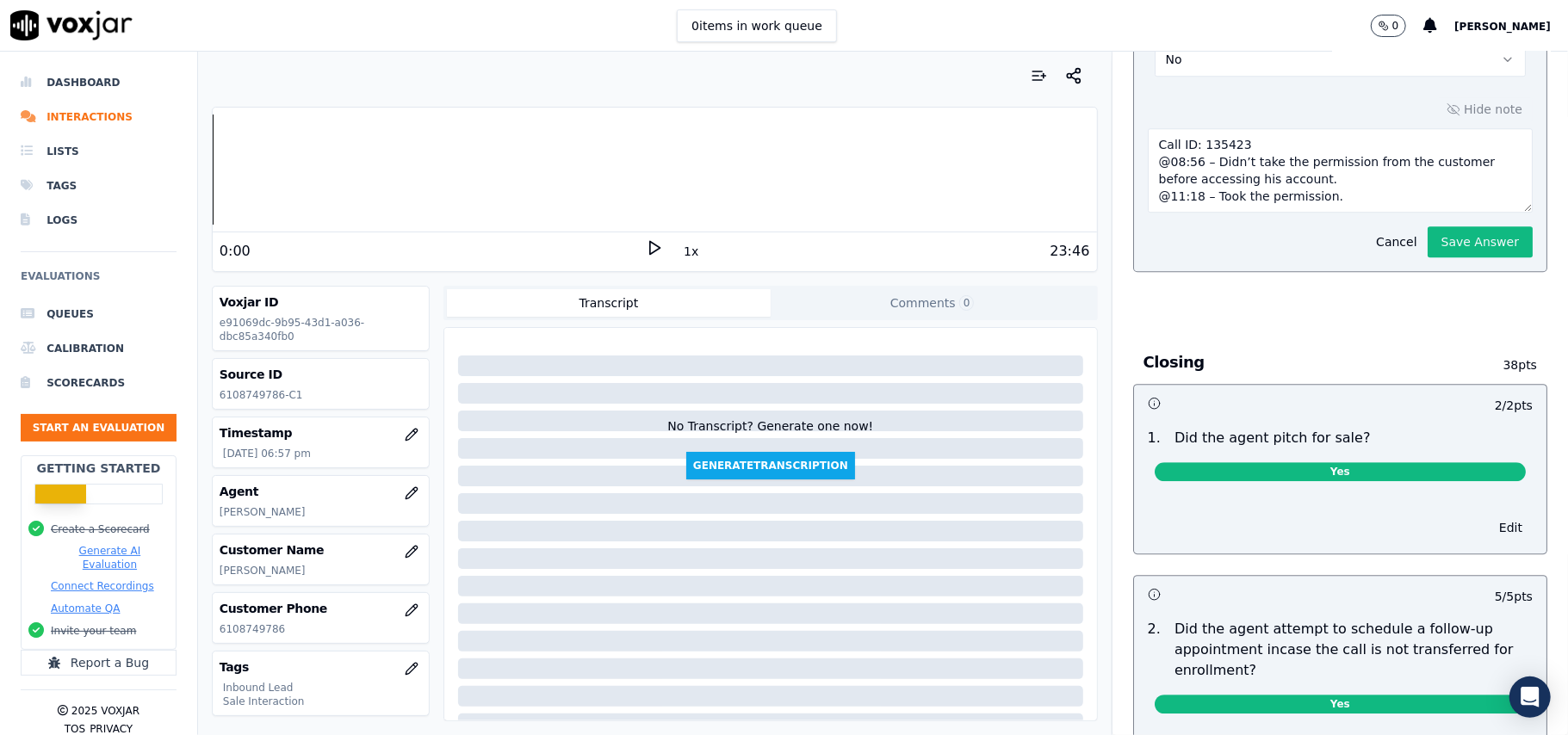
scroll to position [2976, 0]
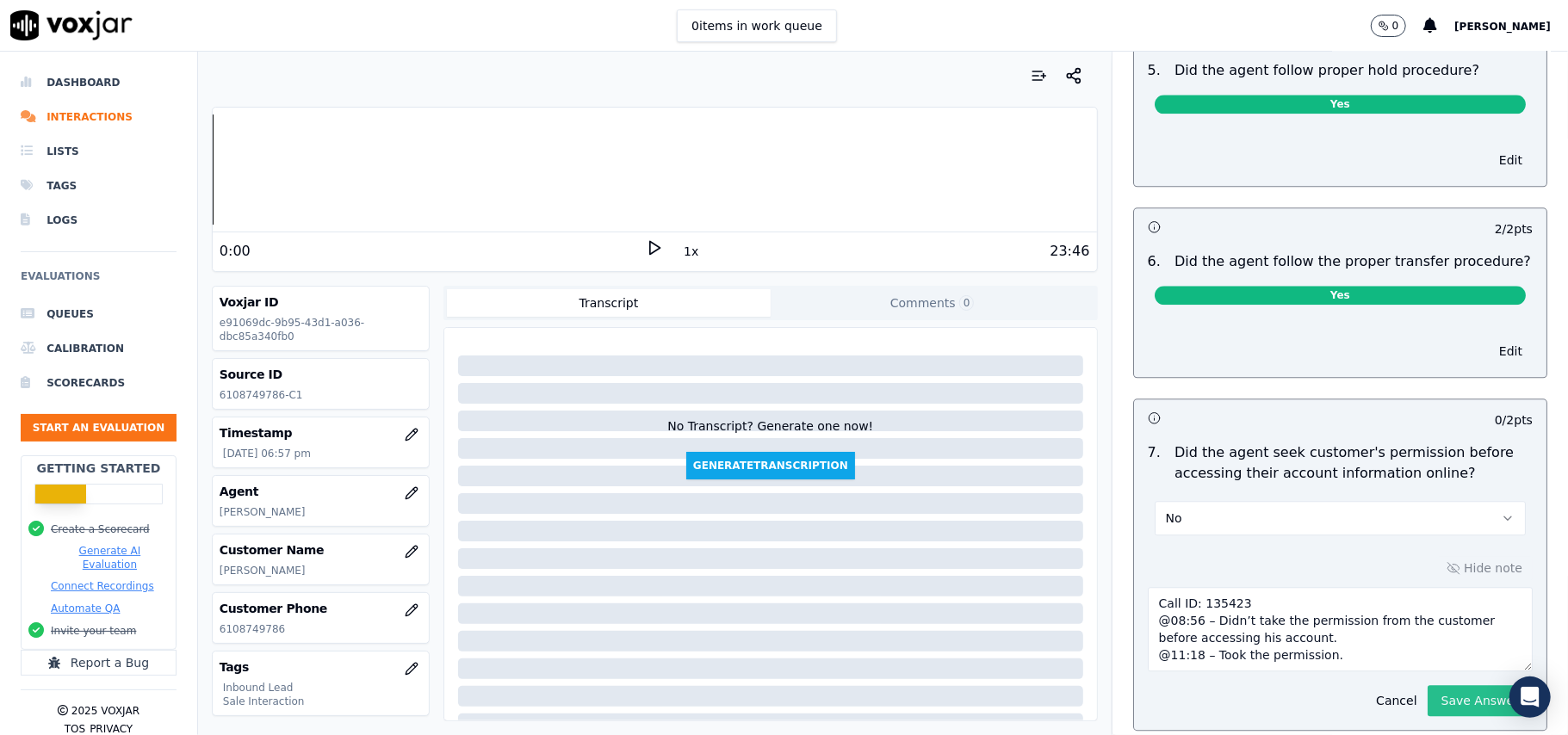
click at [1441, 685] on button "Save Answer" at bounding box center [1479, 700] width 105 height 31
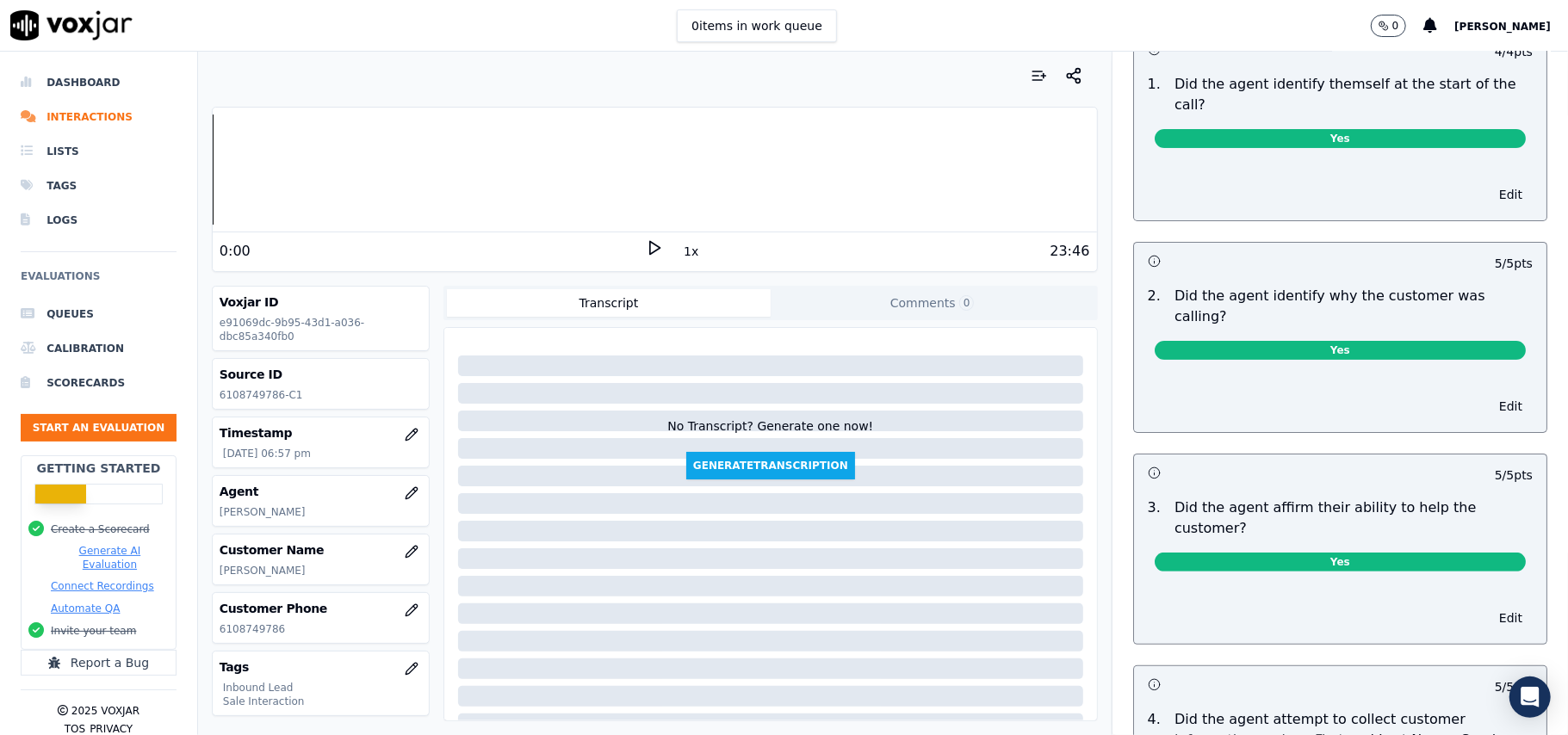
scroll to position [0, 0]
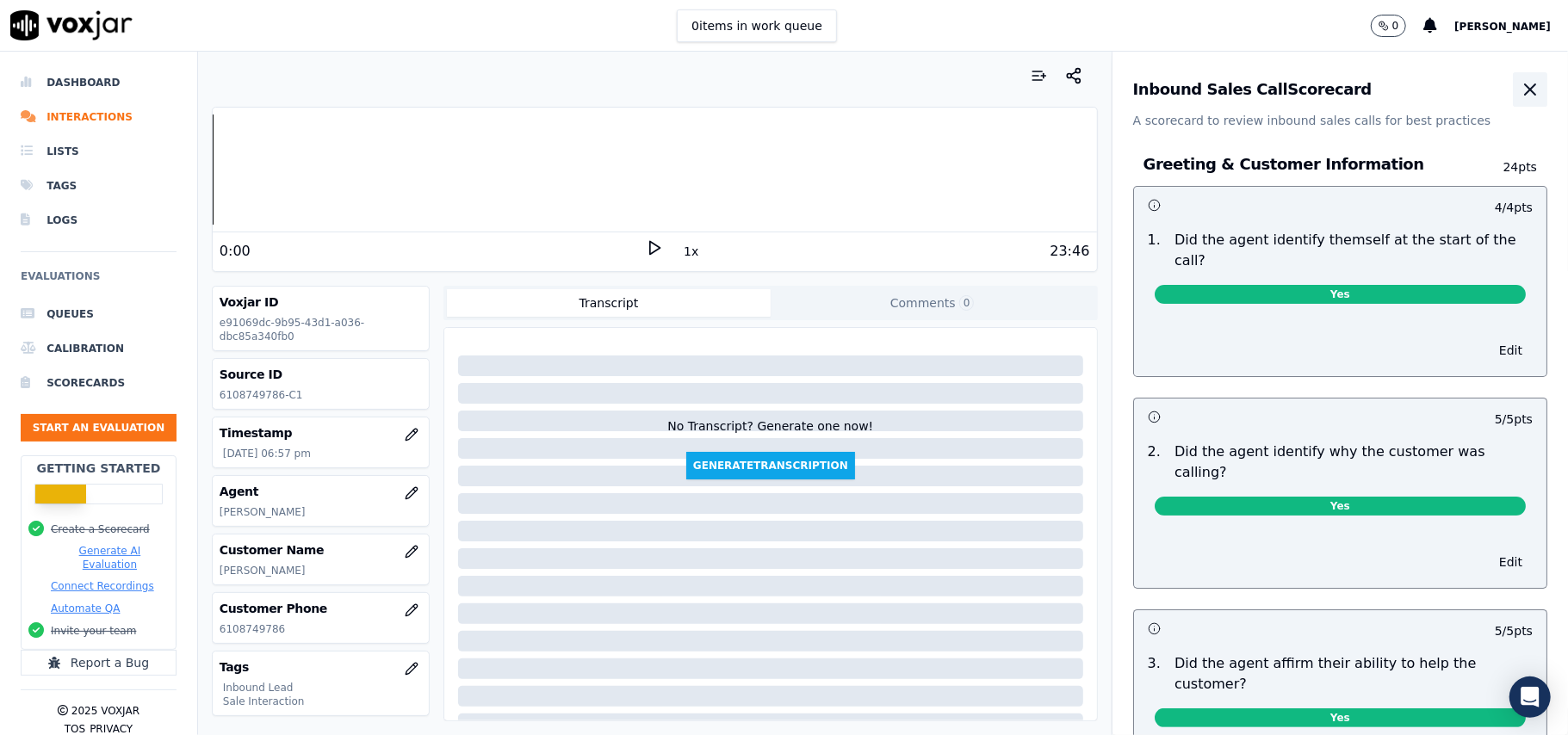
click at [1525, 95] on icon "button" at bounding box center [1530, 90] width 10 height 10
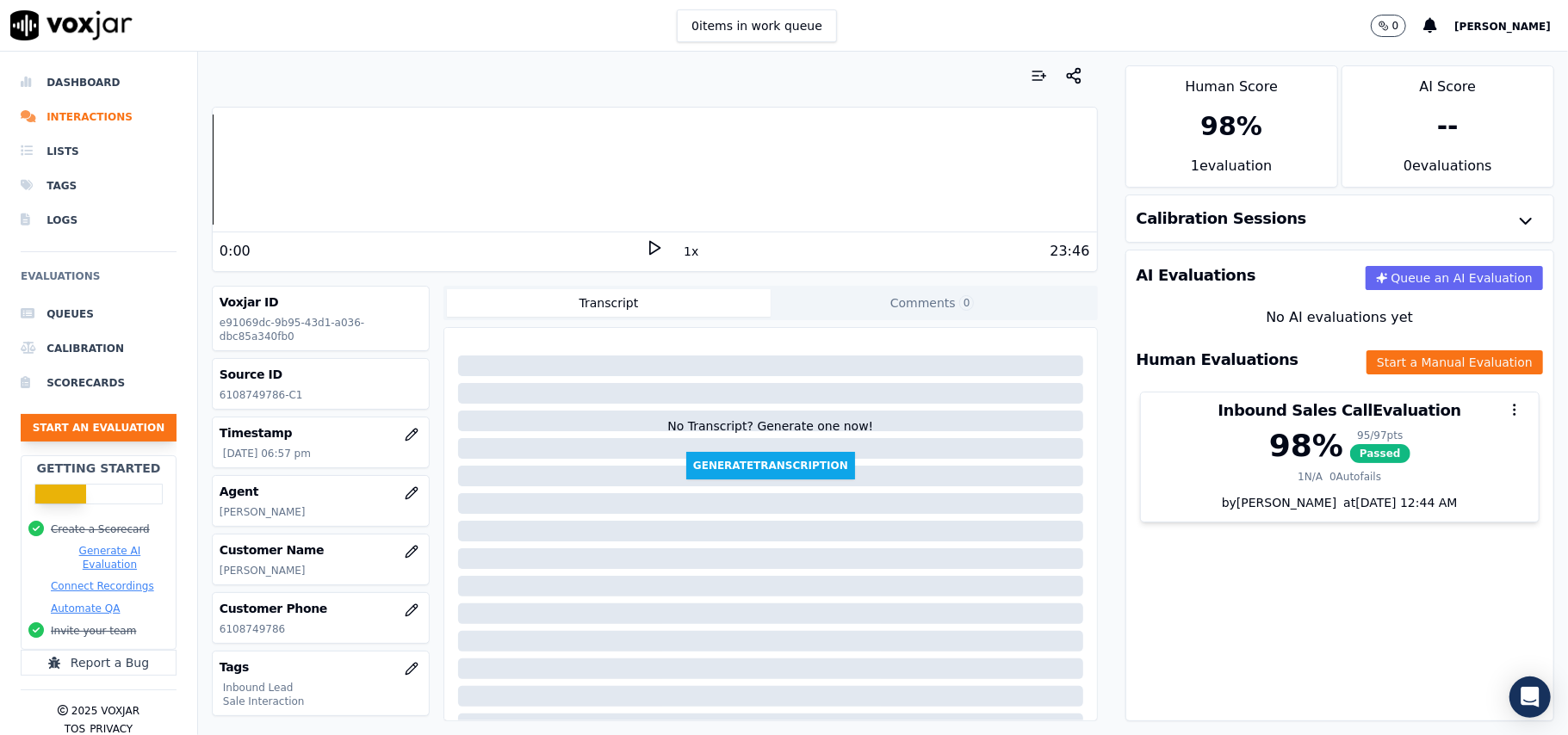
click at [123, 416] on button "Start an Evaluation" at bounding box center [99, 428] width 155 height 28
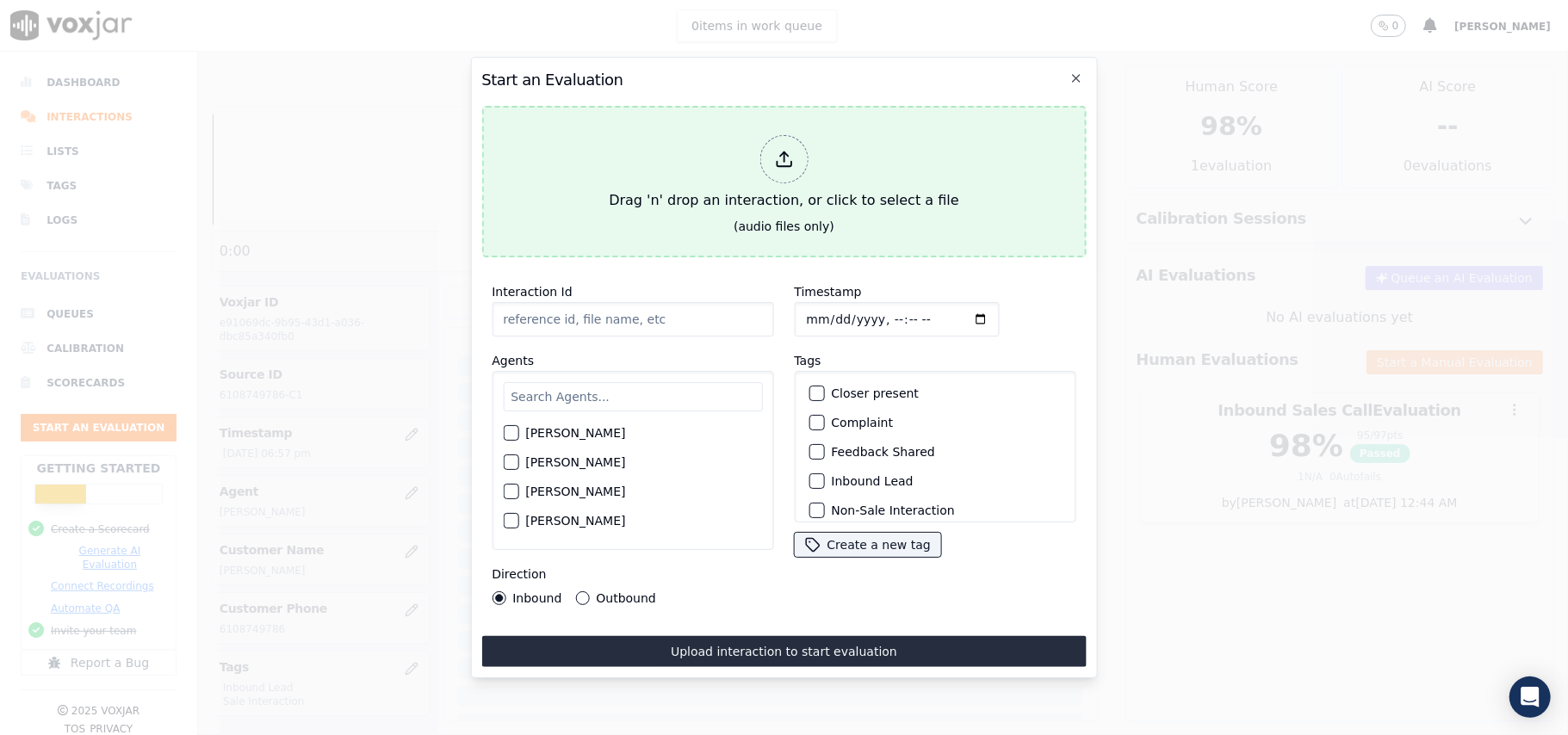
click at [787, 151] on icon at bounding box center [783, 158] width 19 height 19
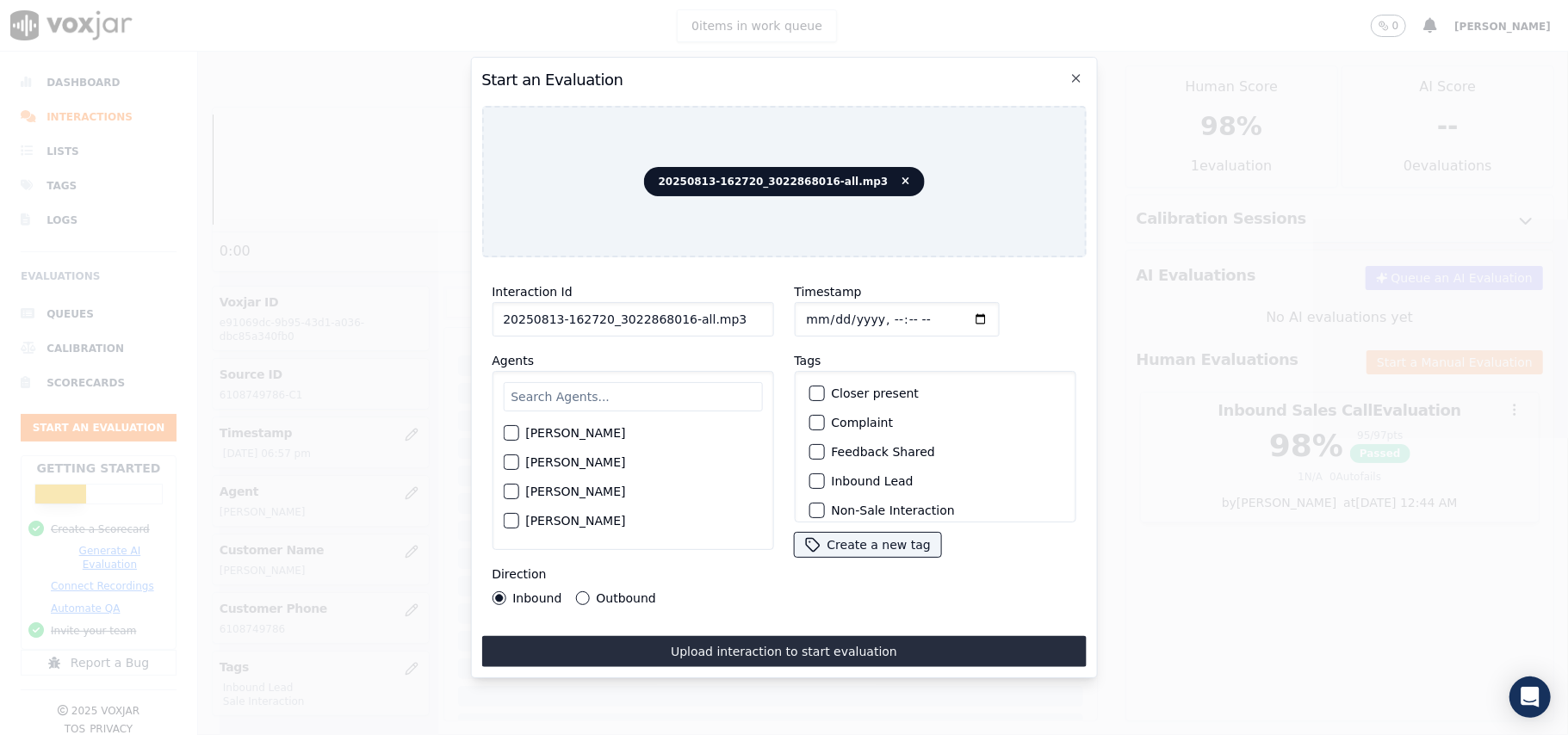
drag, startPoint x: 696, startPoint y: 298, endPoint x: 675, endPoint y: 298, distance: 21.0
click at [675, 302] on input "20250813-162720_3022868016-all.mp3" at bounding box center [633, 319] width 282 height 35
type input "20250813-162720_3022868016-C1"
click at [828, 307] on input "Timestamp" at bounding box center [897, 319] width 205 height 35
type input "[DATE]T19:16"
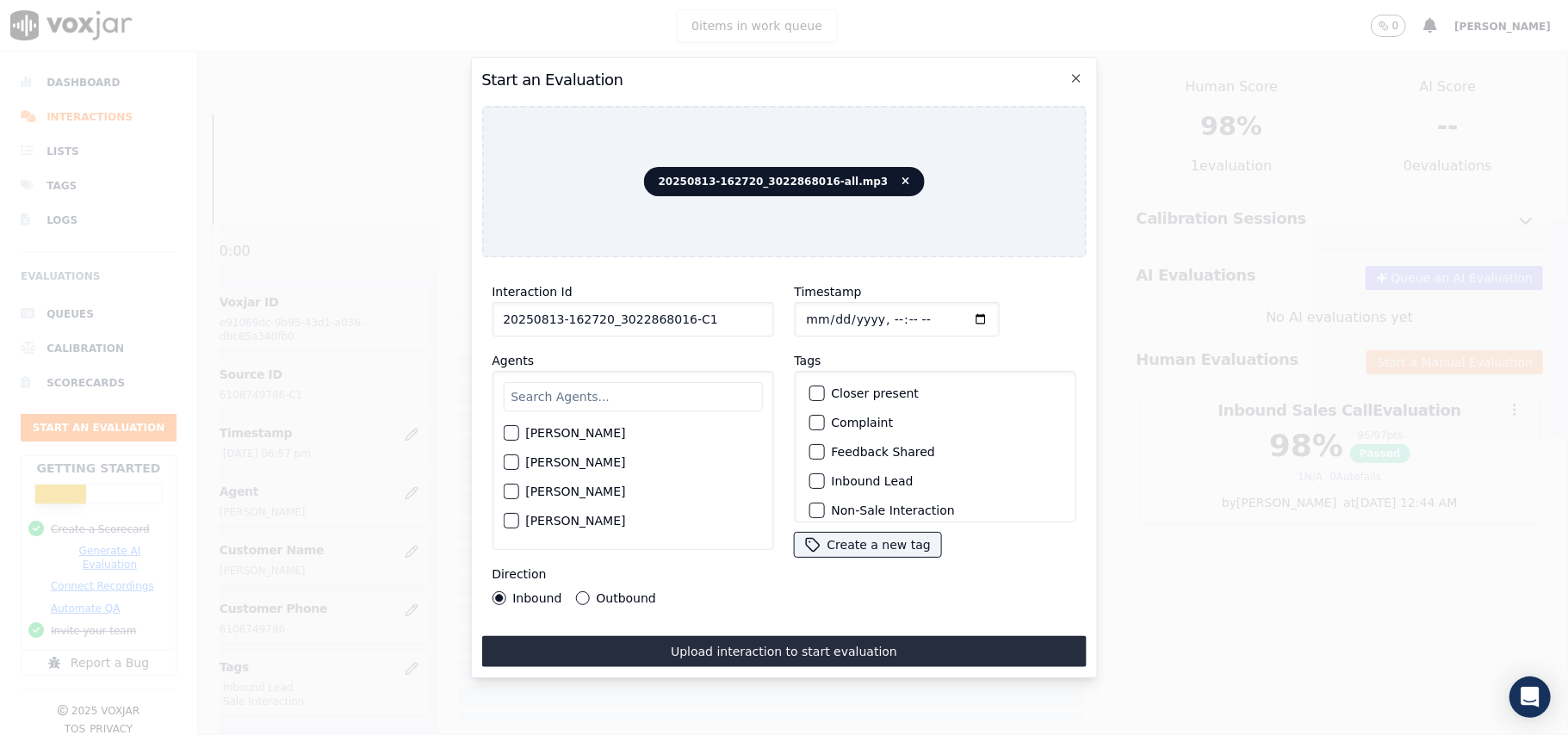
click at [541, 385] on input "text" at bounding box center [633, 396] width 259 height 29
type input "[PERSON_NAME]"
click at [508, 432] on div "button" at bounding box center [510, 438] width 12 height 12
click at [811, 482] on button "Inbound Lead" at bounding box center [817, 481] width 16 height 16
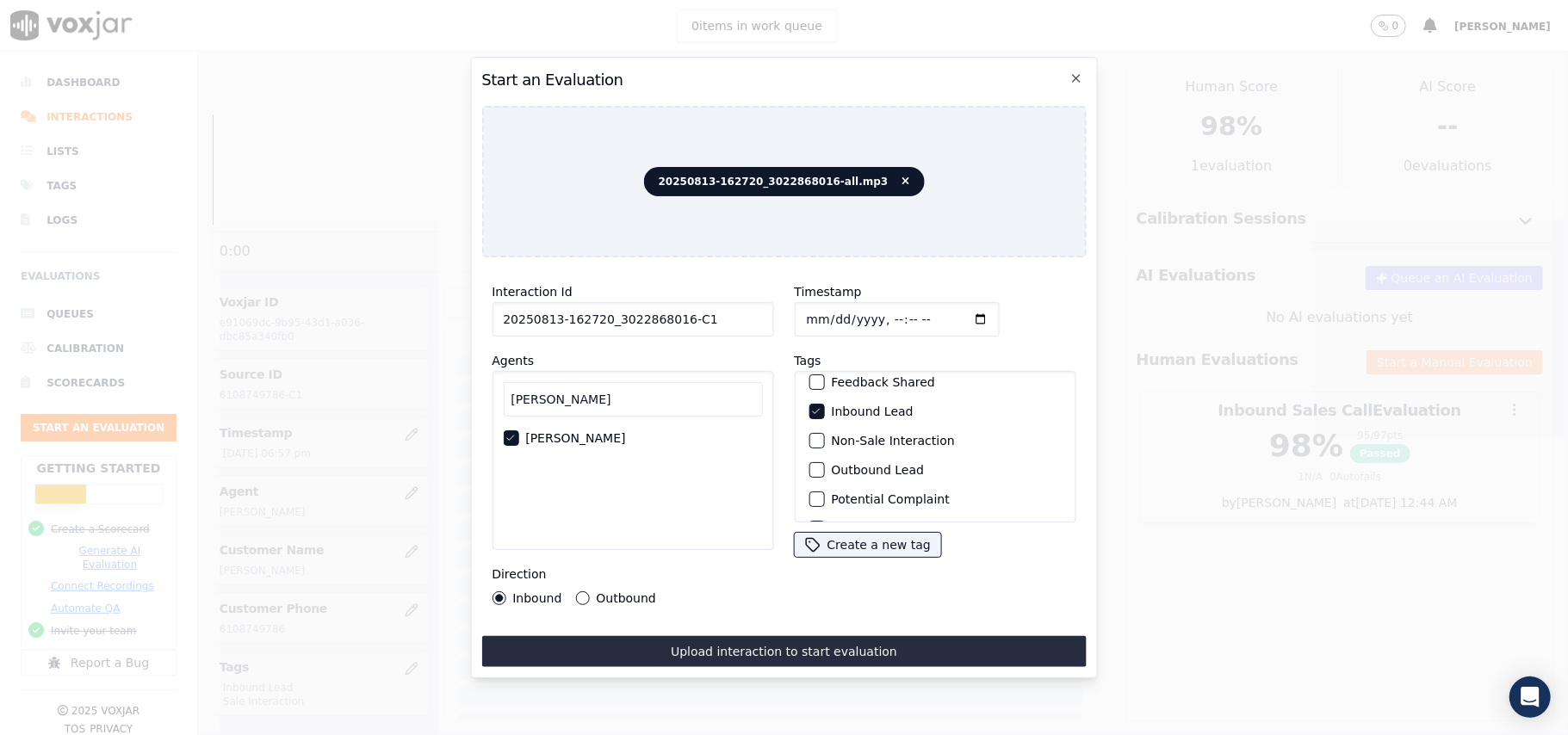
scroll to position [149, 0]
drag, startPoint x: 804, startPoint y: 468, endPoint x: 796, endPoint y: 573, distance: 105.3
click at [809, 494] on div "button" at bounding box center [815, 500] width 12 height 12
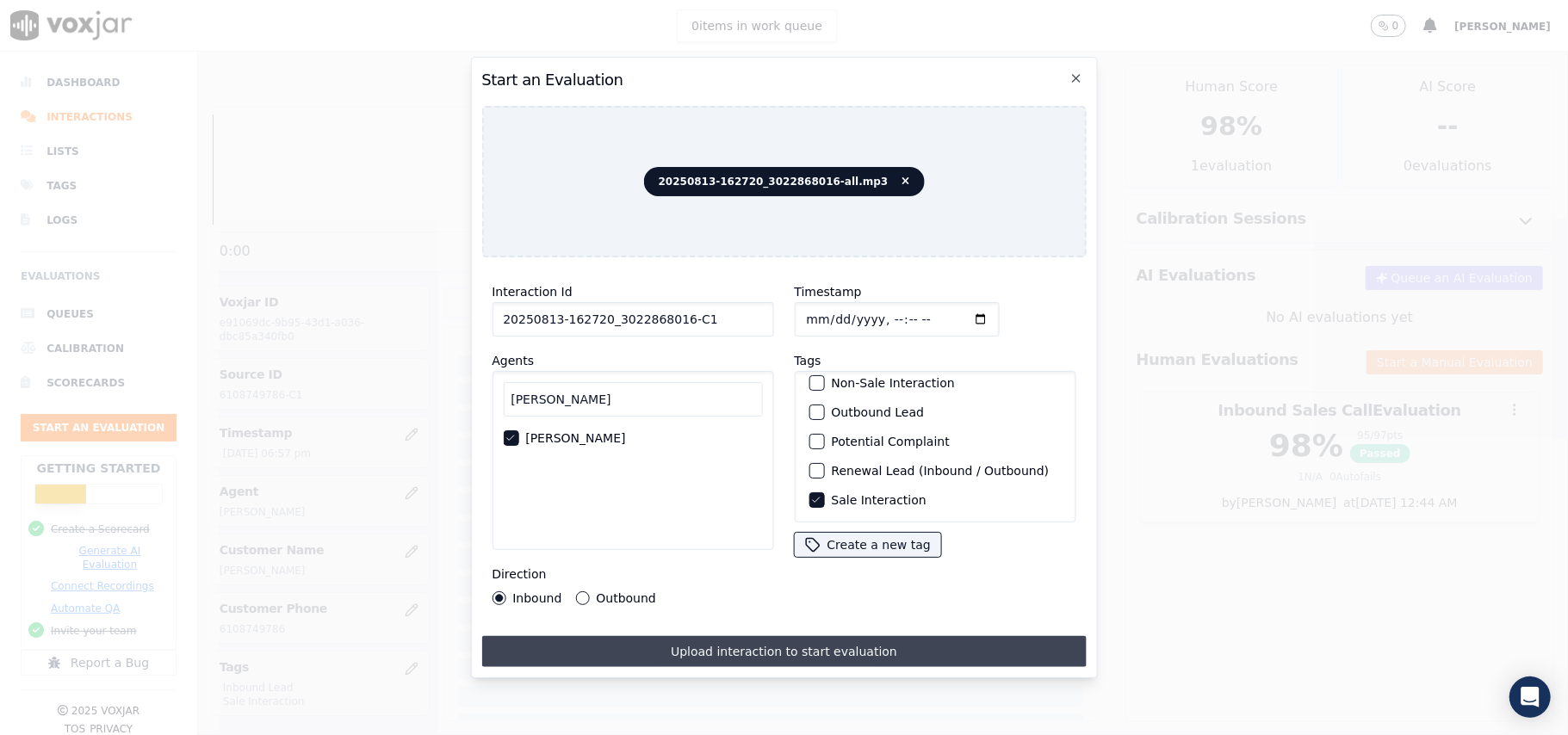
click at [763, 636] on button "Upload interaction to start evaluation" at bounding box center [783, 651] width 605 height 31
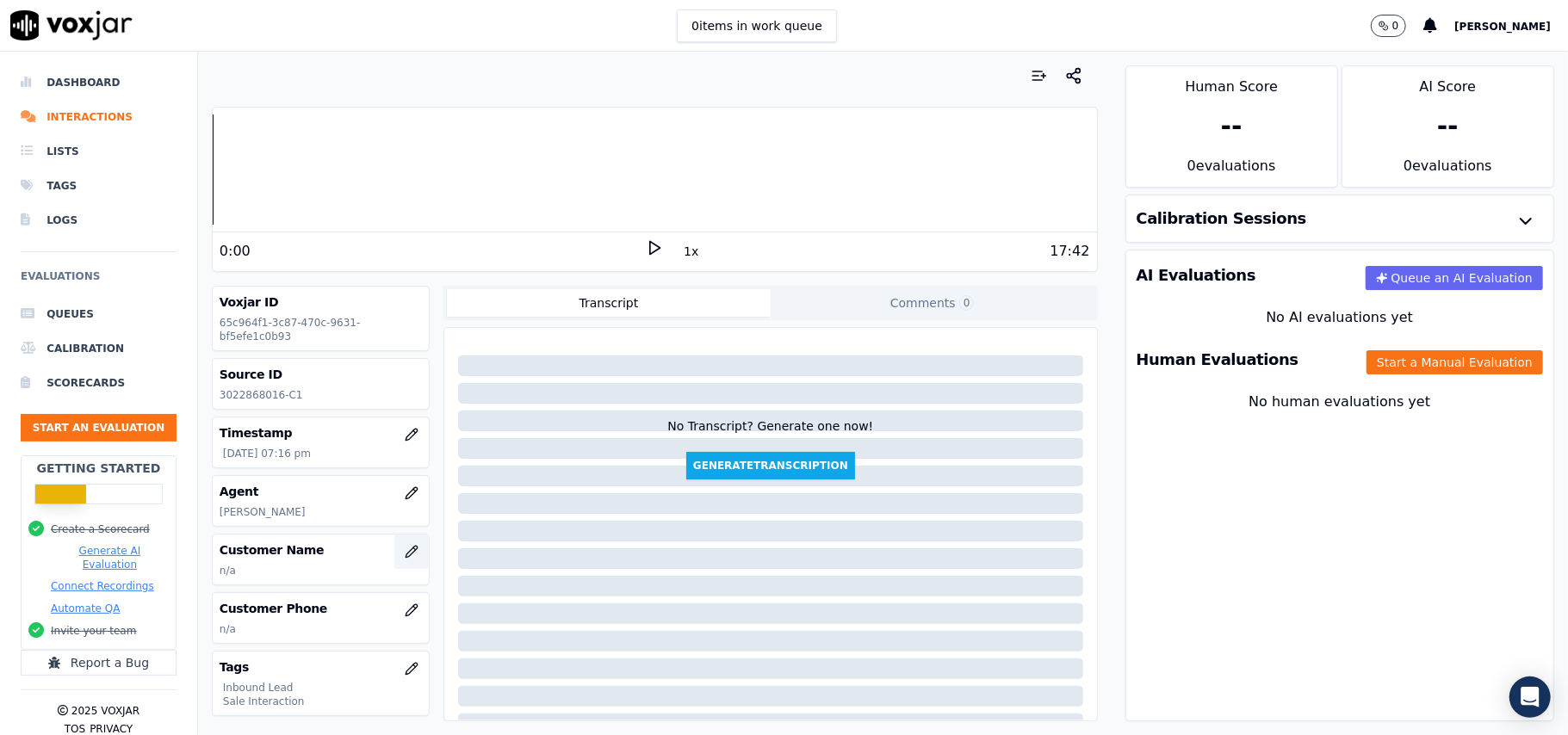
click at [404, 553] on icon "button" at bounding box center [411, 552] width 14 height 14
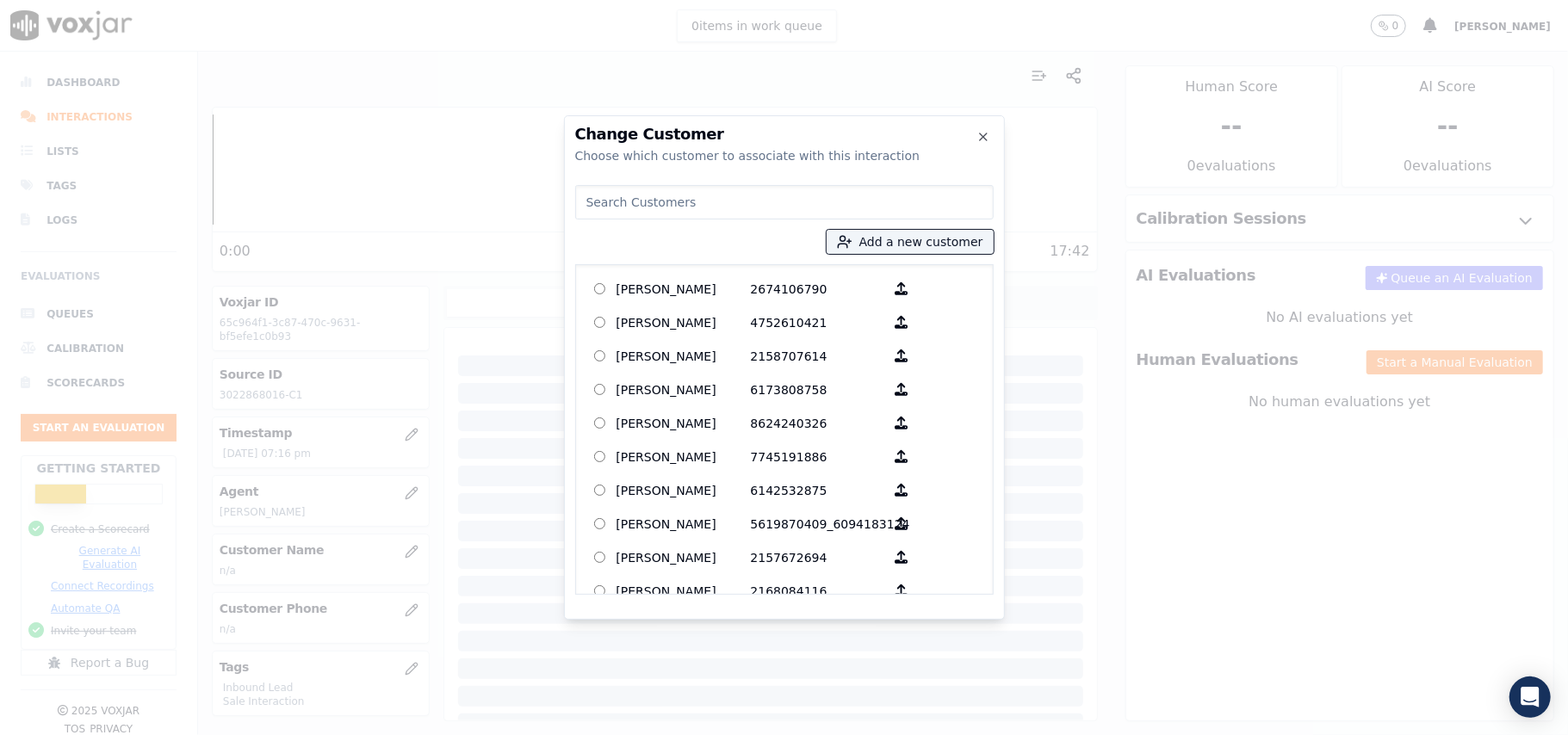
paste input "[PERSON_NAME]"
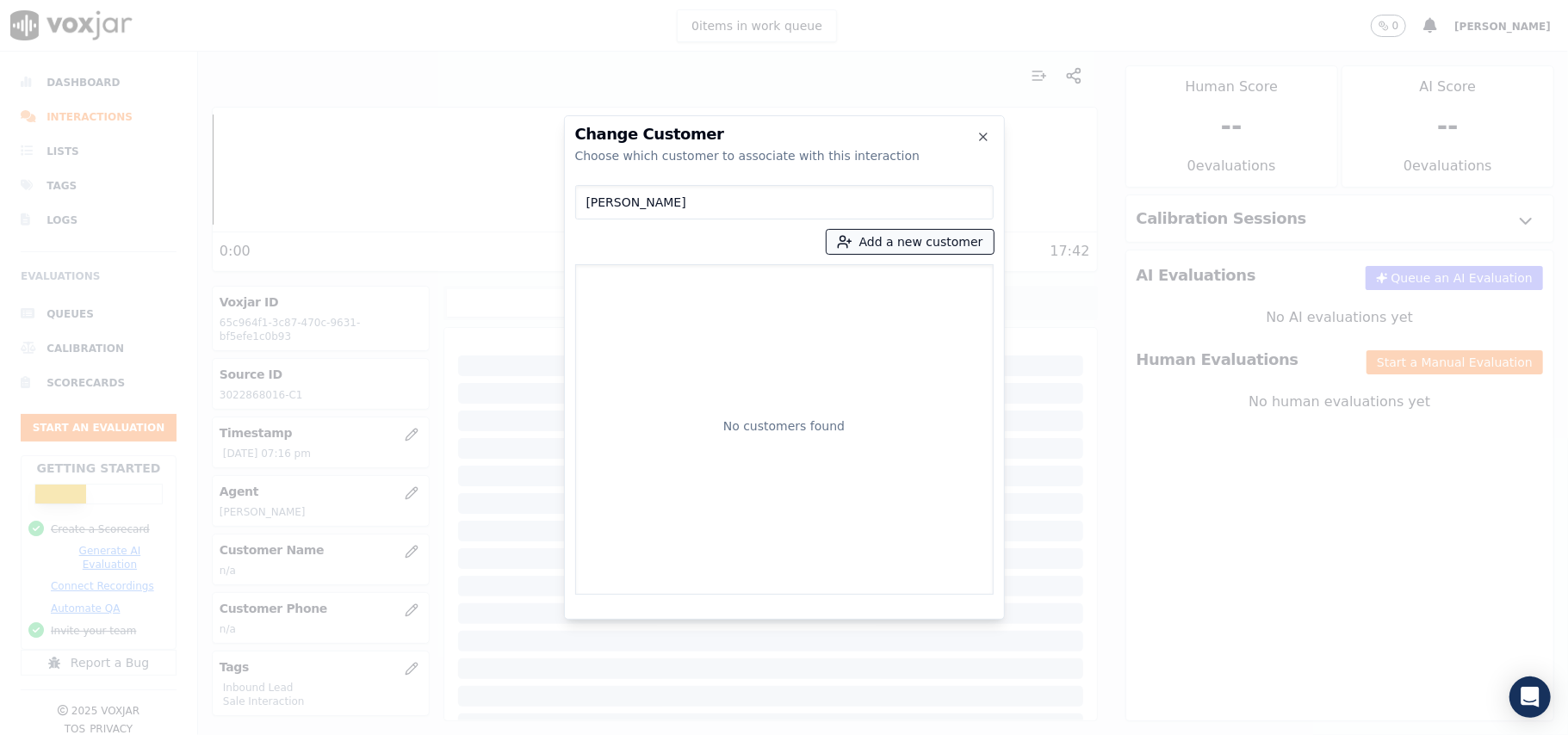
type input "[PERSON_NAME]"
click at [876, 245] on button "Add a new customer" at bounding box center [911, 242] width 167 height 24
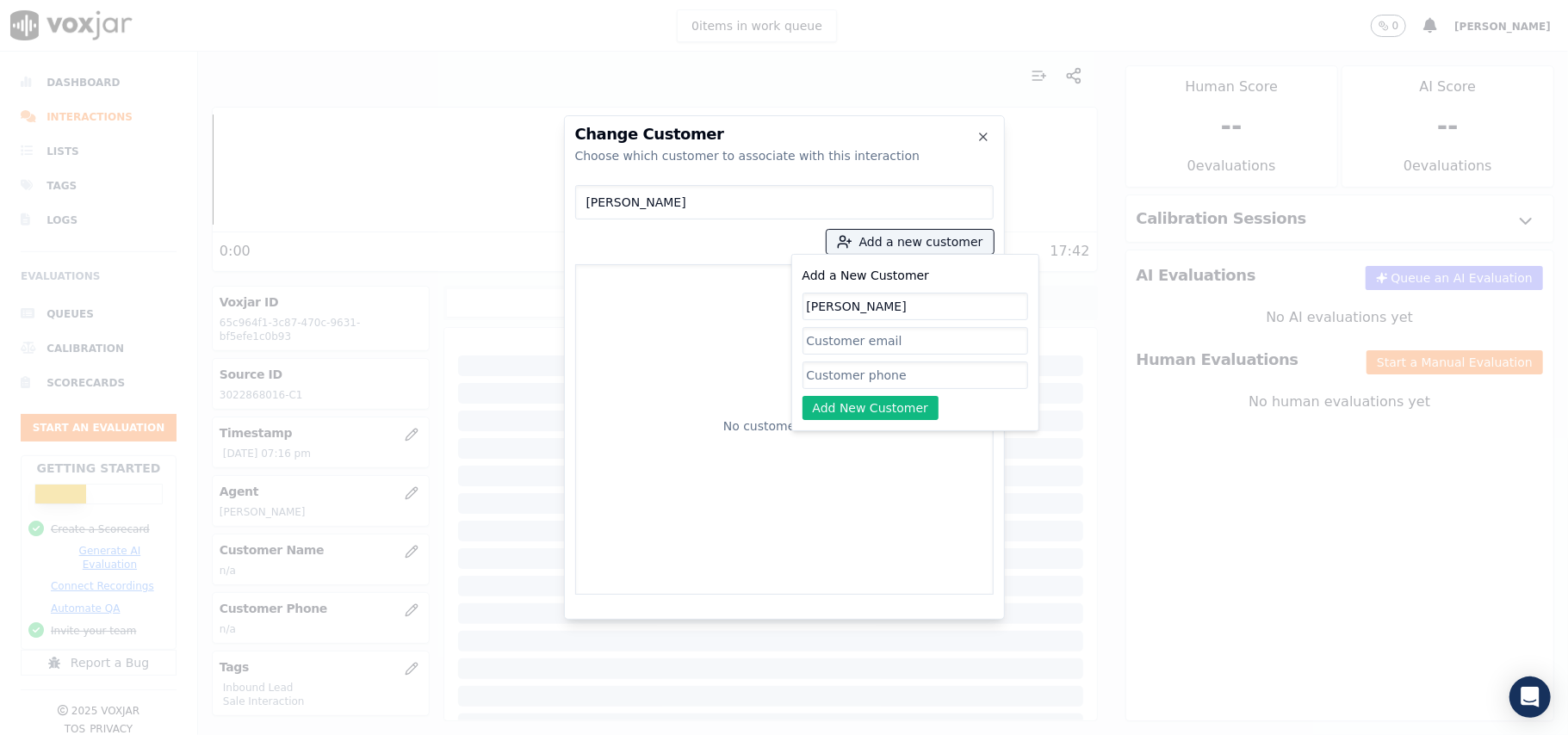
type input "[PERSON_NAME]"
click at [872, 375] on input "Add a New Customer" at bounding box center [915, 375] width 225 height 28
paste input "3022868016"
type input "3022868016"
click at [863, 399] on button "Add New Customer" at bounding box center [871, 408] width 136 height 24
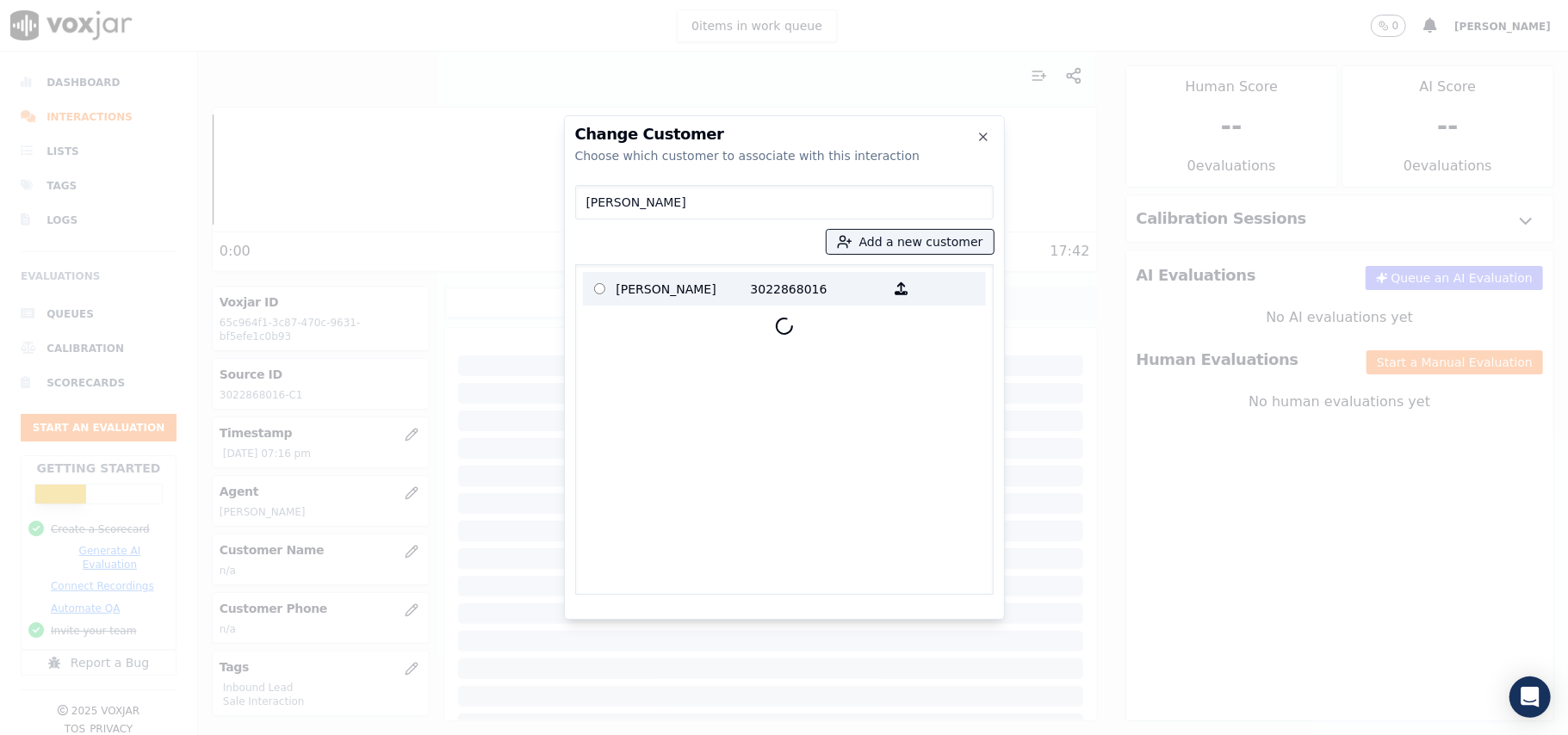
click at [709, 294] on p "[PERSON_NAME]" at bounding box center [683, 289] width 134 height 27
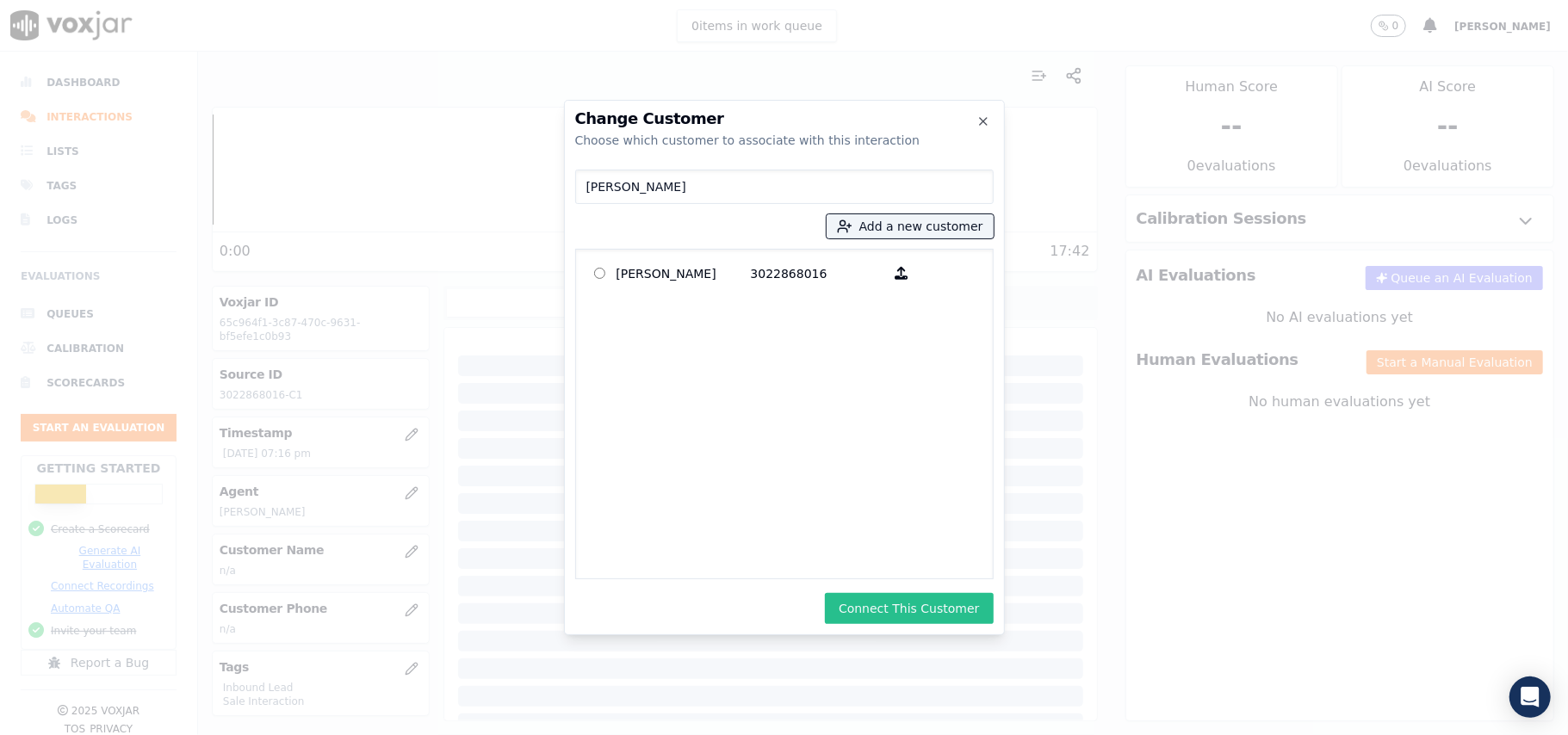
click at [889, 604] on button "Connect This Customer" at bounding box center [909, 608] width 168 height 31
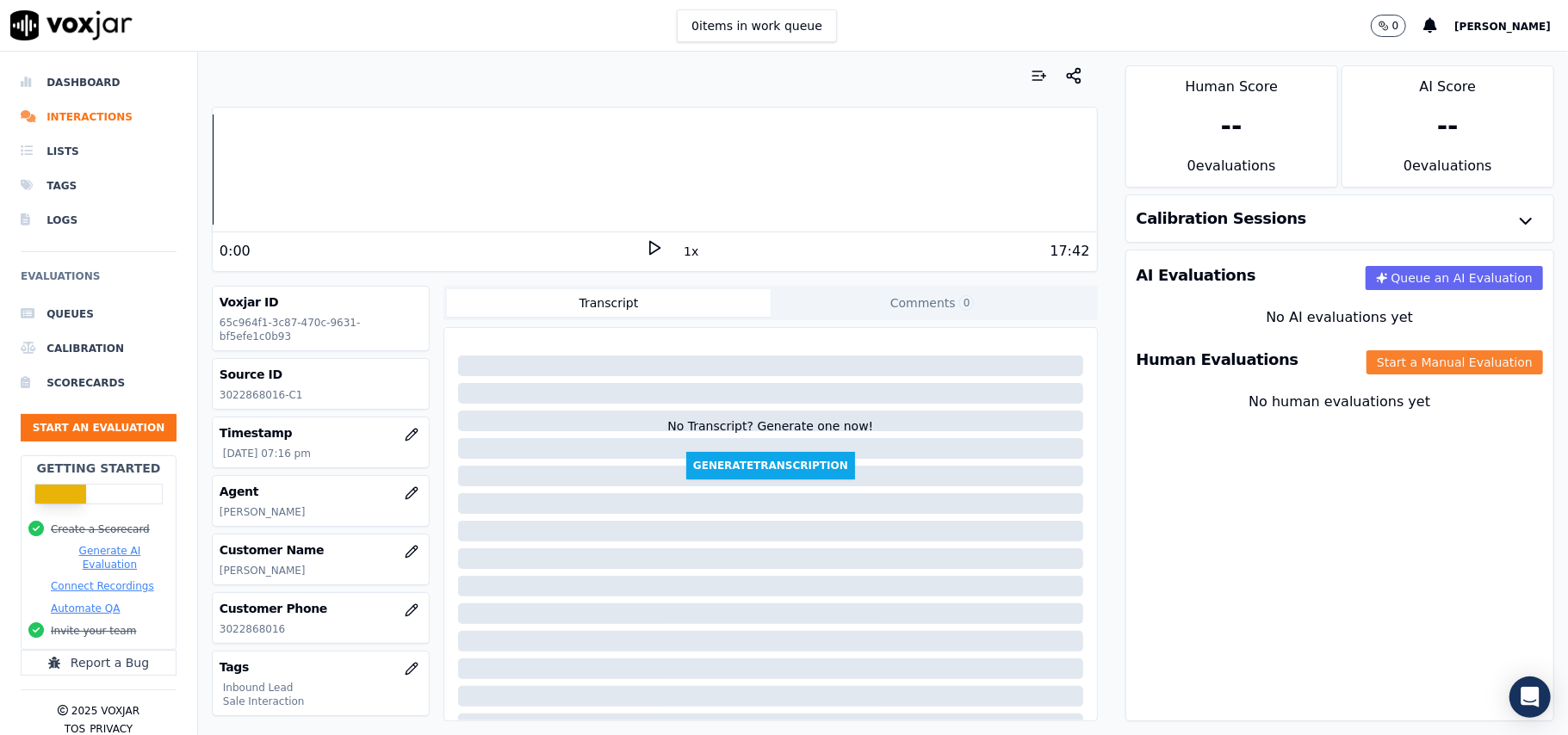
click at [1399, 366] on button "Start a Manual Evaluation" at bounding box center [1454, 363] width 176 height 24
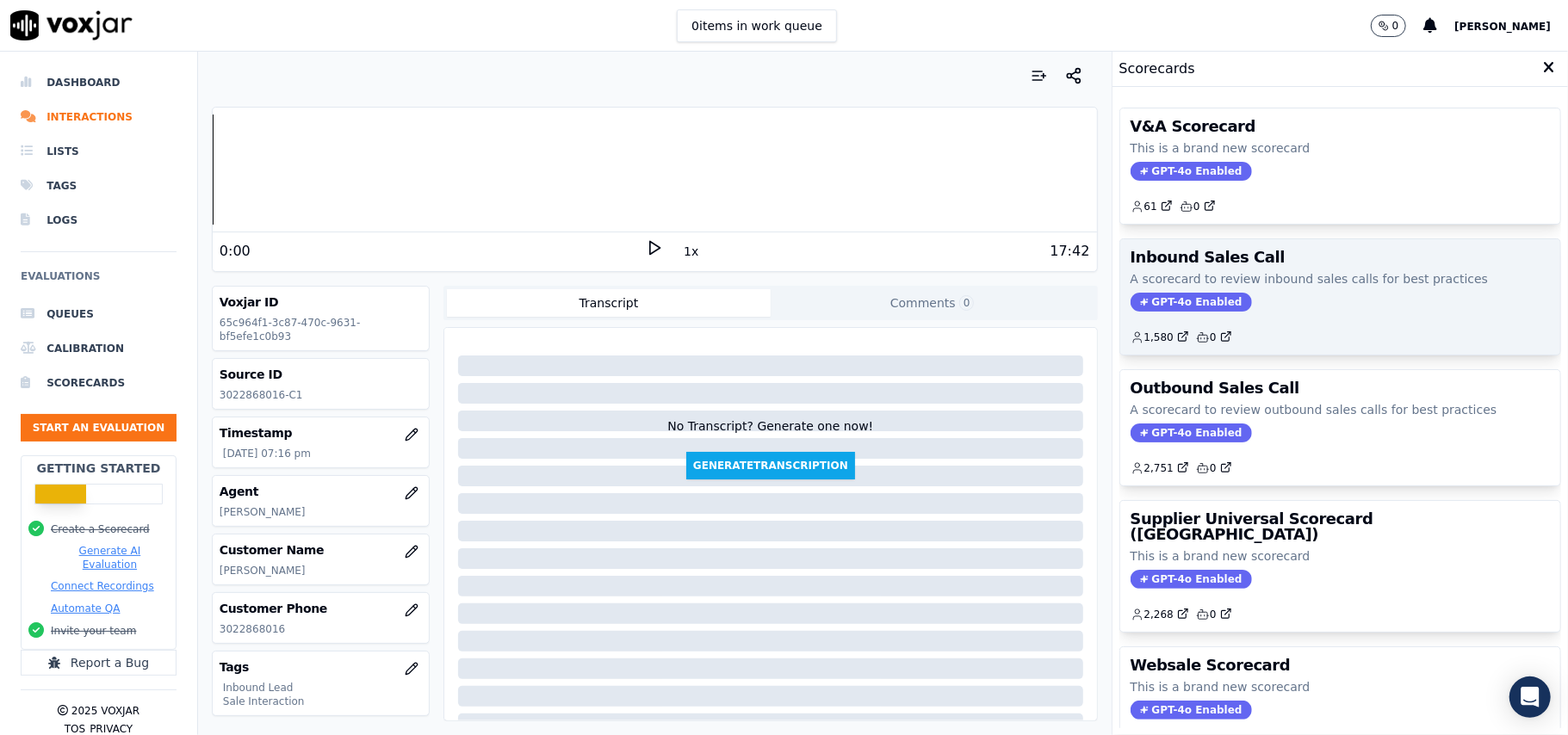
click at [1177, 300] on span "GPT-4o Enabled" at bounding box center [1191, 302] width 122 height 19
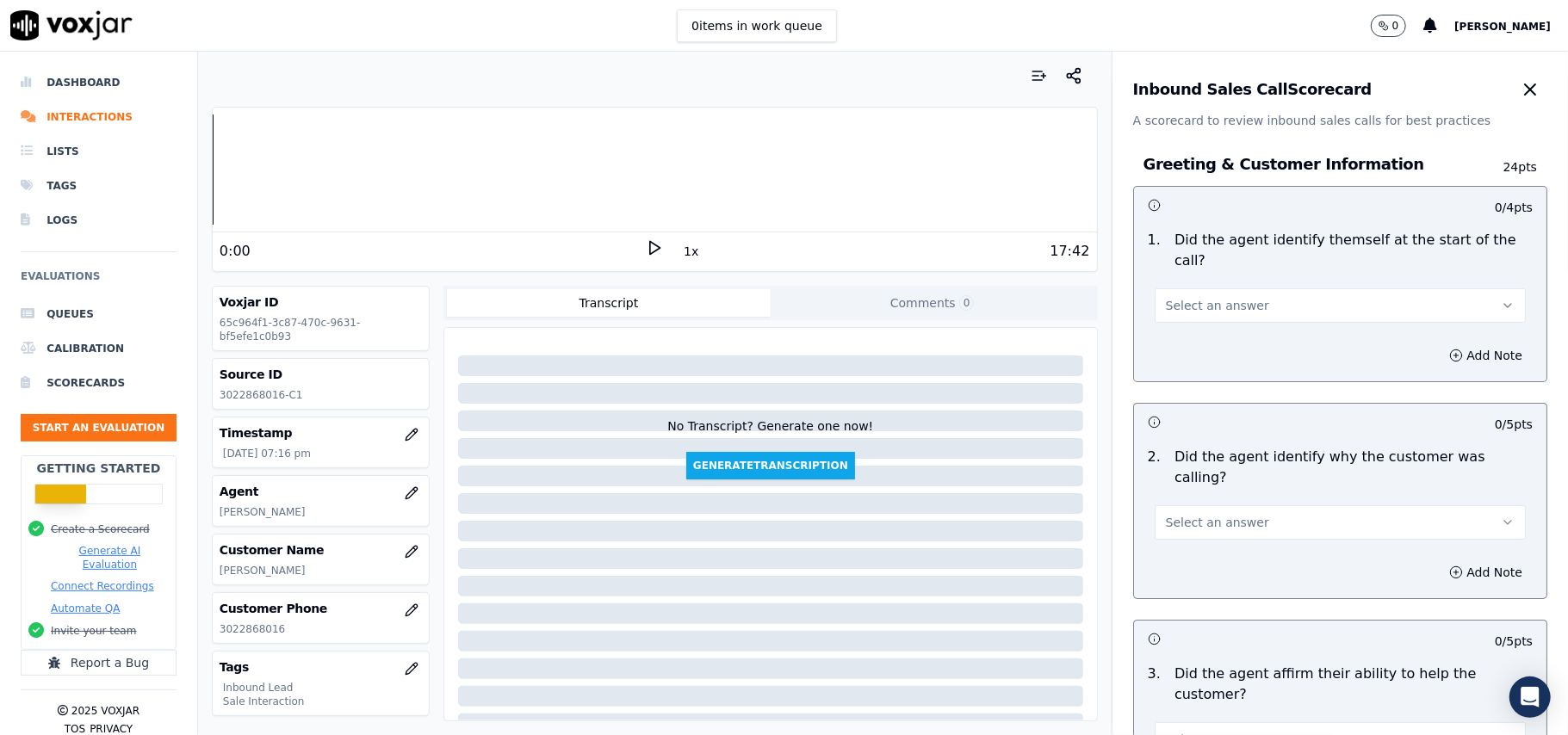
drag, startPoint x: 1195, startPoint y: 267, endPoint x: 1202, endPoint y: 296, distance: 29.8
click at [1196, 289] on button "Select an answer" at bounding box center [1340, 306] width 372 height 35
click at [1198, 321] on div "Yes" at bounding box center [1303, 325] width 333 height 28
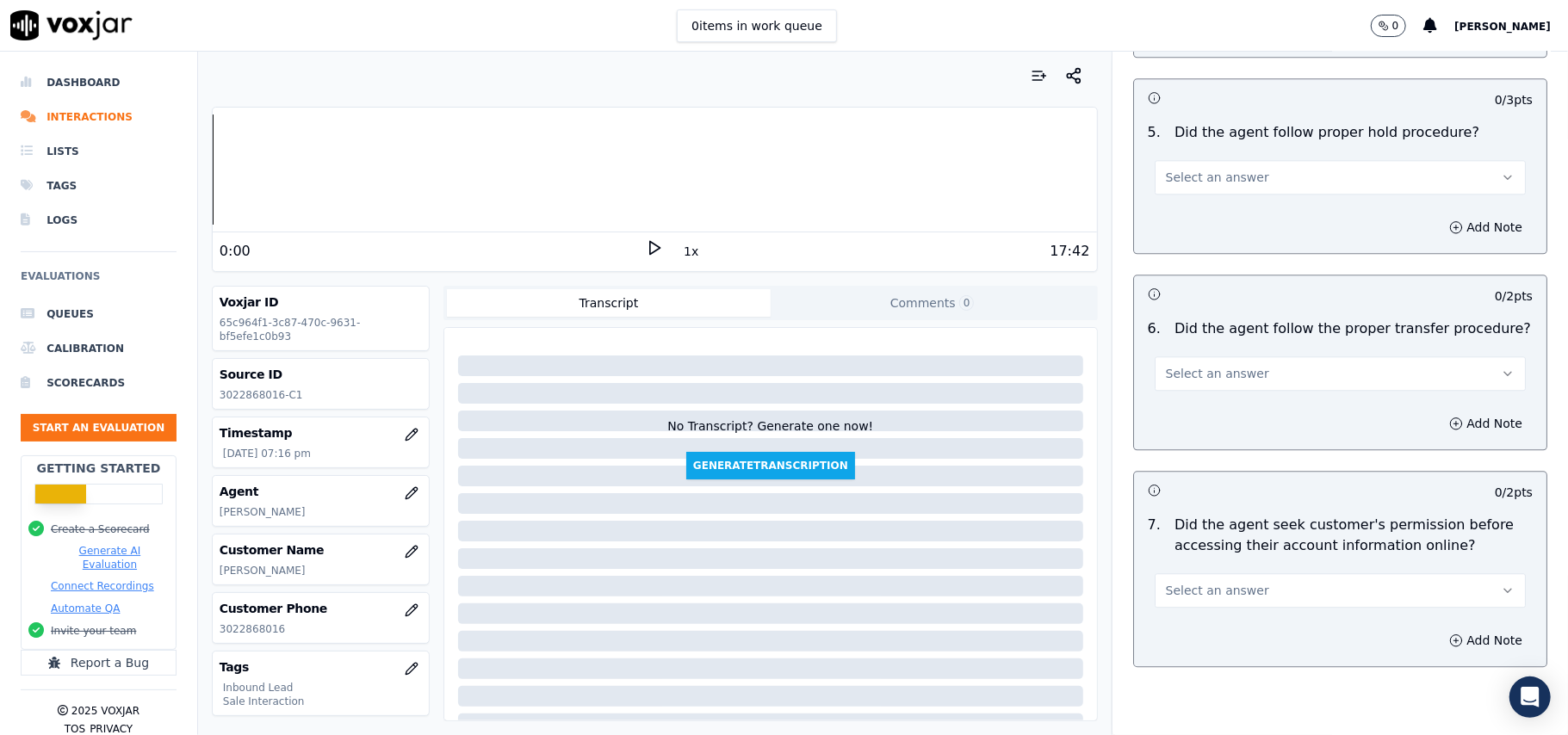
scroll to position [4817, 0]
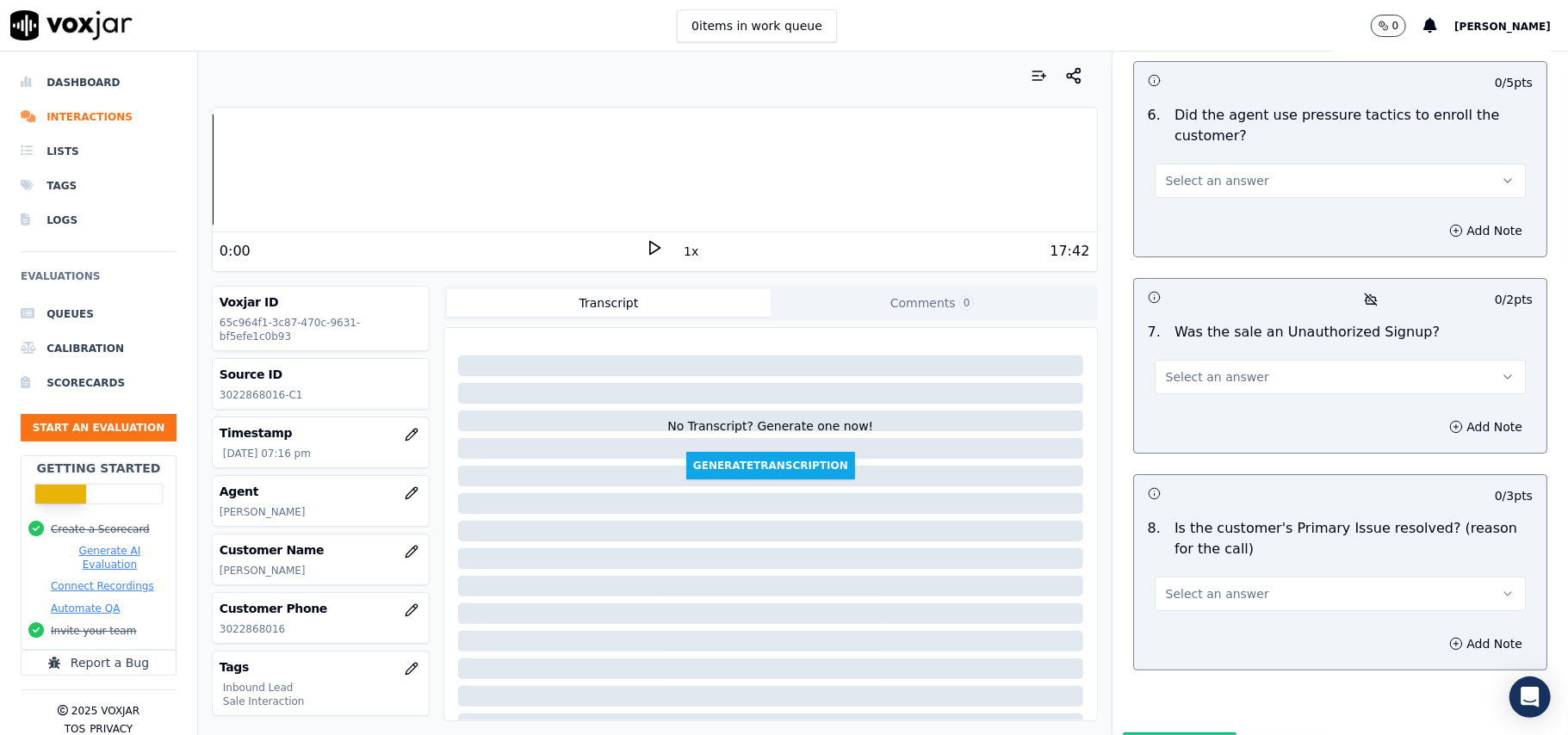
click at [1195, 586] on span "Select an answer" at bounding box center [1217, 594] width 104 height 17
click at [1181, 534] on div "Yes" at bounding box center [1303, 543] width 333 height 28
click at [1183, 360] on button "Select an answer" at bounding box center [1340, 376] width 372 height 35
click at [1171, 352] on div "No" at bounding box center [1303, 353] width 333 height 28
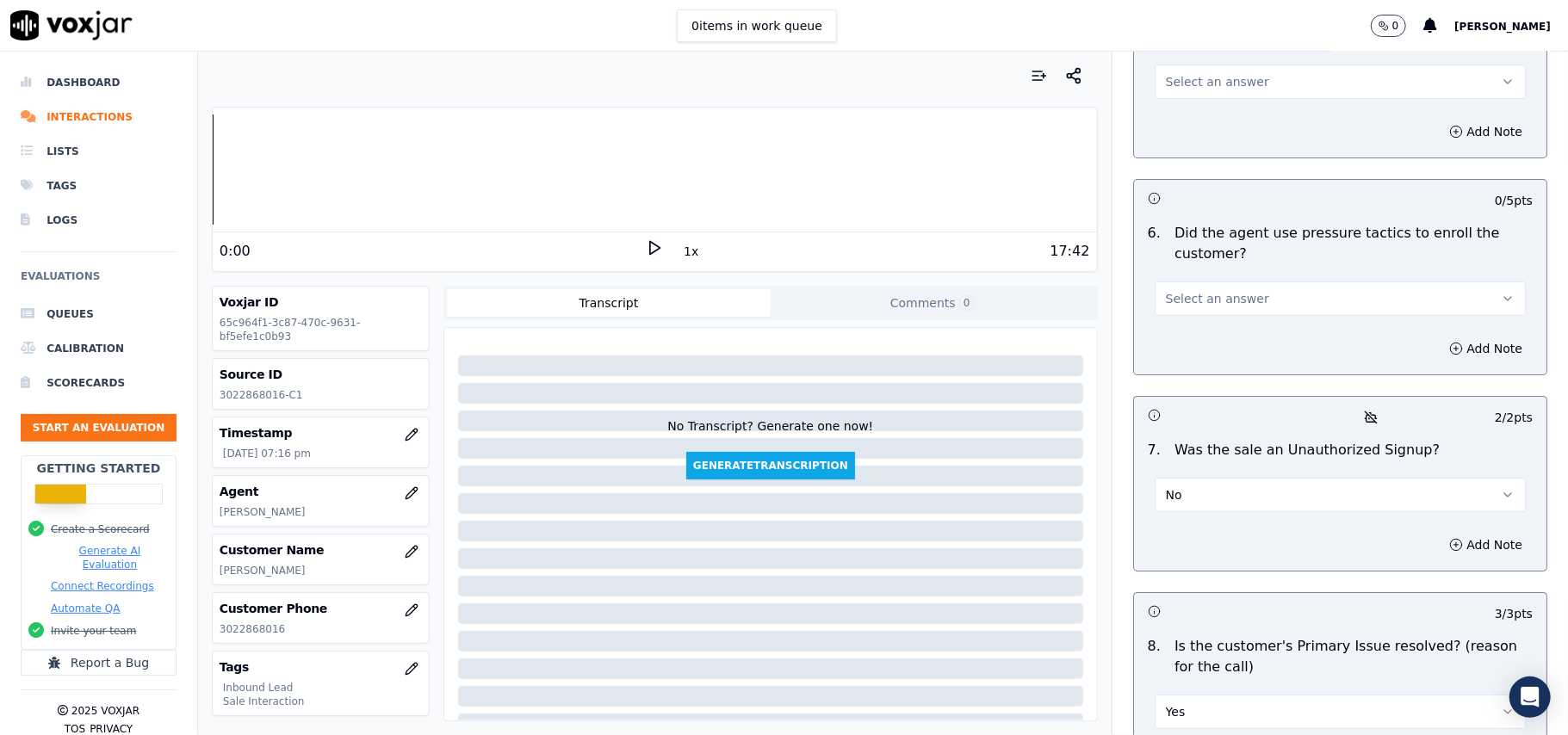
scroll to position [4588, 0]
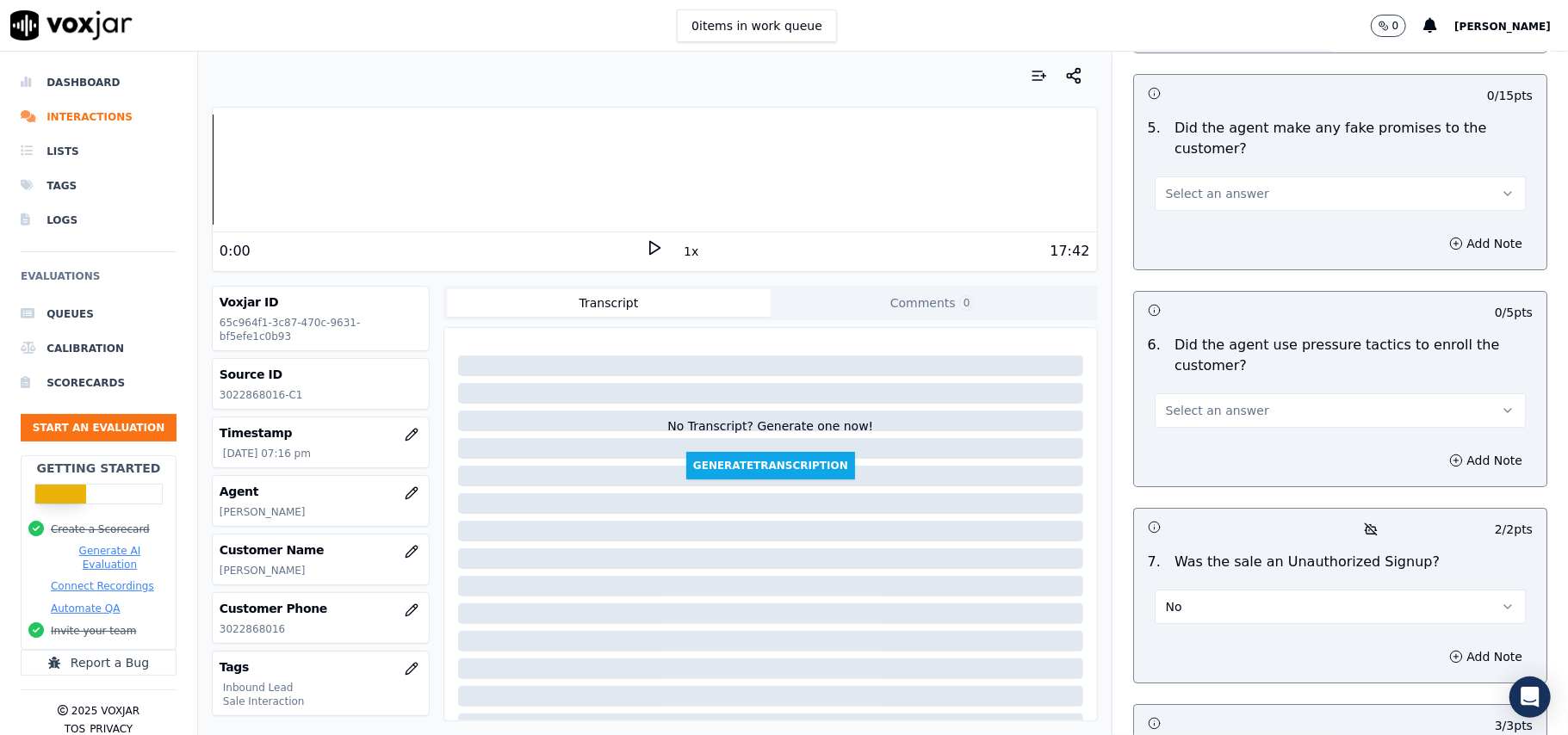
click at [1182, 393] on button "Select an answer" at bounding box center [1340, 410] width 372 height 35
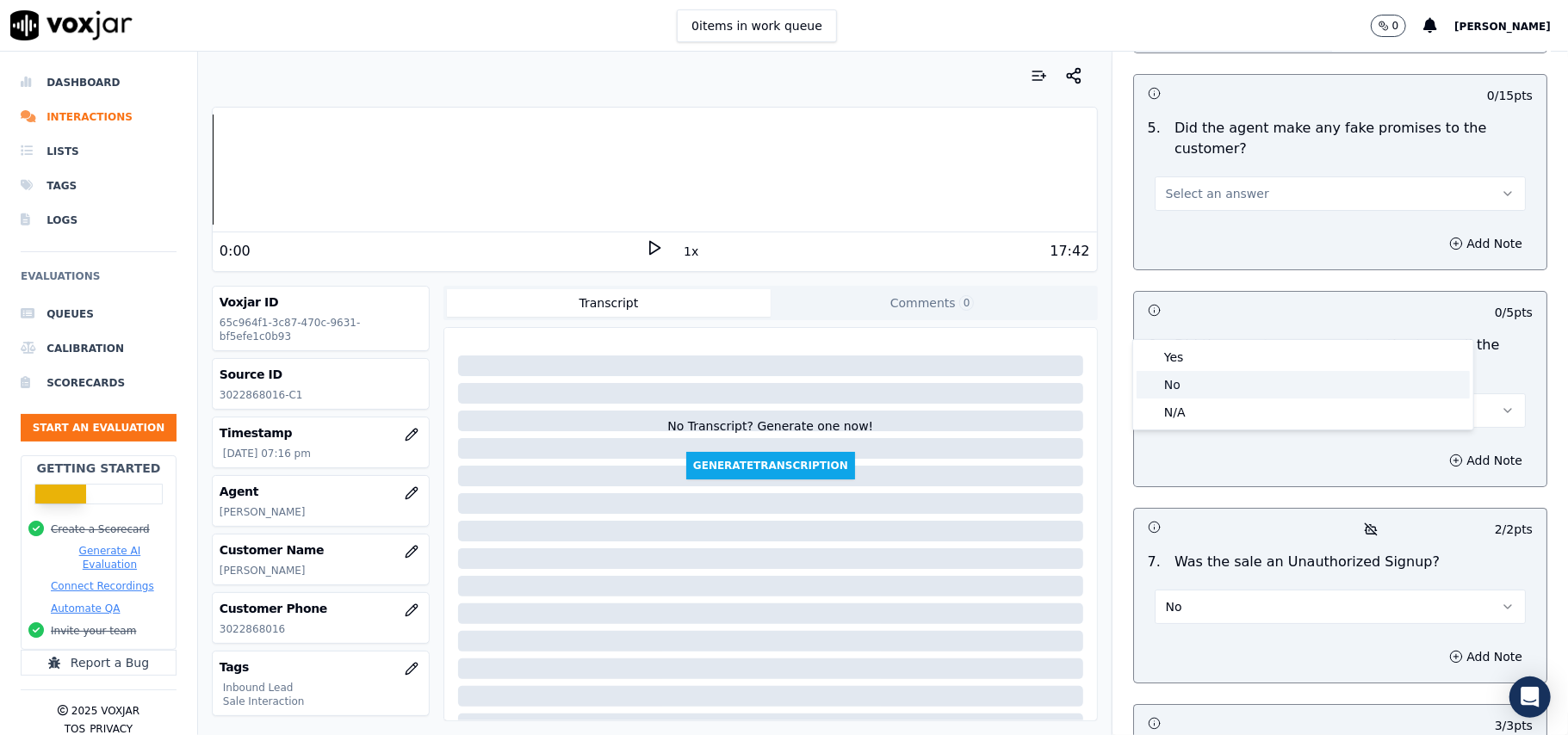
click at [1182, 373] on div "No" at bounding box center [1303, 385] width 333 height 28
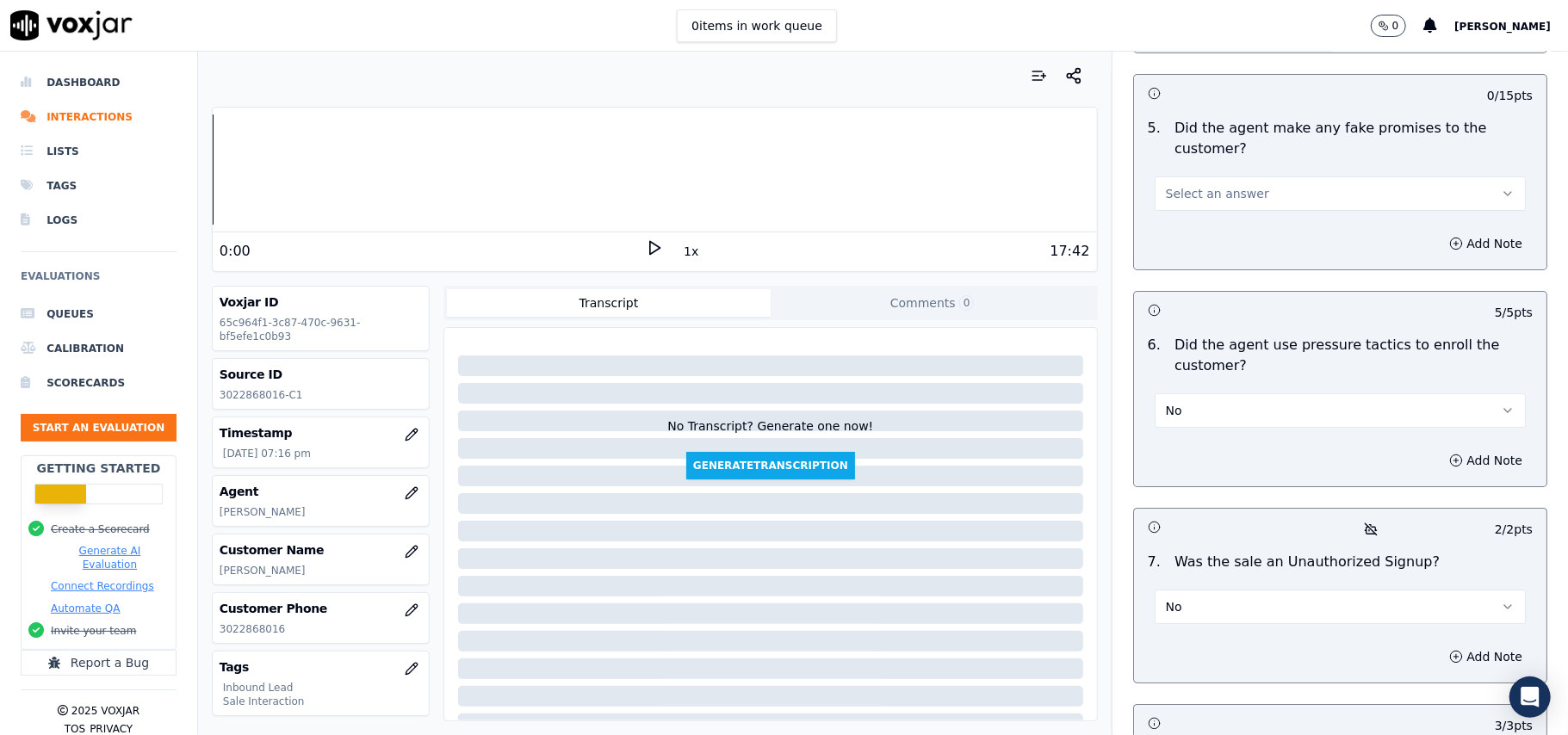
scroll to position [4359, 0]
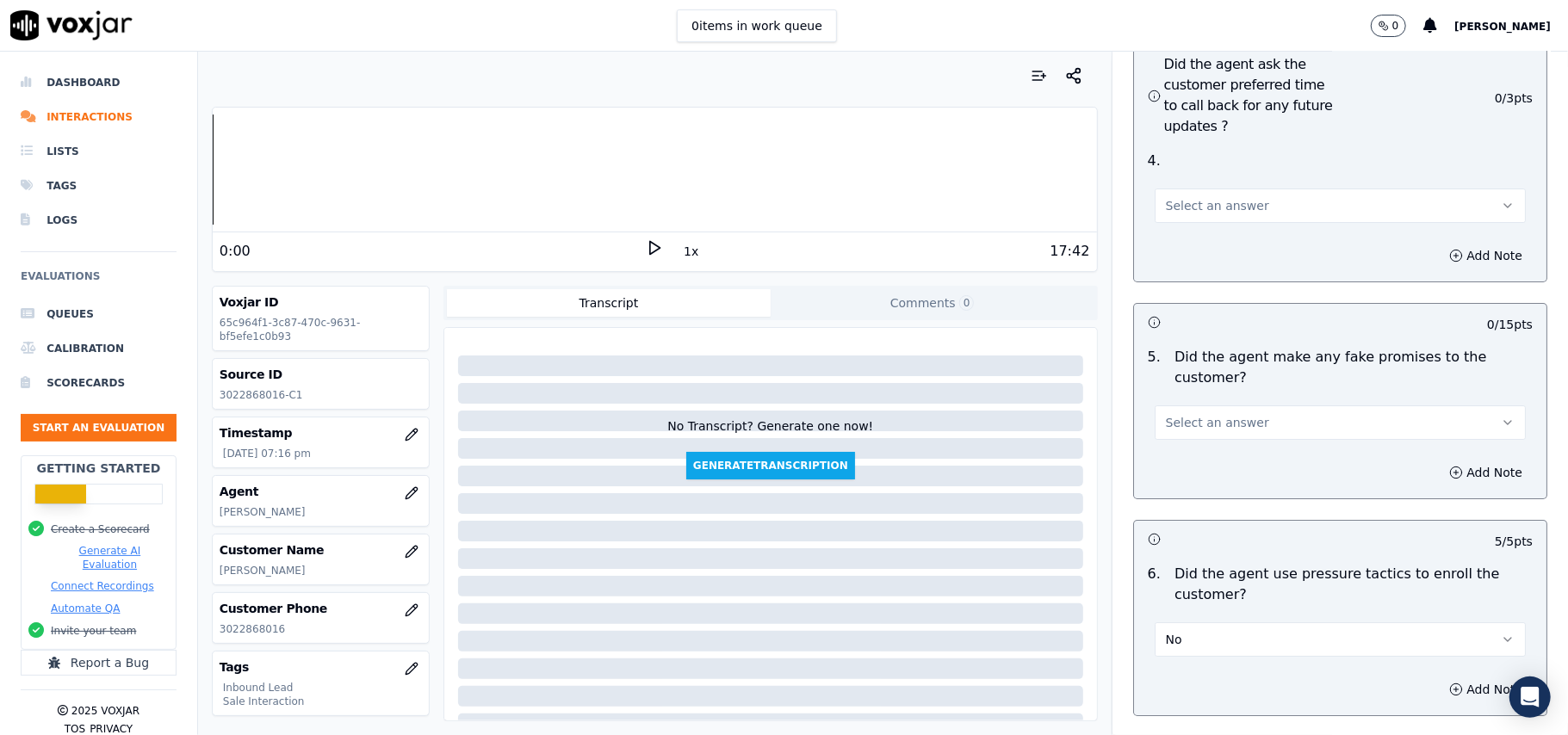
click at [1199, 414] on span "Select an answer" at bounding box center [1217, 422] width 104 height 17
click at [1181, 389] on div "No" at bounding box center [1303, 397] width 333 height 28
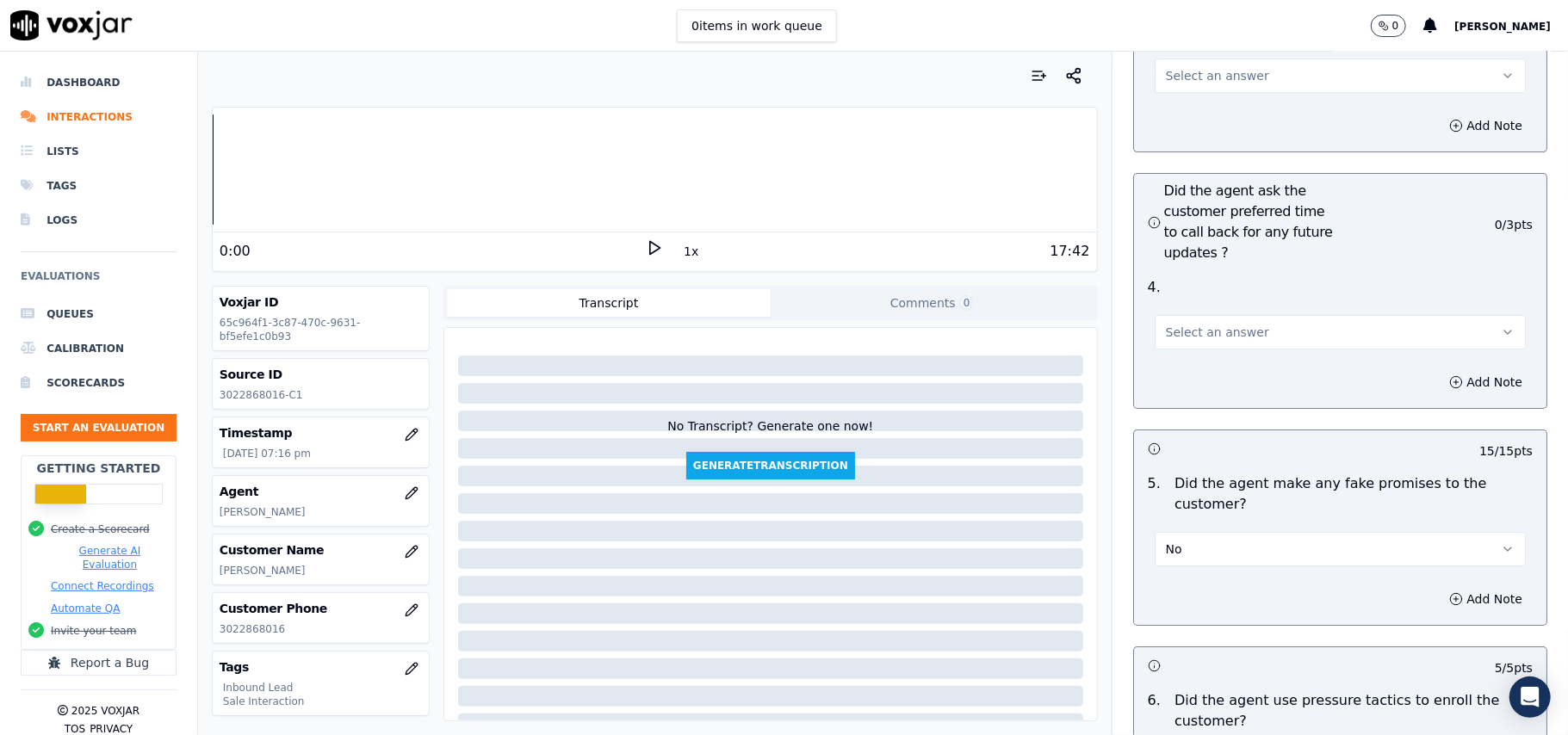
scroll to position [4129, 0]
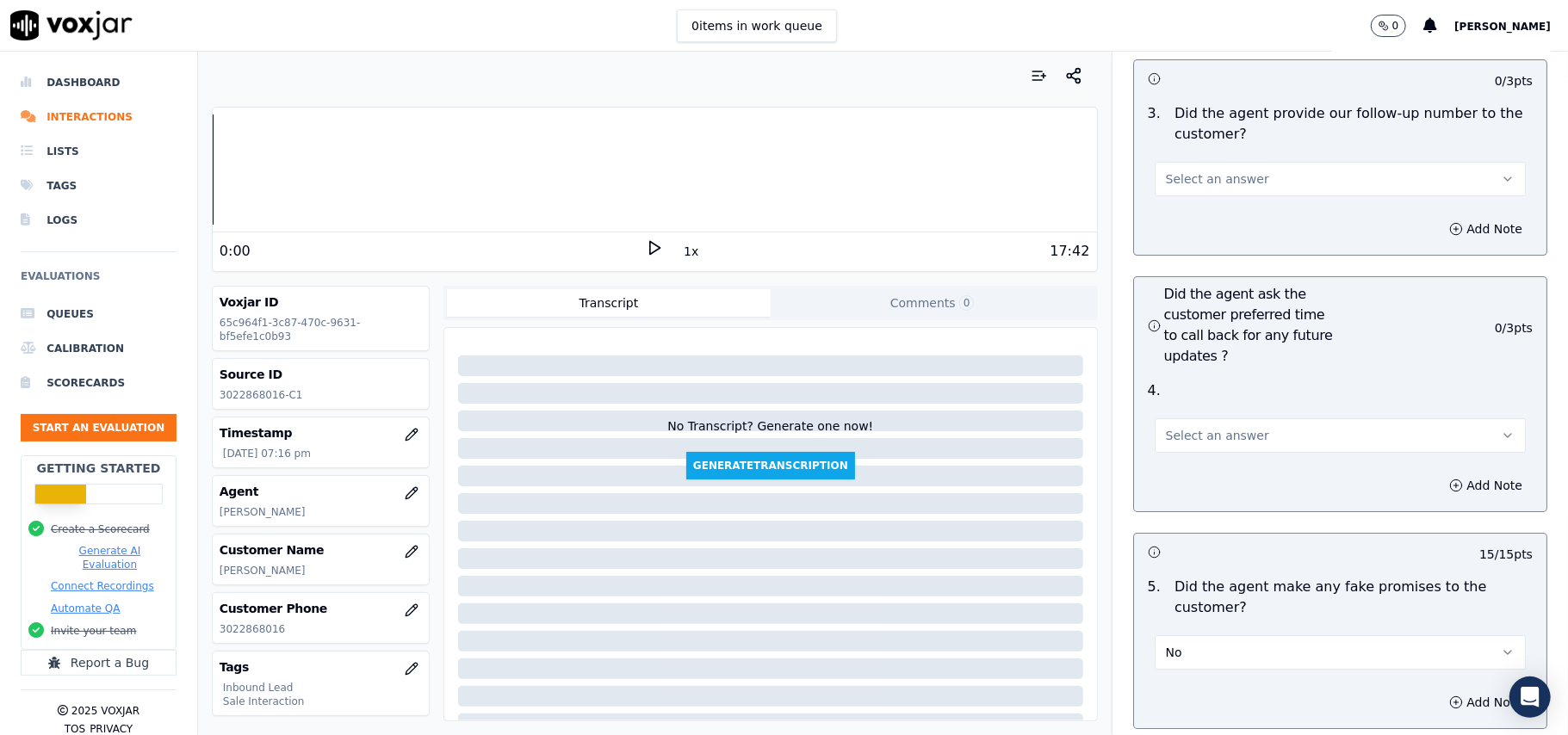
click at [1185, 427] on span "Select an answer" at bounding box center [1217, 435] width 104 height 17
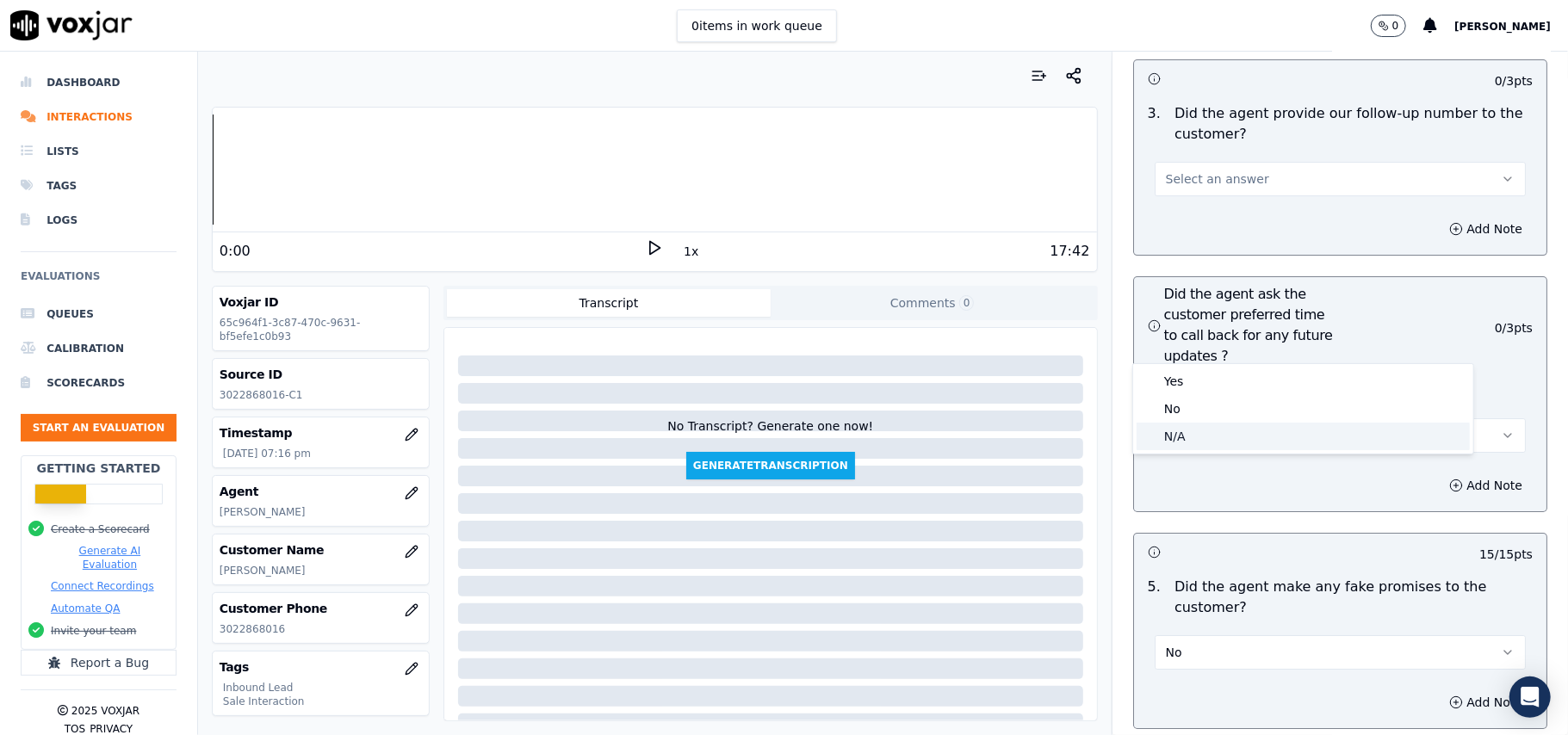
click at [1181, 435] on div "N/A" at bounding box center [1303, 436] width 333 height 28
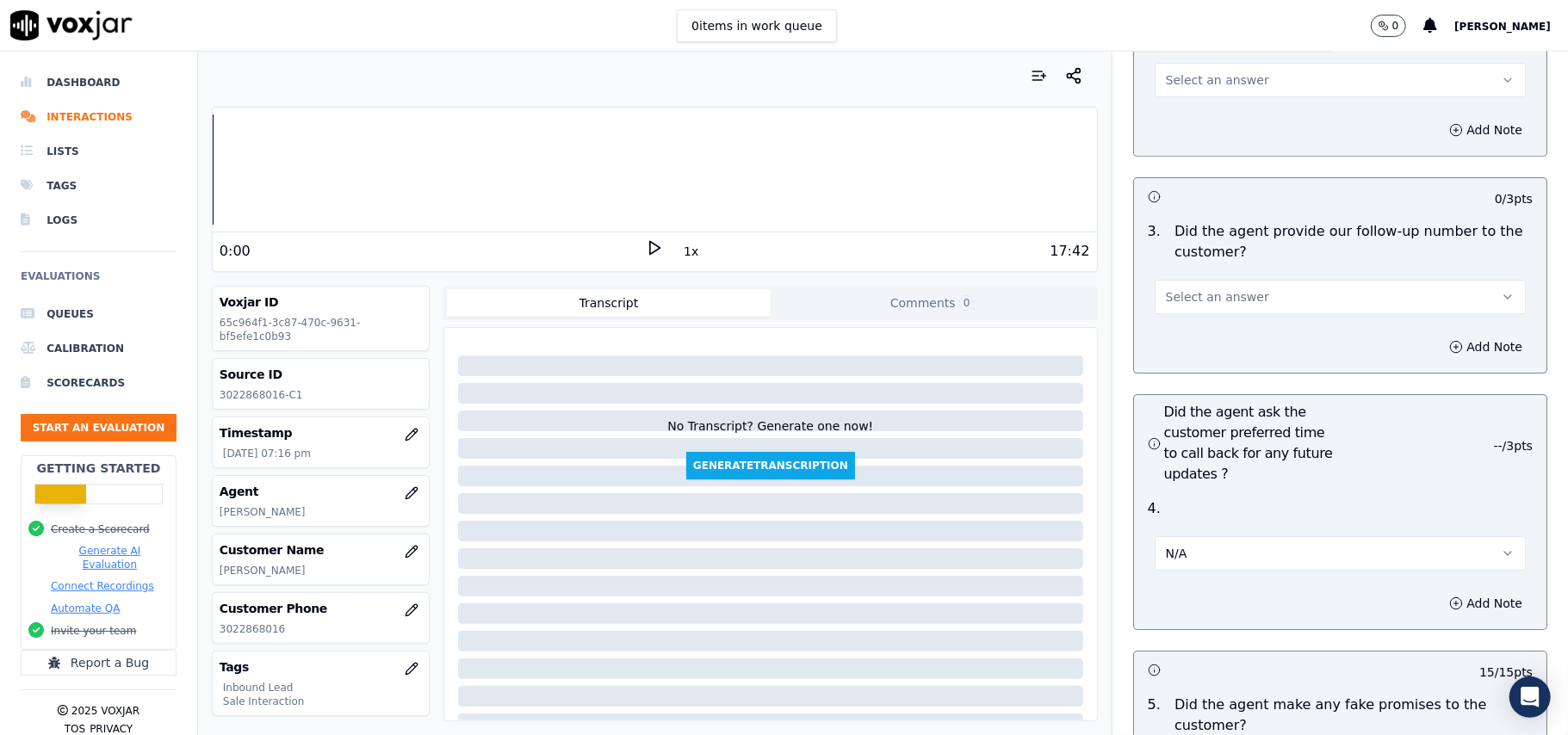
scroll to position [3899, 0]
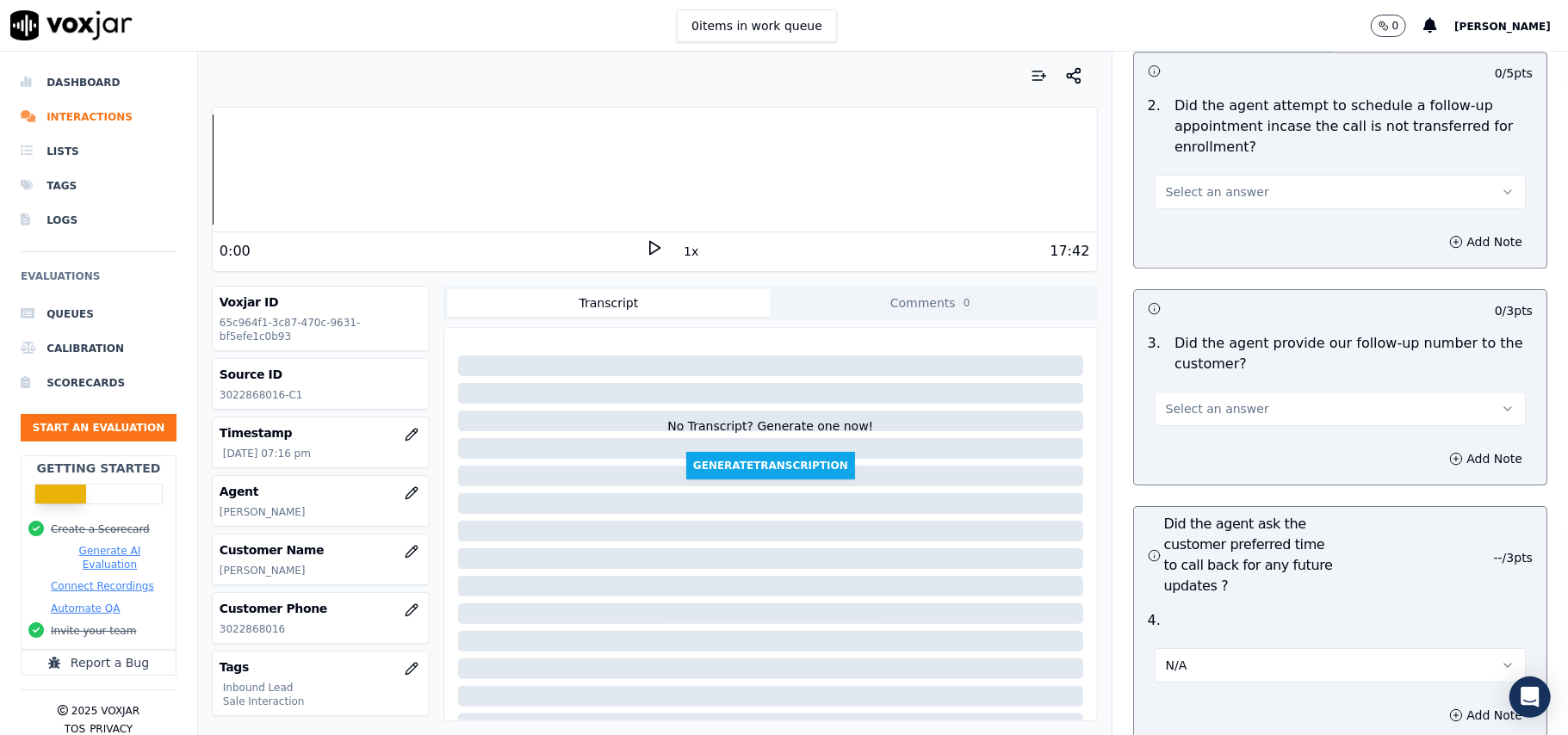
click at [1205, 400] on span "Select an answer" at bounding box center [1217, 408] width 104 height 17
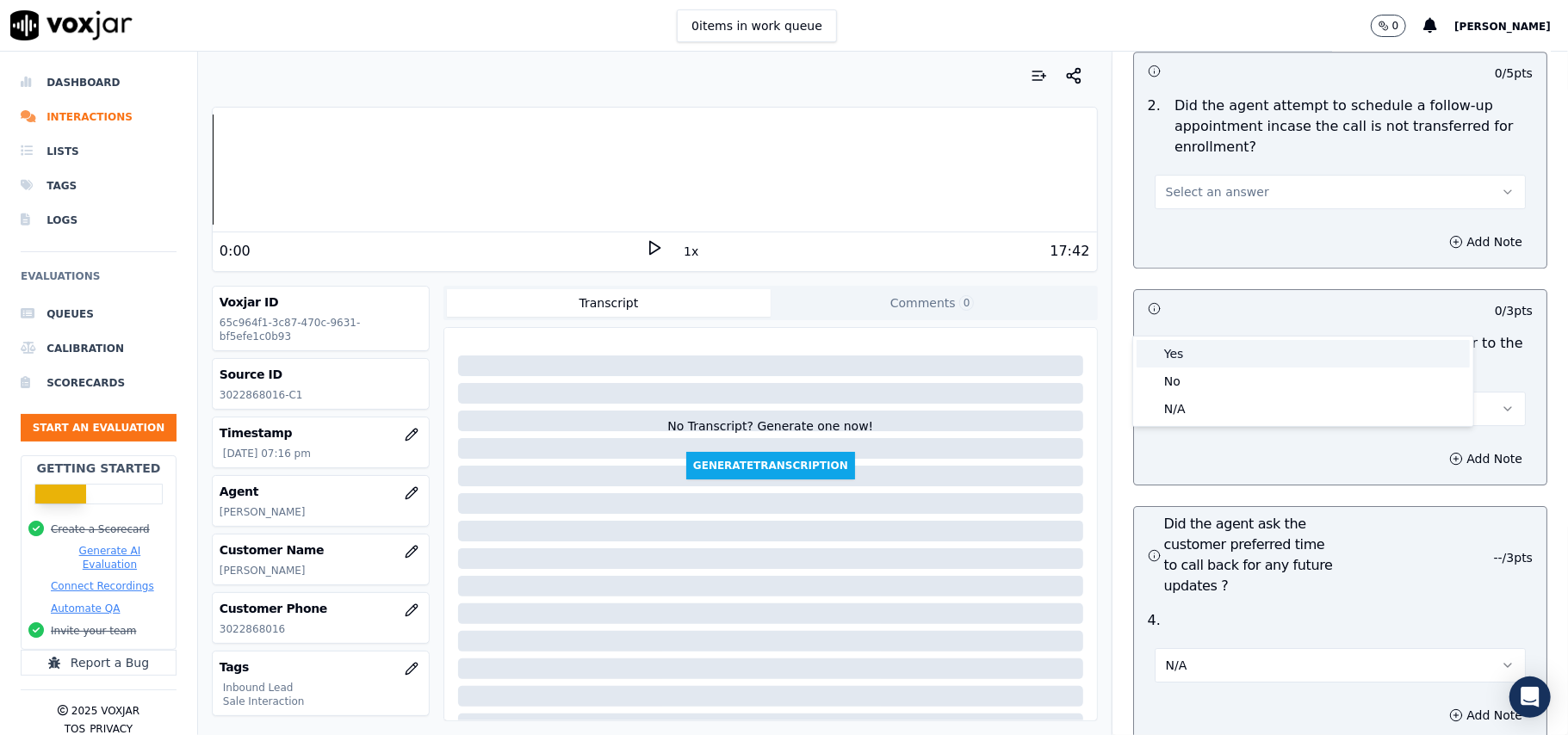
click at [1195, 356] on div "Yes" at bounding box center [1303, 354] width 333 height 28
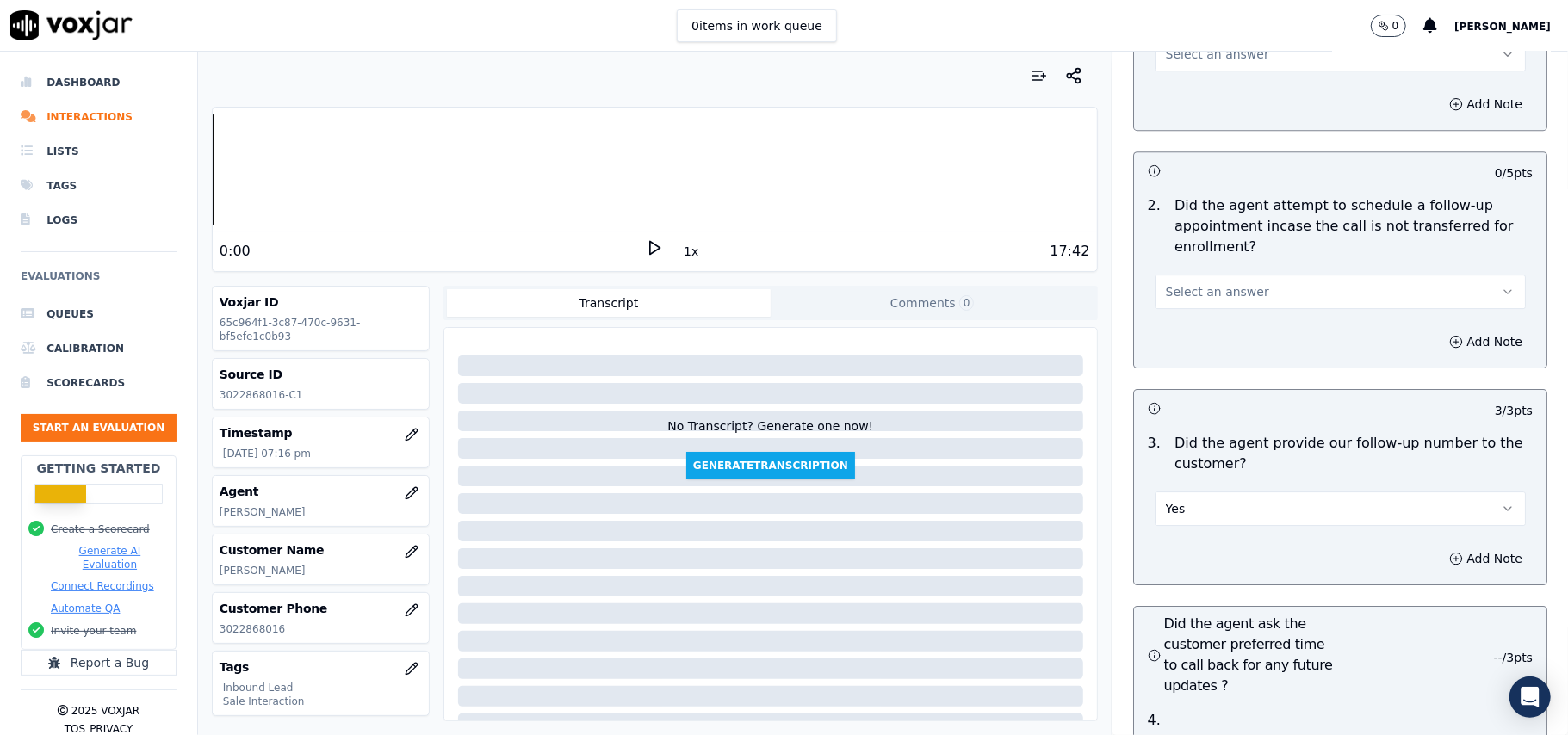
scroll to position [3554, 0]
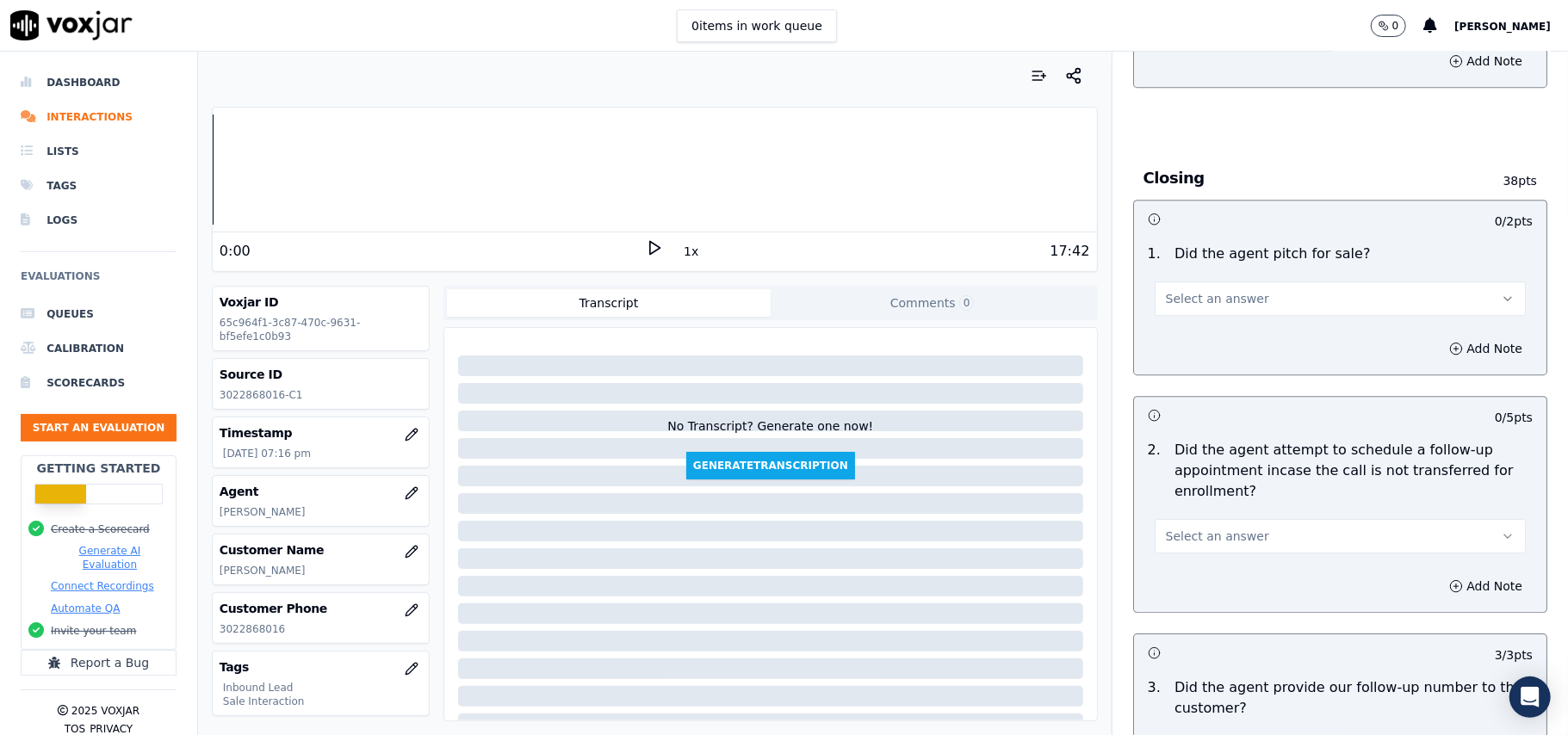
click at [1195, 519] on button "Select an answer" at bounding box center [1340, 536] width 372 height 35
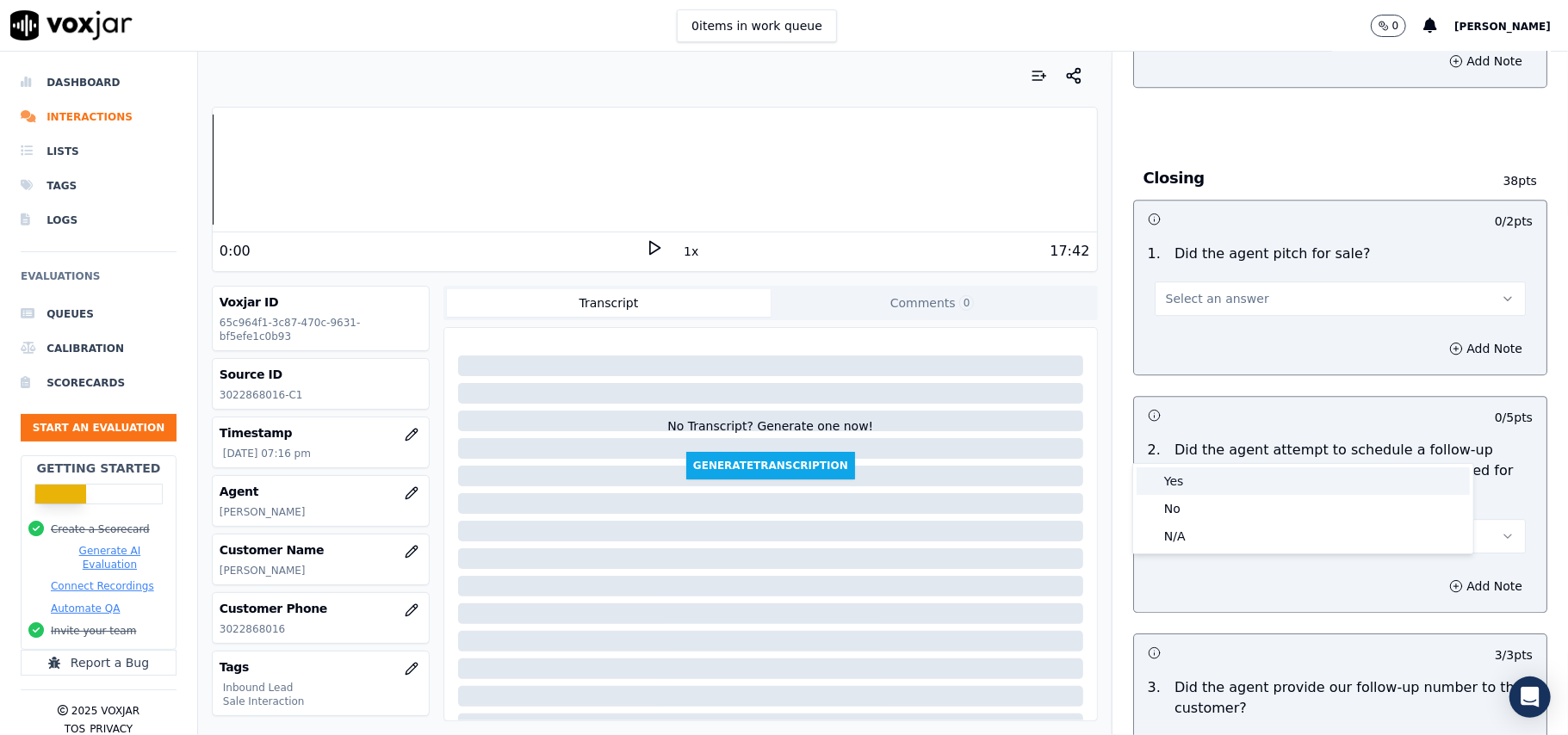
click at [1186, 472] on div "Yes" at bounding box center [1303, 481] width 333 height 28
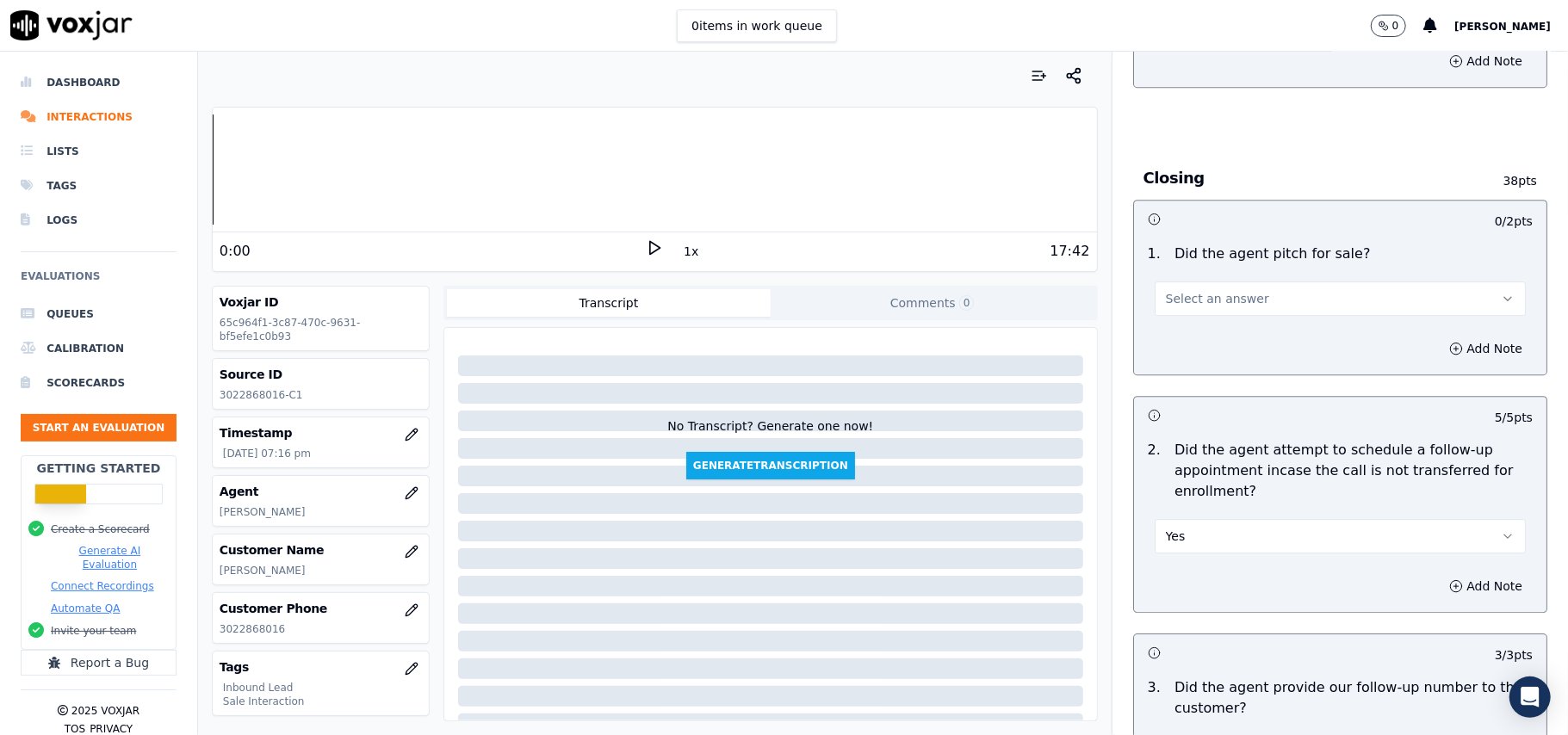
click at [1213, 290] on span "Select an answer" at bounding box center [1217, 298] width 104 height 17
click at [1200, 245] on div "Yes" at bounding box center [1303, 243] width 333 height 28
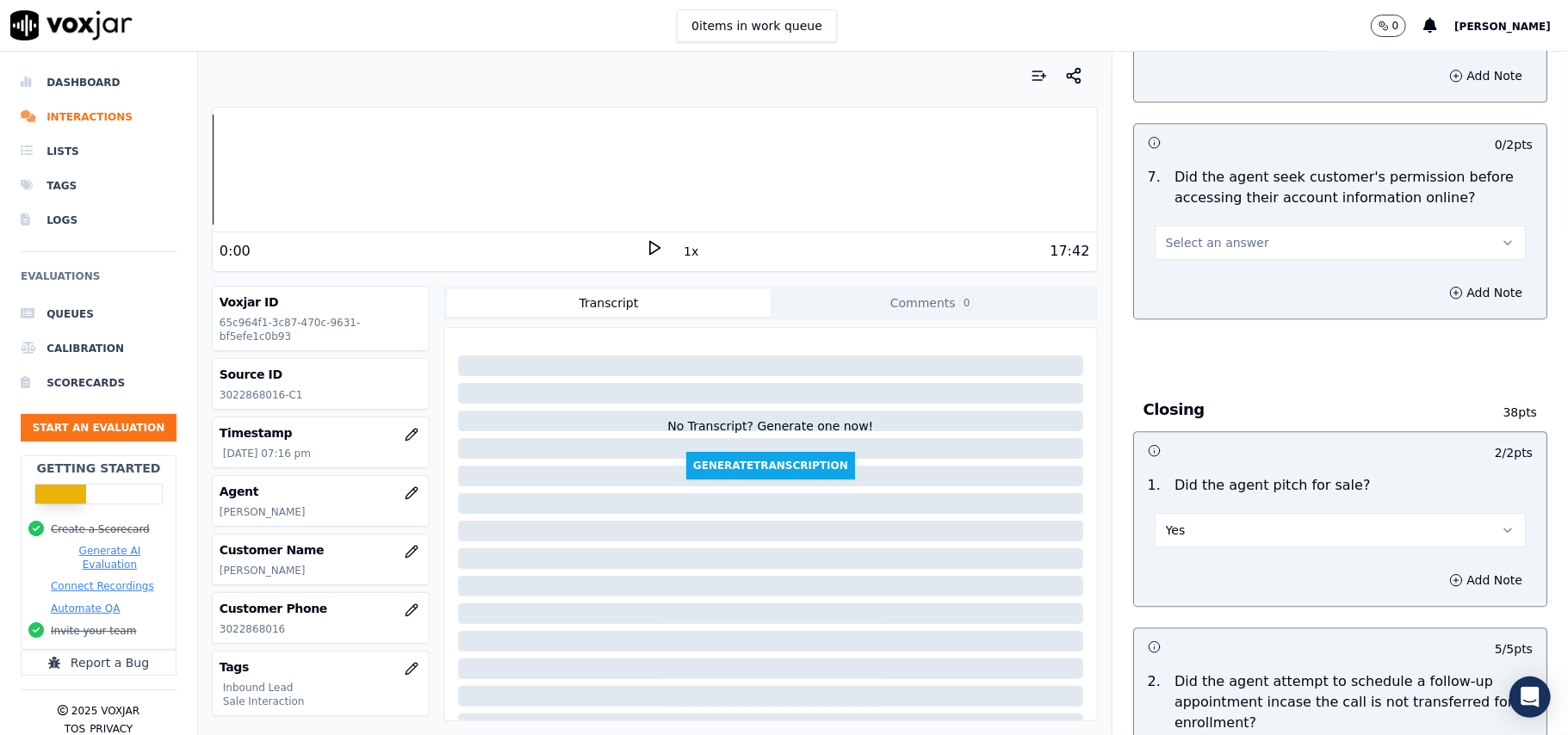
scroll to position [3096, 0]
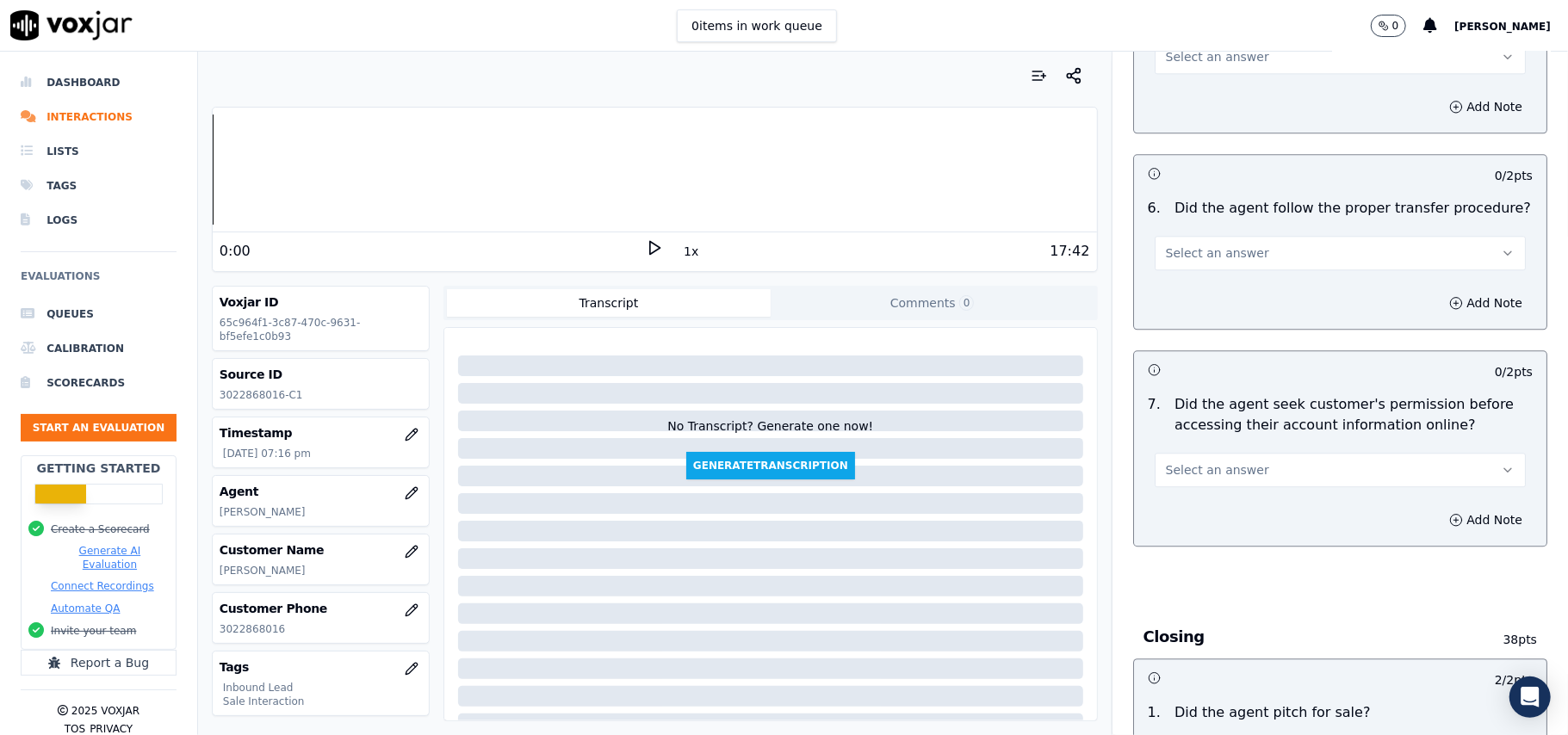
click at [1247, 453] on button "Select an answer" at bounding box center [1340, 470] width 372 height 35
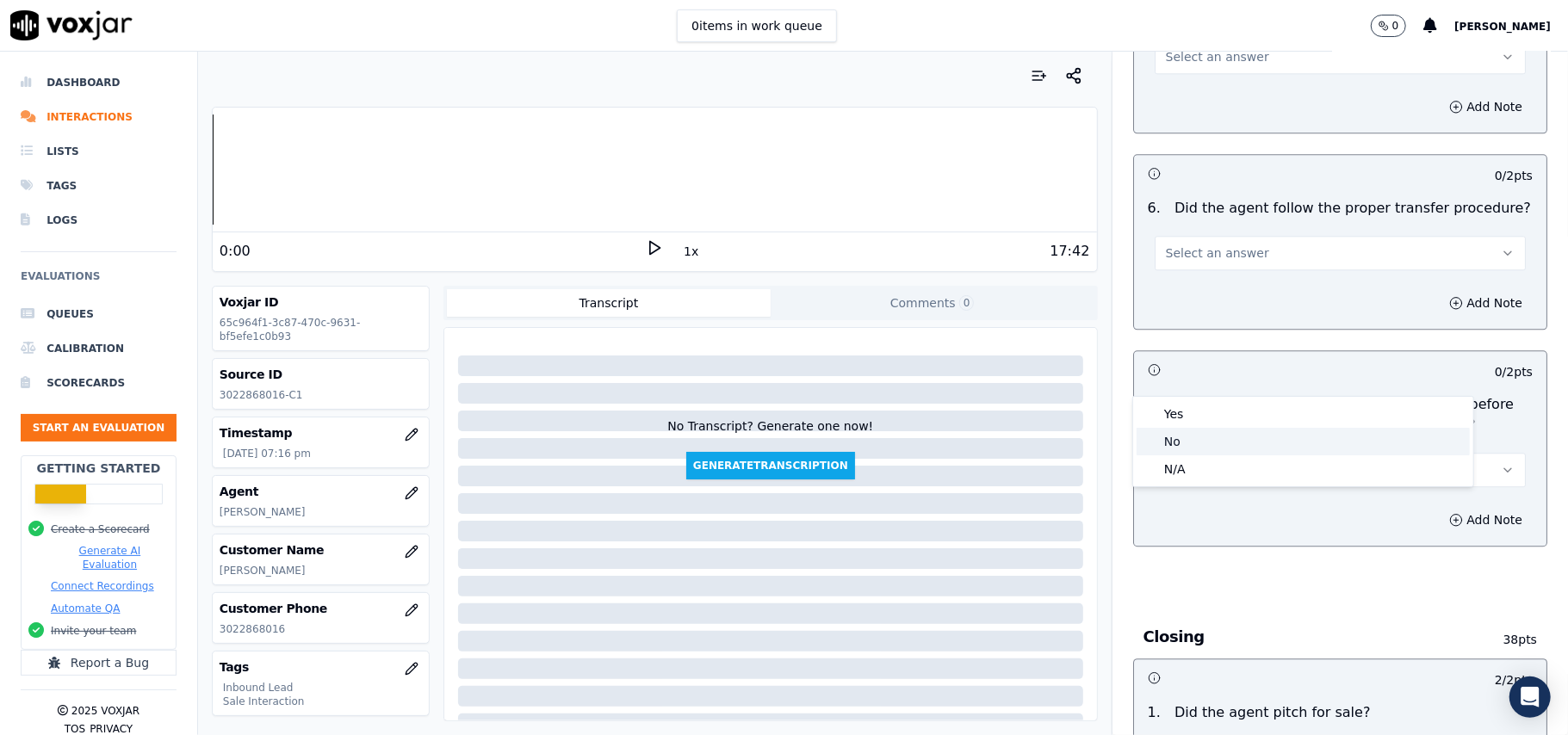
click at [1230, 435] on div "No" at bounding box center [1303, 442] width 333 height 28
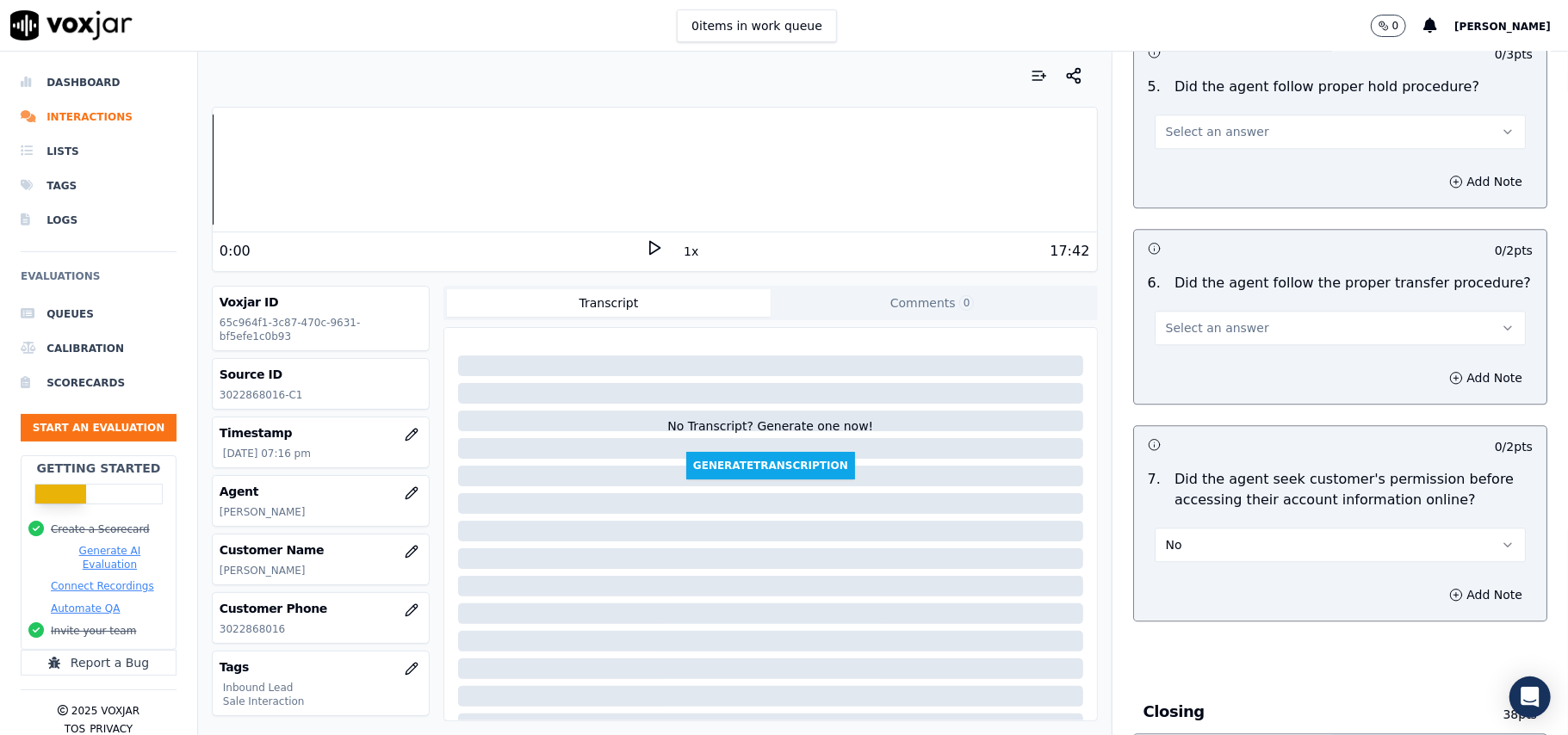
scroll to position [2982, 0]
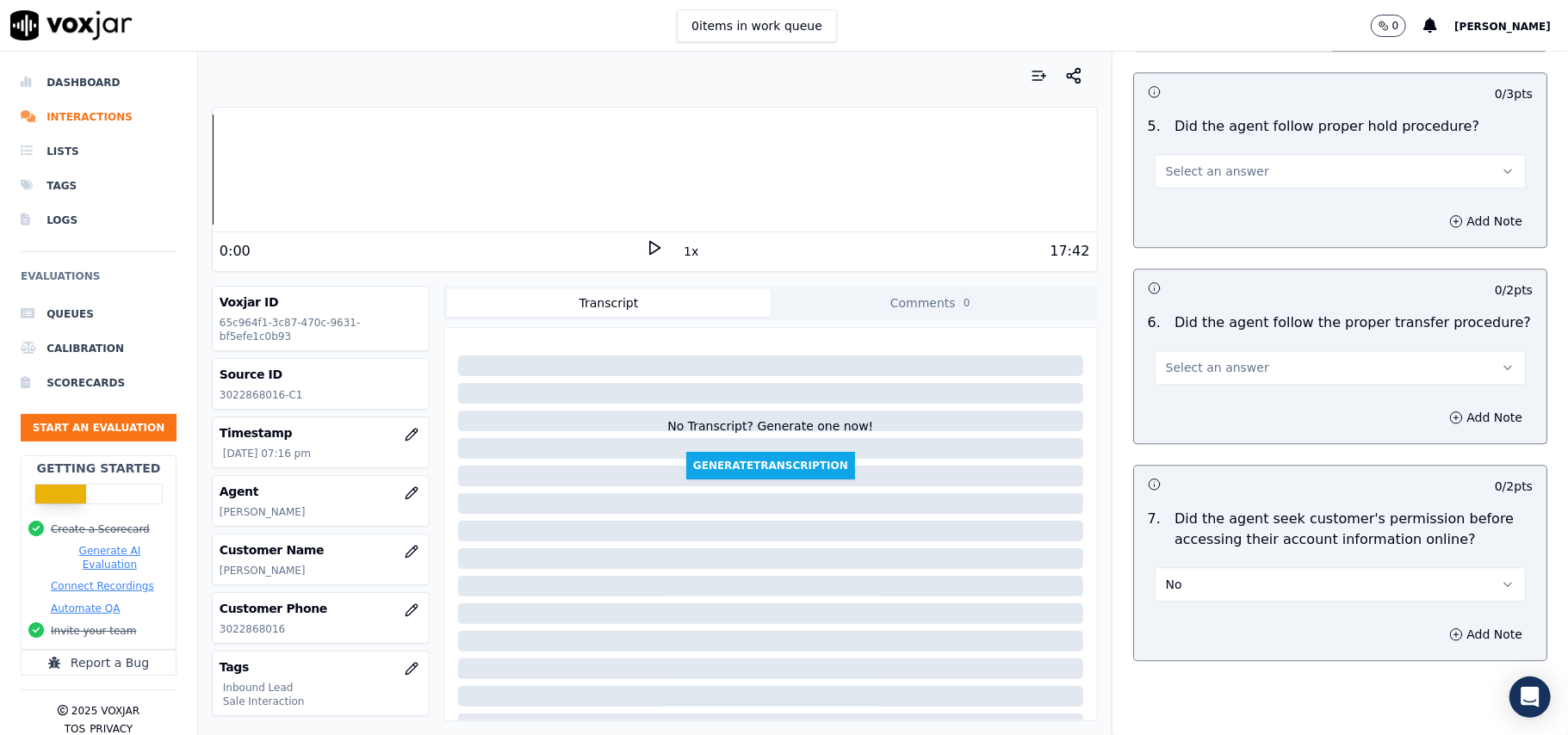
click at [1223, 351] on button "Select an answer" at bounding box center [1340, 368] width 372 height 35
click at [1210, 310] on div "Yes" at bounding box center [1303, 311] width 333 height 28
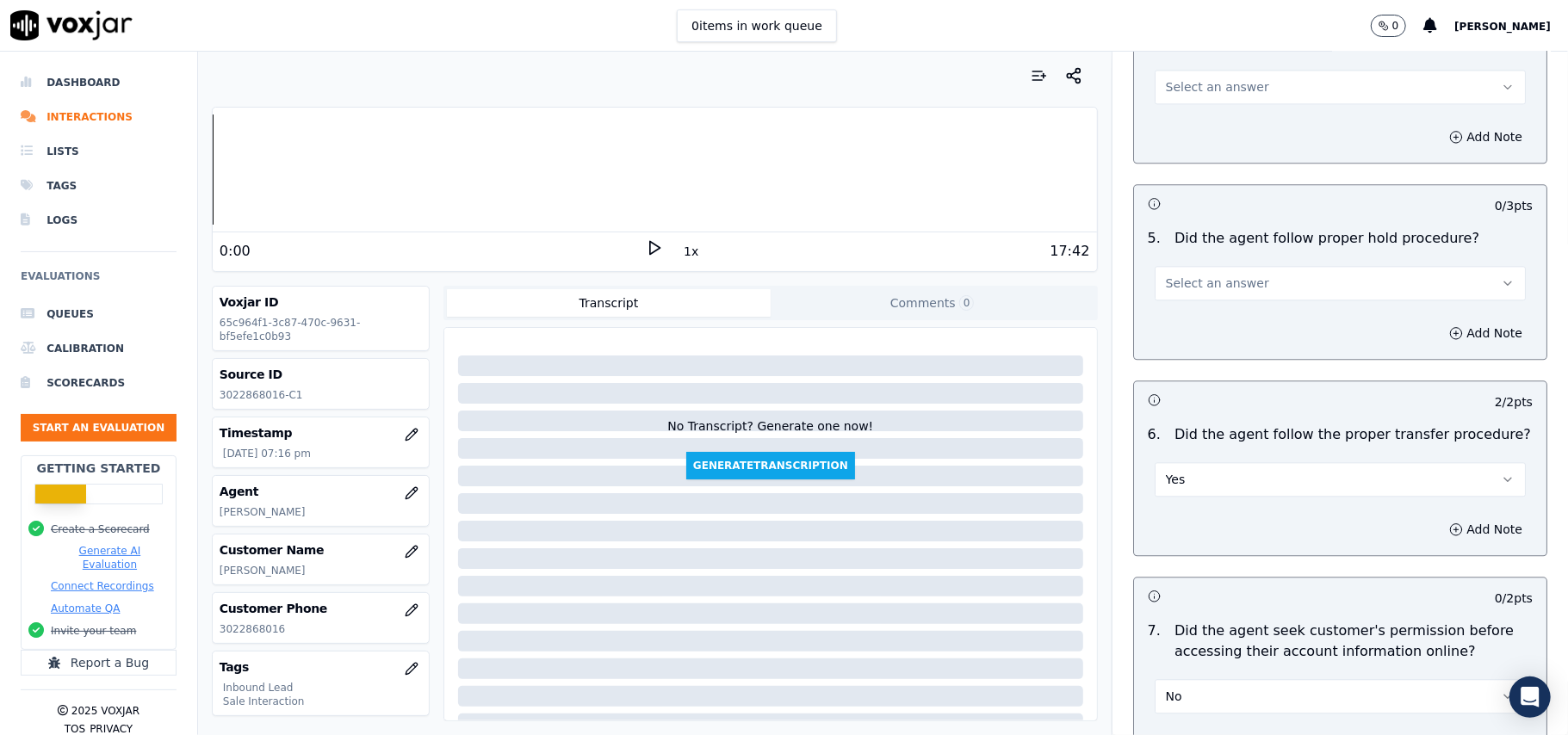
scroll to position [2752, 0]
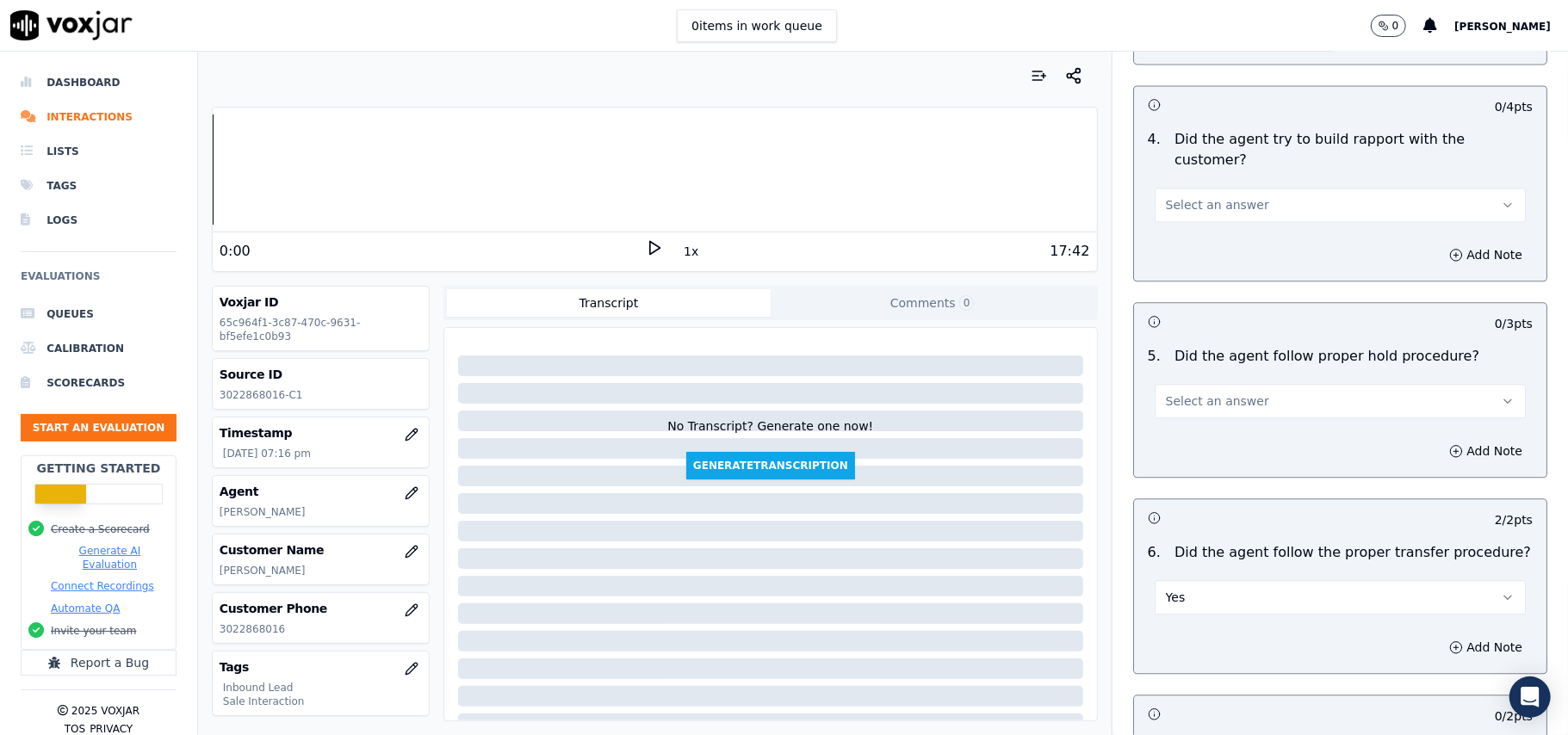
click at [1188, 392] on span "Select an answer" at bounding box center [1217, 400] width 104 height 17
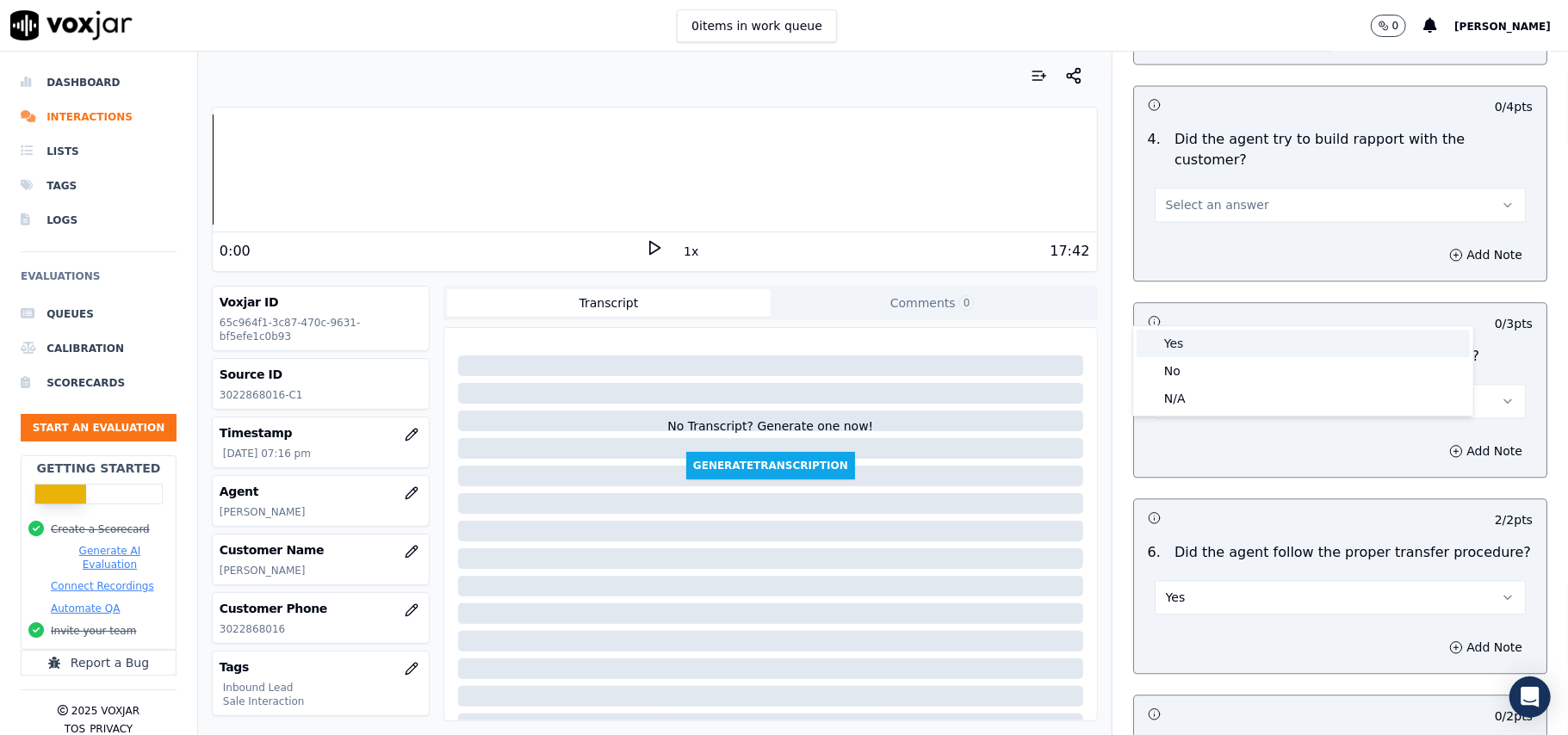
click at [1188, 334] on div "Yes" at bounding box center [1303, 344] width 333 height 28
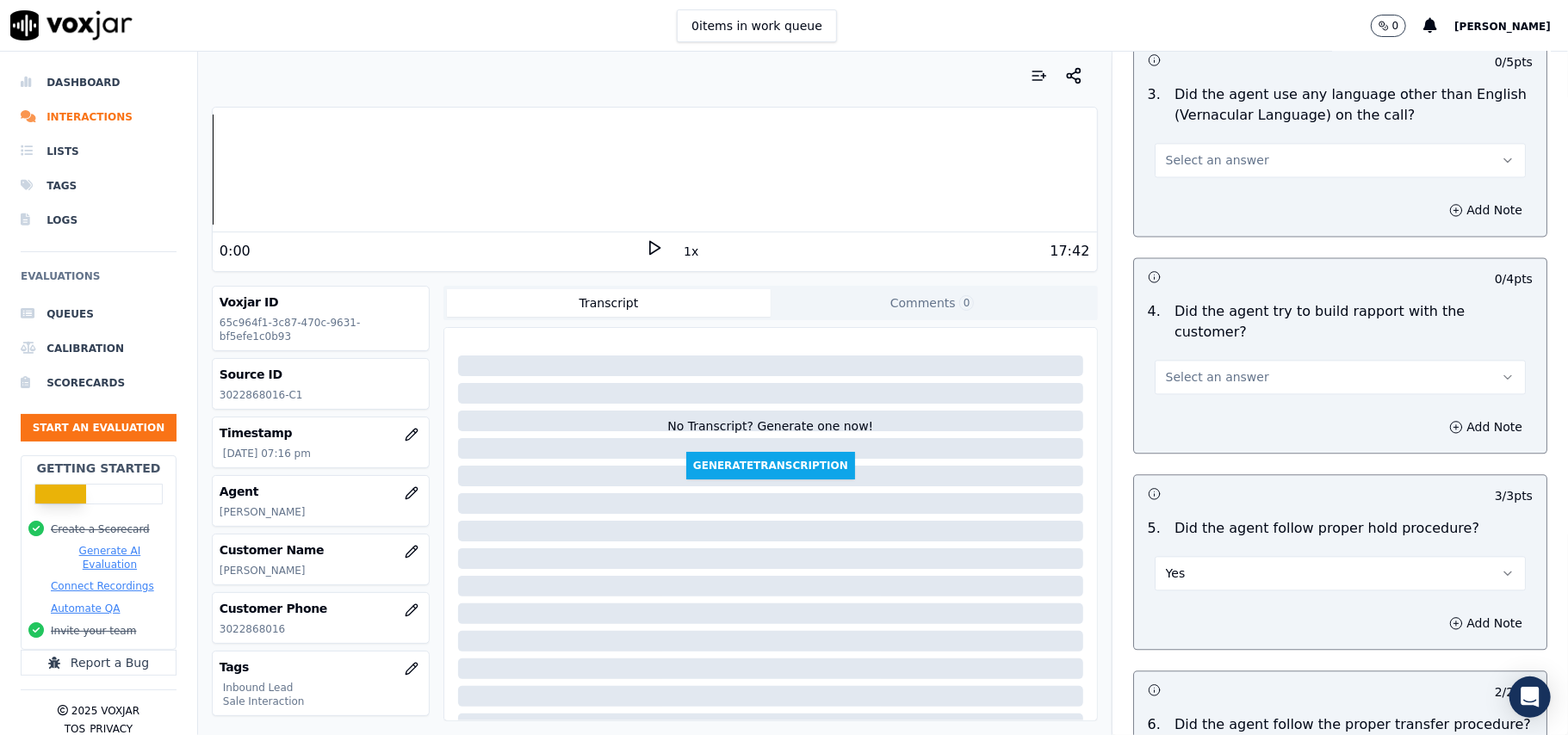
scroll to position [2407, 0]
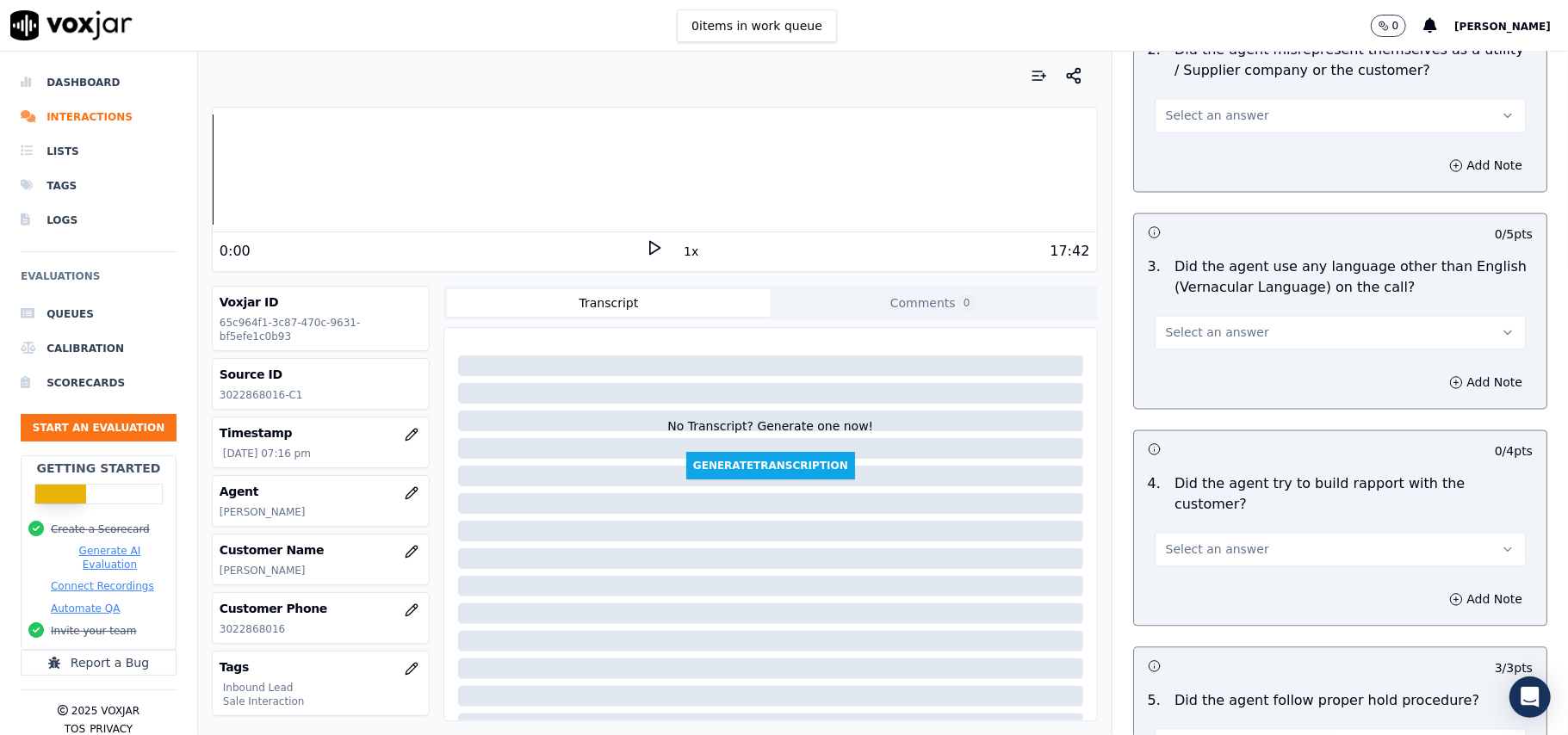
click at [1210, 541] on span "Select an answer" at bounding box center [1217, 549] width 104 height 17
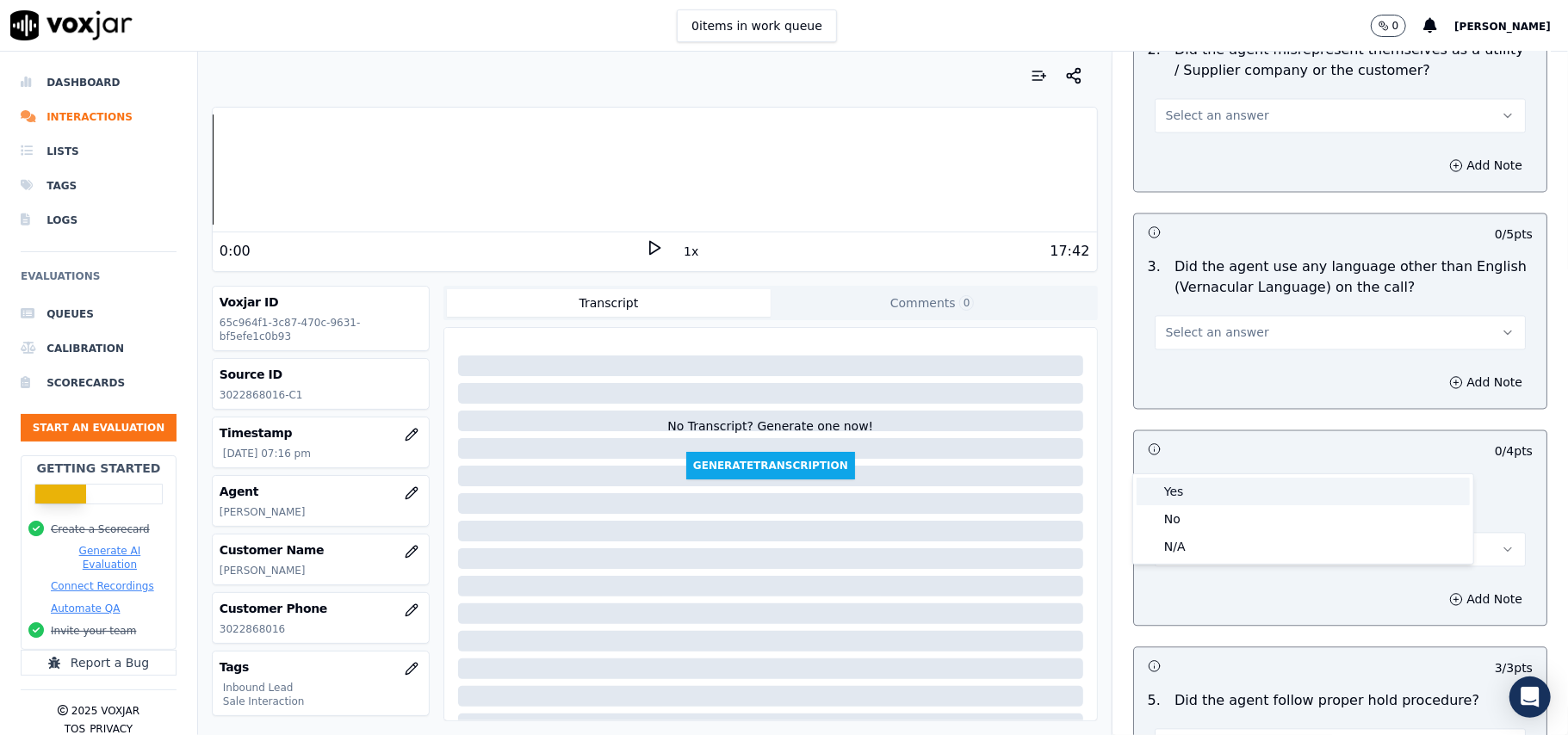
click at [1208, 489] on div "Yes" at bounding box center [1303, 492] width 333 height 28
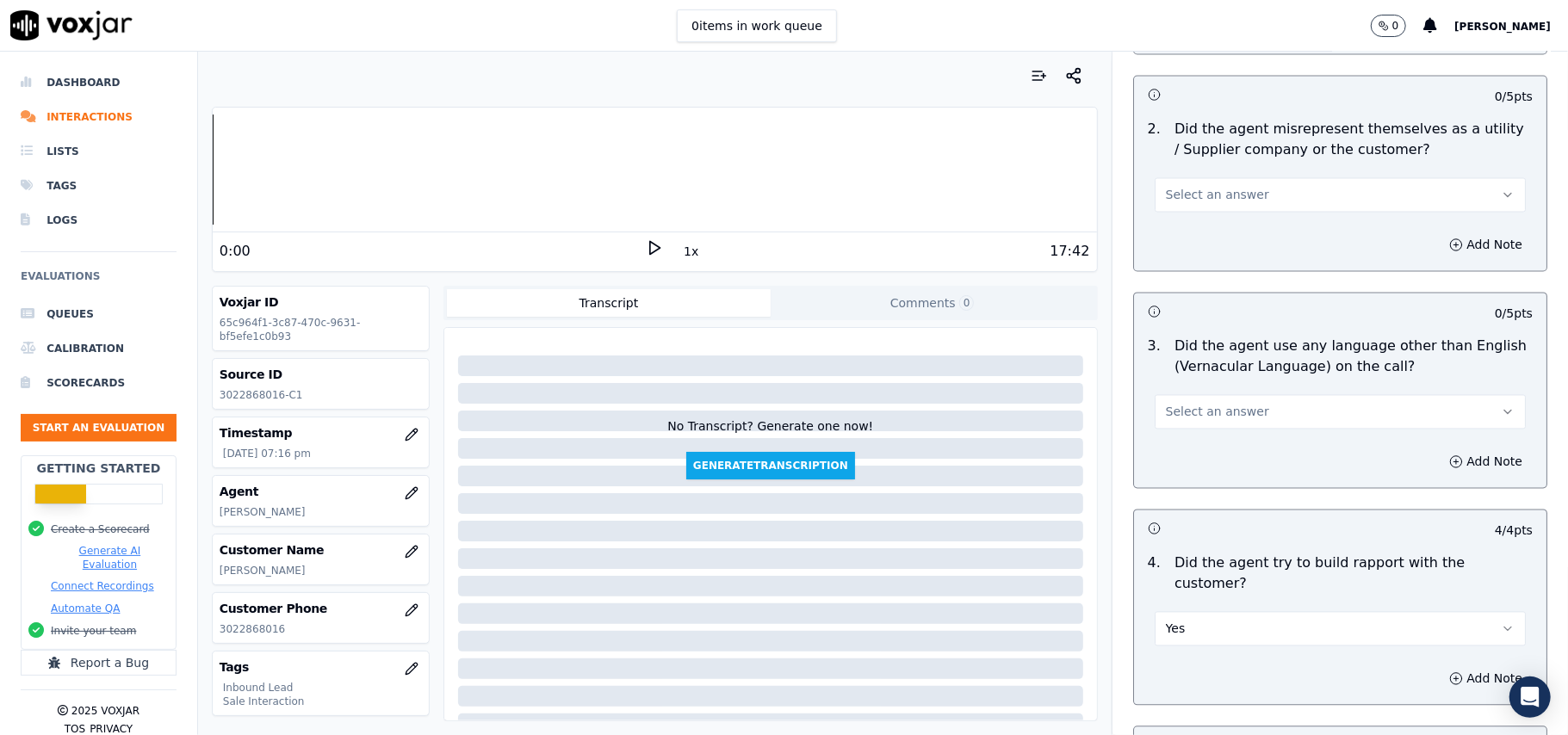
scroll to position [2293, 0]
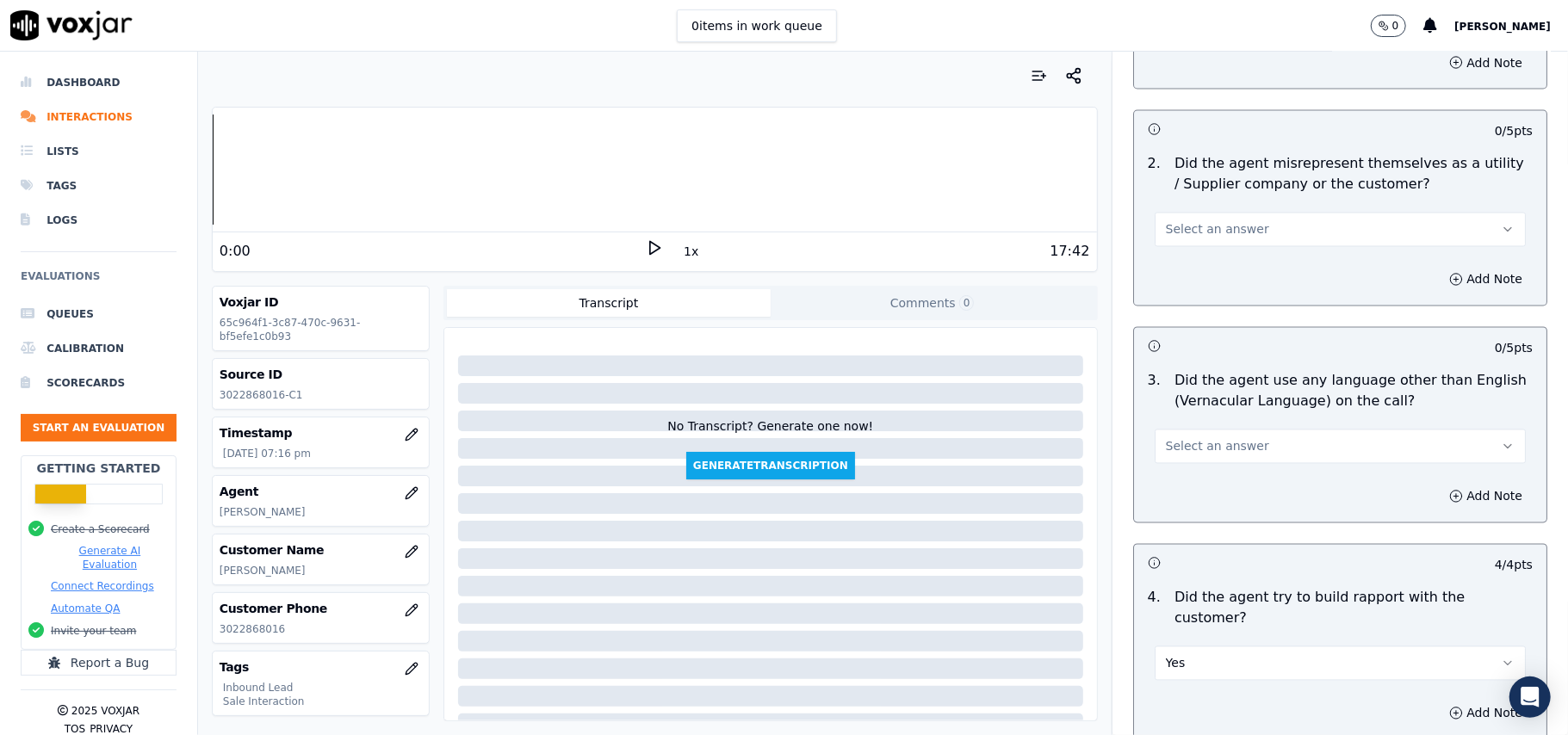
click at [1196, 429] on button "Select an answer" at bounding box center [1340, 446] width 372 height 35
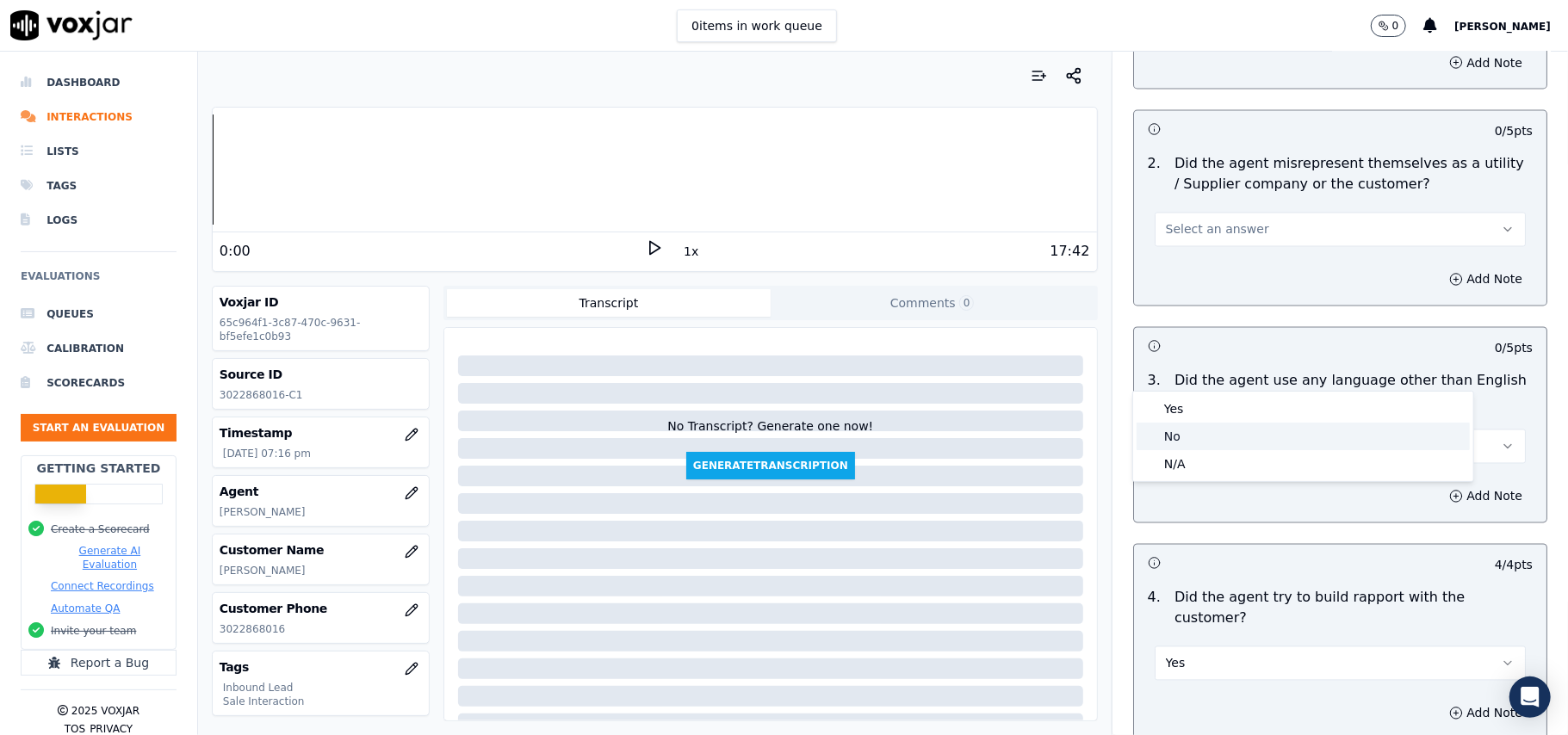
click at [1195, 437] on div "No" at bounding box center [1303, 436] width 333 height 28
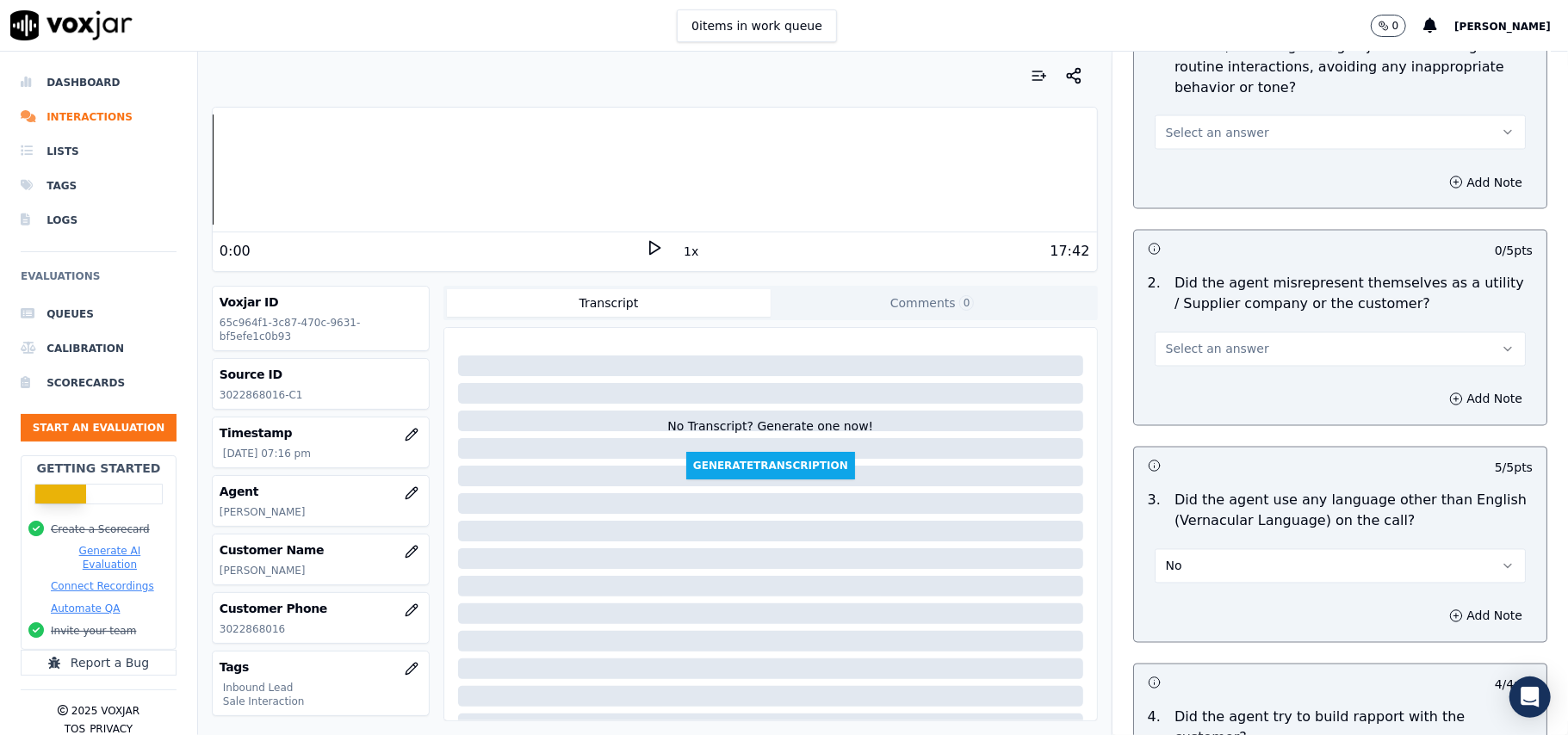
scroll to position [2064, 0]
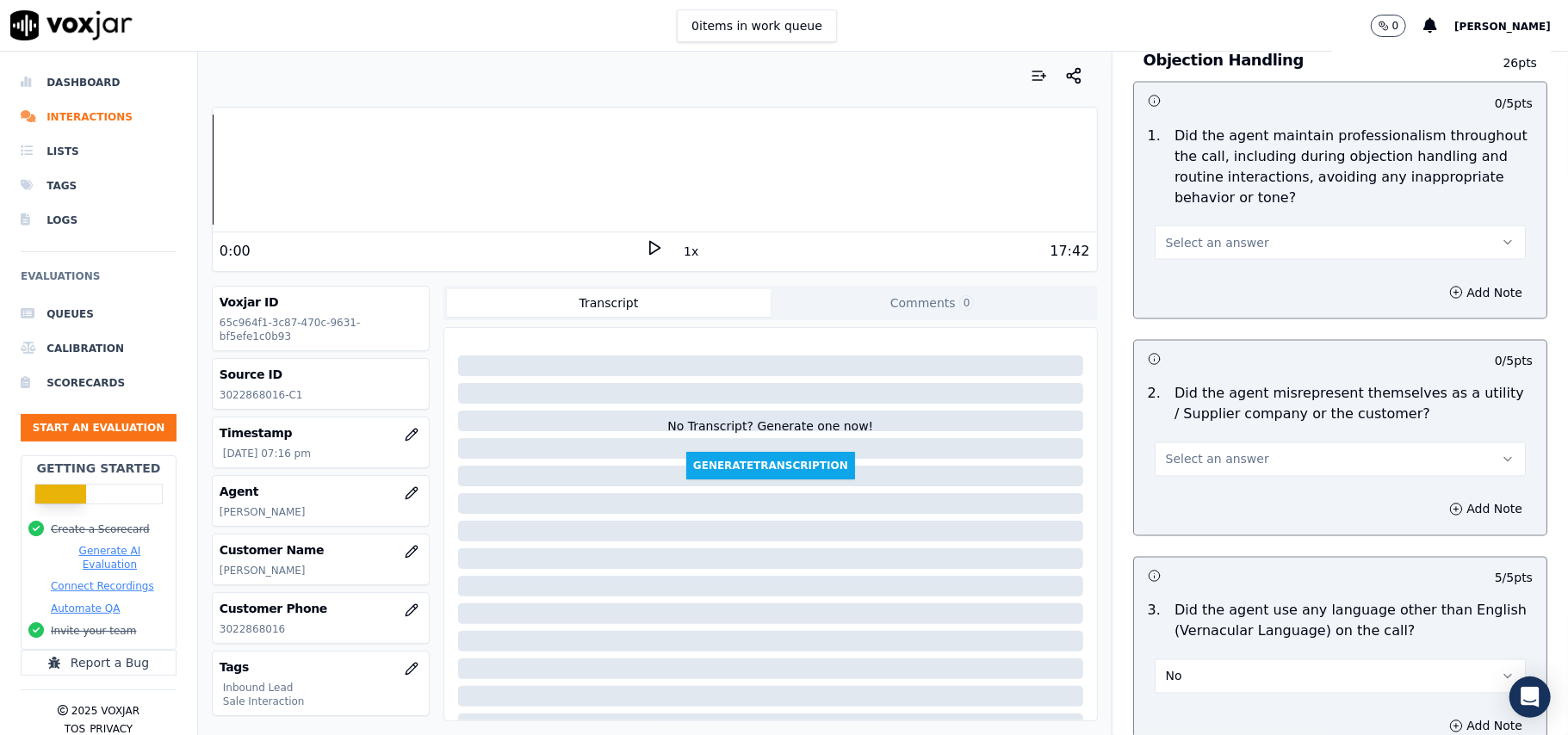
click at [1221, 451] on span "Select an answer" at bounding box center [1217, 459] width 104 height 17
click at [1207, 430] on div "Yes" at bounding box center [1303, 421] width 333 height 28
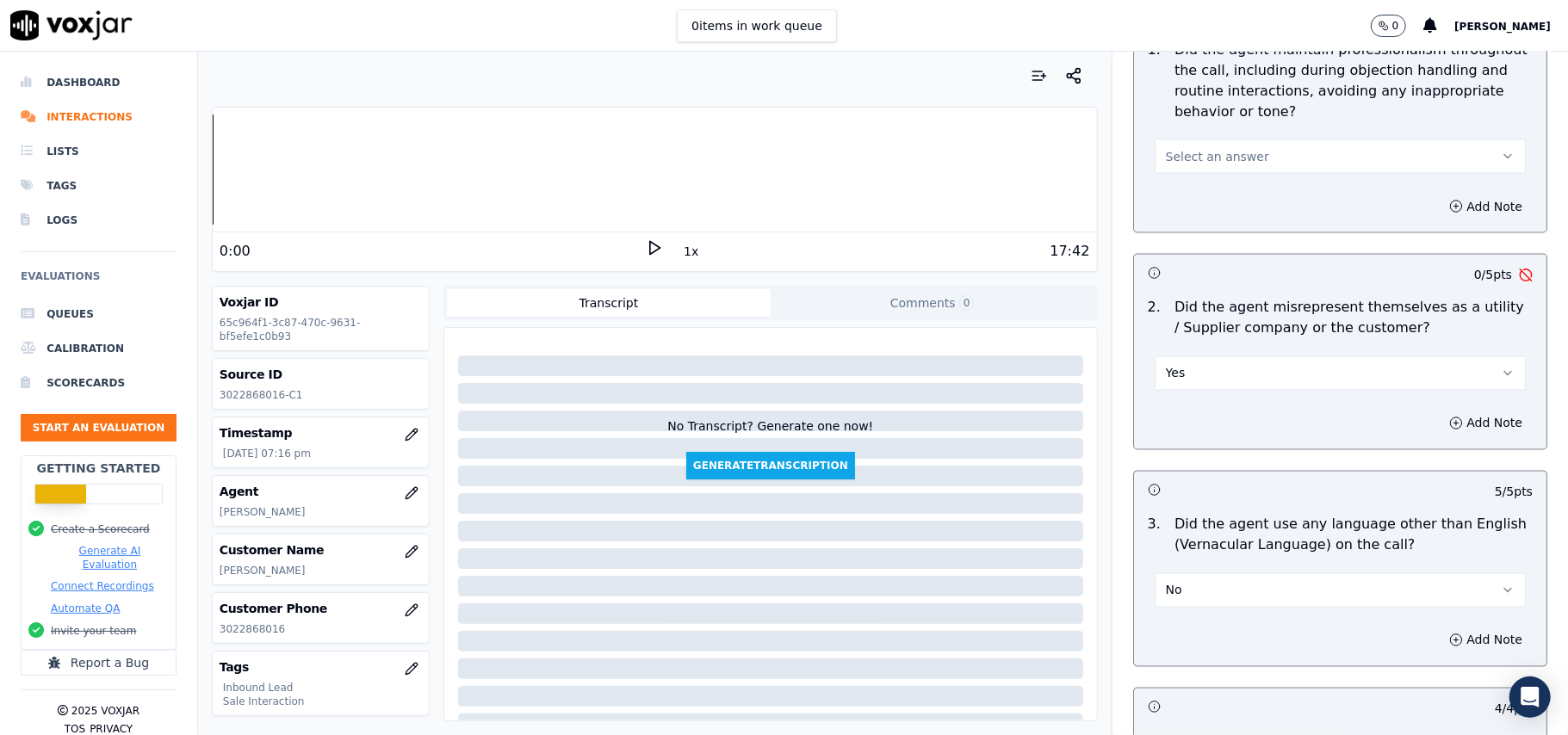
scroll to position [2178, 0]
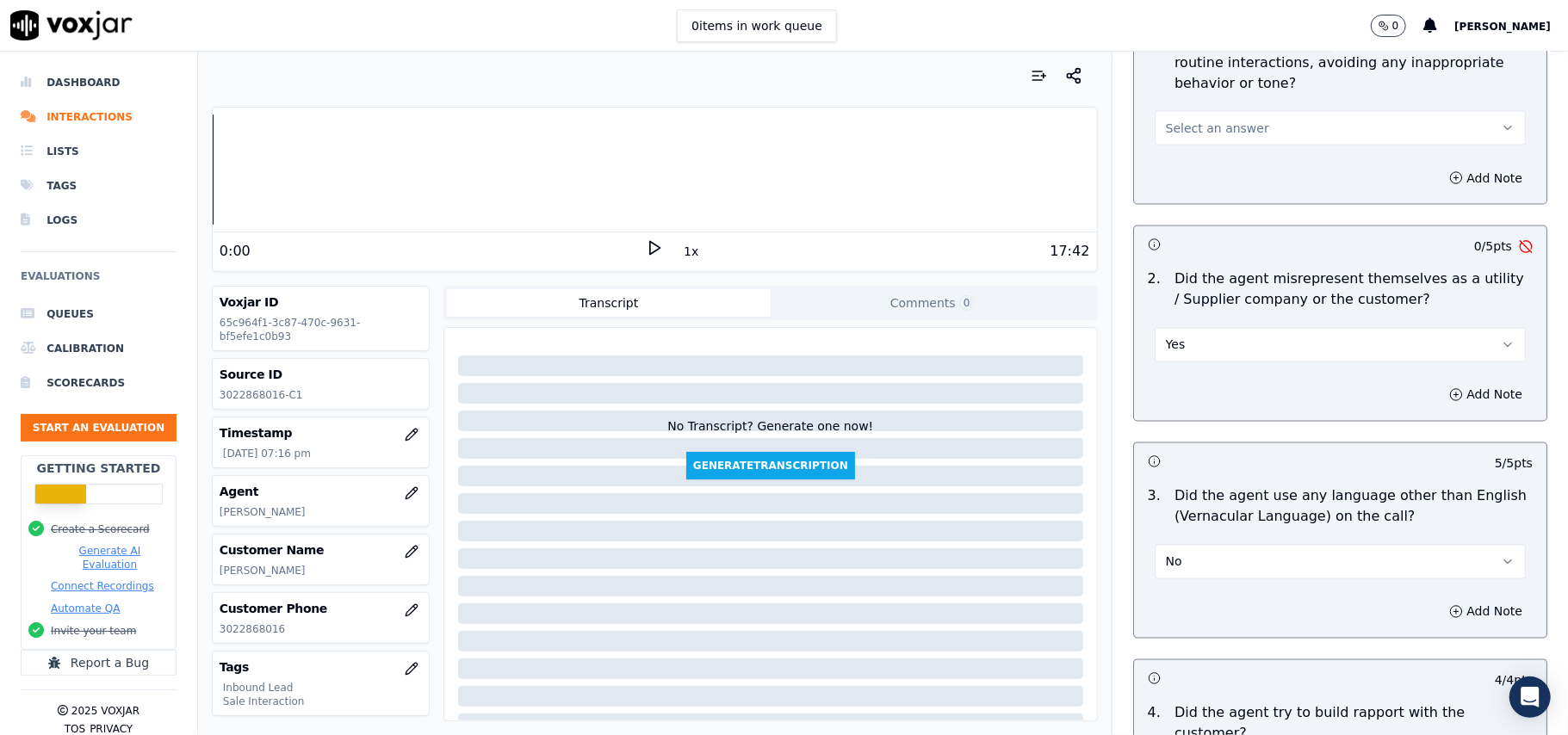
click at [1195, 288] on div "2 . Did the agent misrepresent themselves as a utility / Supplier company or th…" at bounding box center [1340, 316] width 412 height 107
click at [1205, 328] on button "Yes" at bounding box center [1340, 345] width 372 height 35
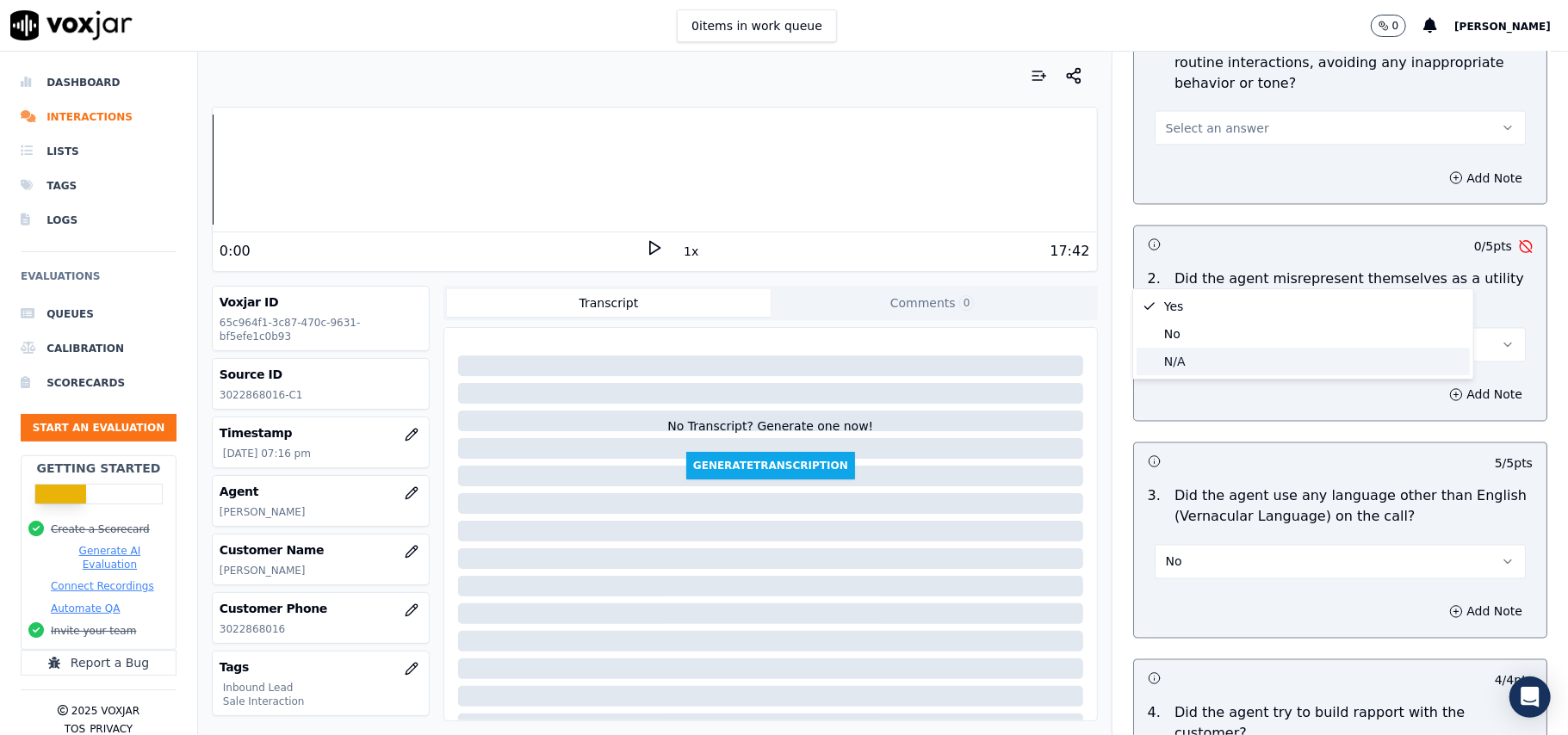
click at [1196, 357] on div "N/A" at bounding box center [1303, 362] width 333 height 28
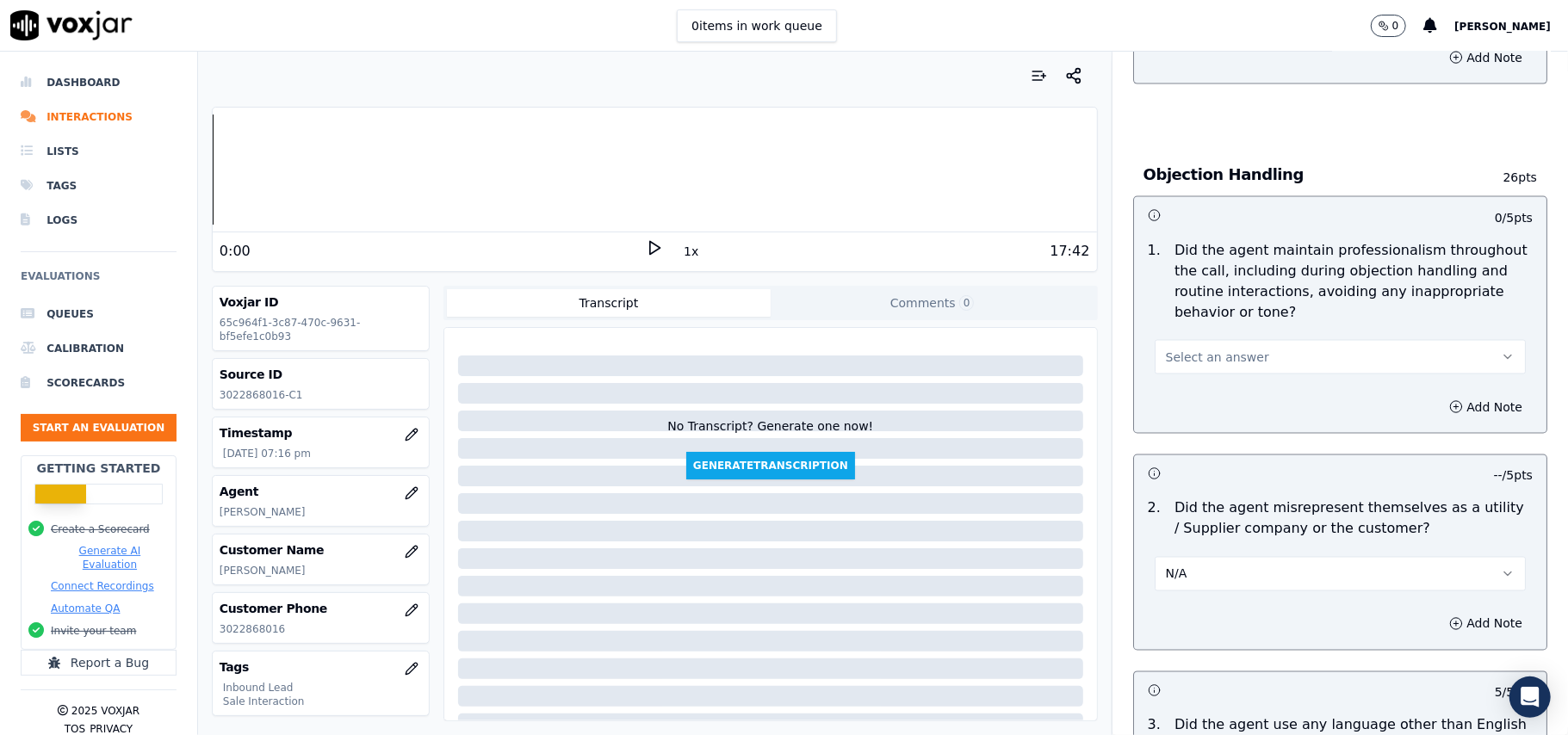
scroll to position [1719, 0]
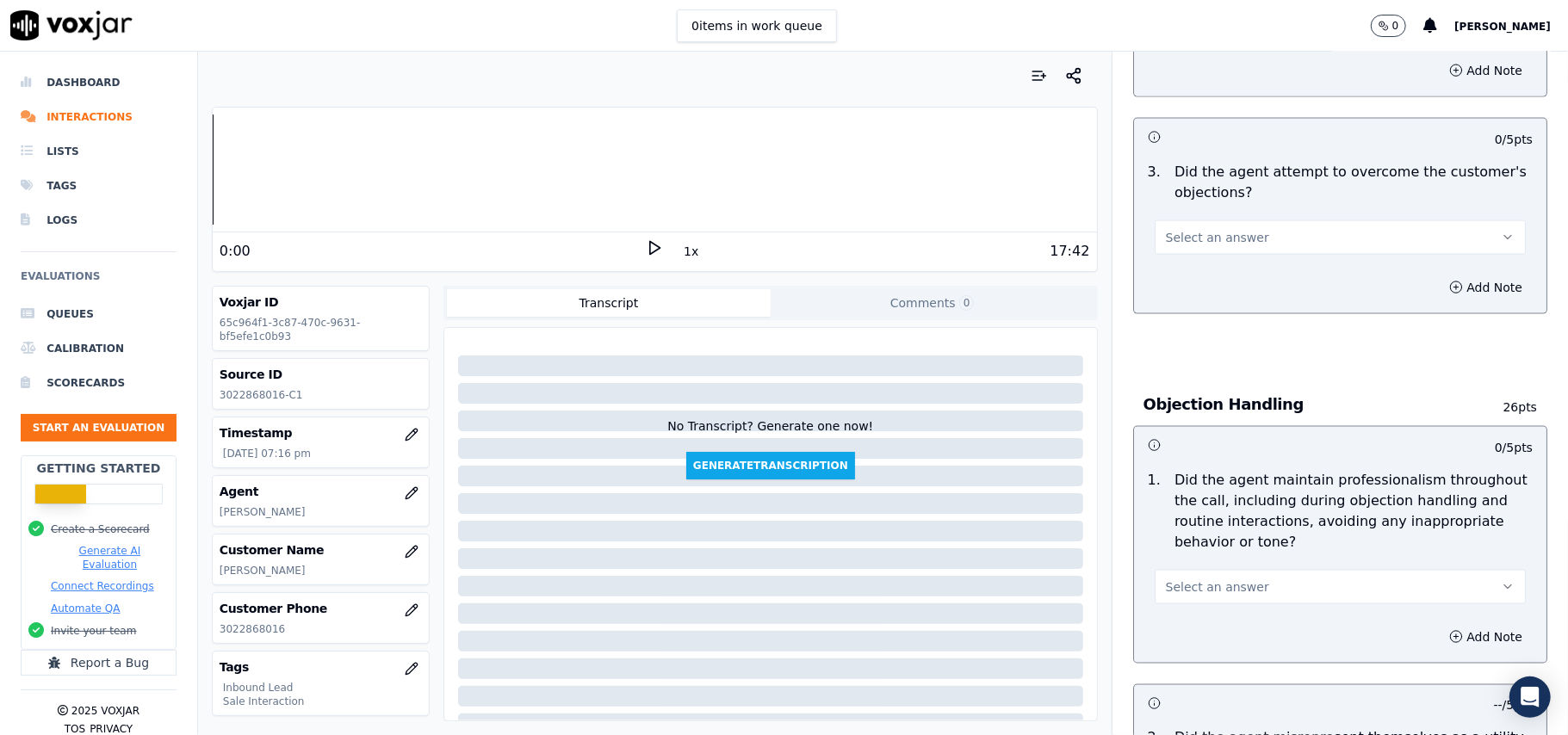
click at [1192, 570] on button "Select an answer" at bounding box center [1340, 587] width 372 height 35
click at [1175, 541] on div "Yes" at bounding box center [1303, 549] width 333 height 28
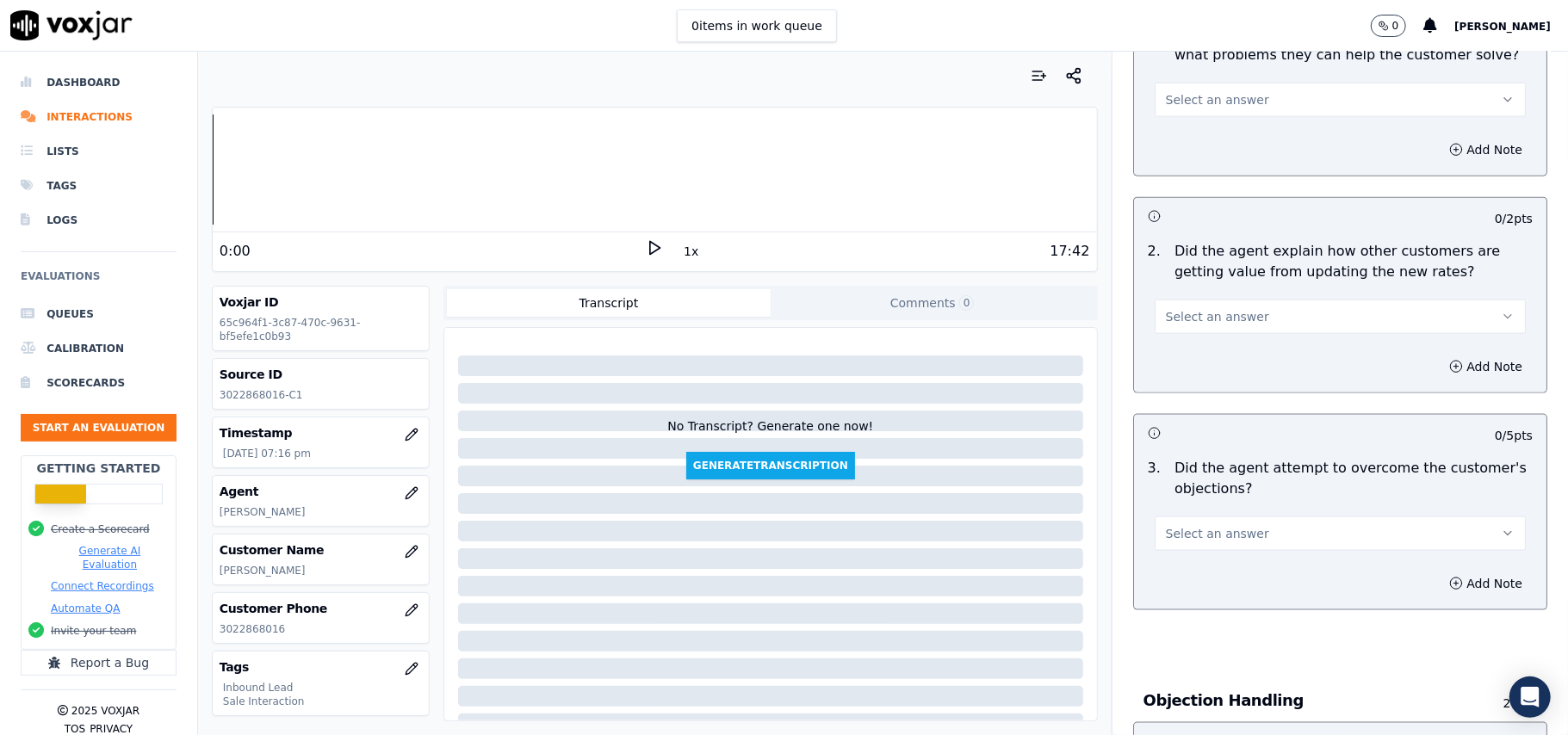
scroll to position [1374, 0]
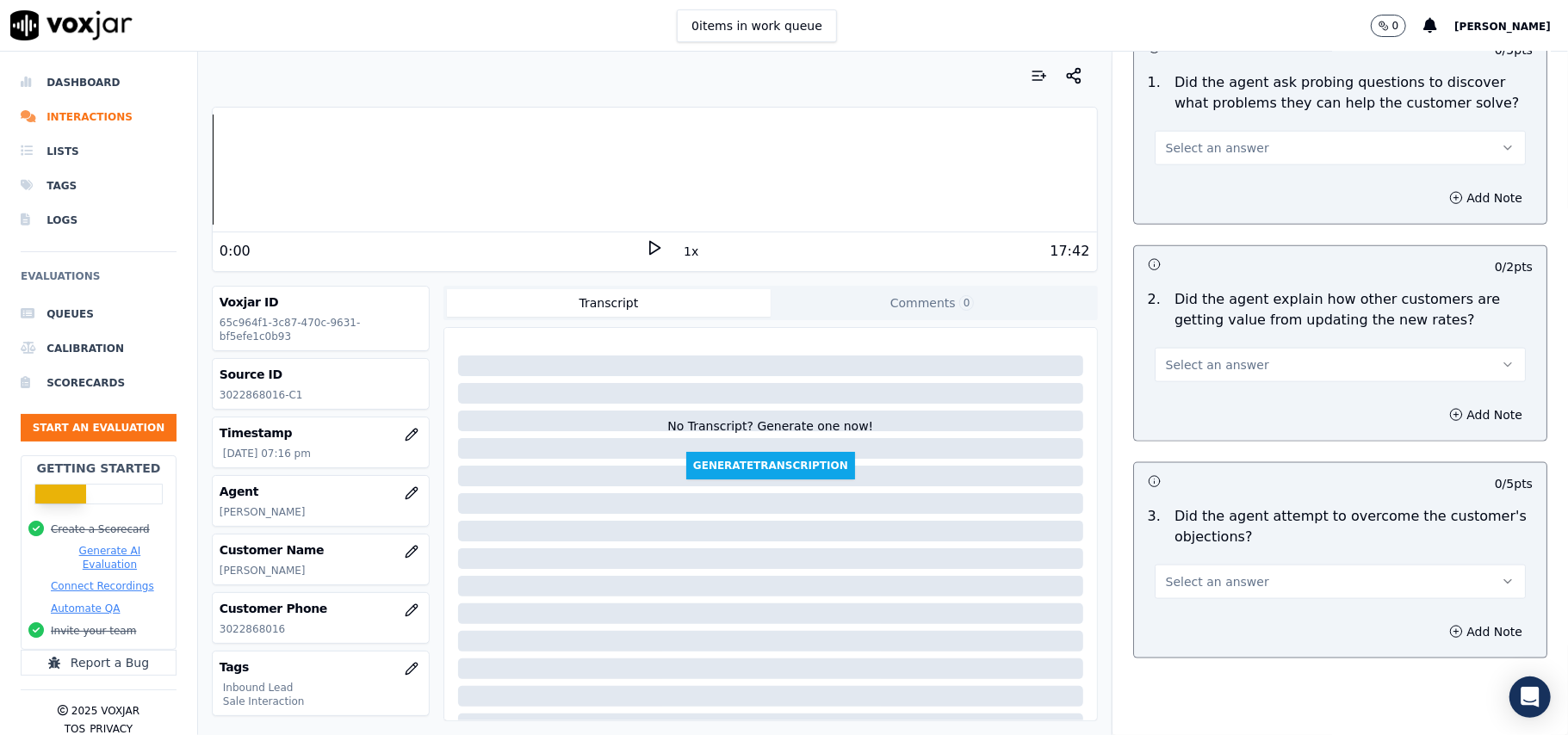
click at [1215, 548] on div "Select an answer" at bounding box center [1340, 574] width 398 height 52
click at [1203, 574] on span "Select an answer" at bounding box center [1217, 582] width 104 height 17
click at [1199, 534] on div "Yes" at bounding box center [1303, 543] width 333 height 28
click at [1173, 357] on span "Select an answer" at bounding box center [1217, 365] width 104 height 17
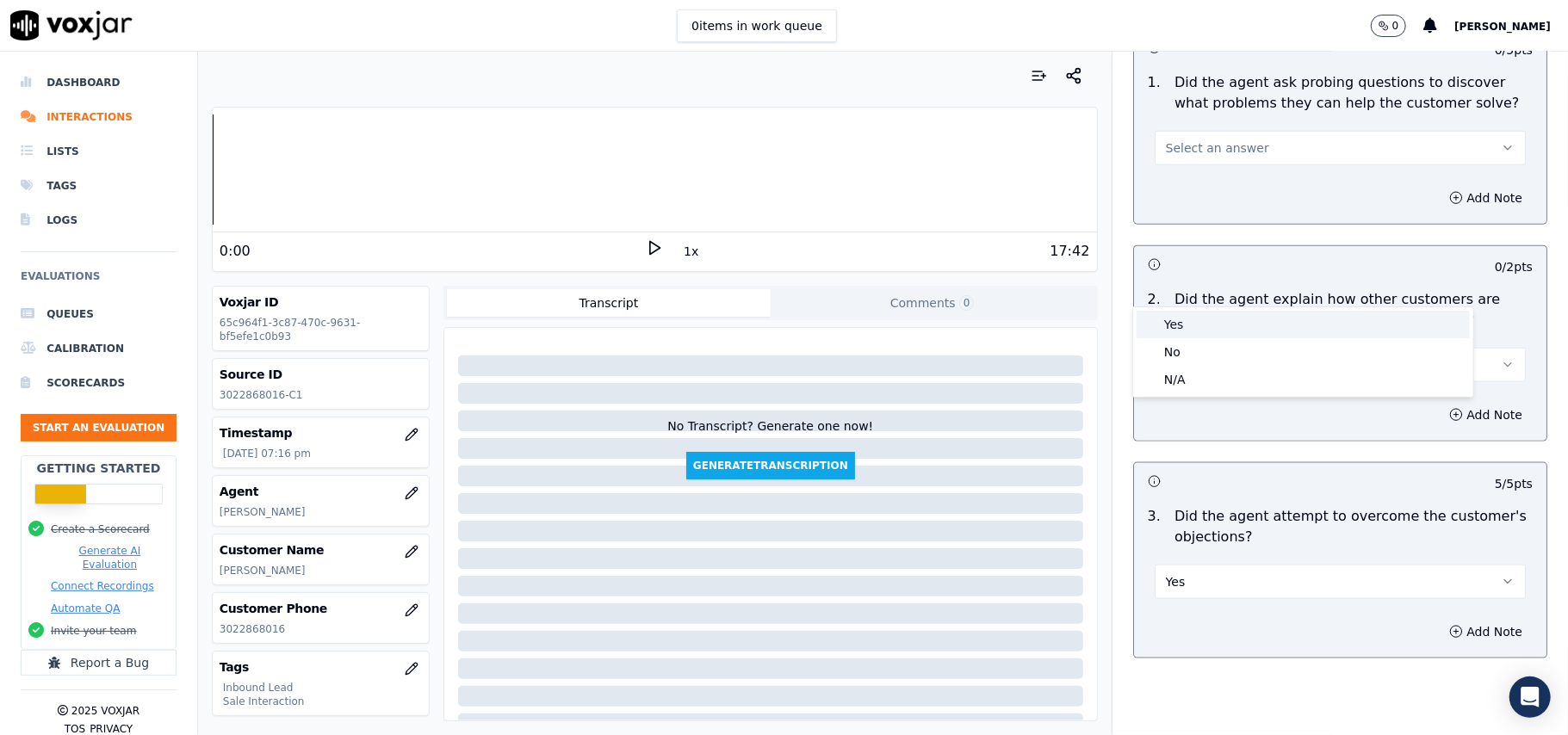
click at [1170, 325] on div "Yes" at bounding box center [1303, 325] width 333 height 28
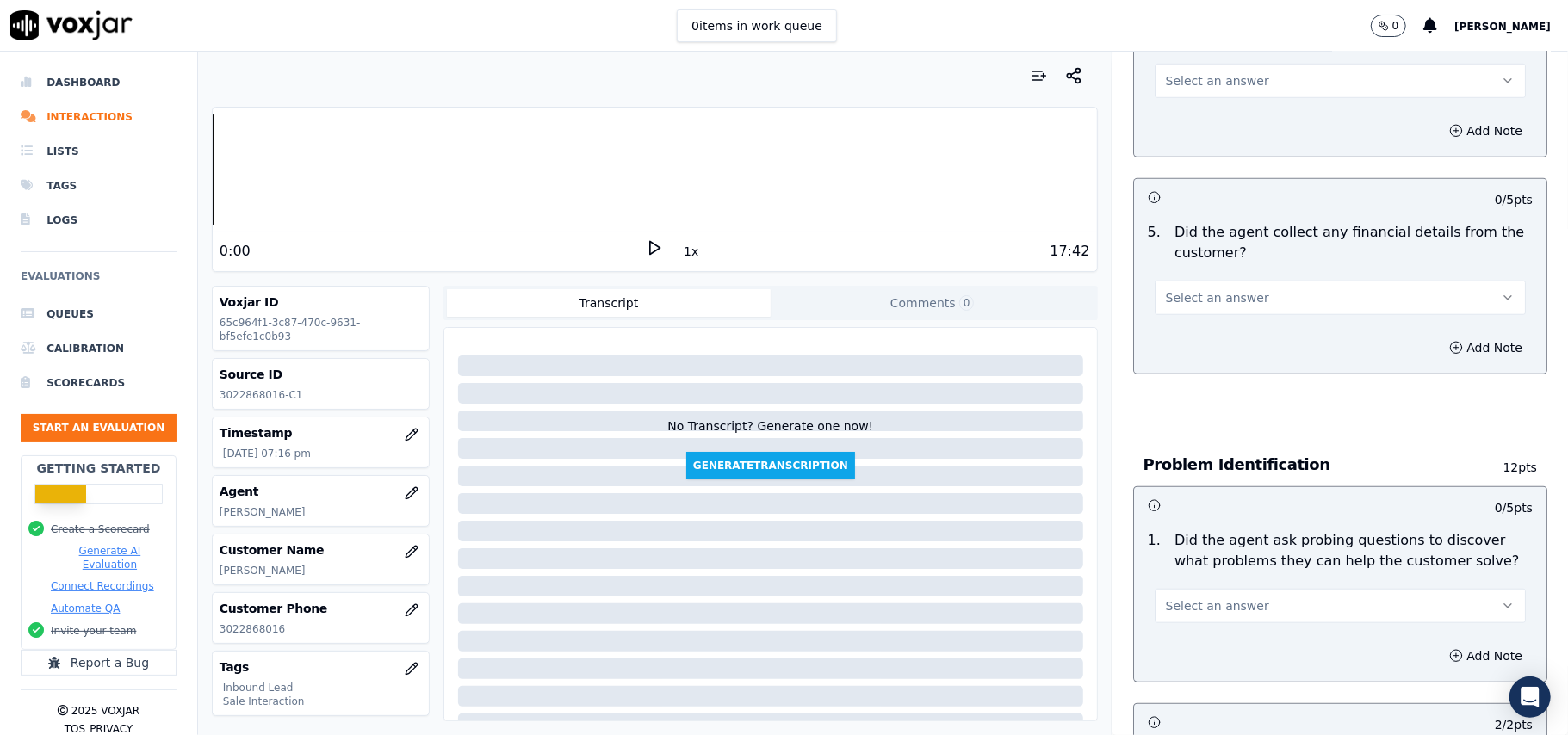
scroll to position [916, 0]
click at [1177, 599] on span "Select an answer" at bounding box center [1217, 607] width 104 height 17
drag, startPoint x: 1184, startPoint y: 559, endPoint x: 1198, endPoint y: 541, distance: 22.8
click at [1185, 559] on div "Yes" at bounding box center [1303, 567] width 333 height 28
click at [1261, 282] on button "Select an answer" at bounding box center [1340, 299] width 372 height 35
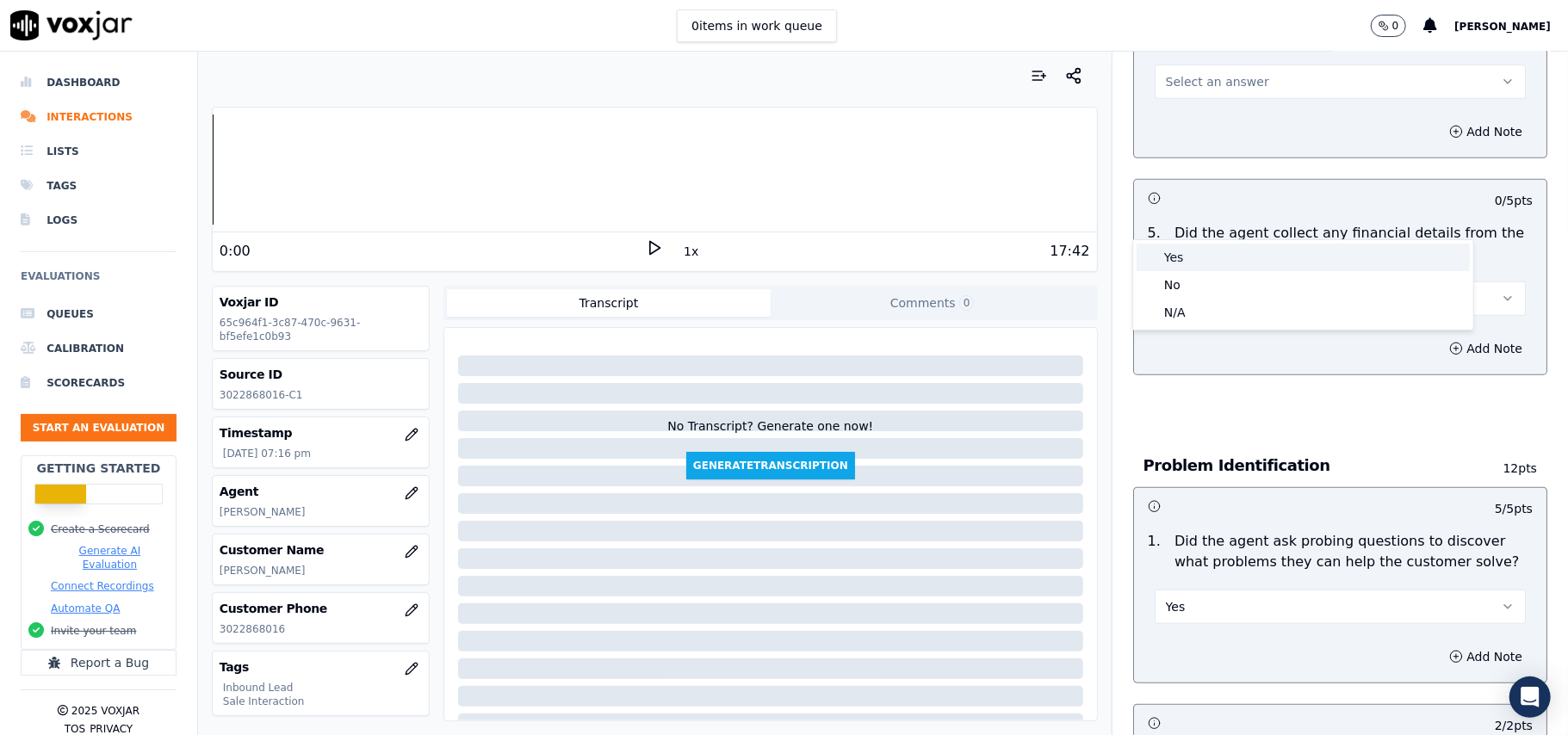
click at [1255, 265] on div "Yes" at bounding box center [1303, 258] width 333 height 28
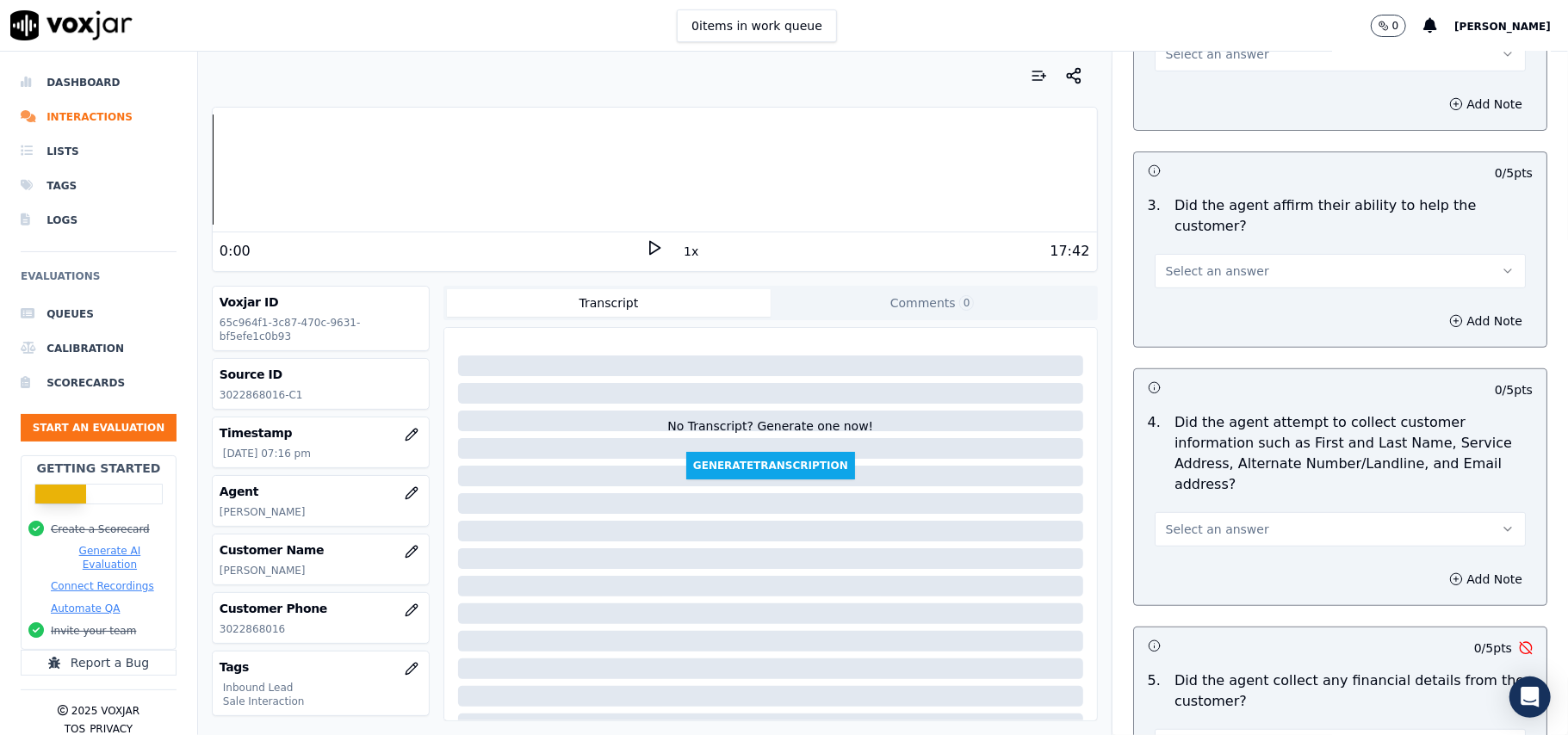
scroll to position [456, 0]
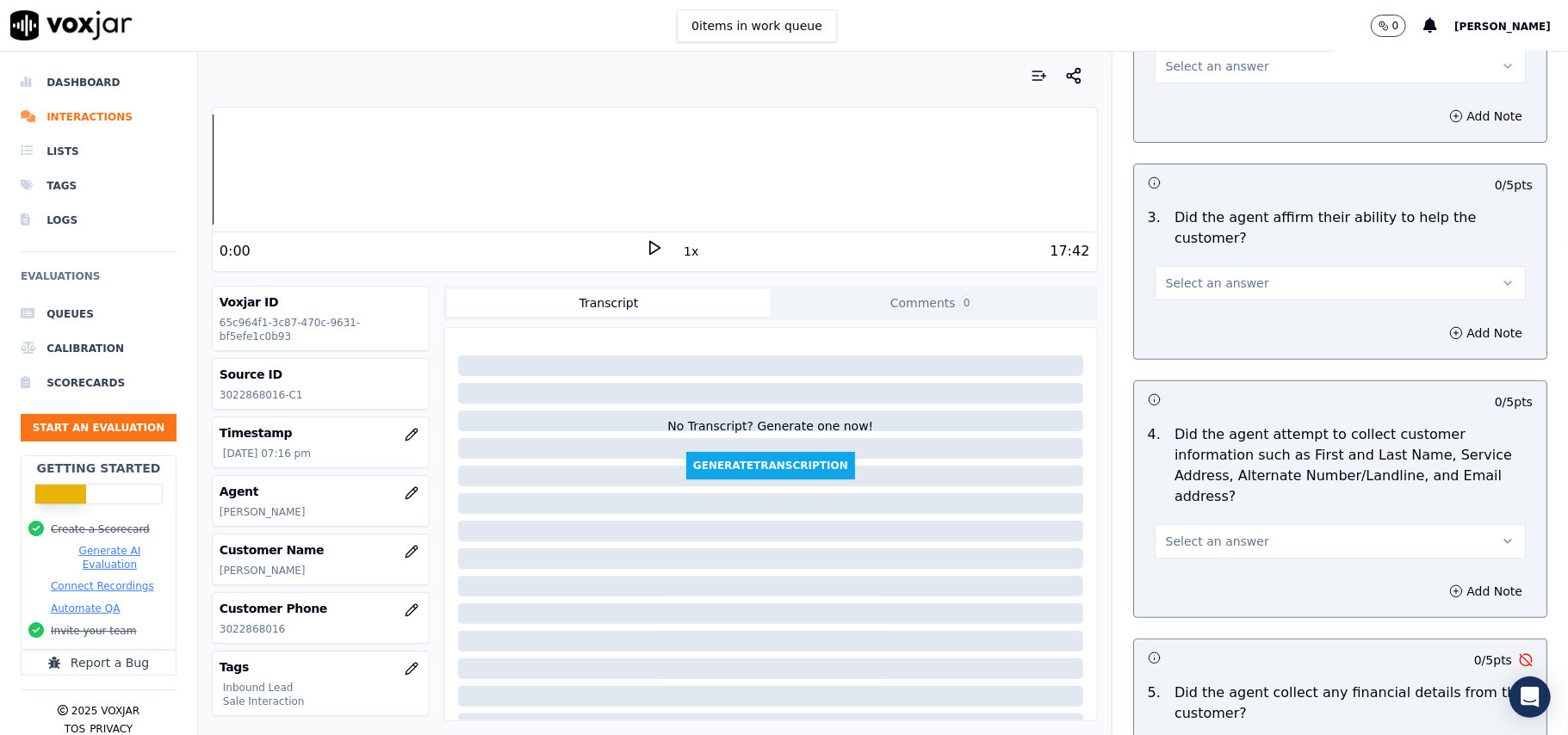
click at [1200, 533] on span "Select an answer" at bounding box center [1217, 541] width 104 height 17
click at [1200, 487] on div "Yes" at bounding box center [1303, 499] width 333 height 28
click at [1237, 266] on button "Select an answer" at bounding box center [1340, 283] width 372 height 35
click at [1219, 269] on div "Yes" at bounding box center [1303, 261] width 333 height 28
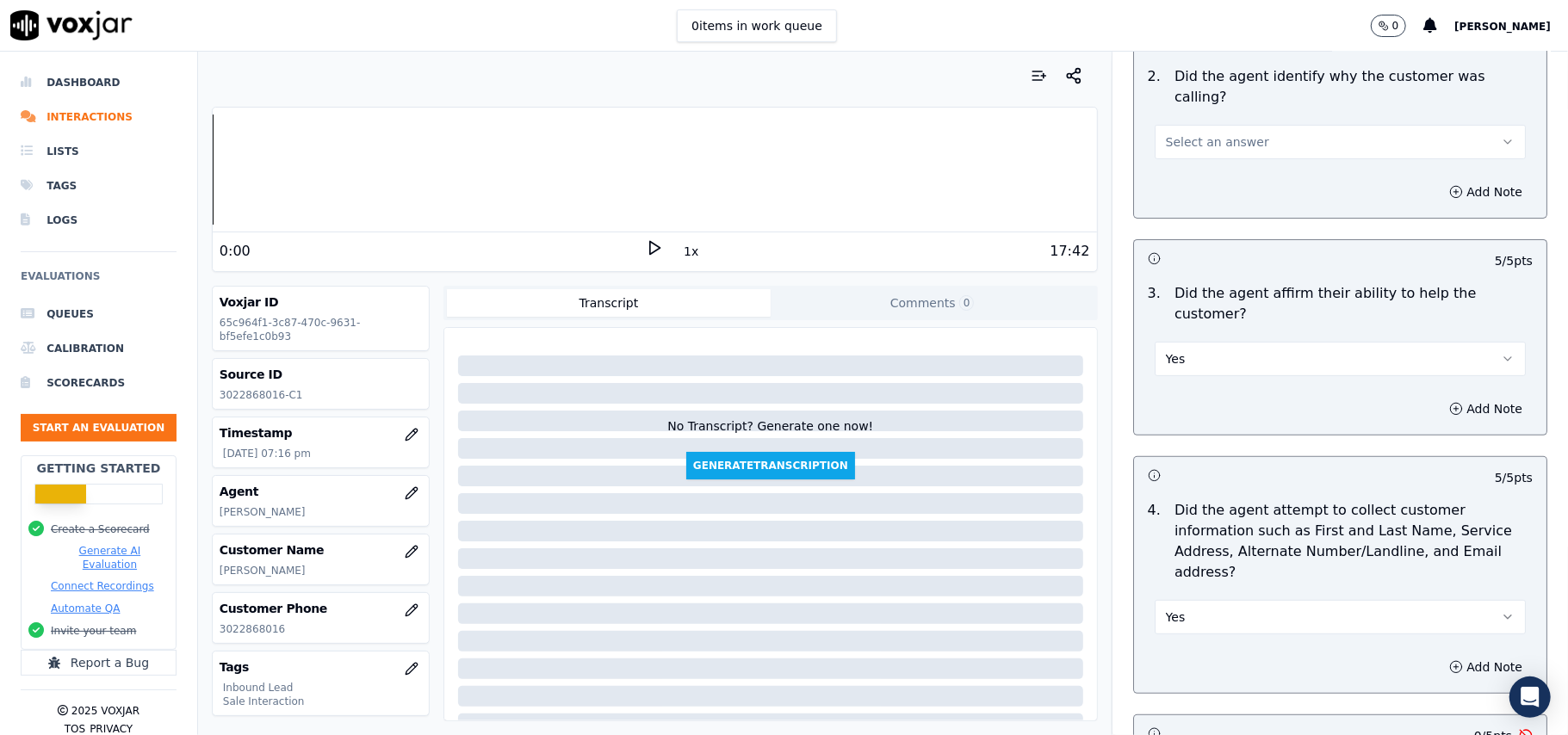
scroll to position [227, 0]
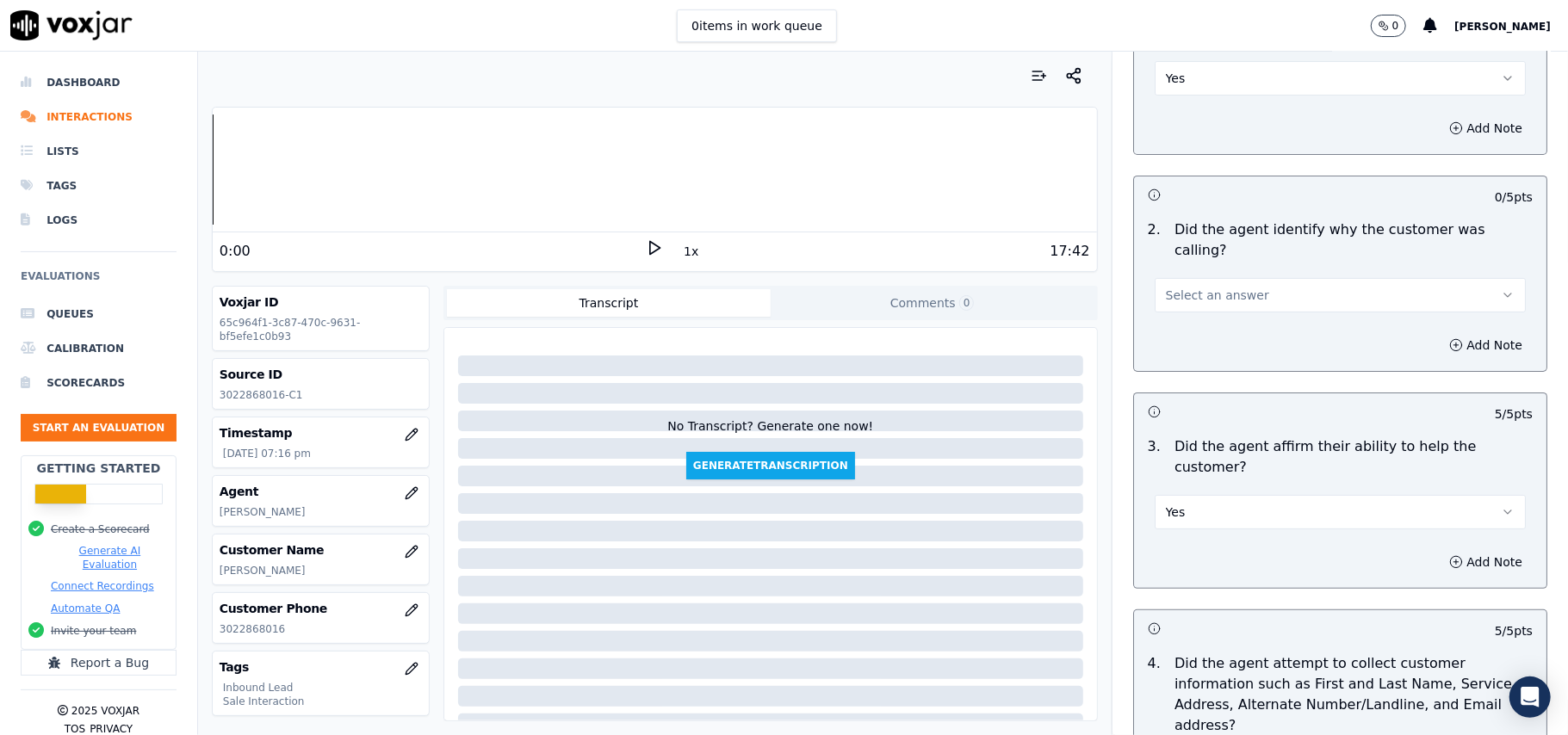
click at [1219, 278] on button "Select an answer" at bounding box center [1340, 295] width 372 height 35
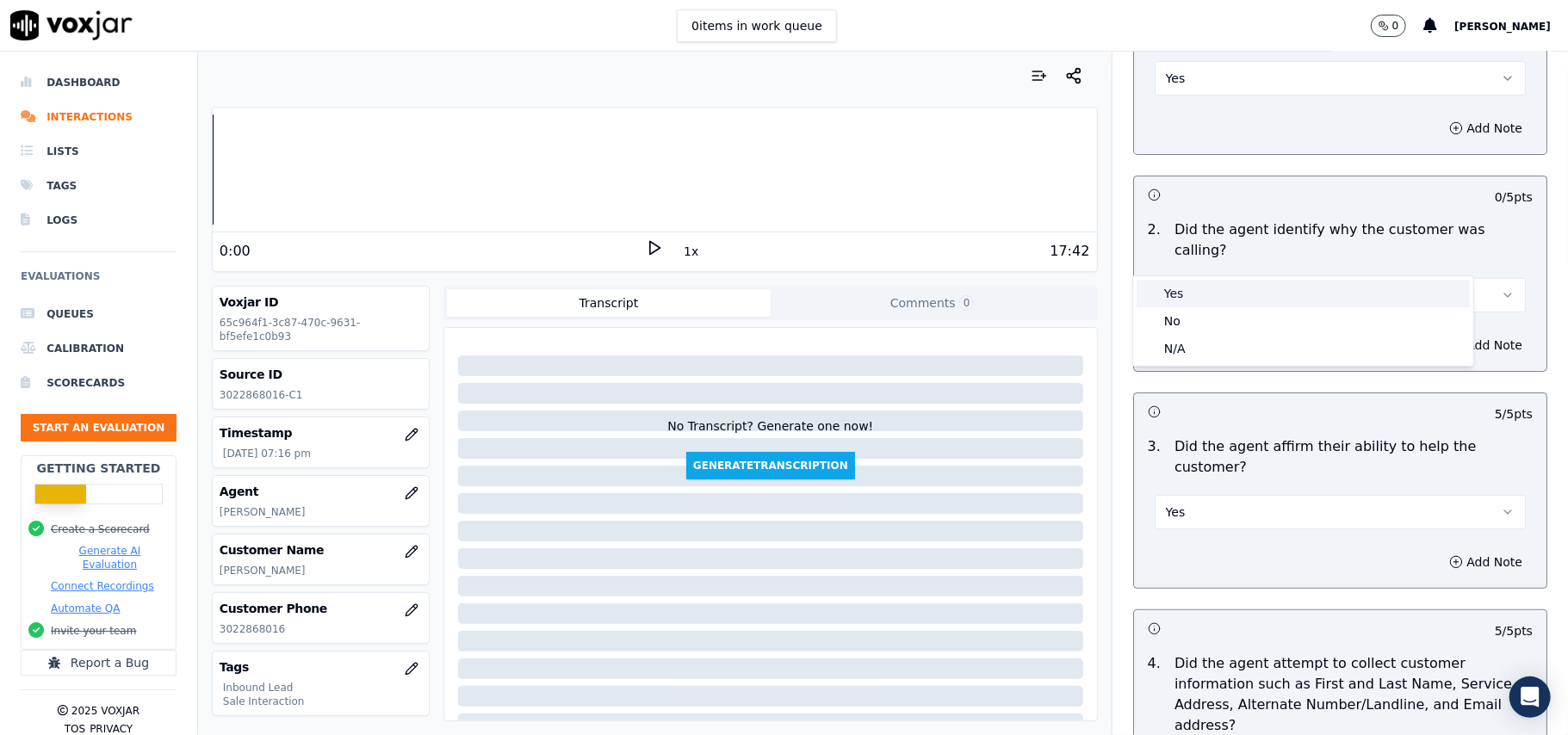
click at [1206, 293] on div "Yes" at bounding box center [1303, 294] width 333 height 28
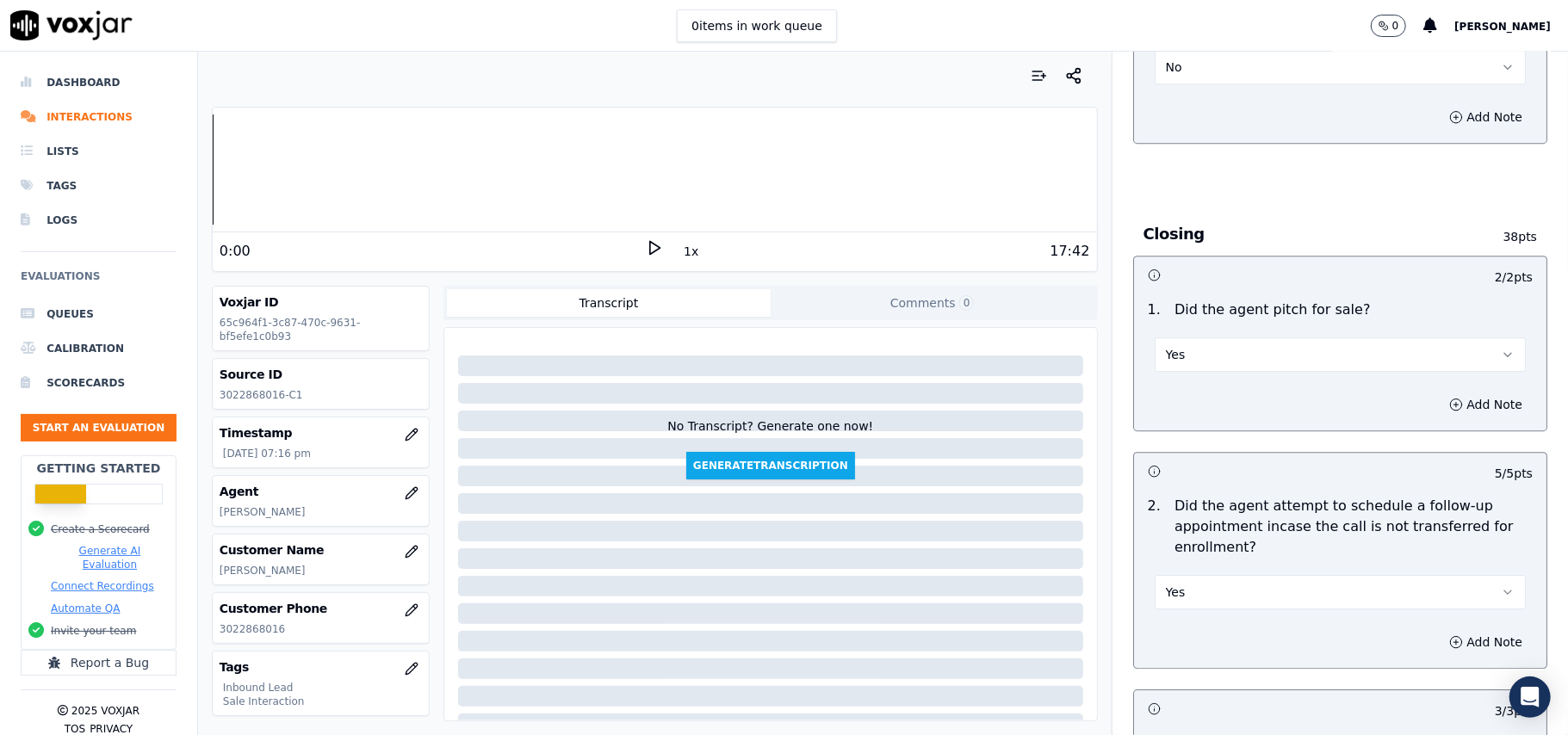
scroll to position [4817, 0]
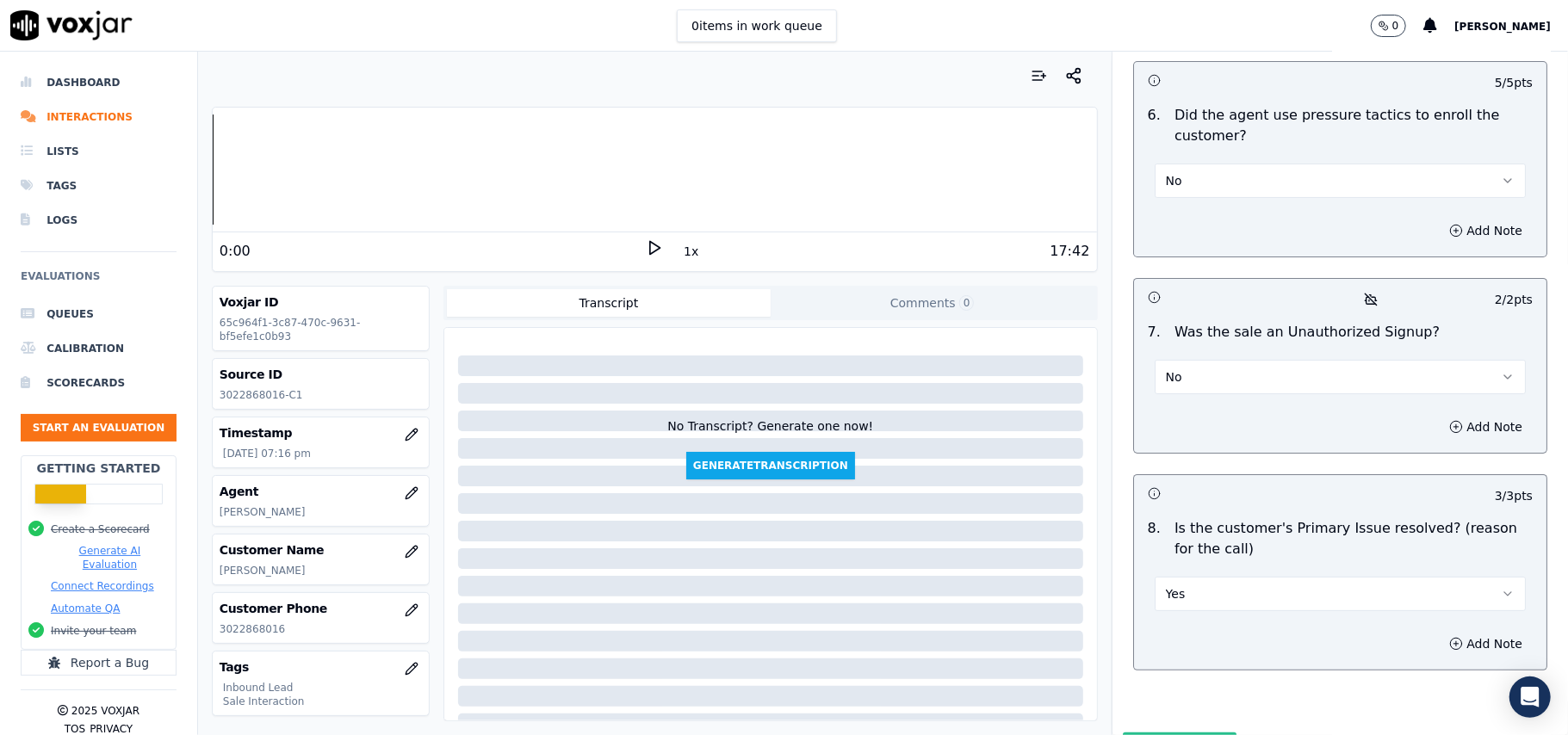
click at [1159, 732] on button "Submit Scores" at bounding box center [1179, 747] width 115 height 31
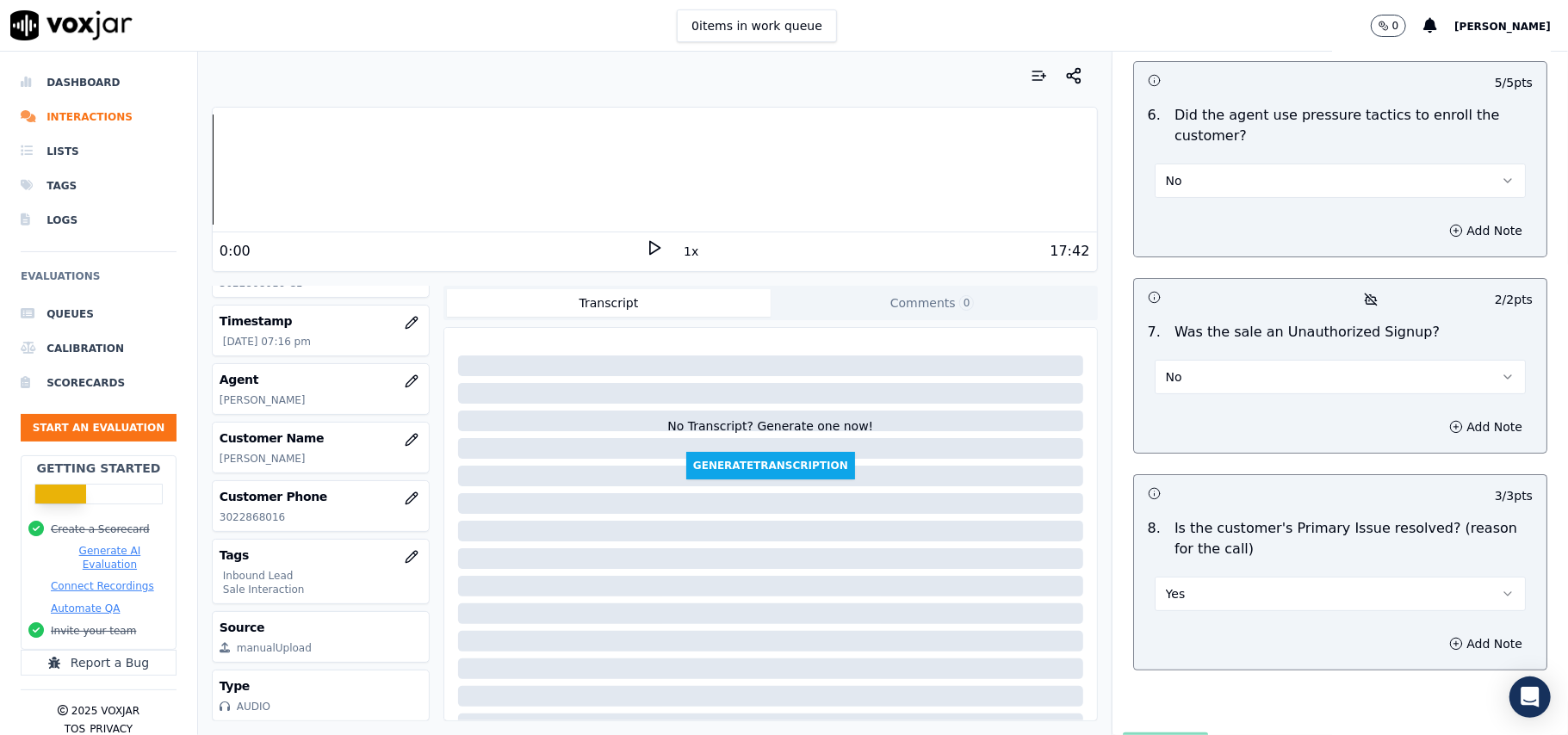
scroll to position [168, 0]
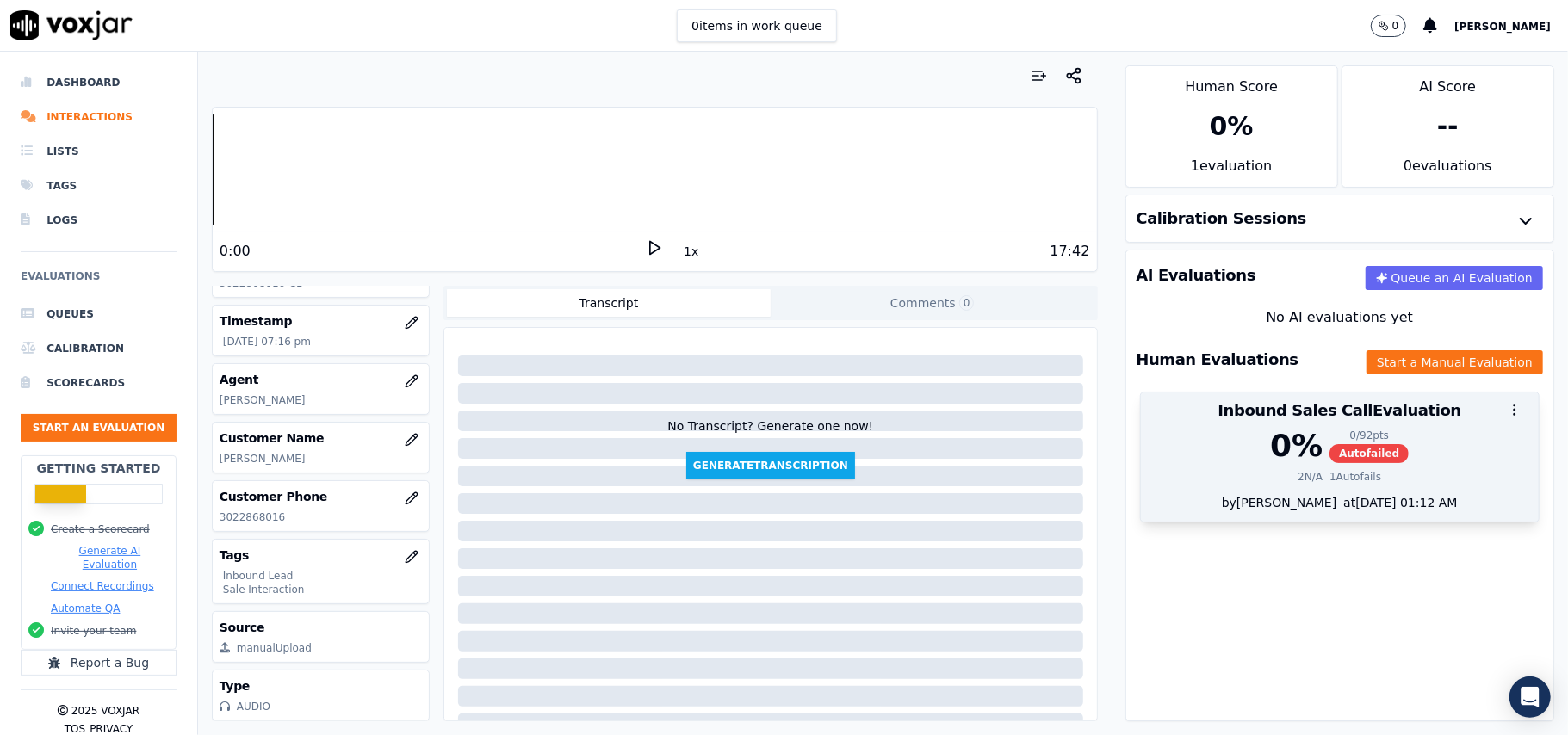
drag, startPoint x: 1219, startPoint y: 442, endPoint x: 1267, endPoint y: 448, distance: 48.4
click at [1221, 441] on div "0 % 0 / 92 pts Autofailed" at bounding box center [1340, 445] width 378 height 35
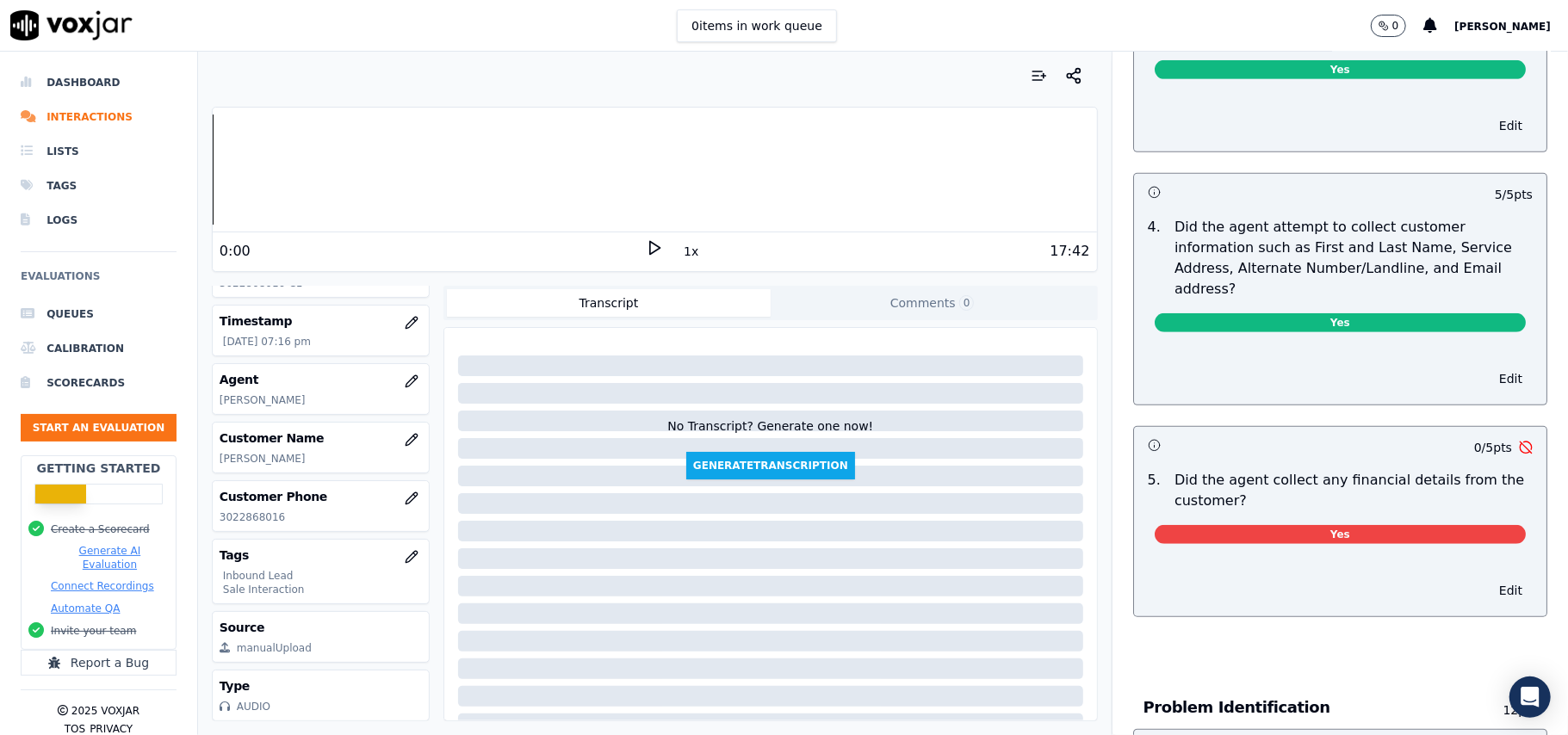
scroll to position [688, 0]
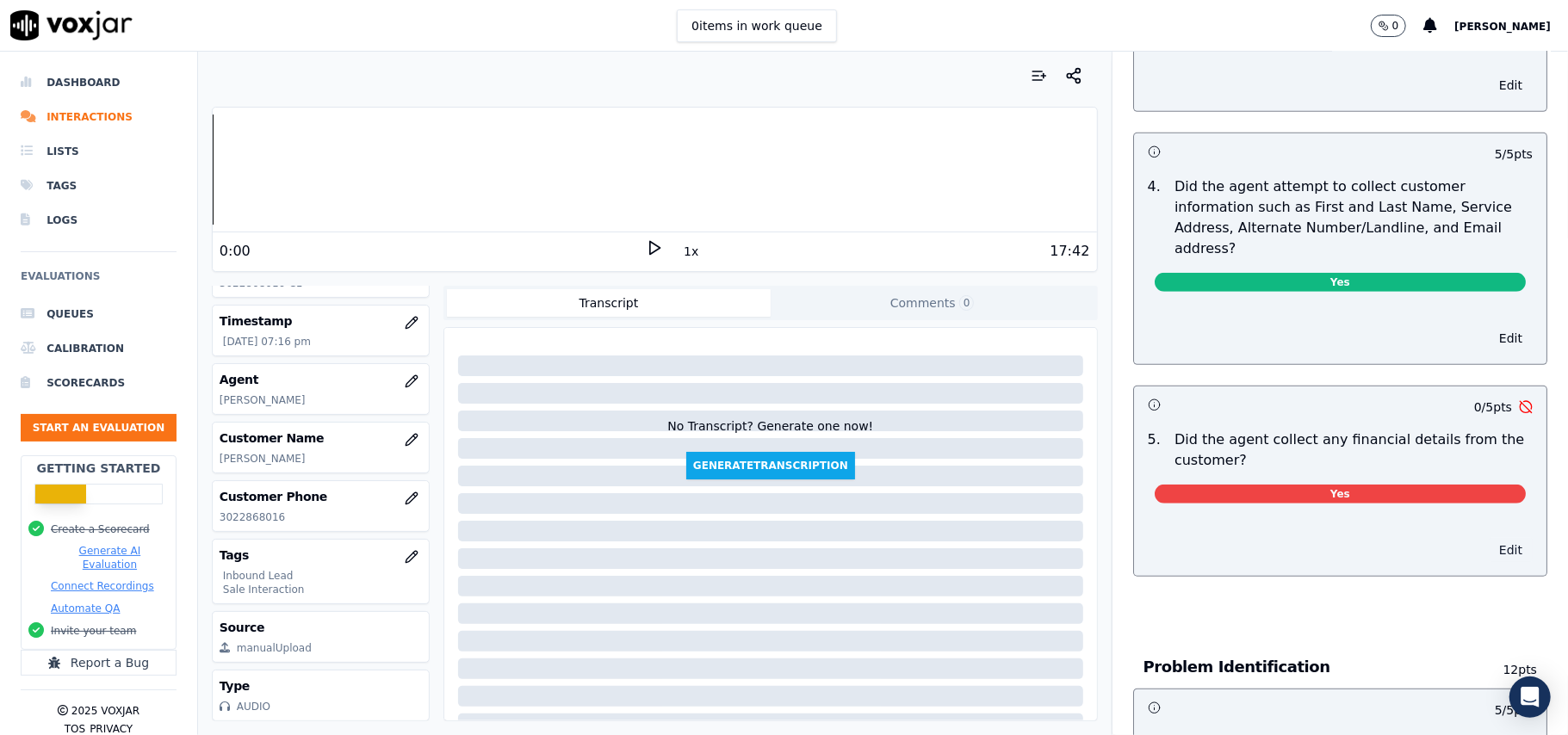
click at [1488, 538] on button "Edit" at bounding box center [1510, 550] width 44 height 24
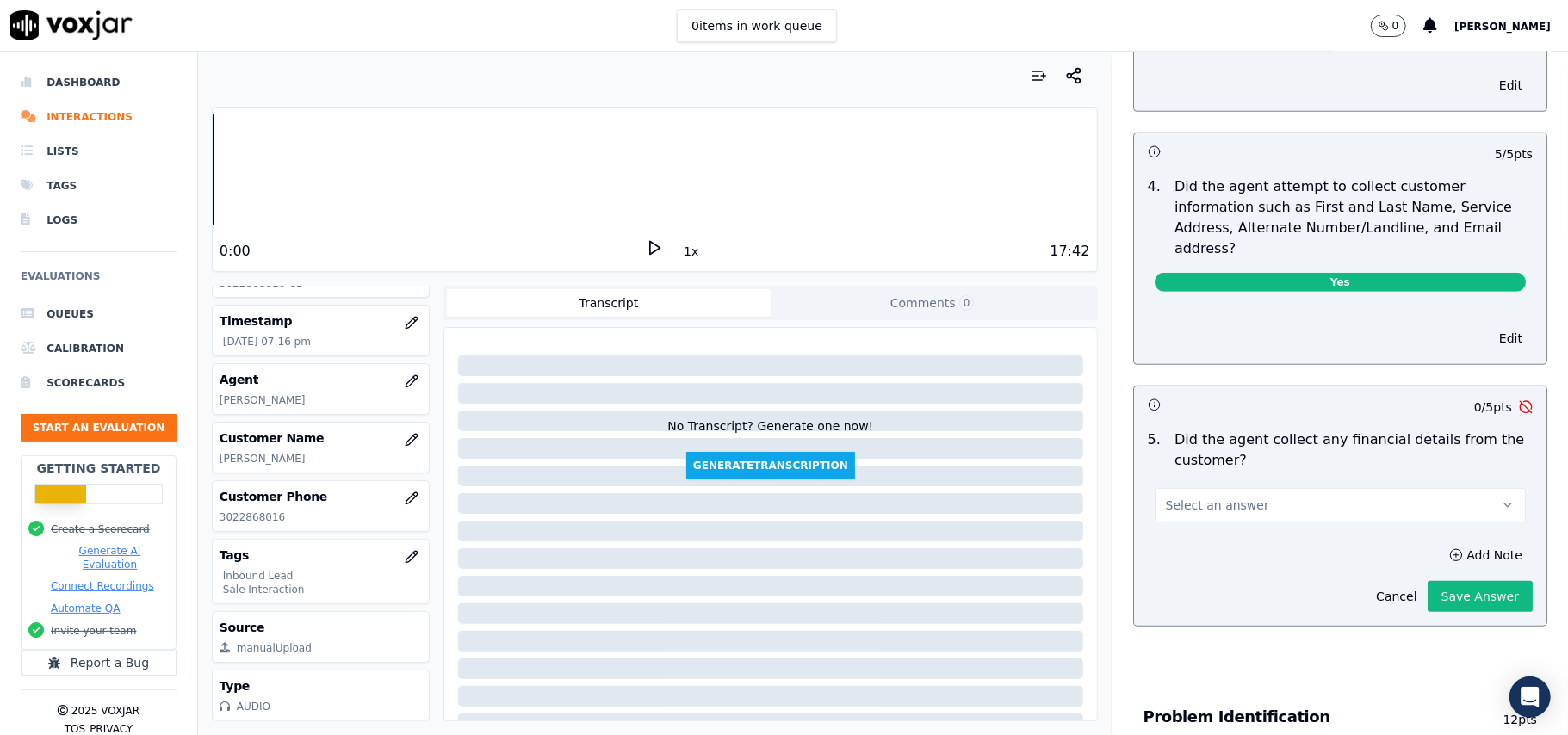
click at [1306, 488] on button "Select an answer" at bounding box center [1340, 505] width 372 height 35
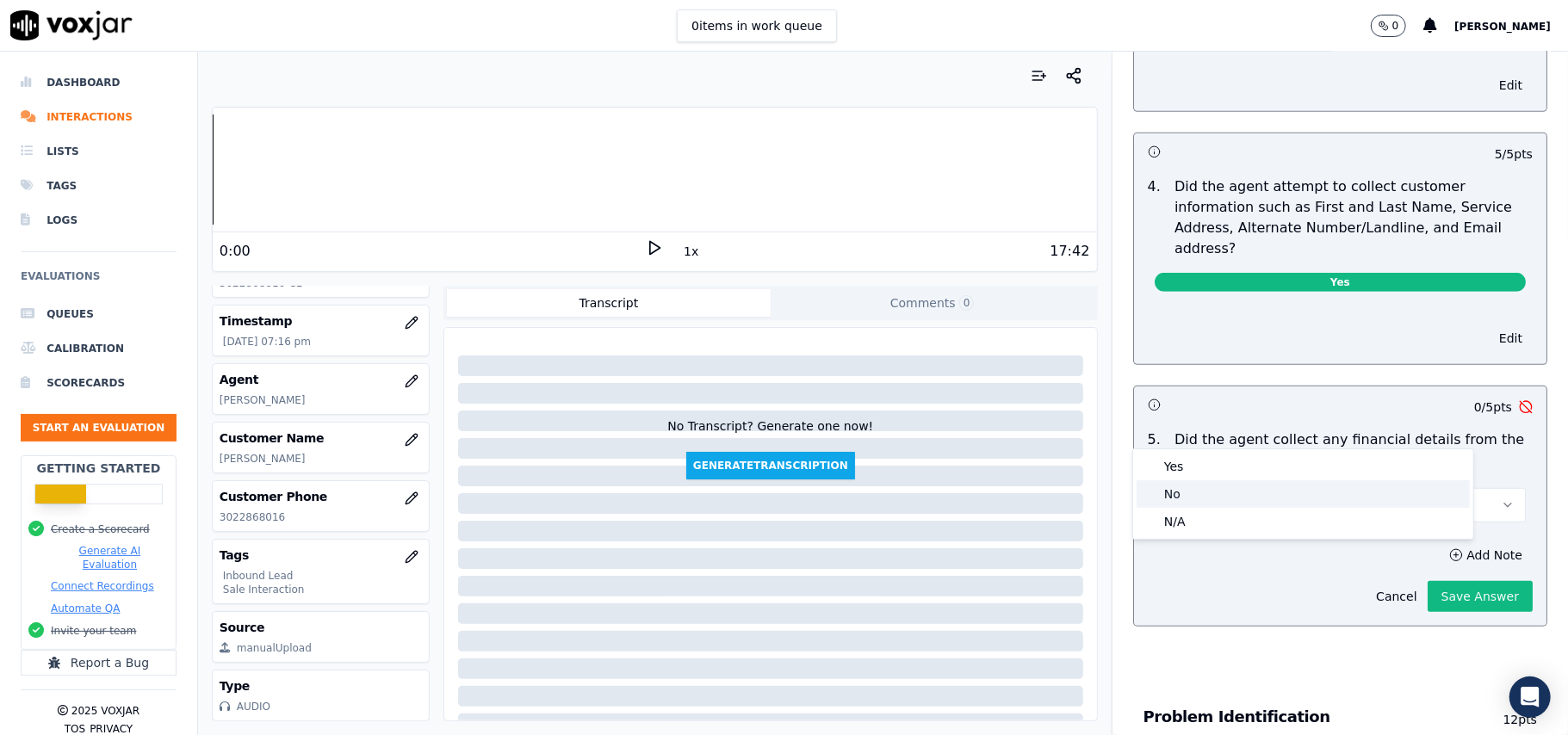
click at [1203, 492] on div "No" at bounding box center [1303, 494] width 333 height 28
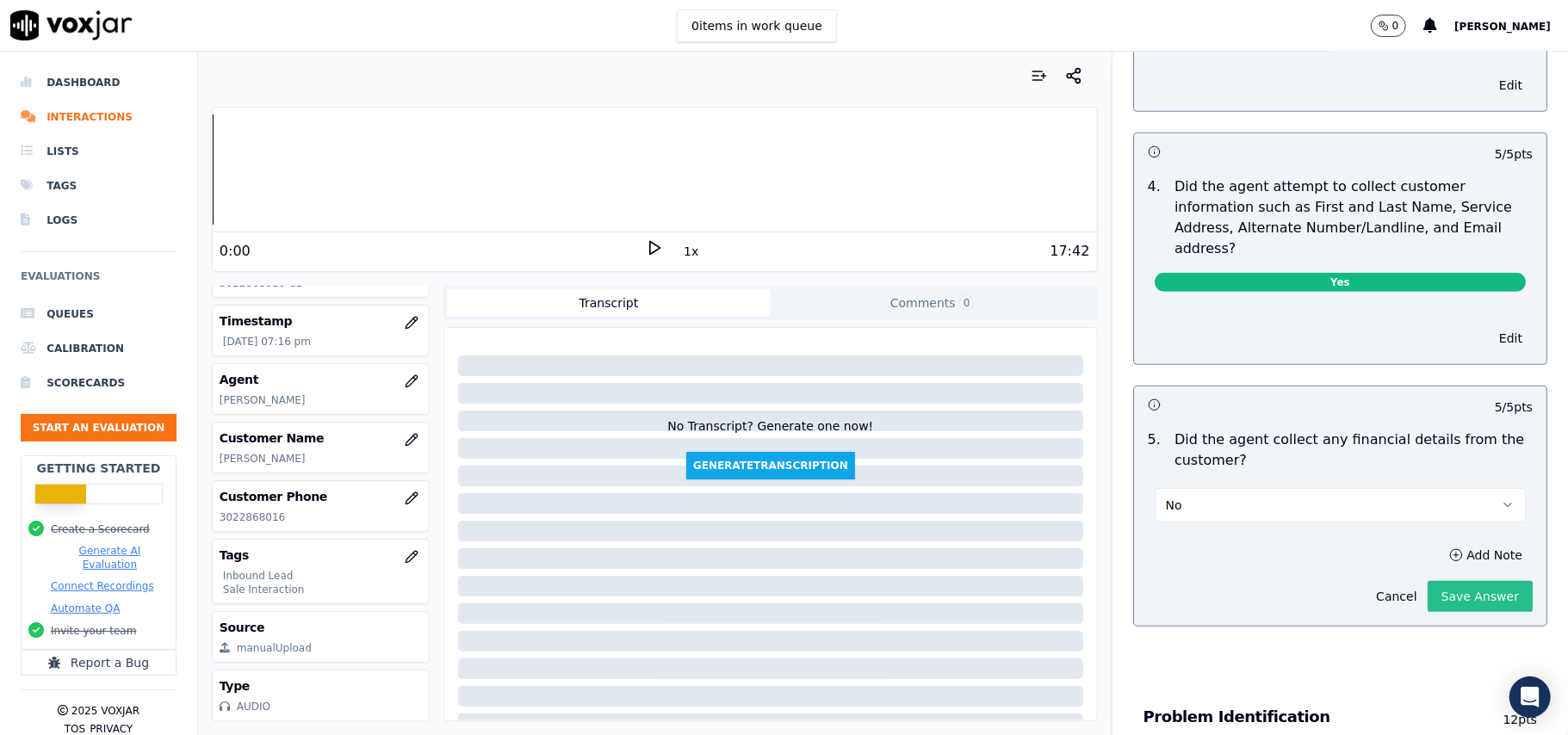
click at [1428, 581] on button "Save Answer" at bounding box center [1479, 596] width 105 height 31
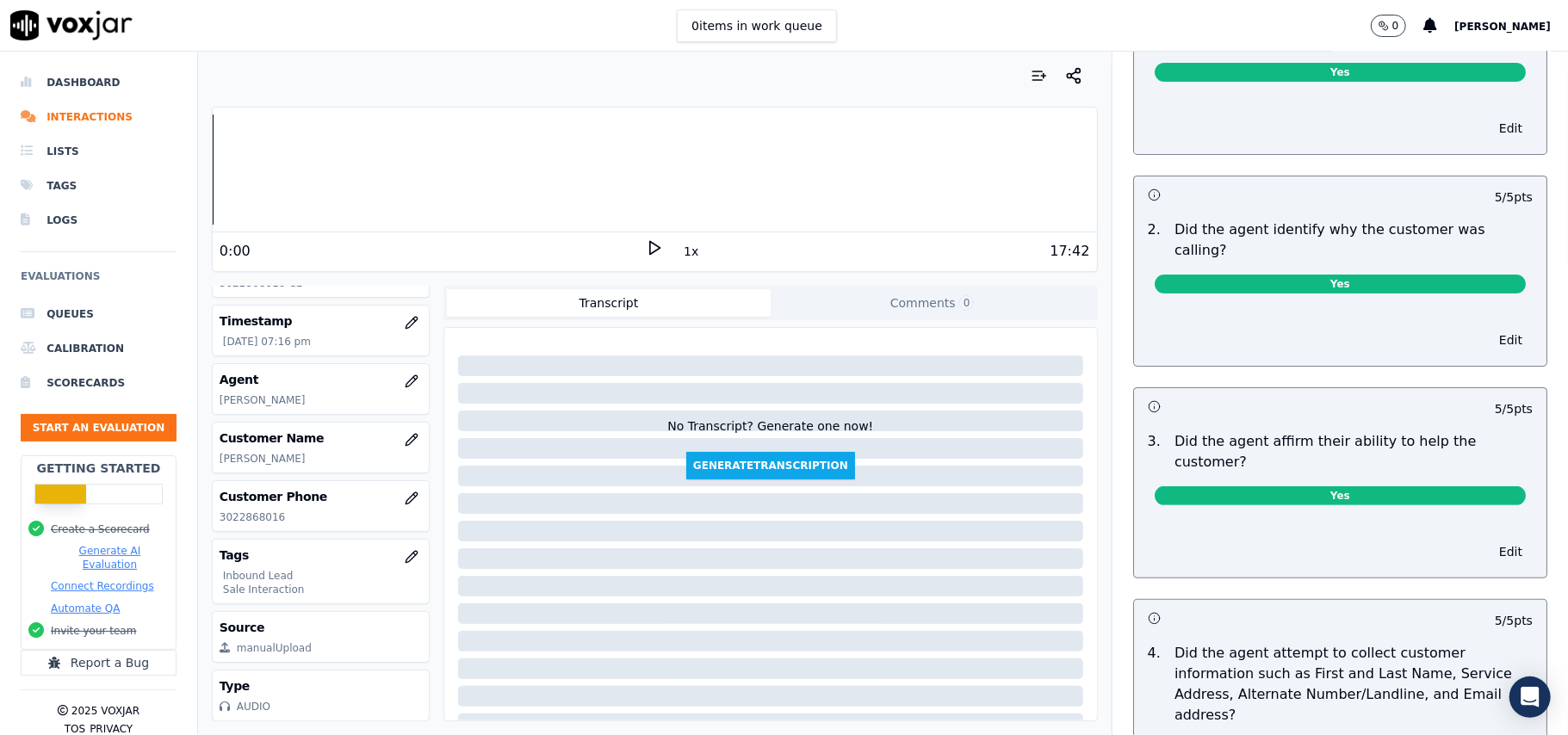
scroll to position [0, 0]
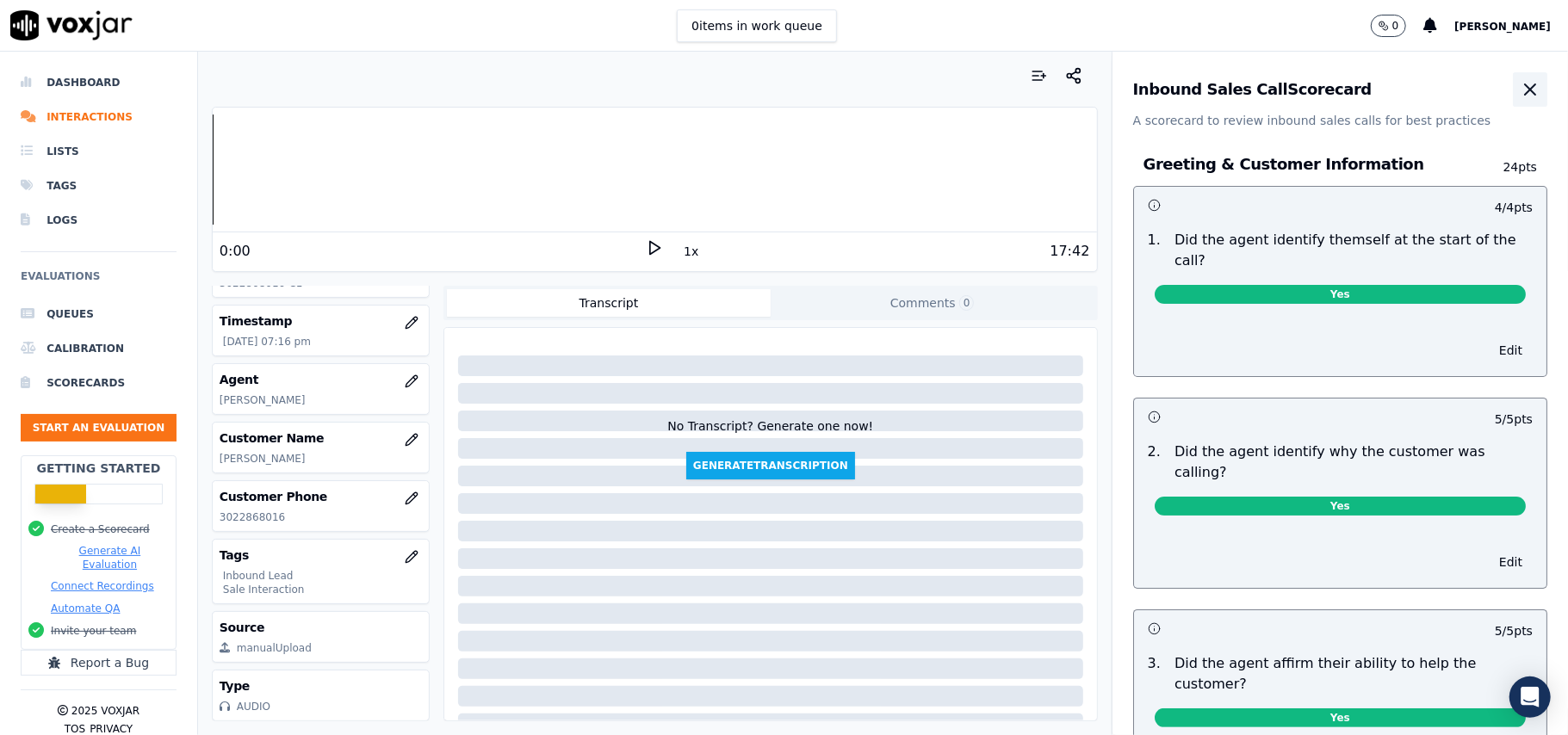
click at [1513, 90] on button "button" at bounding box center [1530, 90] width 35 height 35
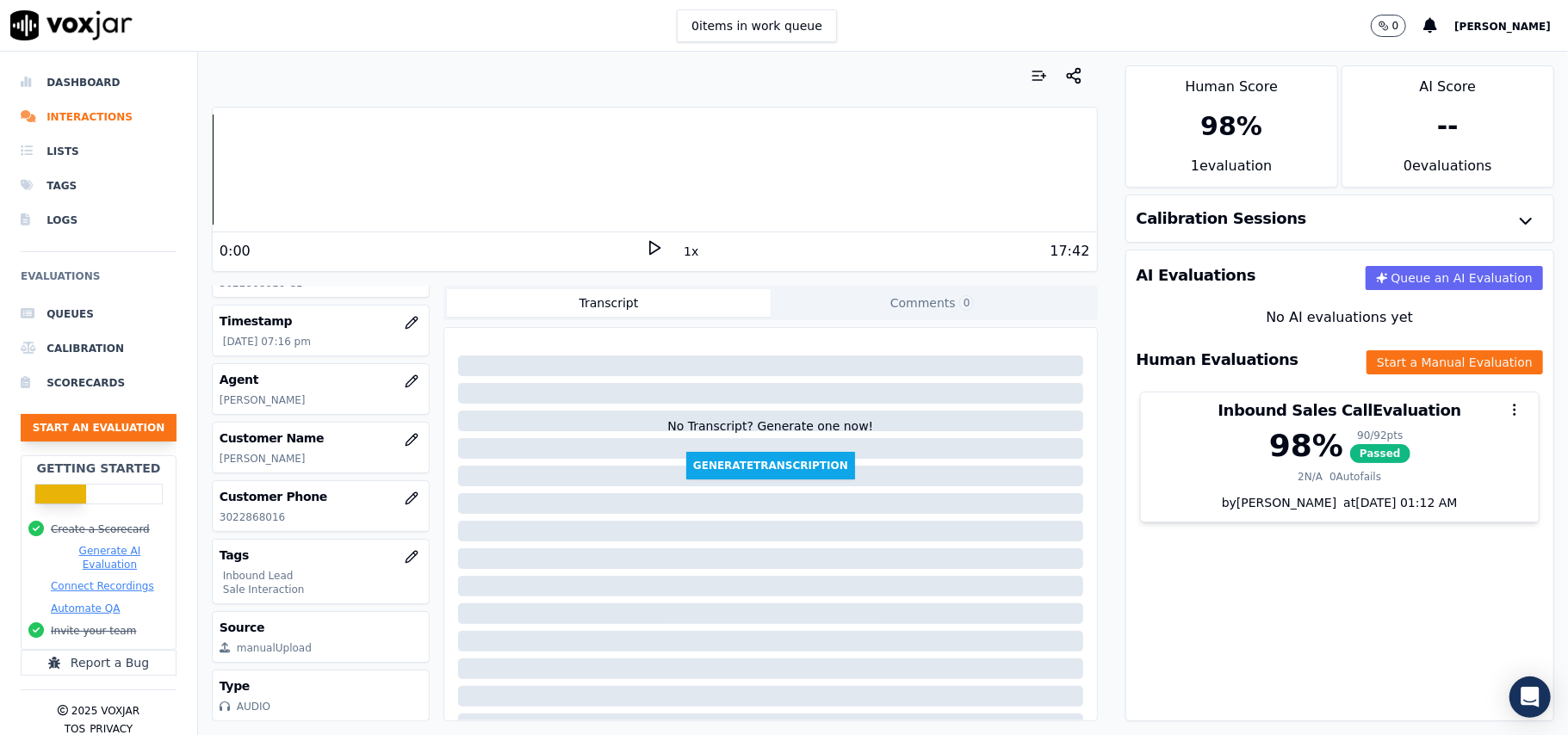
click at [32, 428] on button "Start an Evaluation" at bounding box center [99, 428] width 155 height 28
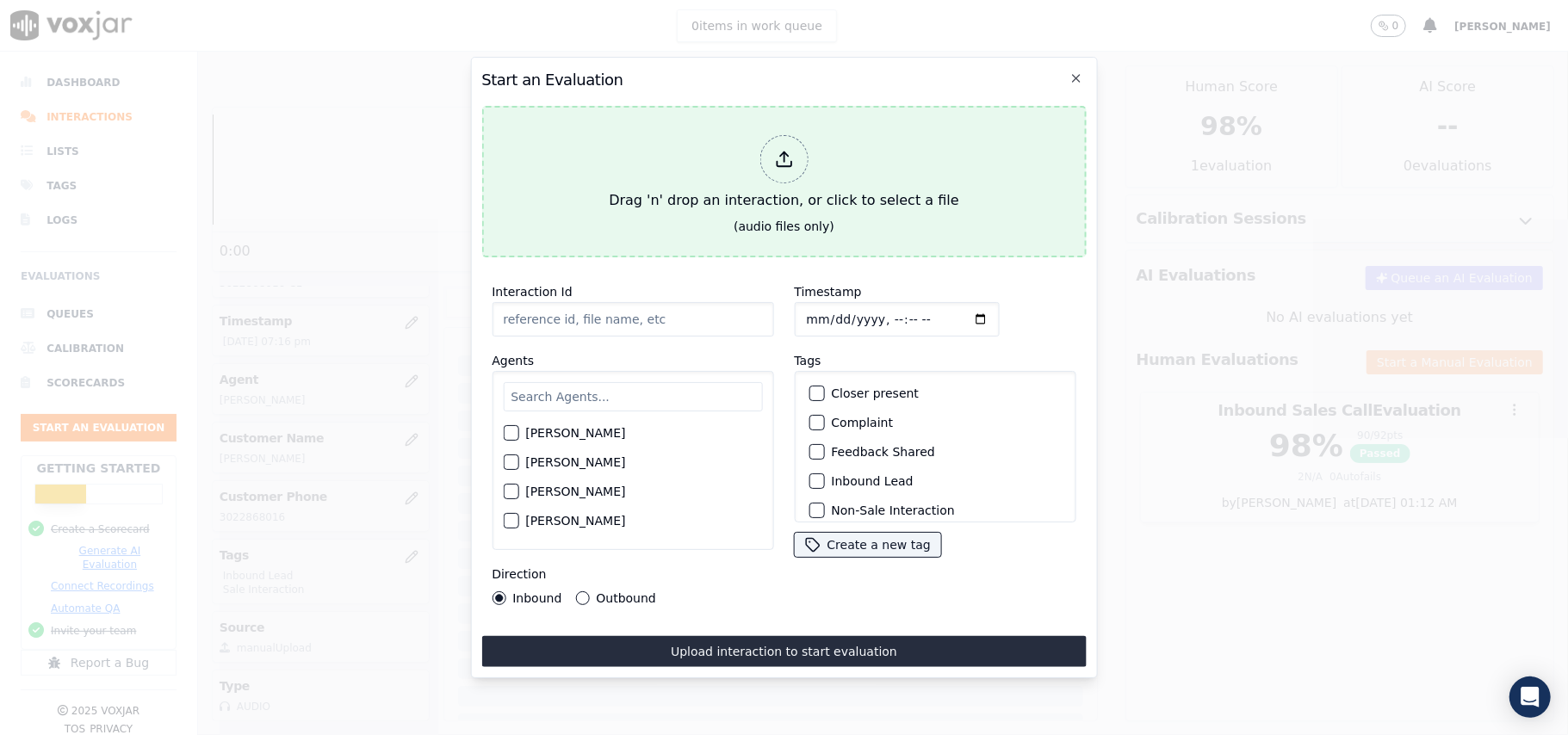
click at [782, 155] on icon at bounding box center [783, 158] width 19 height 19
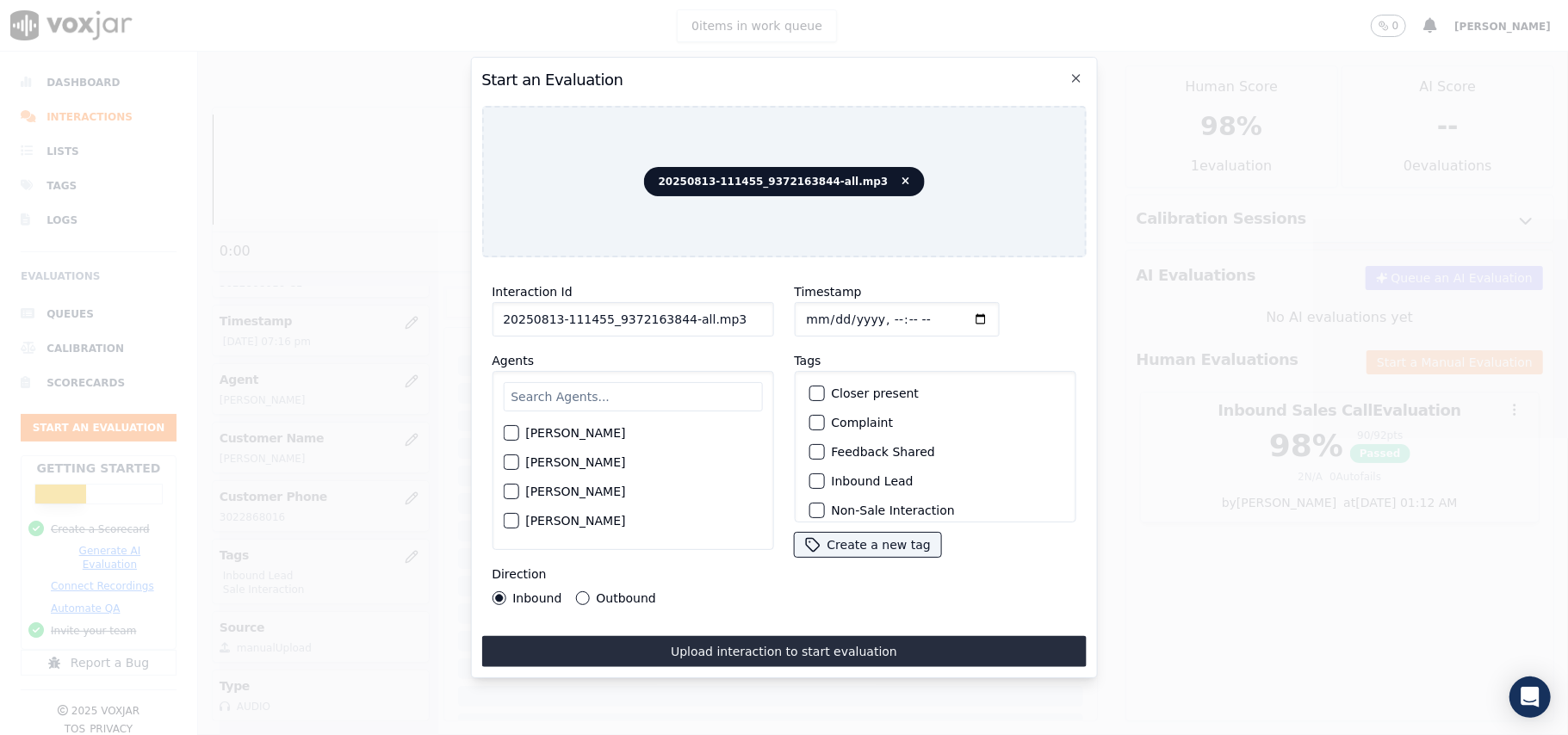
drag, startPoint x: 720, startPoint y: 319, endPoint x: 675, endPoint y: 319, distance: 45.0
click at [675, 319] on input "20250813-111455_9372163844-all.mp3" at bounding box center [633, 319] width 282 height 35
type input "20250813-111455_9372163844-C1"
click at [828, 308] on input "Timestamp" at bounding box center [897, 319] width 205 height 35
type input "[DATE]T19:43"
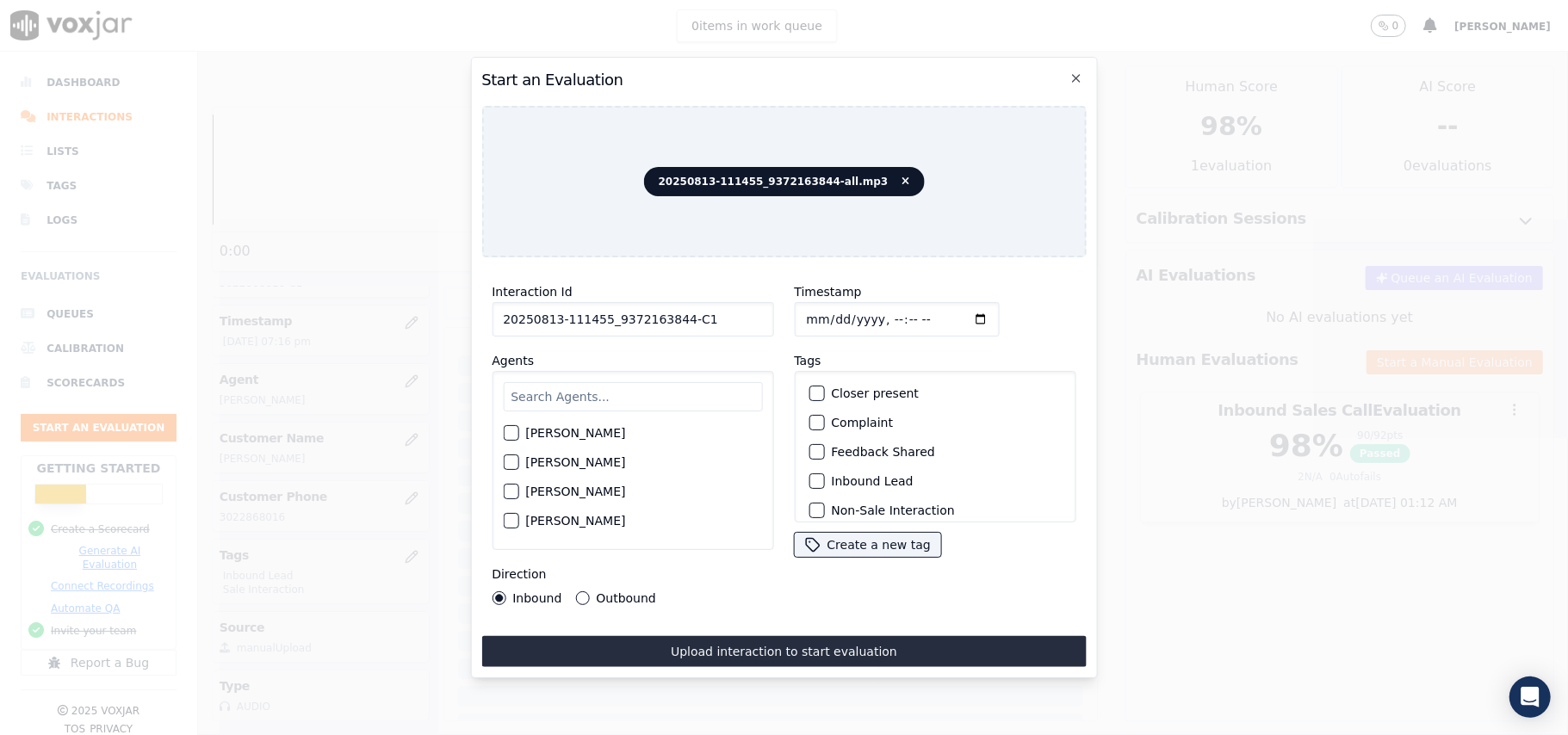
click at [721, 385] on input "text" at bounding box center [633, 396] width 259 height 29
type input "Car"
drag, startPoint x: 510, startPoint y: 462, endPoint x: 525, endPoint y: 461, distance: 15.0
click at [510, 461] on div "button" at bounding box center [510, 467] width 12 height 12
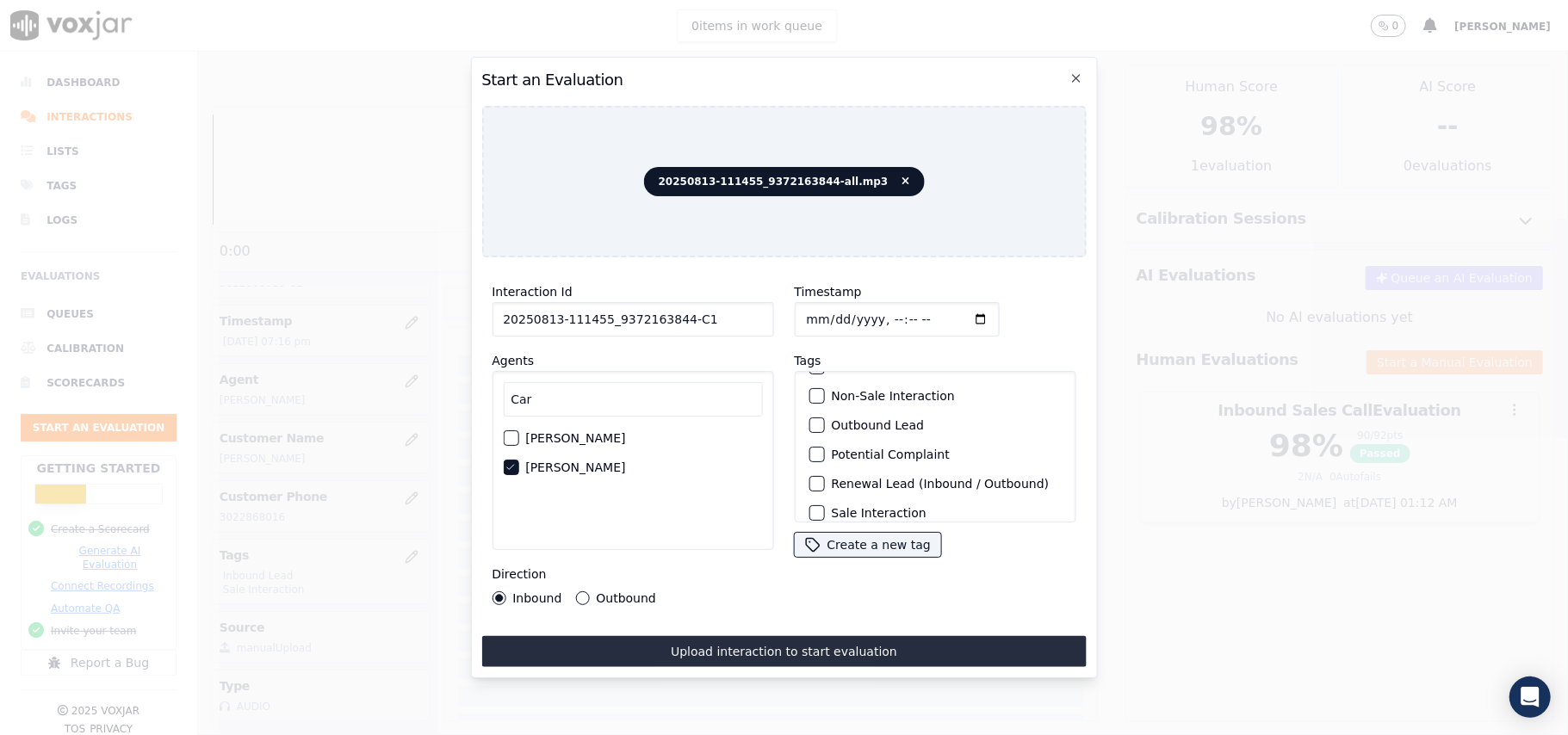
click at [809, 420] on div "button" at bounding box center [815, 425] width 12 height 12
click at [809, 390] on div "button" at bounding box center [815, 396] width 12 height 12
click at [577, 593] on button "Outbound" at bounding box center [582, 599] width 14 height 14
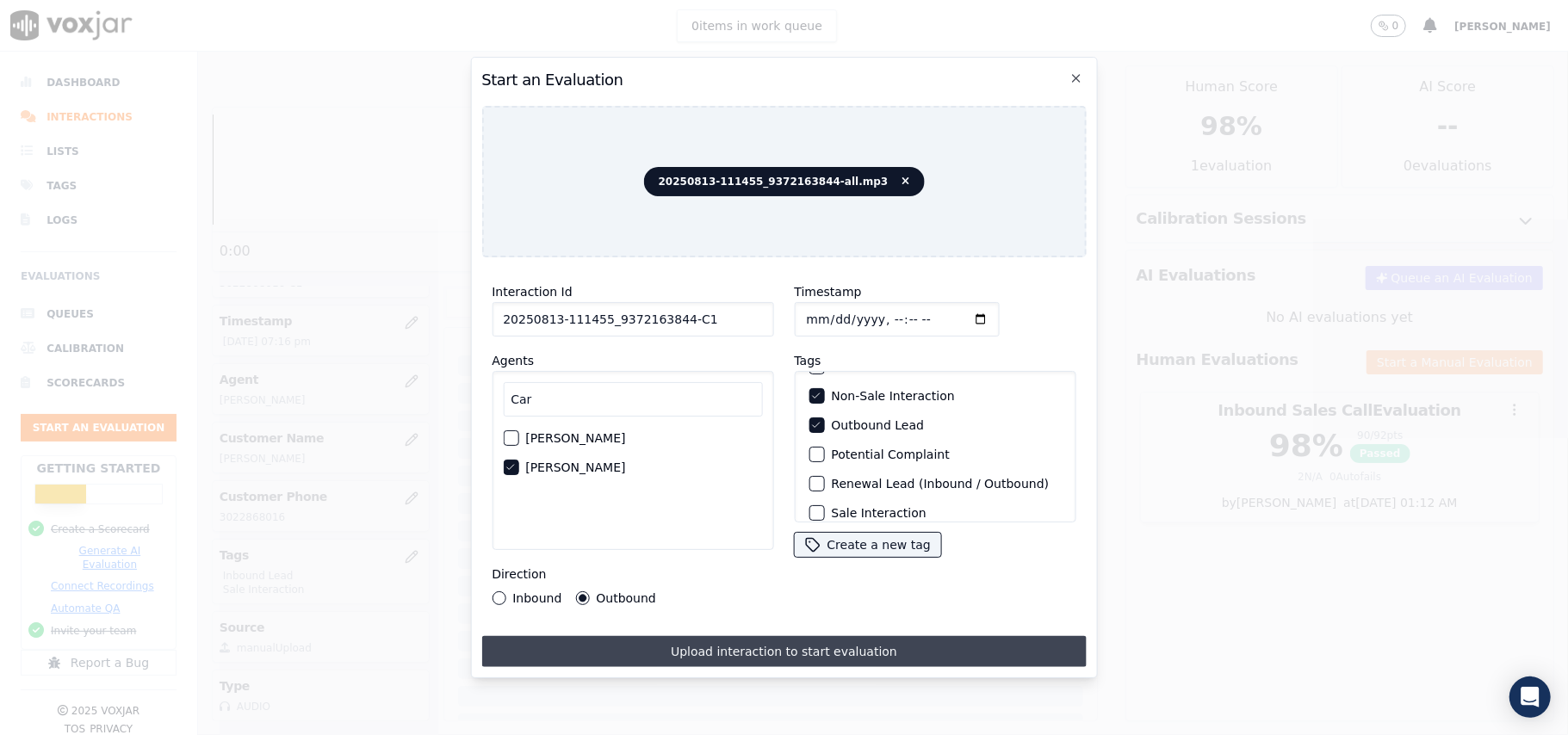
click at [723, 640] on button "Upload interaction to start evaluation" at bounding box center [783, 651] width 605 height 31
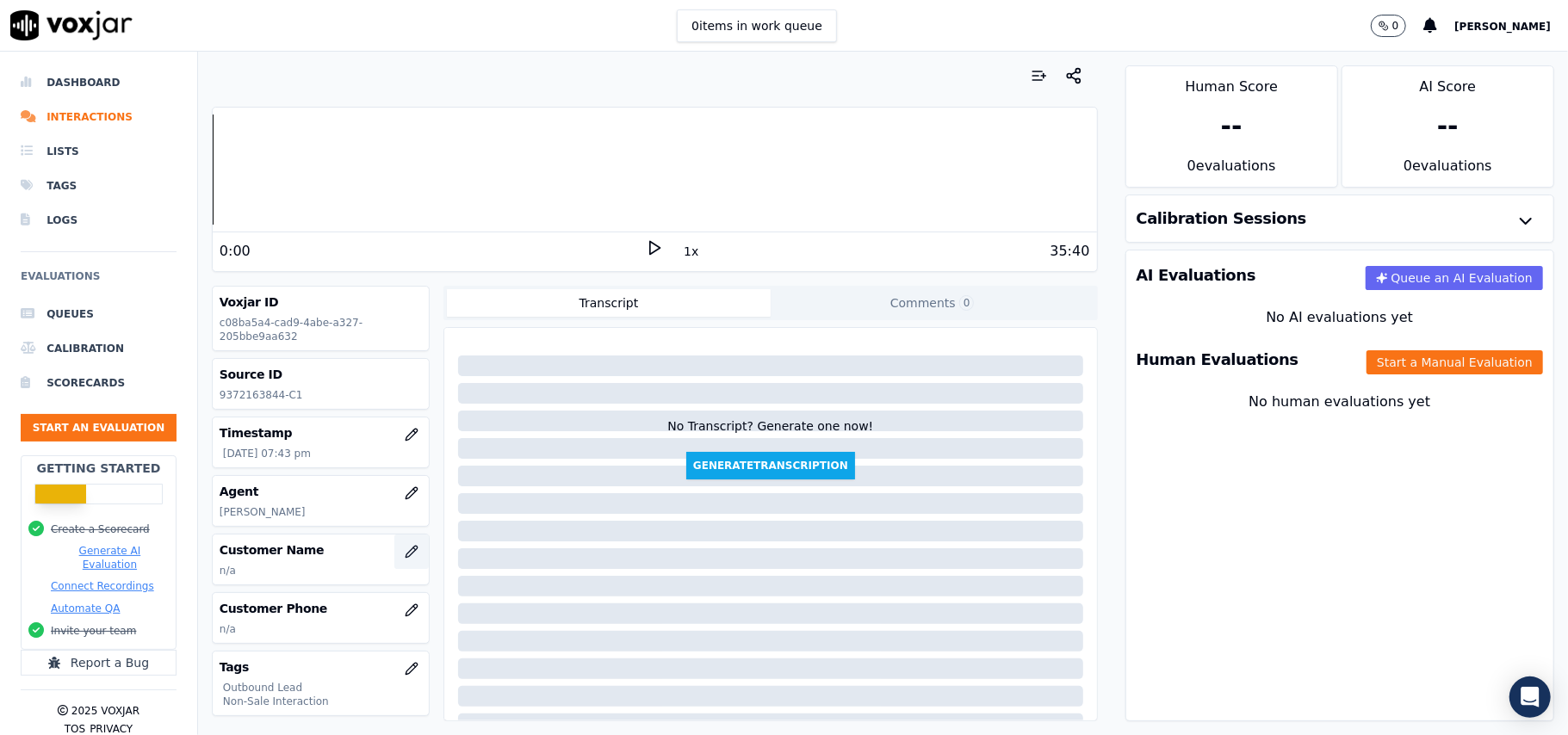
click at [394, 558] on button "button" at bounding box center [411, 552] width 35 height 35
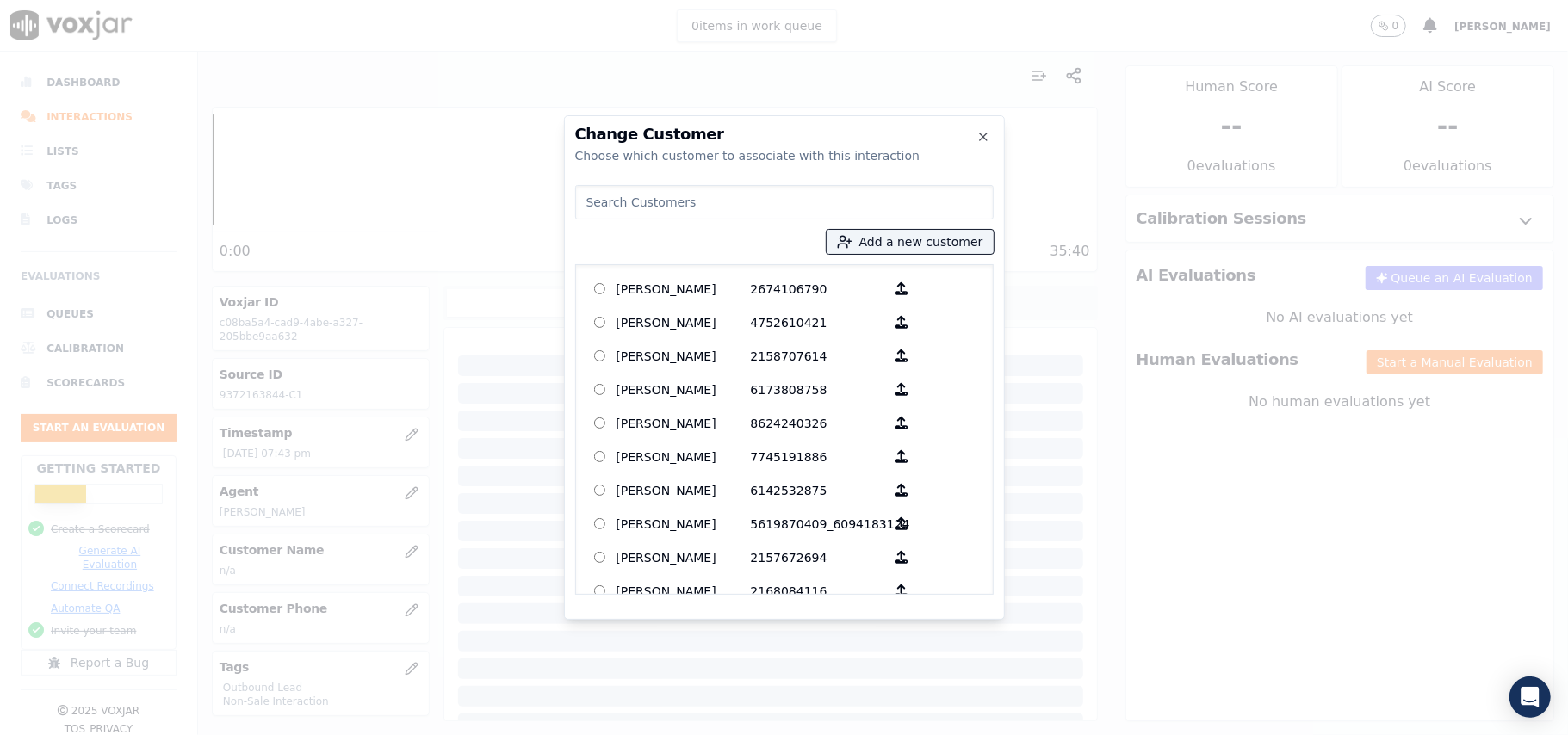
paste input "[PERSON_NAME]"
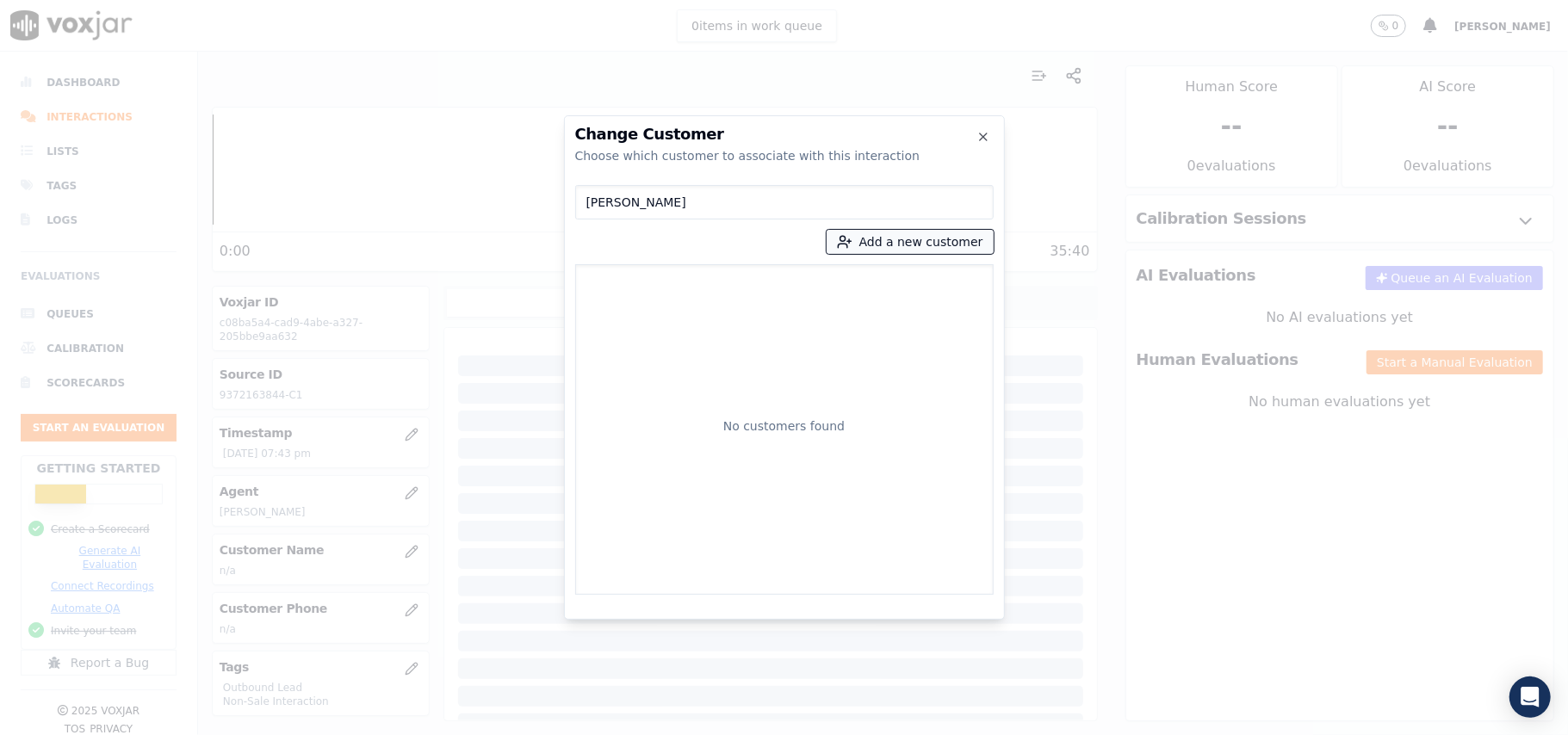
type input "[PERSON_NAME]"
click at [853, 248] on icon "button" at bounding box center [845, 242] width 16 height 16
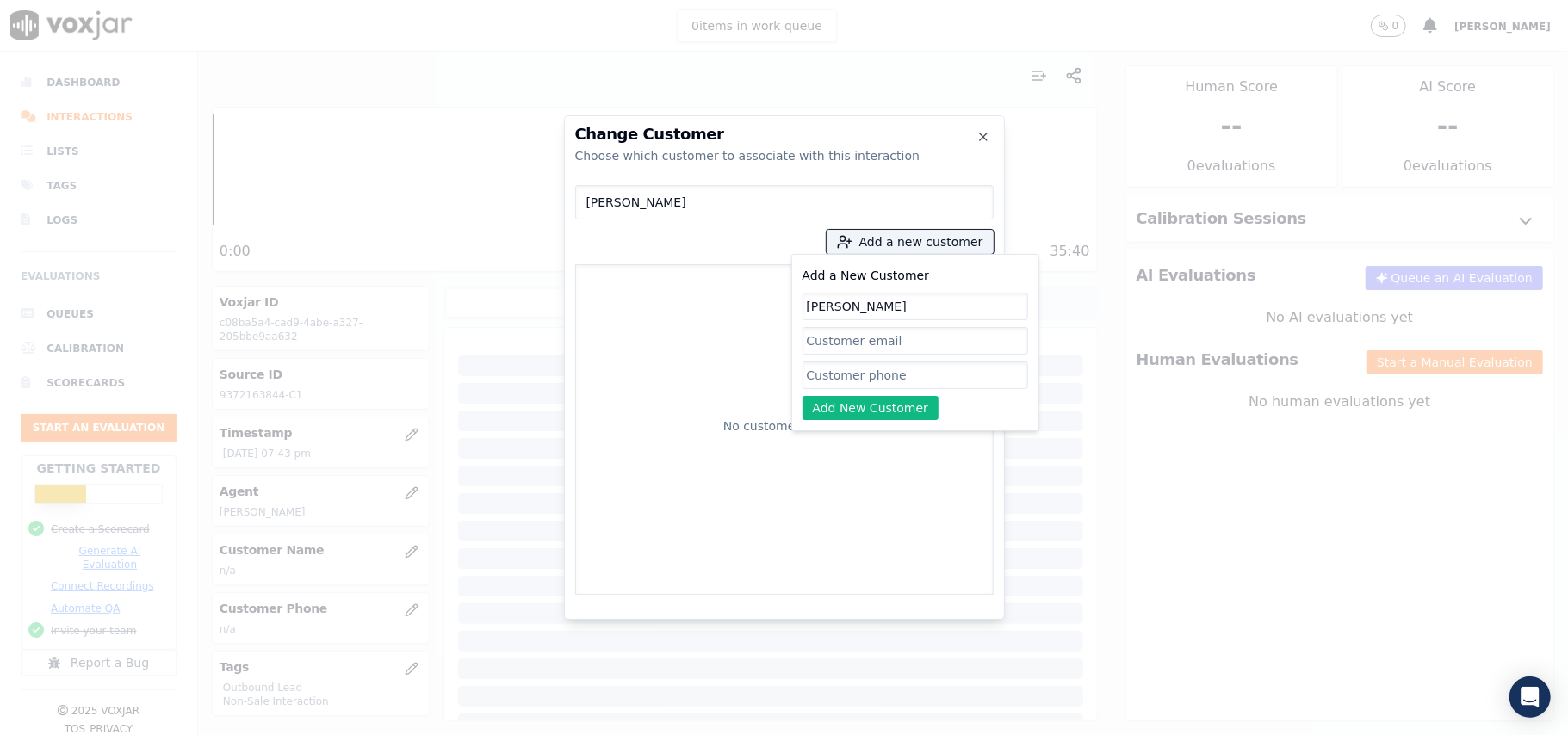
type input "[PERSON_NAME]"
click at [851, 371] on input "Add a New Customer" at bounding box center [915, 375] width 225 height 28
paste input "9372163844"
type input "9372163844"
click at [856, 414] on button "Add New Customer" at bounding box center [871, 408] width 136 height 24
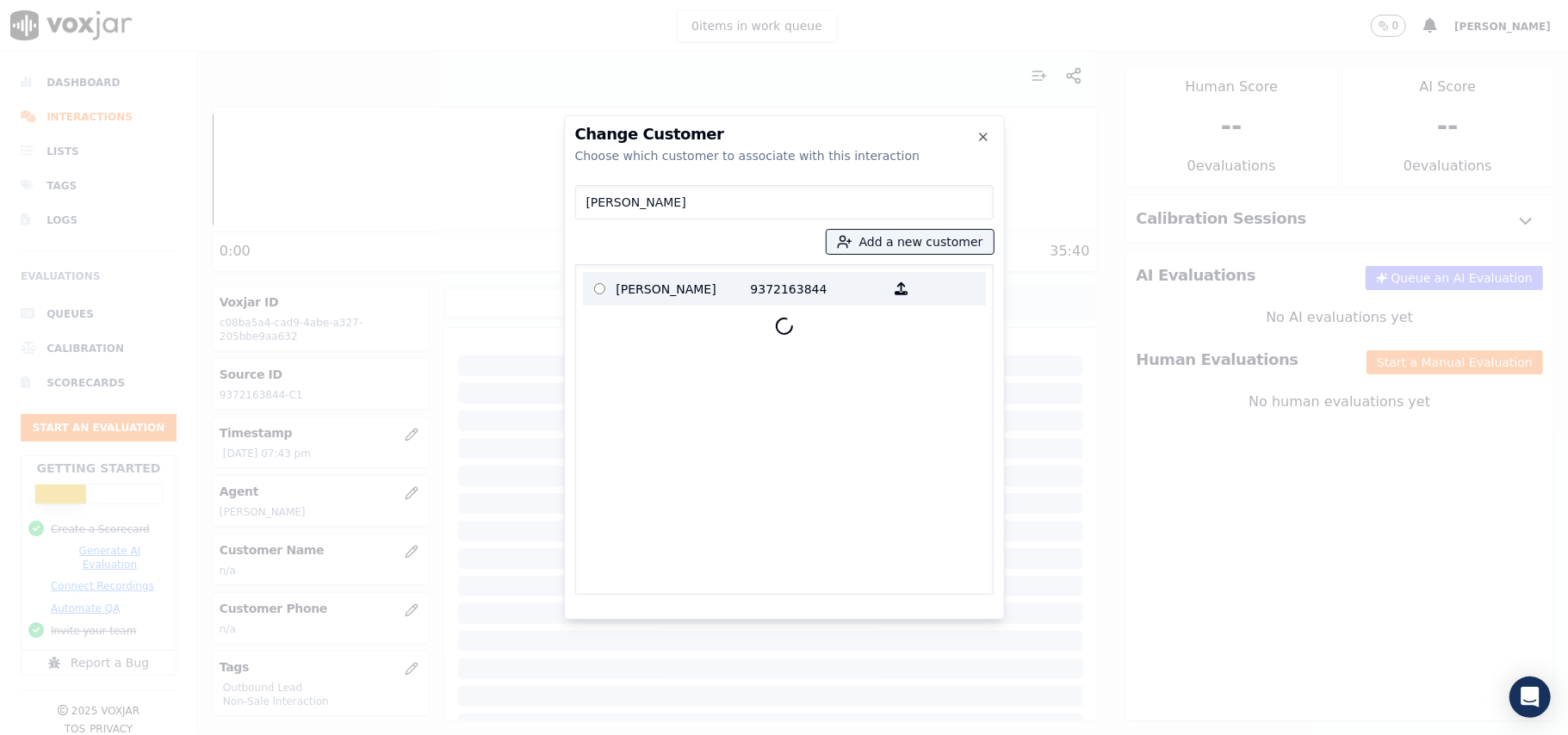
click at [737, 279] on p "[PERSON_NAME]" at bounding box center [683, 289] width 134 height 27
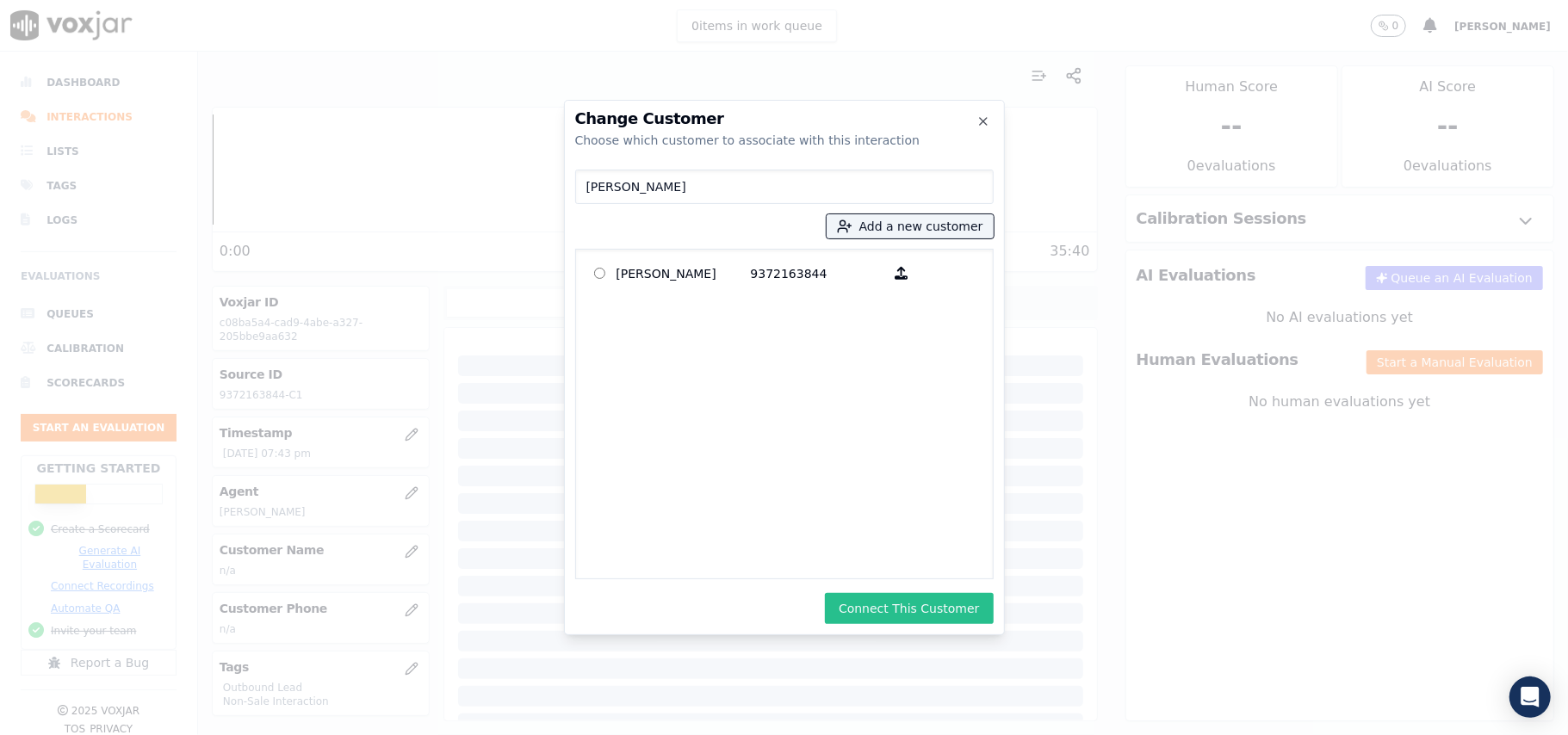
click at [906, 596] on button "Connect This Customer" at bounding box center [909, 608] width 168 height 31
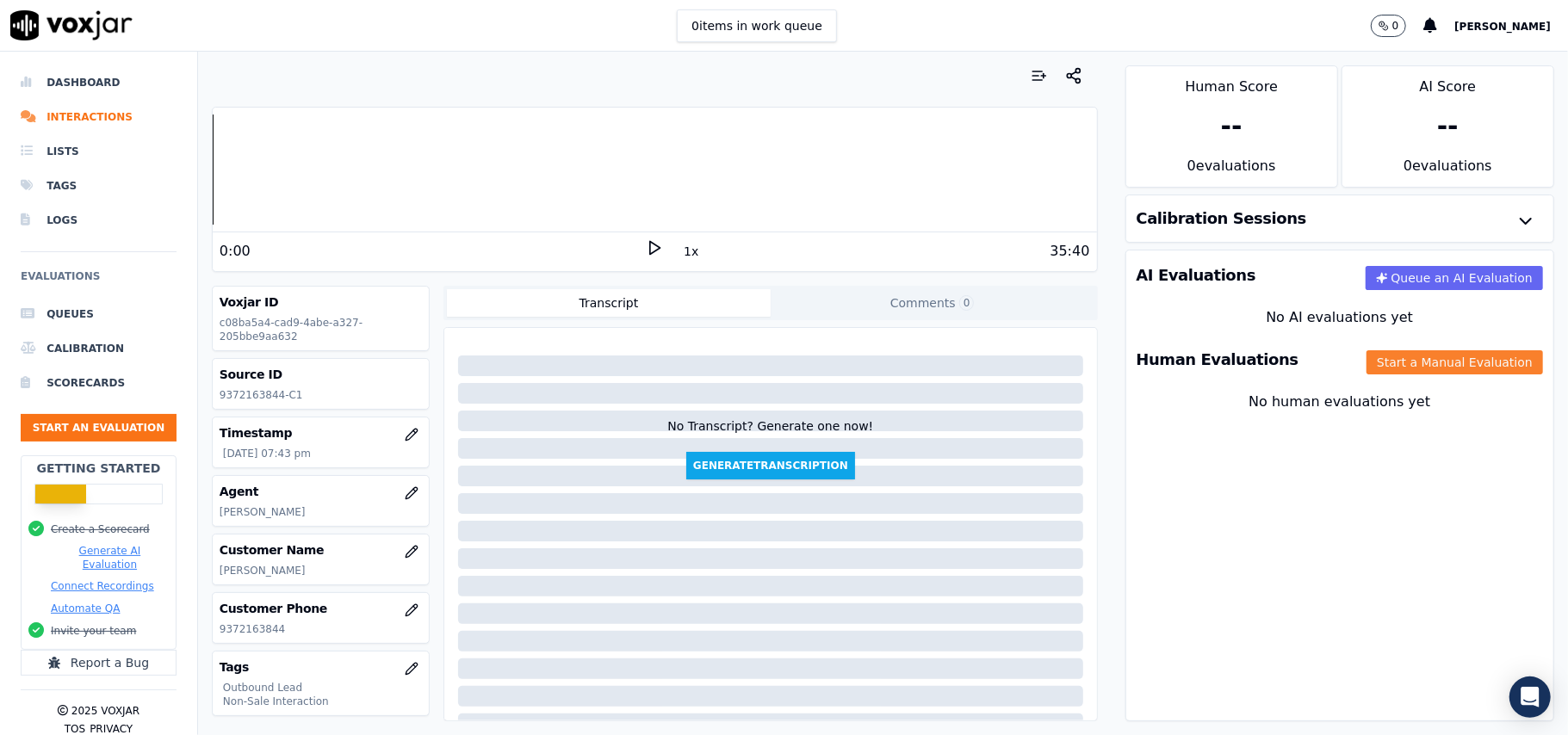
click at [1405, 366] on button "Start a Manual Evaluation" at bounding box center [1454, 363] width 176 height 24
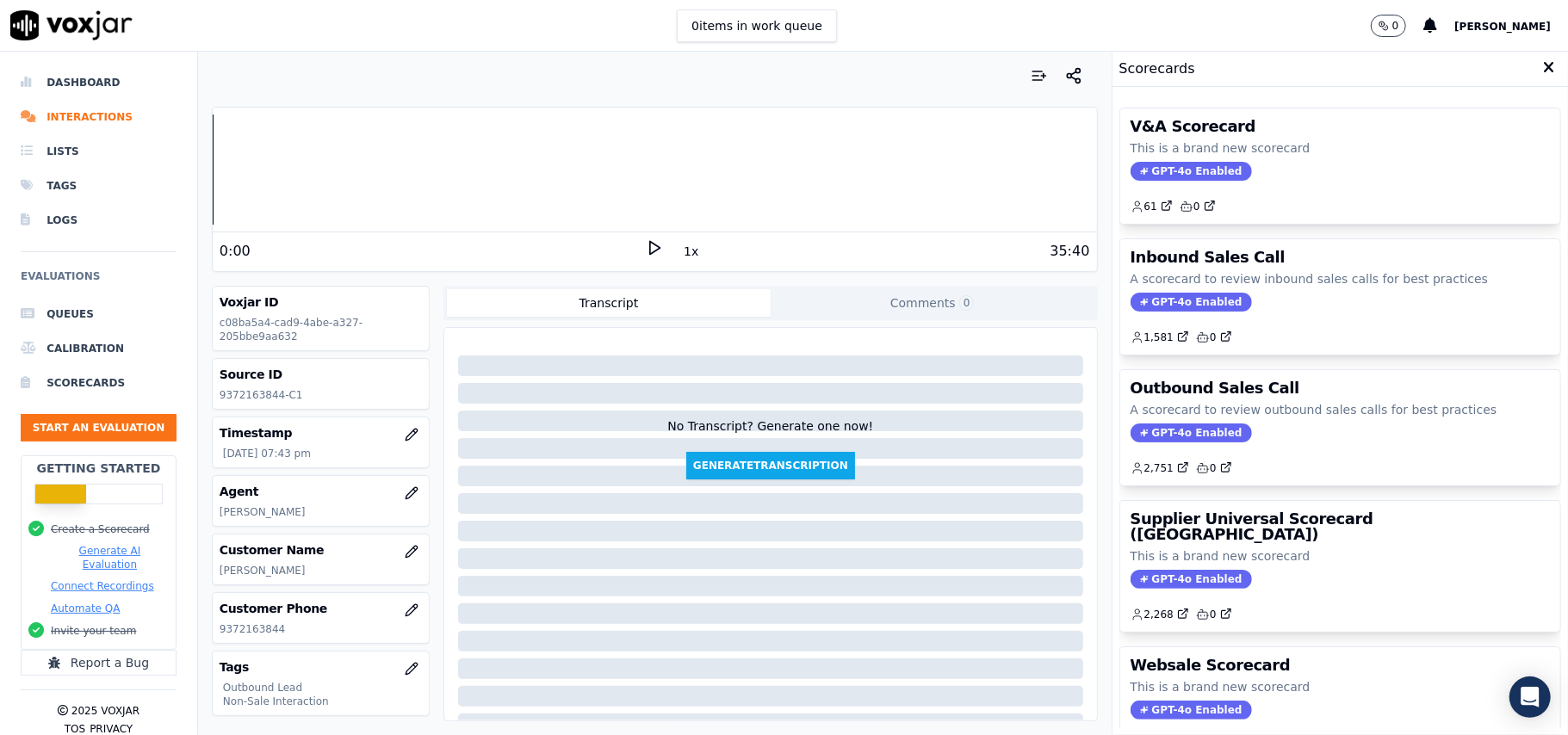
drag, startPoint x: 1152, startPoint y: 441, endPoint x: 1151, endPoint y: 449, distance: 8.1
click at [1152, 439] on span "GPT-4o Enabled" at bounding box center [1191, 432] width 122 height 19
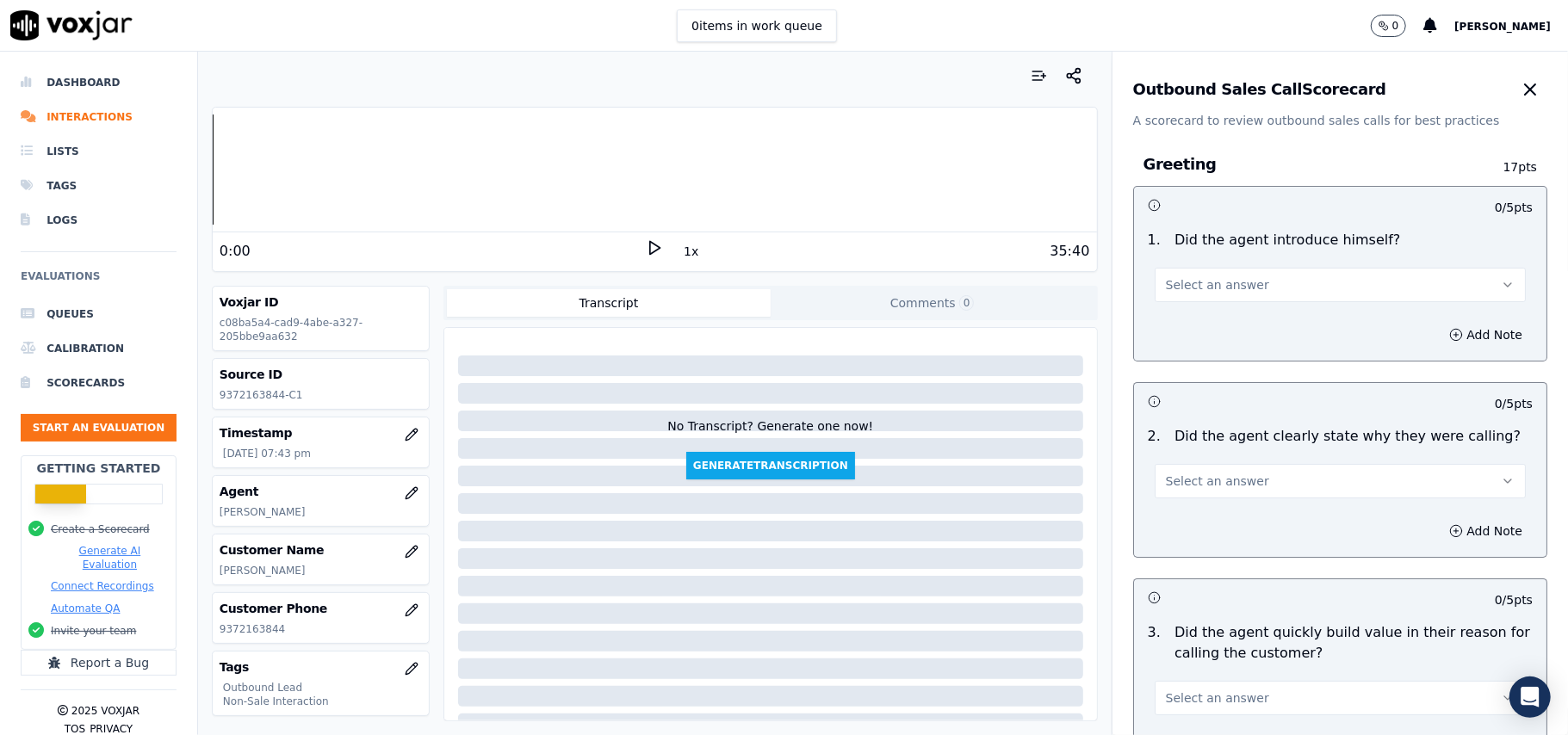
click at [1178, 279] on span "Select an answer" at bounding box center [1217, 284] width 104 height 17
click at [1183, 319] on div "Yes" at bounding box center [1303, 325] width 333 height 28
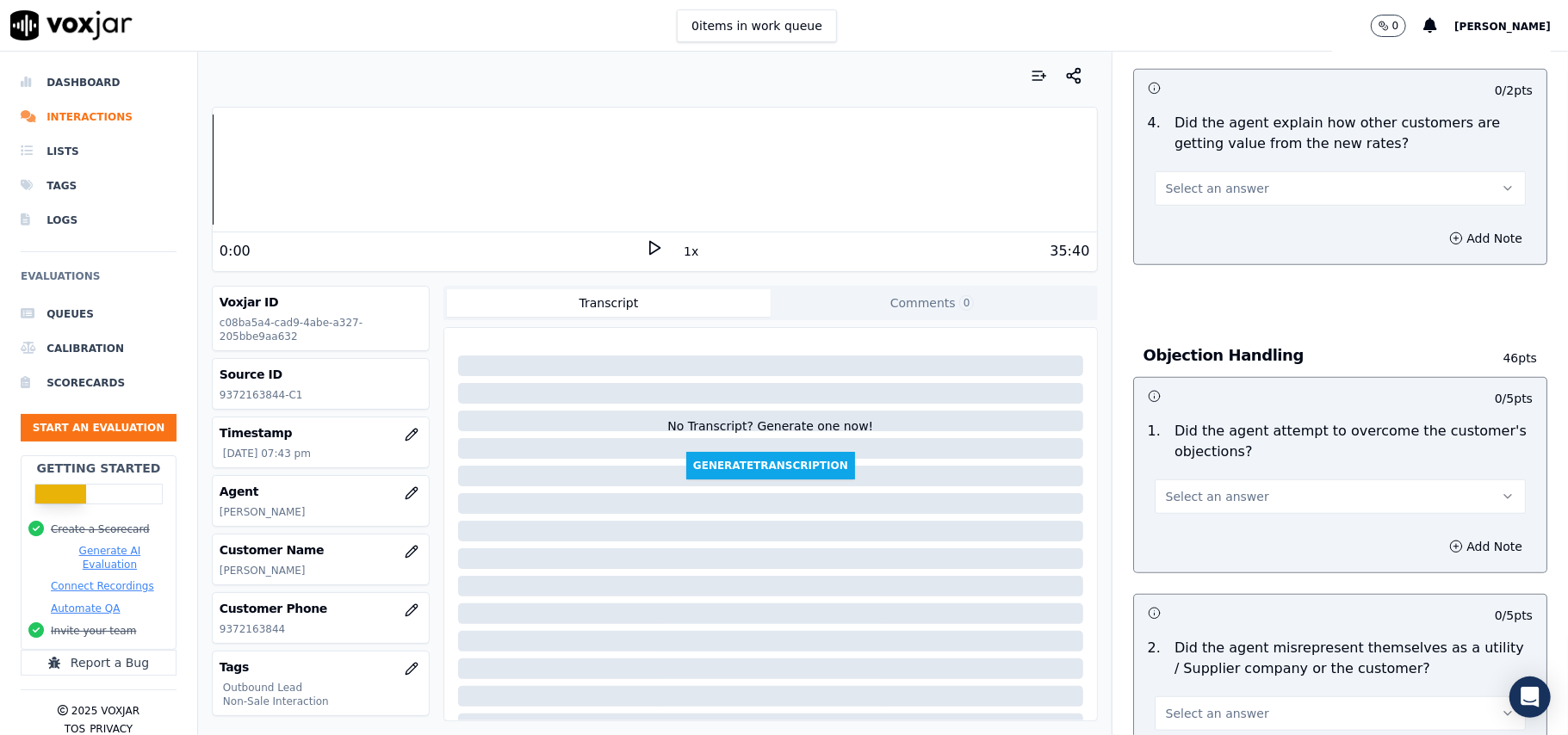
scroll to position [4293, 0]
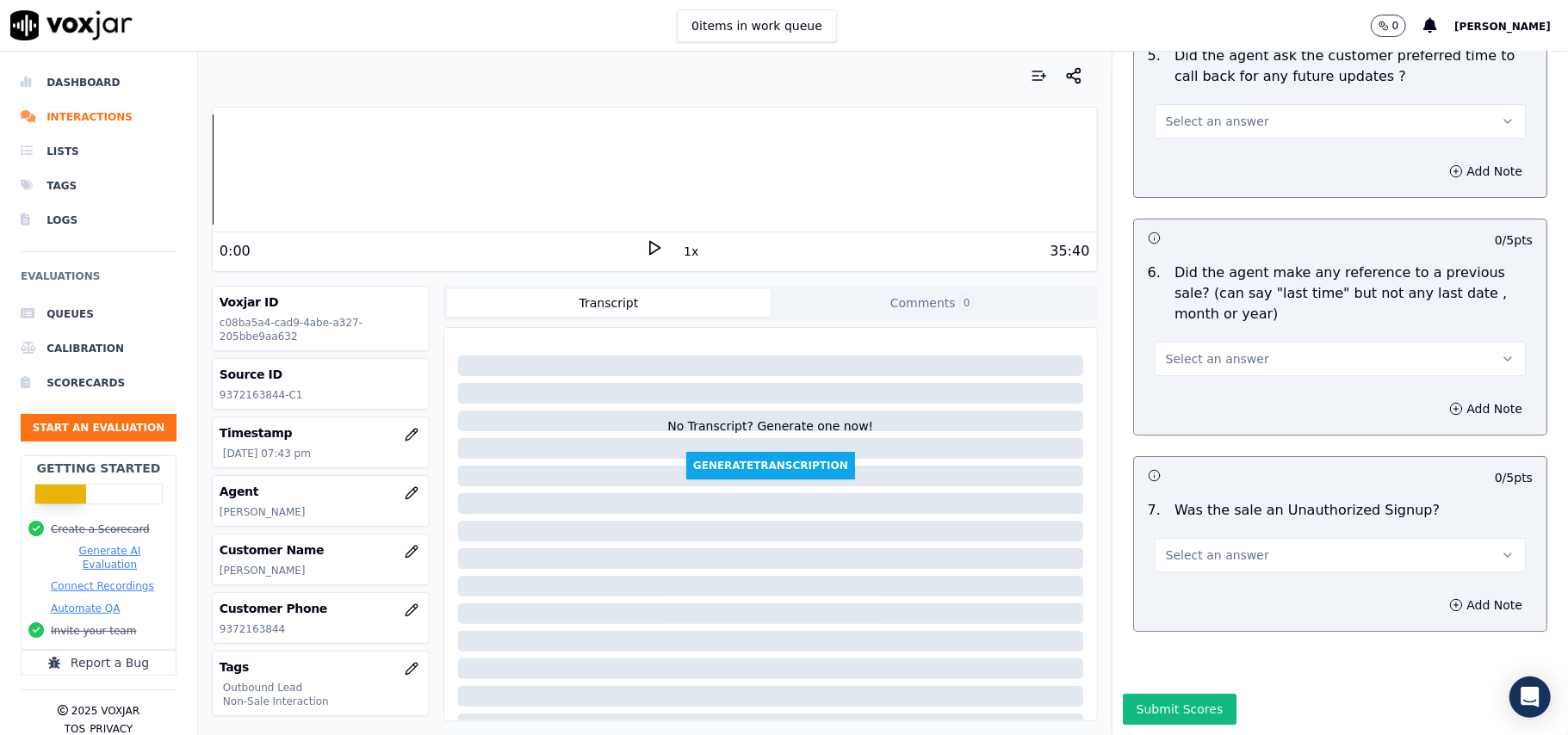
click at [1290, 538] on button "Select an answer" at bounding box center [1340, 555] width 372 height 35
click at [1198, 596] on div "N/A" at bounding box center [1303, 598] width 333 height 28
click at [1217, 351] on span "Select an answer" at bounding box center [1217, 359] width 104 height 17
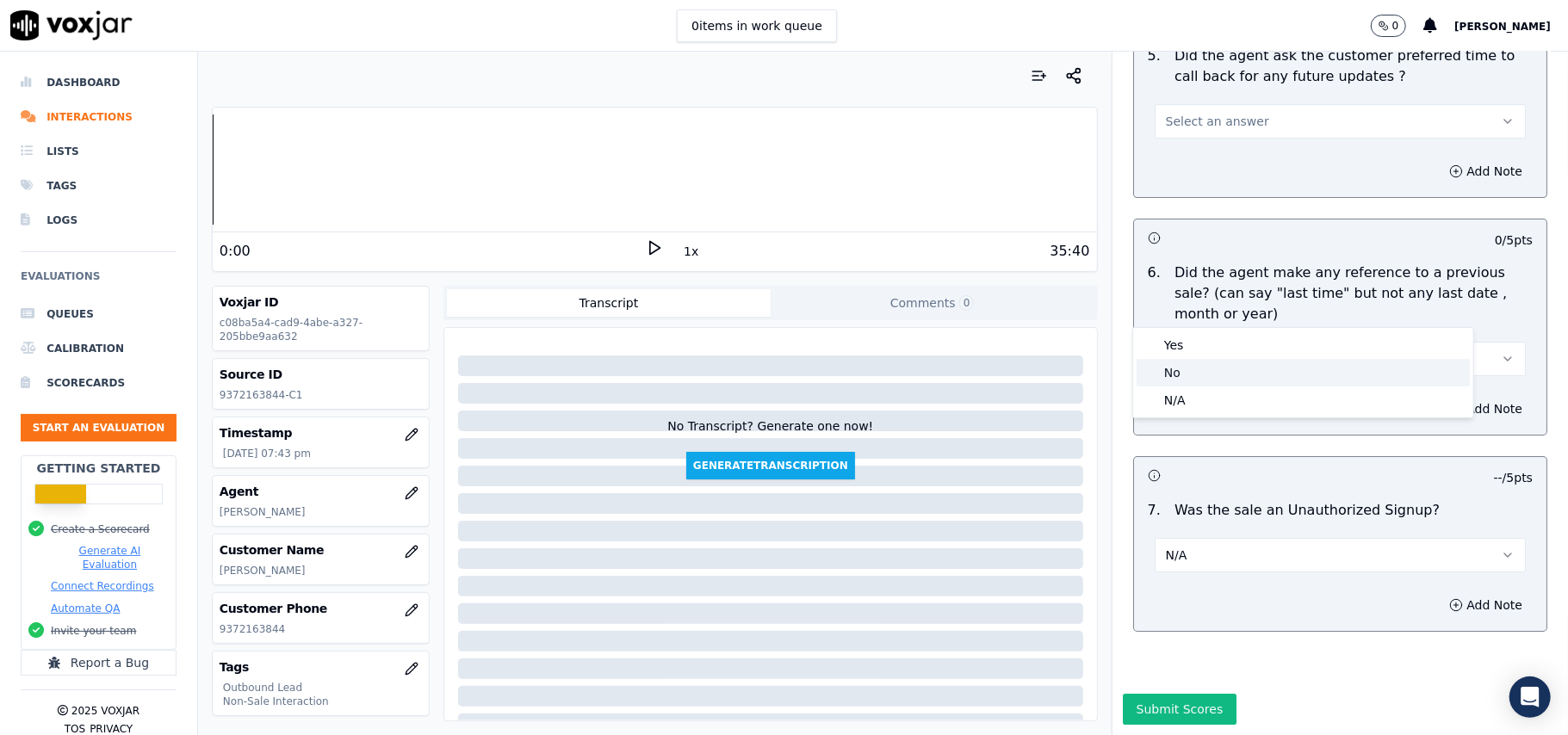
click at [1206, 375] on div "No" at bounding box center [1303, 372] width 333 height 28
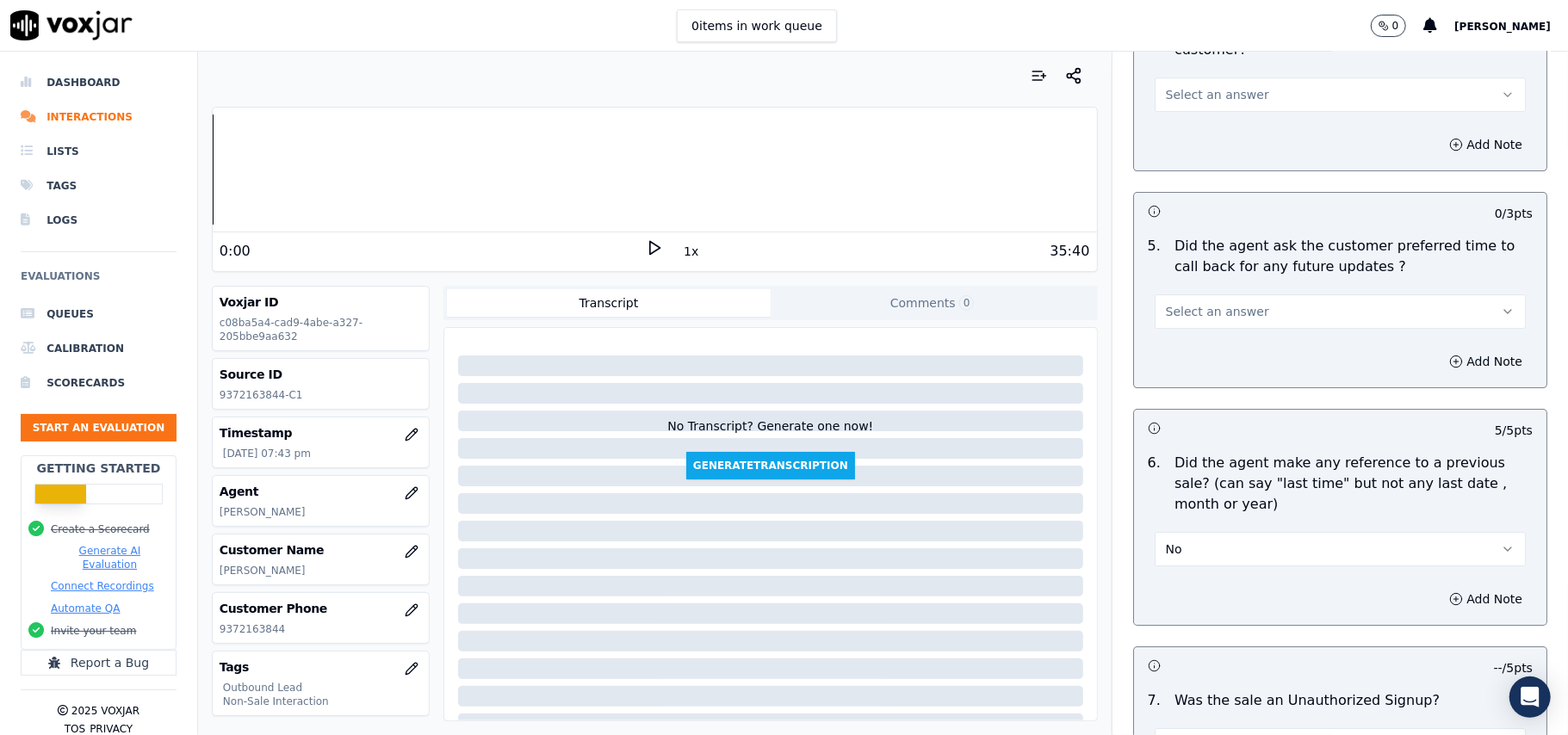
scroll to position [3949, 0]
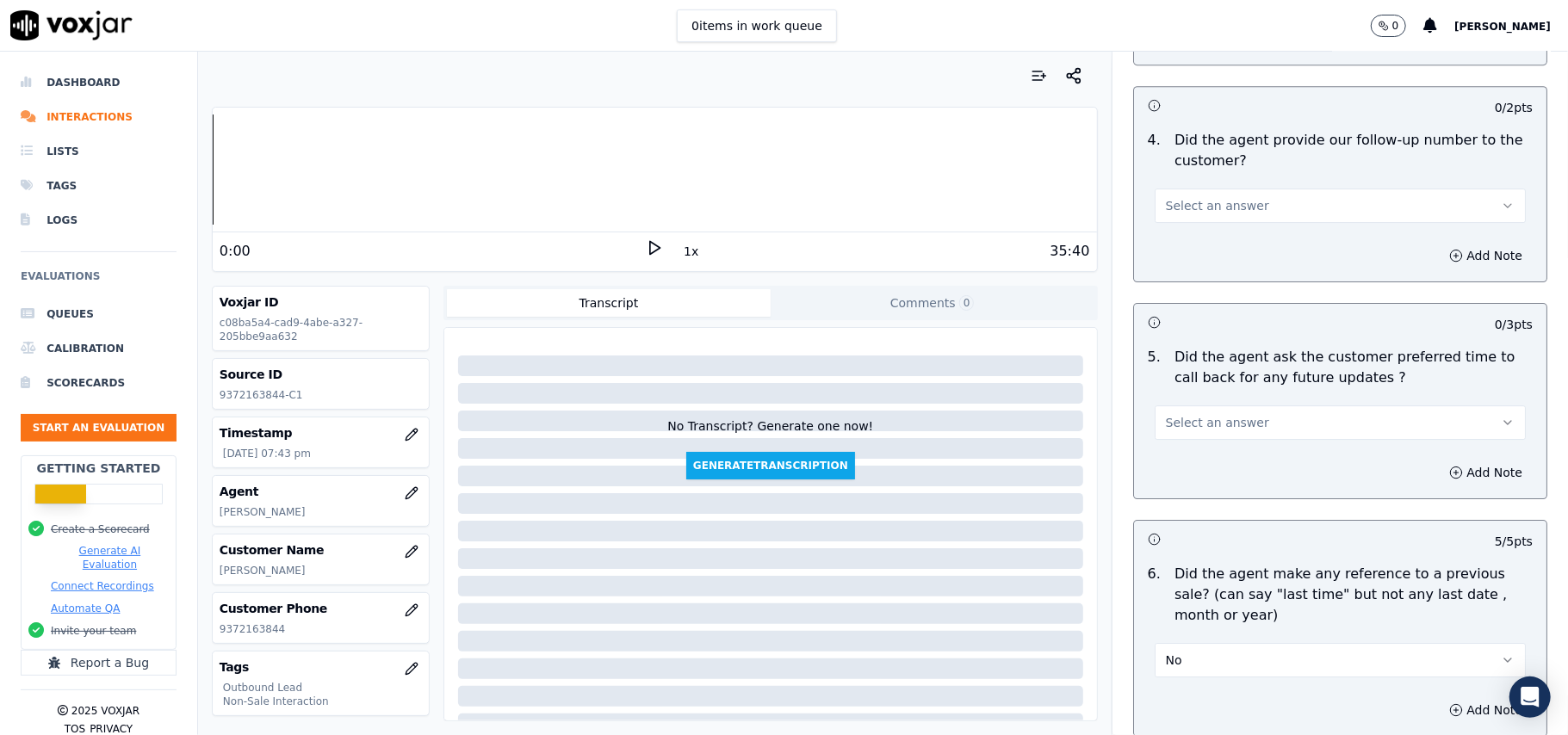
click at [1199, 414] on span "Select an answer" at bounding box center [1217, 422] width 104 height 17
click at [1193, 493] on div "N/A" at bounding box center [1303, 507] width 333 height 28
click at [1226, 197] on span "Select an answer" at bounding box center [1217, 205] width 104 height 17
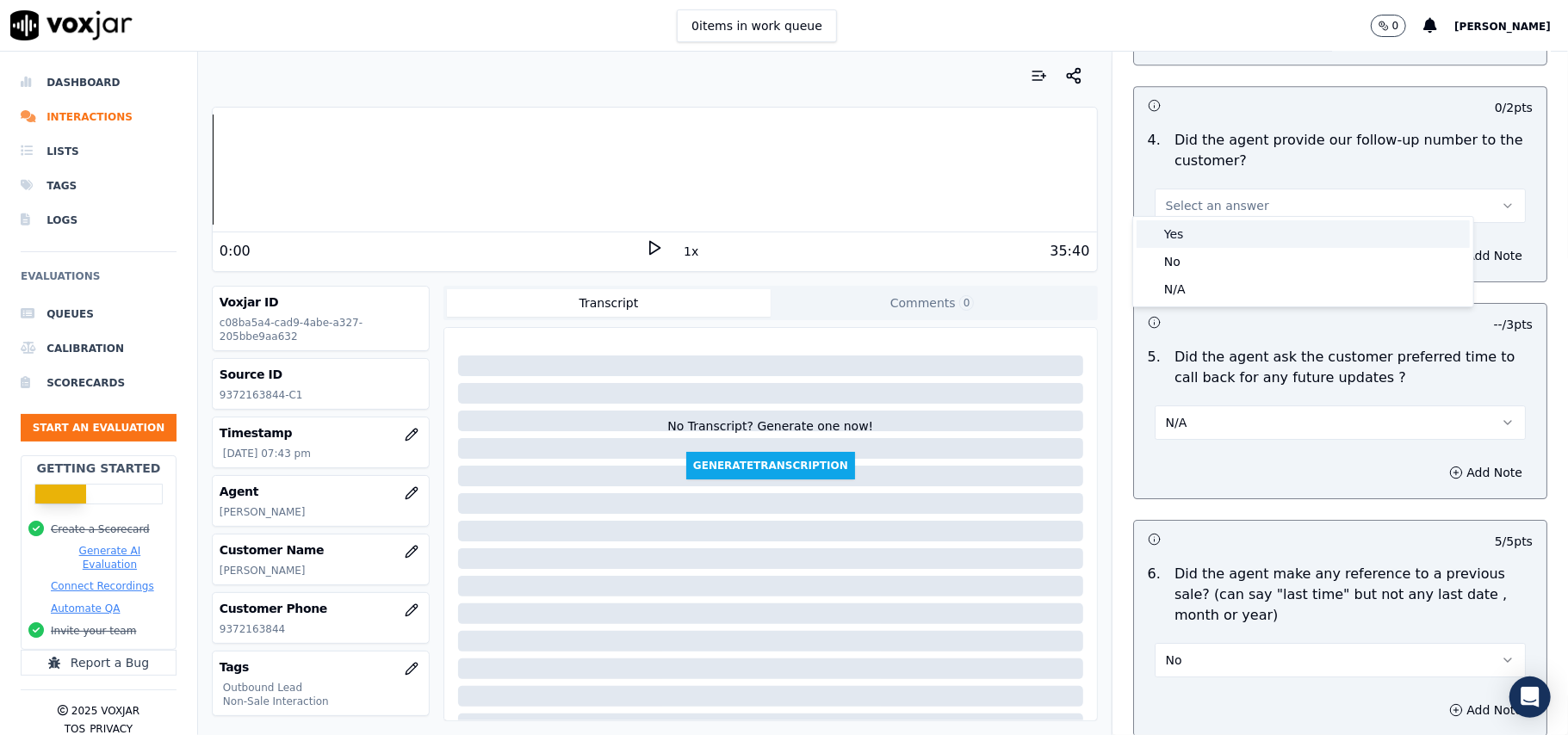
click at [1217, 235] on div "Yes" at bounding box center [1303, 234] width 333 height 28
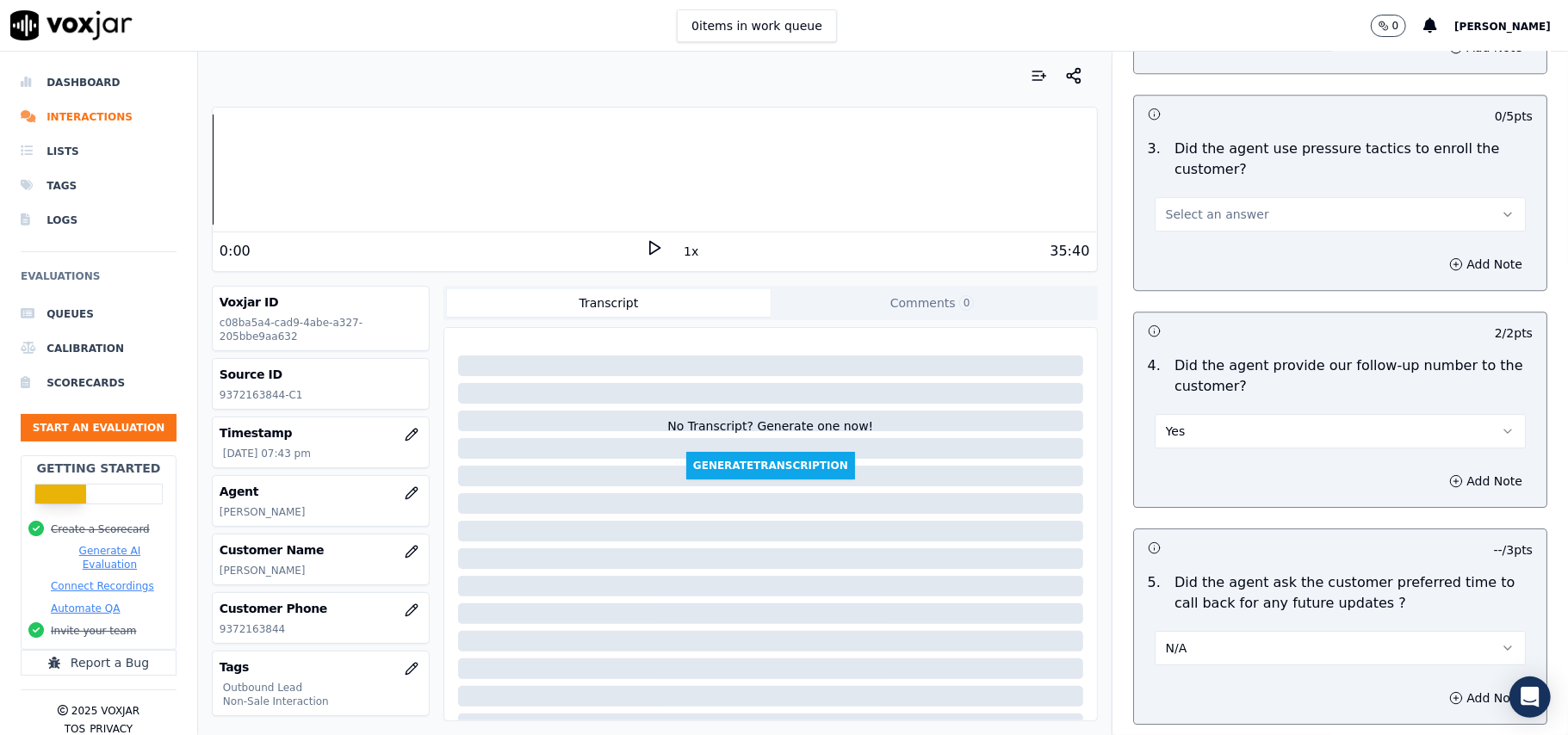
scroll to position [3605, 0]
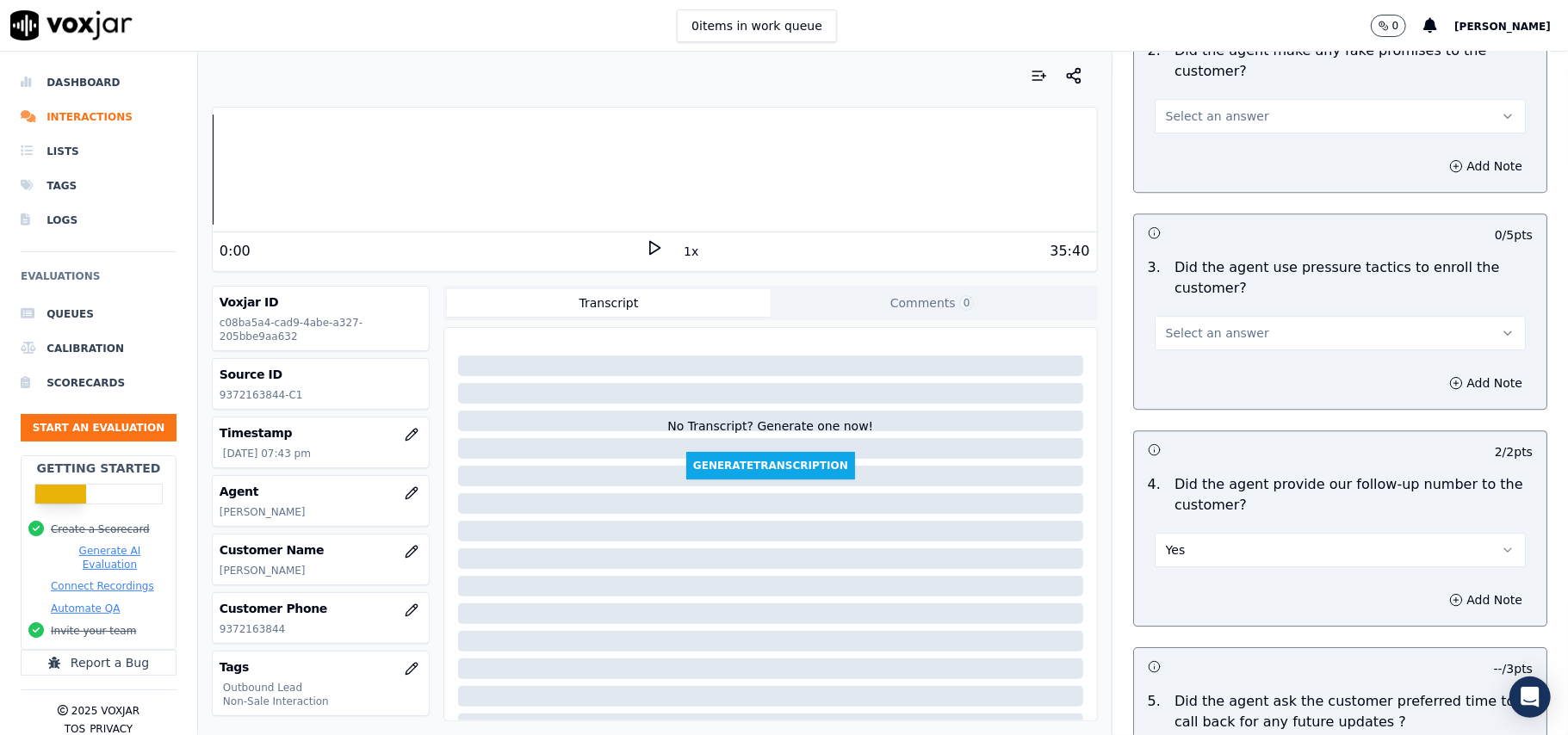
click at [1220, 326] on span "Select an answer" at bounding box center [1217, 333] width 104 height 17
click at [1200, 389] on div "No" at bounding box center [1303, 388] width 333 height 28
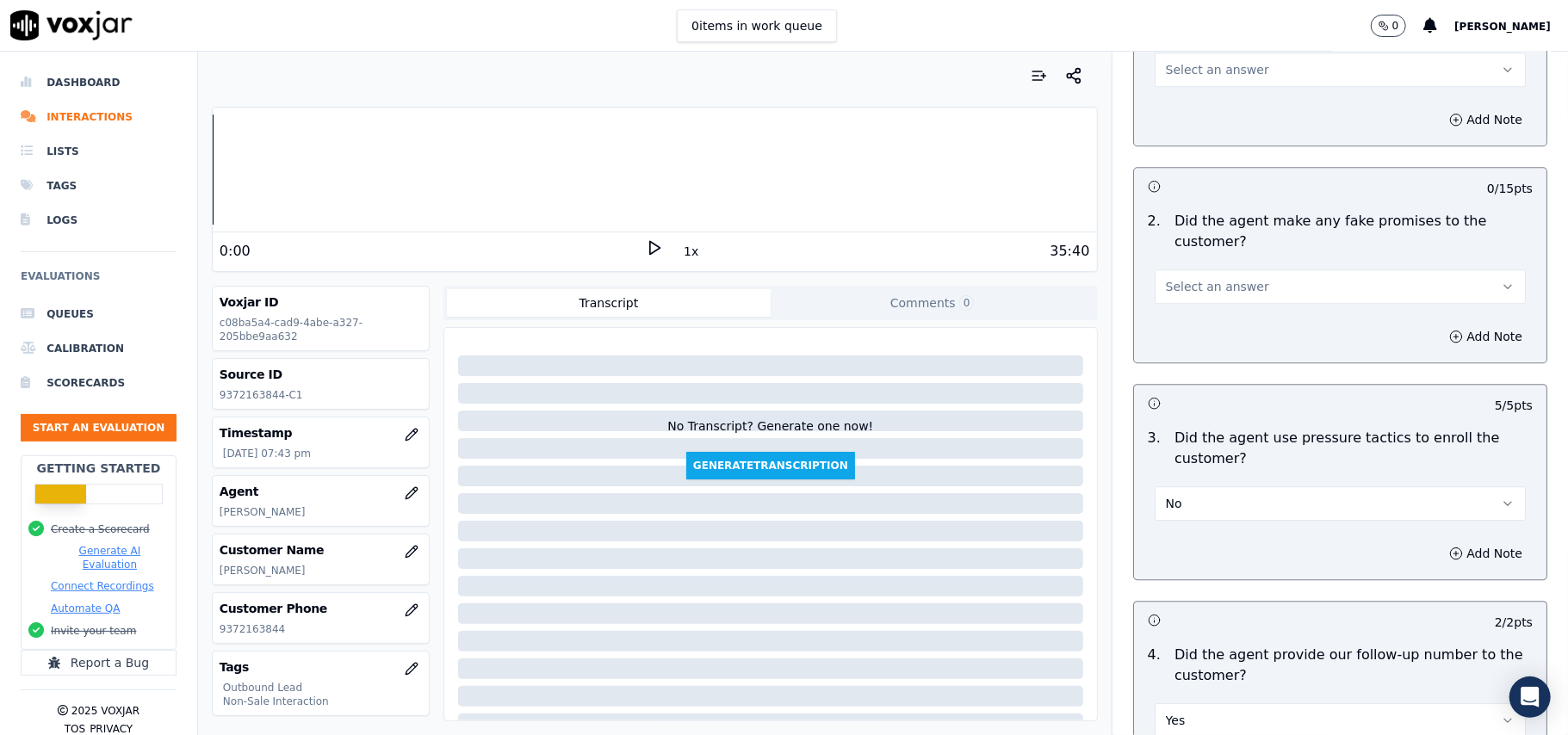
scroll to position [3261, 0]
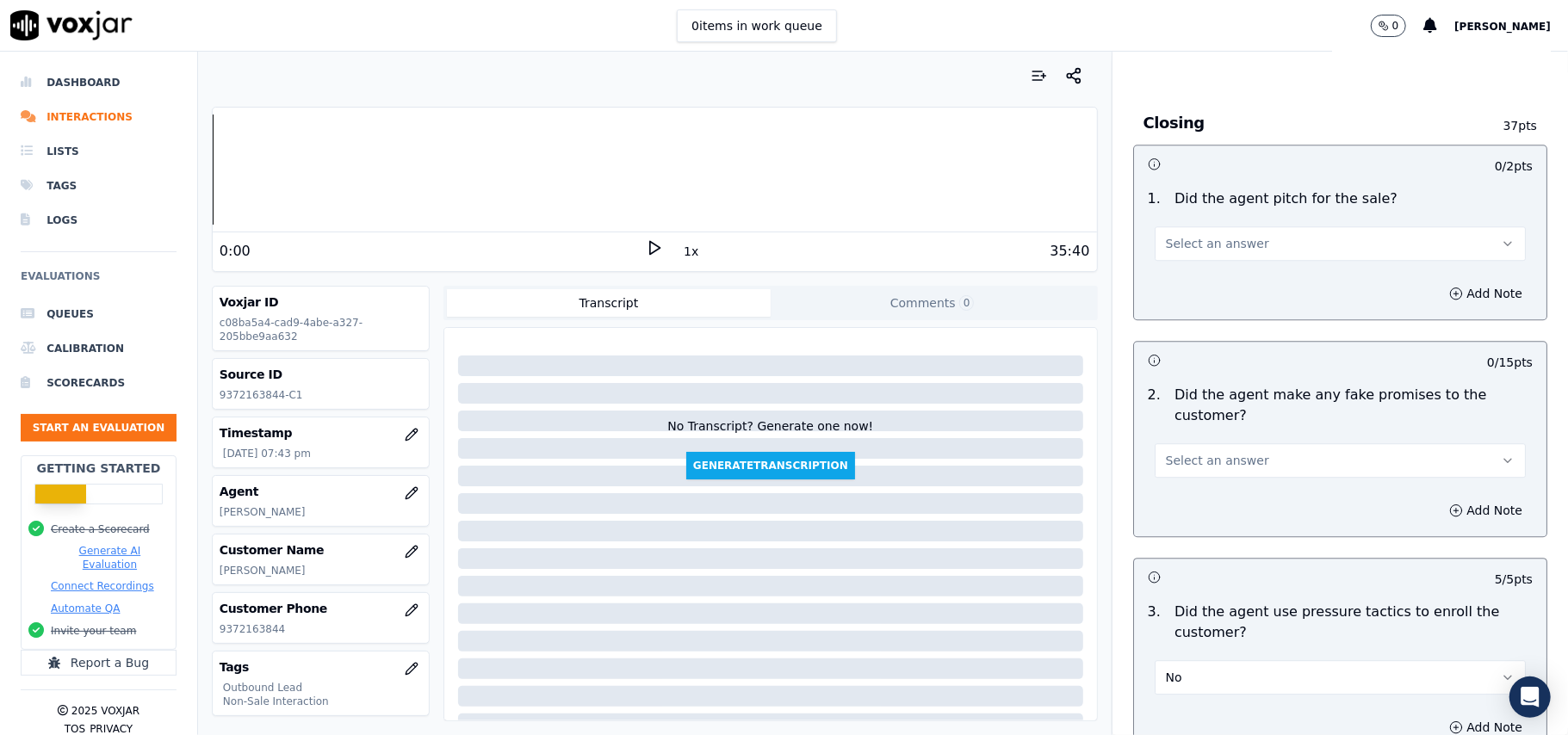
click at [1202, 452] on span "Select an answer" at bounding box center [1217, 460] width 104 height 17
click at [1213, 504] on div "No" at bounding box center [1303, 516] width 333 height 28
drag, startPoint x: 1237, startPoint y: 203, endPoint x: 1240, endPoint y: 246, distance: 43.1
click at [1238, 209] on div "Select an answer" at bounding box center [1340, 235] width 398 height 52
click at [1241, 229] on button "Select an answer" at bounding box center [1340, 243] width 372 height 35
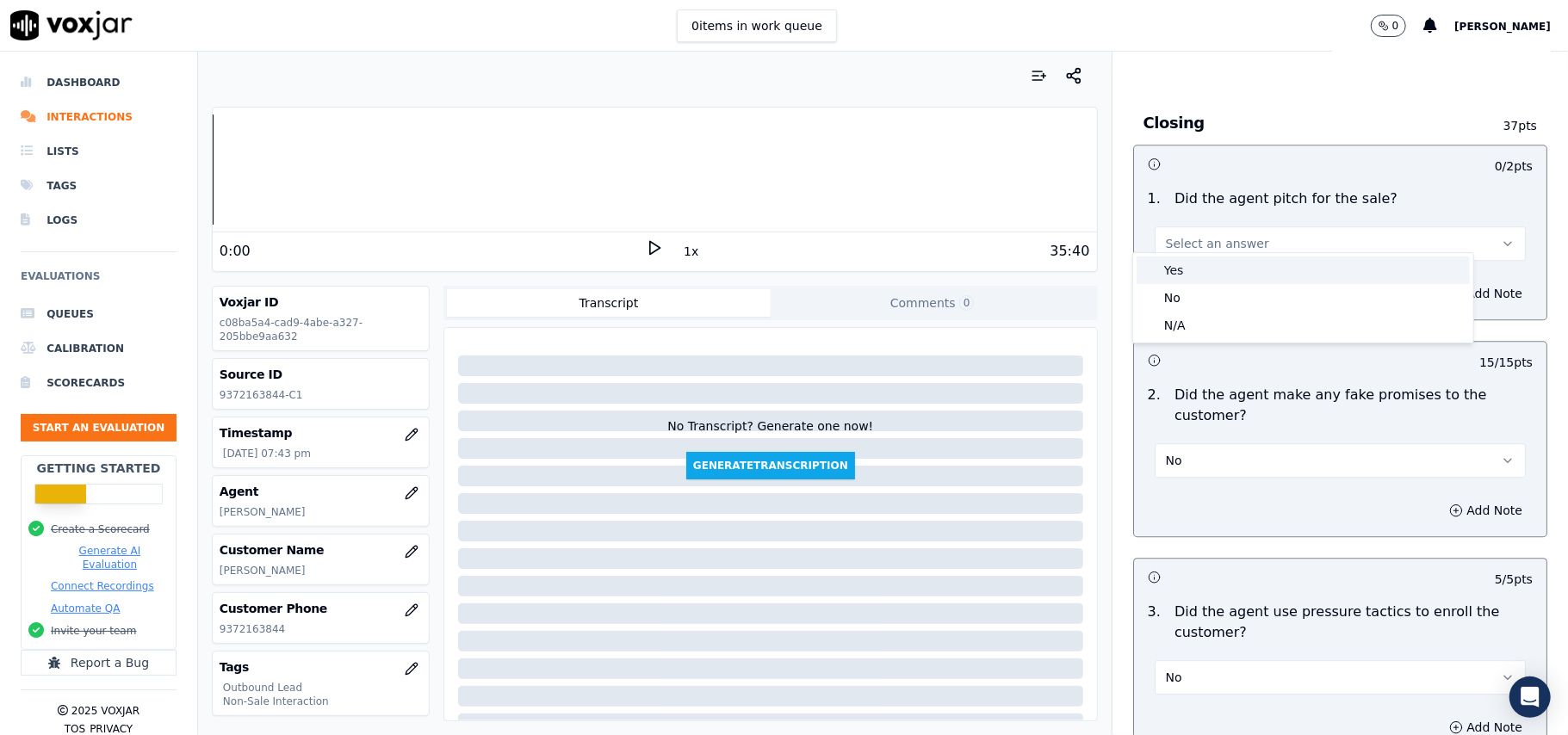
click at [1234, 273] on div "Yes" at bounding box center [1303, 271] width 333 height 28
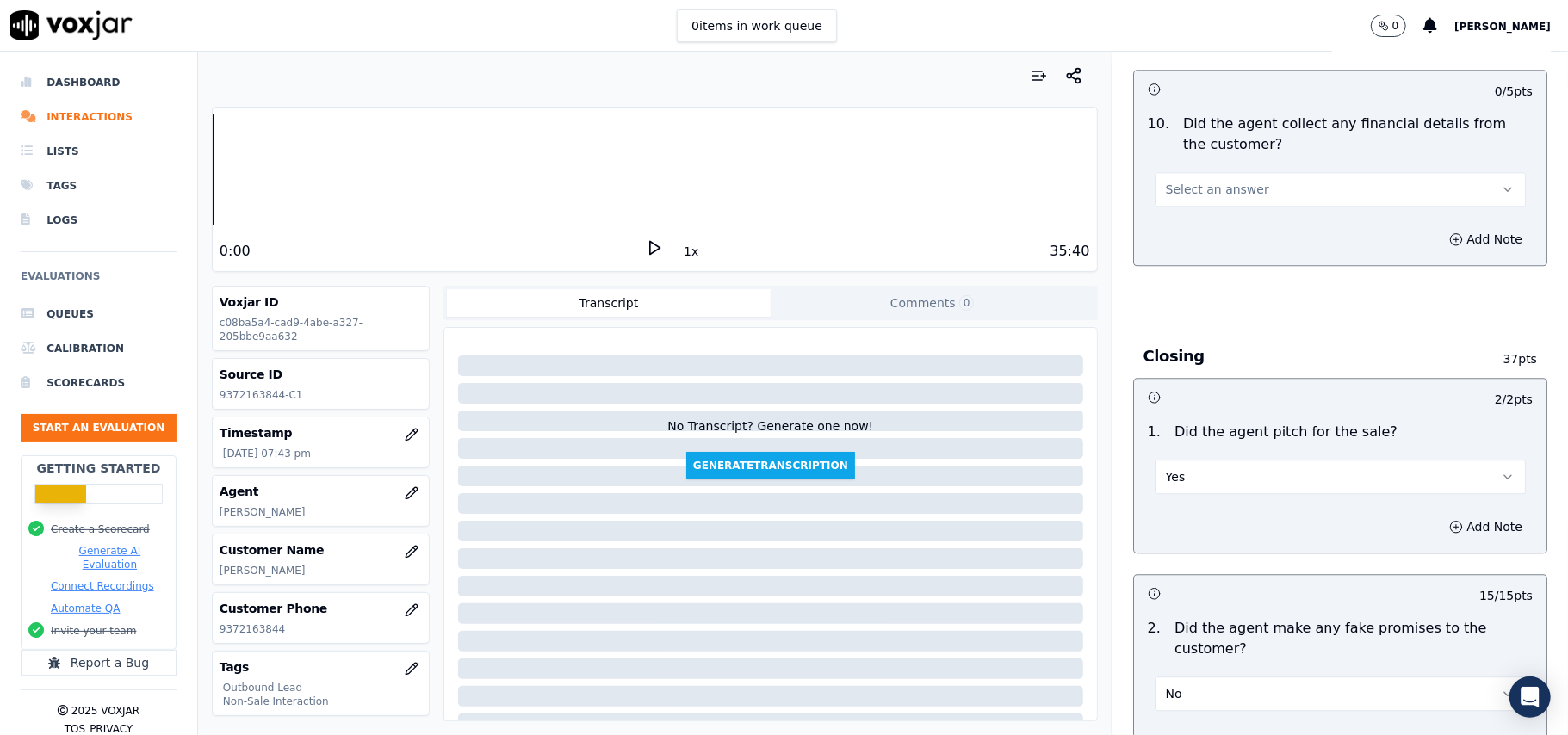
scroll to position [2801, 0]
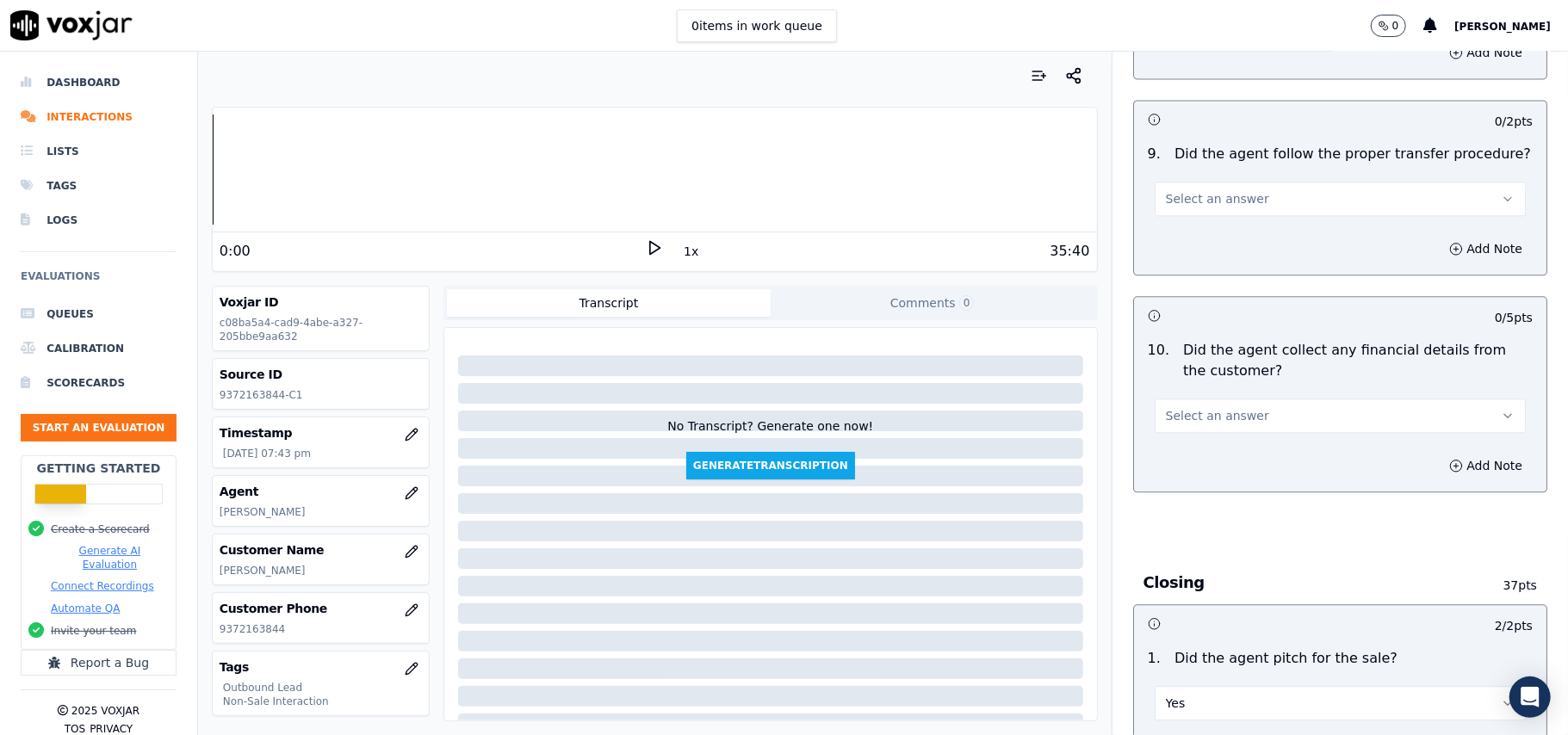
click at [1247, 400] on button "Select an answer" at bounding box center [1340, 415] width 372 height 35
click at [1247, 472] on div "No" at bounding box center [1303, 469] width 333 height 28
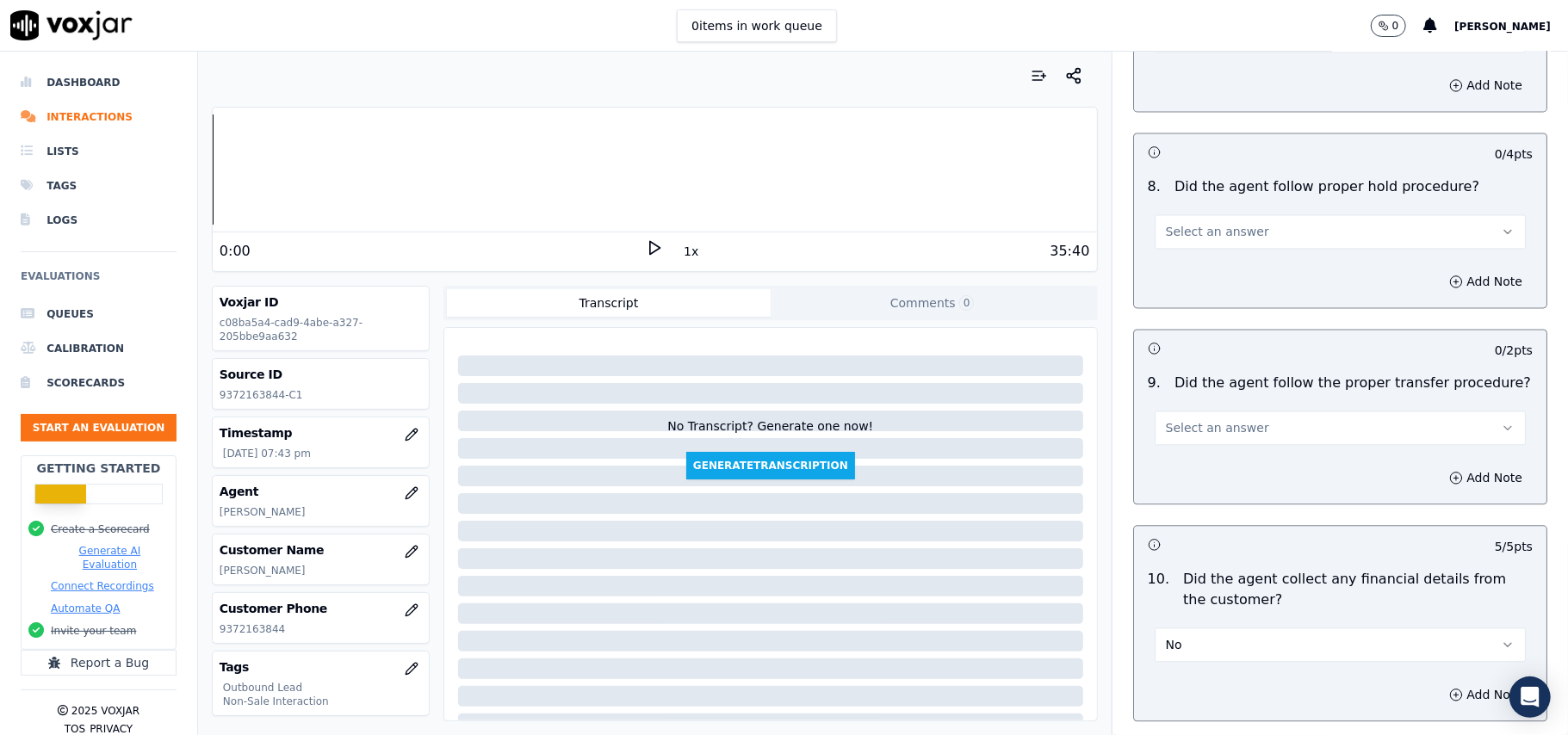
click at [1217, 419] on span "Select an answer" at bounding box center [1217, 427] width 104 height 17
click at [1219, 461] on div "Yes" at bounding box center [1303, 454] width 333 height 28
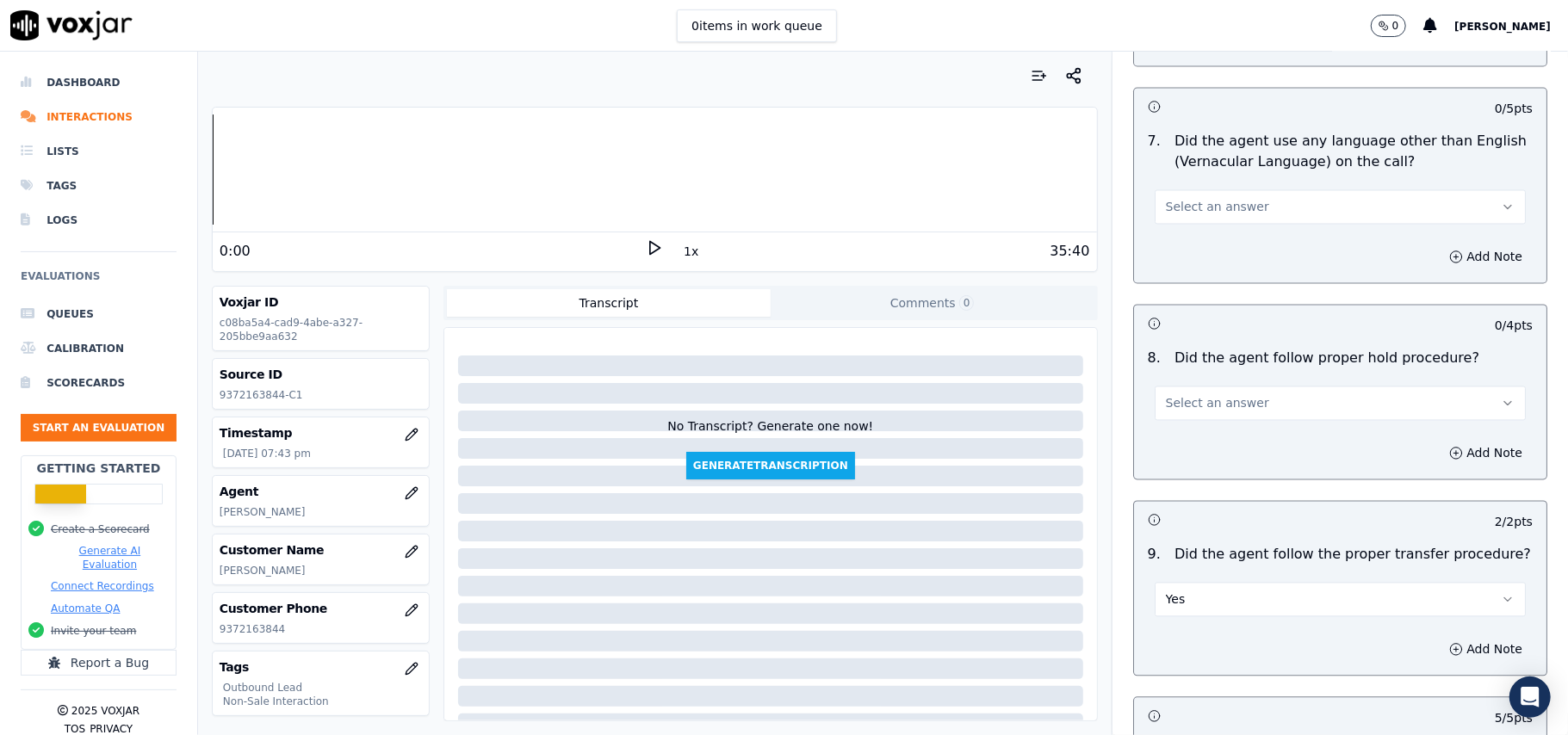
scroll to position [2228, 0]
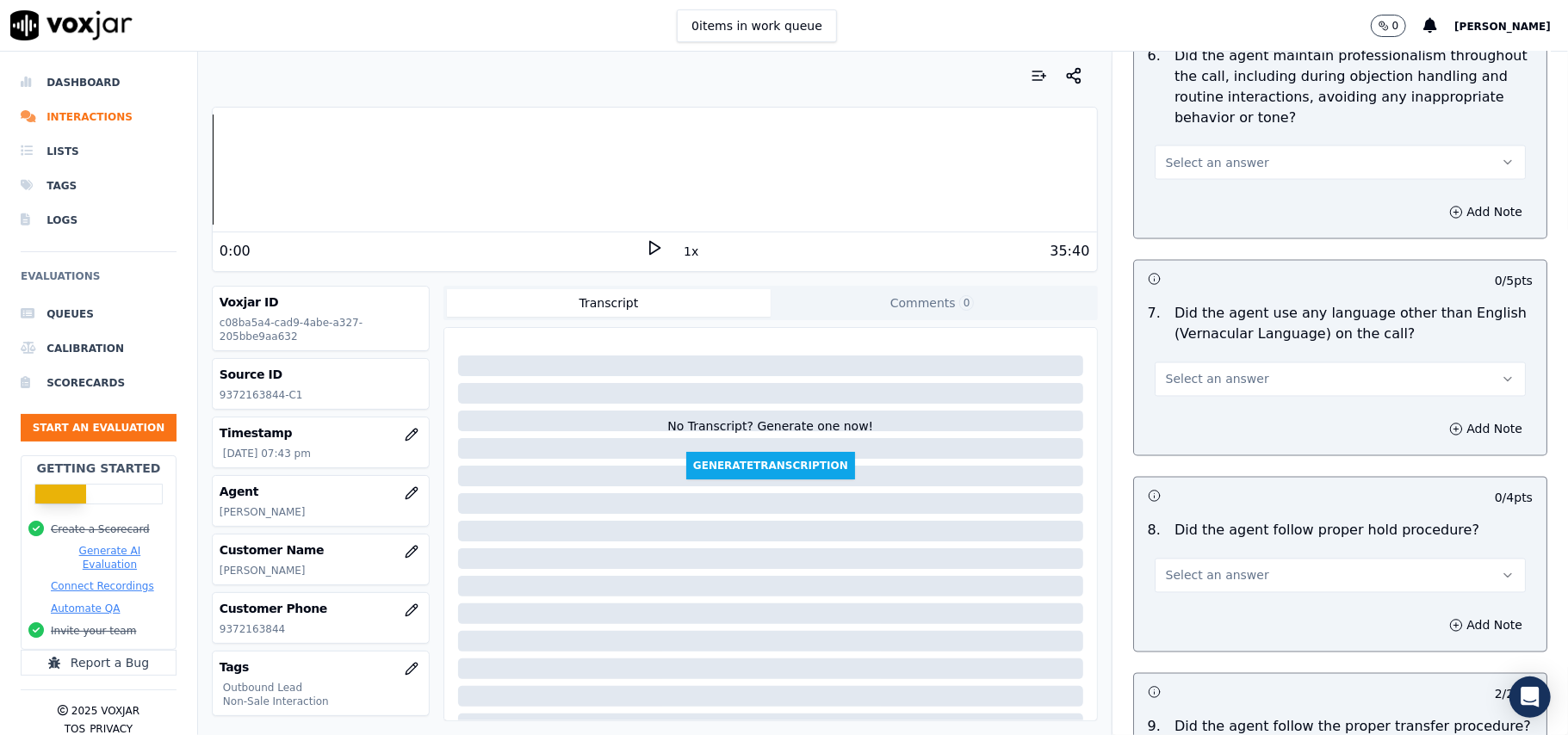
click at [1213, 568] on span "Select an answer" at bounding box center [1217, 576] width 104 height 17
click at [1206, 596] on div "Yes" at bounding box center [1303, 601] width 333 height 28
drag, startPoint x: 1214, startPoint y: 363, endPoint x: 1210, endPoint y: 382, distance: 19.4
click at [1214, 371] on span "Select an answer" at bounding box center [1217, 379] width 104 height 17
click at [1199, 424] on div "No" at bounding box center [1303, 431] width 333 height 28
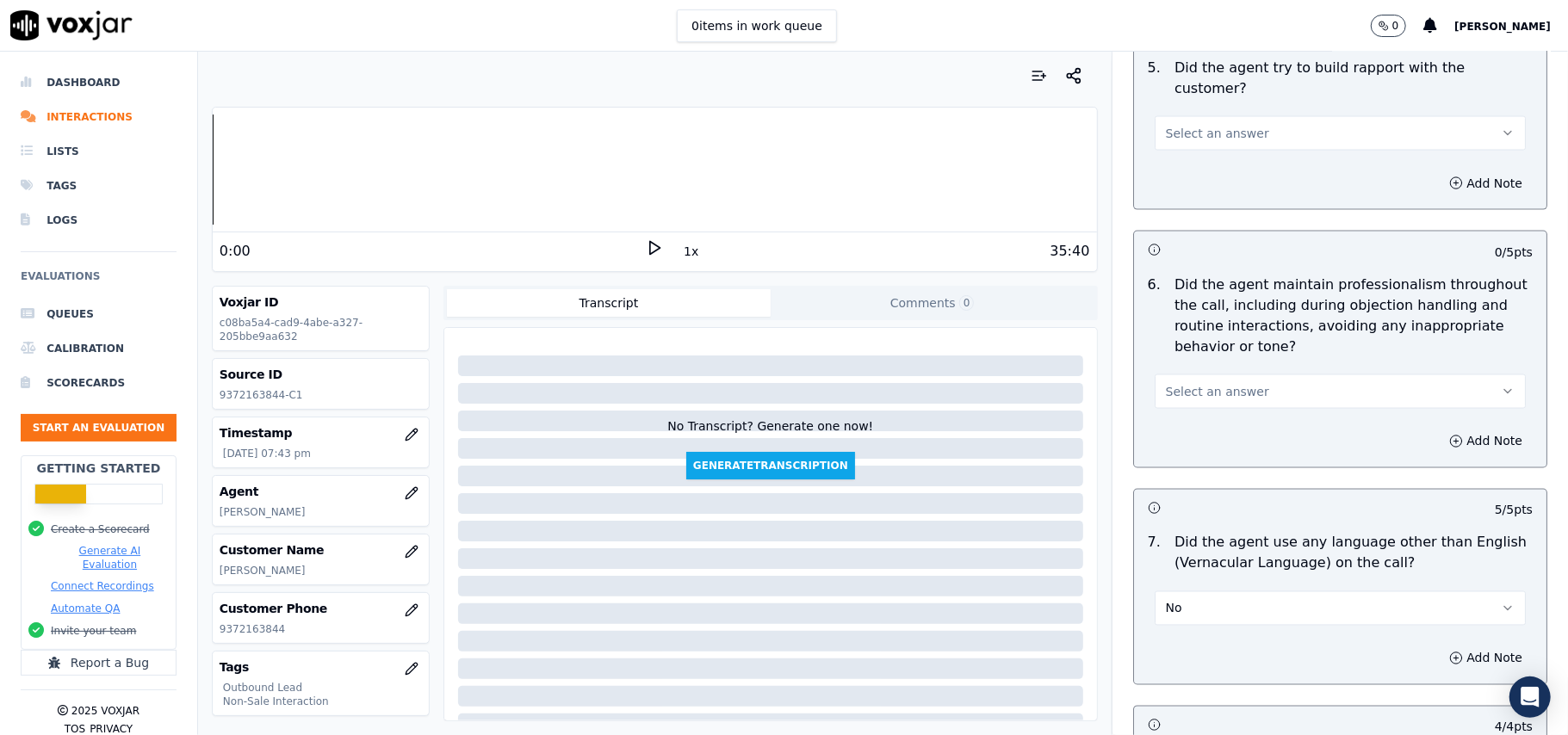
scroll to position [1998, 0]
click at [1221, 383] on span "Select an answer" at bounding box center [1217, 391] width 104 height 17
click at [1219, 410] on div "Yes" at bounding box center [1303, 416] width 333 height 28
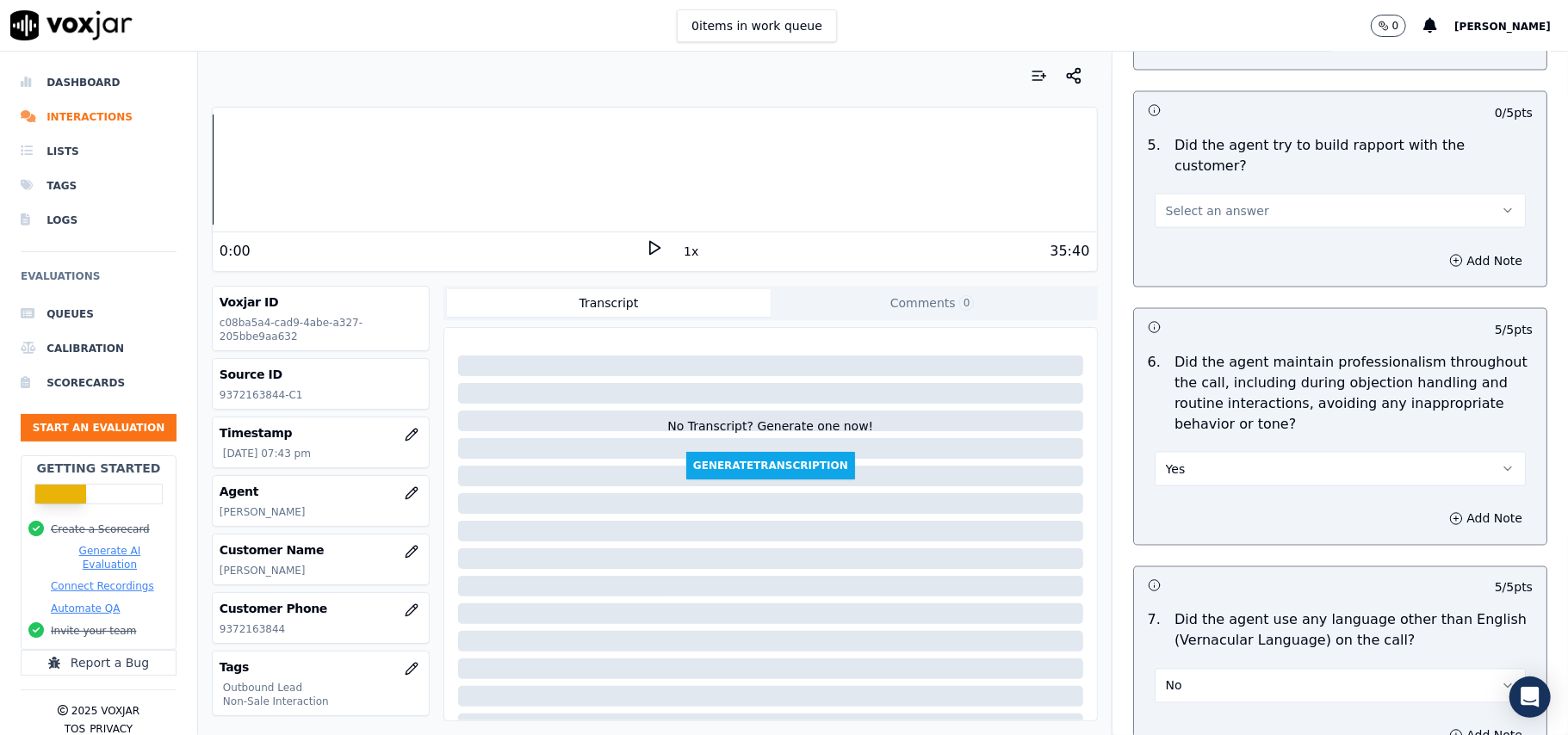
scroll to position [1768, 0]
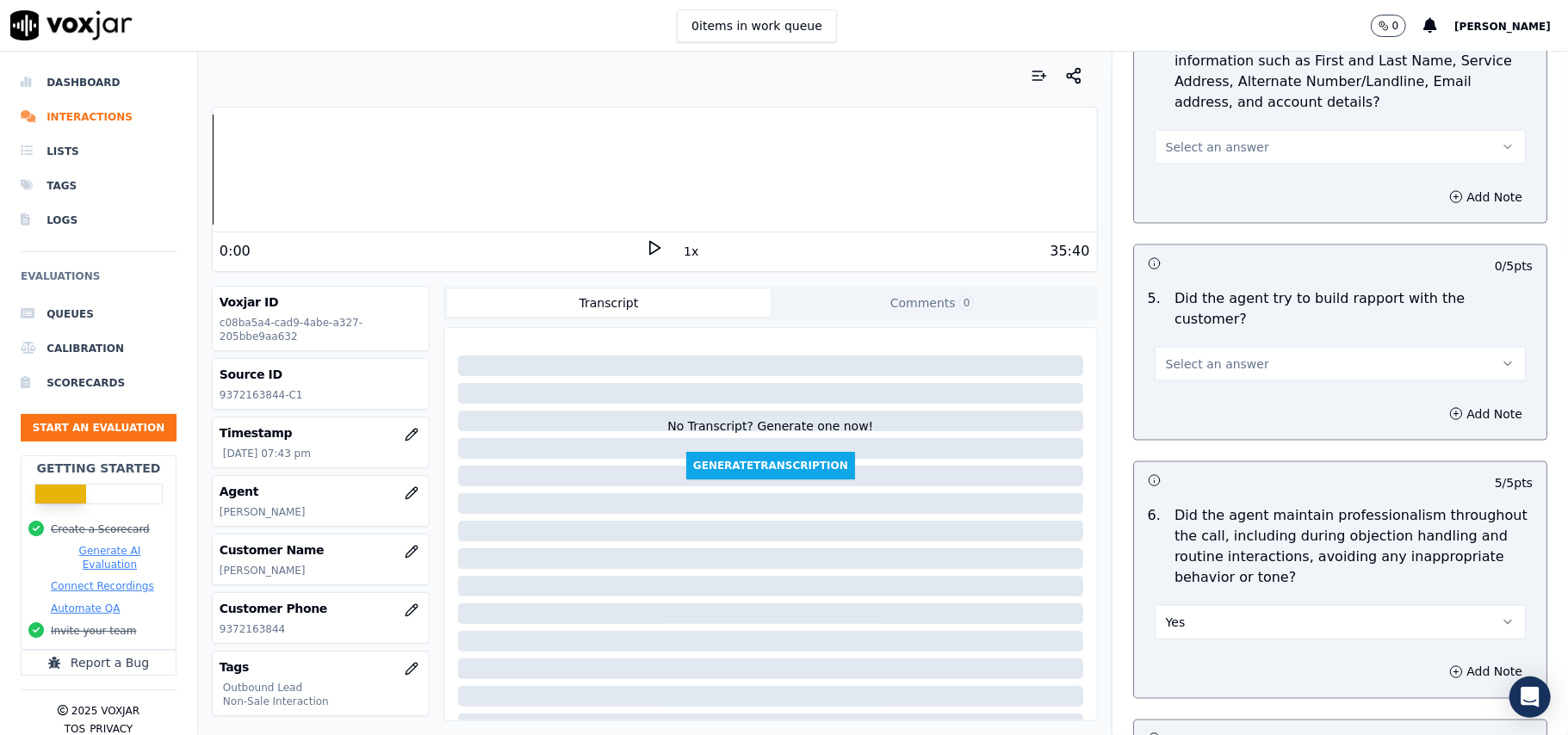
click at [1189, 356] on span "Select an answer" at bounding box center [1217, 364] width 104 height 17
click at [1202, 389] on div "Yes" at bounding box center [1303, 386] width 333 height 28
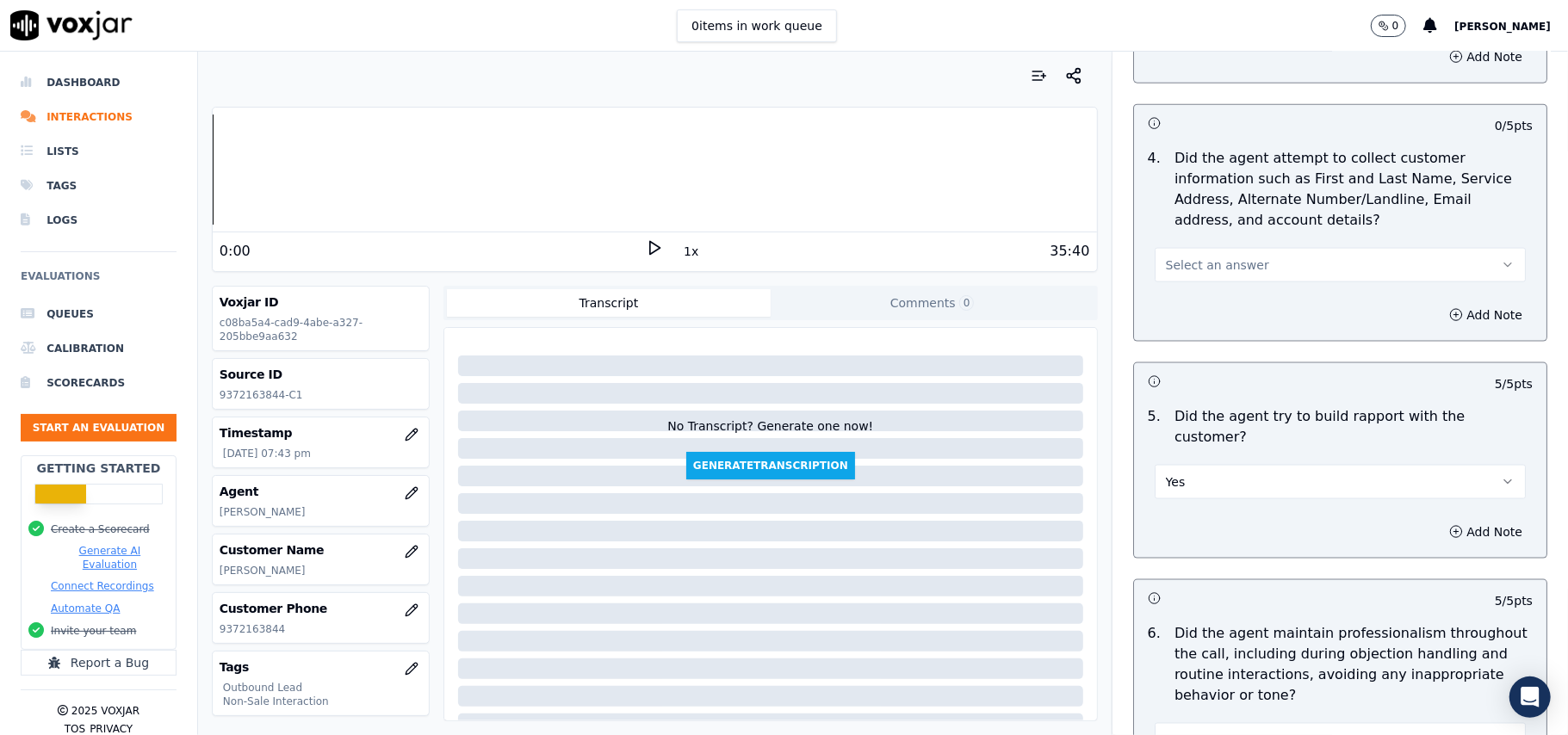
scroll to position [1539, 0]
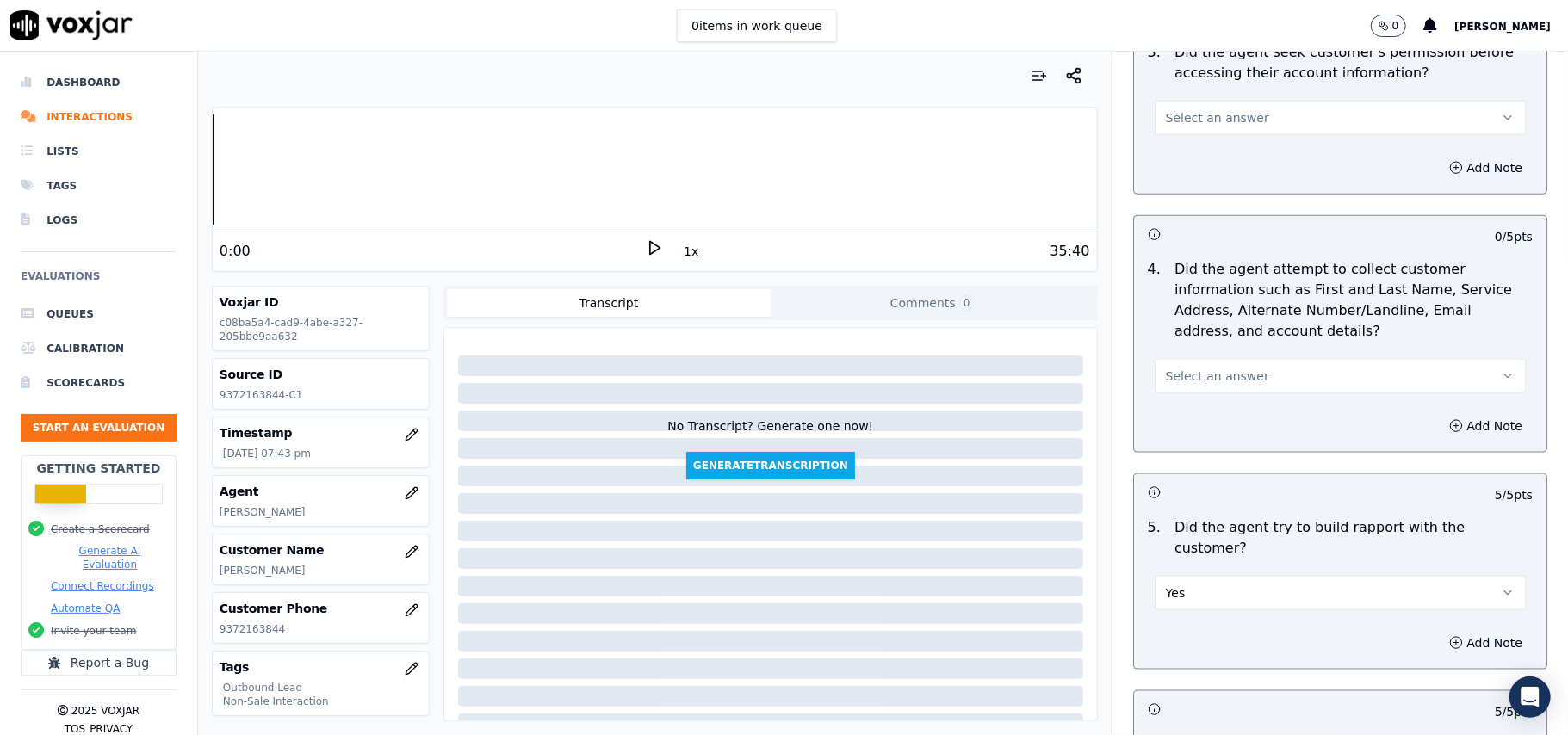
click at [1196, 384] on span "Select an answer" at bounding box center [1217, 375] width 104 height 17
click at [1186, 465] on div "N/A" at bounding box center [1303, 474] width 333 height 28
click at [1177, 373] on button "N/A" at bounding box center [1340, 375] width 372 height 35
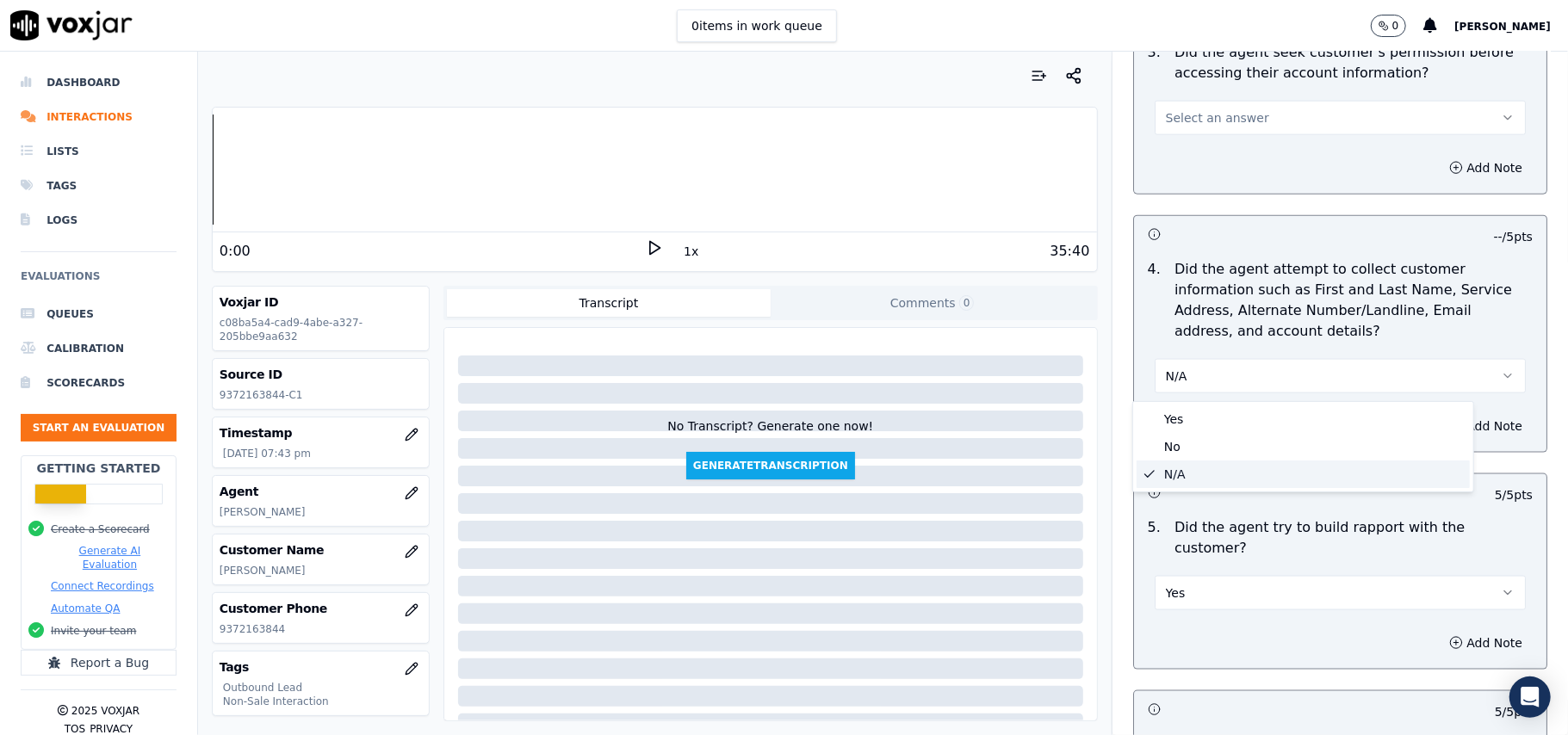
click at [1170, 477] on div "N/A" at bounding box center [1303, 474] width 333 height 28
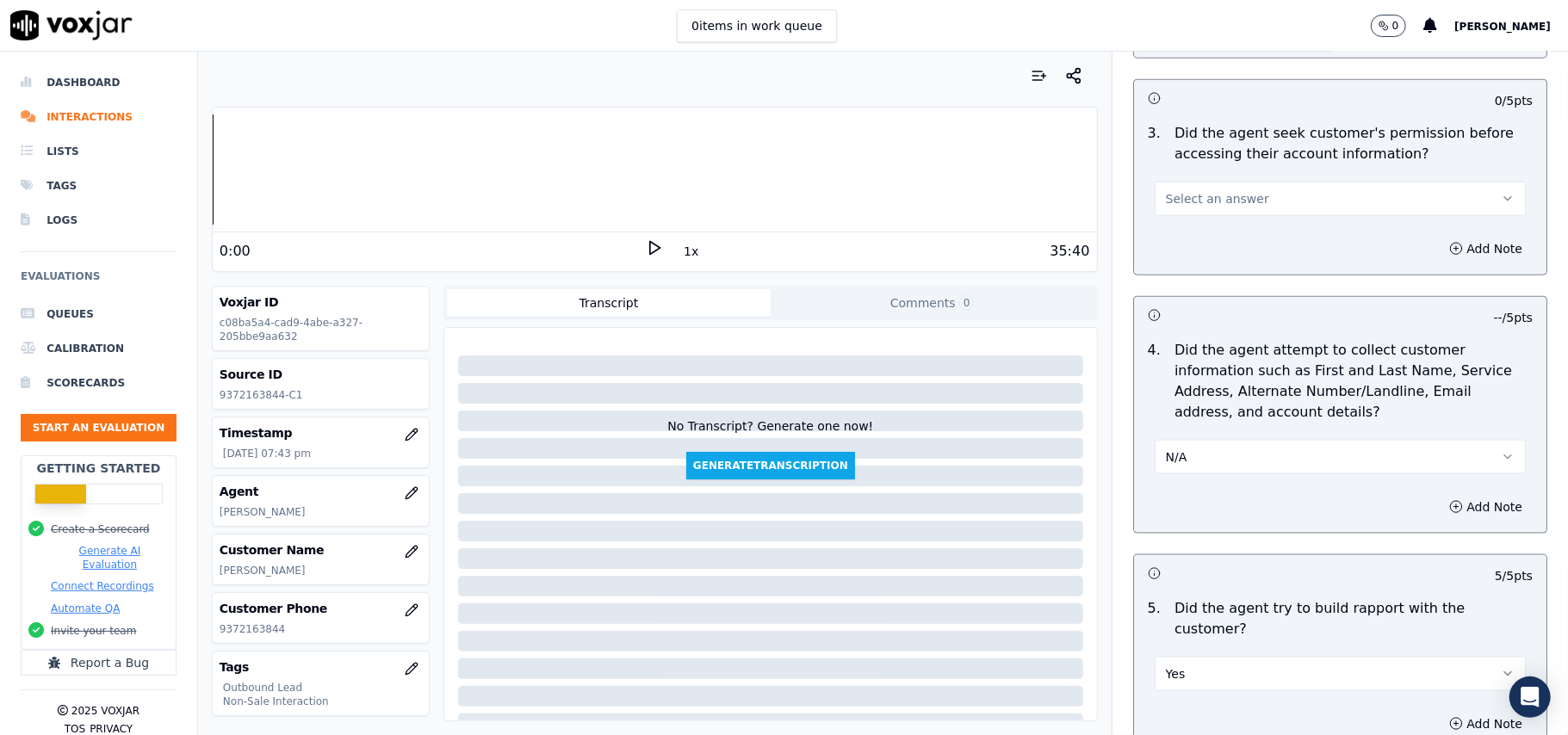
scroll to position [1424, 0]
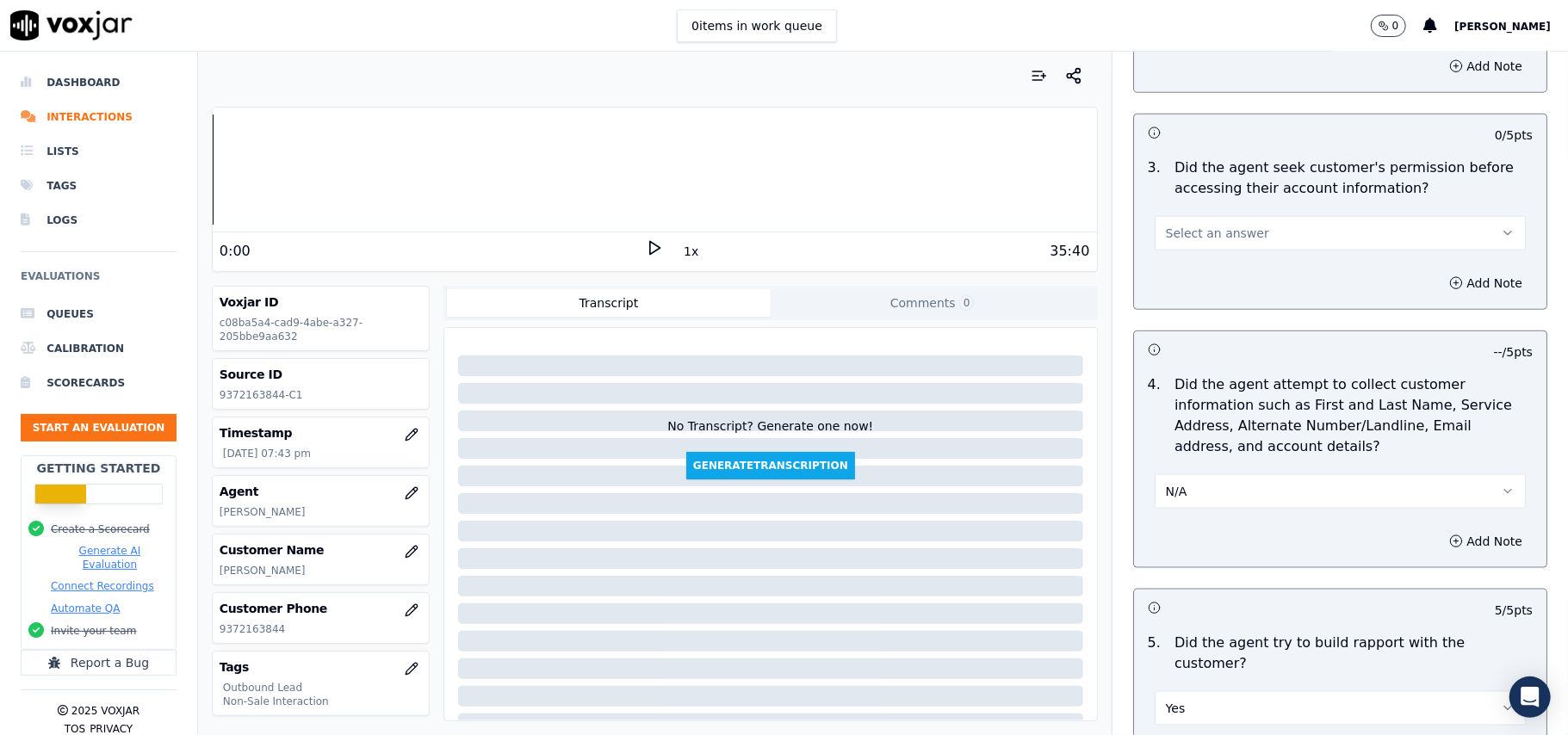
click at [1192, 238] on span "Select an answer" at bounding box center [1217, 233] width 104 height 17
click at [1178, 290] on div "No" at bounding box center [1303, 303] width 333 height 28
click at [1456, 284] on button "Add Note" at bounding box center [1485, 283] width 94 height 24
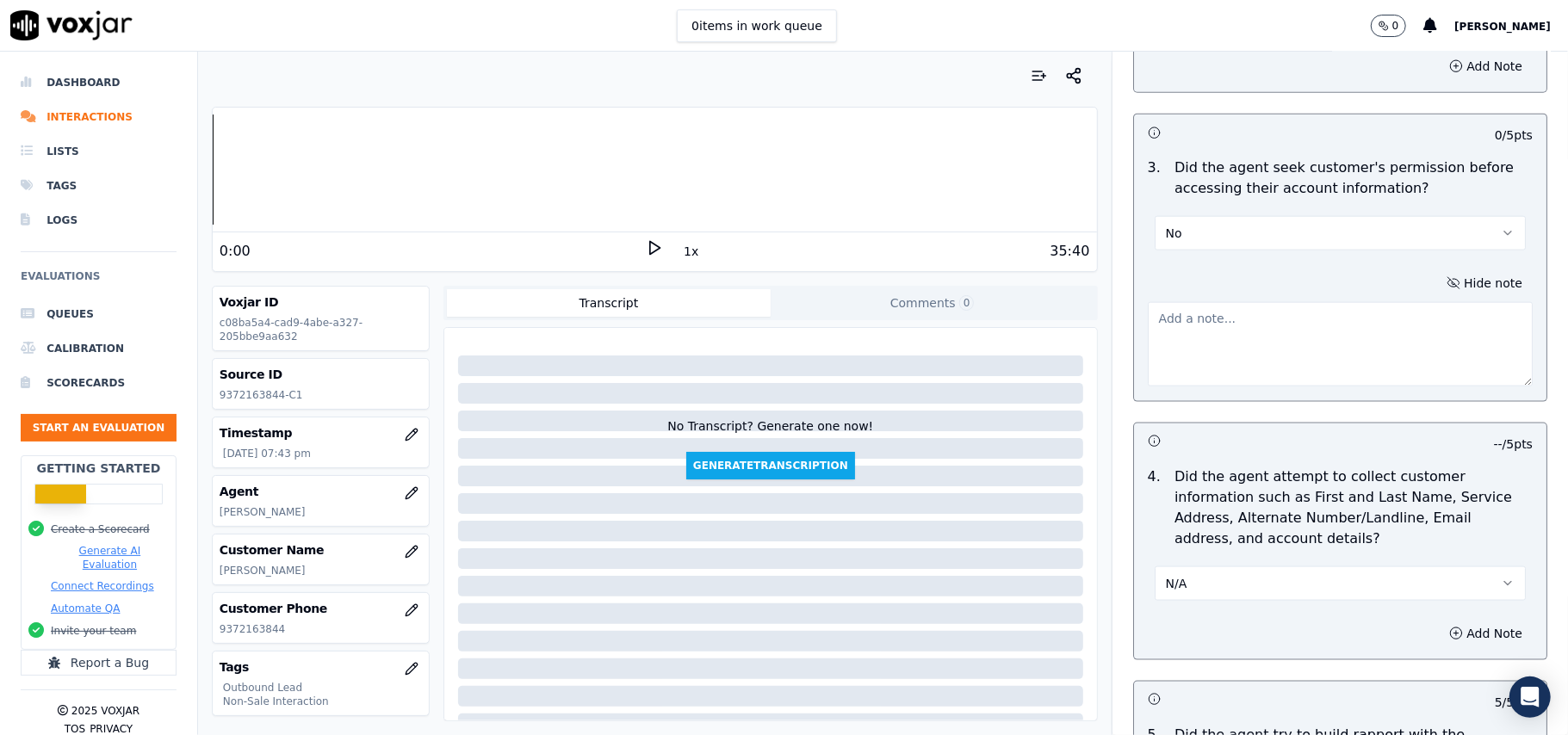
click at [1229, 355] on textarea at bounding box center [1340, 344] width 385 height 85
paste textarea "@03:26 – Did not take the permission before accessing the customer’s account."
click at [1148, 318] on textarea "@03:26 – Did not take the permission before accessing the customer’s account." at bounding box center [1340, 344] width 385 height 85
click at [1148, 332] on textarea "@03:26 – Did not take the permission before accessing the customer’s account." at bounding box center [1340, 344] width 385 height 85
click at [1148, 321] on textarea "@03:26 – Did not take the permission before accessing the customer’s account." at bounding box center [1340, 344] width 385 height 85
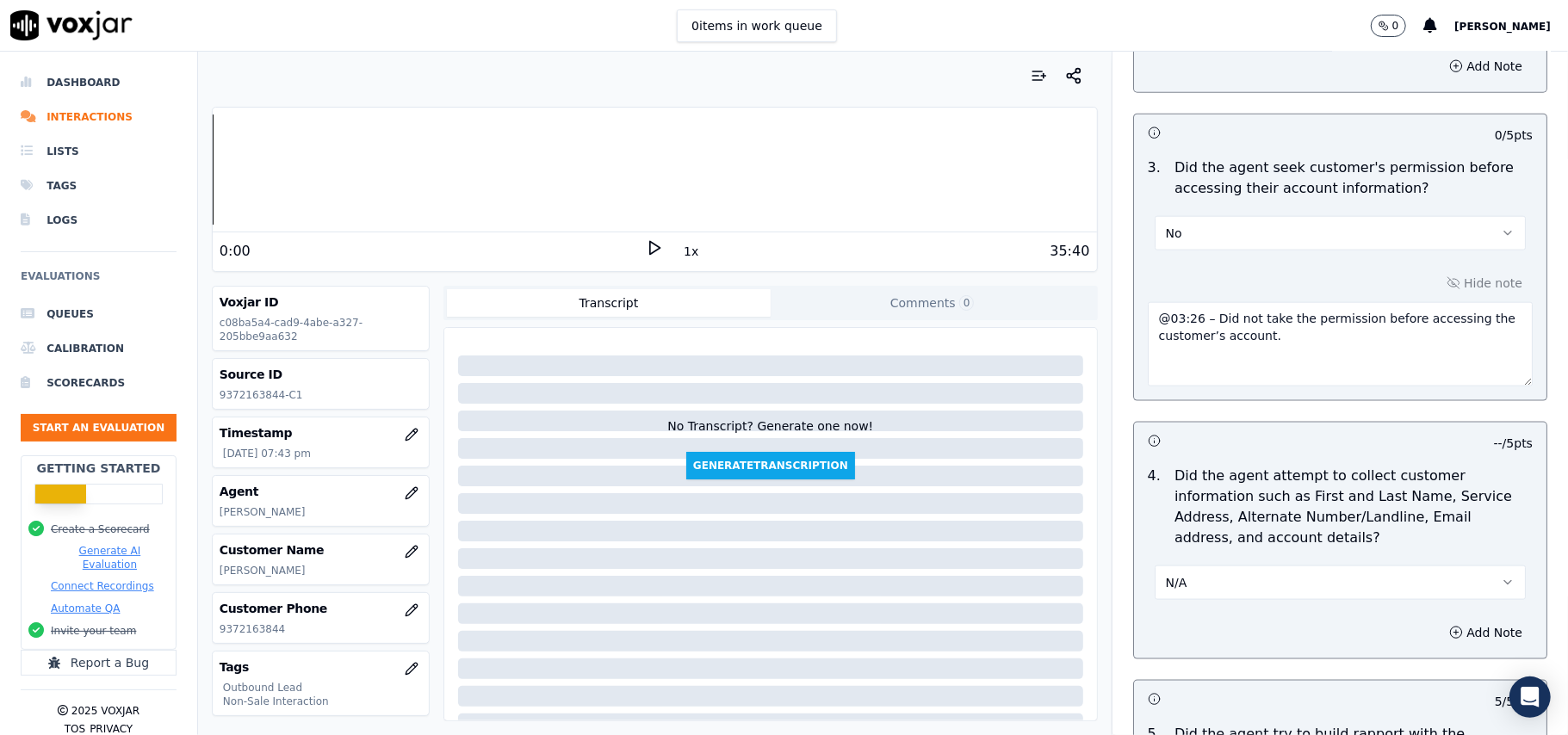
paste textarea "Call ID: 11145"
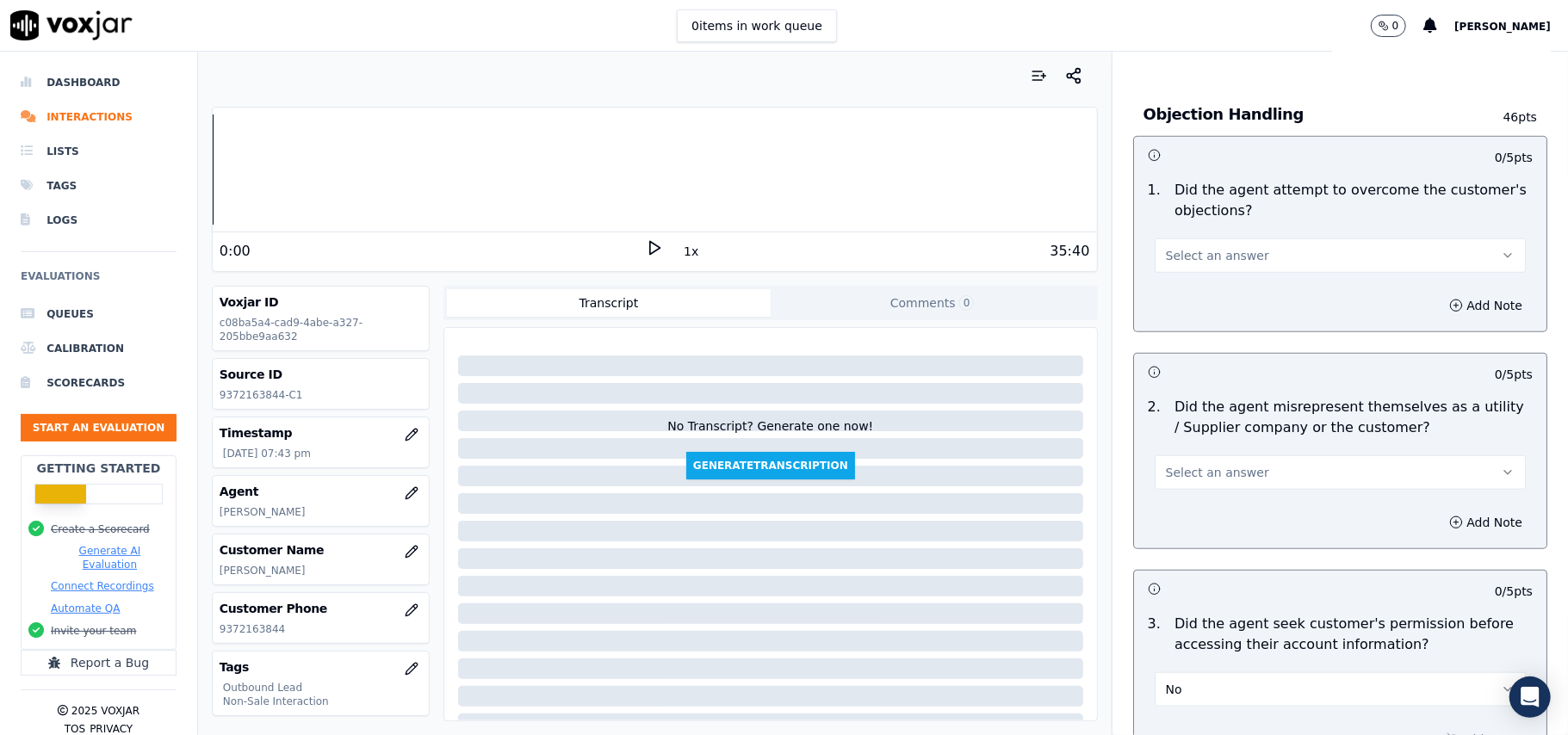
scroll to position [965, 0]
type textarea "Call ID: 11145 @03:26 – Did not take the permission before accessing the custom…"
click at [1203, 479] on span "Select an answer" at bounding box center [1217, 474] width 104 height 17
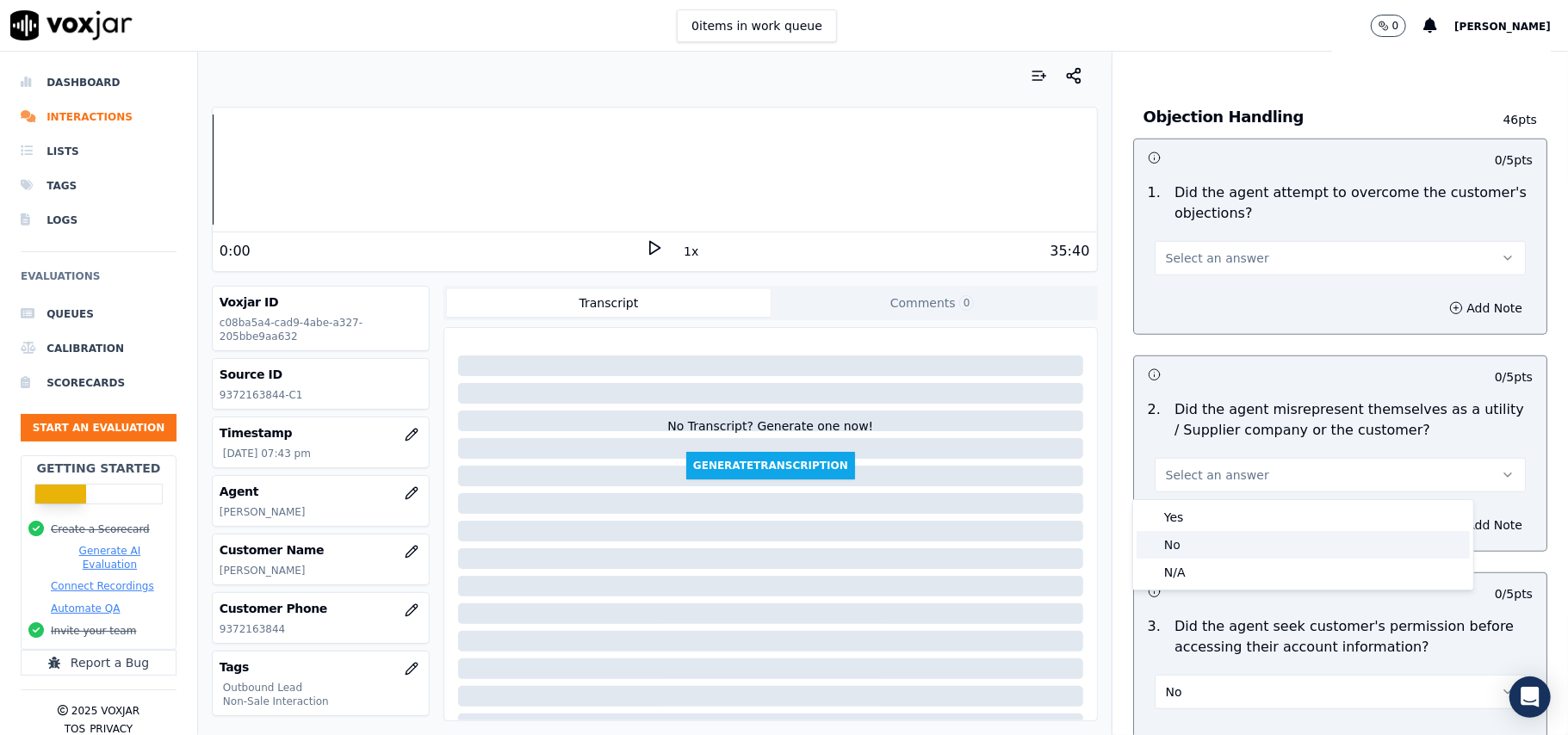
click at [1191, 532] on div "No" at bounding box center [1303, 545] width 333 height 28
click at [1238, 266] on button "Select an answer" at bounding box center [1340, 258] width 372 height 35
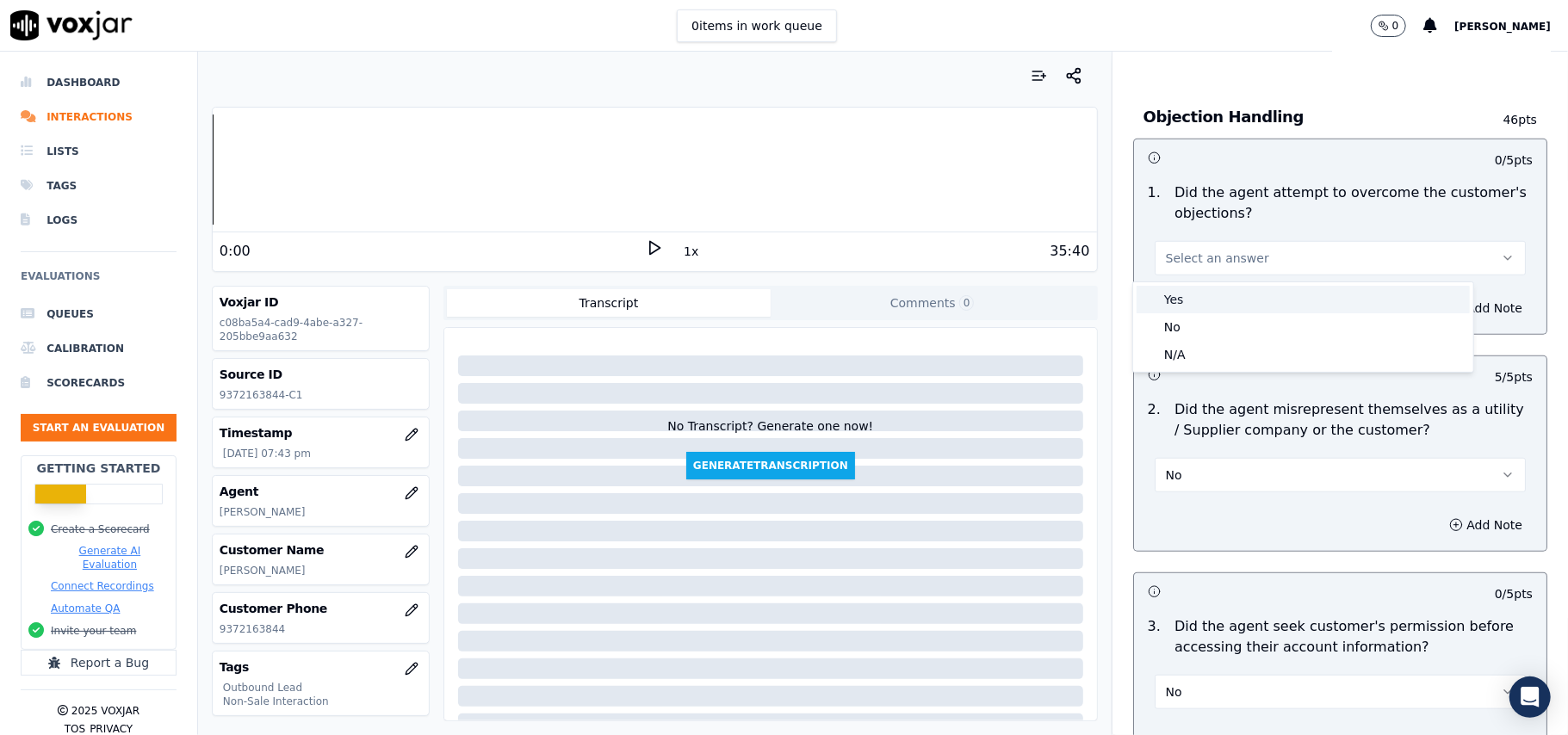
click at [1227, 293] on div "Yes" at bounding box center [1303, 300] width 333 height 28
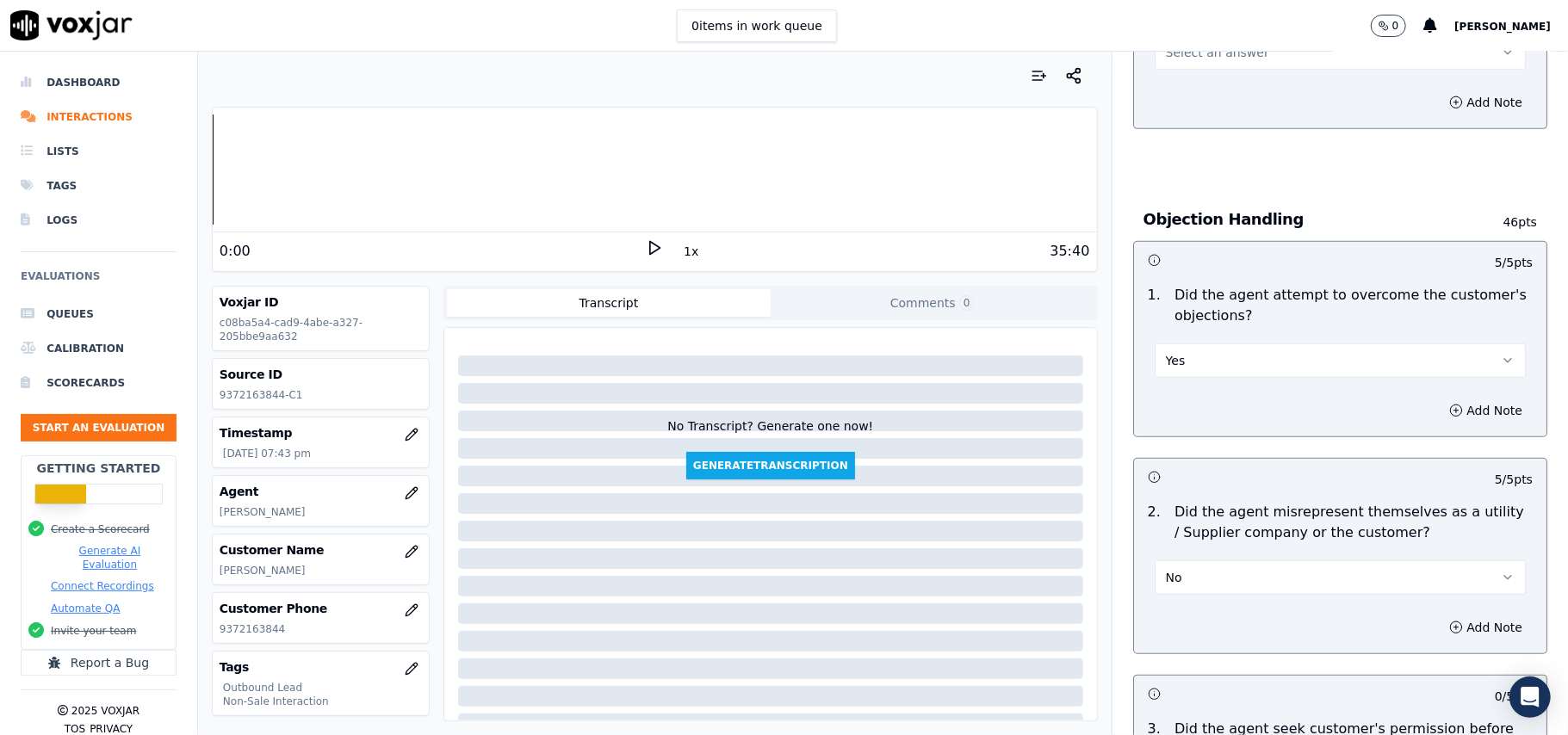
scroll to position [735, 0]
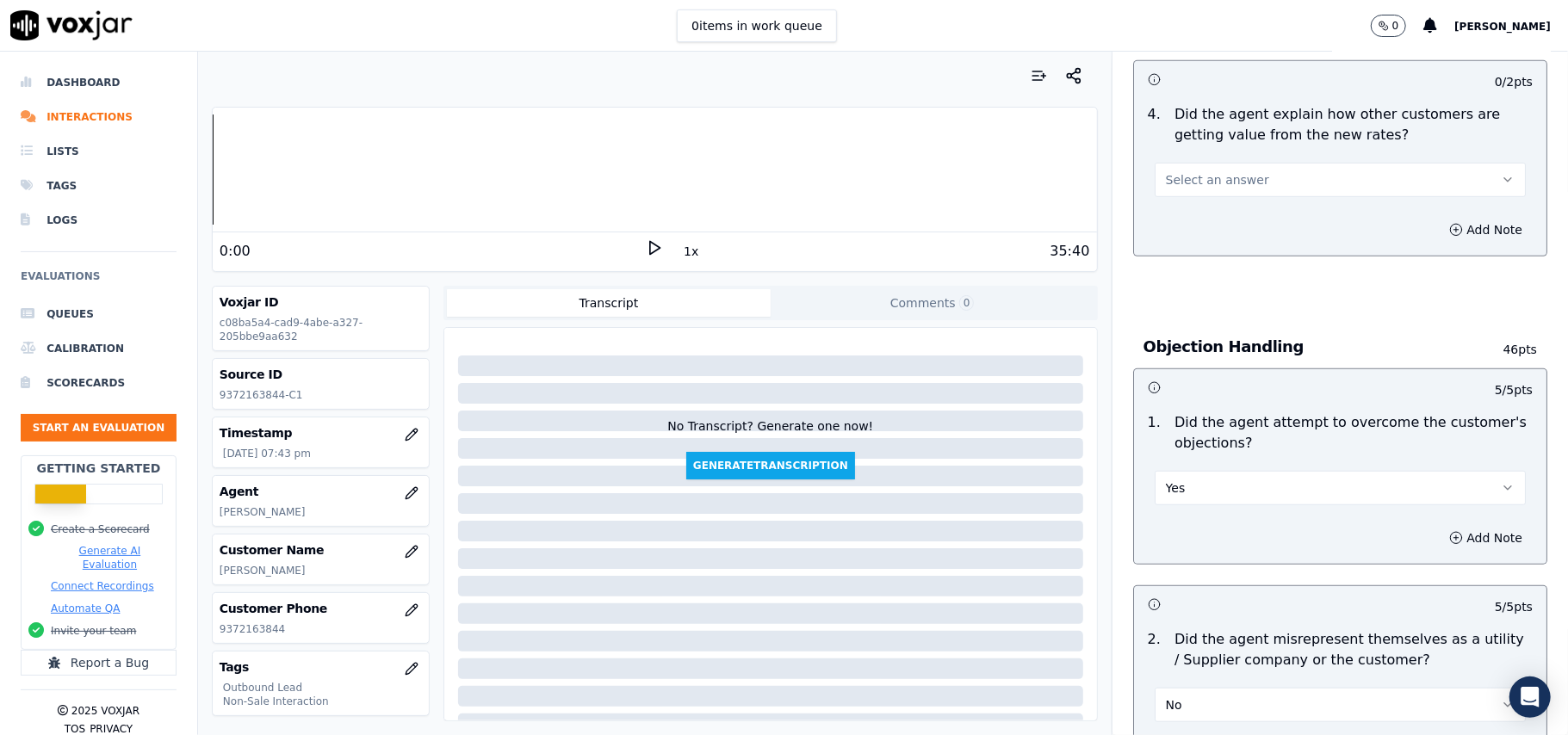
click at [1195, 197] on button "Select an answer" at bounding box center [1340, 179] width 372 height 35
click at [1193, 219] on div "Yes" at bounding box center [1303, 220] width 333 height 28
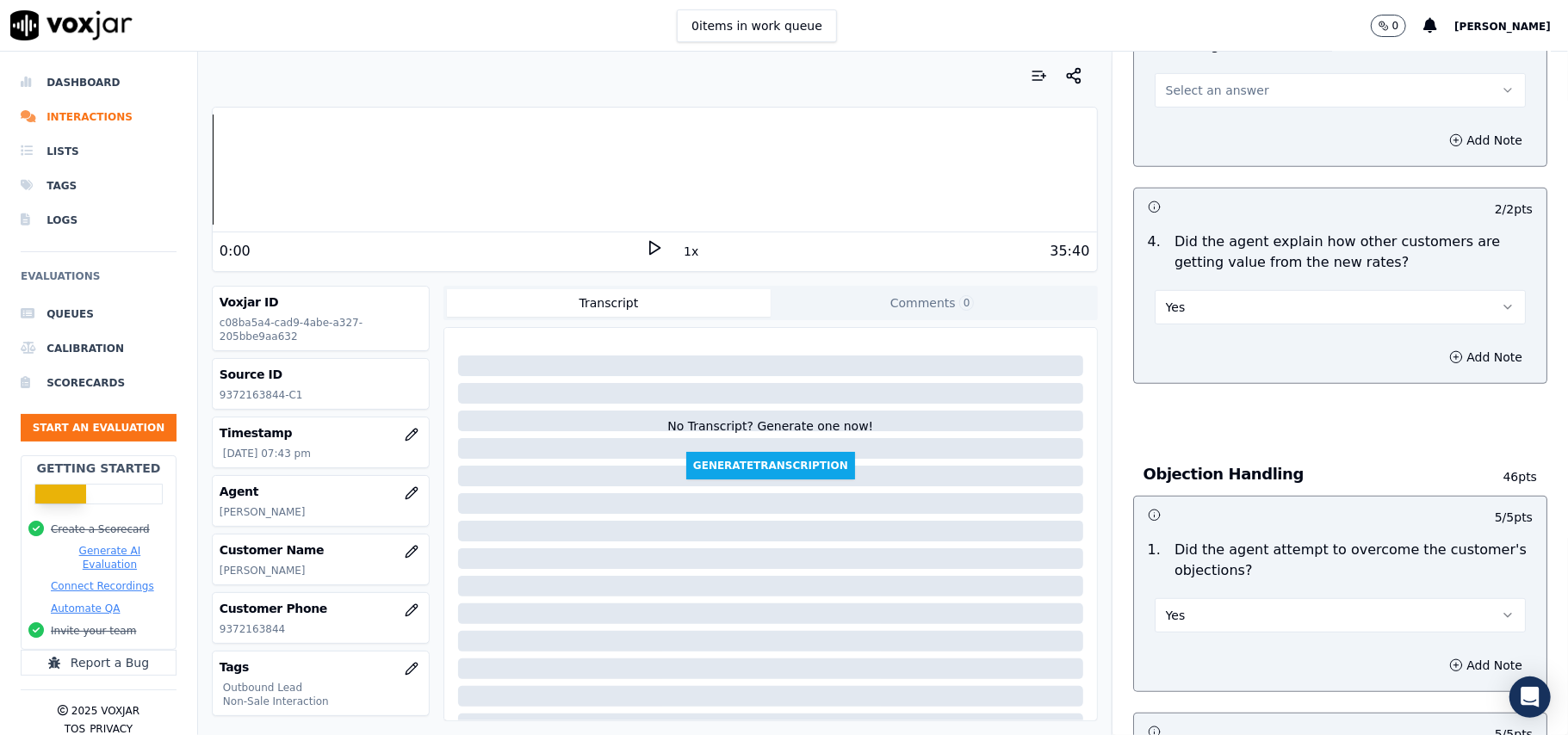
scroll to position [506, 0]
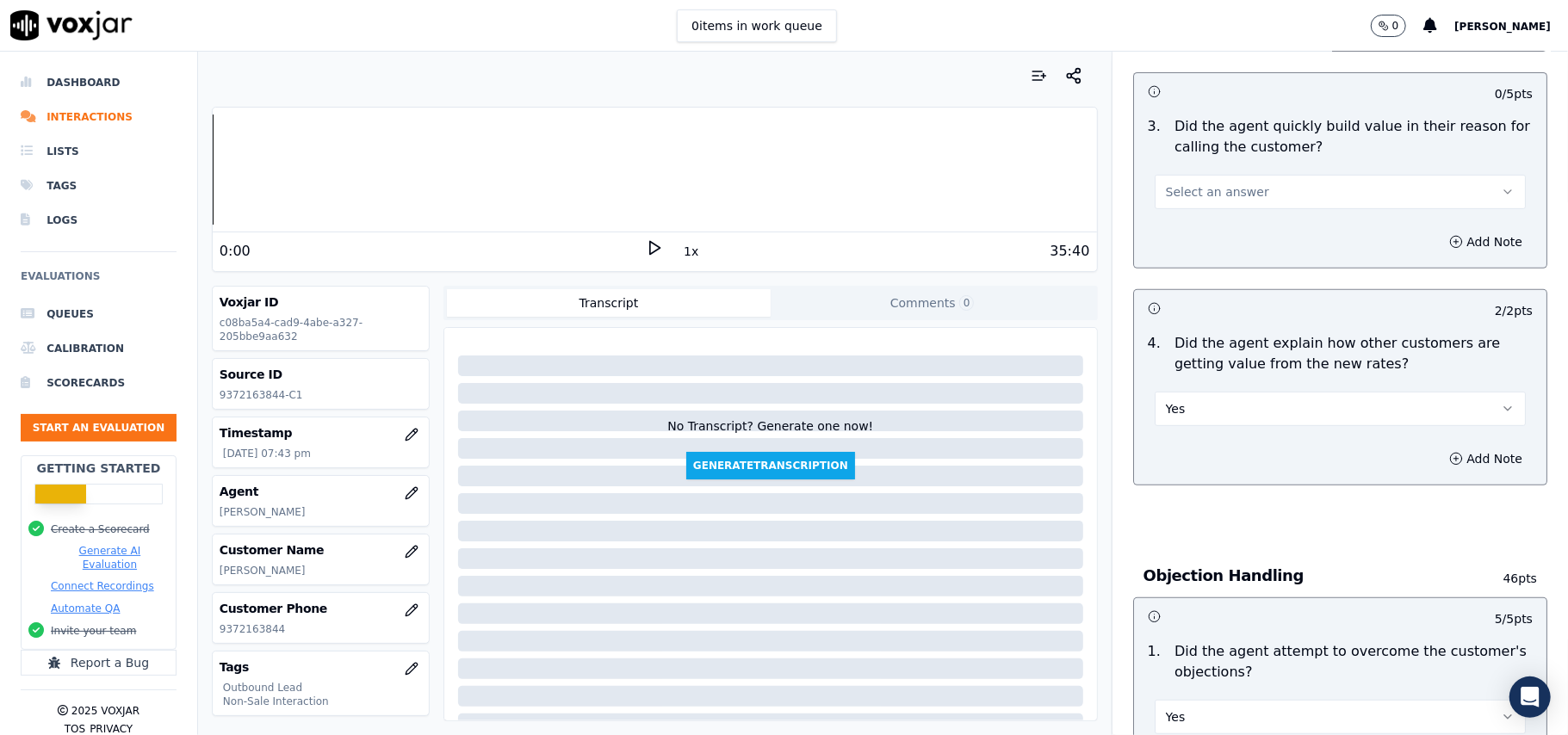
click at [1196, 200] on span "Select an answer" at bounding box center [1217, 191] width 104 height 17
click at [1195, 228] on div "Yes" at bounding box center [1303, 233] width 333 height 28
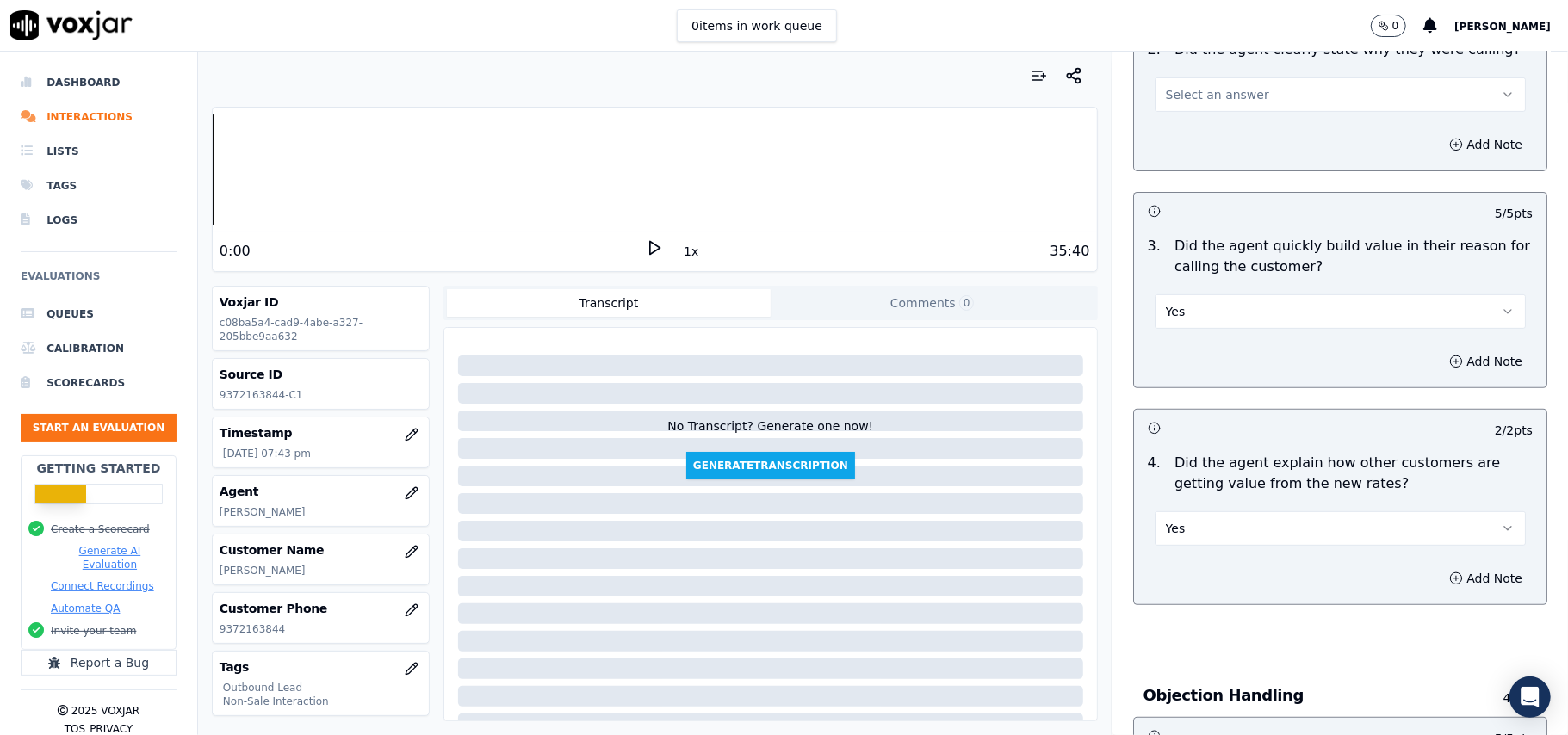
scroll to position [276, 0]
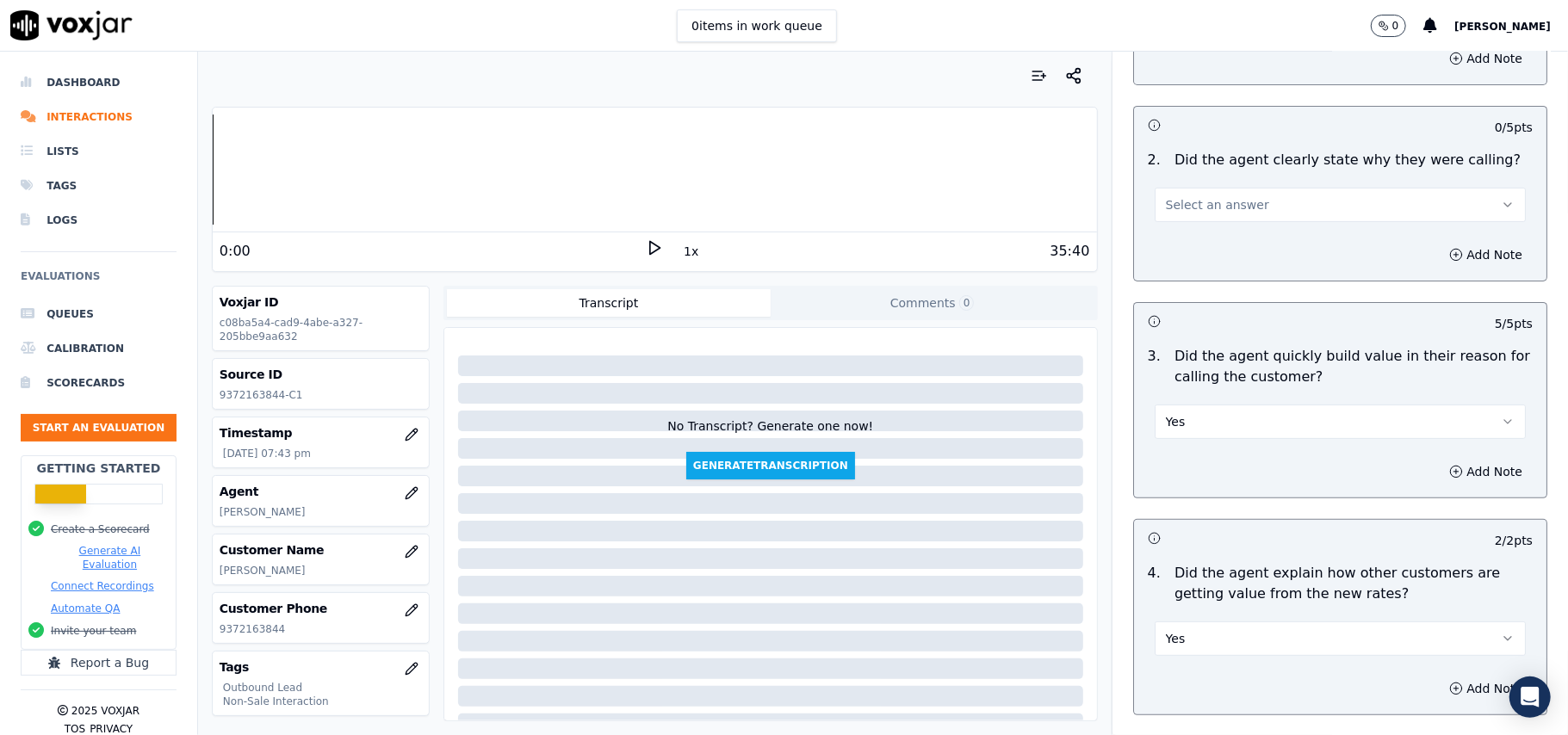
click at [1212, 206] on span "Select an answer" at bounding box center [1217, 204] width 104 height 17
click at [1200, 245] on div "Yes" at bounding box center [1303, 245] width 333 height 28
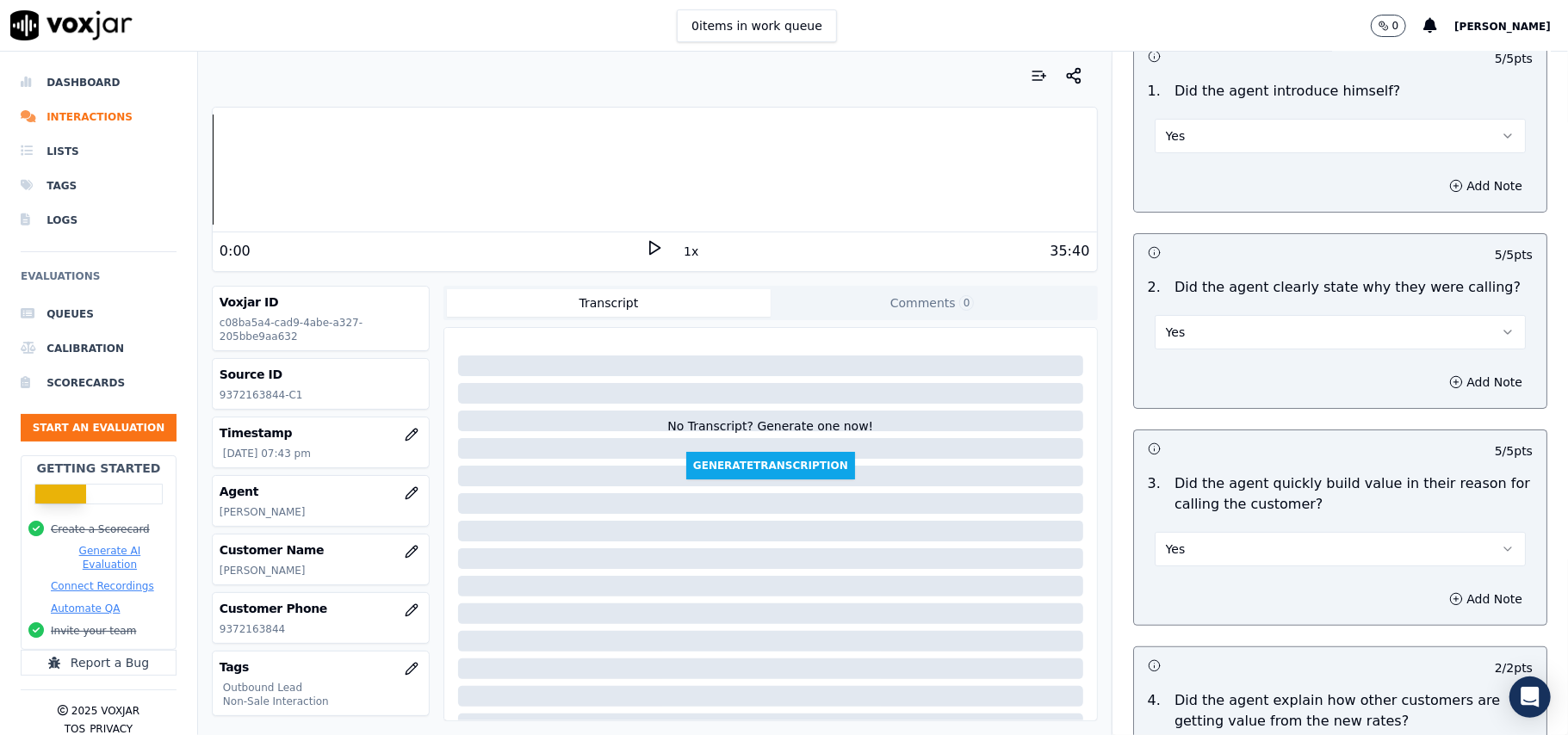
scroll to position [47, 0]
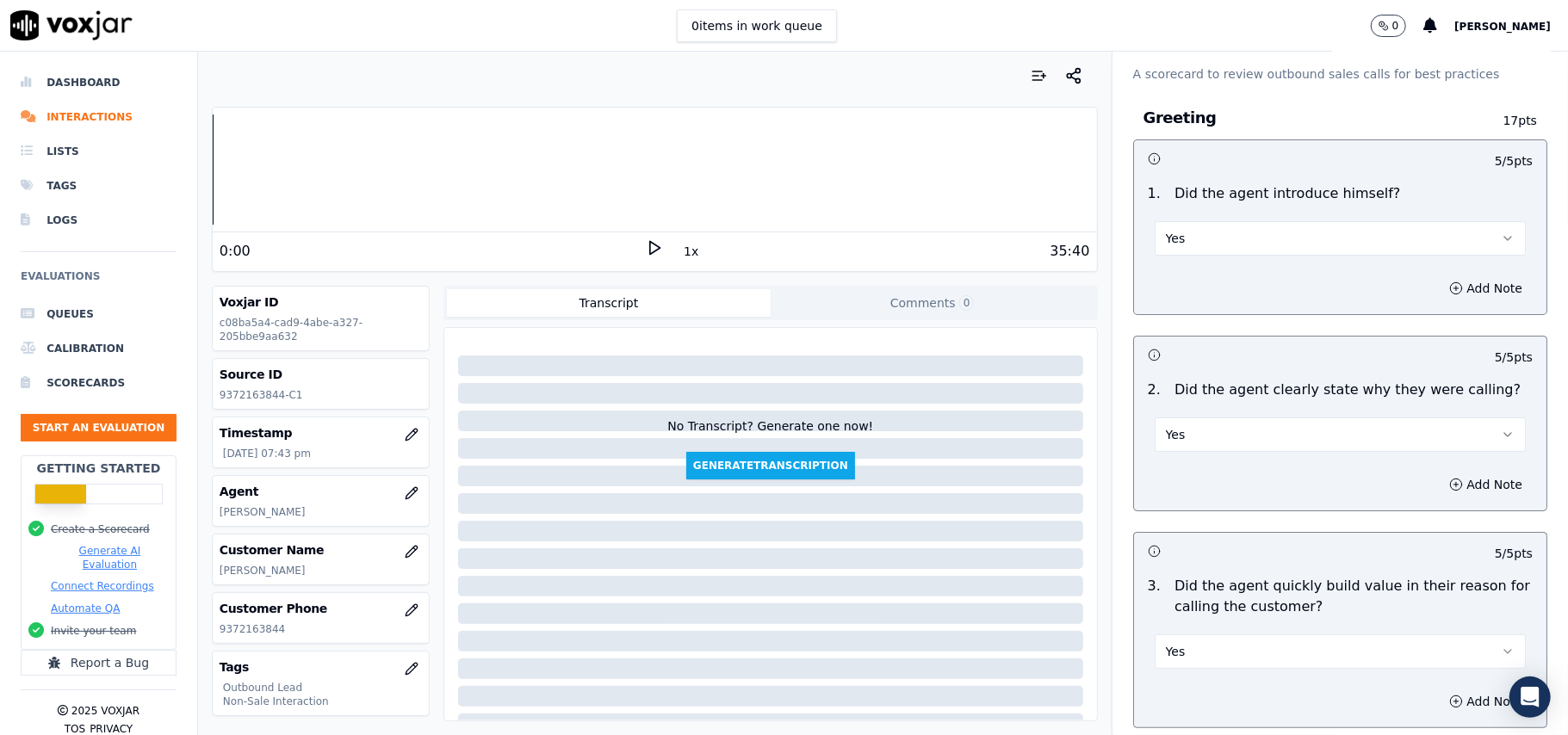
click at [1186, 250] on button "Yes" at bounding box center [1340, 238] width 372 height 35
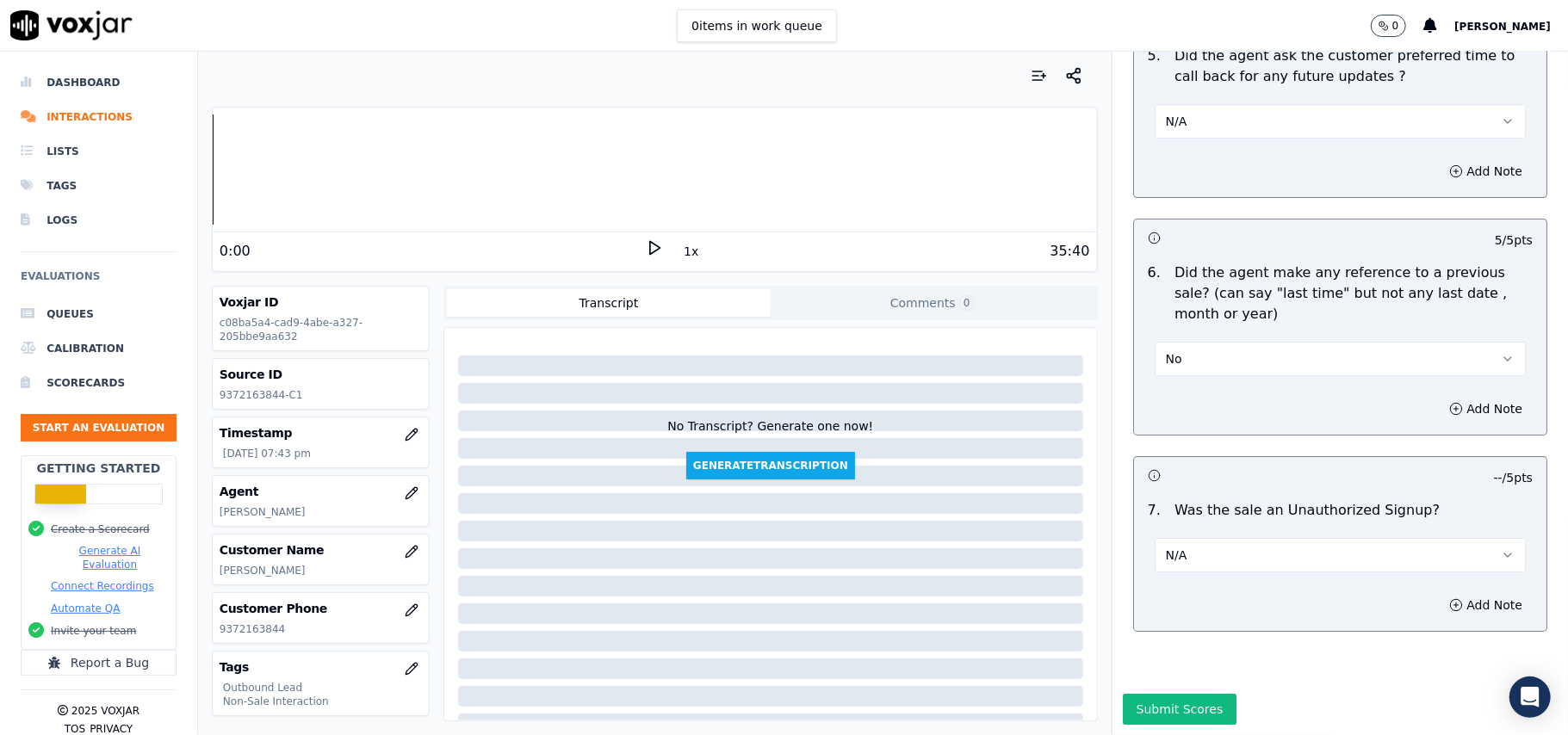
scroll to position [4385, 0]
click at [1156, 694] on button "Submit Scores" at bounding box center [1179, 709] width 115 height 31
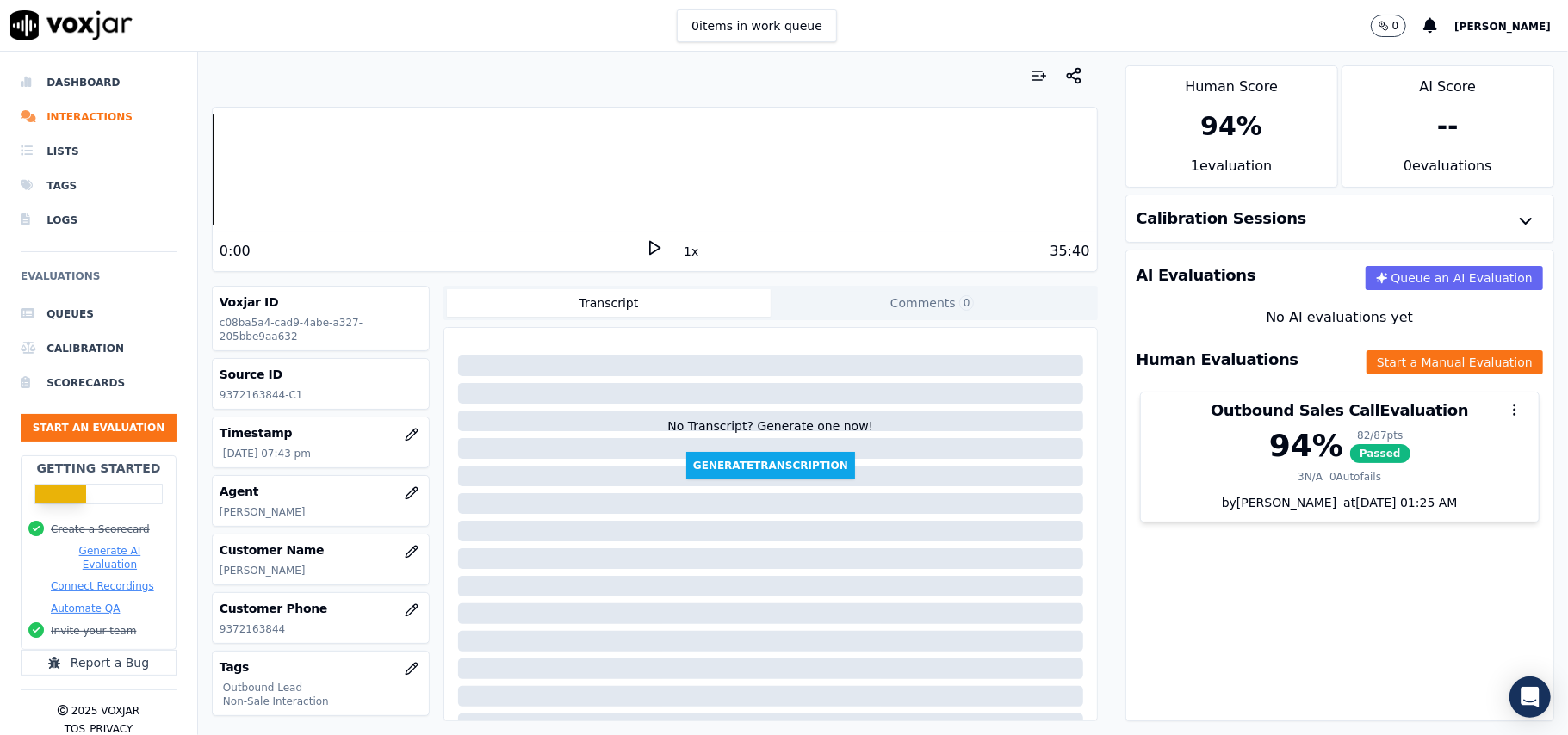
click at [53, 442] on ul "Queues Calibration Scorecards Start an Evaluation" at bounding box center [99, 375] width 155 height 158
click at [55, 428] on button "Start an Evaluation" at bounding box center [99, 428] width 155 height 28
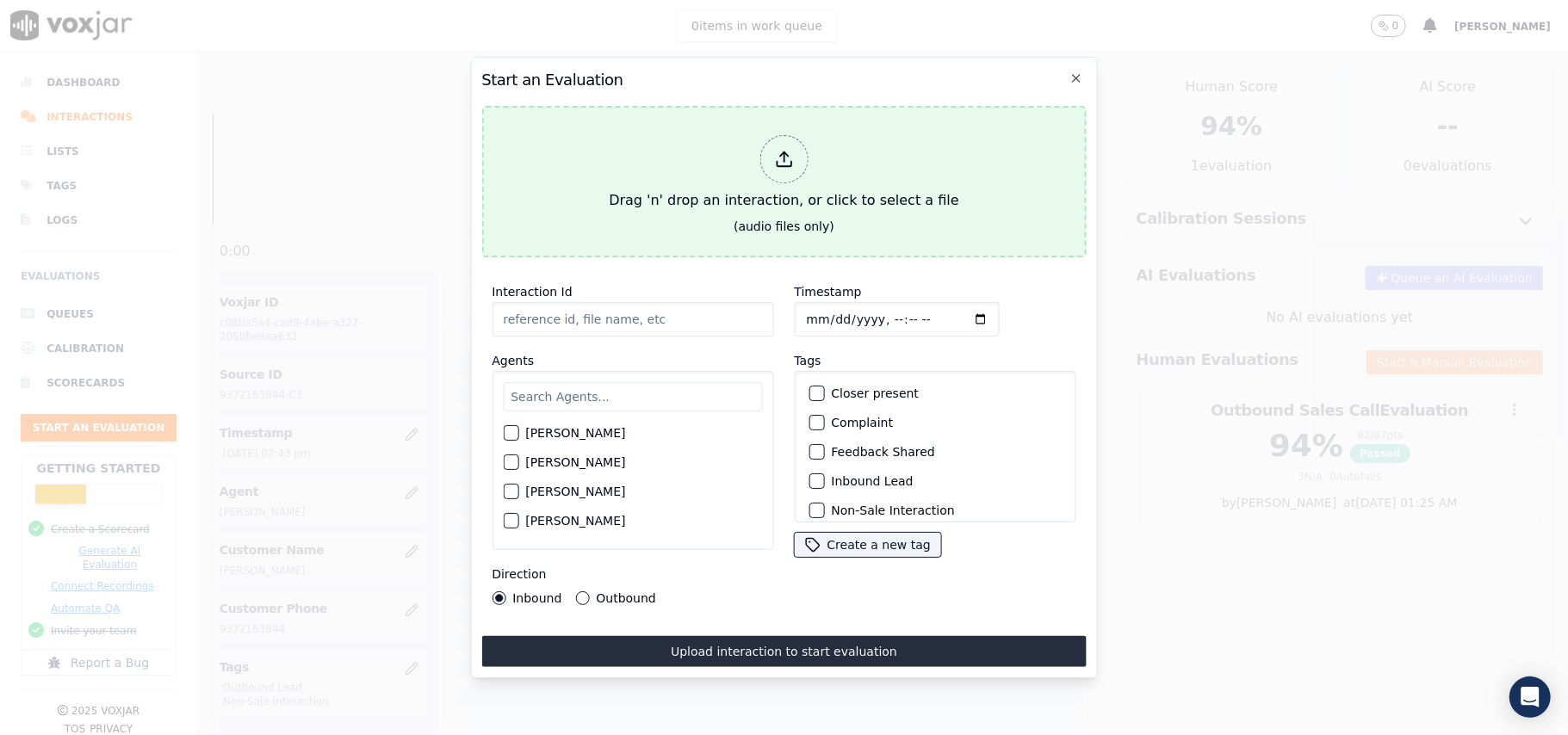
click at [787, 151] on icon at bounding box center [783, 158] width 19 height 19
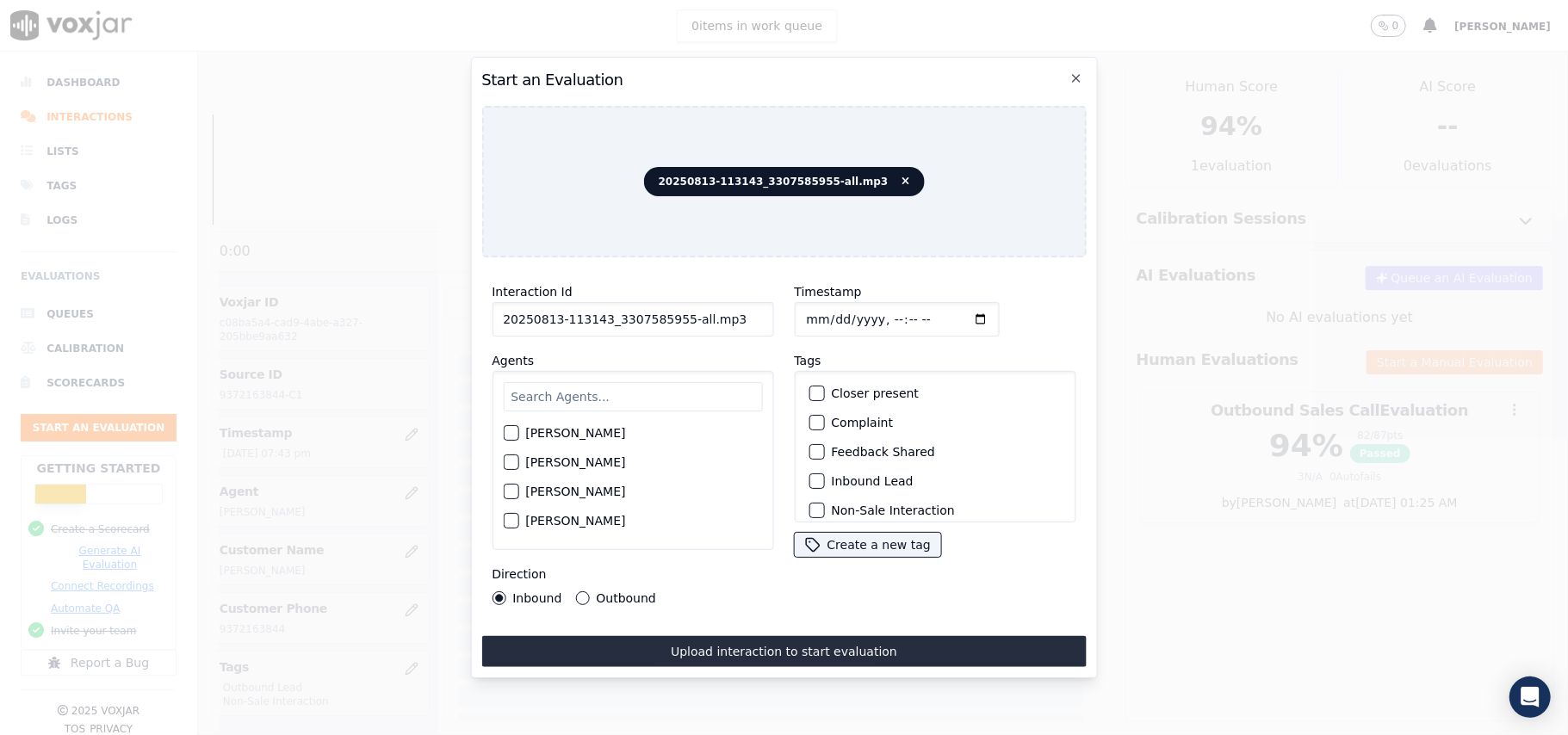
drag, startPoint x: 713, startPoint y: 318, endPoint x: 675, endPoint y: 321, distance: 38.1
click at [675, 321] on input "20250813-113143_3307585955-all.mp3" at bounding box center [633, 319] width 282 height 35
type input "20250813-113143_3307585955-C1"
click at [820, 315] on input "Timestamp" at bounding box center [897, 319] width 205 height 35
type input "[DATE]T20:14"
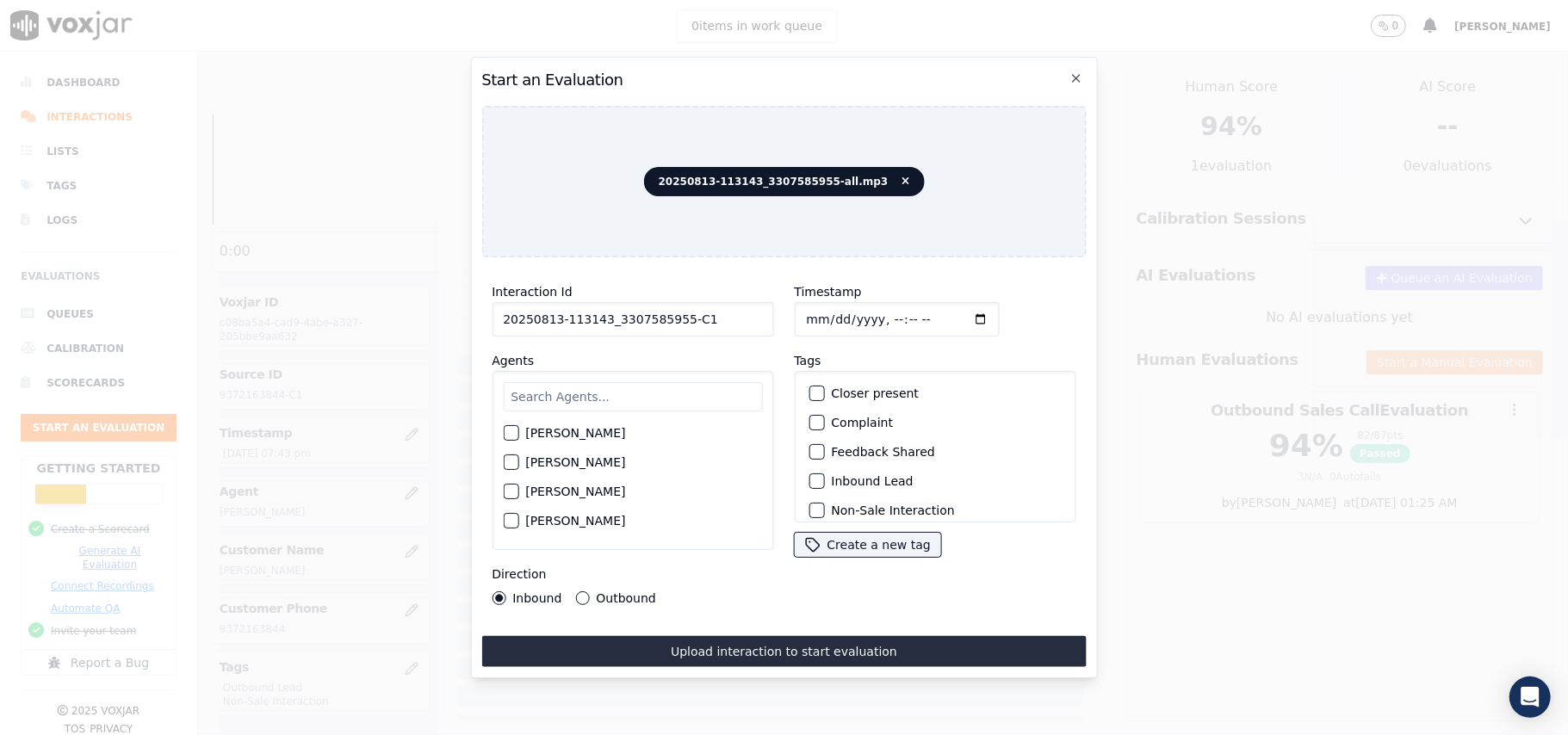
click at [548, 383] on input "text" at bounding box center [633, 396] width 259 height 29
type input "C"
paste input "[PERSON_NAME]"
type input "[PERSON_NAME]"
click at [536, 446] on div "[PERSON_NAME]" at bounding box center [633, 461] width 282 height 179
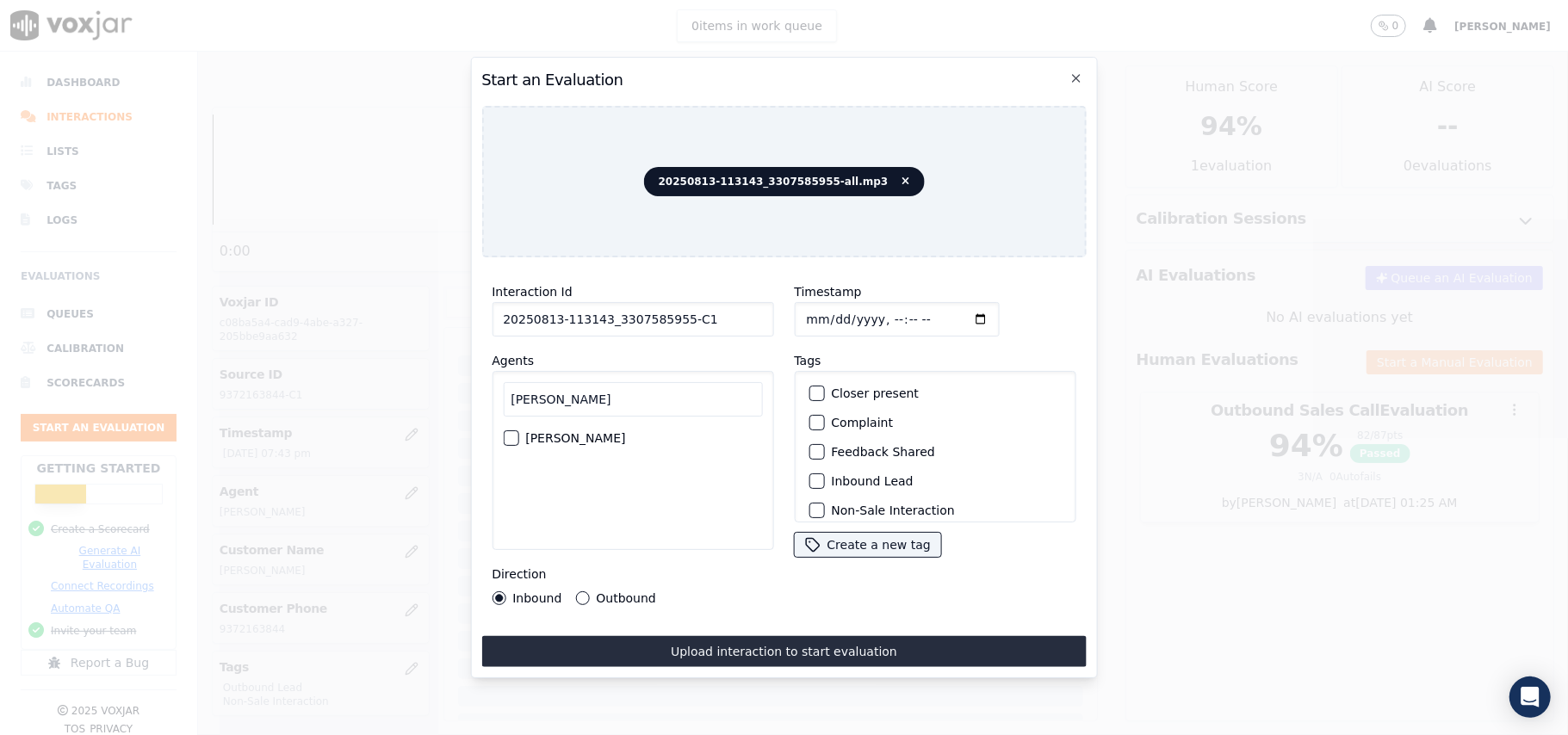
click at [508, 432] on div "button" at bounding box center [510, 438] width 12 height 12
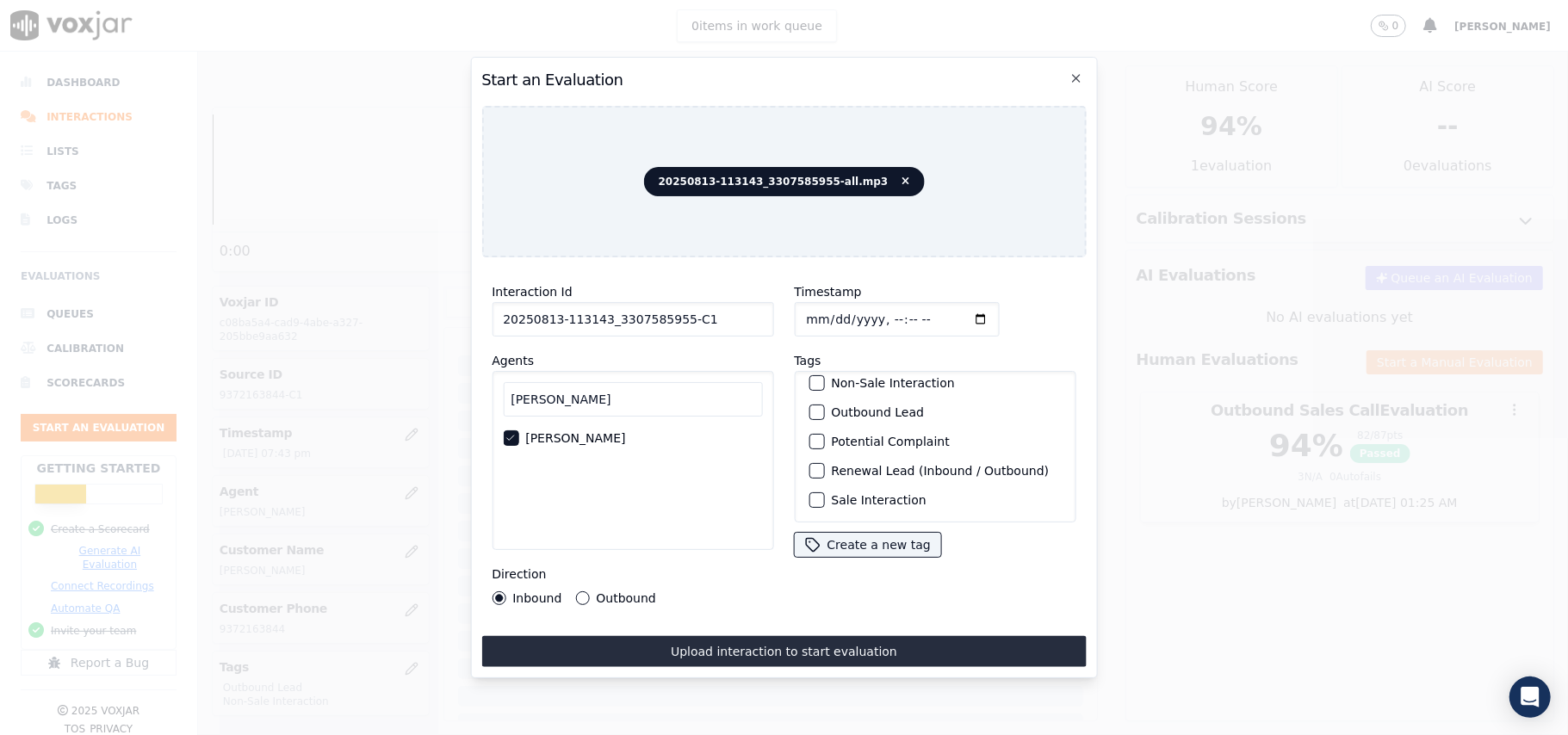
click at [813, 406] on div "button" at bounding box center [815, 412] width 12 height 12
click at [808, 477] on div "Non-Sale Interaction" at bounding box center [934, 474] width 266 height 29
click at [809, 469] on div "button" at bounding box center [815, 475] width 12 height 12
click at [576, 592] on button "Outbound" at bounding box center [582, 599] width 14 height 14
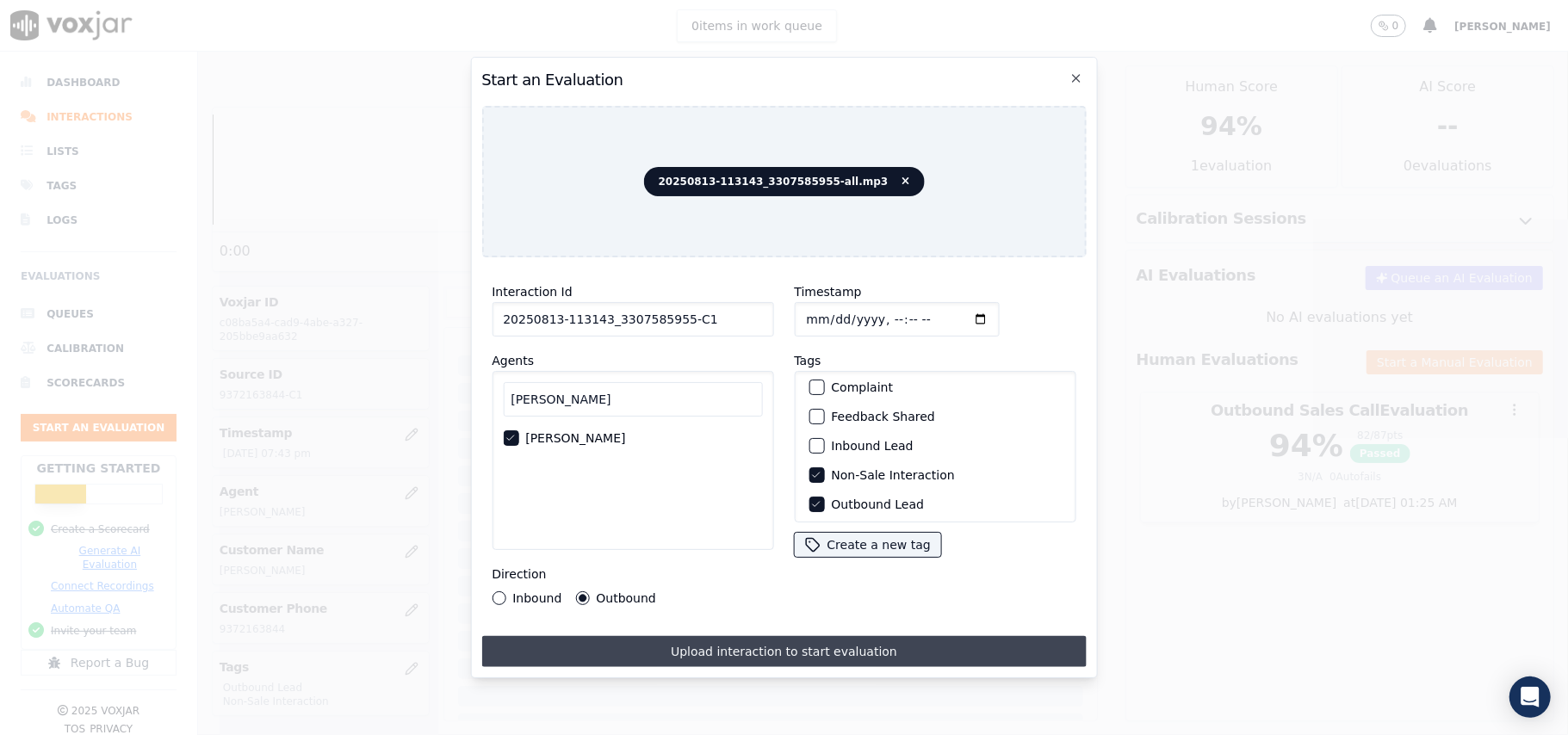
click at [761, 650] on button "Upload interaction to start evaluation" at bounding box center [783, 651] width 605 height 31
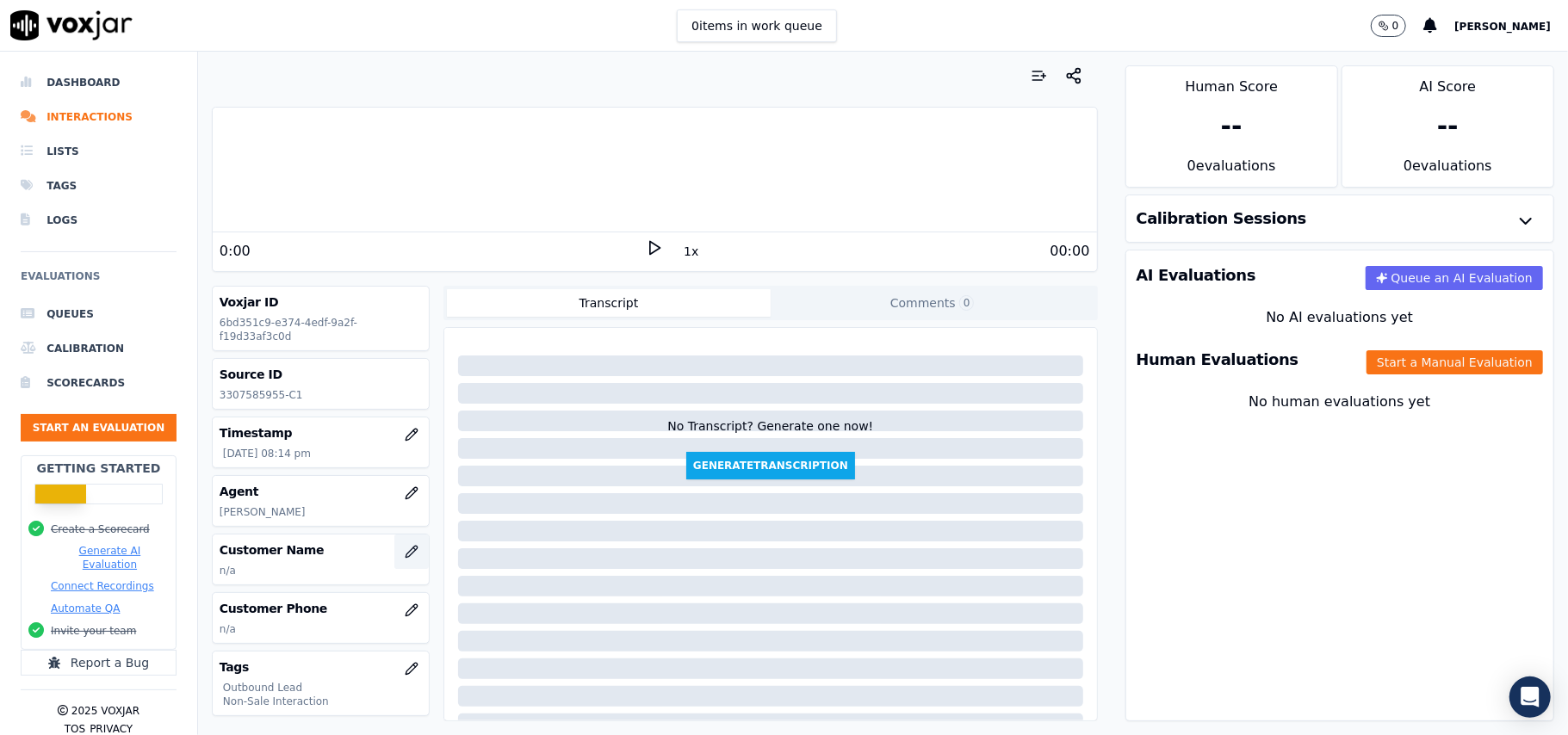
click at [394, 569] on button "button" at bounding box center [411, 552] width 35 height 35
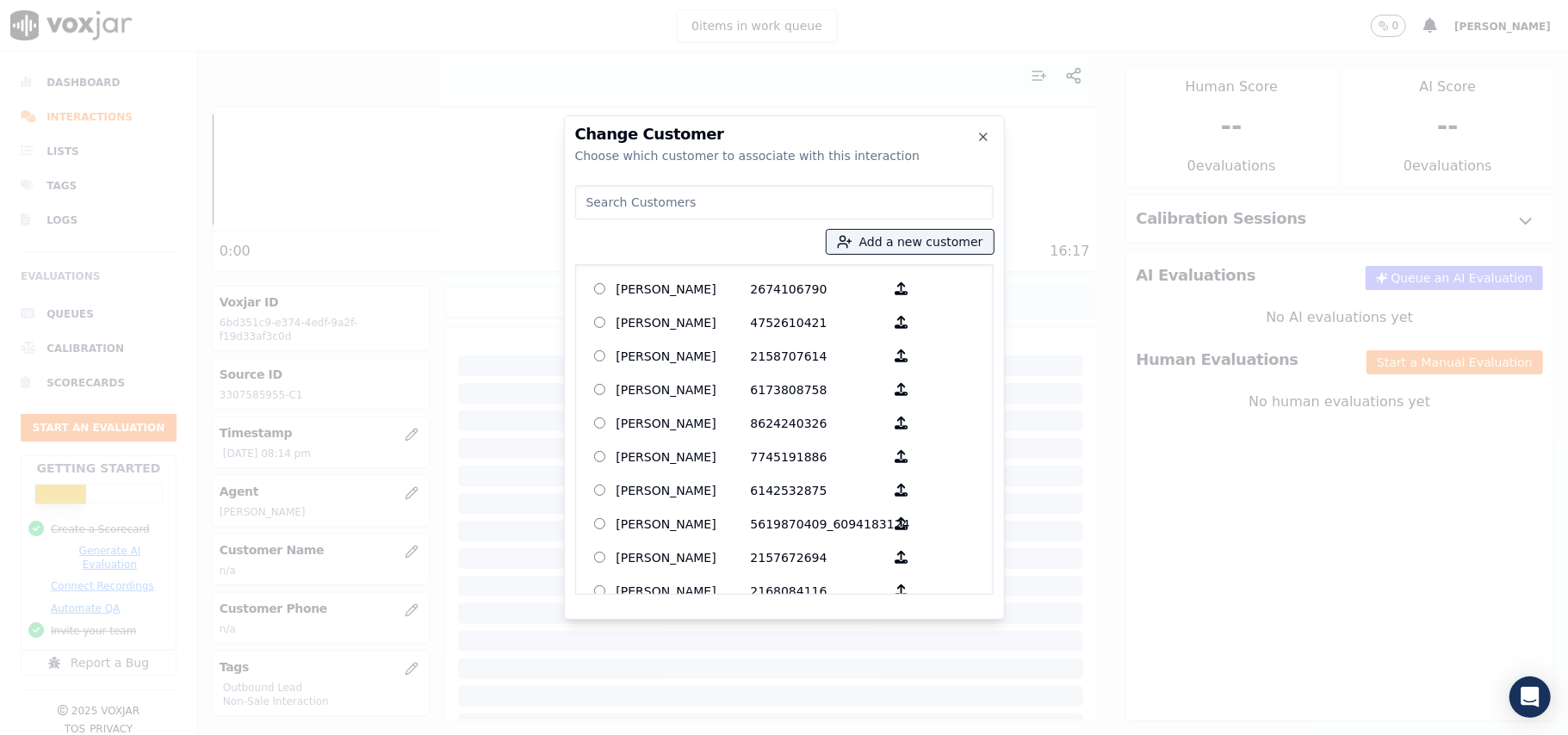
paste input "[PERSON_NAME]"
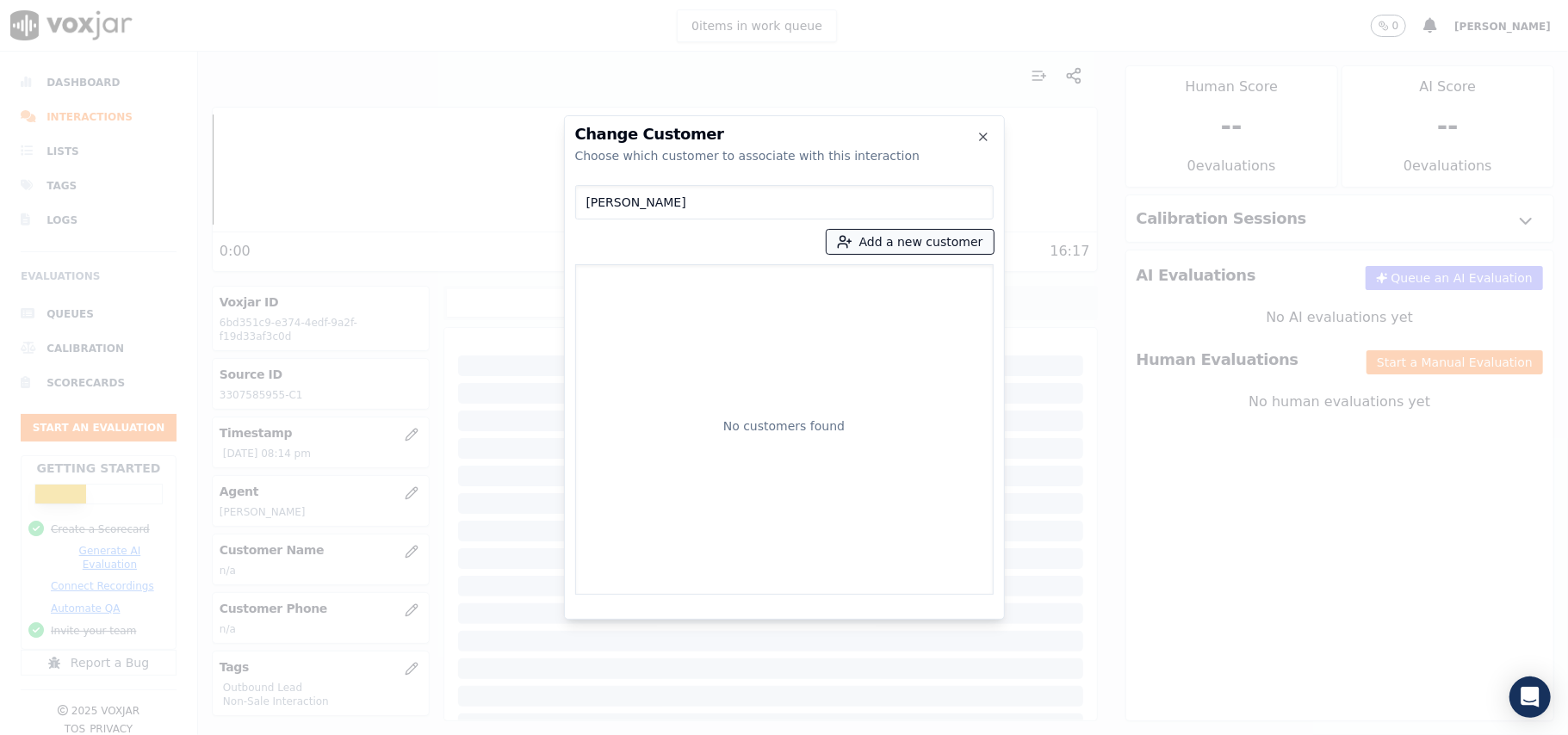
type input "[PERSON_NAME]"
click at [882, 244] on button "Add a new customer" at bounding box center [911, 242] width 167 height 24
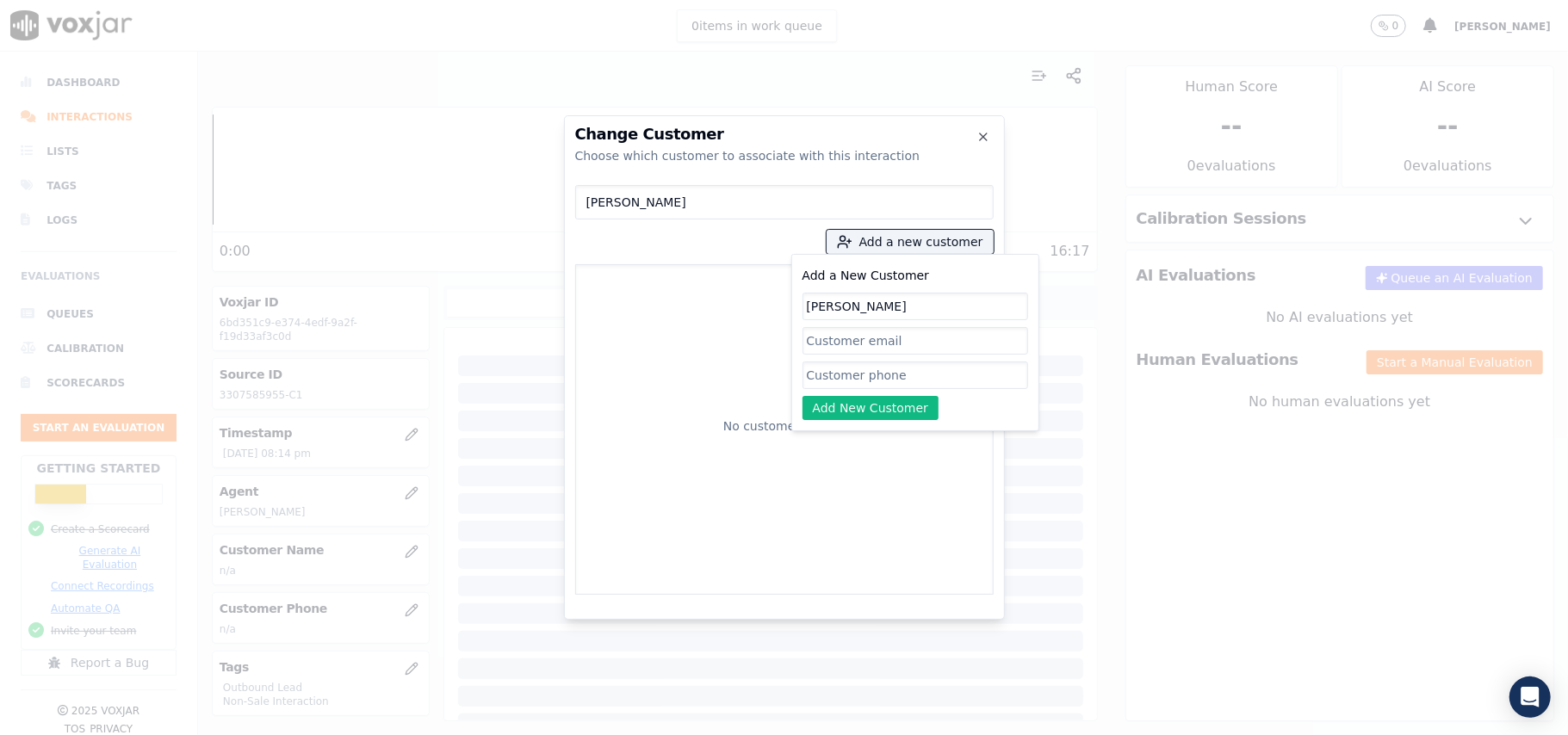
type input "[PERSON_NAME]"
click at [861, 392] on div "Add a New Customer [PERSON_NAME] Add New Customer" at bounding box center [915, 343] width 225 height 155
click at [856, 383] on input "Add a New Customer" at bounding box center [915, 375] width 225 height 28
paste input "3305334333"
paste input "3307585955"
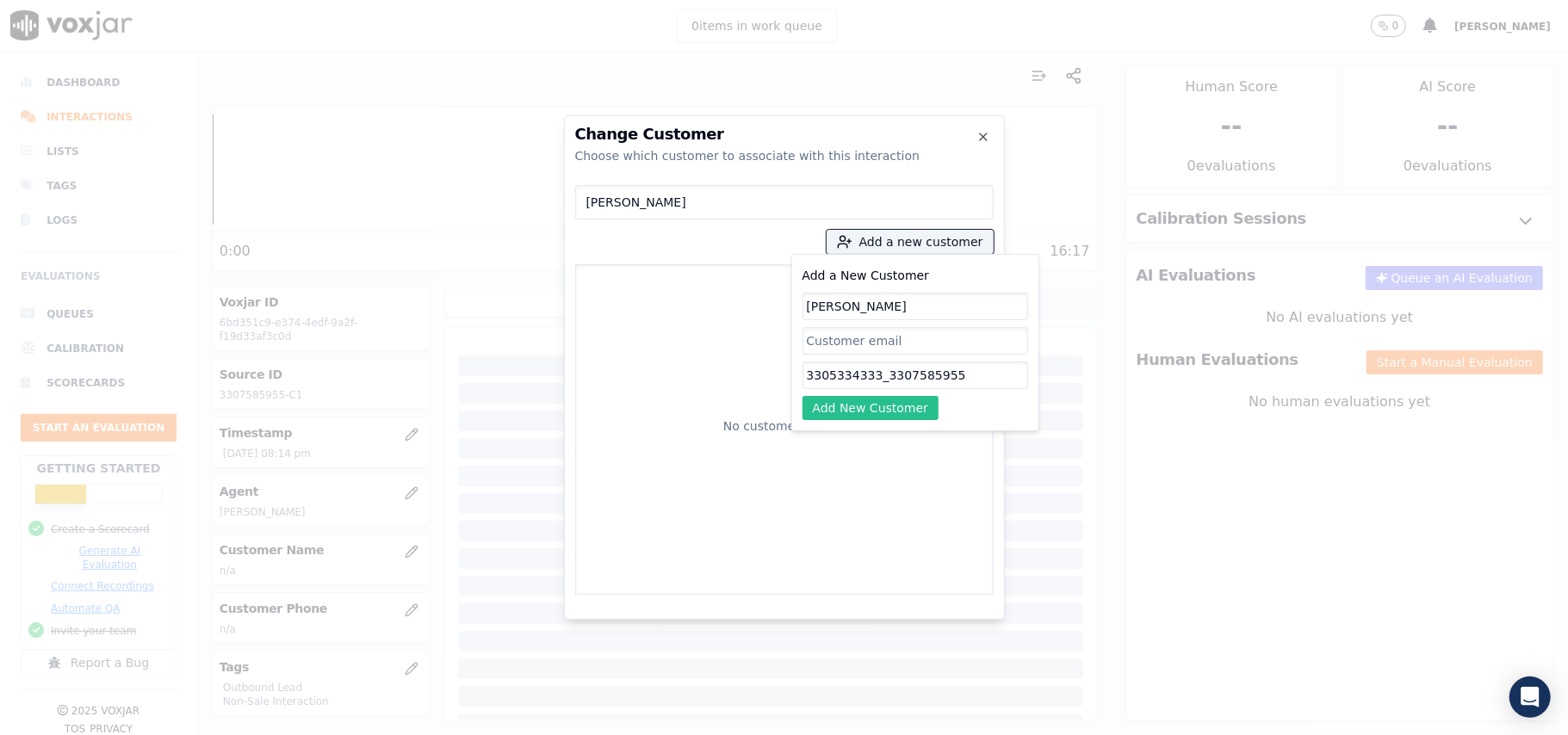
type input "3305334333_3307585955"
click at [901, 409] on button "Add New Customer" at bounding box center [871, 408] width 136 height 24
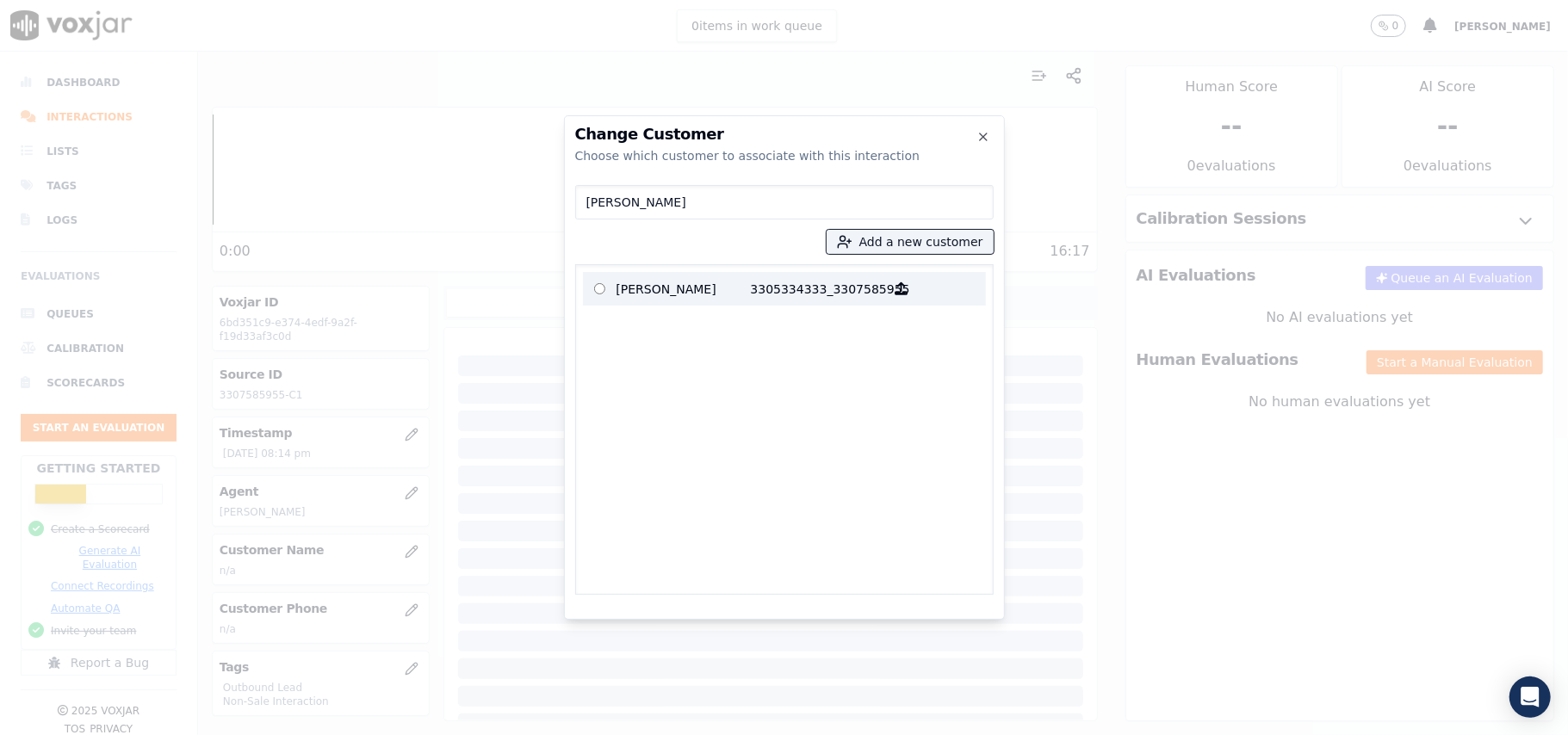
click at [765, 297] on p "3305334333_3307585955" at bounding box center [818, 289] width 134 height 27
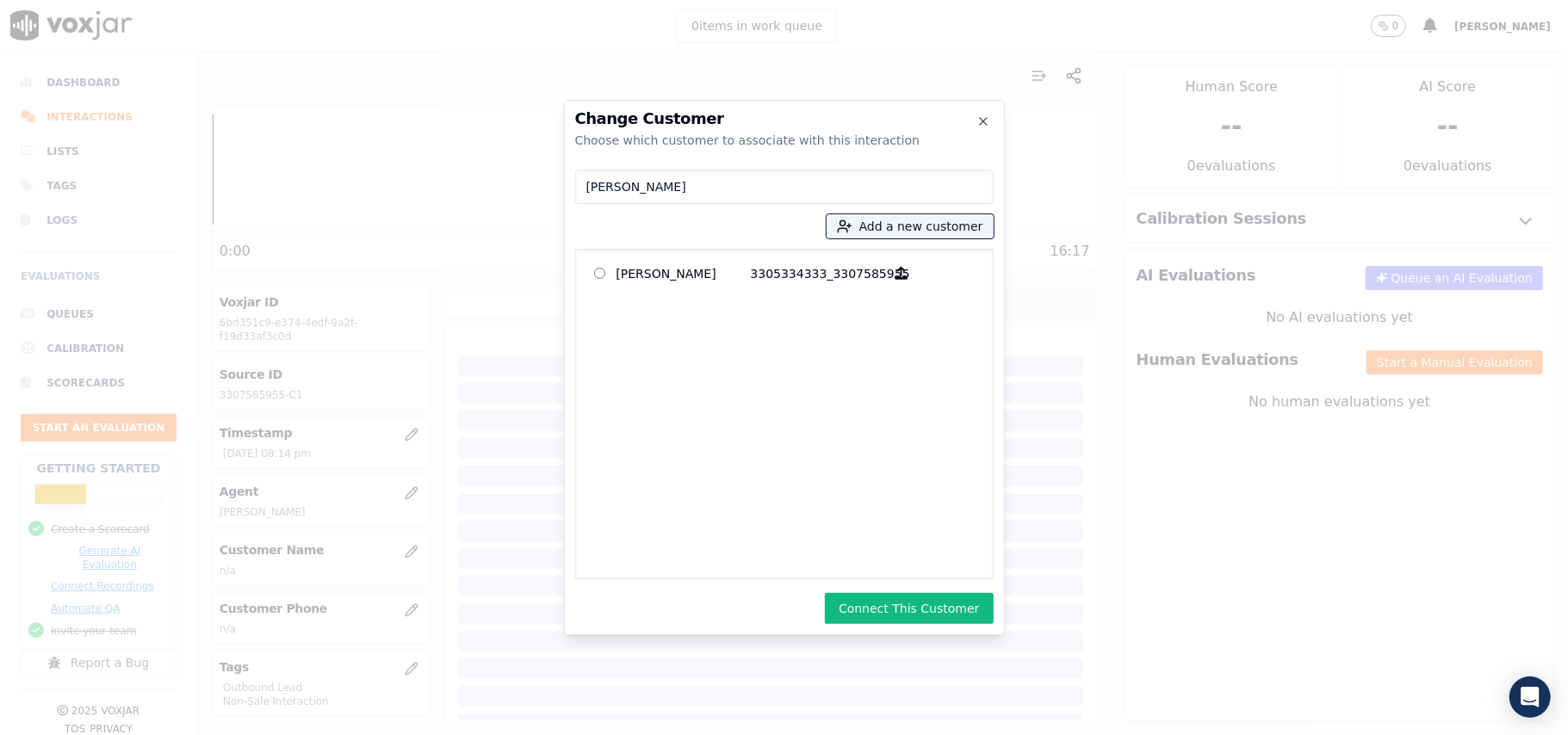
click at [940, 605] on button "Connect This Customer" at bounding box center [909, 608] width 168 height 31
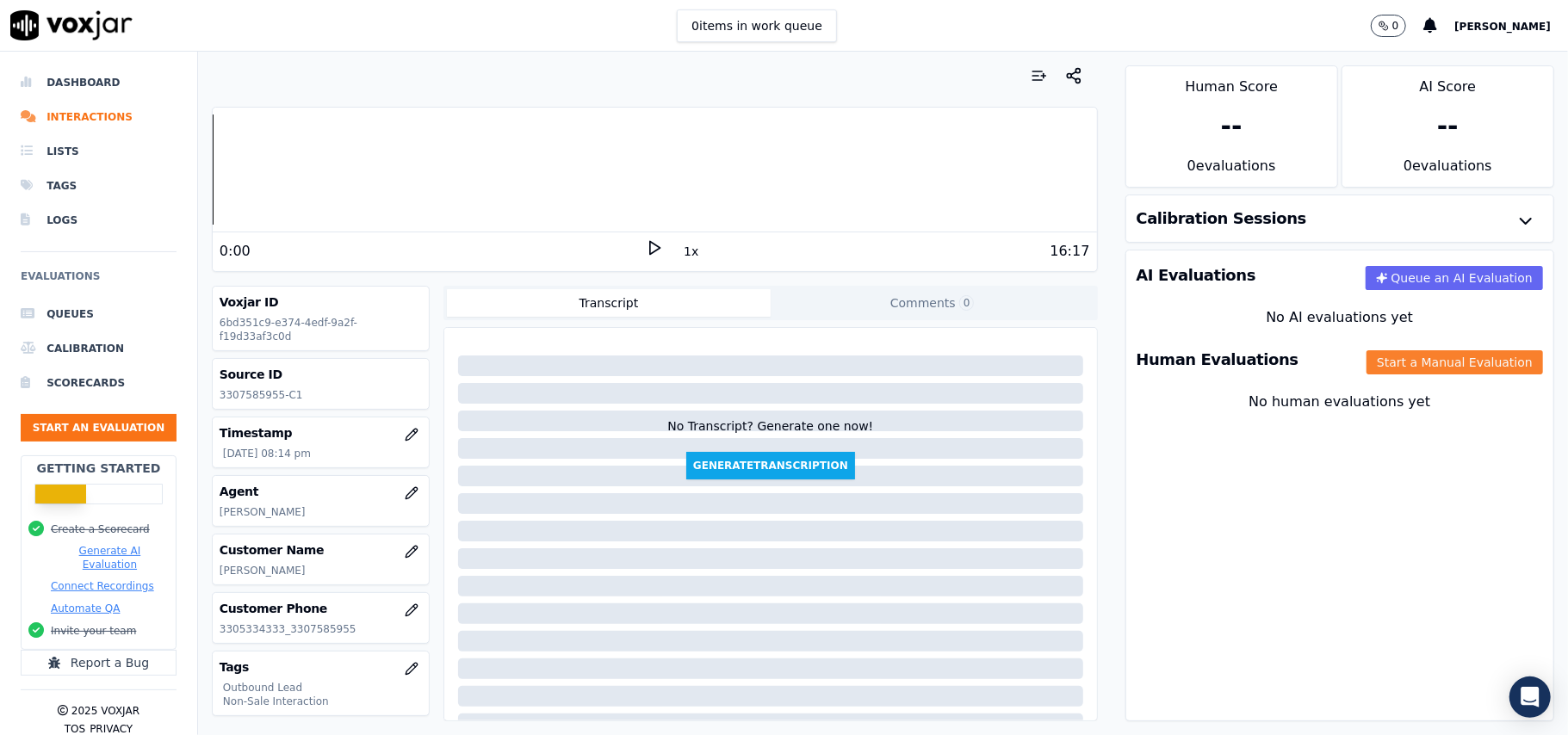
click at [1396, 367] on button "Start a Manual Evaluation" at bounding box center [1454, 363] width 176 height 24
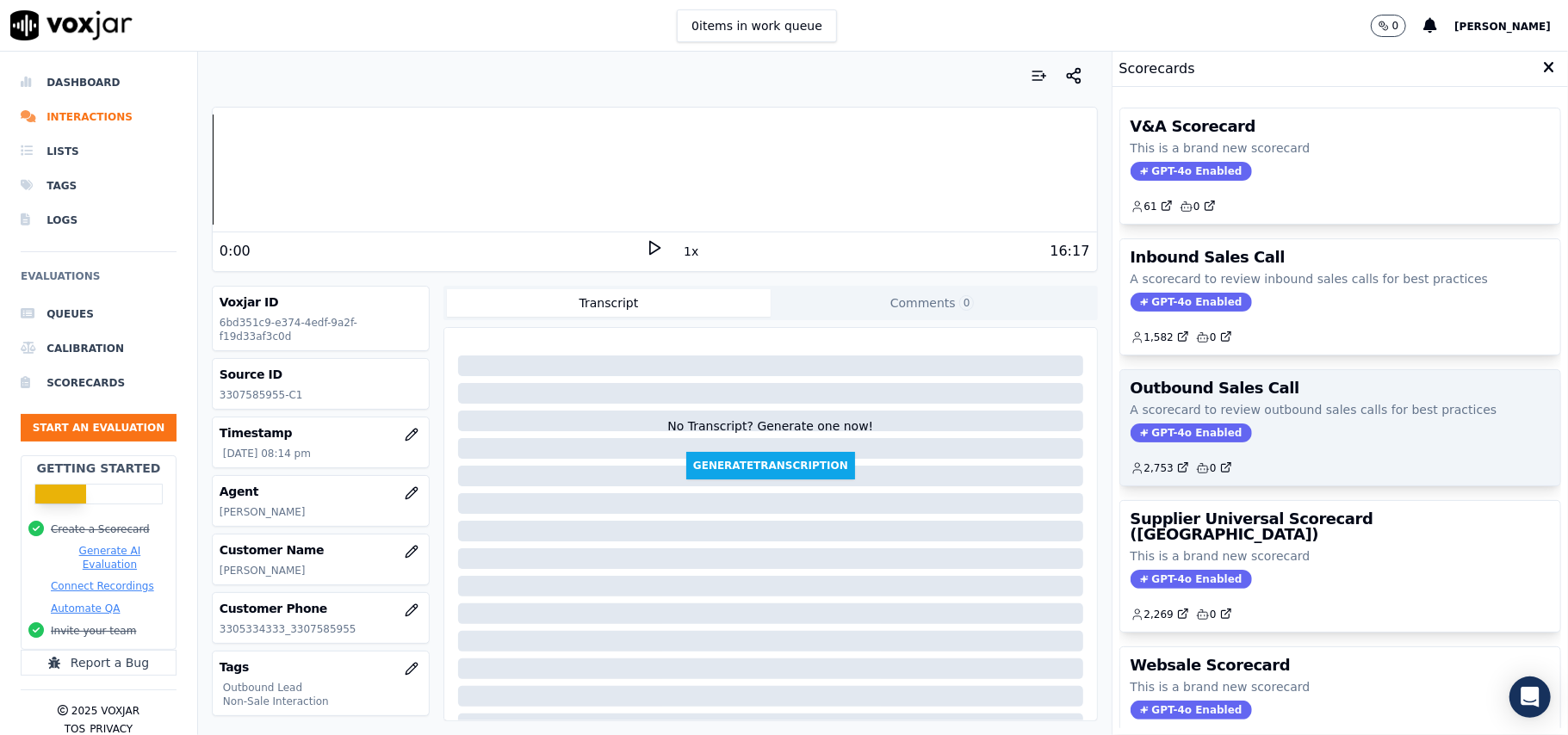
click at [1158, 432] on span "GPT-4o Enabled" at bounding box center [1191, 432] width 122 height 19
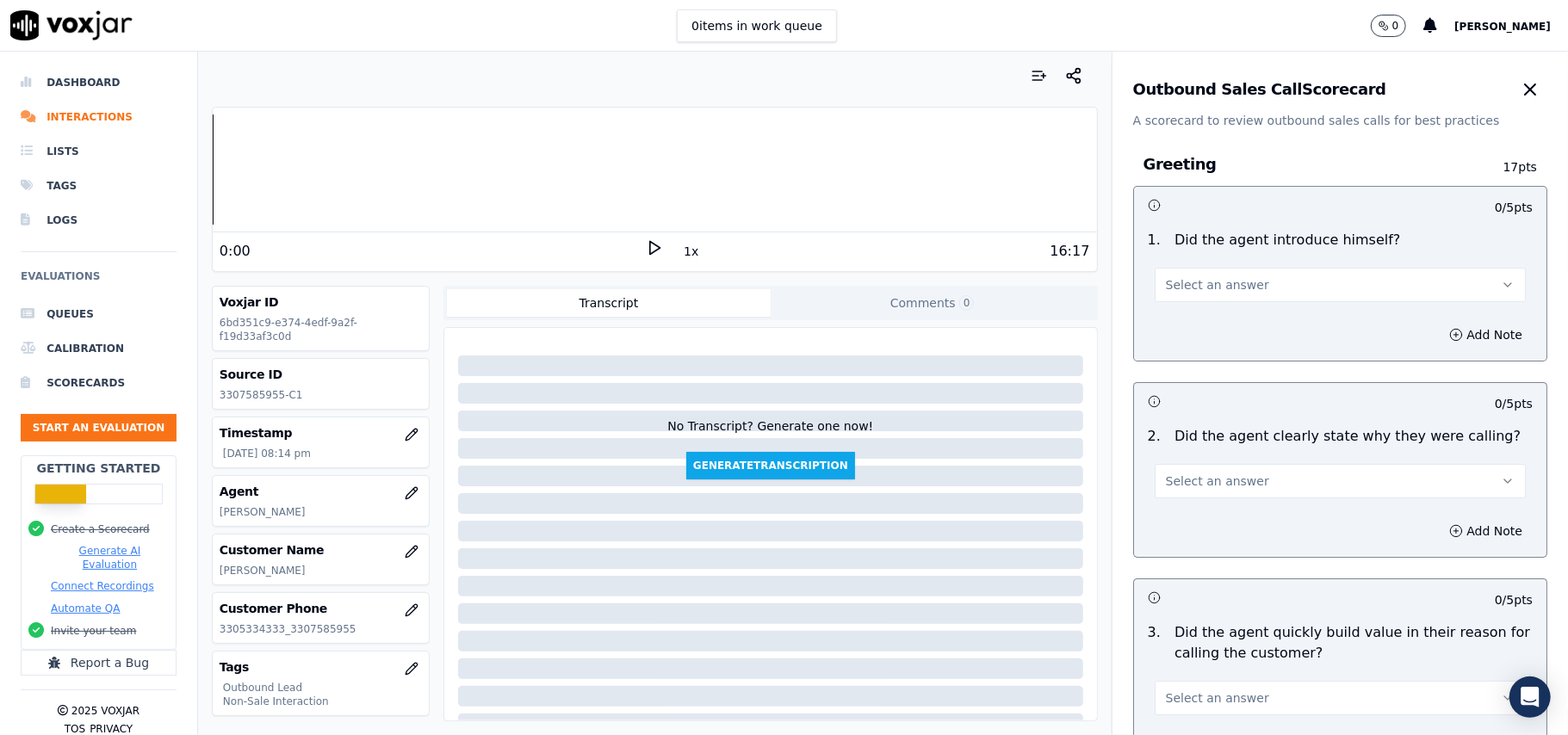
click at [1203, 276] on button "Select an answer" at bounding box center [1340, 285] width 372 height 35
click at [1203, 314] on div "Yes" at bounding box center [1303, 325] width 333 height 28
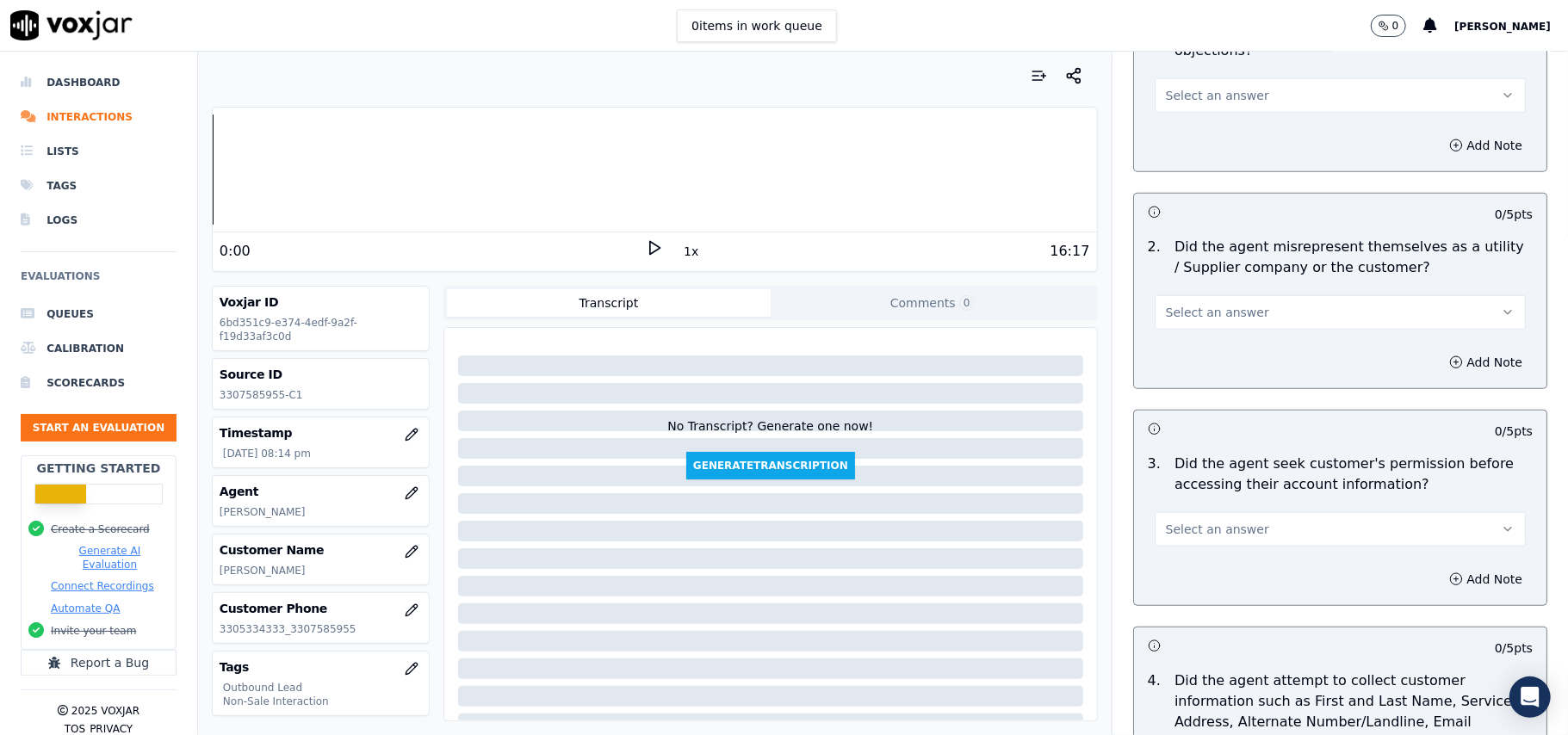
scroll to position [4293, 0]
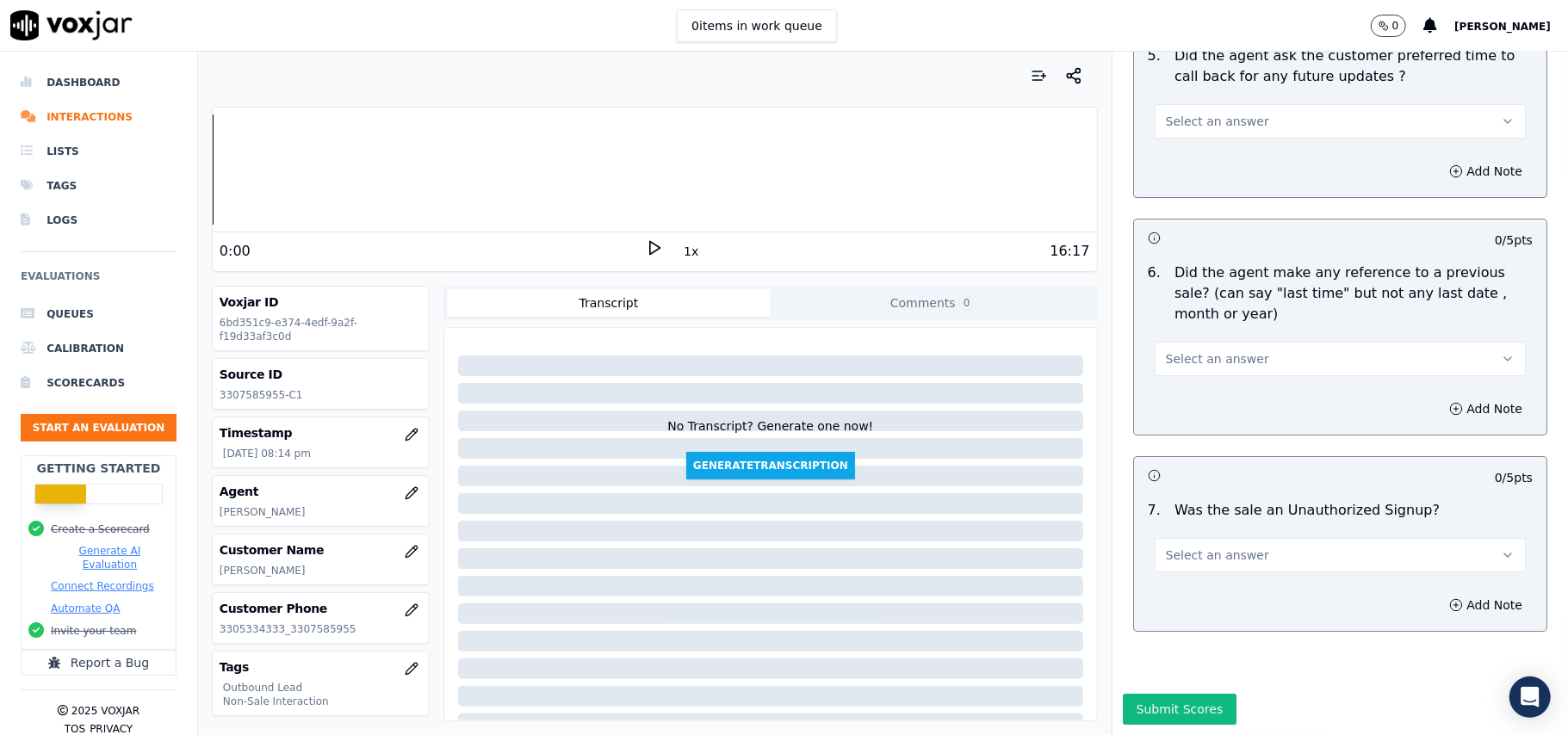
click at [1240, 538] on button "Select an answer" at bounding box center [1340, 555] width 372 height 35
click at [1179, 591] on div "N/A" at bounding box center [1303, 598] width 333 height 28
click at [1227, 351] on span "Select an answer" at bounding box center [1217, 359] width 104 height 17
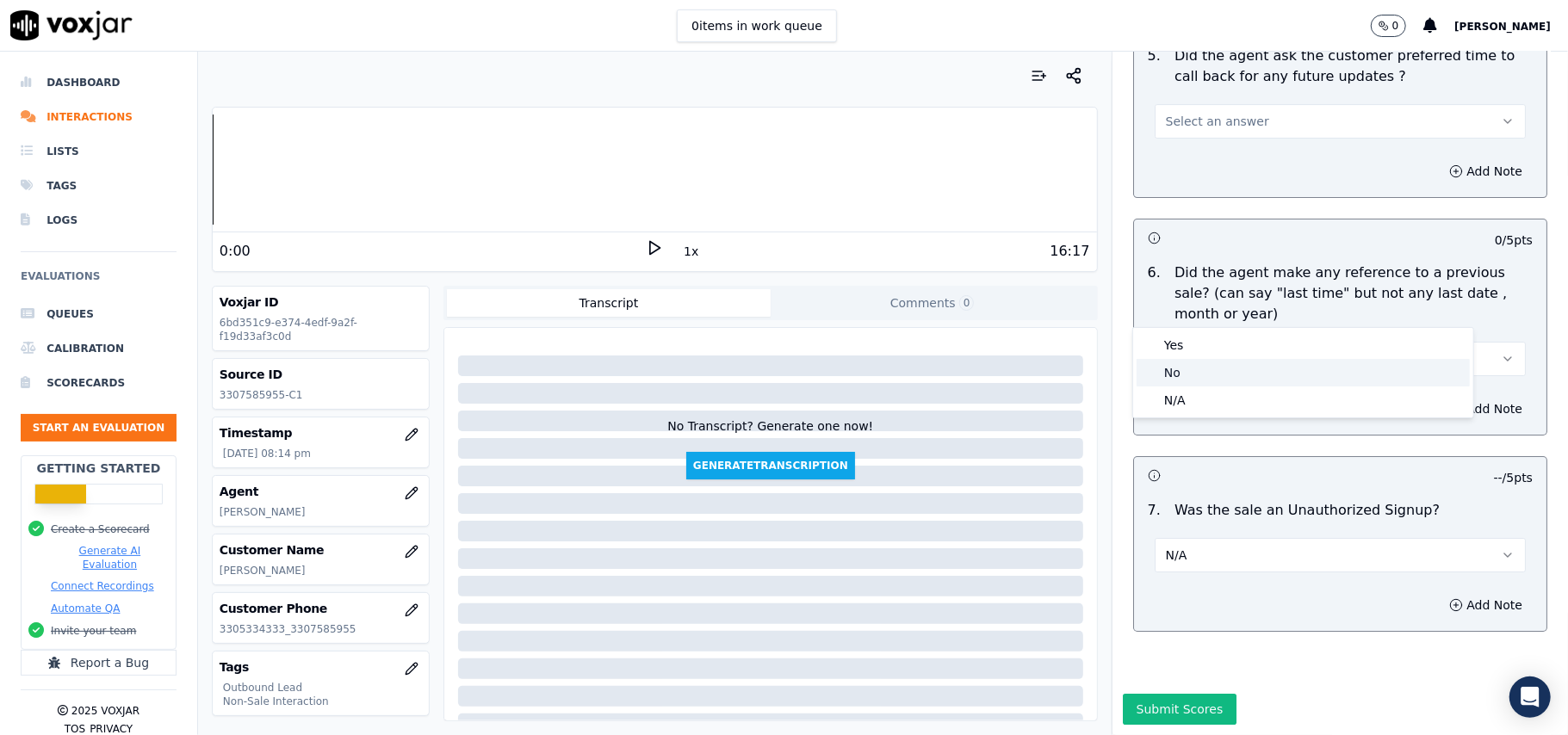
click at [1195, 371] on div "No" at bounding box center [1303, 372] width 333 height 28
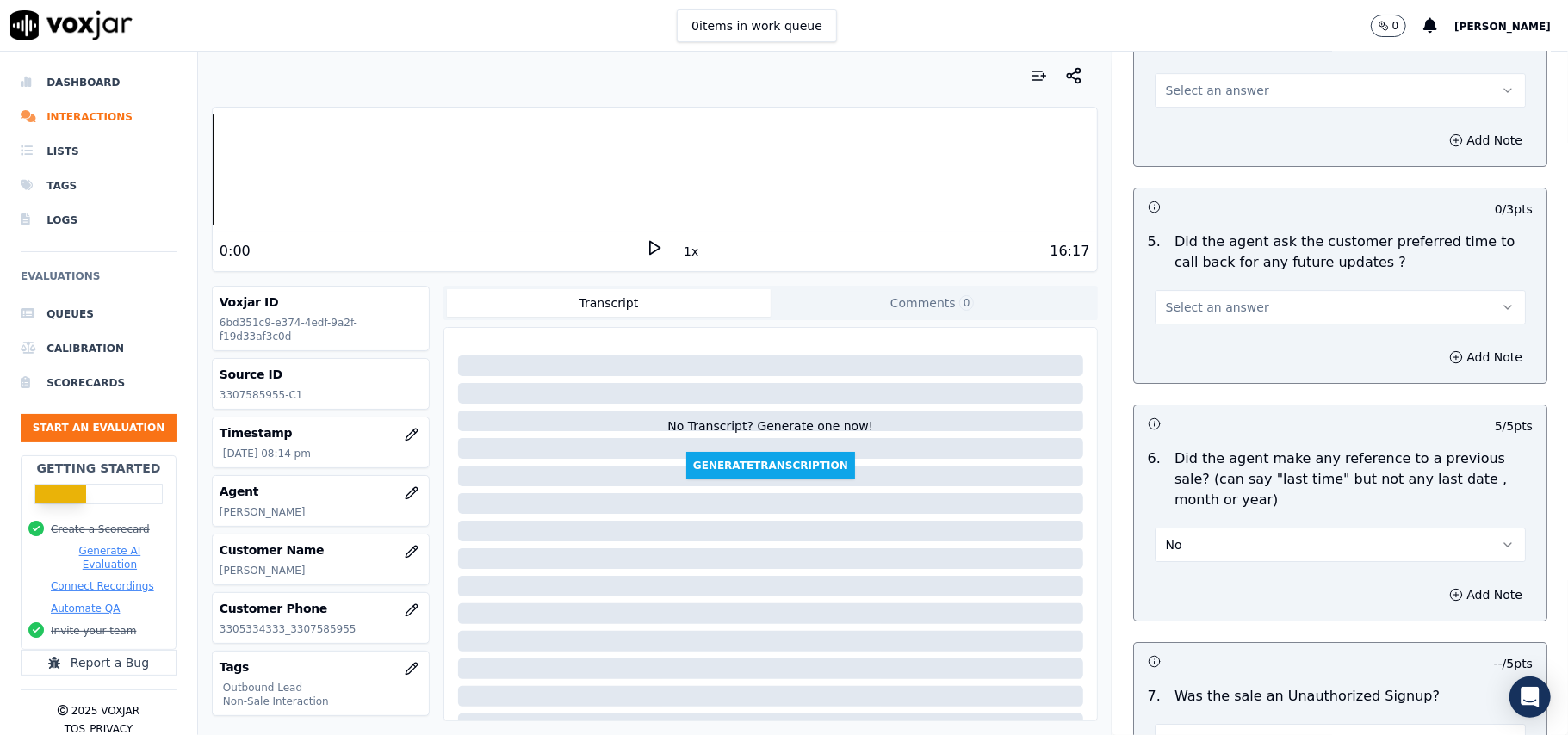
scroll to position [4063, 0]
click at [1207, 301] on span "Select an answer" at bounding box center [1217, 308] width 104 height 17
click at [1206, 343] on div "Yes" at bounding box center [1303, 337] width 333 height 28
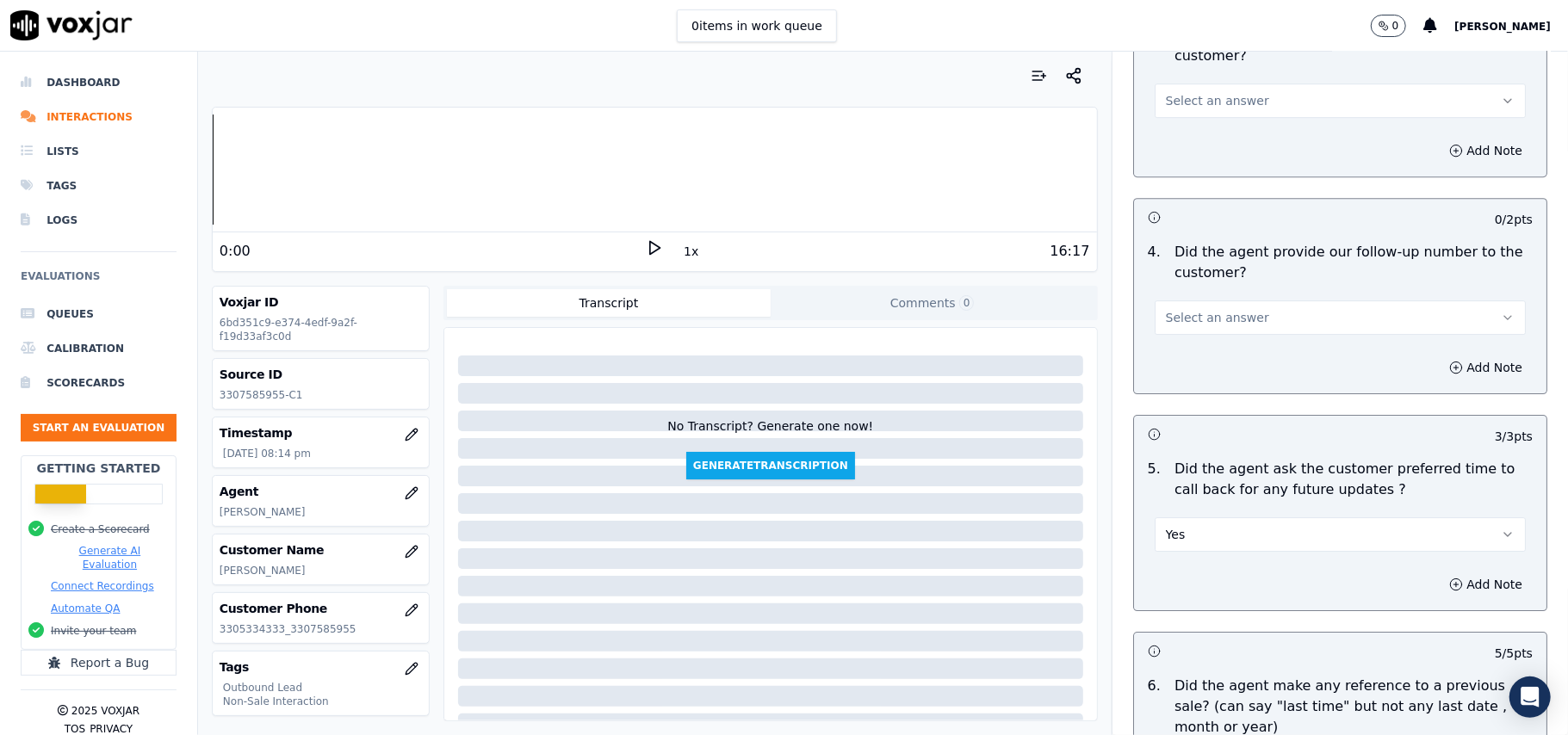
scroll to position [3833, 0]
click at [1199, 313] on span "Select an answer" at bounding box center [1217, 321] width 104 height 17
click at [1186, 346] on div "Yes" at bounding box center [1303, 349] width 333 height 28
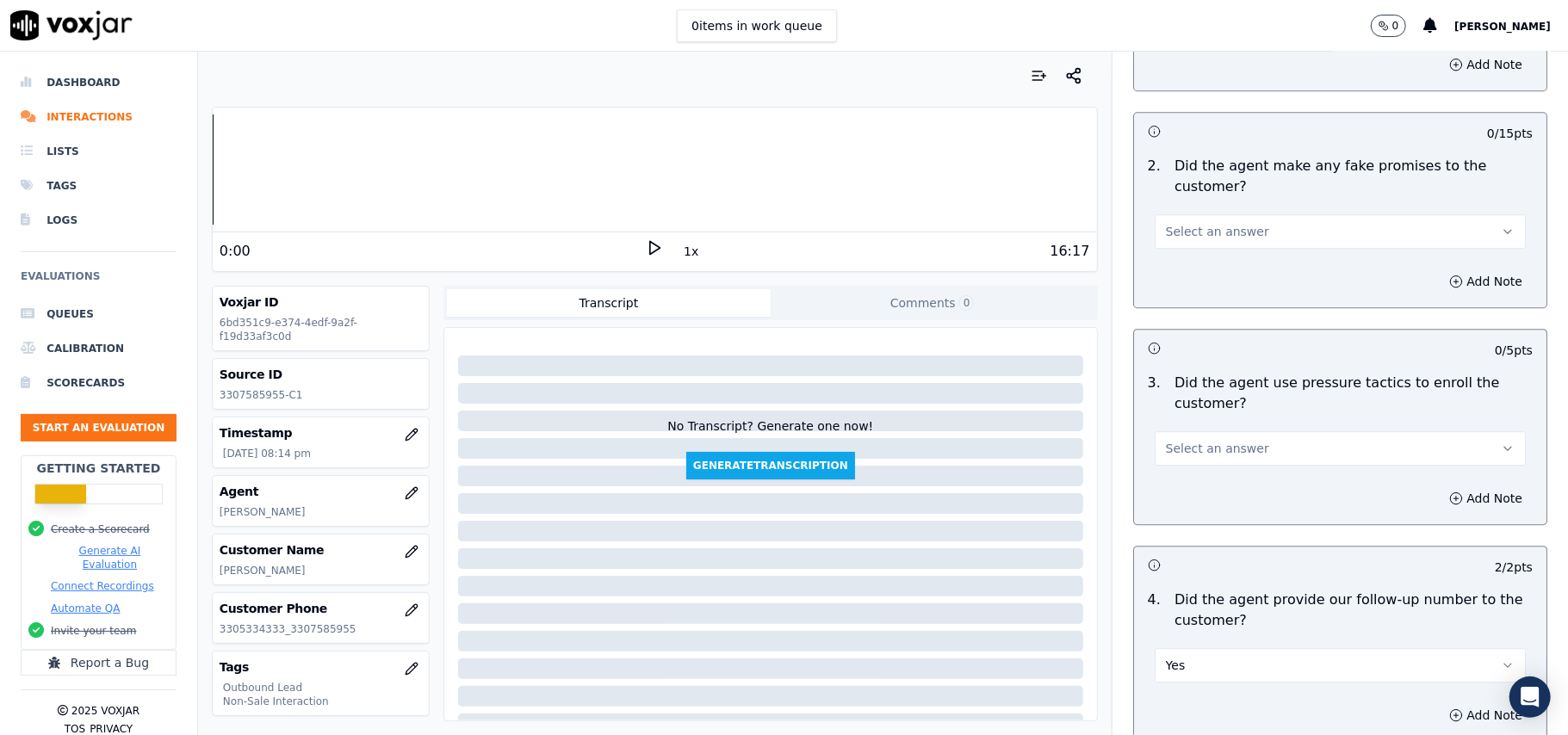
click at [1219, 442] on span "Select an answer" at bounding box center [1217, 448] width 104 height 17
click at [1210, 497] on div "No" at bounding box center [1303, 504] width 333 height 28
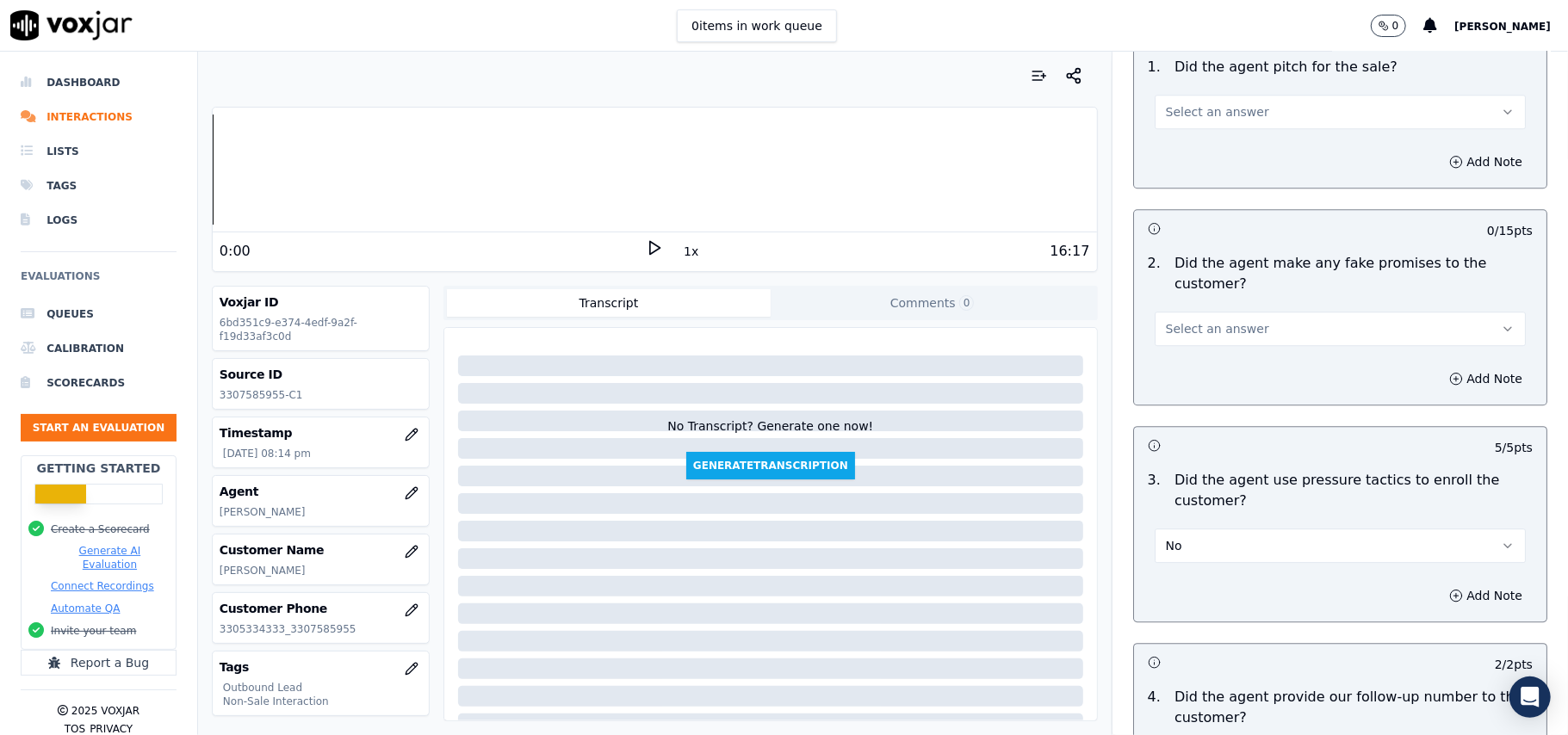
scroll to position [3261, 0]
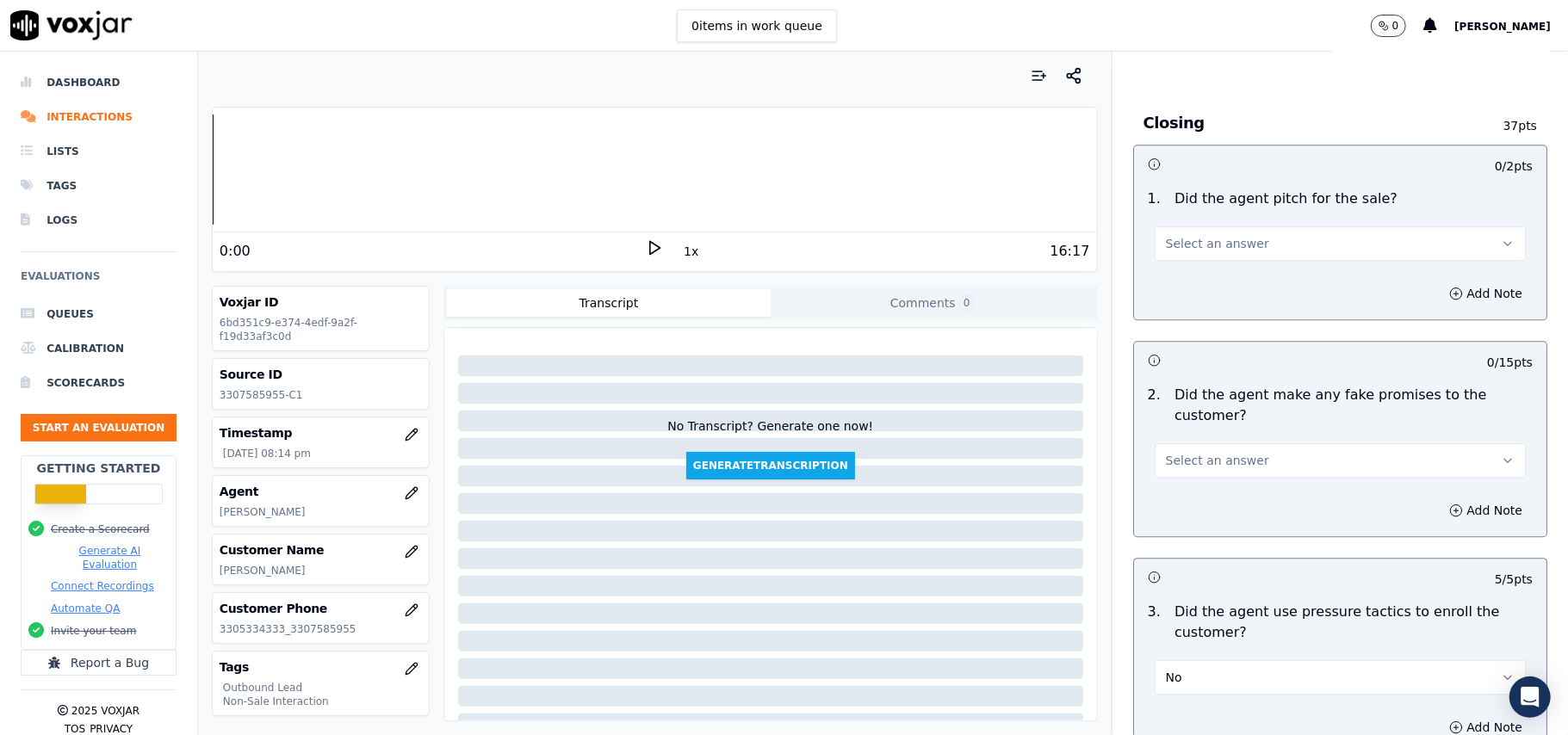
click at [1240, 443] on button "Select an answer" at bounding box center [1340, 460] width 372 height 35
click at [1223, 498] on div "Yes" at bounding box center [1303, 488] width 333 height 28
click at [1223, 455] on button "Yes" at bounding box center [1340, 460] width 372 height 35
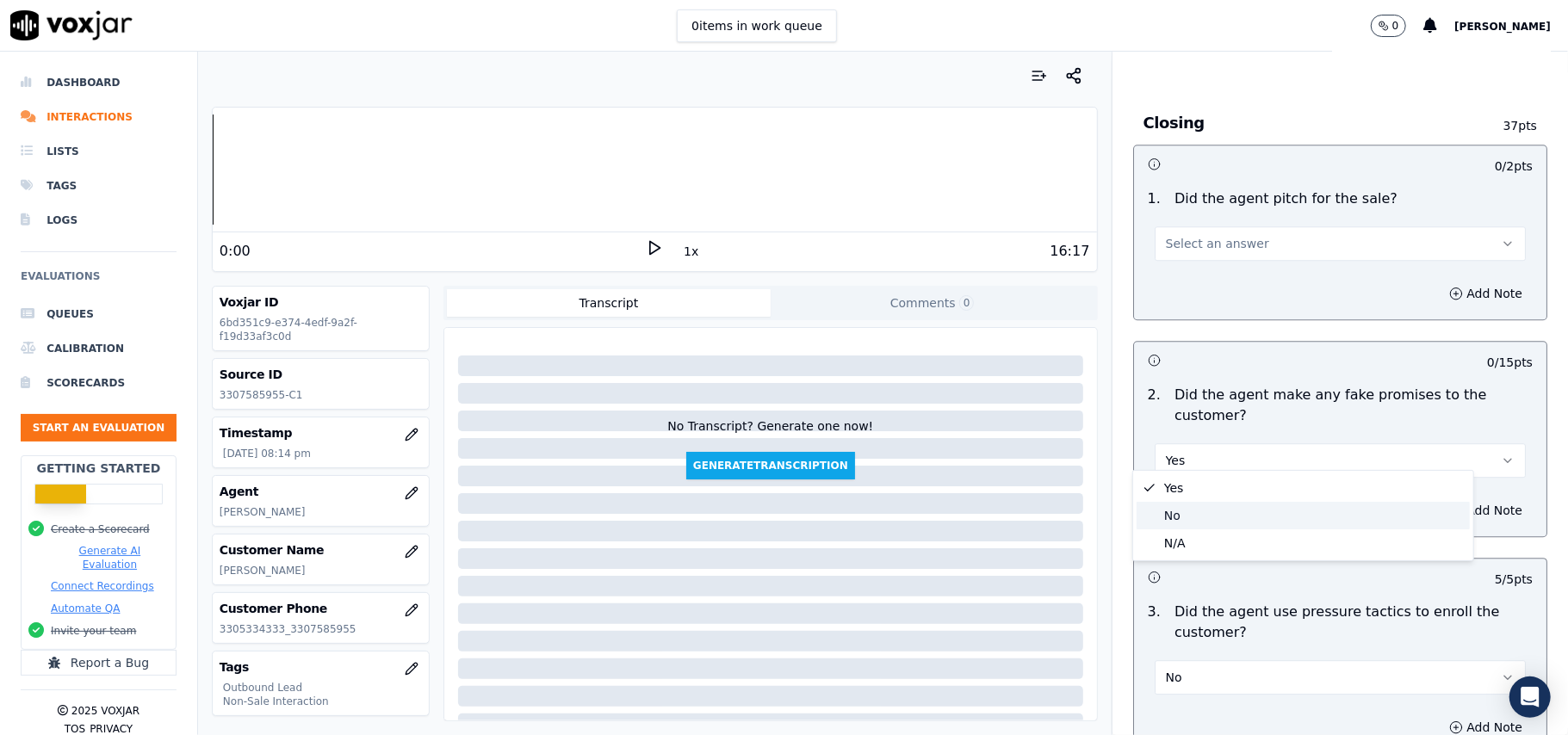
click at [1203, 511] on div "No" at bounding box center [1303, 516] width 333 height 28
click at [1252, 226] on button "Select an answer" at bounding box center [1340, 243] width 372 height 35
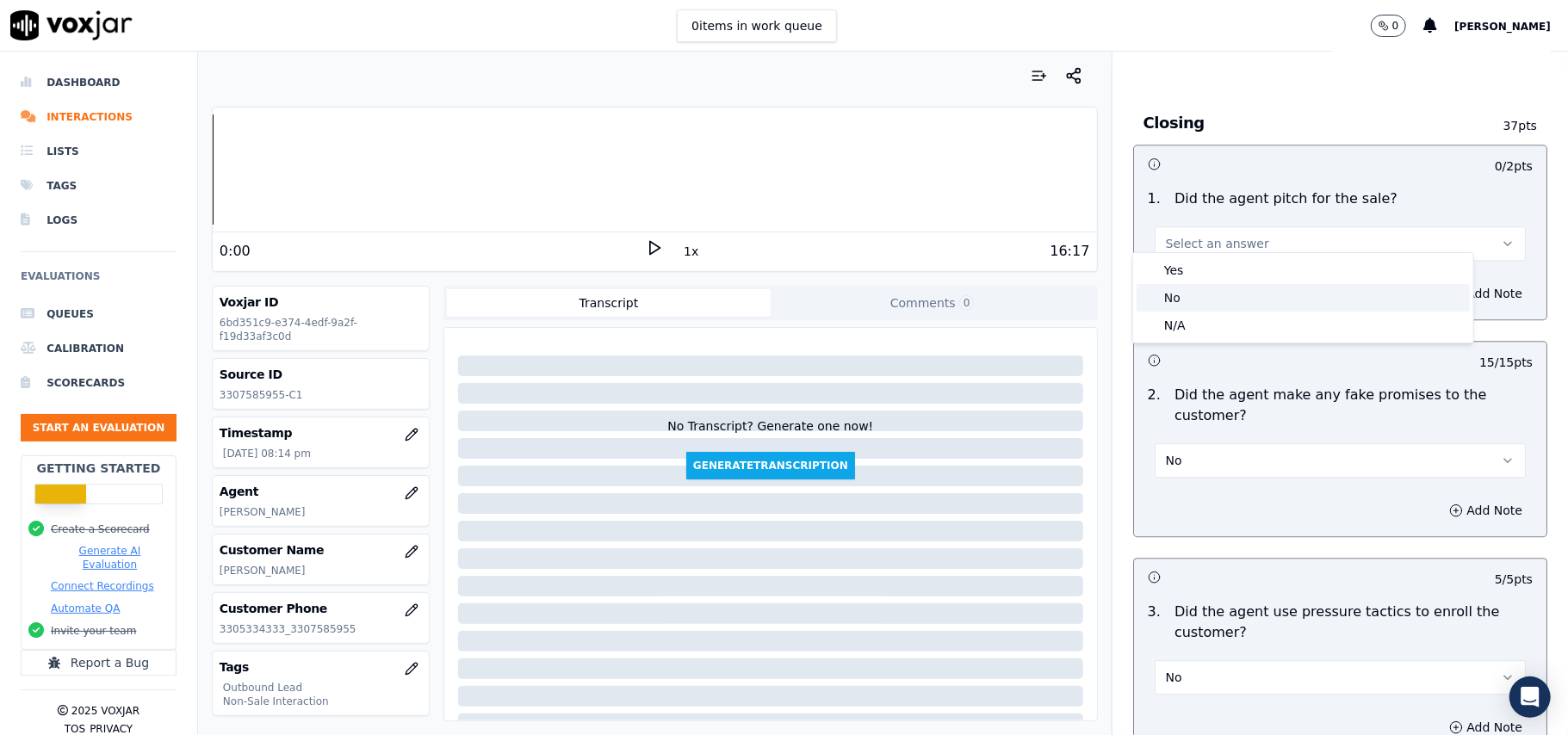
click at [1231, 284] on div "No" at bounding box center [1303, 298] width 333 height 28
click at [1246, 242] on button "No" at bounding box center [1340, 243] width 372 height 35
click at [1234, 269] on div "Yes" at bounding box center [1303, 271] width 333 height 28
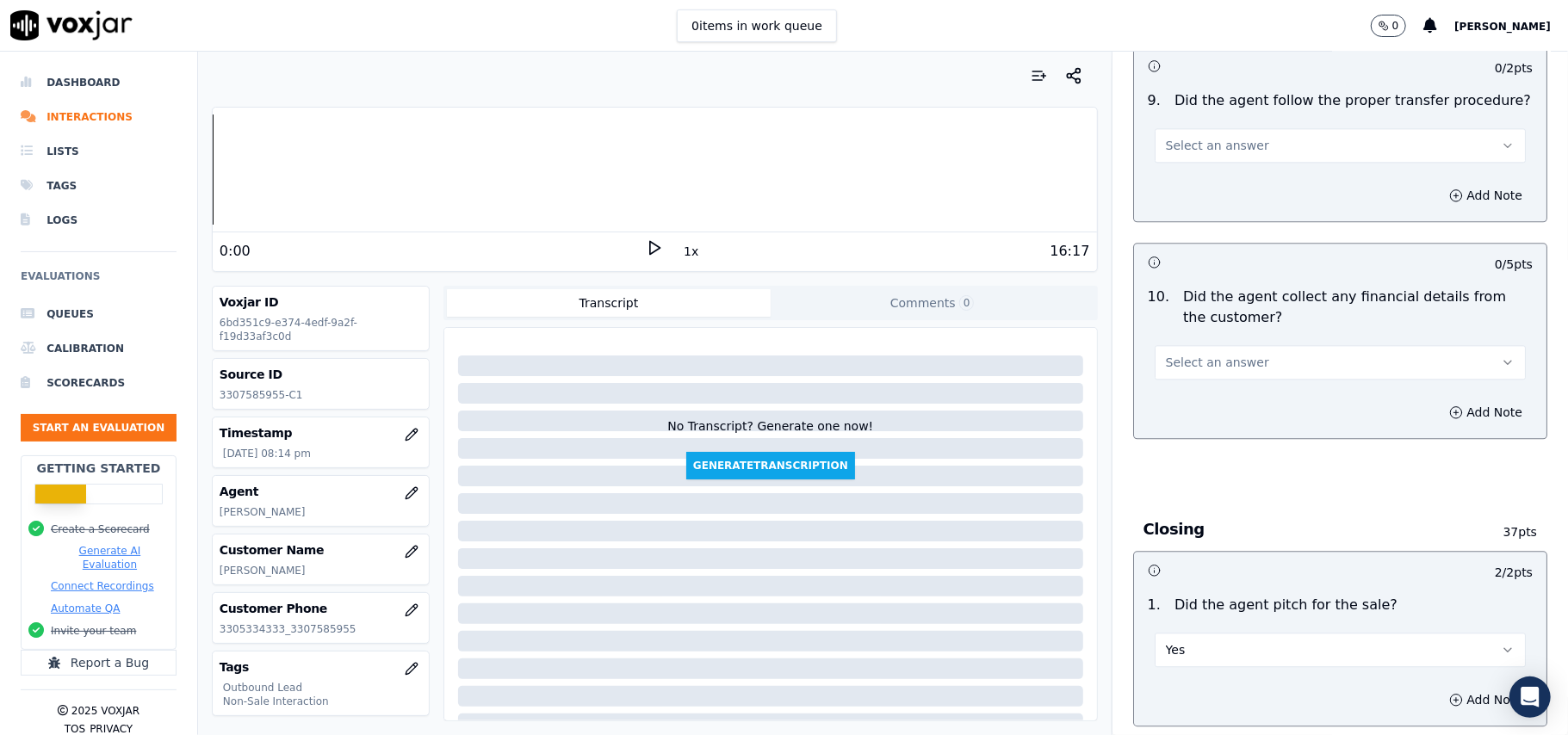
scroll to position [2801, 0]
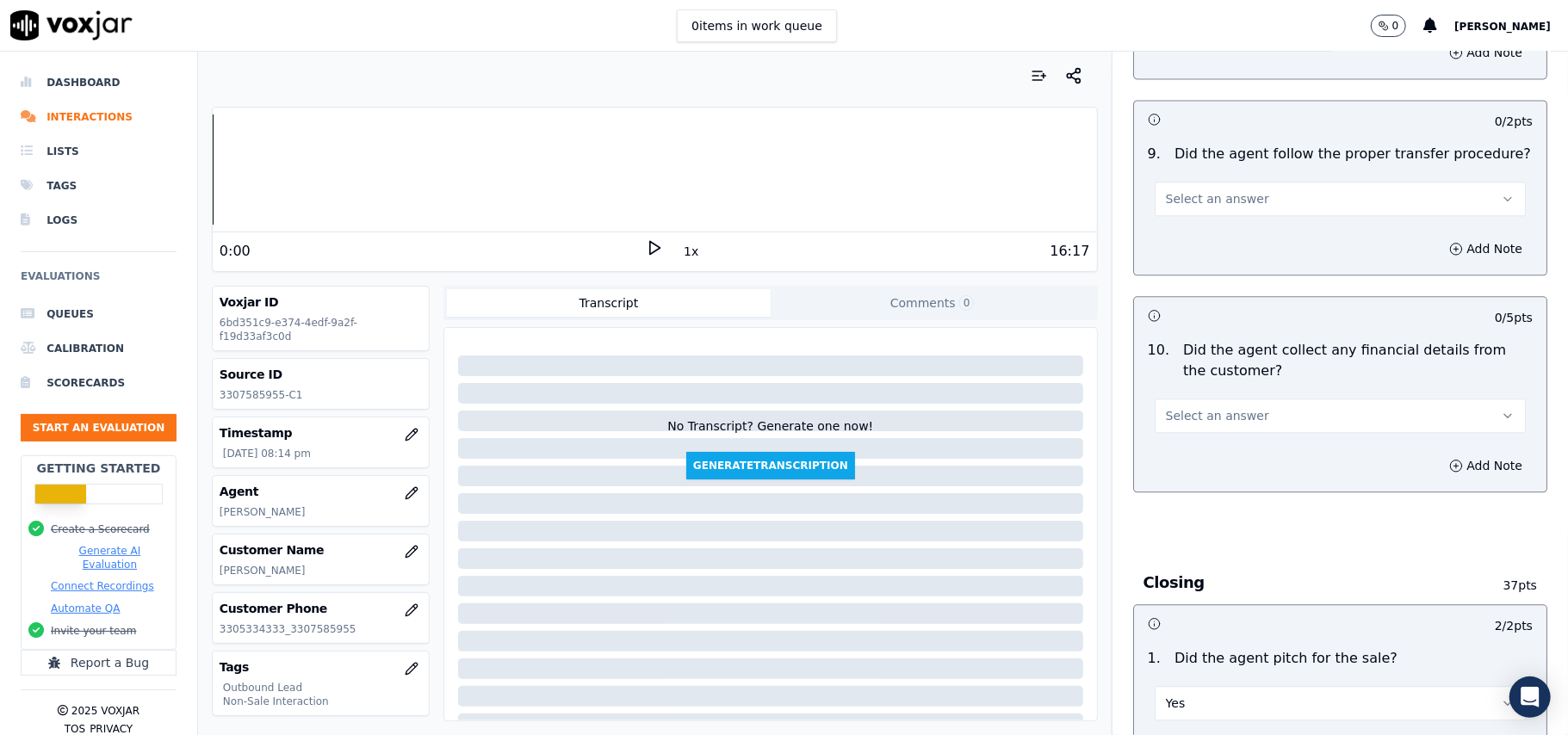
click at [1259, 404] on button "Select an answer" at bounding box center [1340, 415] width 372 height 35
click at [1245, 462] on div "No" at bounding box center [1303, 469] width 333 height 28
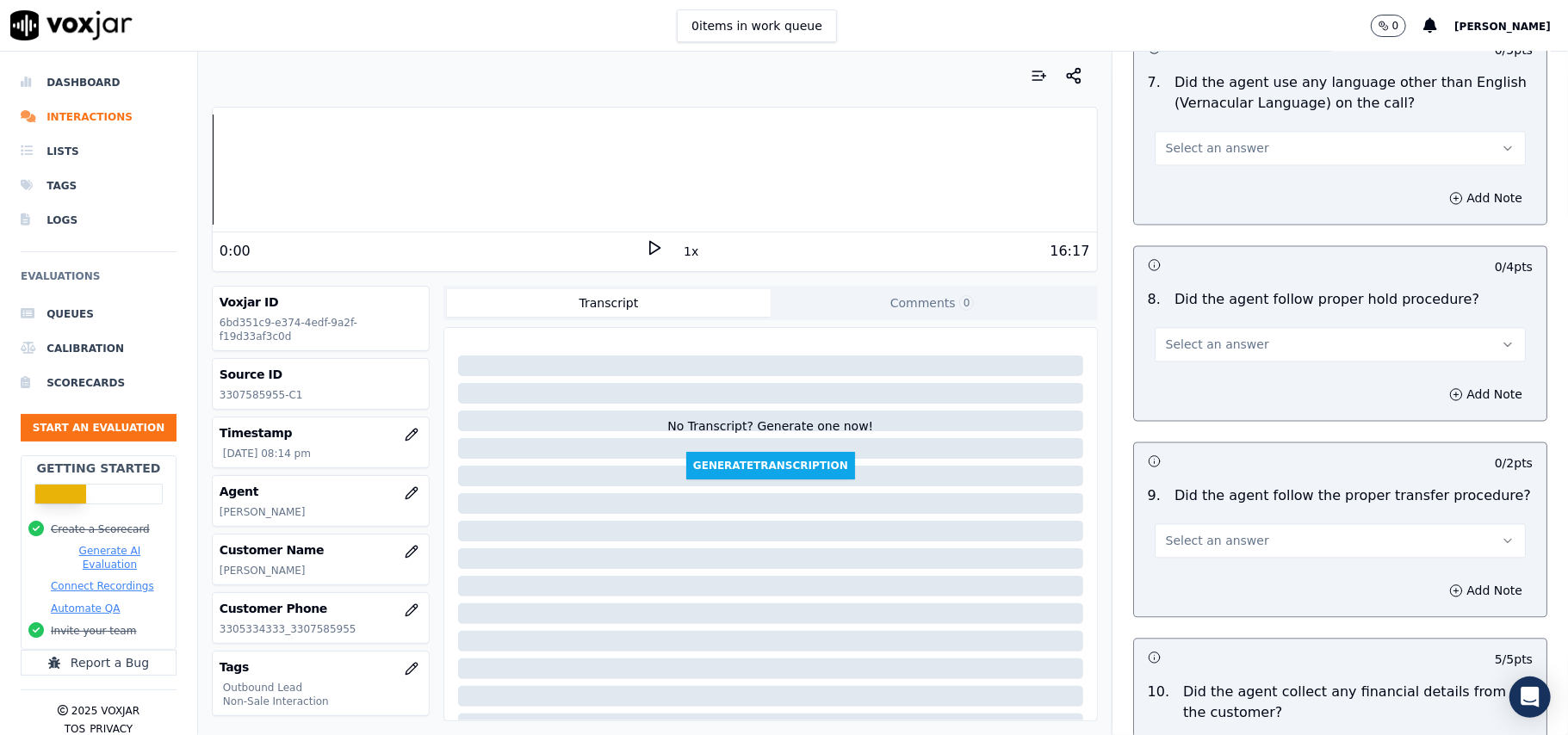
scroll to position [2457, 0]
click at [1240, 526] on button "Select an answer" at bounding box center [1340, 543] width 372 height 35
click at [1217, 568] on div "Yes" at bounding box center [1303, 569] width 333 height 28
click at [1237, 335] on button "Select an answer" at bounding box center [1340, 347] width 372 height 35
click at [1224, 386] on div "No" at bounding box center [1303, 398] width 333 height 28
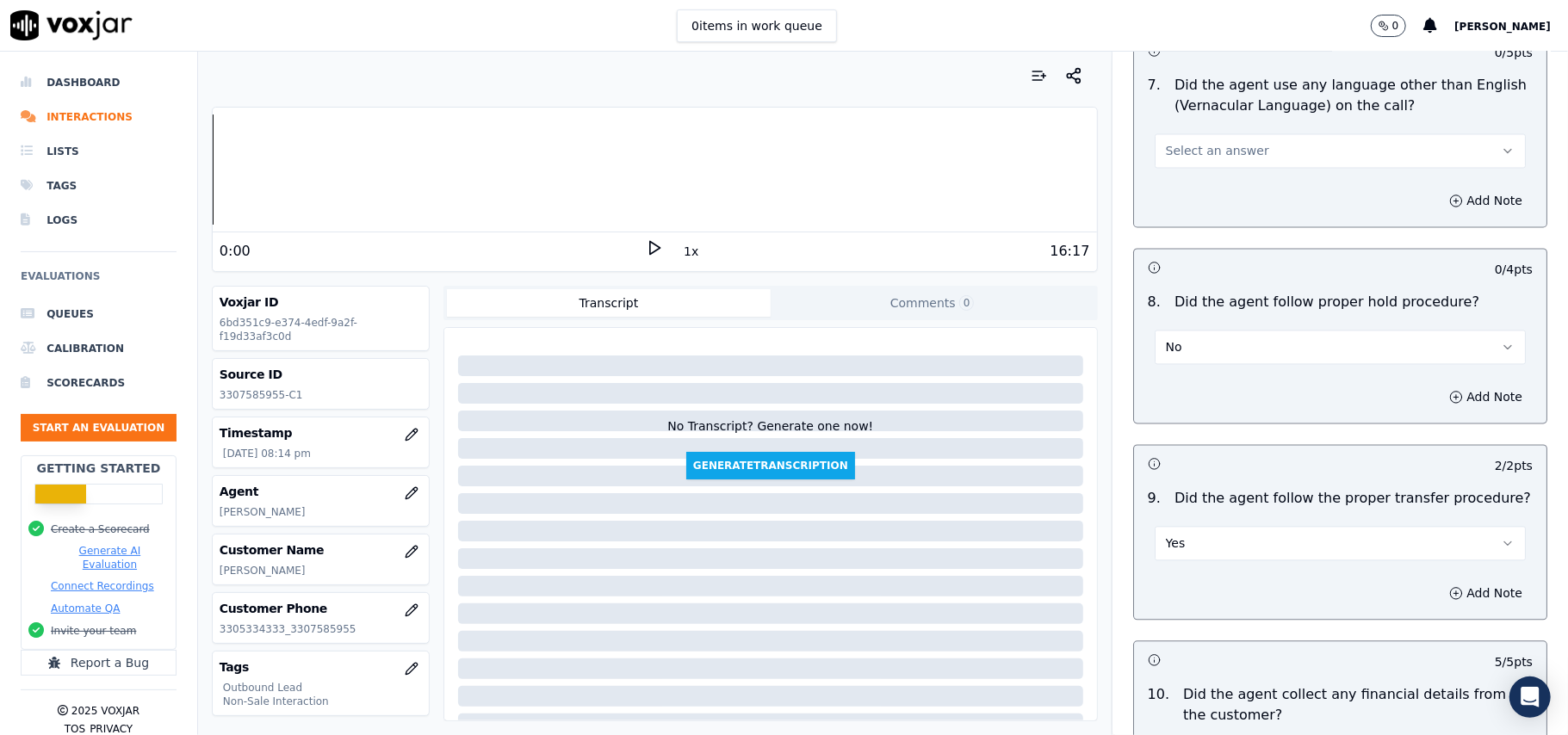
click at [1246, 327] on div "No" at bounding box center [1340, 346] width 372 height 38
click at [1229, 346] on button "No" at bounding box center [1340, 347] width 372 height 35
click at [1213, 359] on div "Yes" at bounding box center [1303, 371] width 333 height 28
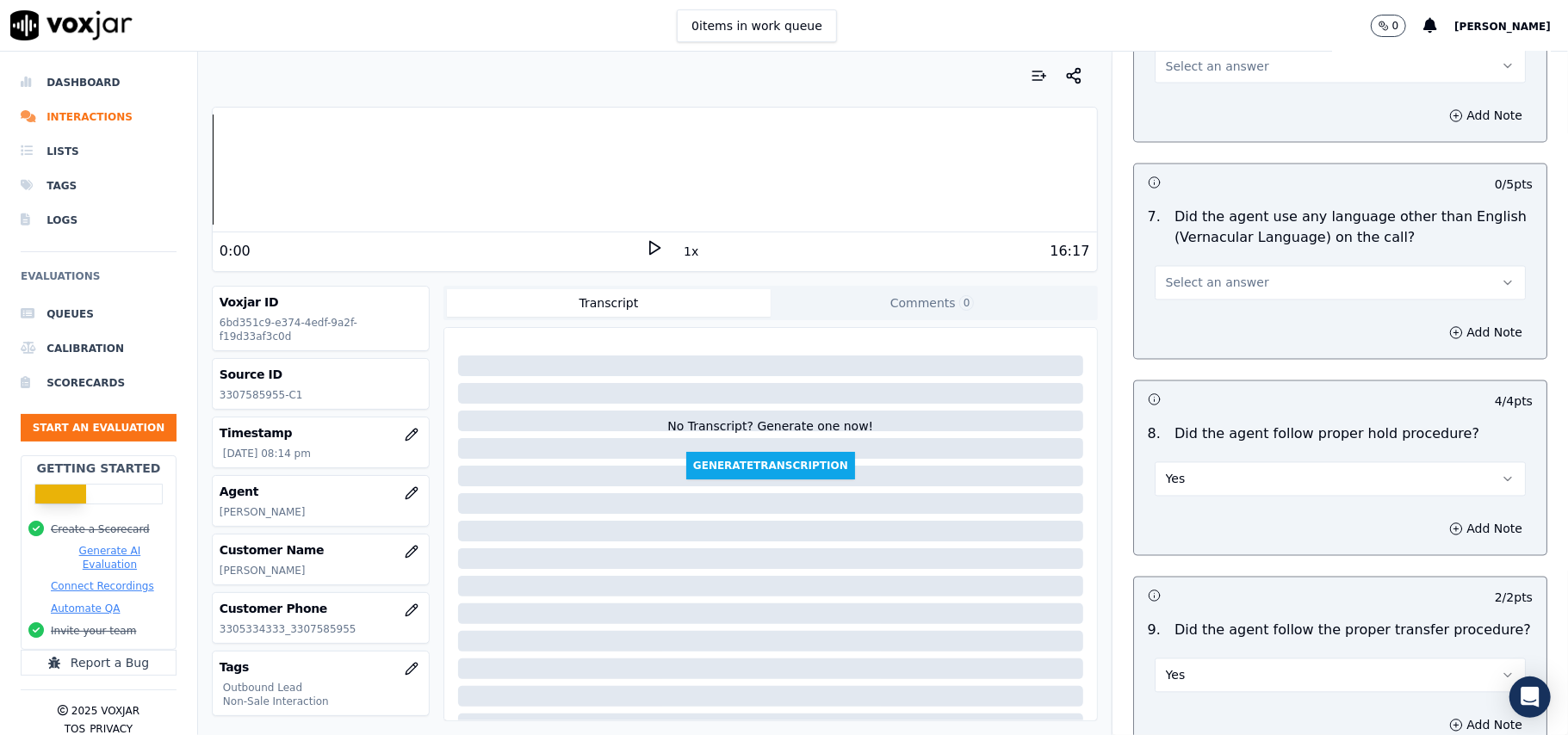
scroll to position [2228, 0]
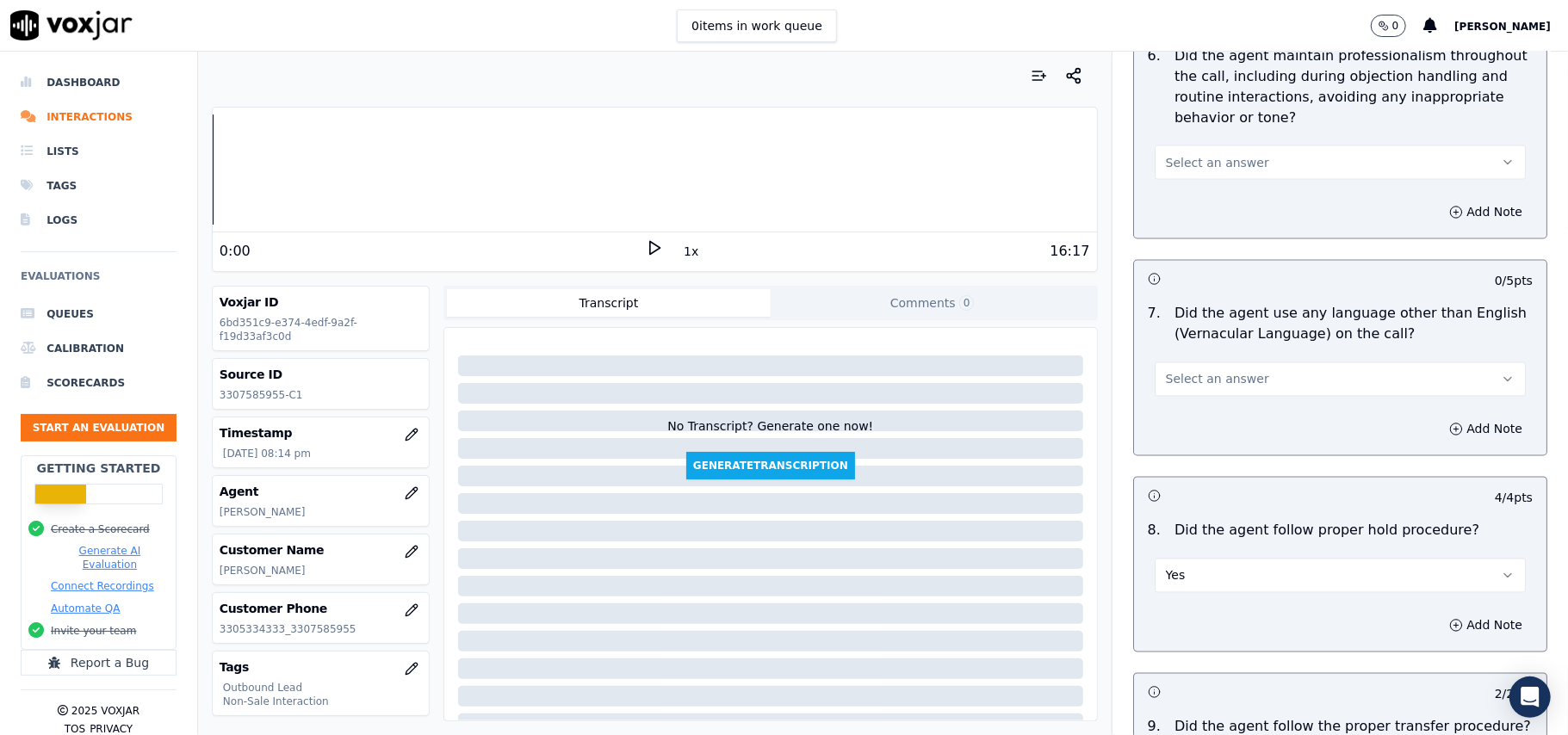
click at [1220, 371] on span "Select an answer" at bounding box center [1217, 379] width 104 height 17
click at [1200, 434] on div "No" at bounding box center [1303, 431] width 333 height 28
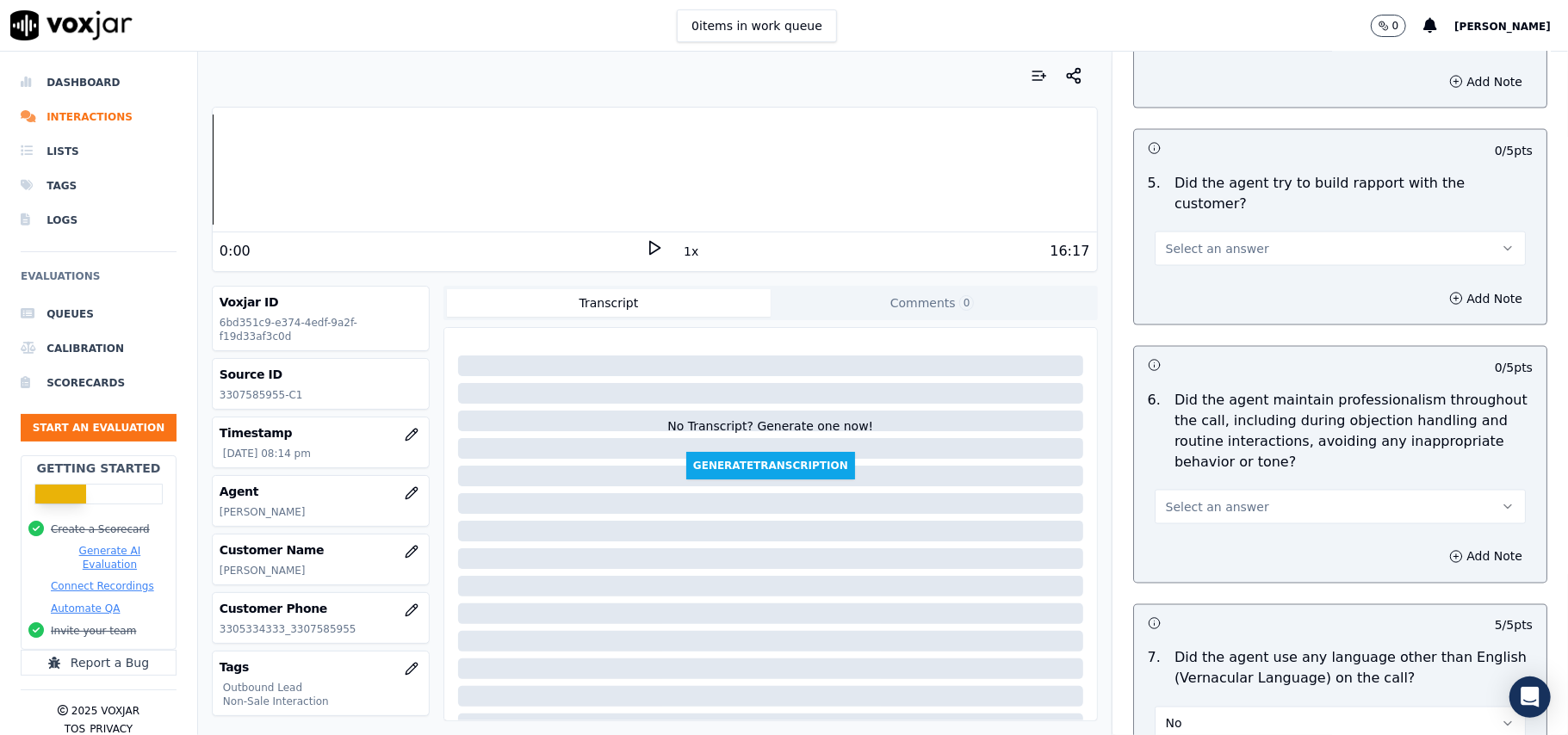
click at [1223, 490] on button "Select an answer" at bounding box center [1340, 507] width 372 height 35
click at [1202, 520] on div "Yes" at bounding box center [1303, 531] width 333 height 28
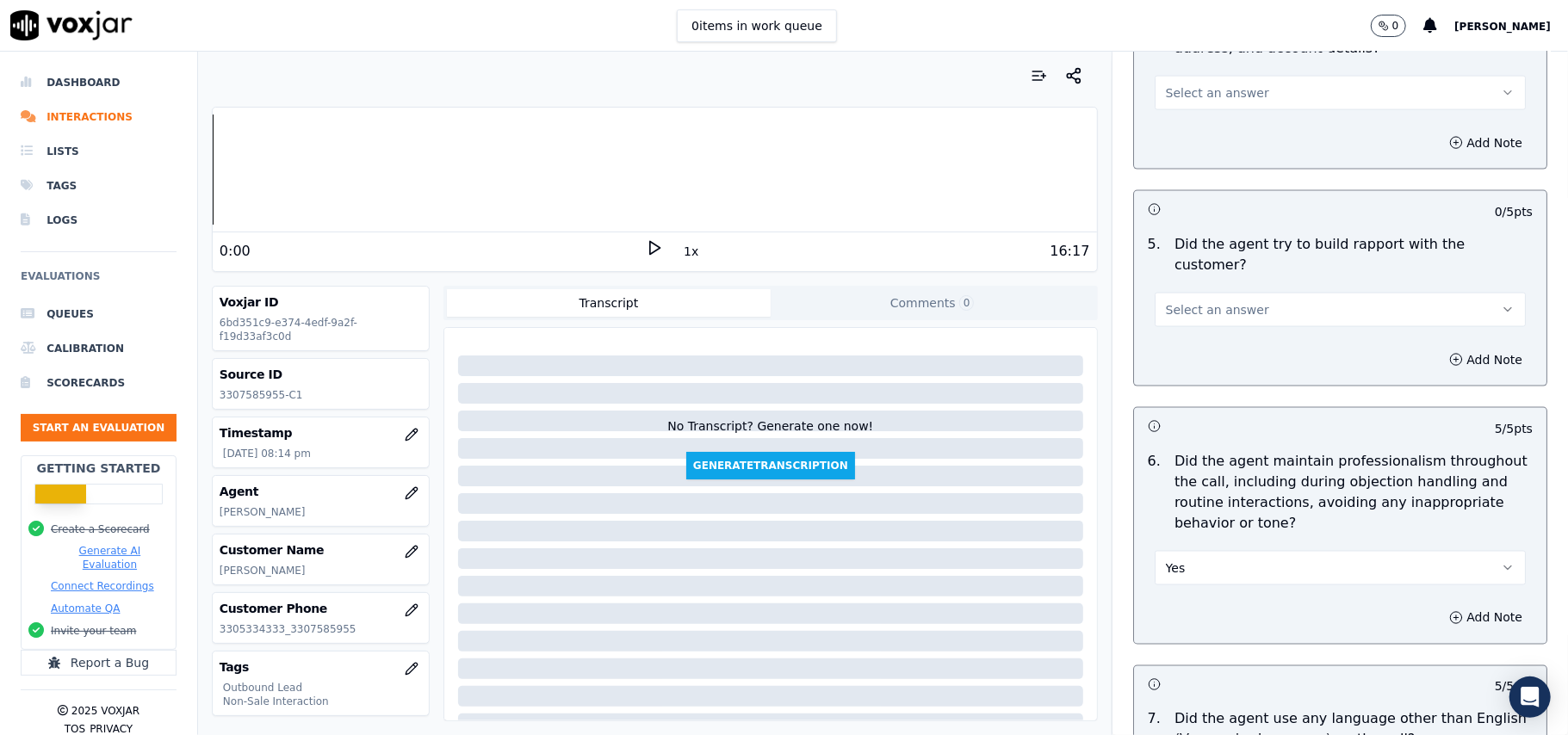
scroll to position [1768, 0]
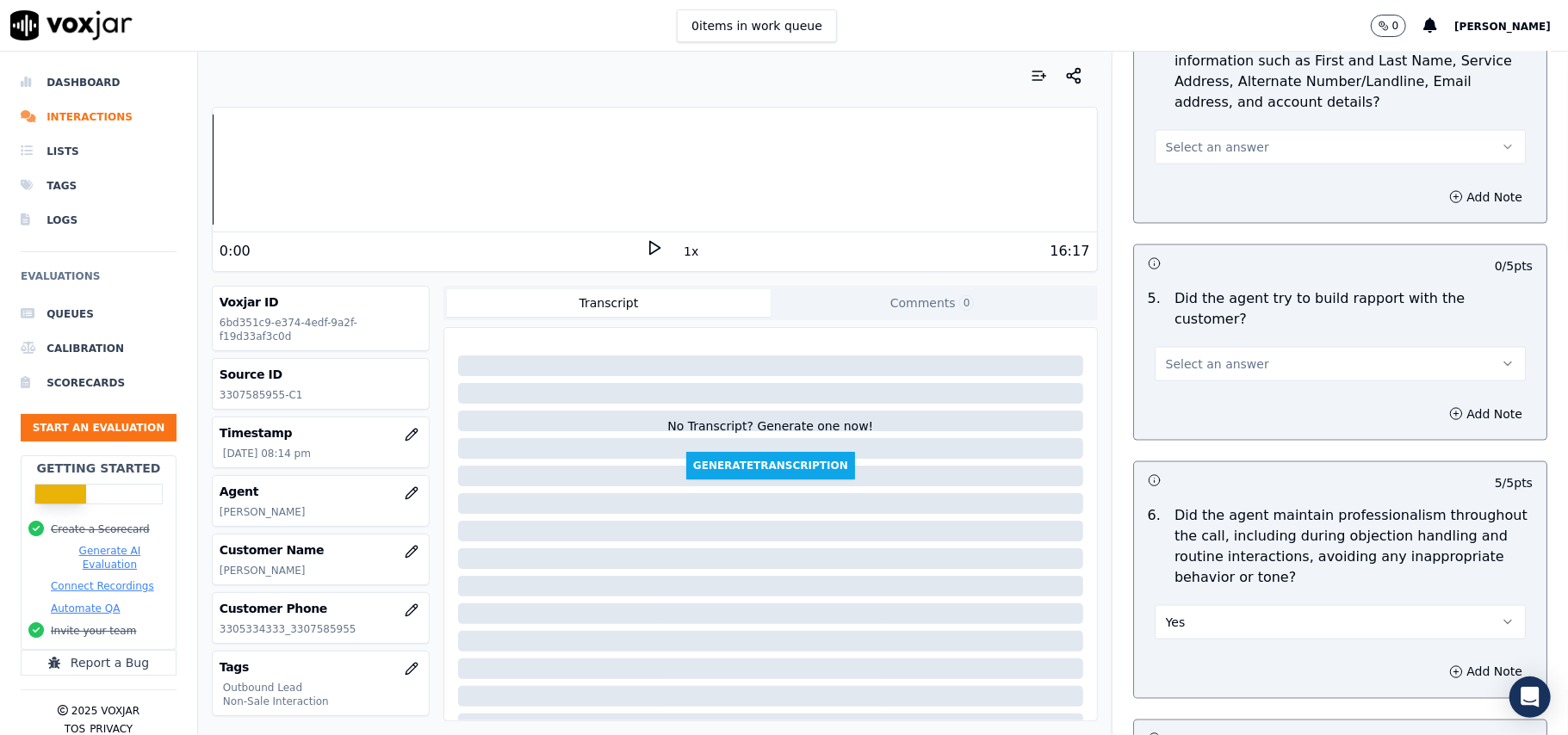
click at [1253, 347] on button "Select an answer" at bounding box center [1340, 364] width 372 height 35
click at [1248, 389] on div "Yes" at bounding box center [1303, 386] width 333 height 28
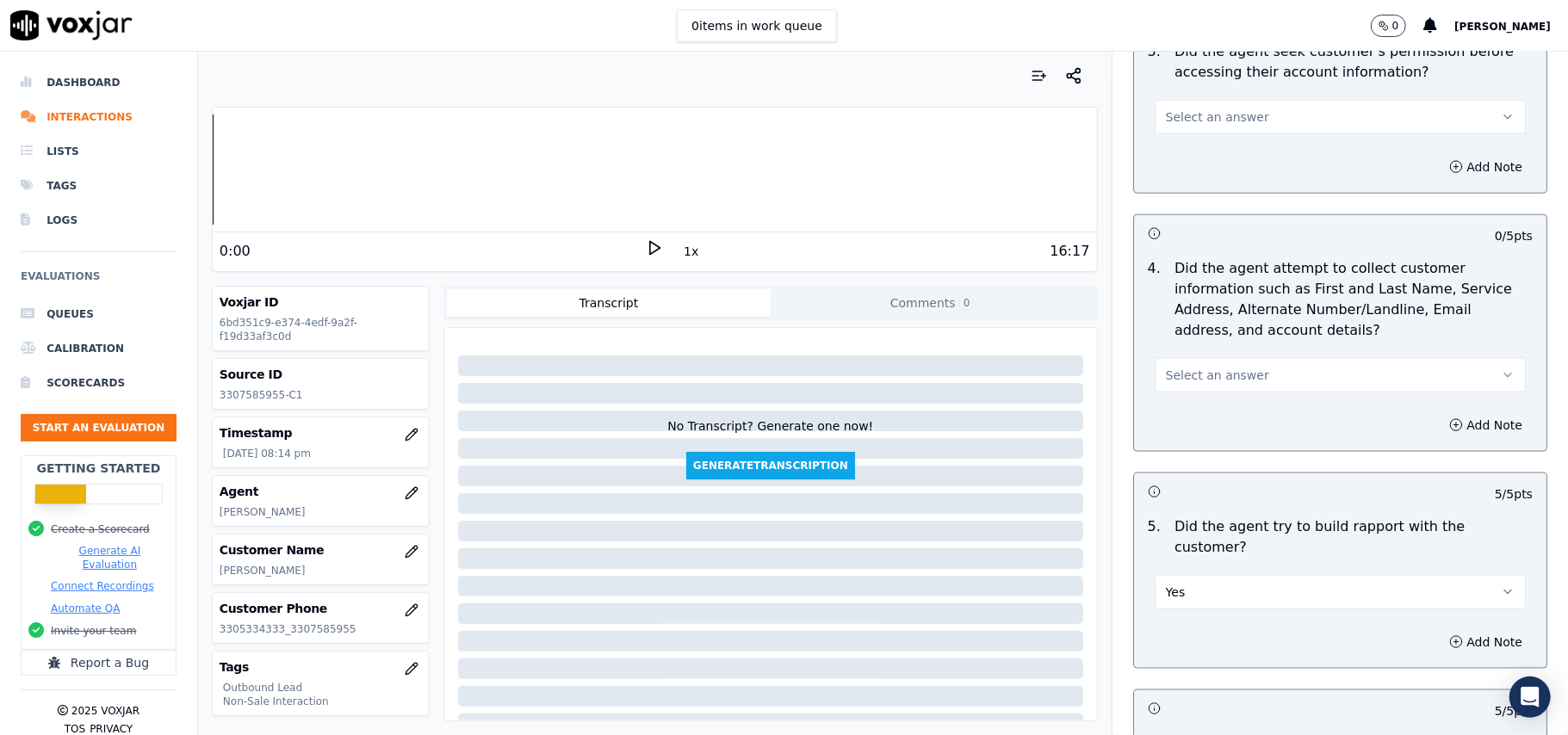
scroll to position [1539, 0]
click at [1223, 373] on span "Select an answer" at bounding box center [1217, 375] width 104 height 17
click at [1213, 466] on div "N/A" at bounding box center [1303, 474] width 333 height 28
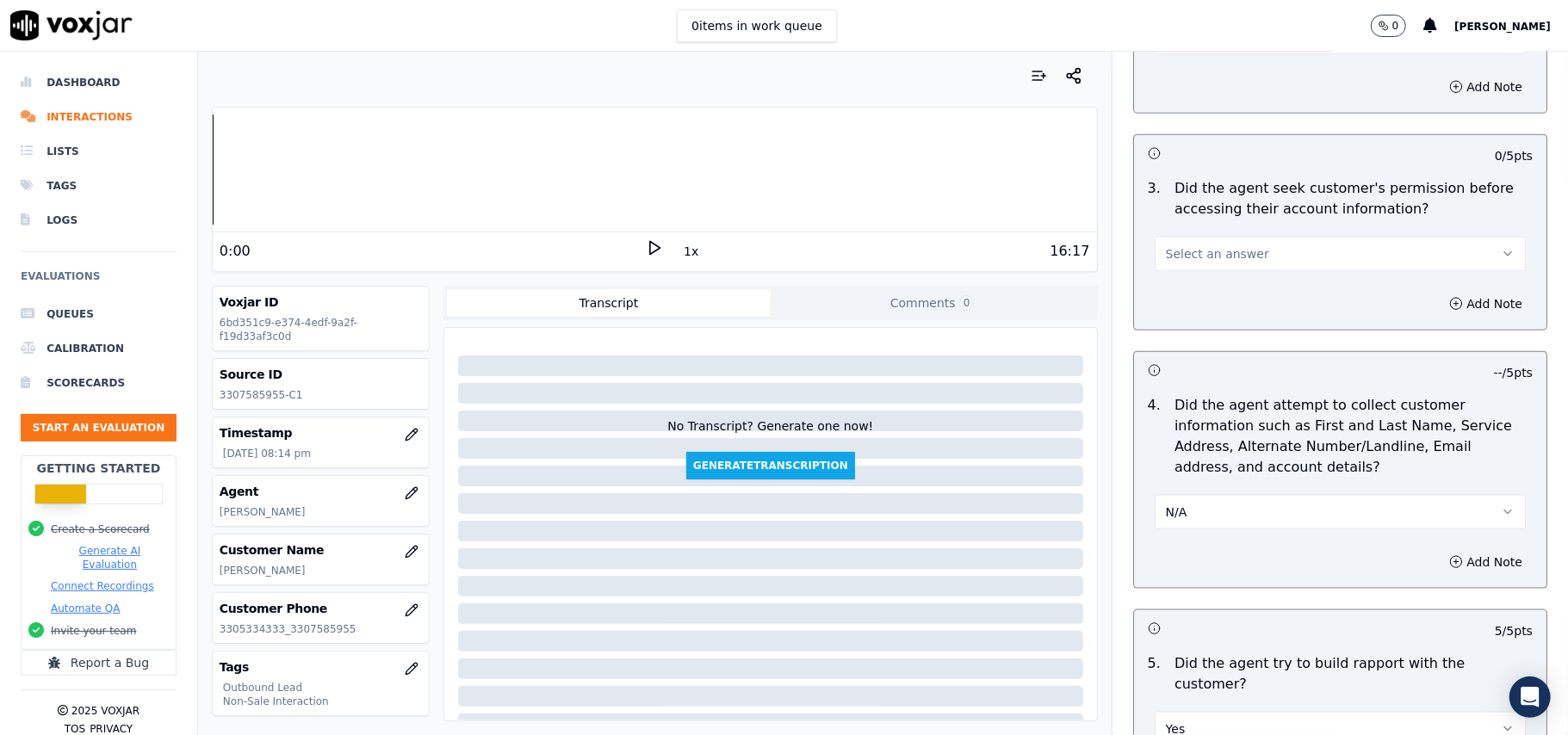
scroll to position [1195, 0]
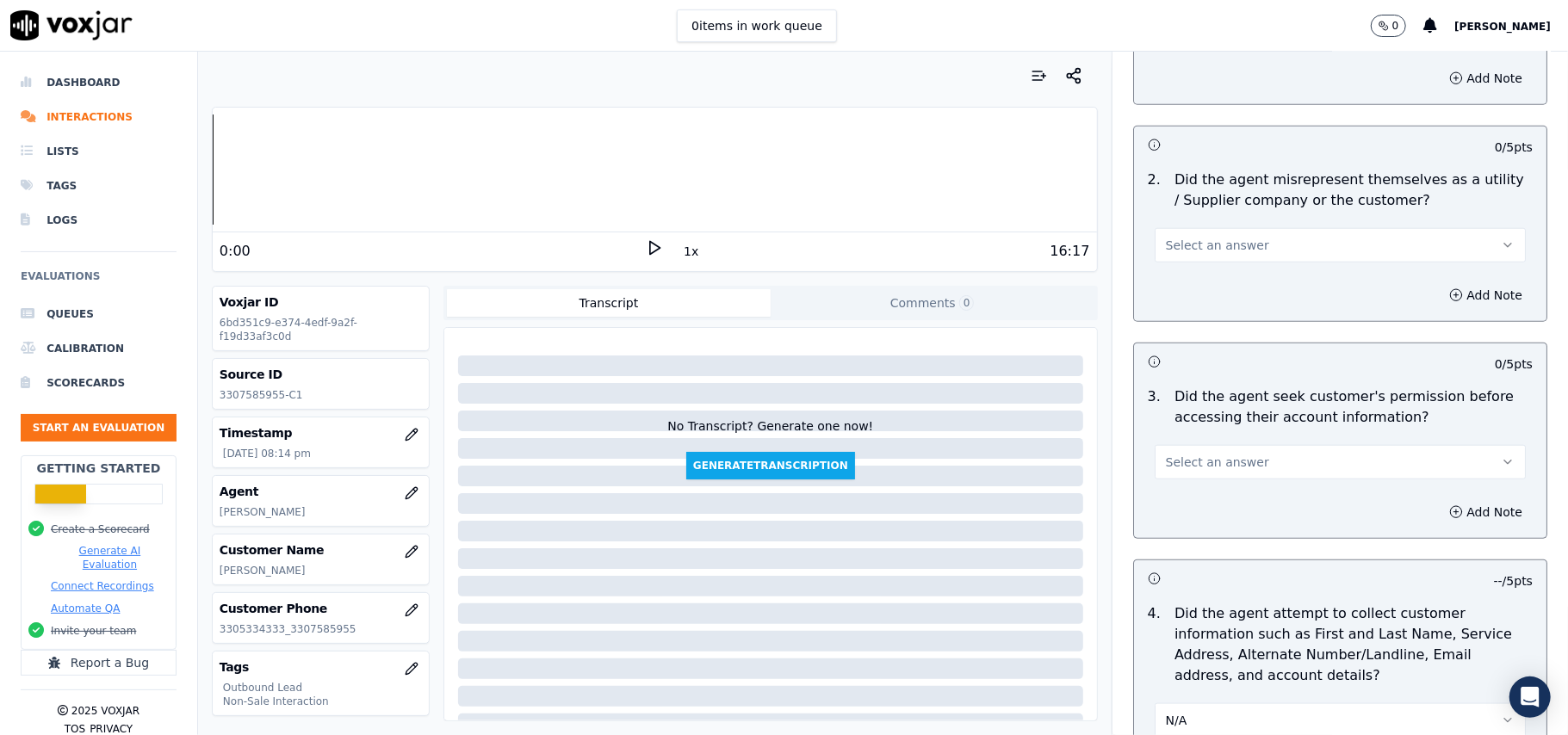
click at [1207, 471] on span "Select an answer" at bounding box center [1217, 461] width 104 height 17
click at [1205, 504] on div "Yes" at bounding box center [1303, 506] width 333 height 28
click at [1253, 260] on button "Select an answer" at bounding box center [1340, 245] width 372 height 35
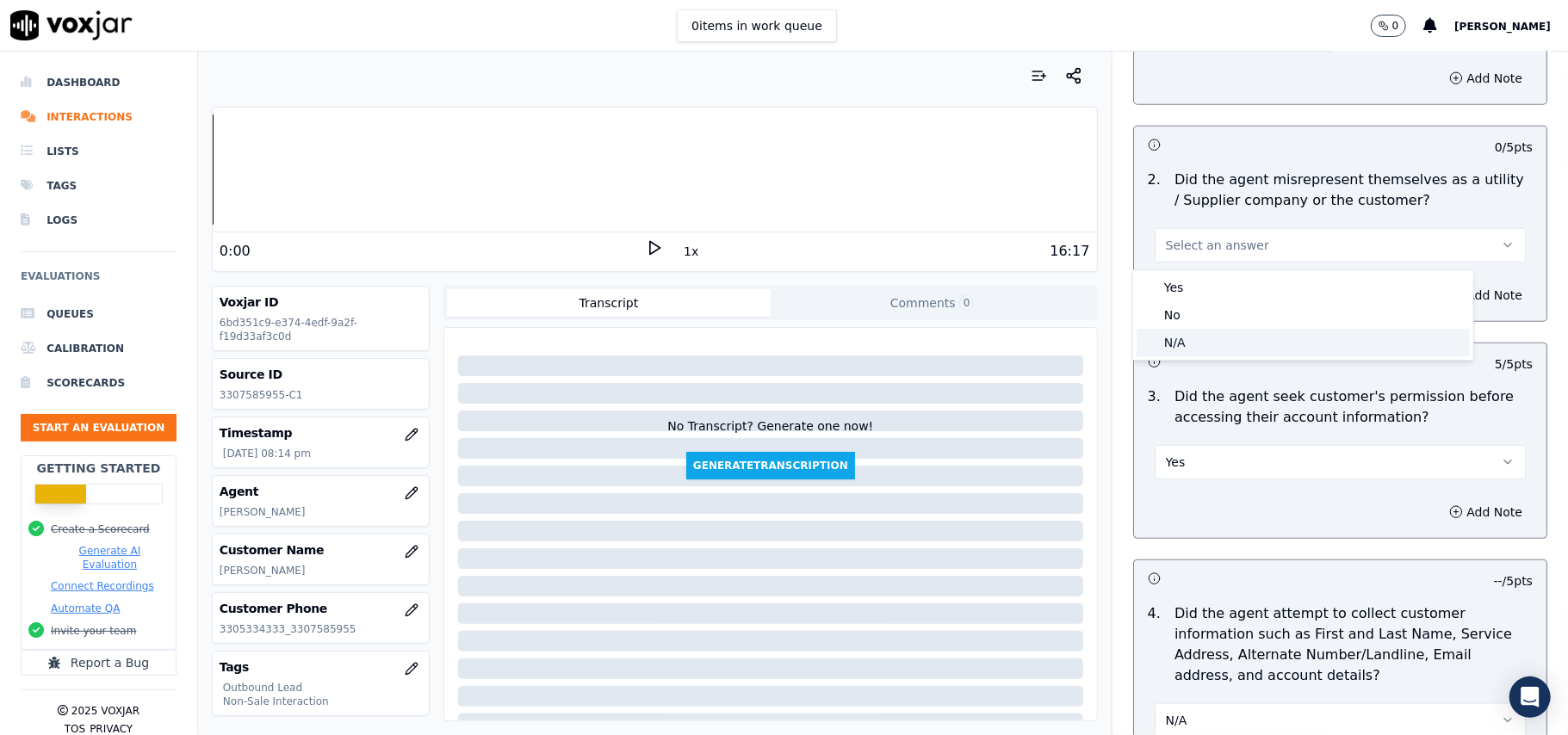
click at [1210, 303] on div "No" at bounding box center [1303, 315] width 333 height 28
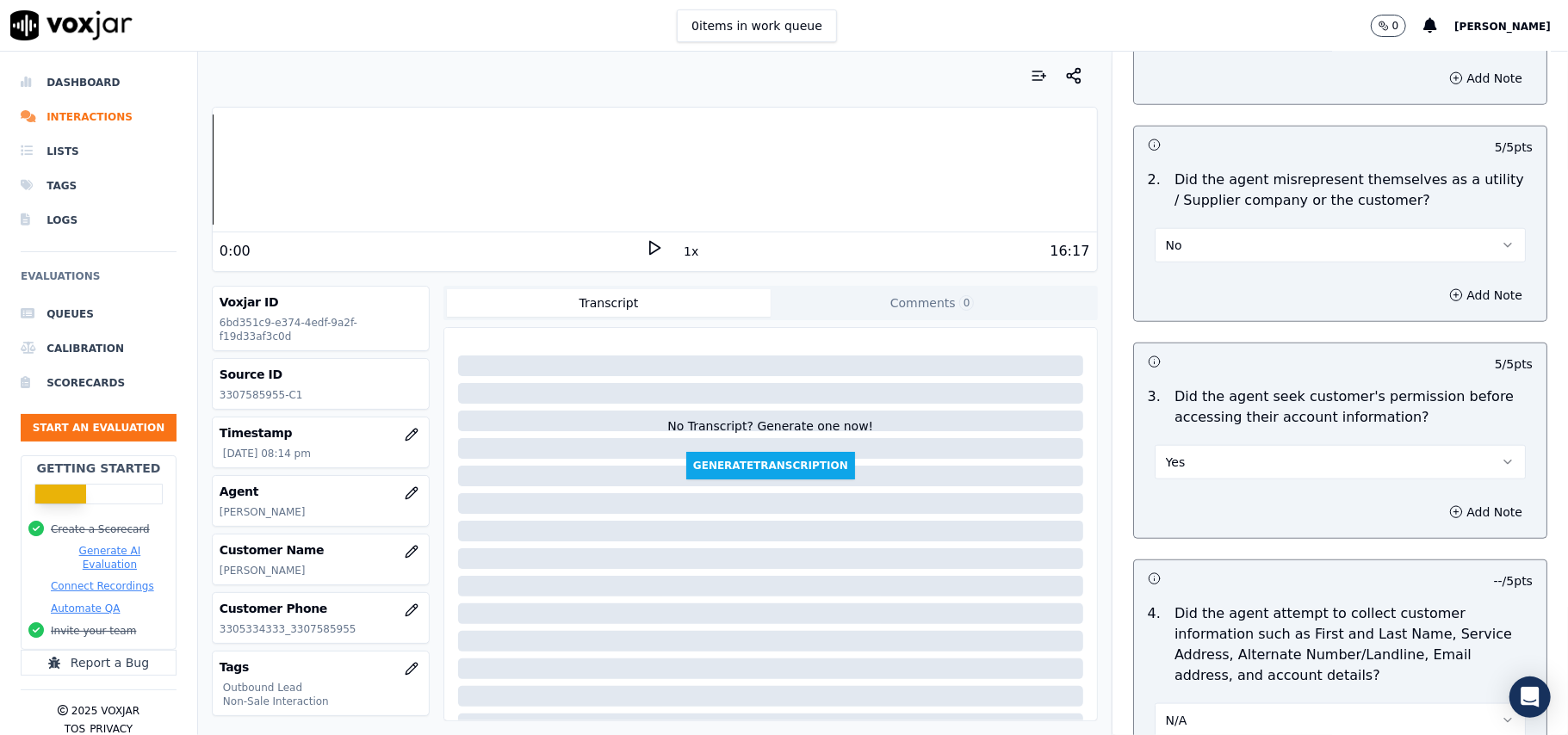
scroll to position [851, 0]
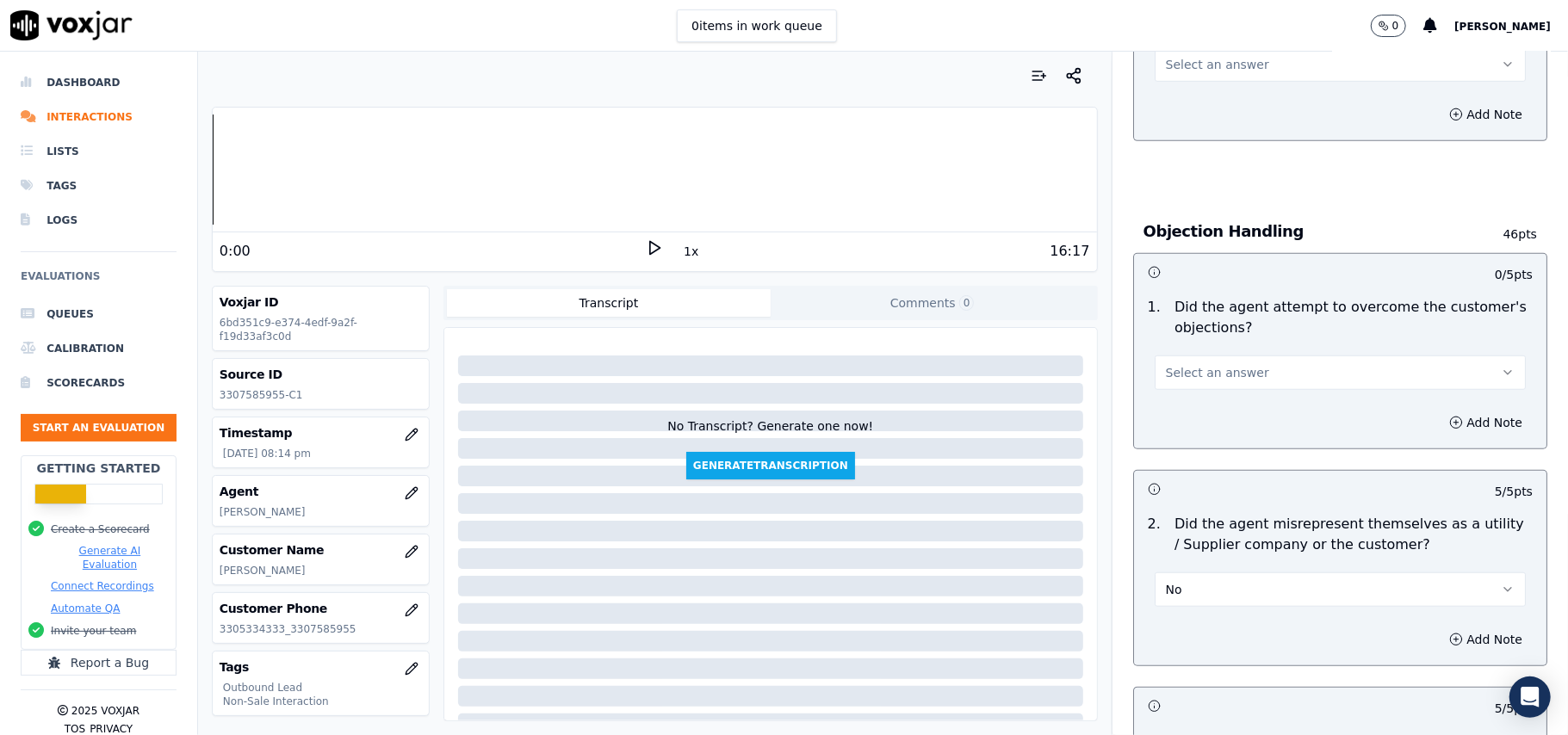
click at [1195, 367] on span "Select an answer" at bounding box center [1217, 372] width 104 height 17
click at [1196, 415] on div "Yes" at bounding box center [1303, 414] width 333 height 28
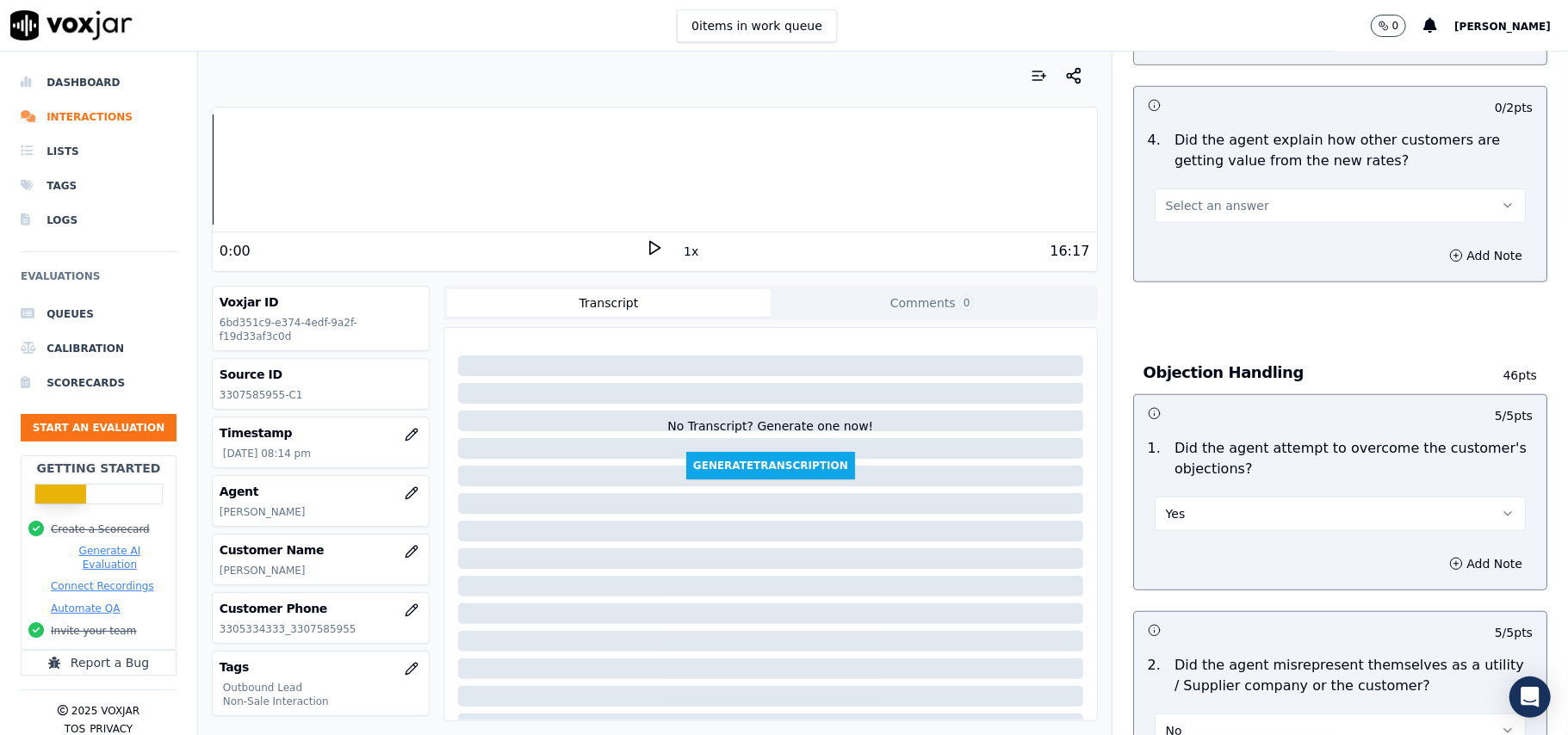
scroll to position [506, 0]
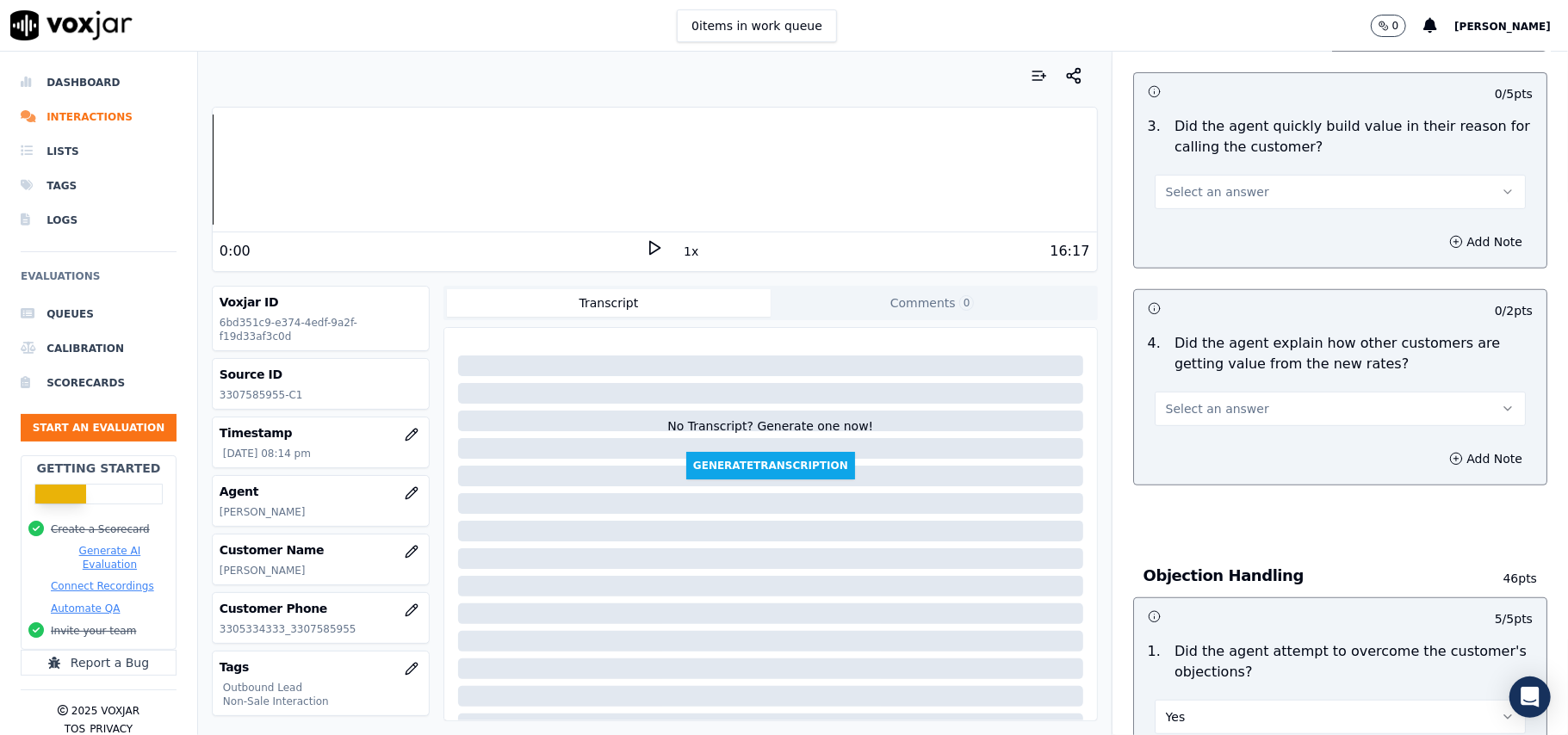
click at [1205, 414] on span "Select an answer" at bounding box center [1217, 408] width 104 height 17
click at [1199, 461] on div "Yes" at bounding box center [1303, 450] width 333 height 28
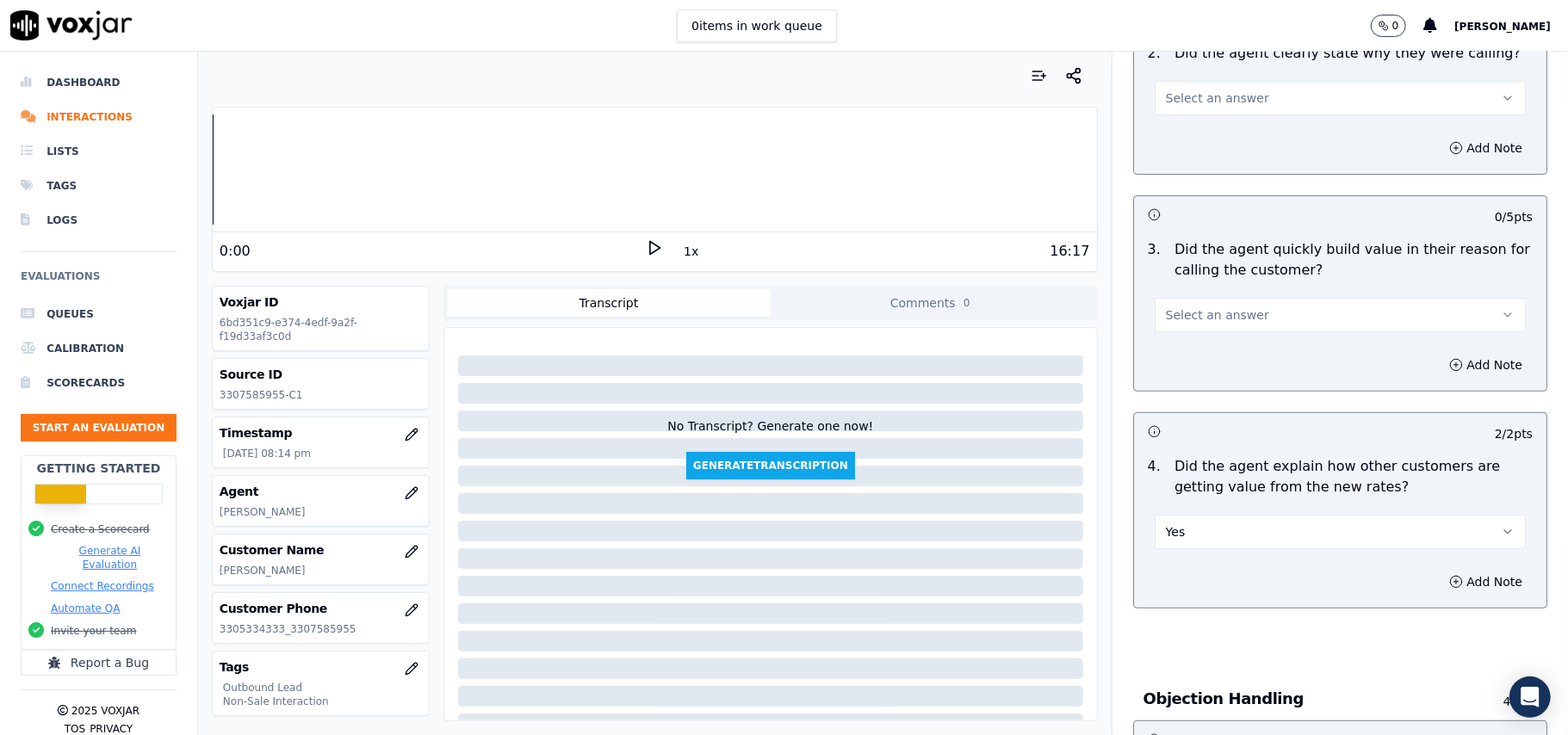
scroll to position [276, 0]
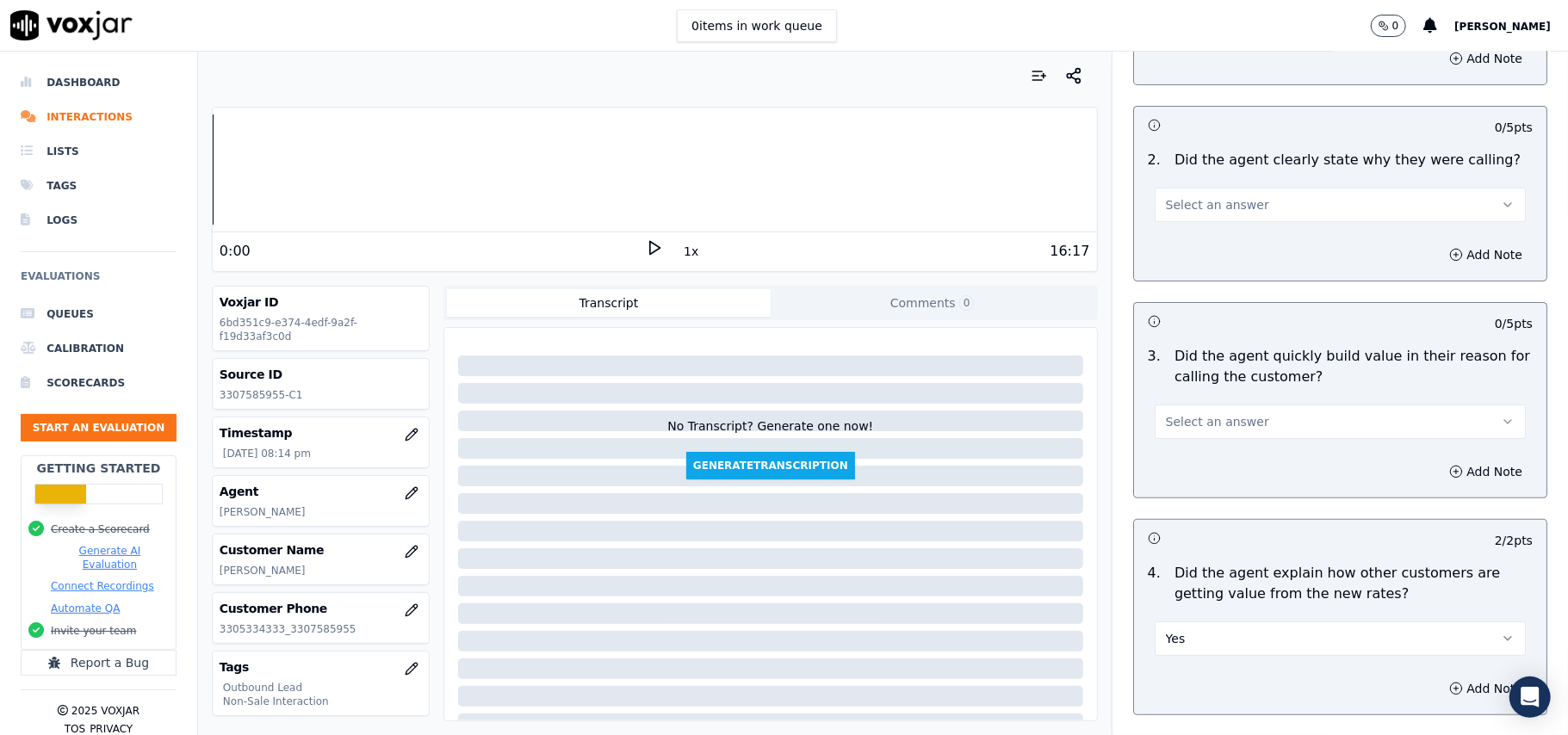
click at [1193, 411] on button "Select an answer" at bounding box center [1340, 421] width 372 height 35
click at [1209, 500] on div "No" at bounding box center [1303, 490] width 333 height 28
click at [1198, 417] on button "No" at bounding box center [1340, 421] width 372 height 35
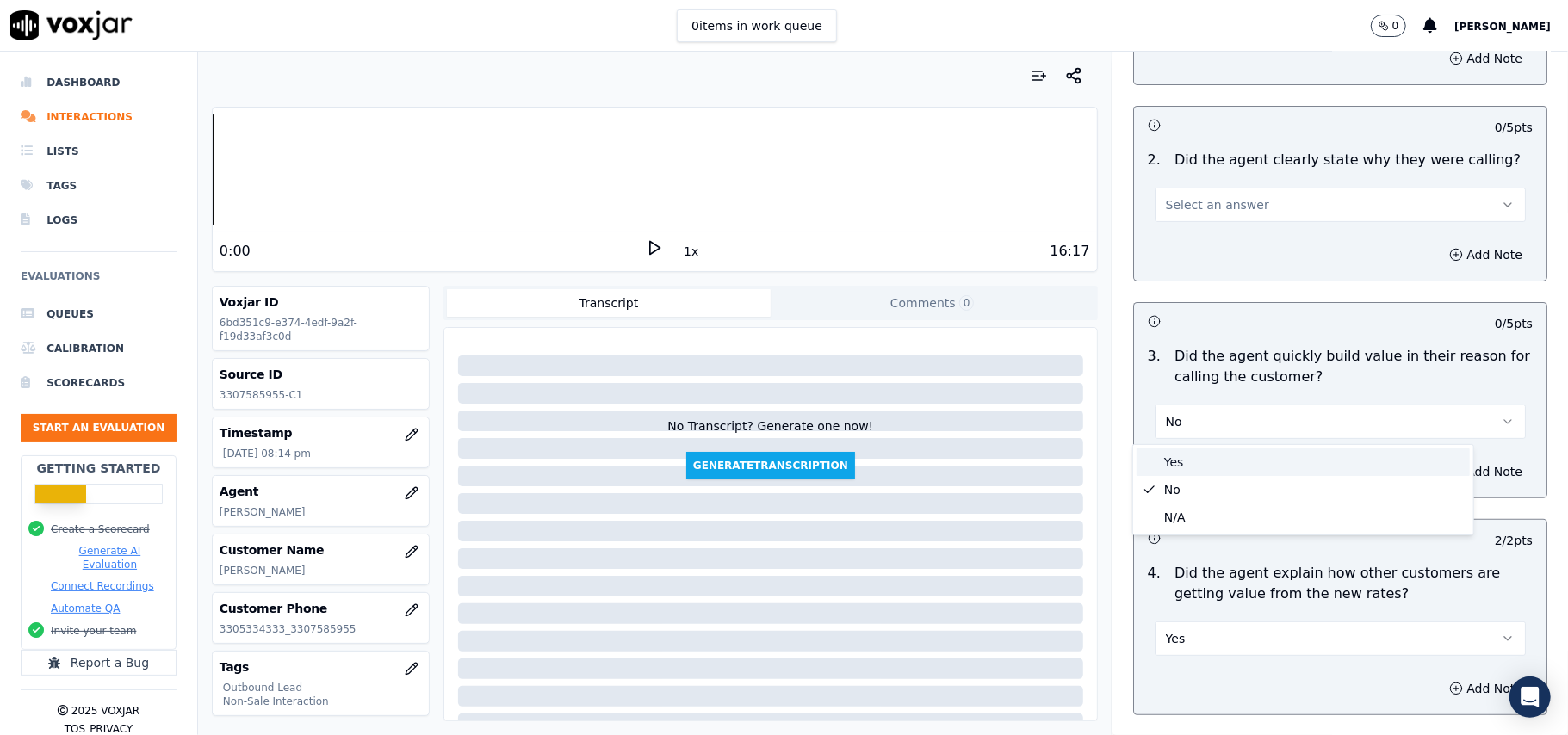
click at [1195, 452] on div "Yes" at bounding box center [1303, 462] width 333 height 28
click at [1213, 217] on button "Select an answer" at bounding box center [1340, 204] width 372 height 35
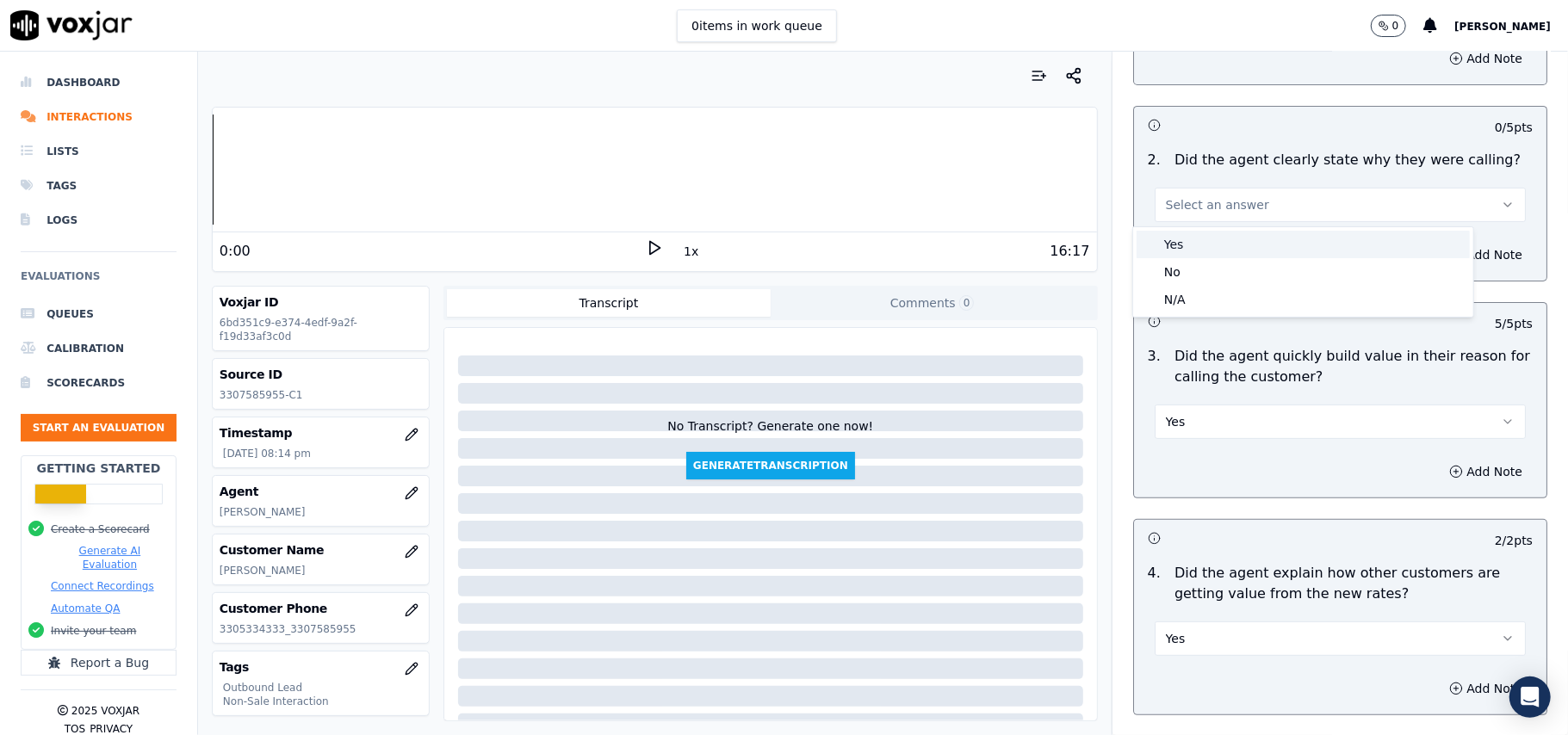
click at [1212, 248] on div "Yes" at bounding box center [1303, 245] width 333 height 28
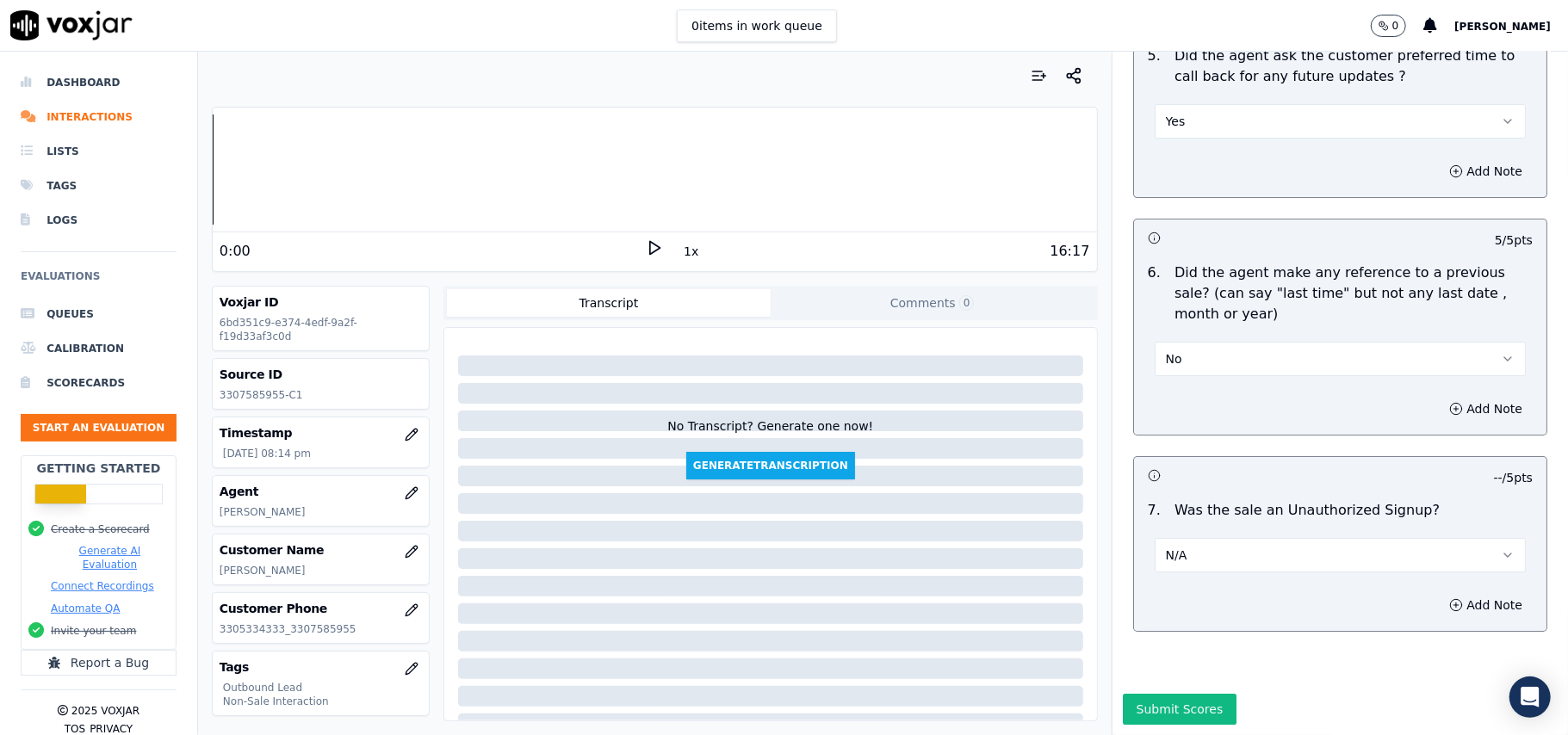
scroll to position [4293, 0]
click at [1134, 694] on button "Submit Scores" at bounding box center [1179, 709] width 115 height 31
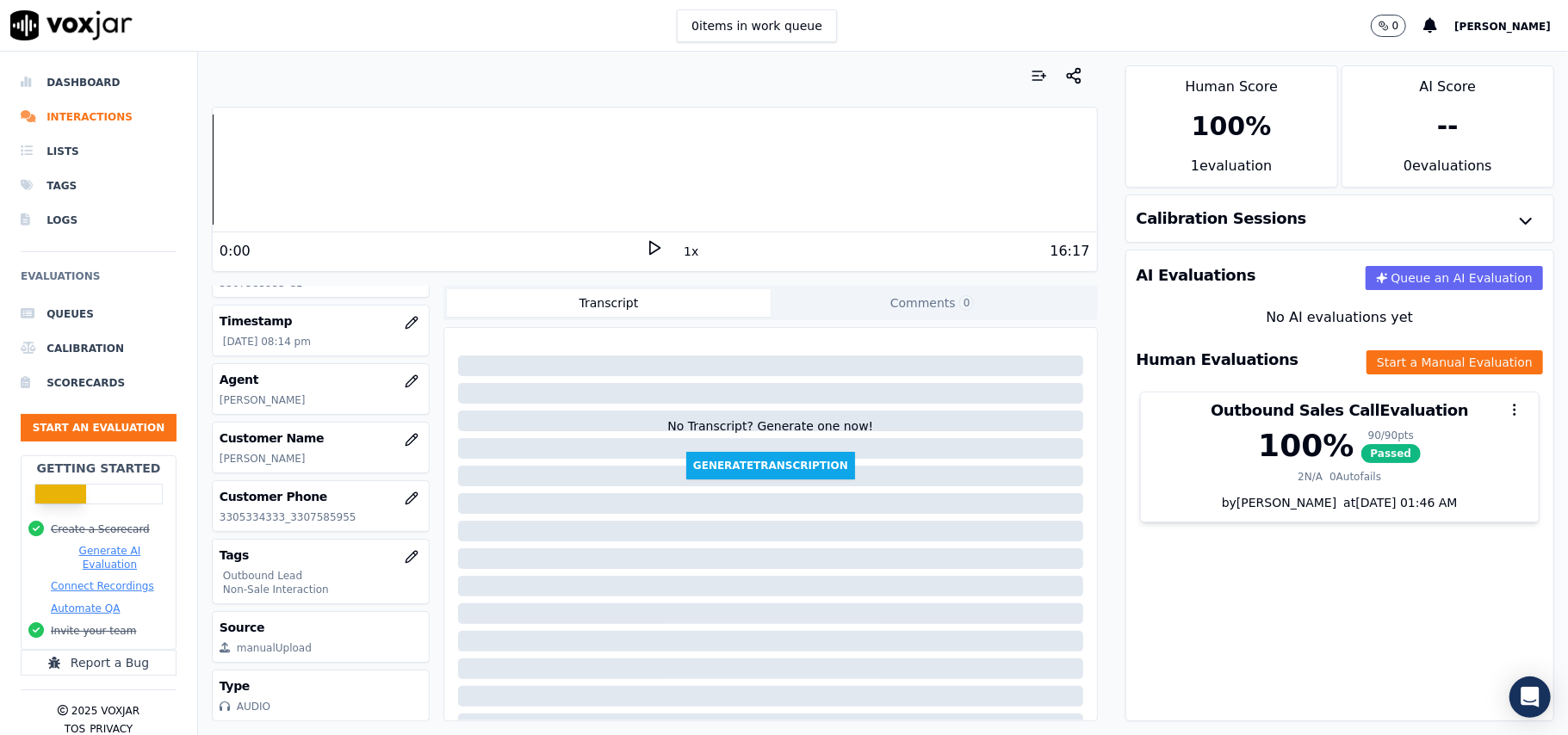
scroll to position [168, 0]
